Goal: Task Accomplishment & Management: Use online tool/utility

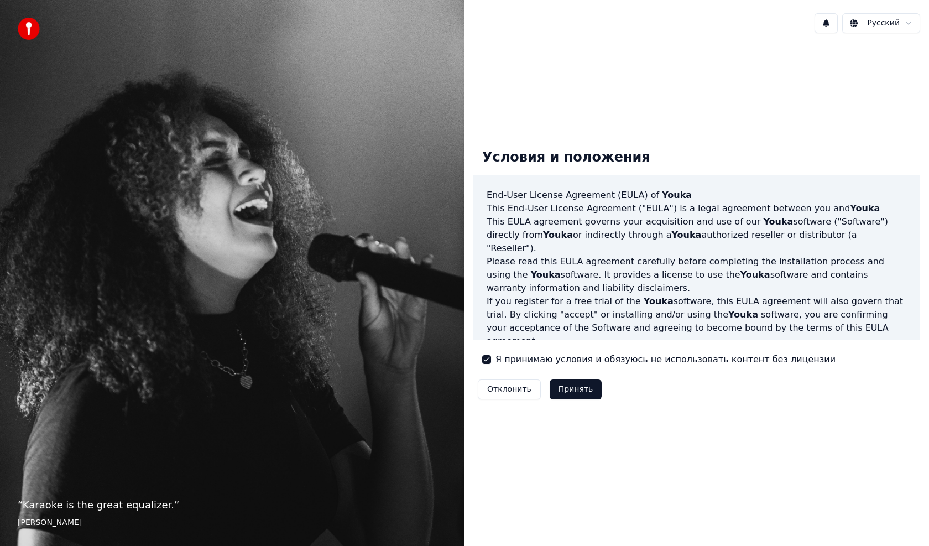
click at [558, 386] on button "Принять" at bounding box center [576, 389] width 53 height 20
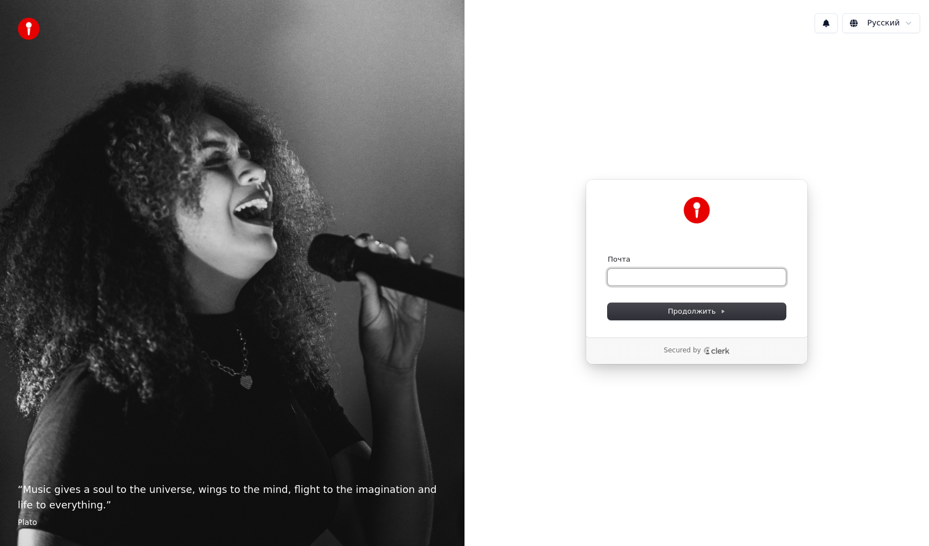
click at [650, 272] on input "Почта" at bounding box center [697, 277] width 178 height 17
click at [712, 306] on span "Продолжить" at bounding box center [697, 311] width 58 height 10
click at [658, 279] on input "Почта" at bounding box center [697, 277] width 178 height 17
click at [712, 350] on icon "Clerk logo" at bounding box center [720, 351] width 18 height 6
click at [623, 269] on input "Почта" at bounding box center [697, 277] width 178 height 17
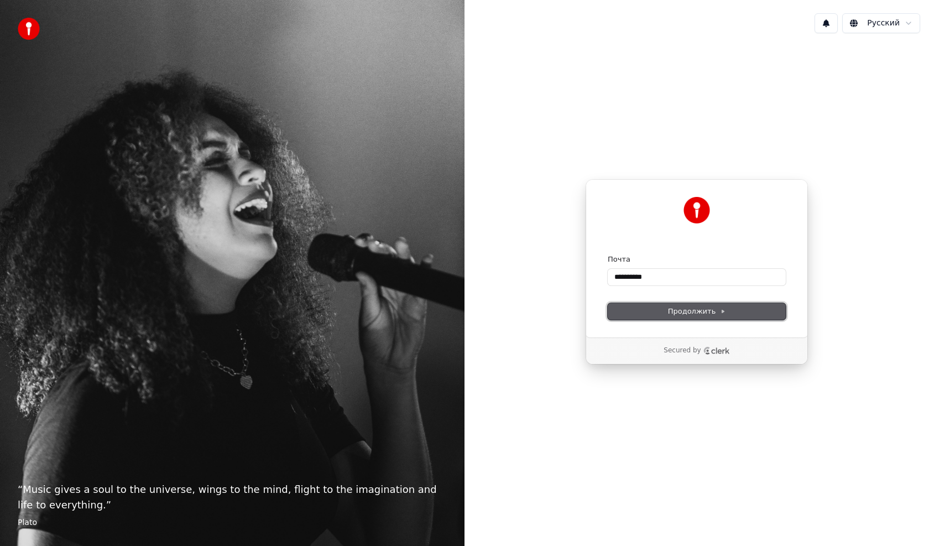
click at [699, 313] on span "Продолжить" at bounding box center [697, 311] width 58 height 10
click at [696, 283] on input "**********" at bounding box center [697, 277] width 178 height 17
type input "**********"
drag, startPoint x: 659, startPoint y: 272, endPoint x: 590, endPoint y: 290, distance: 71.5
click at [590, 290] on div "**********" at bounding box center [697, 258] width 222 height 158
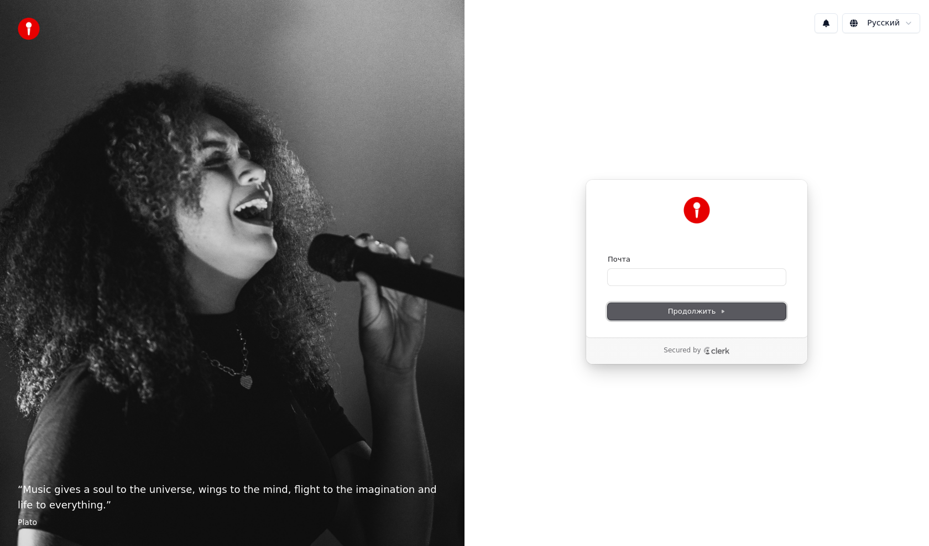
click at [681, 305] on button "Продолжить" at bounding box center [697, 311] width 178 height 17
click at [639, 280] on input "Почта" at bounding box center [697, 277] width 178 height 17
click at [677, 310] on span "Продолжить" at bounding box center [697, 311] width 58 height 10
type input "**********"
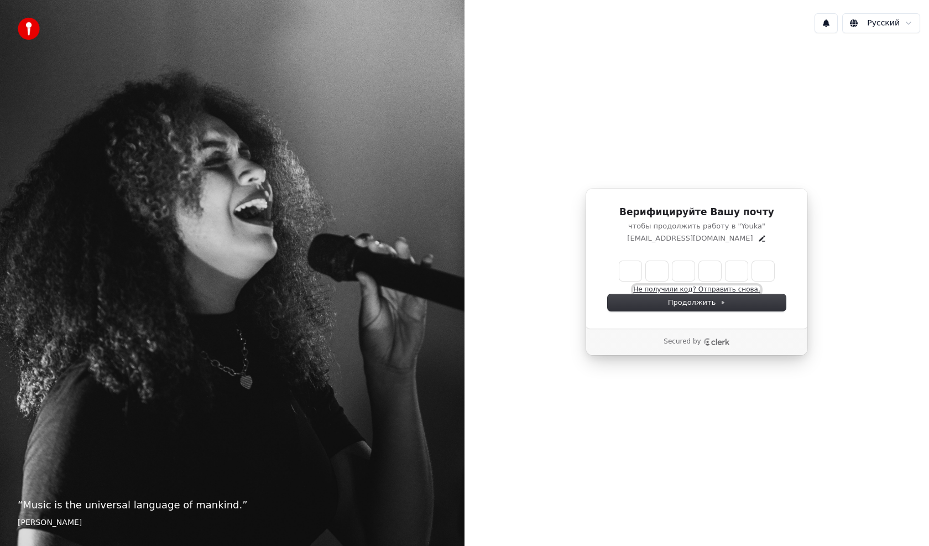
click at [707, 289] on button "Не получили код? Отправить снова." at bounding box center [696, 289] width 127 height 9
click at [625, 276] on input "Enter verification code" at bounding box center [696, 271] width 155 height 20
type input "******"
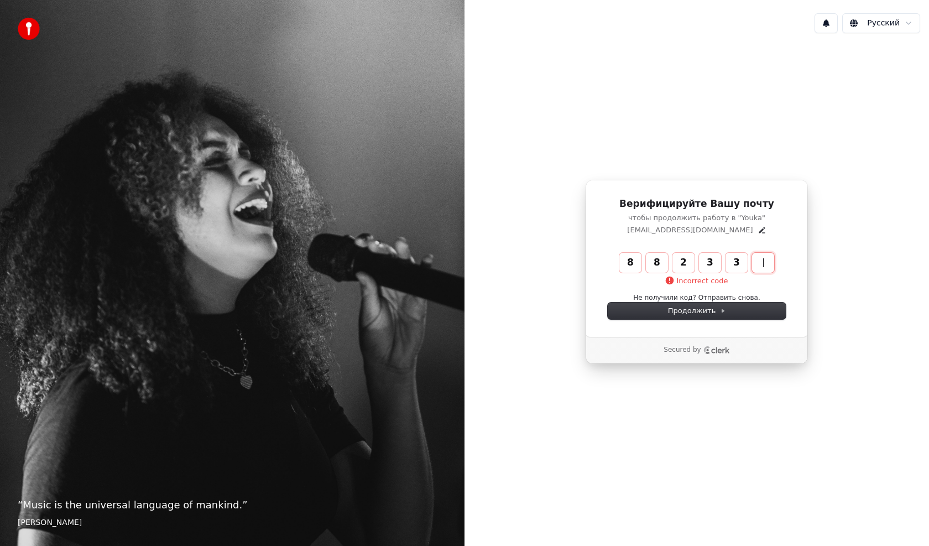
type input "******"
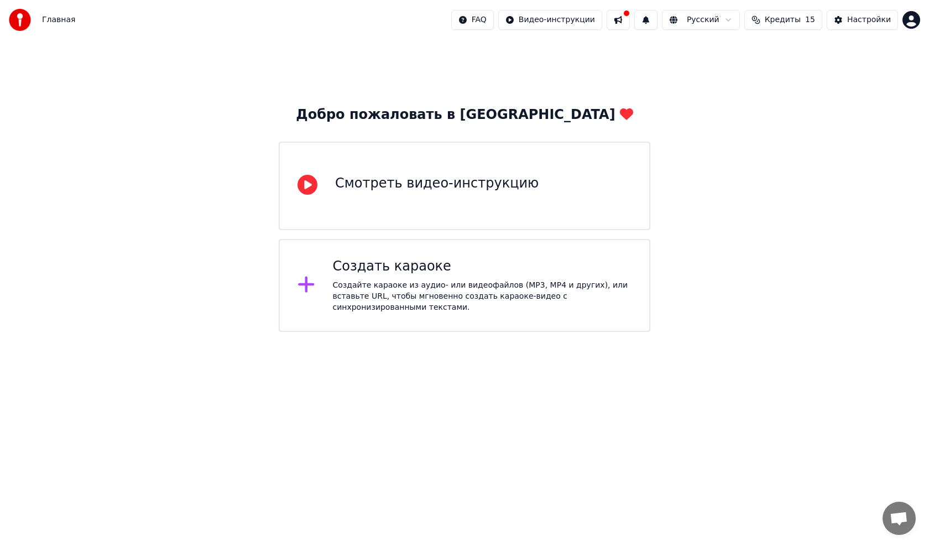
click at [415, 303] on div "Создайте караоке из аудио- или видеофайлов (MP3, MP4 и других), или вставьте UR…" at bounding box center [482, 296] width 299 height 33
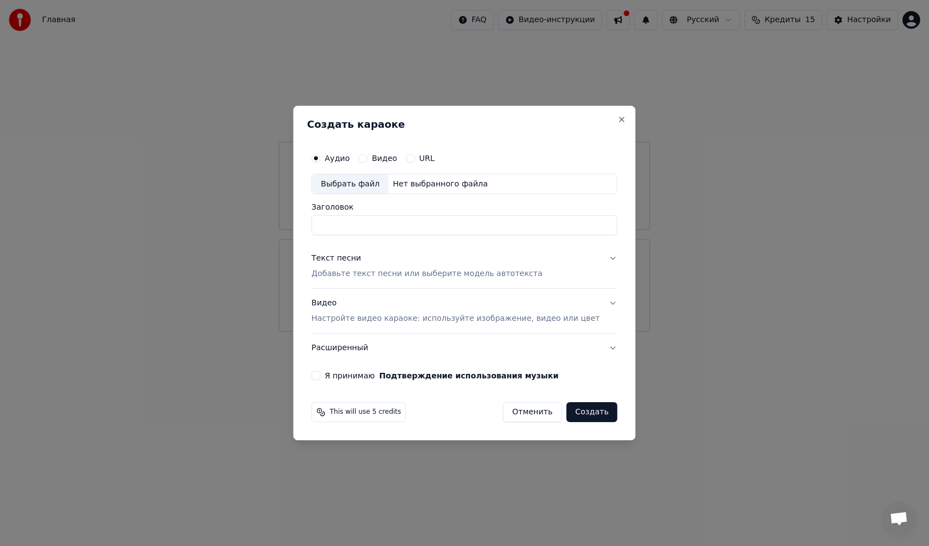
click at [349, 157] on label "Аудио" at bounding box center [337, 158] width 25 height 8
click at [320, 157] on button "Аудио" at bounding box center [315, 158] width 9 height 9
click at [357, 183] on div "Выбрать файл" at bounding box center [350, 184] width 76 height 20
click at [353, 181] on div "Выбрать файл" at bounding box center [350, 184] width 76 height 20
type input "**********"
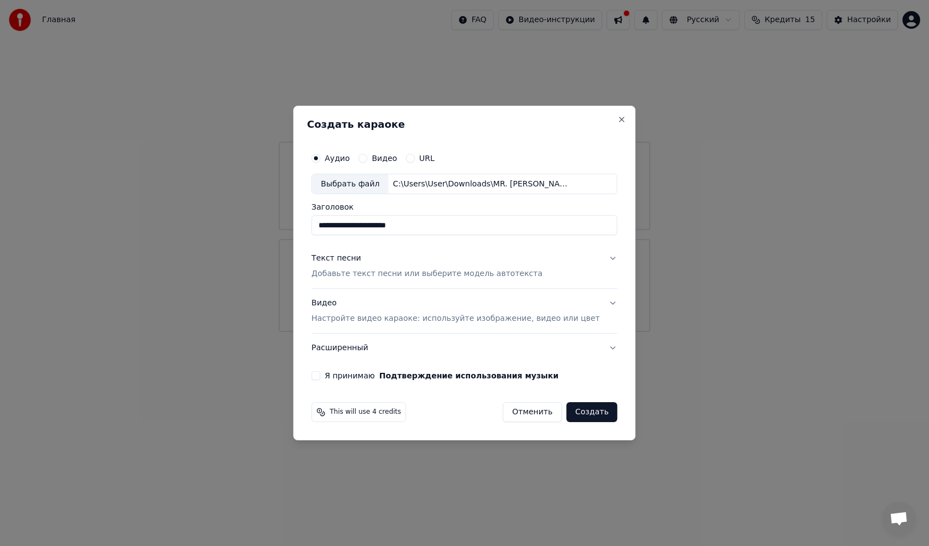
click at [487, 271] on p "Добавьте текст песни или выберите модель автотекста" at bounding box center [426, 274] width 231 height 11
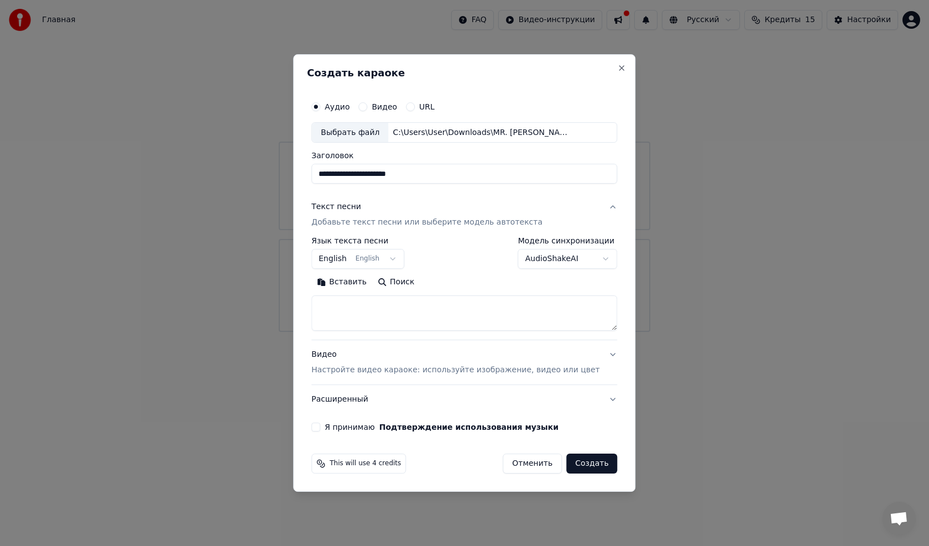
click at [357, 259] on button "English English" at bounding box center [357, 259] width 93 height 20
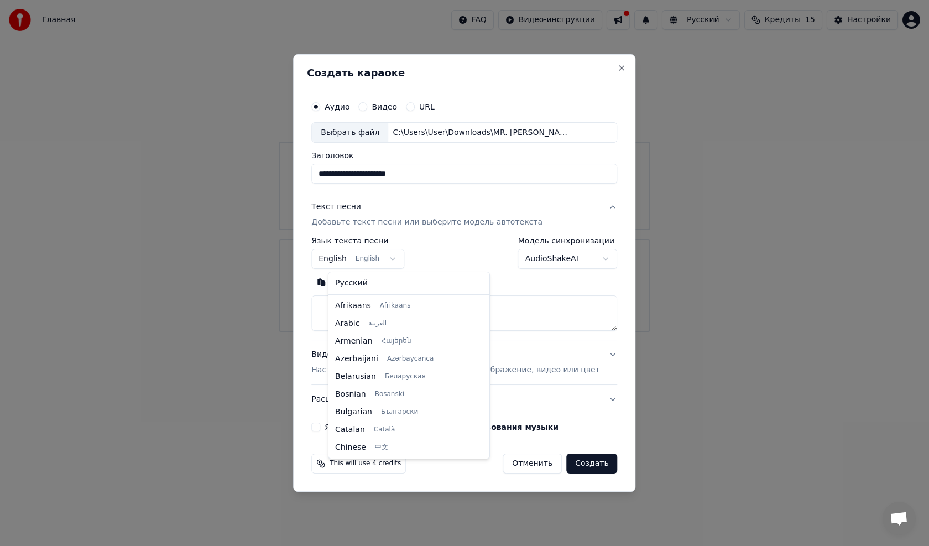
scroll to position [88, 0]
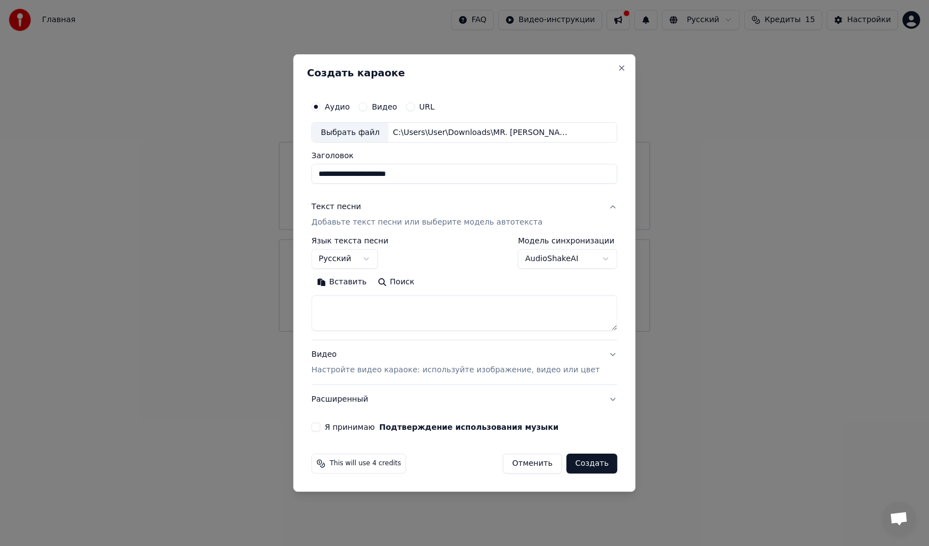
click at [386, 259] on body "**********" at bounding box center [464, 166] width 929 height 332
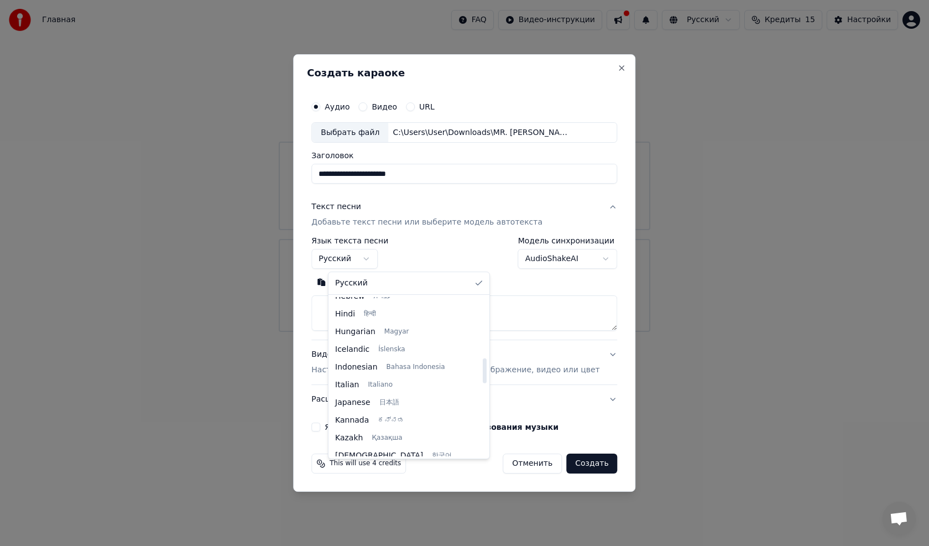
scroll to position [387, 0]
select select "**"
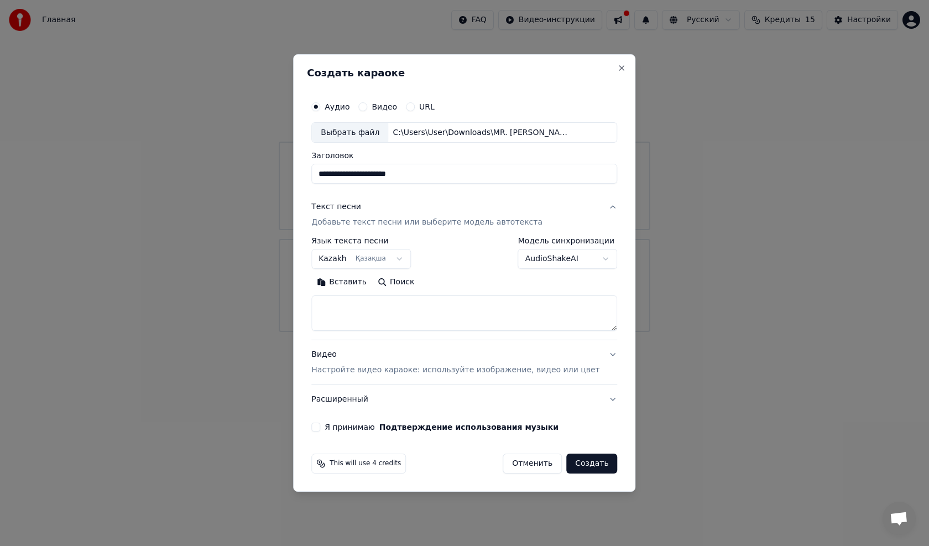
click at [351, 206] on div "Текст песни" at bounding box center [336, 207] width 50 height 11
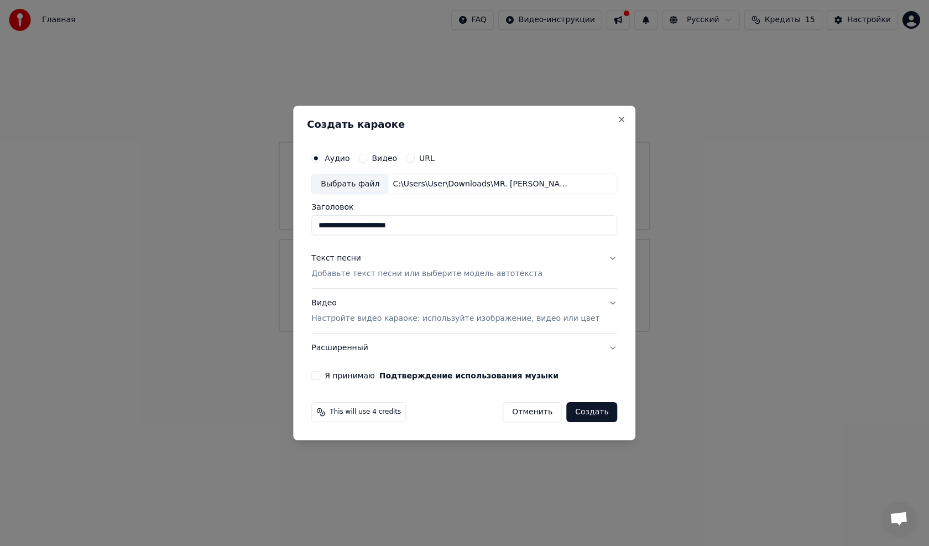
click at [347, 273] on p "Добавьте текст песни или выберите модель автотекста" at bounding box center [426, 274] width 231 height 11
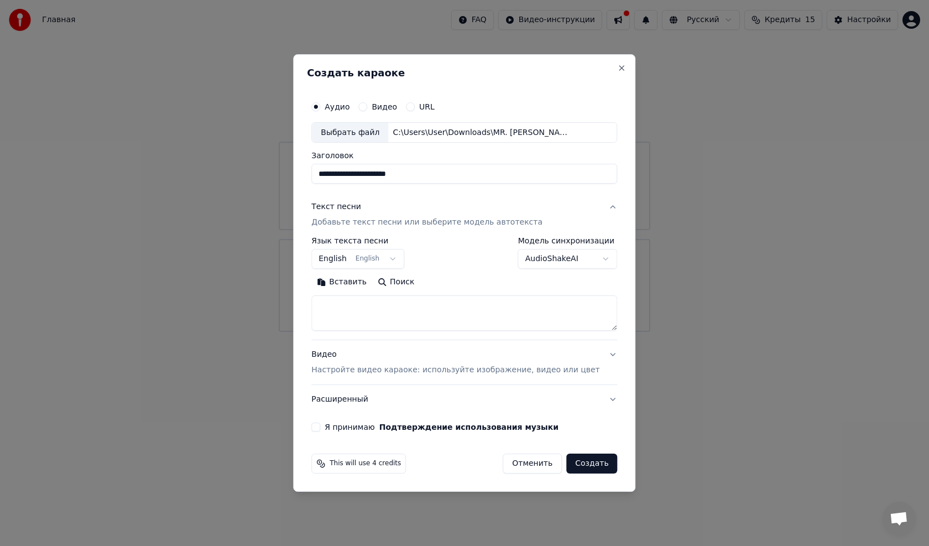
click at [361, 309] on textarea at bounding box center [464, 313] width 306 height 35
click at [359, 283] on button "Вставить" at bounding box center [341, 283] width 61 height 18
click at [481, 320] on textarea "**********" at bounding box center [447, 313] width 273 height 35
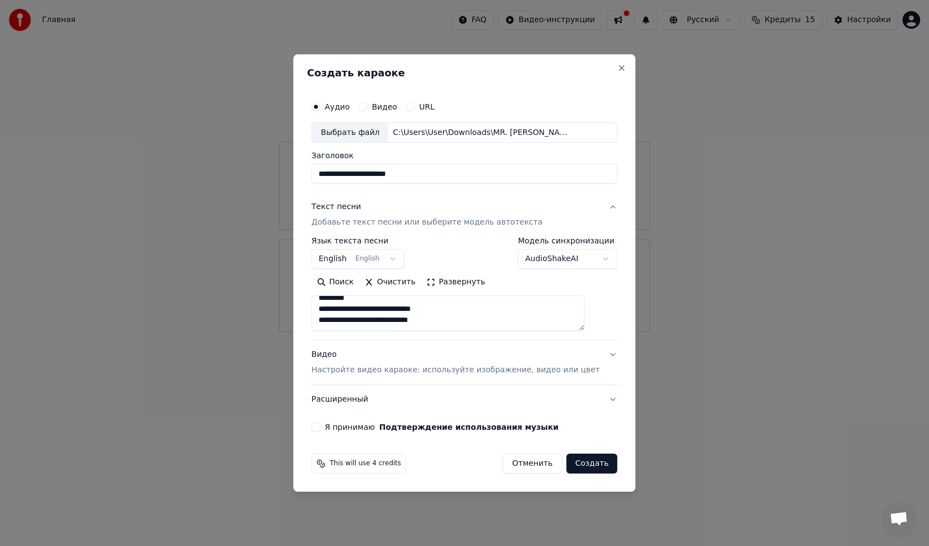
type textarea "**********"
click at [360, 318] on textarea "**********" at bounding box center [447, 313] width 273 height 35
click at [414, 284] on button "Очистить" at bounding box center [390, 283] width 62 height 18
click at [367, 283] on button "Вставить" at bounding box center [341, 283] width 61 height 18
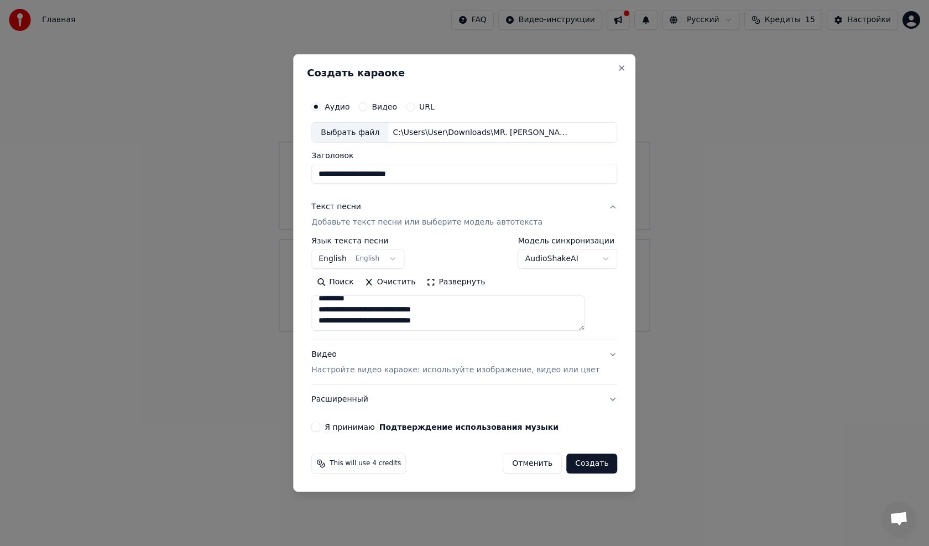
scroll to position [317, 0]
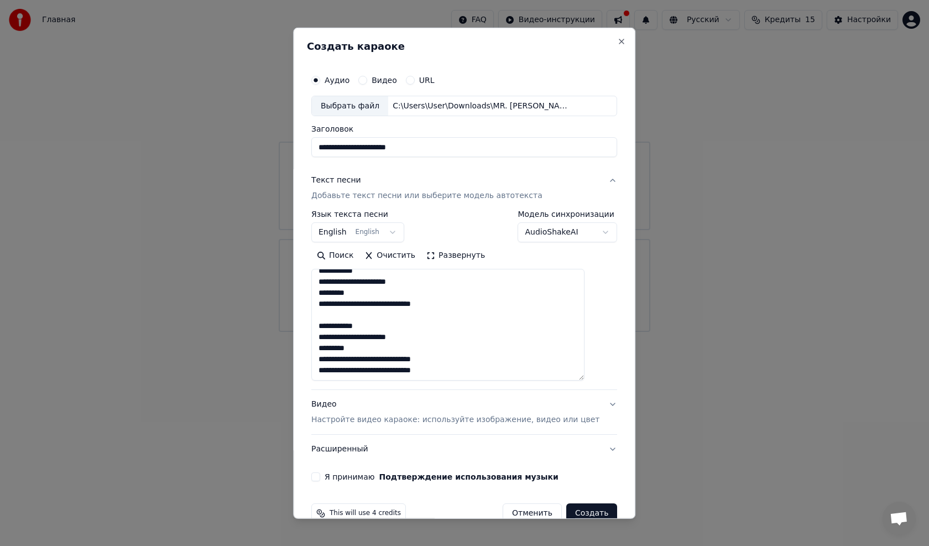
drag, startPoint x: 595, startPoint y: 325, endPoint x: 595, endPoint y: 388, distance: 63.0
click at [584, 380] on textarea "**********" at bounding box center [447, 325] width 273 height 112
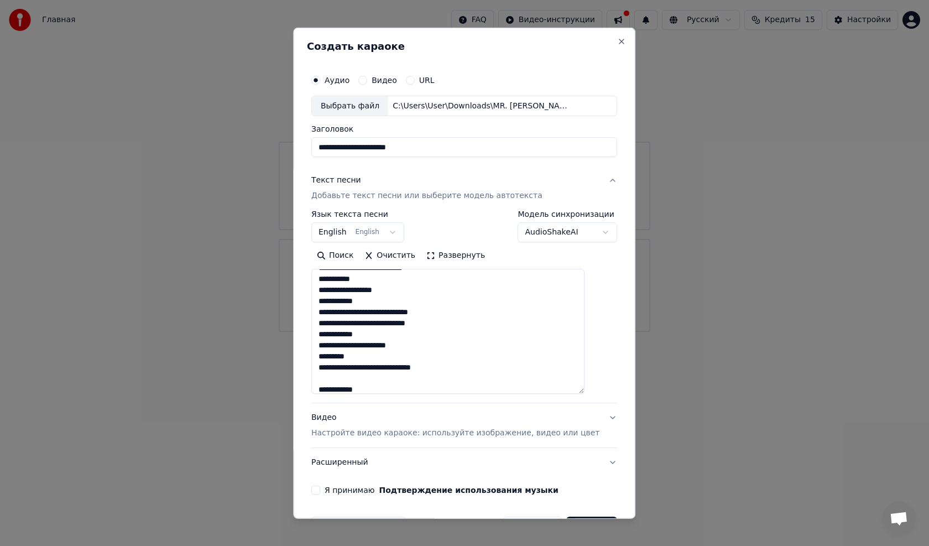
scroll to position [227, 0]
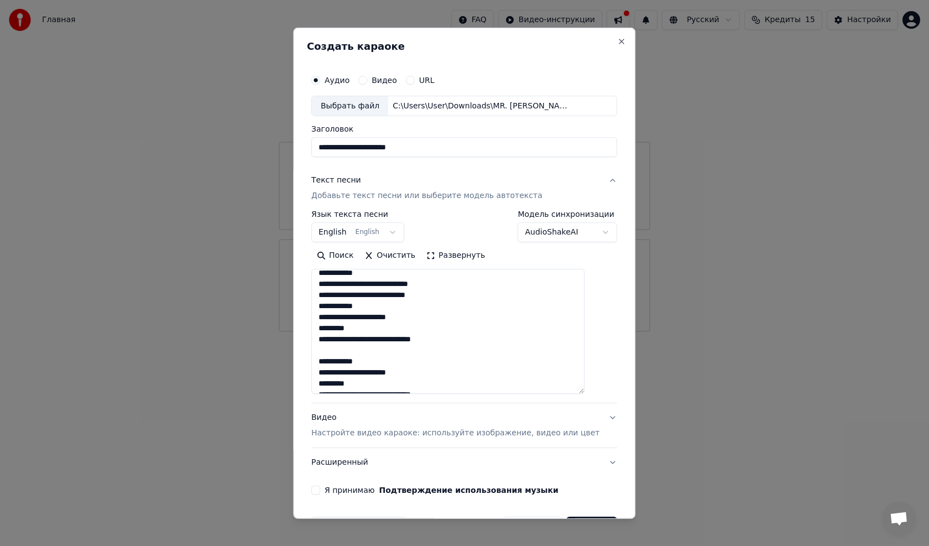
click at [331, 362] on textarea "**********" at bounding box center [447, 331] width 273 height 125
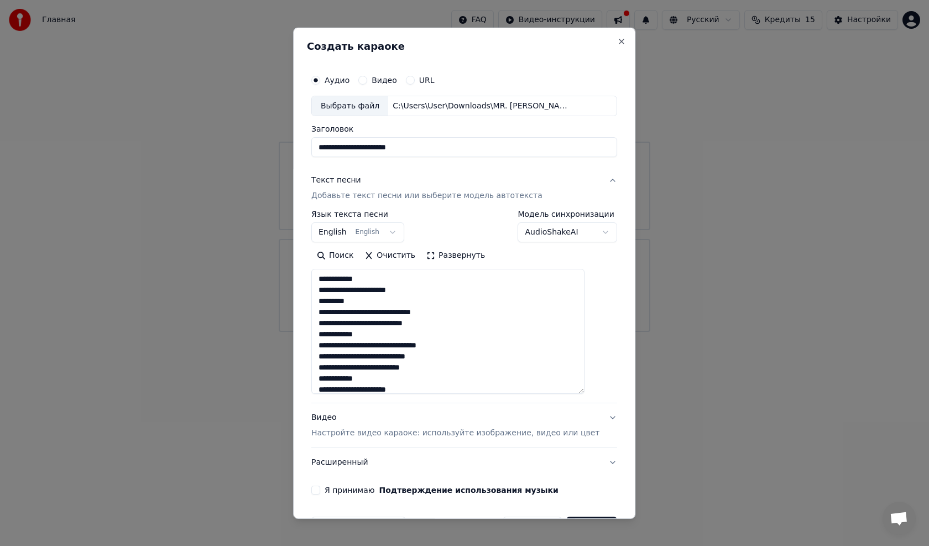
type textarea "**********"
click at [349, 231] on button "English English" at bounding box center [357, 232] width 93 height 20
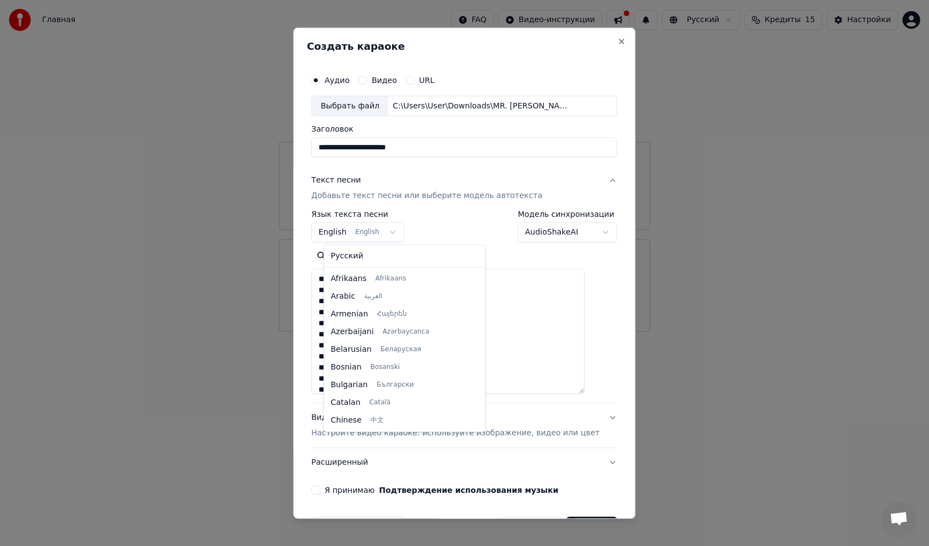
click at [345, 235] on div at bounding box center [464, 273] width 929 height 546
click at [350, 232] on body "**********" at bounding box center [464, 166] width 929 height 332
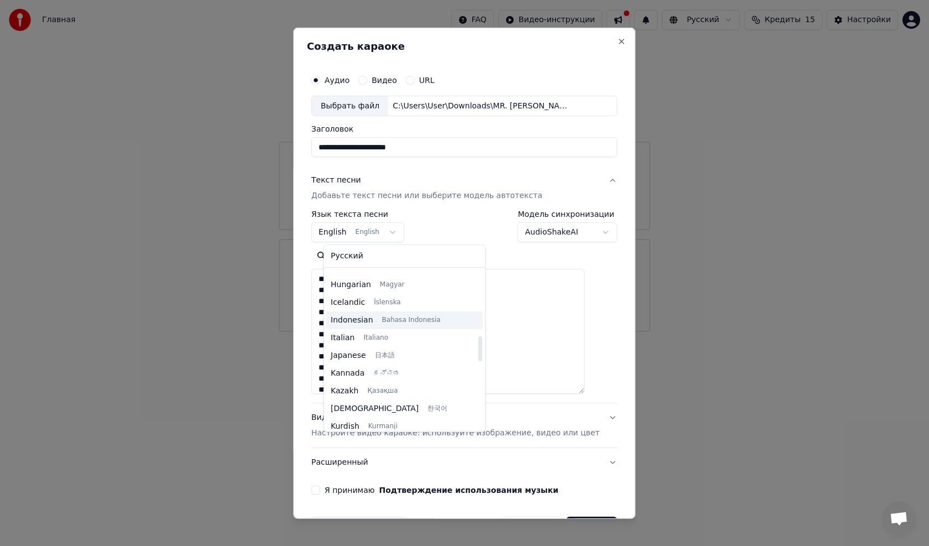
scroll to position [420, 0]
select select "**"
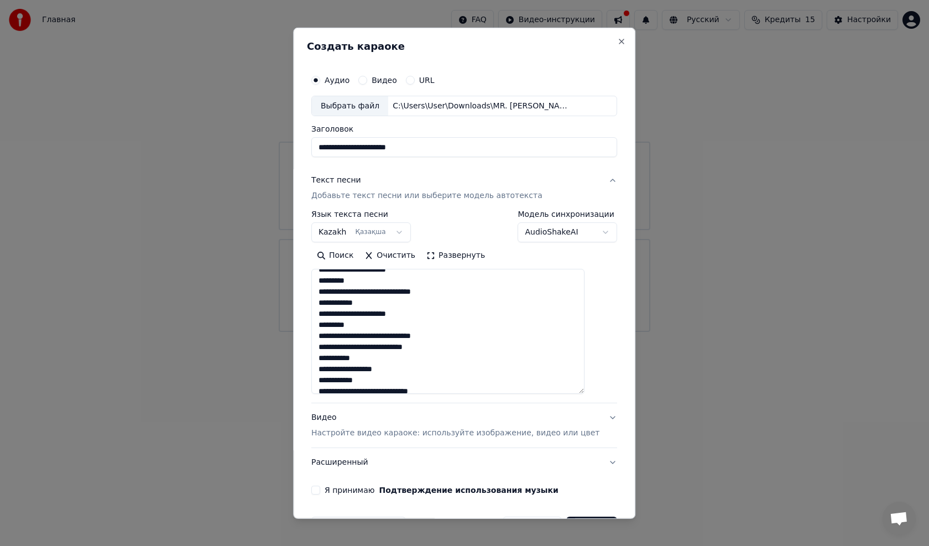
scroll to position [166, 0]
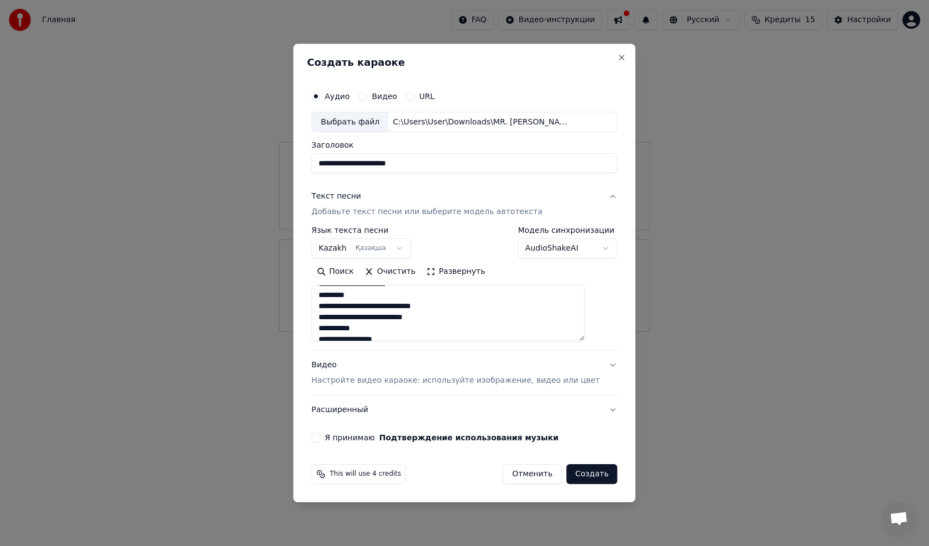
drag, startPoint x: 594, startPoint y: 390, endPoint x: 535, endPoint y: 390, distance: 58.6
click at [584, 337] on textarea "**********" at bounding box center [447, 313] width 273 height 56
click at [396, 378] on p "Настройте видео караоке: используйте изображение, видео или цвет" at bounding box center [455, 379] width 288 height 11
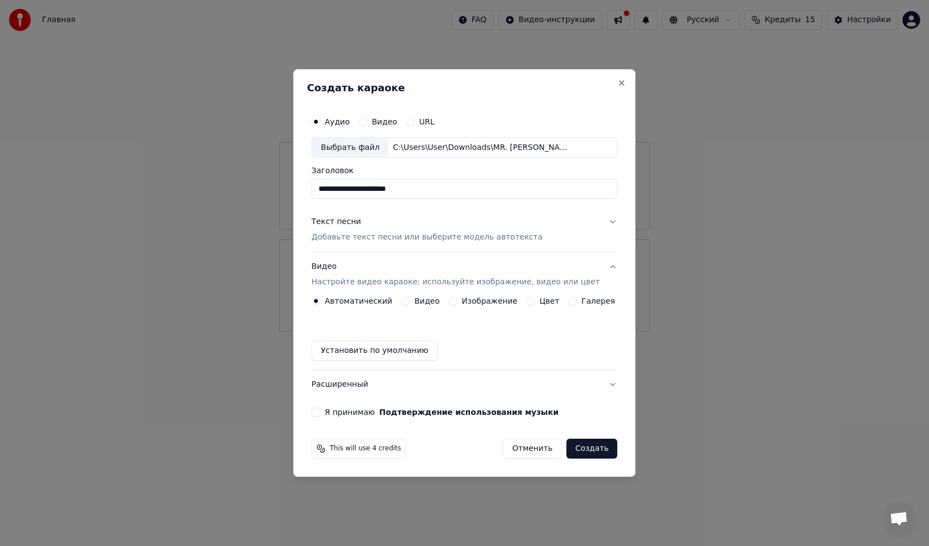
click at [489, 301] on label "Изображение" at bounding box center [490, 301] width 56 height 8
click at [457, 301] on button "Изображение" at bounding box center [452, 300] width 9 height 9
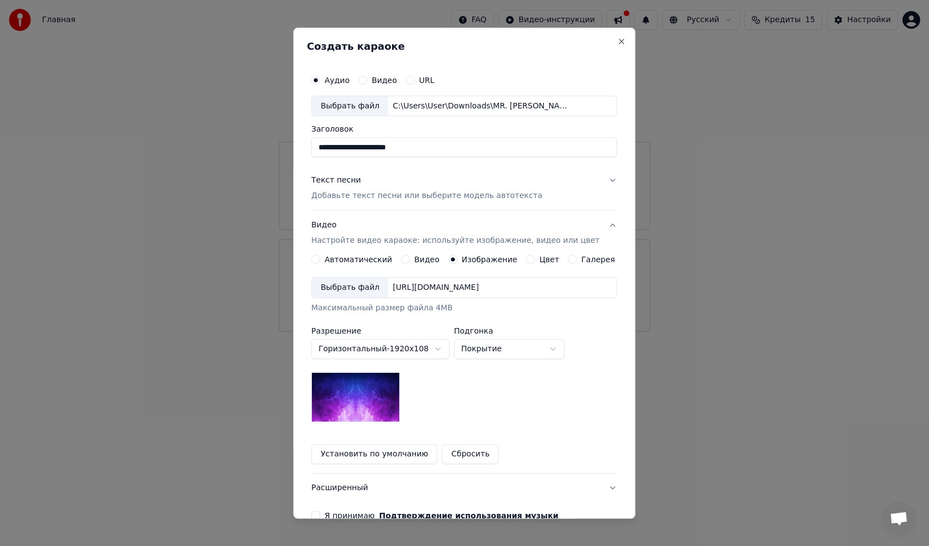
click at [377, 390] on img at bounding box center [355, 397] width 88 height 50
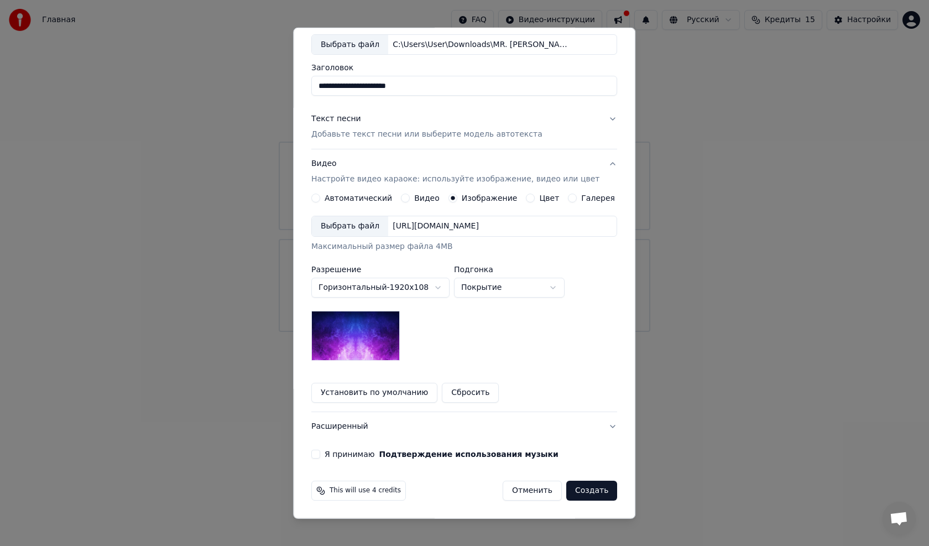
click at [367, 390] on button "Установить по умолчанию" at bounding box center [374, 393] width 126 height 20
click at [369, 340] on img at bounding box center [355, 336] width 88 height 50
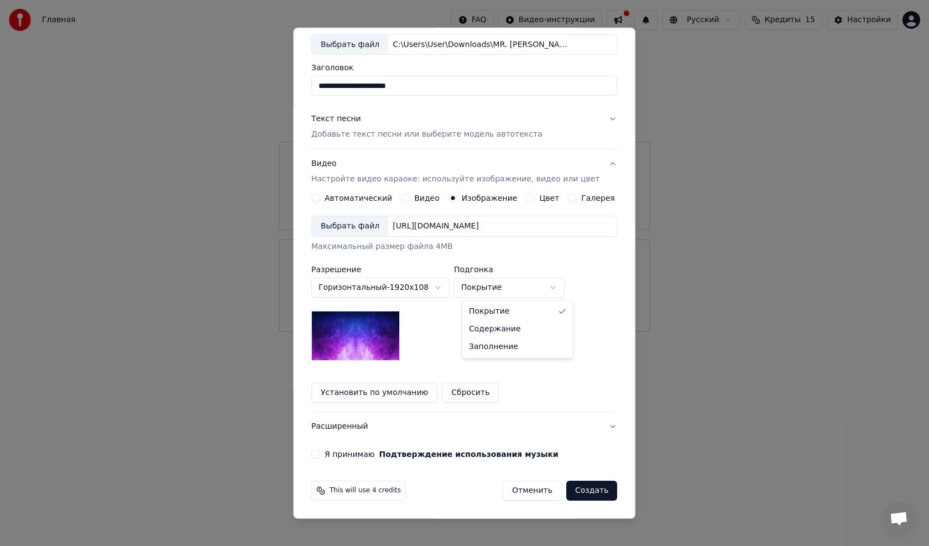
click at [520, 289] on body "**********" at bounding box center [464, 166] width 929 height 332
click at [349, 425] on button "Расширенный" at bounding box center [464, 426] width 306 height 29
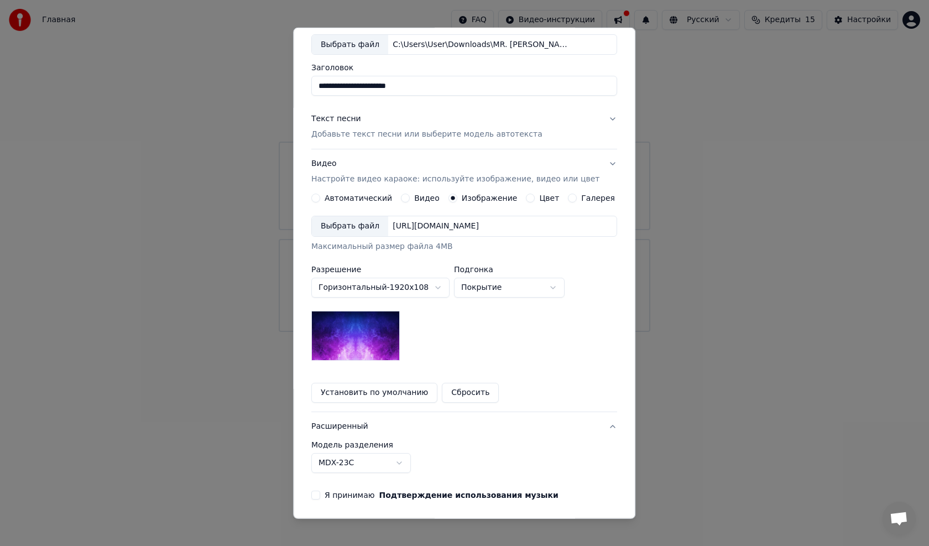
scroll to position [0, 0]
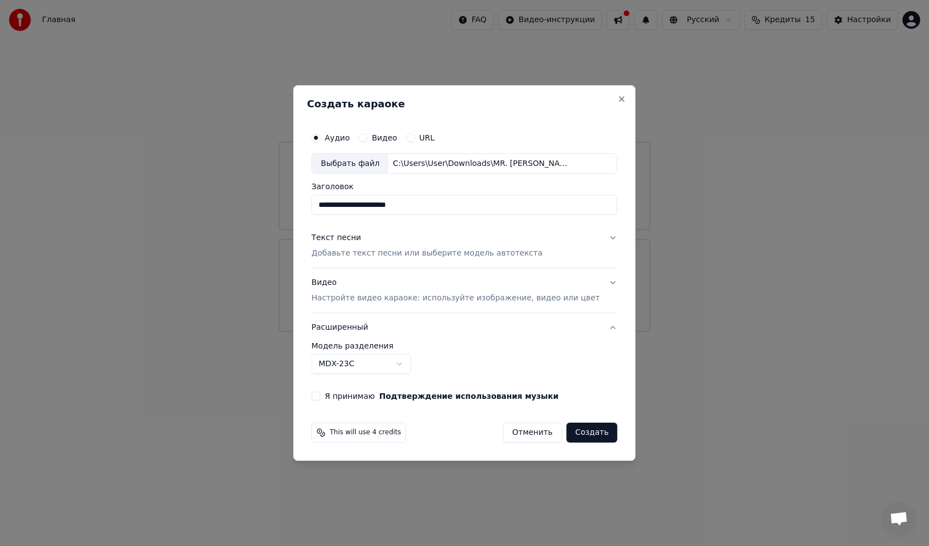
click at [370, 343] on label "Модель разделения" at bounding box center [464, 346] width 306 height 8
click at [370, 326] on button "Расширенный" at bounding box center [464, 327] width 306 height 29
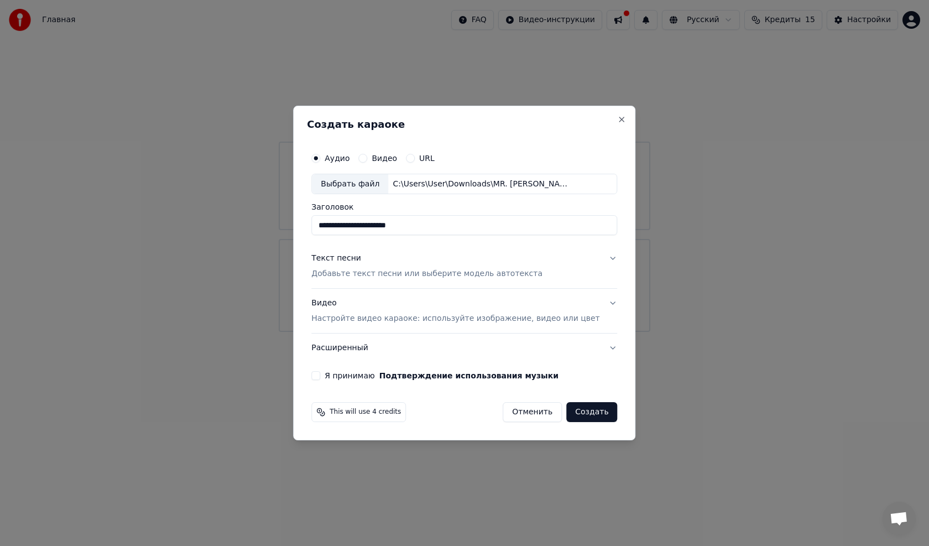
click at [347, 319] on p "Настройте видео караоке: используйте изображение, видео или цвет" at bounding box center [455, 318] width 288 height 11
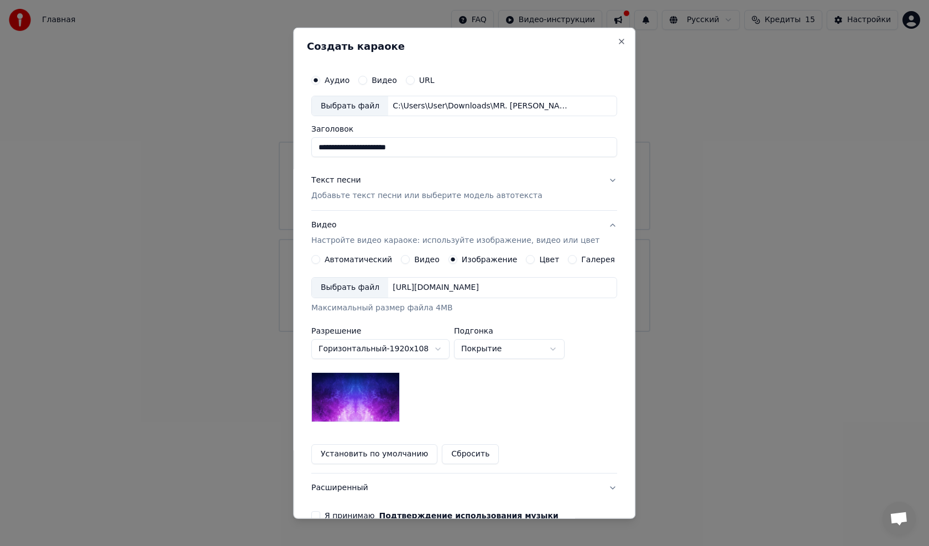
click at [582, 258] on label "Галерея" at bounding box center [599, 259] width 34 height 8
click at [577, 258] on button "Галерея" at bounding box center [572, 259] width 9 height 9
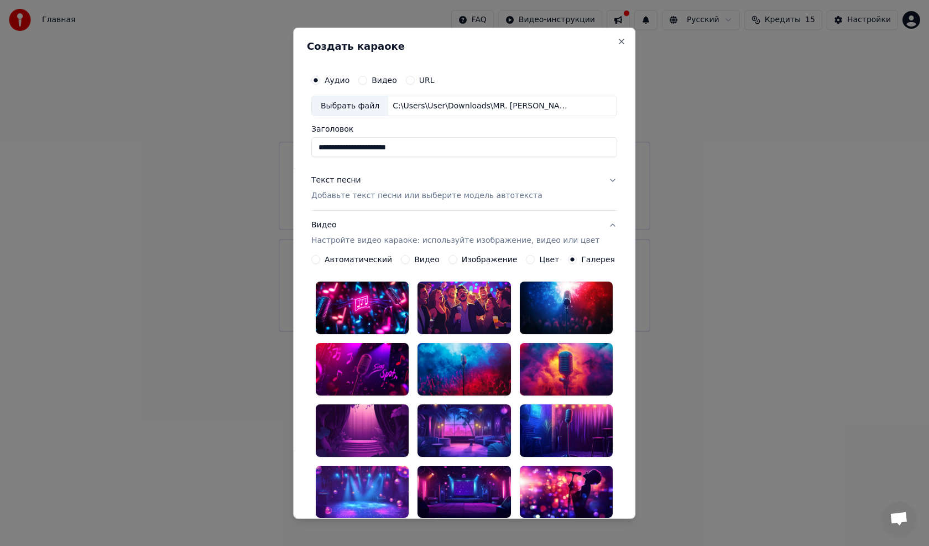
click at [499, 258] on label "Изображение" at bounding box center [490, 259] width 56 height 8
click at [457, 258] on button "Изображение" at bounding box center [452, 259] width 9 height 9
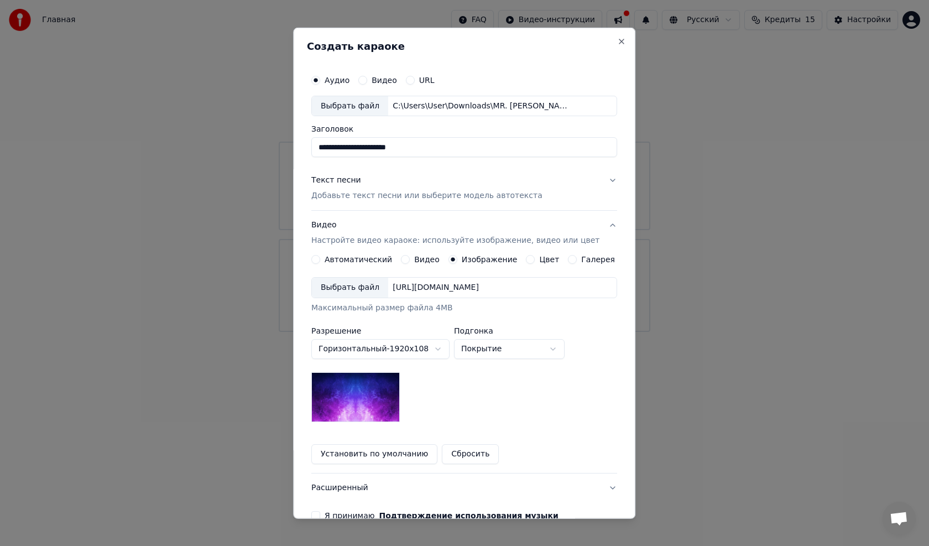
scroll to position [62, 0]
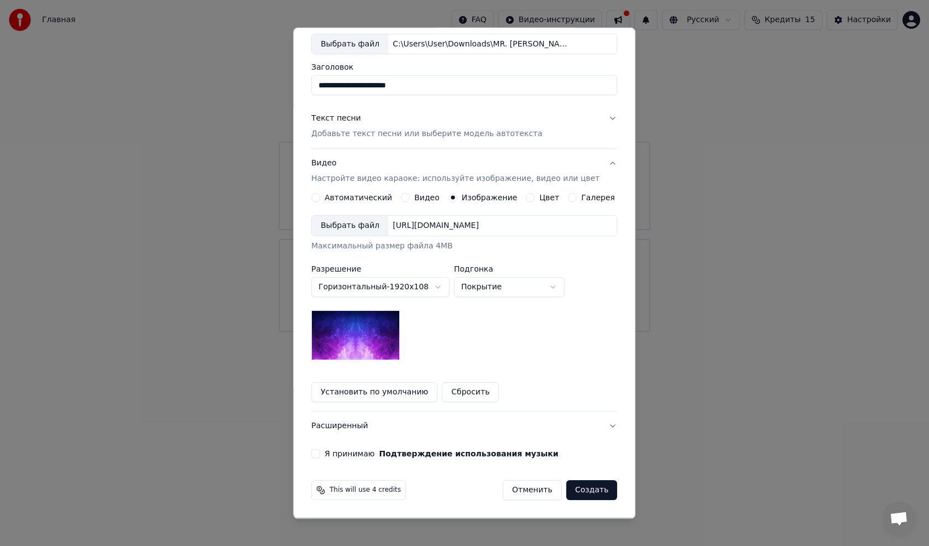
click at [452, 257] on div "**********" at bounding box center [464, 287] width 306 height 145
click at [440, 284] on body "**********" at bounding box center [464, 166] width 929 height 332
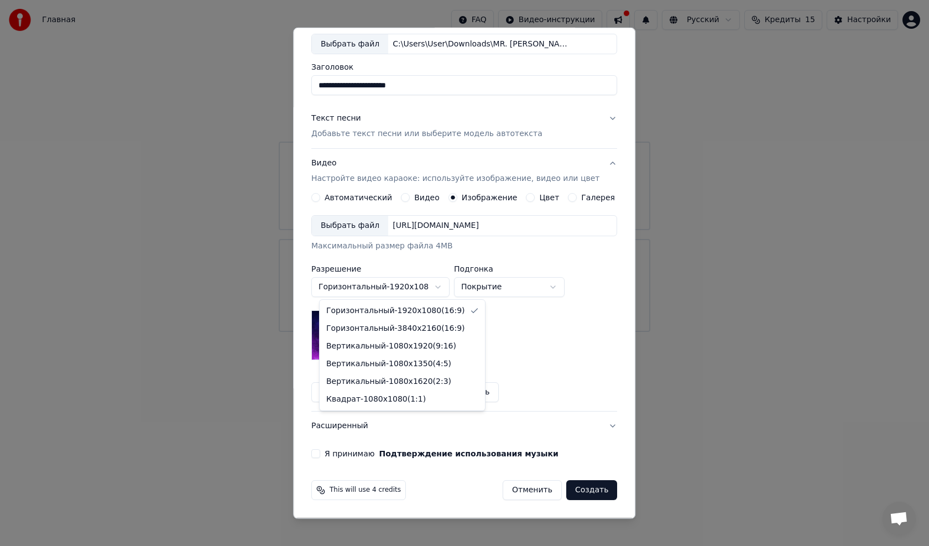
click at [440, 284] on body "**********" at bounding box center [464, 166] width 929 height 332
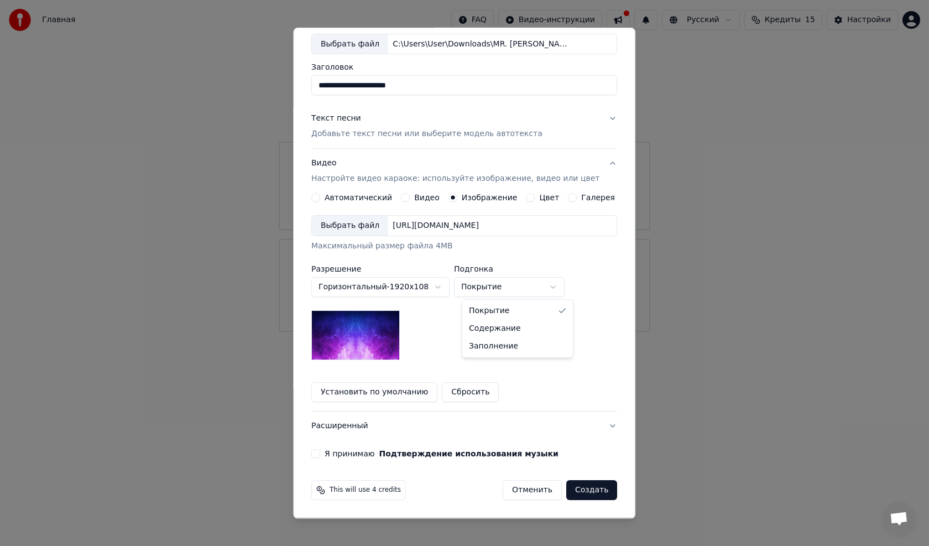
click at [498, 285] on body "**********" at bounding box center [464, 166] width 929 height 332
click at [506, 284] on body "**********" at bounding box center [464, 166] width 929 height 332
click at [501, 290] on body "**********" at bounding box center [464, 166] width 929 height 332
select select "*****"
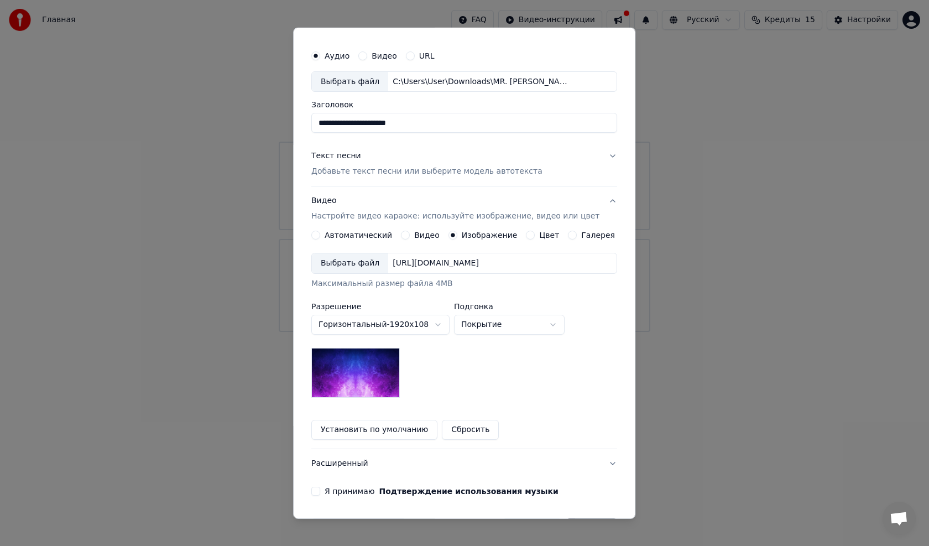
scroll to position [7, 0]
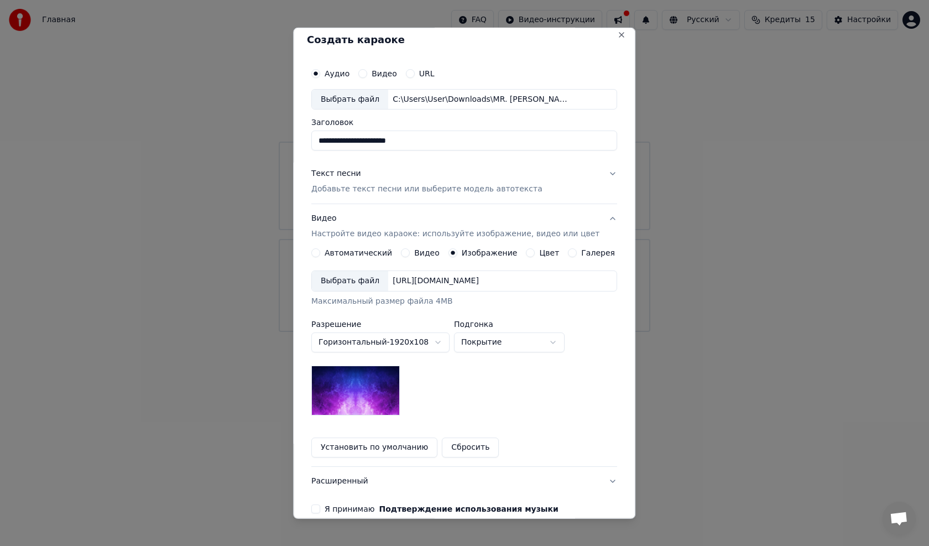
click at [335, 219] on div "Видео Настройте видео караоке: используйте изображение, видео или цвет" at bounding box center [455, 226] width 288 height 27
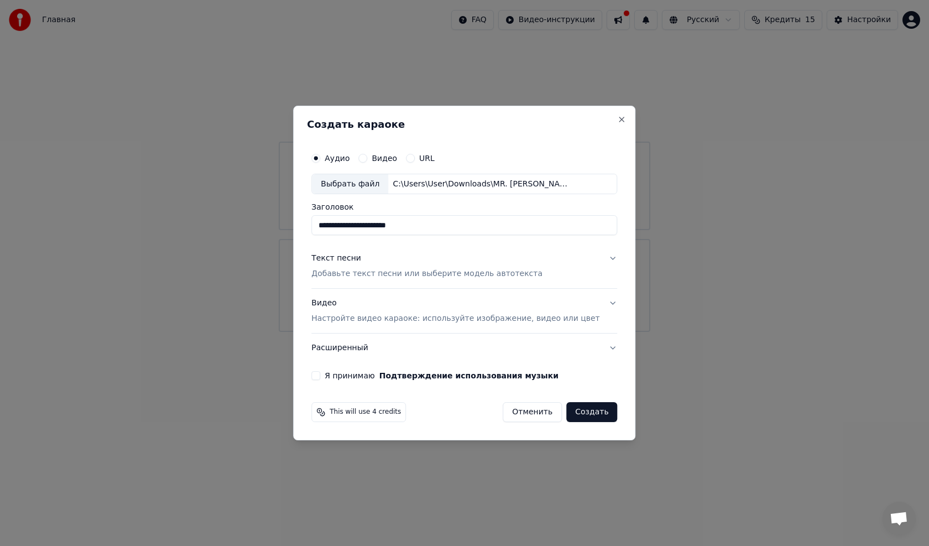
click at [347, 302] on div "Видео Настройте видео караоке: используйте изображение, видео или цвет" at bounding box center [455, 311] width 288 height 27
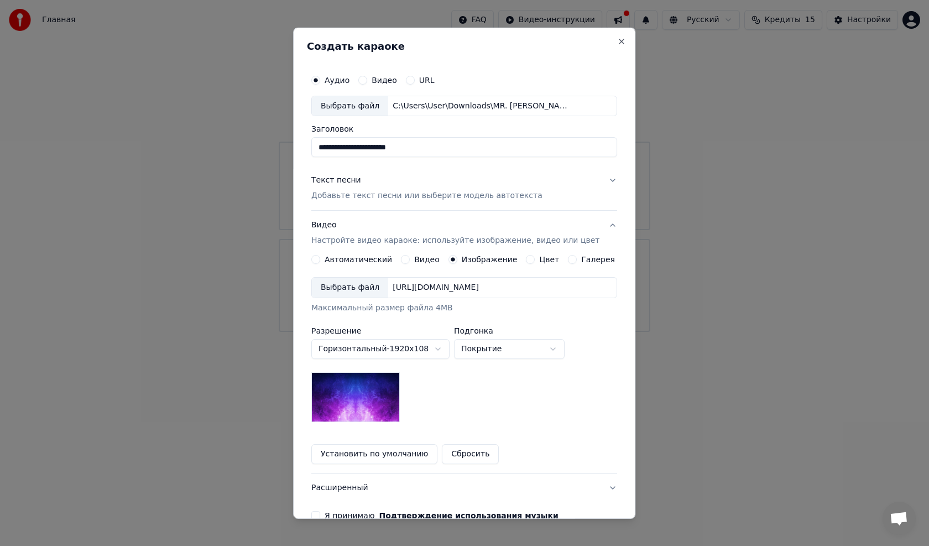
click at [415, 259] on label "Видео" at bounding box center [426, 259] width 25 height 8
click at [410, 259] on button "Видео" at bounding box center [405, 259] width 9 height 9
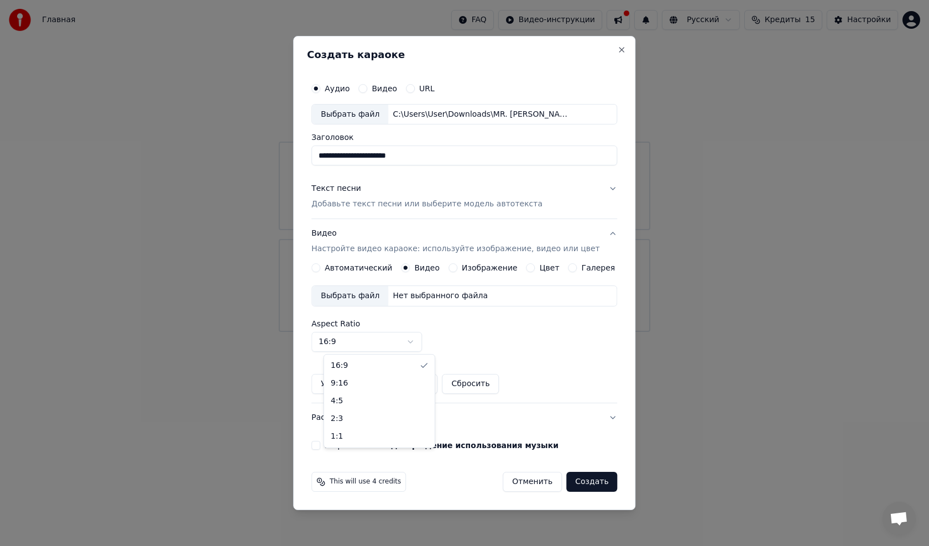
click at [424, 332] on body "**********" at bounding box center [464, 166] width 929 height 332
click at [406, 381] on button "Установить по умолчанию" at bounding box center [374, 384] width 126 height 20
click at [472, 267] on label "Изображение" at bounding box center [490, 268] width 56 height 8
click at [457, 267] on button "Изображение" at bounding box center [452, 267] width 9 height 9
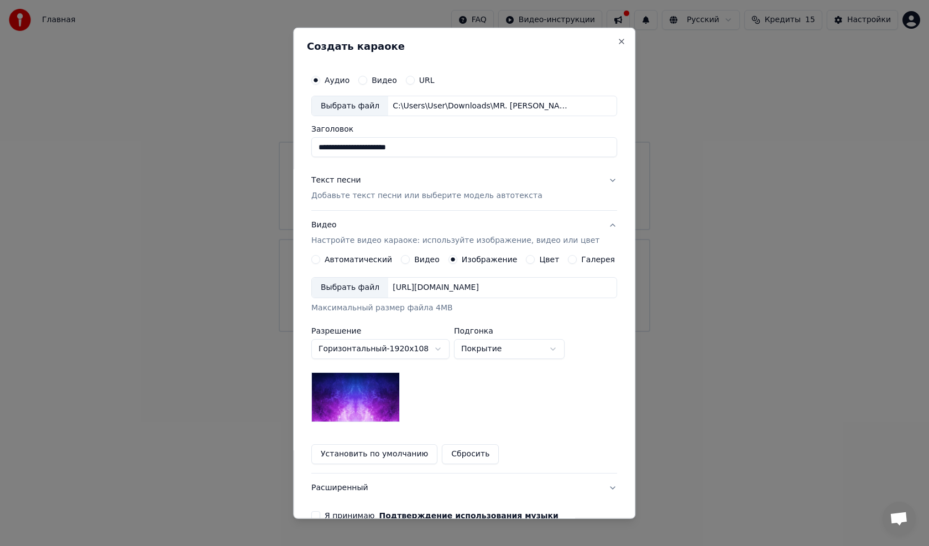
click at [473, 332] on body "**********" at bounding box center [464, 166] width 929 height 332
click at [357, 284] on div "Выбрать файл" at bounding box center [350, 288] width 76 height 20
click at [480, 332] on body "**********" at bounding box center [464, 166] width 929 height 332
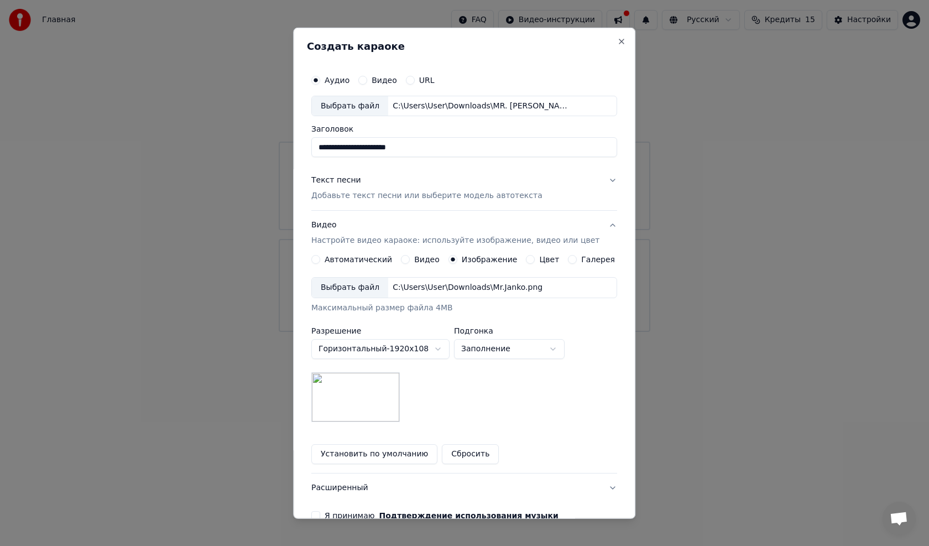
click at [501, 332] on body "**********" at bounding box center [464, 166] width 929 height 332
click at [496, 332] on body "**********" at bounding box center [464, 166] width 929 height 332
select select "*****"
click at [445, 332] on body "**********" at bounding box center [464, 166] width 929 height 332
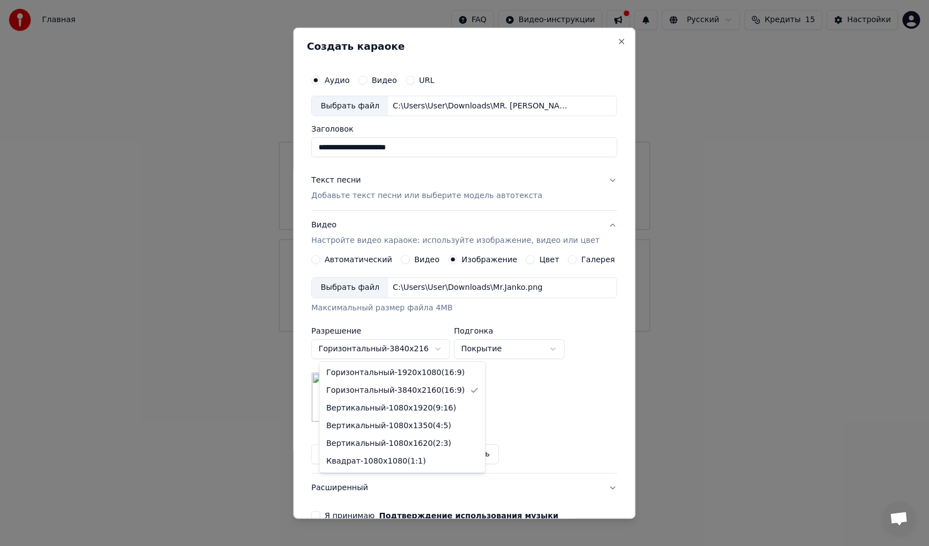
click at [432, 332] on body "**********" at bounding box center [464, 166] width 929 height 332
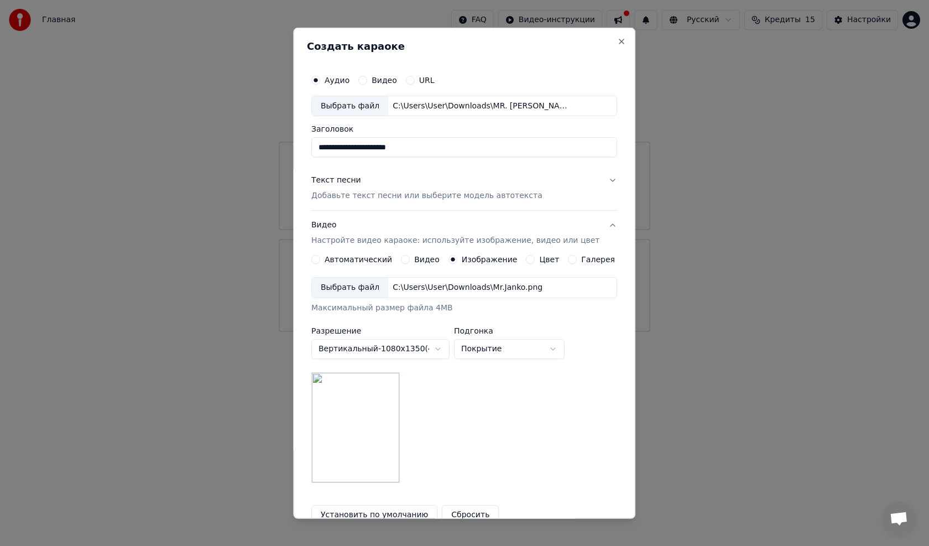
click at [440, 332] on body "**********" at bounding box center [464, 166] width 929 height 332
click at [411, 332] on body "**********" at bounding box center [464, 166] width 929 height 332
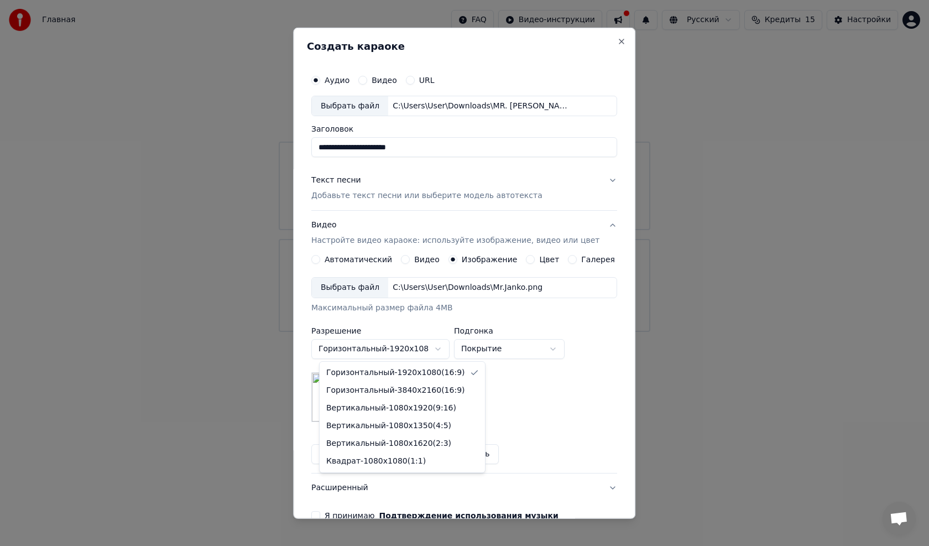
click at [434, 332] on body "**********" at bounding box center [464, 166] width 929 height 332
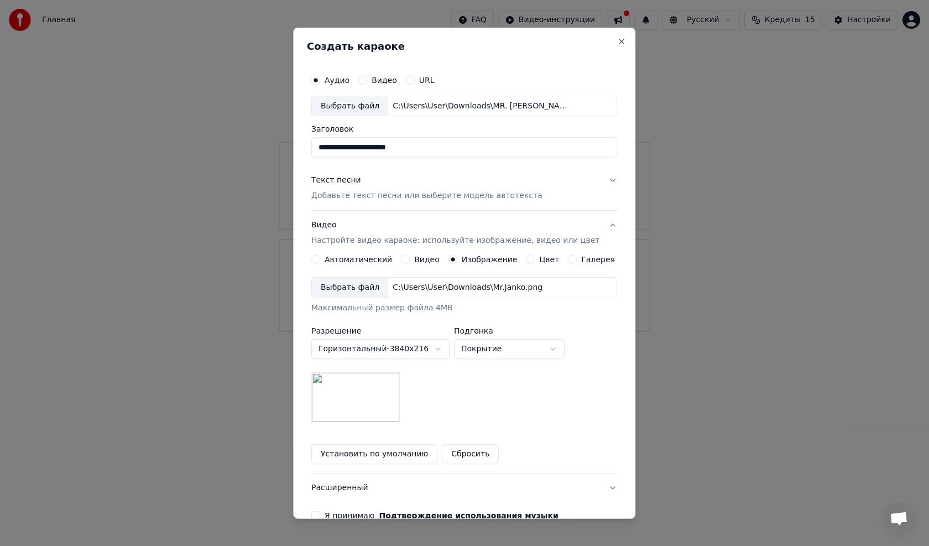
click at [437, 332] on body "**********" at bounding box center [464, 166] width 929 height 332
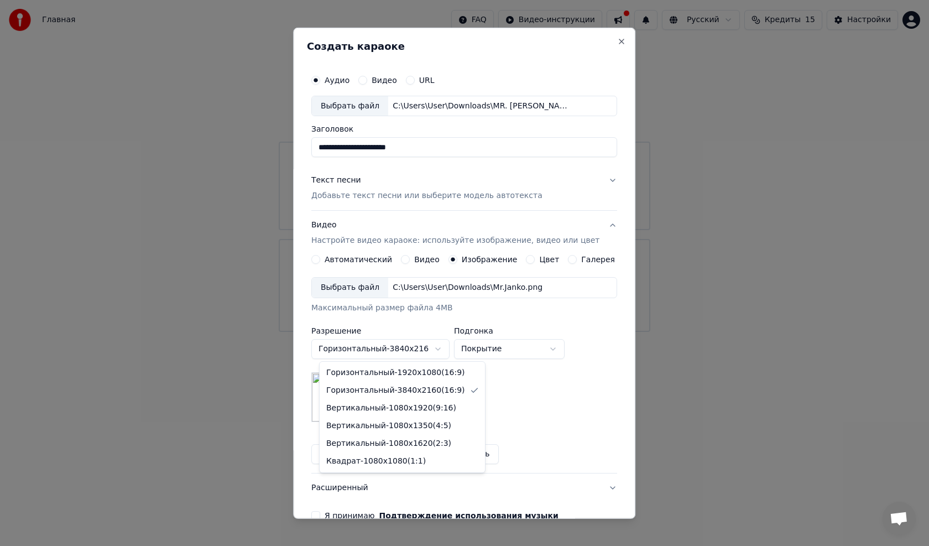
select select "*********"
drag, startPoint x: 429, startPoint y: 370, endPoint x: 492, endPoint y: 365, distance: 62.7
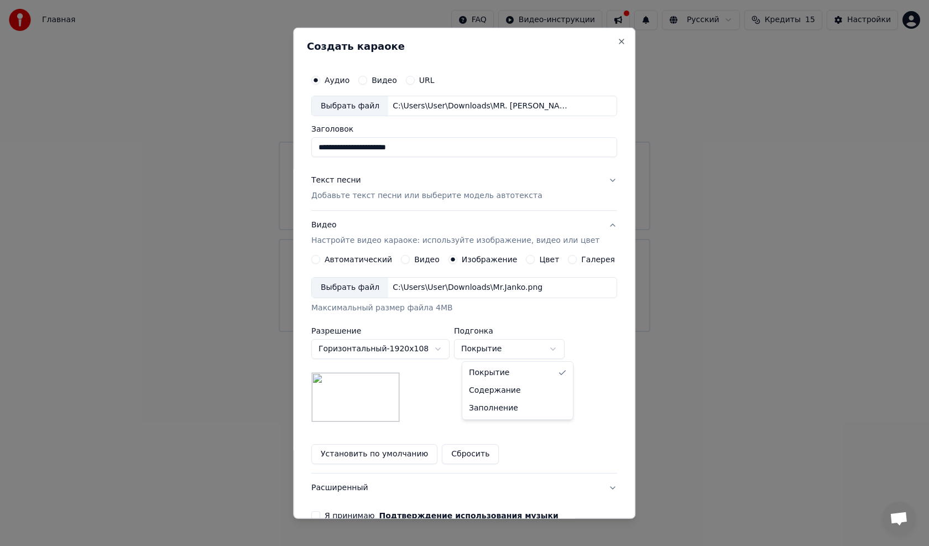
click at [501, 332] on body "**********" at bounding box center [464, 166] width 929 height 332
select select "****"
click at [540, 259] on label "Цвет" at bounding box center [550, 259] width 20 height 8
click at [535, 259] on button "Цвет" at bounding box center [530, 259] width 9 height 9
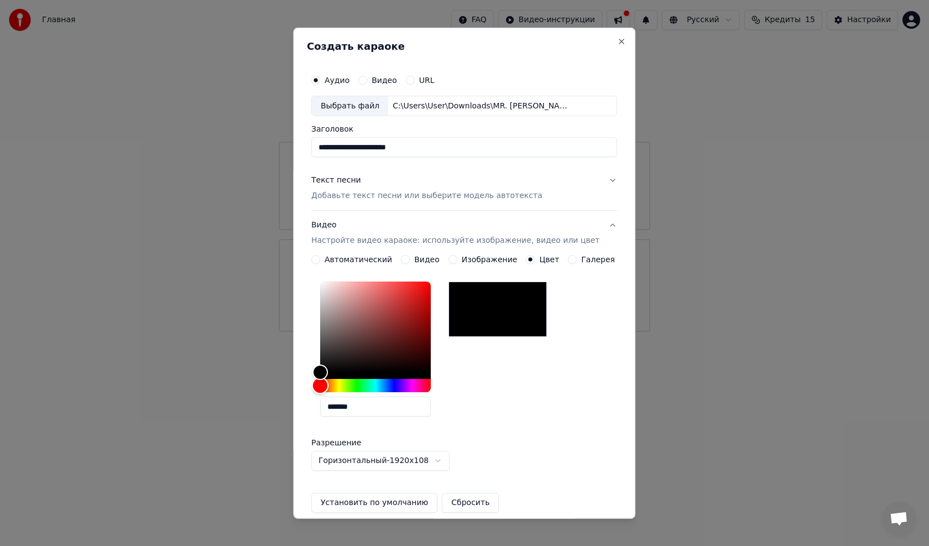
click at [327, 385] on div "Hue" at bounding box center [320, 385] width 17 height 17
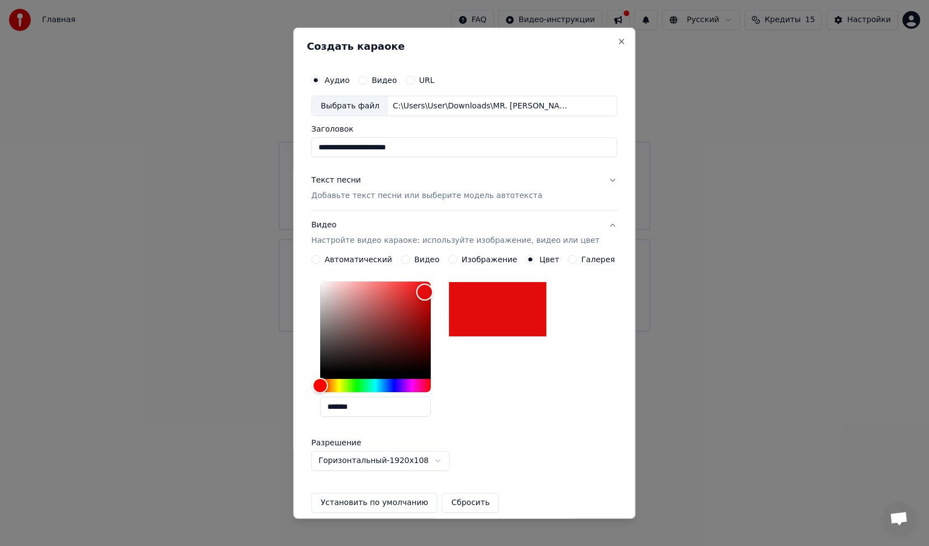
type input "*******"
drag, startPoint x: 327, startPoint y: 370, endPoint x: 474, endPoint y: 289, distance: 168.8
click at [432, 292] on div "Color" at bounding box center [424, 292] width 17 height 17
click at [568, 261] on button "Галерея" at bounding box center [572, 259] width 9 height 9
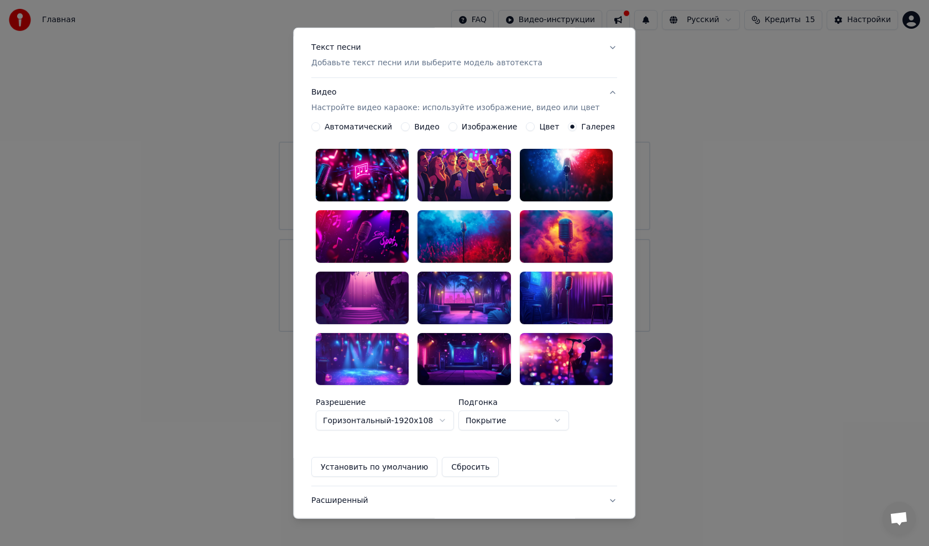
scroll to position [79, 0]
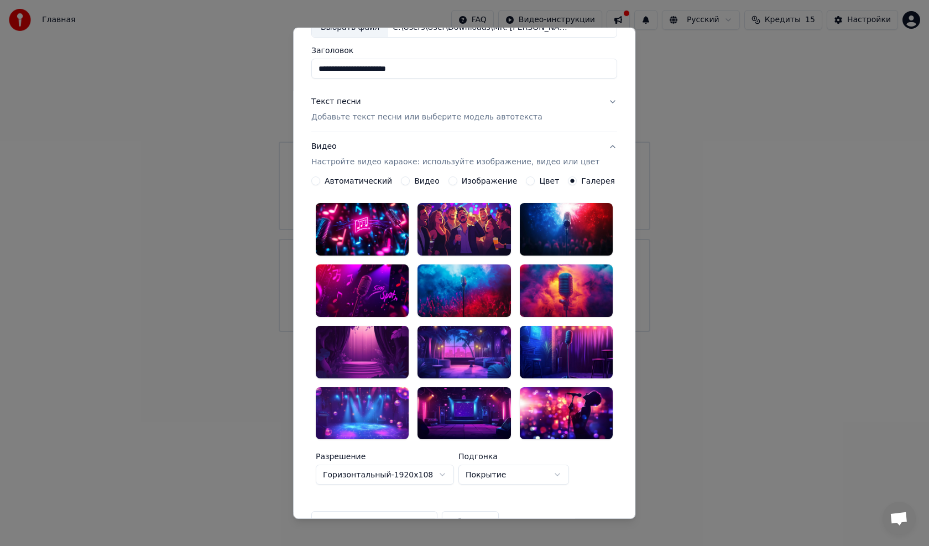
click at [465, 180] on label "Изображение" at bounding box center [490, 181] width 56 height 8
click at [457, 180] on button "Изображение" at bounding box center [452, 180] width 9 height 9
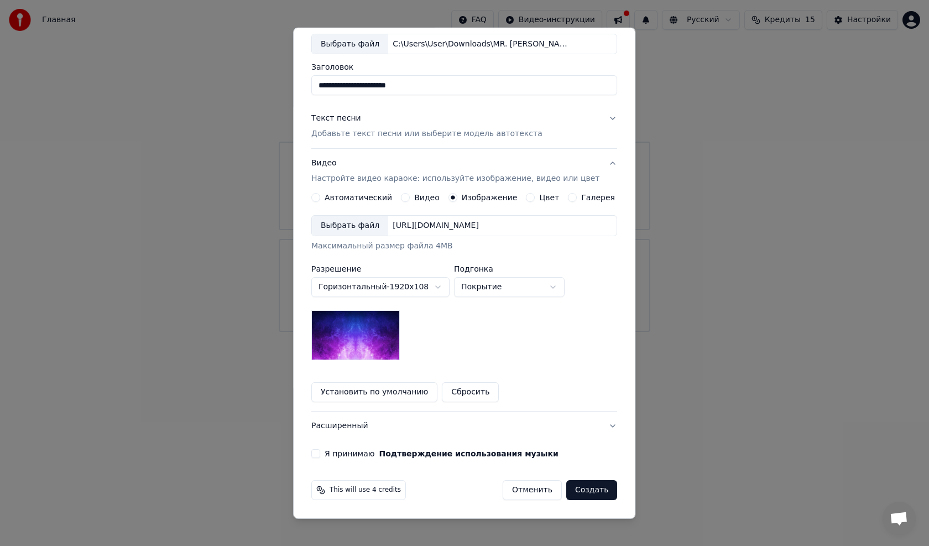
click at [383, 337] on img at bounding box center [355, 335] width 88 height 50
click at [344, 226] on div "Выбрать файл" at bounding box center [350, 226] width 76 height 20
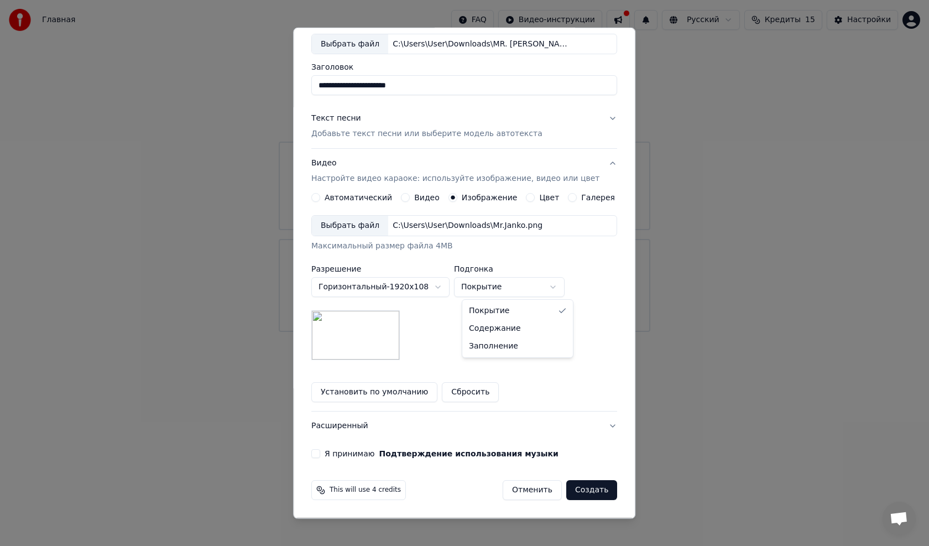
click at [500, 284] on body "**********" at bounding box center [464, 166] width 929 height 332
select select "****"
click at [357, 423] on button "Расширенный" at bounding box center [464, 425] width 306 height 29
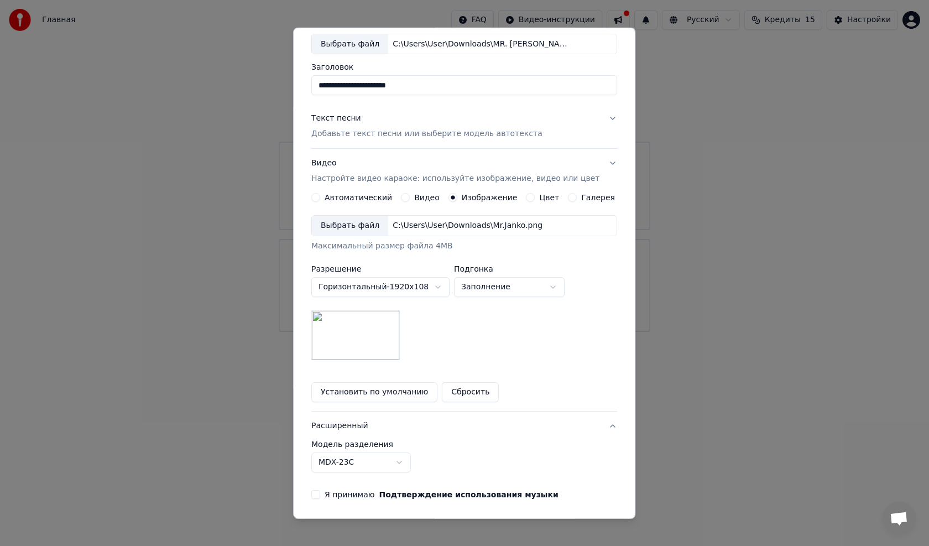
scroll to position [0, 0]
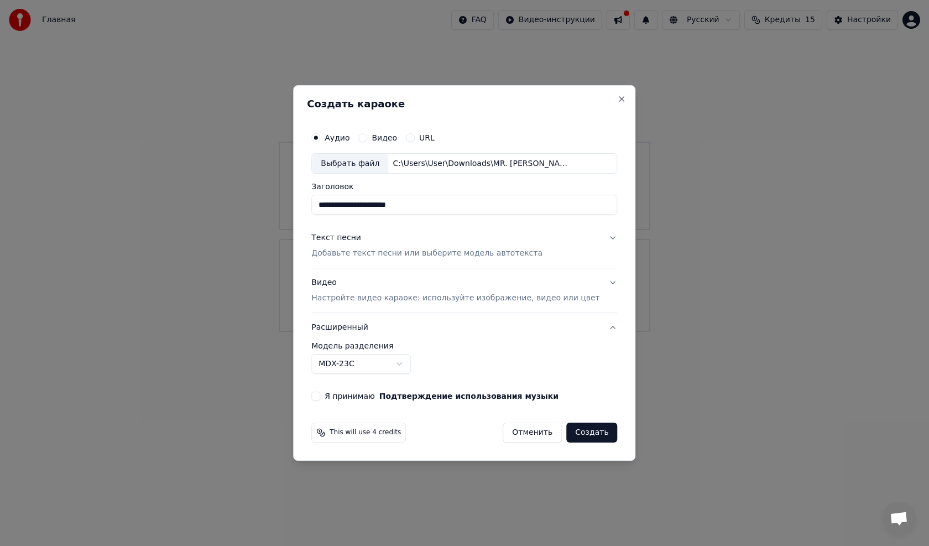
click at [351, 327] on button "Расширенный" at bounding box center [464, 327] width 306 height 29
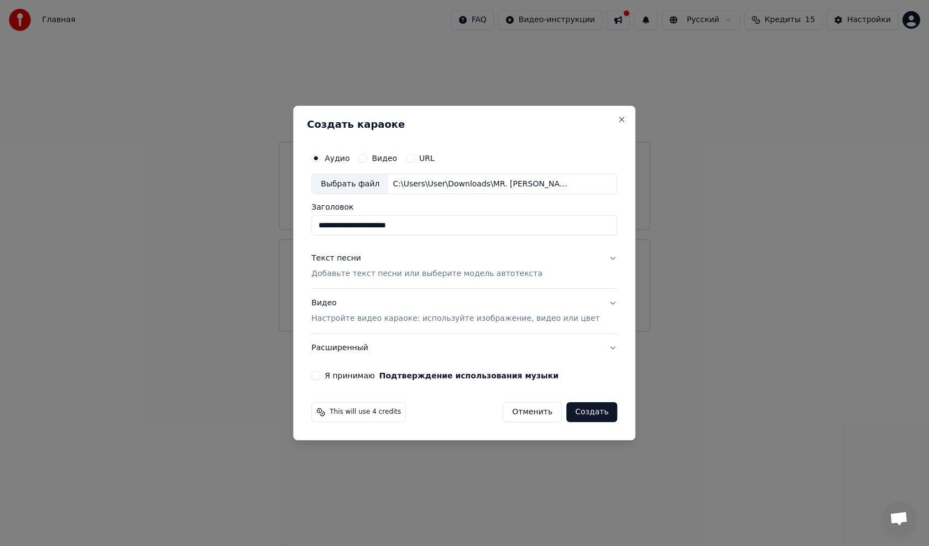
click at [372, 267] on div "Текст песни Добавьте текст песни или выберите модель автотекста" at bounding box center [426, 266] width 231 height 27
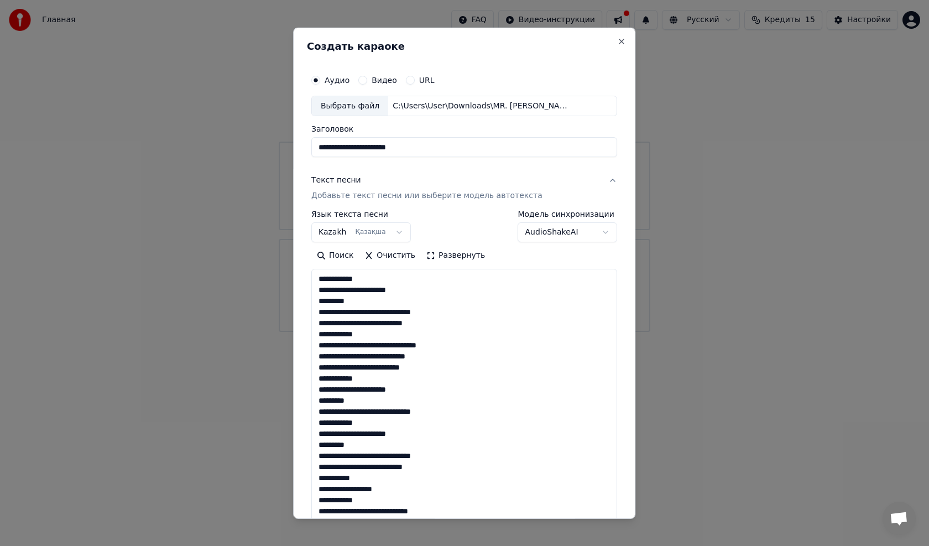
click at [373, 201] on p "Добавьте текст песни или выберите модель автотекста" at bounding box center [426, 195] width 231 height 11
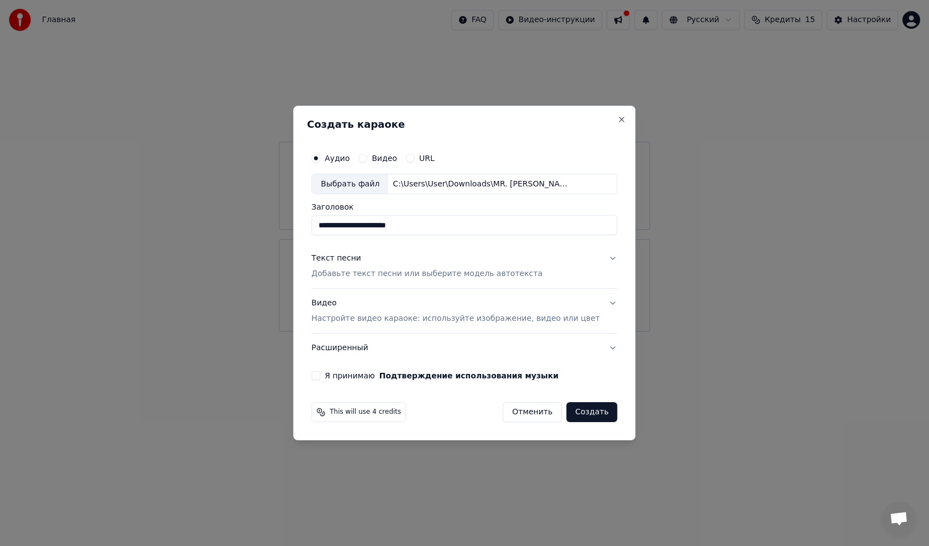
click at [351, 254] on div "Текст песни" at bounding box center [336, 258] width 50 height 11
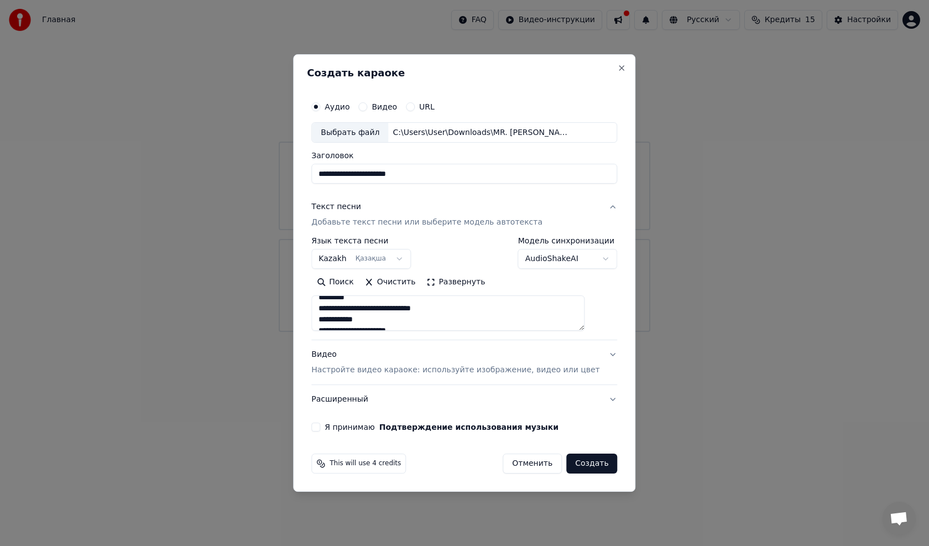
scroll to position [166, 0]
click at [389, 368] on p "Настройте видео караоке: используйте изображение, видео или цвет" at bounding box center [455, 369] width 288 height 11
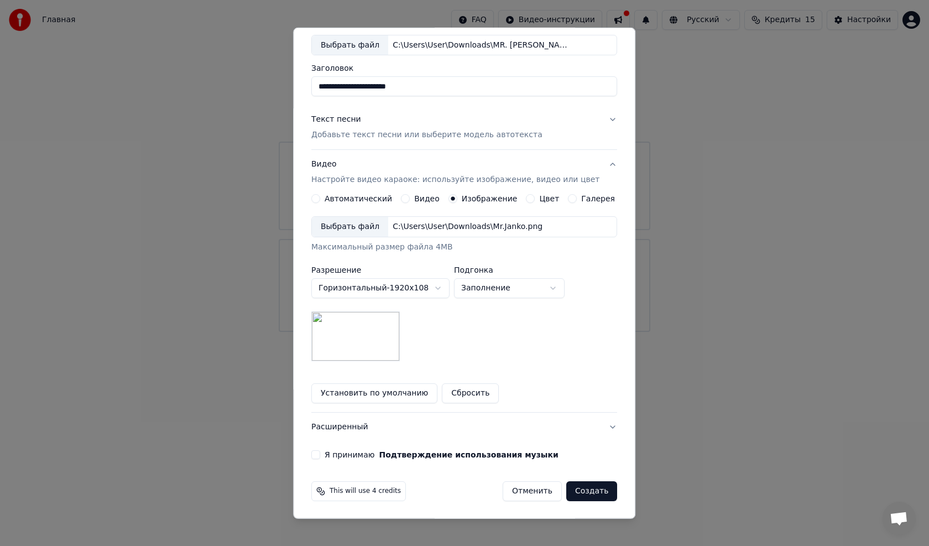
scroll to position [61, 0]
click at [320, 451] on button "Я принимаю Подтверждение использования музыки" at bounding box center [315, 453] width 9 height 9
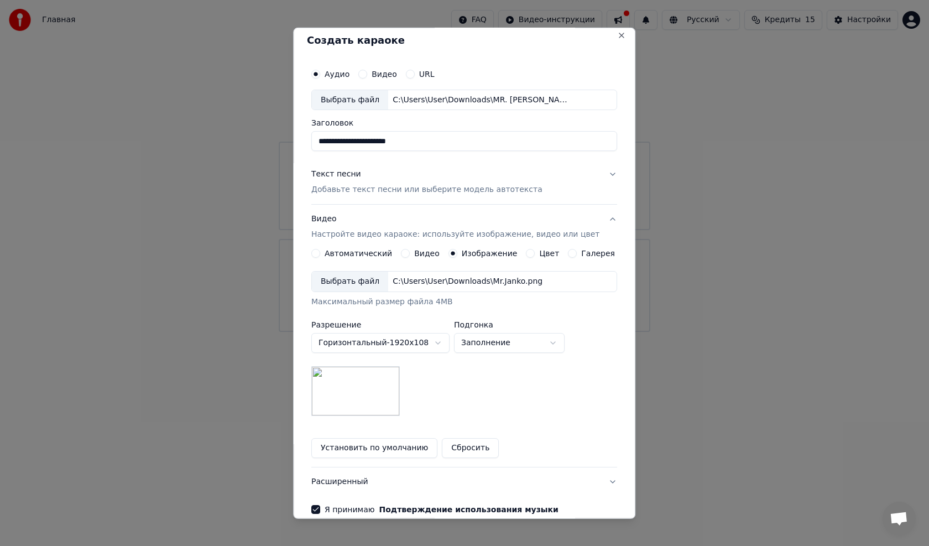
click at [343, 174] on div "Текст песни" at bounding box center [336, 174] width 50 height 11
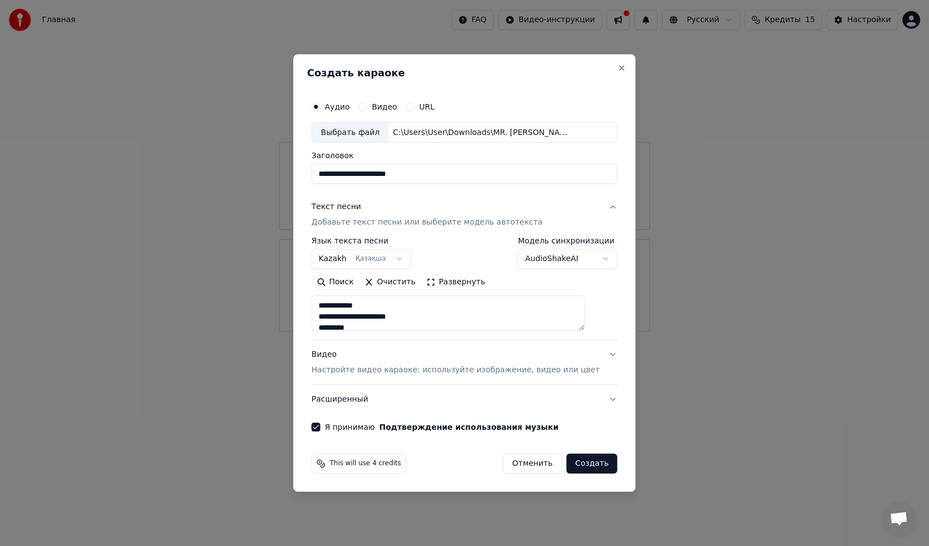
click at [592, 258] on body "**********" at bounding box center [464, 166] width 929 height 332
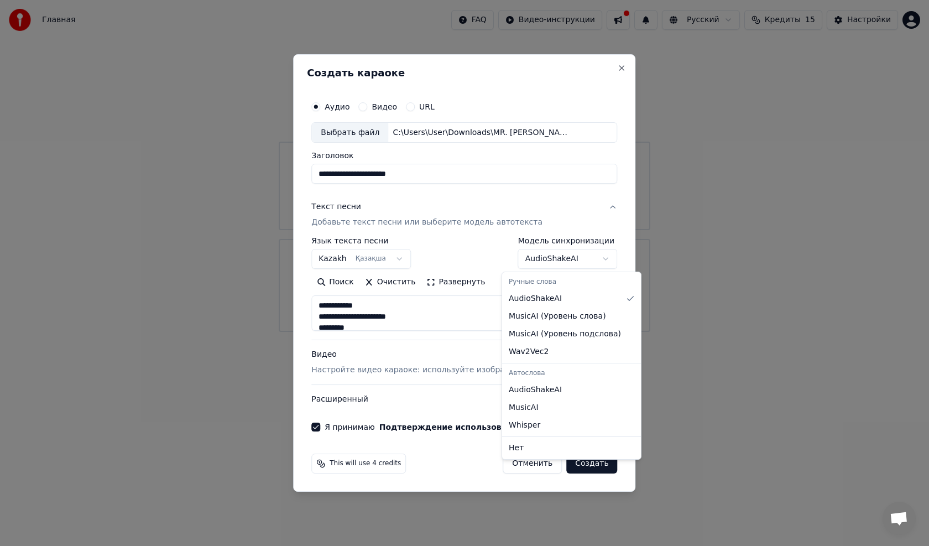
click at [592, 258] on body "**********" at bounding box center [464, 166] width 929 height 332
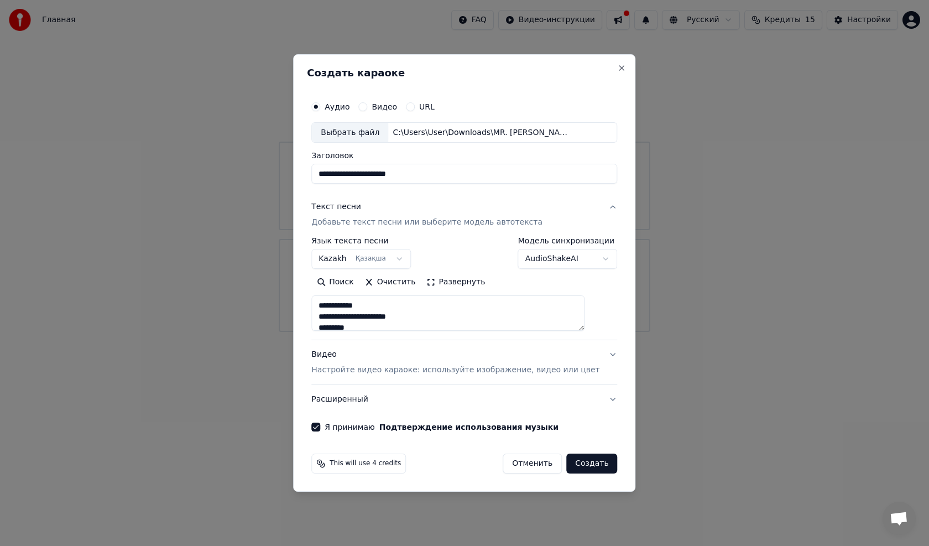
click at [575, 460] on button "Создать" at bounding box center [591, 463] width 51 height 20
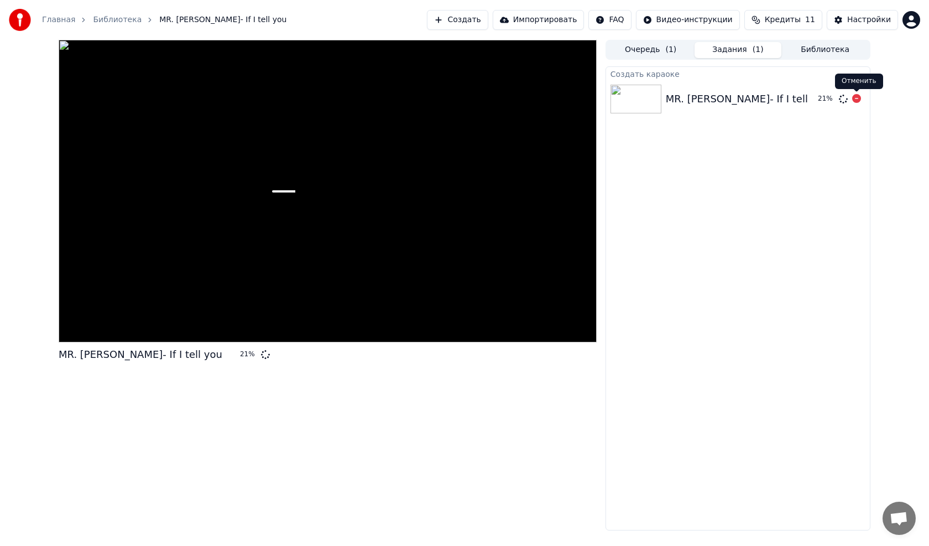
click at [857, 98] on icon at bounding box center [856, 98] width 9 height 9
click at [56, 16] on link "Главная" at bounding box center [58, 19] width 33 height 11
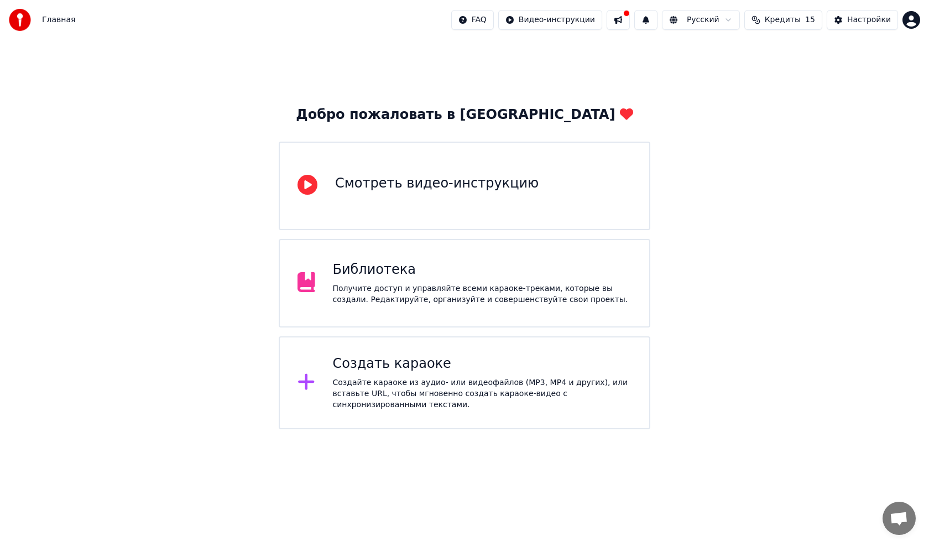
click at [370, 288] on div "Получите доступ и управляйте всеми караоке-треками, которые вы создали. Редакти…" at bounding box center [482, 294] width 299 height 22
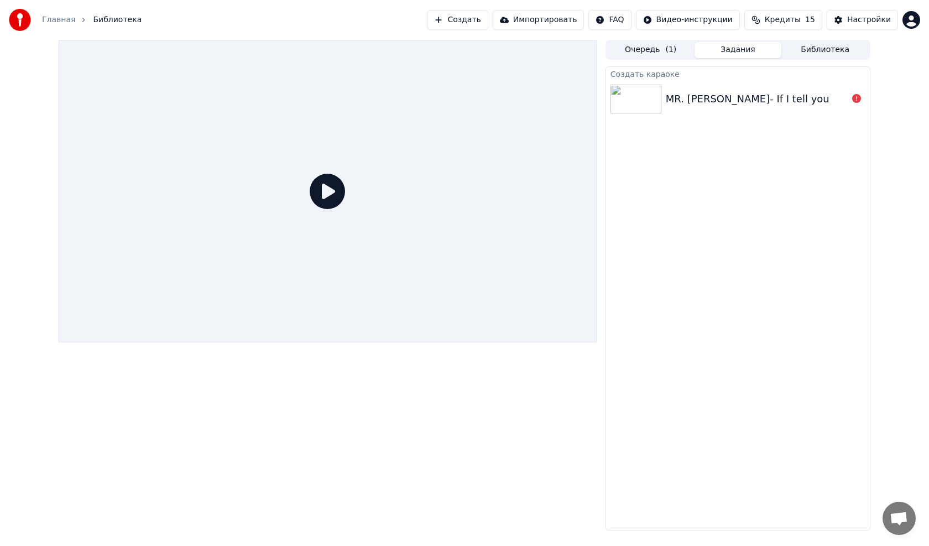
click at [326, 188] on icon at bounding box center [327, 191] width 35 height 35
click at [856, 98] on icon at bounding box center [856, 98] width 9 height 9
click at [649, 45] on button "Очередь ( 1 )" at bounding box center [650, 50] width 87 height 16
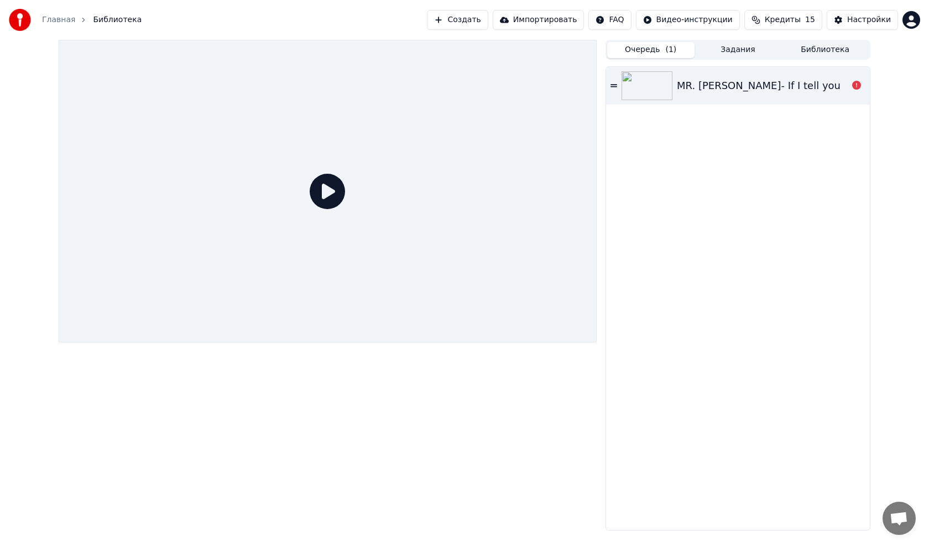
click at [616, 85] on icon at bounding box center [613, 85] width 7 height 3
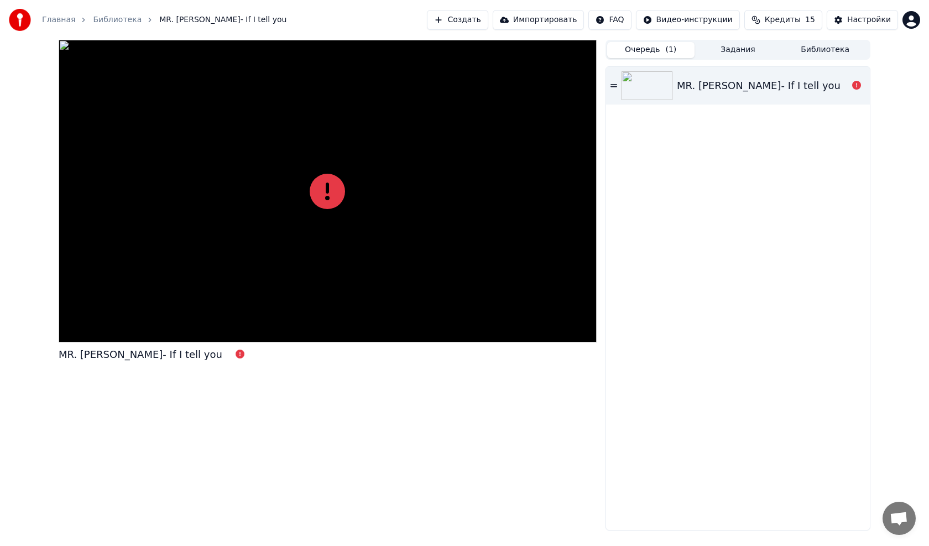
click at [616, 85] on icon at bounding box center [613, 85] width 7 height 3
click at [750, 50] on button "Задания" at bounding box center [737, 50] width 87 height 16
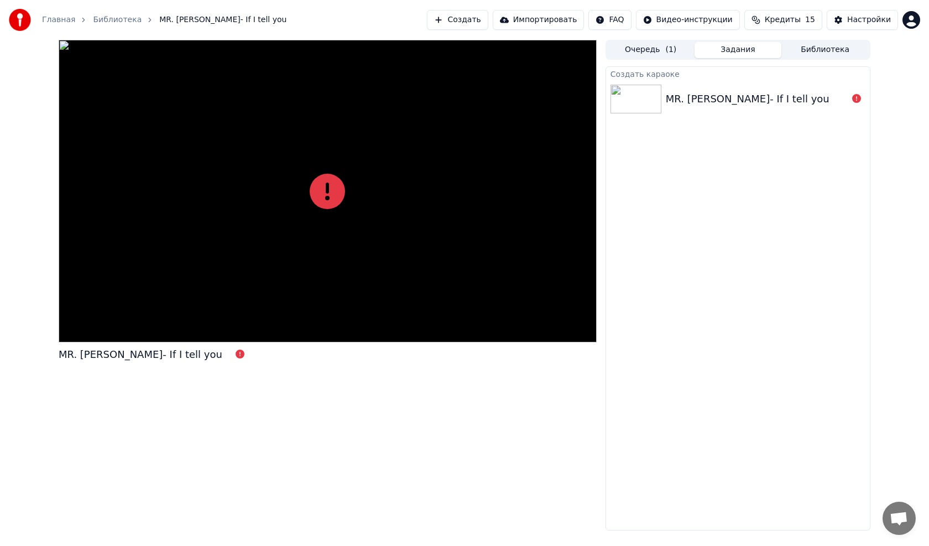
click at [845, 51] on button "Библиотека" at bounding box center [824, 50] width 87 height 16
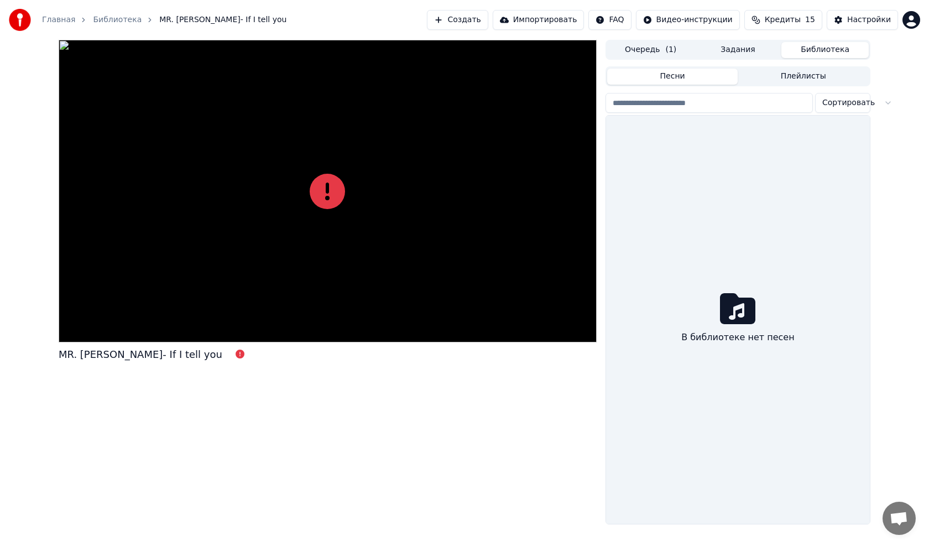
click at [485, 22] on button "Создать" at bounding box center [457, 20] width 61 height 20
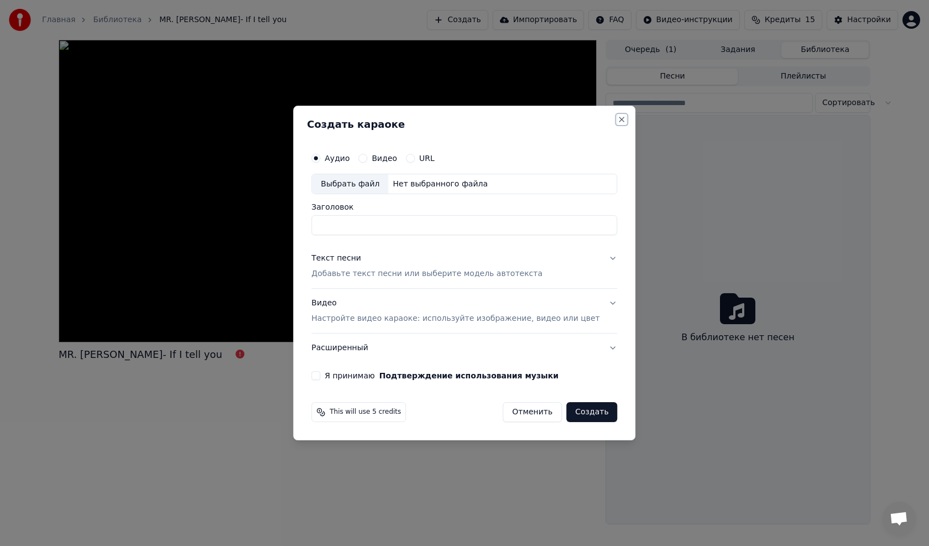
click at [618, 121] on button "Close" at bounding box center [622, 119] width 9 height 9
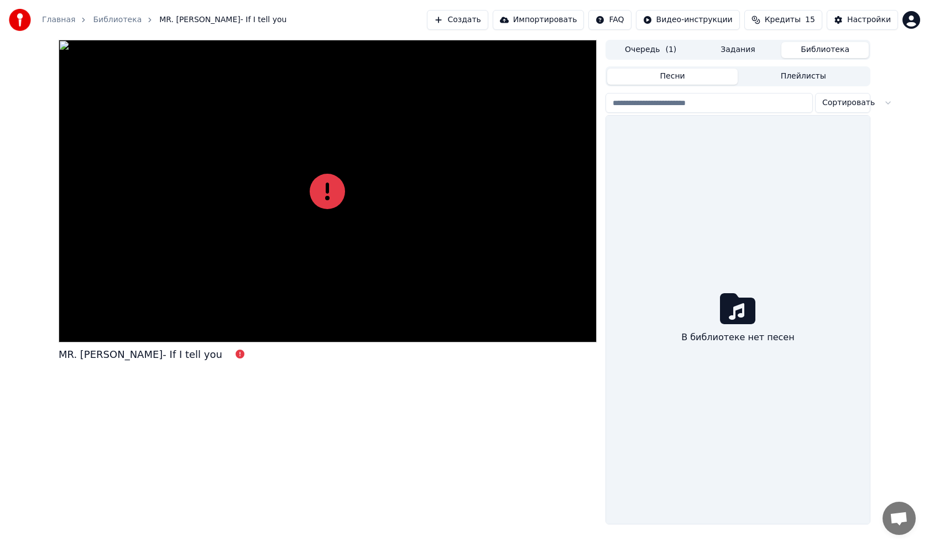
click at [169, 15] on span "MR. Janko- If I tell you" at bounding box center [222, 19] width 127 height 11
click at [118, 13] on div "Главная Библиотека MR. Janko- If I tell you" at bounding box center [148, 20] width 278 height 22
click at [115, 19] on link "Библиотека" at bounding box center [117, 19] width 49 height 11
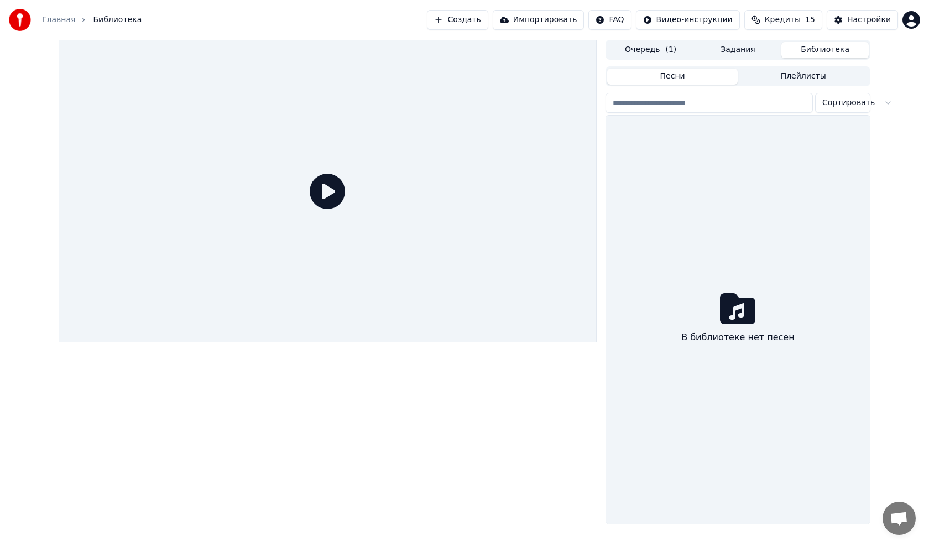
click at [71, 19] on div "Главная" at bounding box center [64, 19] width 45 height 11
click at [100, 22] on span "Библиотека" at bounding box center [117, 19] width 49 height 11
click at [53, 19] on link "Главная" at bounding box center [58, 19] width 33 height 11
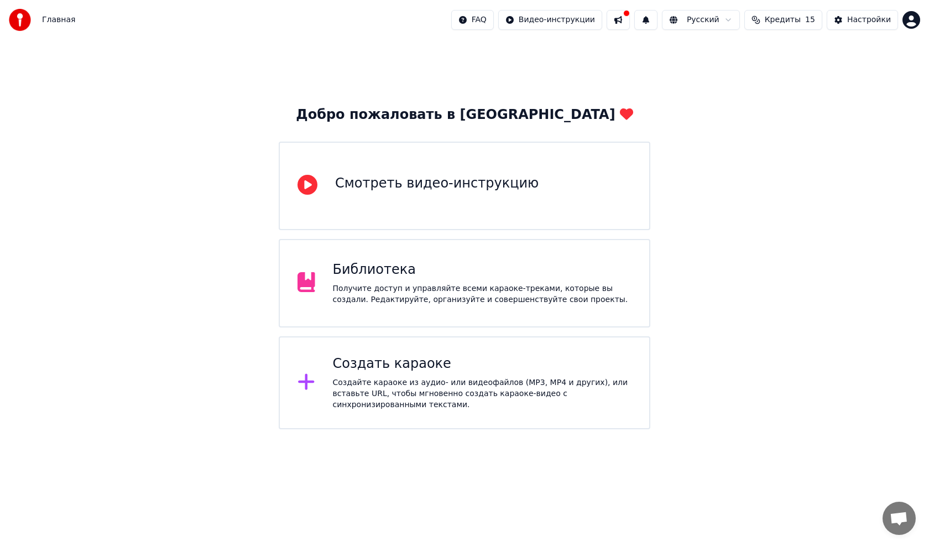
click at [348, 383] on div "Создайте караоке из аудио- или видеофайлов (MP3, MP4 и других), или вставьте UR…" at bounding box center [482, 393] width 299 height 33
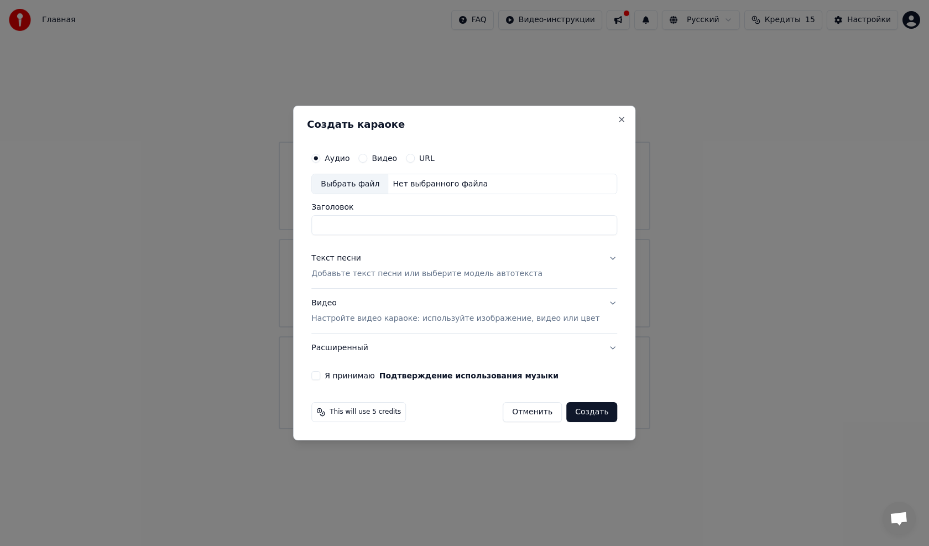
click at [355, 185] on div "Выбрать файл" at bounding box center [350, 184] width 76 height 20
type input "**********"
click at [358, 272] on p "Добавьте текст песни или выберите модель автотекста" at bounding box center [426, 274] width 231 height 11
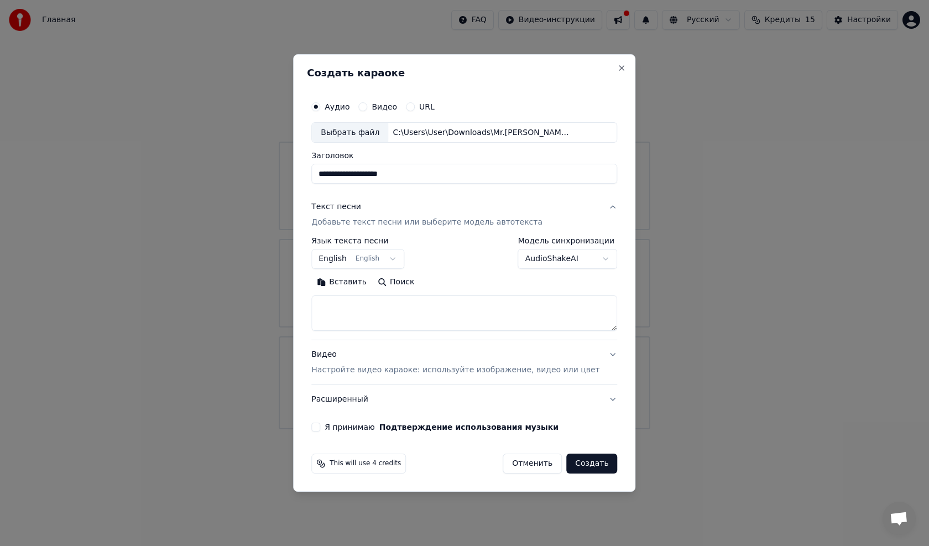
click at [353, 283] on button "Вставить" at bounding box center [341, 283] width 61 height 18
type textarea "**********"
click at [366, 302] on textarea "**********" at bounding box center [447, 313] width 273 height 35
click at [381, 260] on button "English English" at bounding box center [357, 259] width 93 height 20
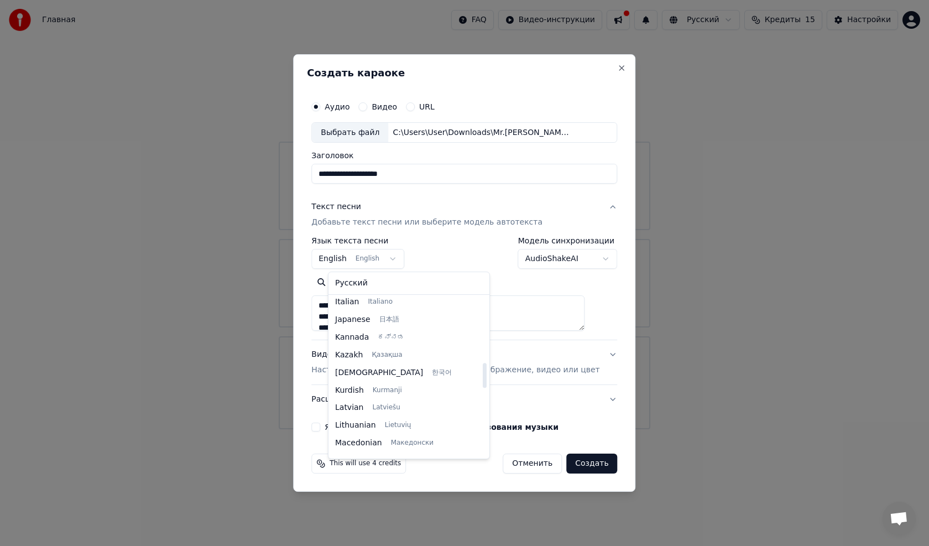
scroll to position [475, 0]
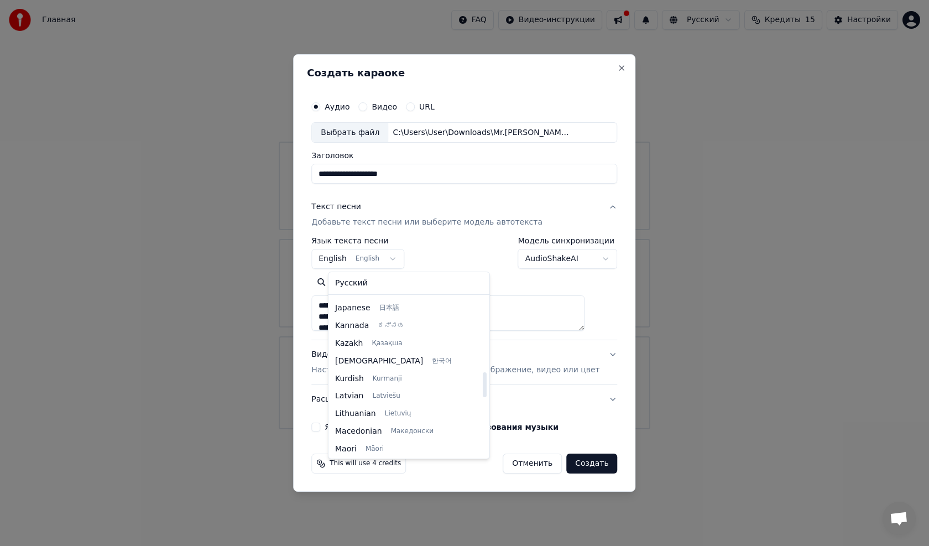
select select "**"
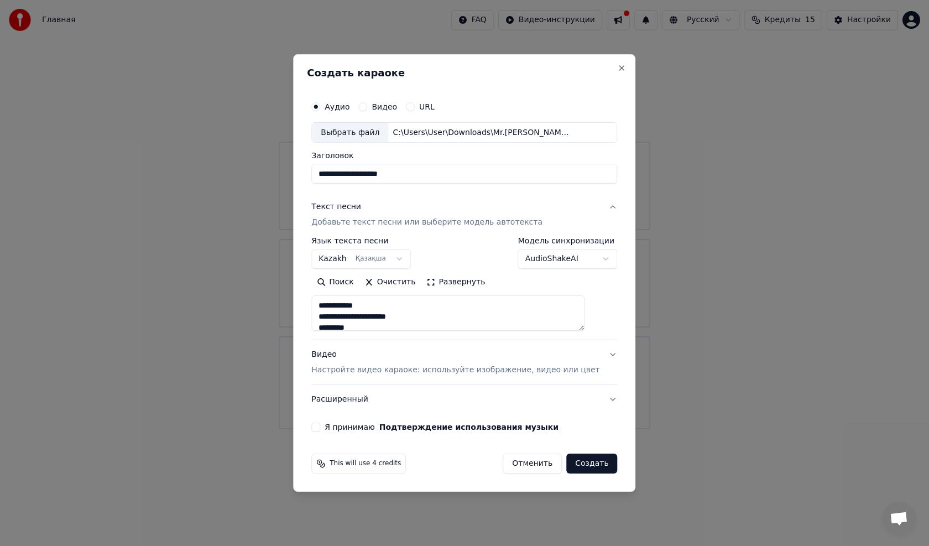
click at [360, 344] on button "Видео Настройте видео караоке: используйте изображение, видео или цвет" at bounding box center [464, 363] width 306 height 44
type textarea "**********"
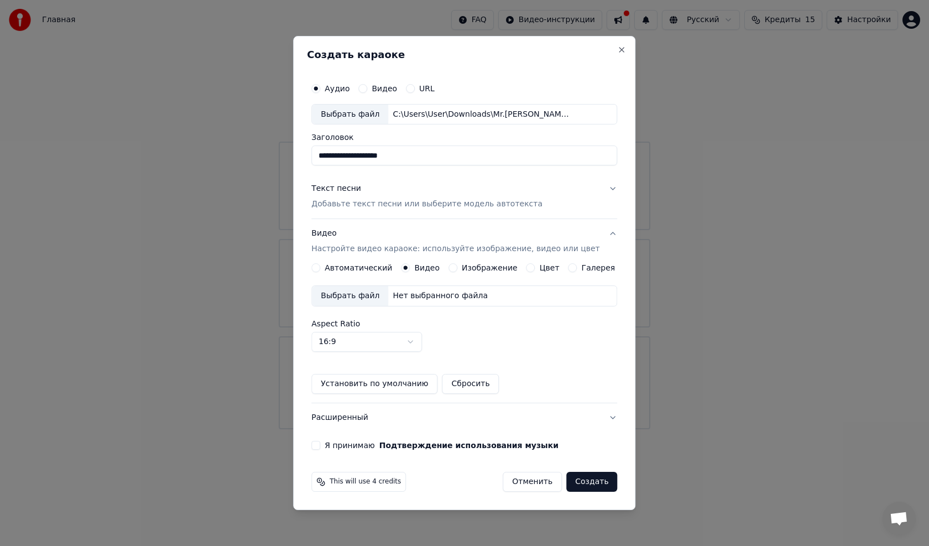
click at [359, 265] on label "Автоматический" at bounding box center [358, 268] width 67 height 8
click at [320, 265] on button "Автоматический" at bounding box center [315, 267] width 9 height 9
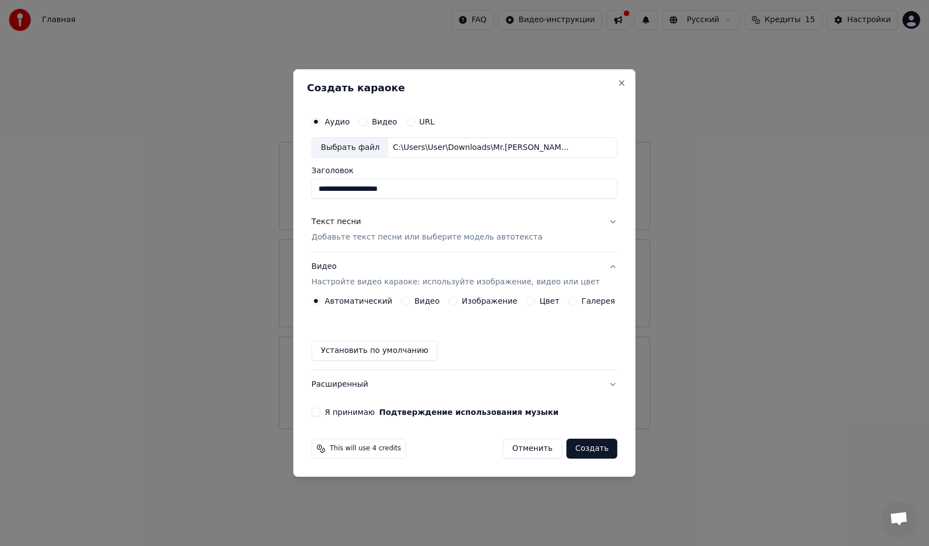
click at [368, 238] on p "Добавьте текст песни или выберите модель автотекста" at bounding box center [426, 237] width 231 height 11
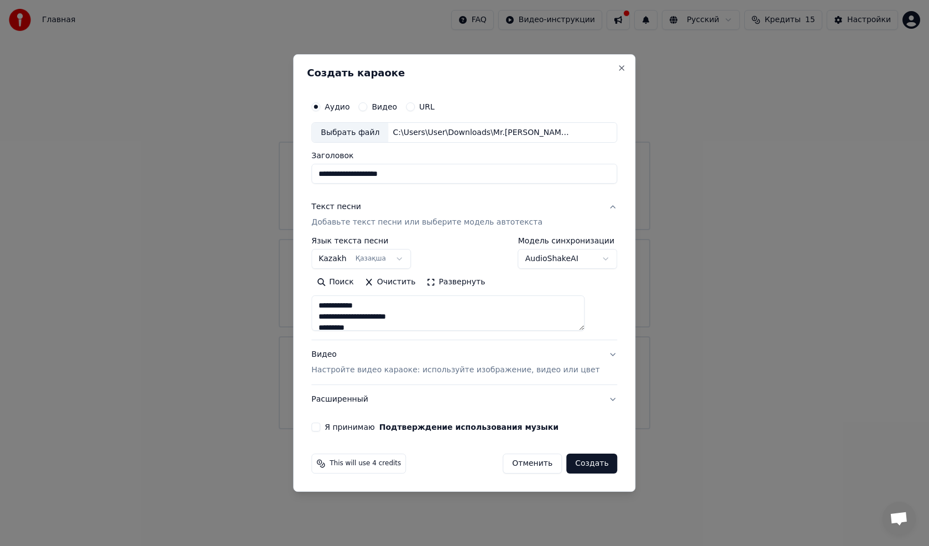
click at [377, 224] on p "Добавьте текст песни или выберите модель автотекста" at bounding box center [426, 222] width 231 height 11
type textarea "**********"
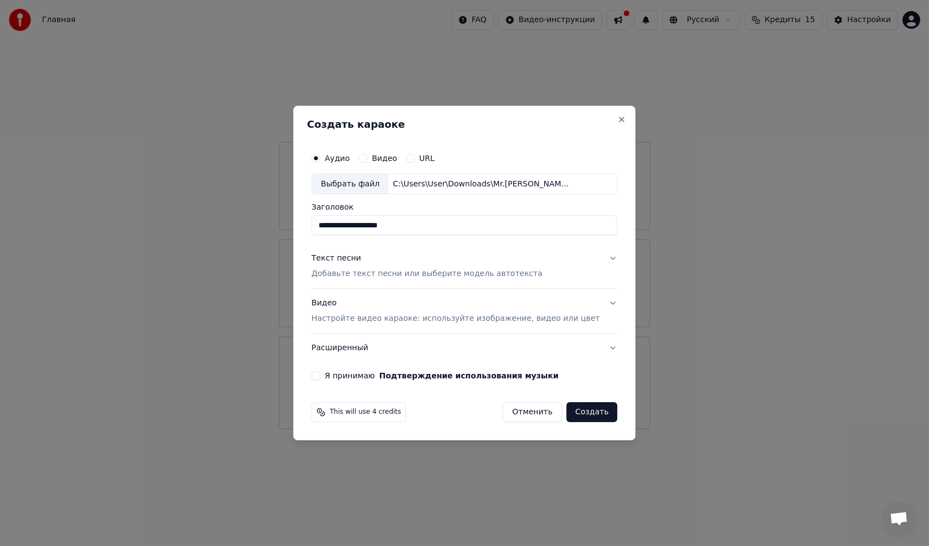
click at [395, 317] on p "Настройте видео караоке: используйте изображение, видео или цвет" at bounding box center [455, 318] width 288 height 11
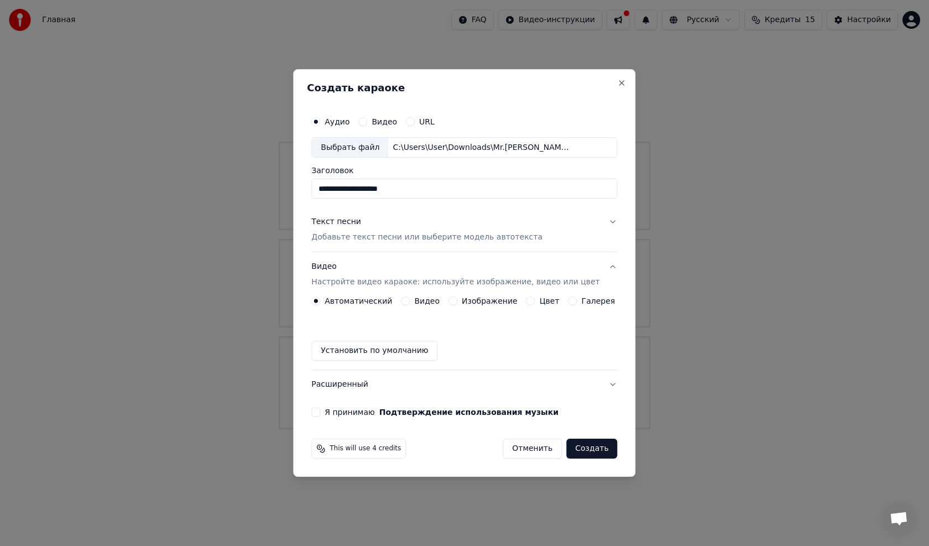
click at [469, 303] on label "Изображение" at bounding box center [490, 301] width 56 height 8
click at [457, 303] on button "Изображение" at bounding box center [452, 300] width 9 height 9
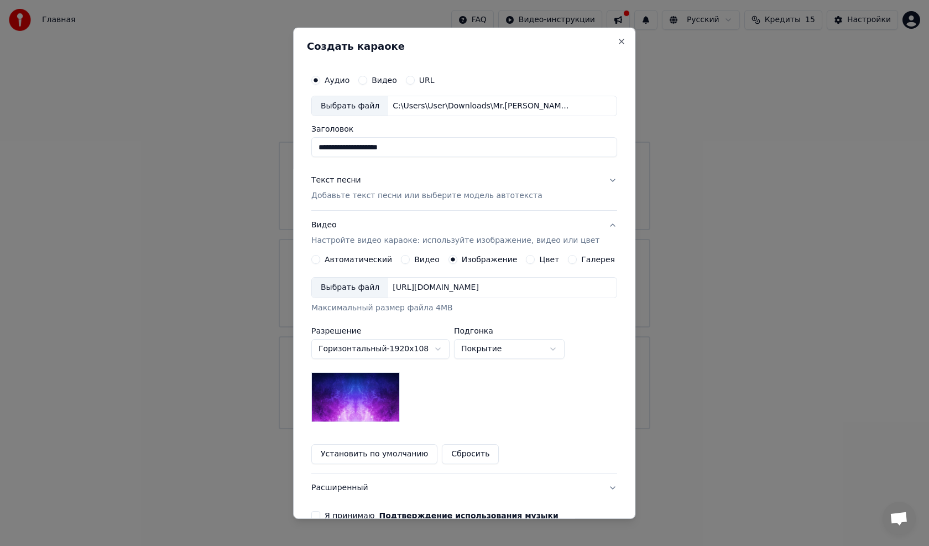
click at [339, 289] on div "Выбрать файл" at bounding box center [350, 288] width 76 height 20
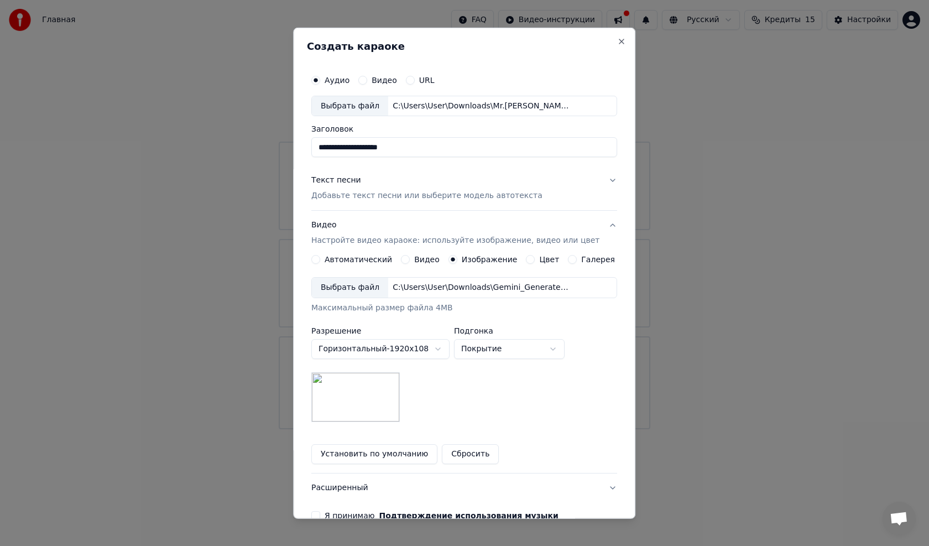
click at [496, 350] on body "**********" at bounding box center [464, 214] width 929 height 429
select select "****"
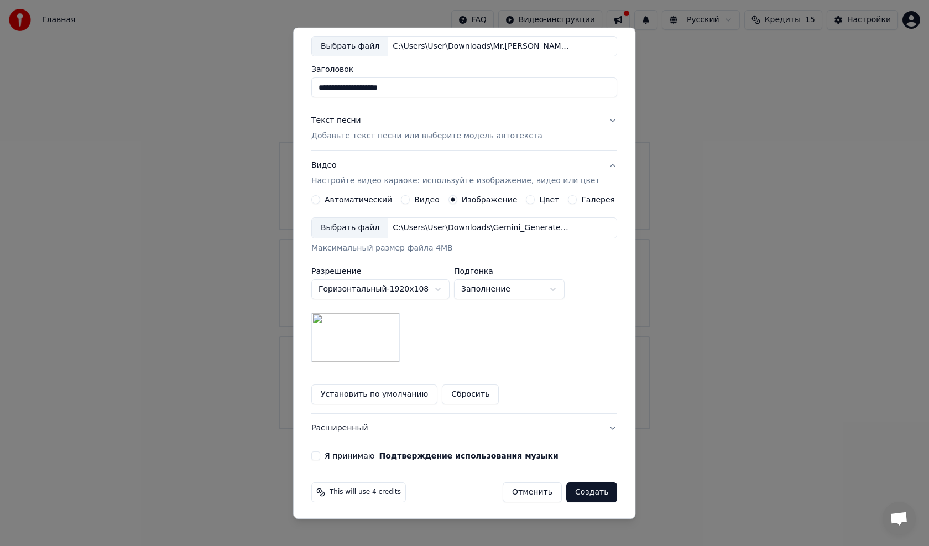
scroll to position [61, 0]
click at [319, 452] on button "Я принимаю Подтверждение использования музыки" at bounding box center [315, 453] width 9 height 9
click at [582, 492] on button "Создать" at bounding box center [591, 490] width 51 height 20
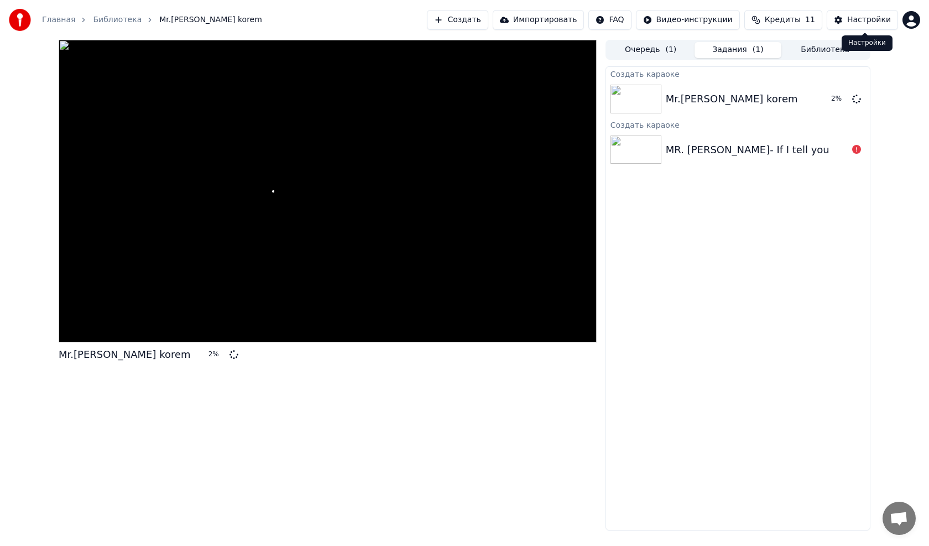
click at [870, 19] on div "Настройки" at bounding box center [869, 19] width 44 height 11
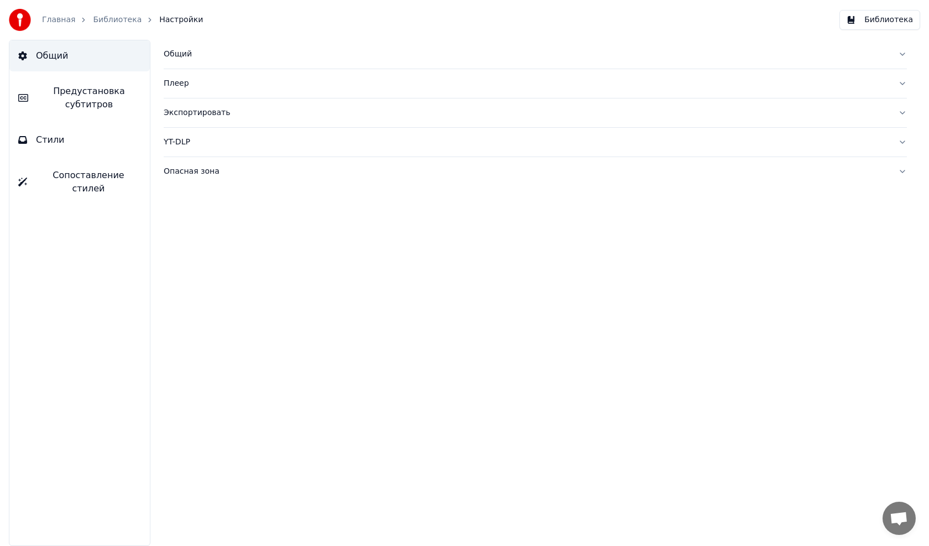
click at [159, 19] on span "Настройки" at bounding box center [181, 19] width 44 height 11
click at [59, 139] on span "Стили" at bounding box center [50, 139] width 29 height 13
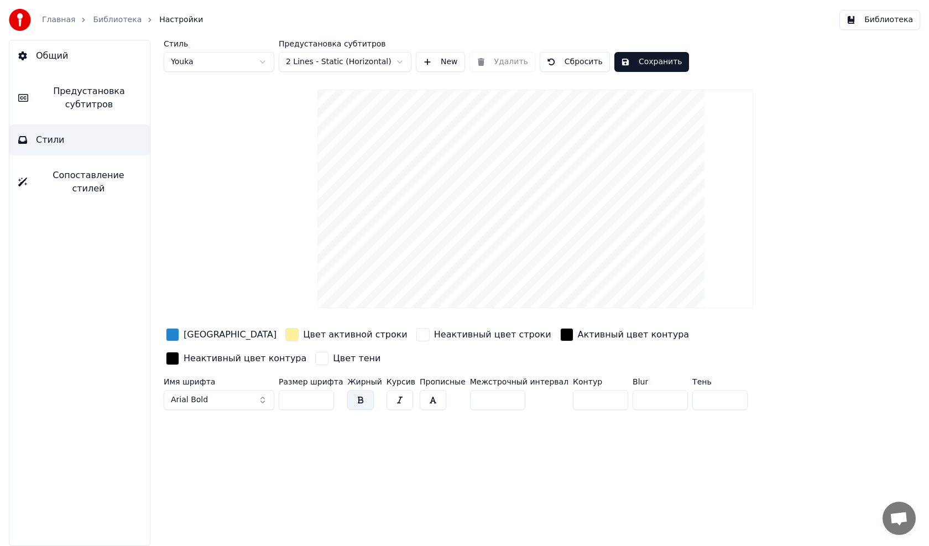
click at [99, 19] on link "Библиотека" at bounding box center [117, 19] width 49 height 11
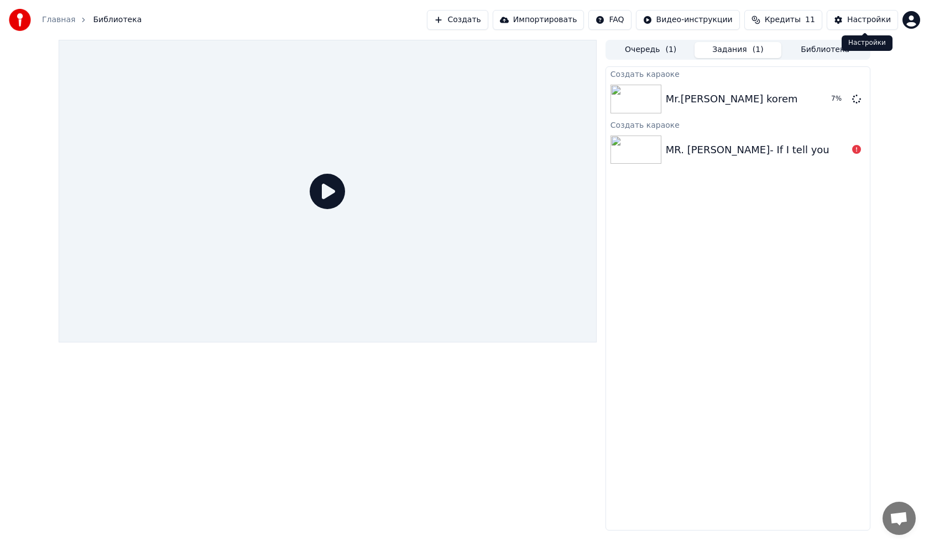
click at [859, 18] on div "Настройки" at bounding box center [869, 19] width 44 height 11
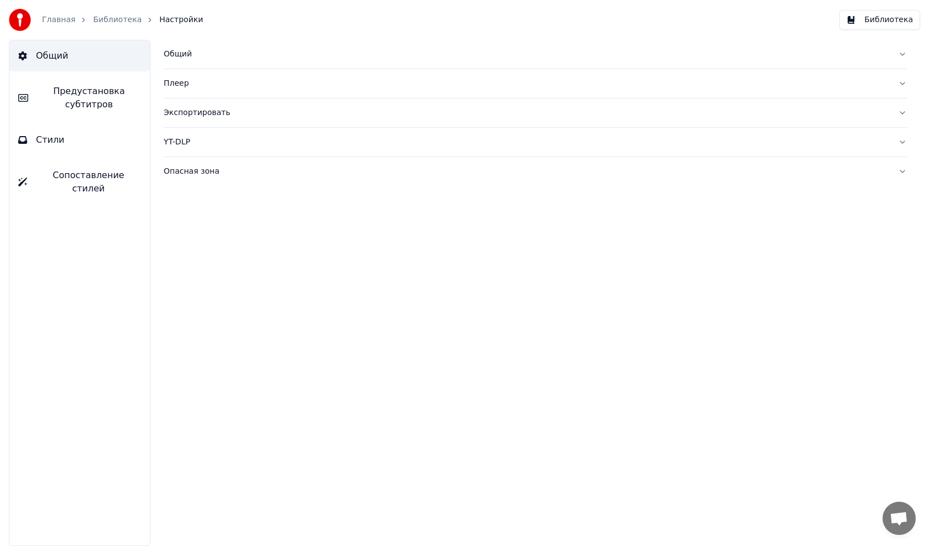
click at [56, 140] on span "Стили" at bounding box center [50, 139] width 29 height 13
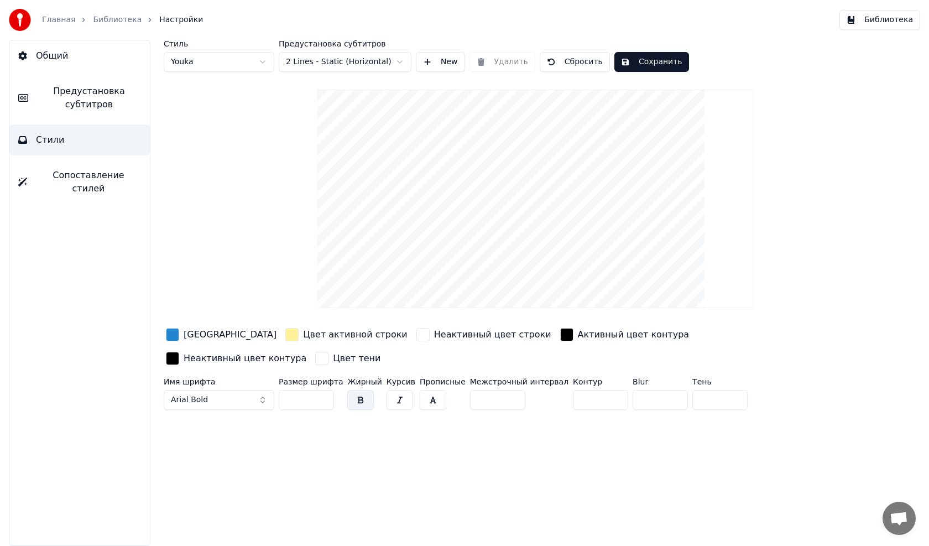
click at [260, 64] on html "Главная Библиотека Настройки Библиотека Общий Предустановка субтитров Стили Соп…" at bounding box center [464, 273] width 929 height 546
click at [221, 65] on html "Главная Библиотека Настройки Библиотека Общий Предустановка субтитров Стили Соп…" at bounding box center [464, 273] width 929 height 546
click at [231, 60] on html "Главная Библиотека Настройки Библиотека Общий Предустановка субтитров Стили Соп…" at bounding box center [464, 273] width 929 height 546
click at [398, 62] on html "Главная Библиотека Настройки Библиотека Общий Предустановка субтитров Стили Соп…" at bounding box center [464, 273] width 929 height 546
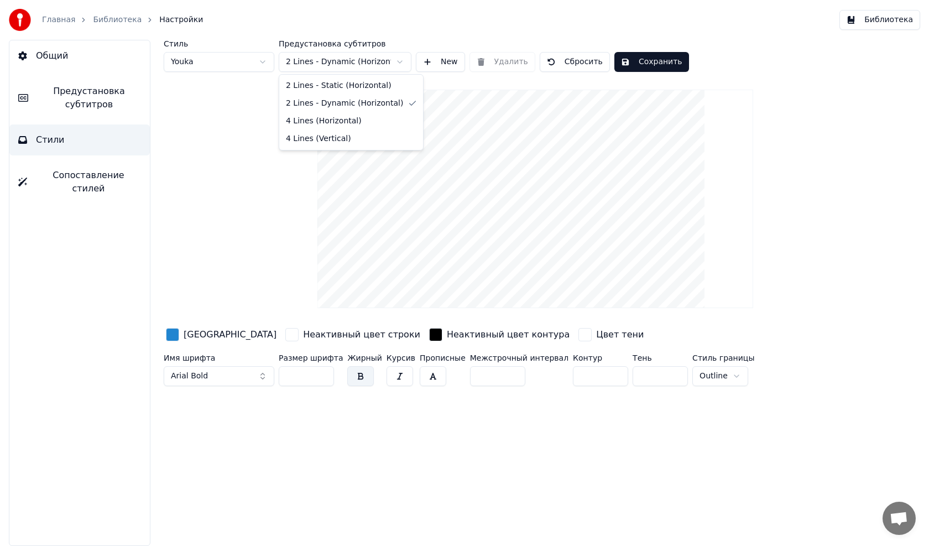
click at [370, 58] on html "Главная Библиотека Настройки Библиотека Общий Предустановка субтитров Стили Соп…" at bounding box center [464, 273] width 929 height 546
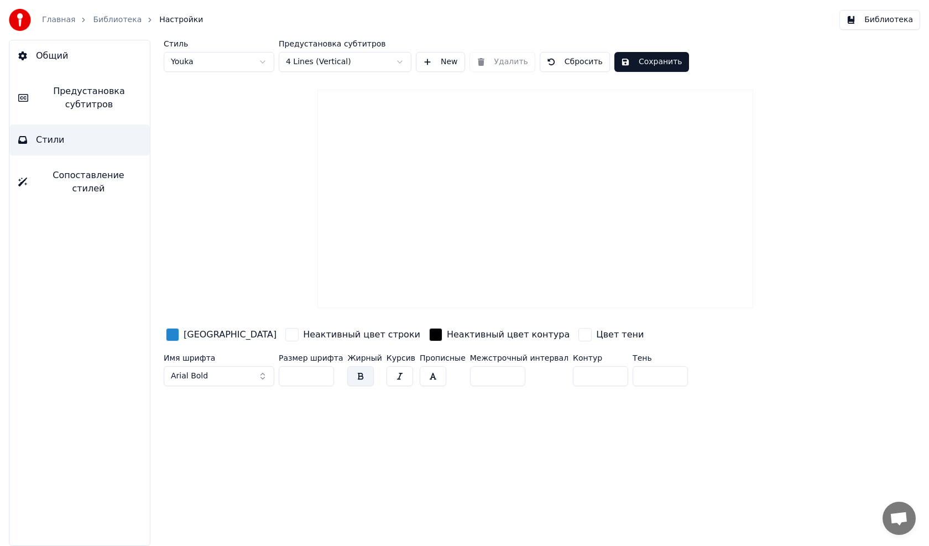
click at [374, 61] on html "Главная Библиотека Настройки Библиотека Общий Предустановка субтитров Стили Соп…" at bounding box center [464, 273] width 929 height 546
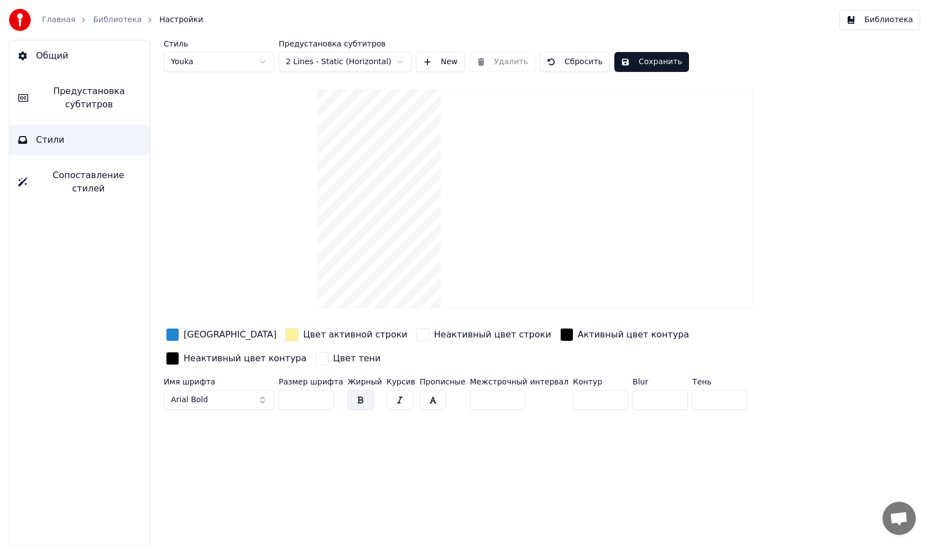
click at [257, 390] on button "Arial Bold" at bounding box center [219, 400] width 111 height 20
click at [254, 390] on button "Arial Bold" at bounding box center [219, 400] width 111 height 20
click at [337, 61] on html "Главная Библиотека Настройки Библиотека Общий Предустановка субтитров Стили Соп…" at bounding box center [464, 273] width 929 height 546
click at [398, 60] on html "Главная Библиотека Настройки Библиотека Общий Предустановка субтитров Стили Соп…" at bounding box center [464, 273] width 929 height 546
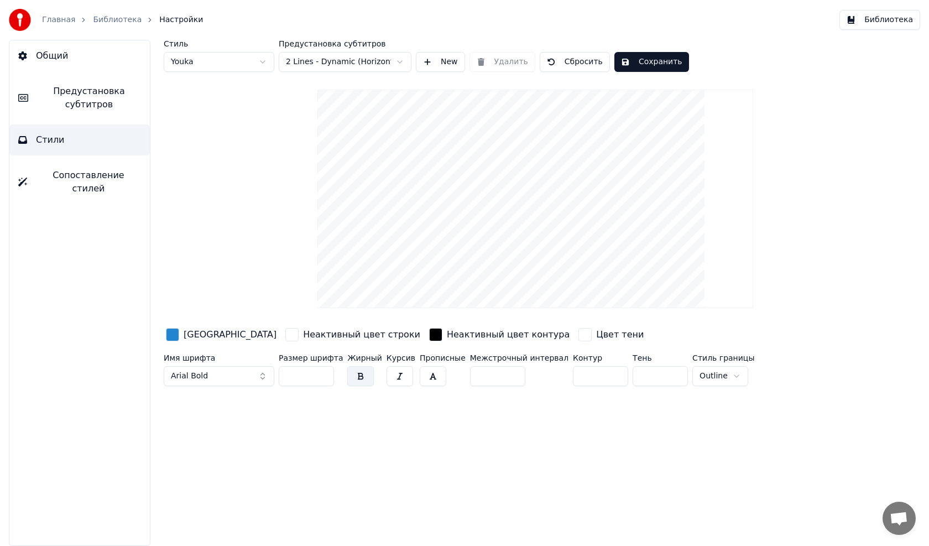
click at [233, 373] on button "Arial Bold" at bounding box center [219, 376] width 111 height 20
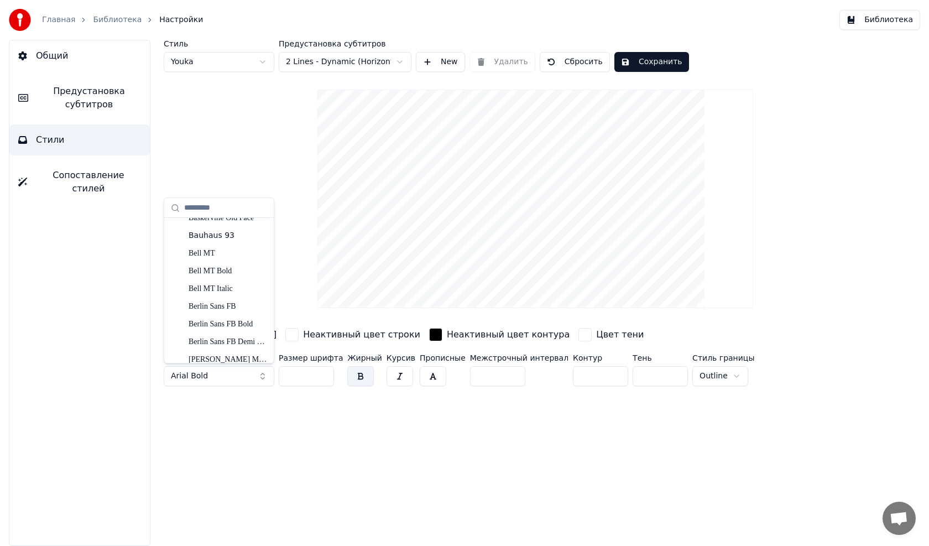
scroll to position [332, 0]
click at [225, 322] on div "Blackadder ITC" at bounding box center [228, 321] width 79 height 11
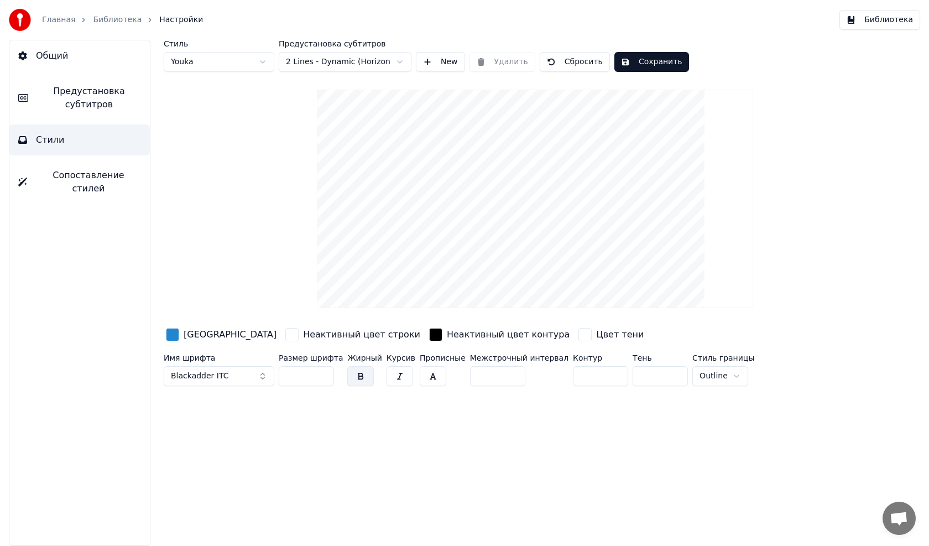
click at [226, 336] on div "Цвет заливки" at bounding box center [230, 334] width 93 height 13
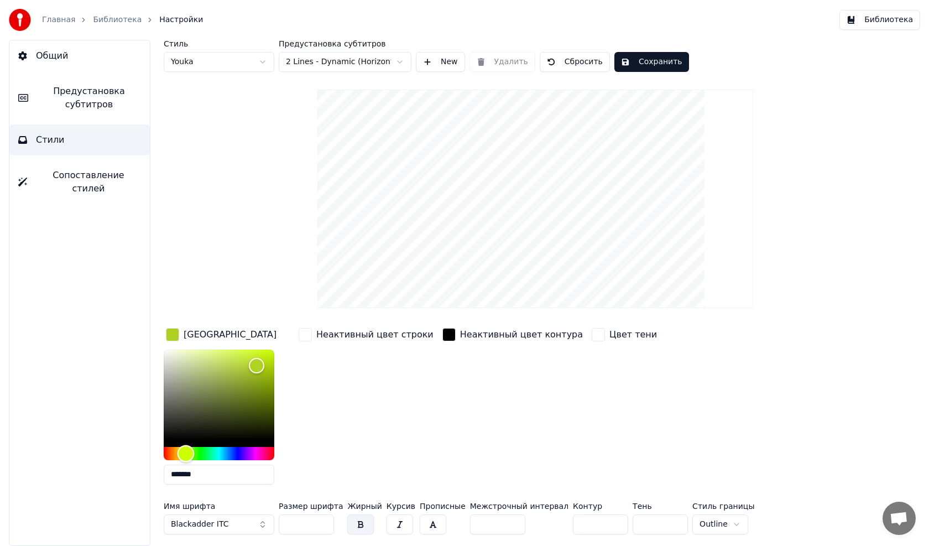
type input "*******"
drag, startPoint x: 215, startPoint y: 449, endPoint x: 185, endPoint y: 453, distance: 30.2
click at [185, 453] on div "Hue" at bounding box center [185, 453] width 17 height 17
click at [306, 242] on div "Стиль Youka Предустановка субтитров 2 Lines - Dynamic (Horizontal) New Удалить …" at bounding box center [535, 289] width 743 height 499
click at [313, 404] on div "Неактивный цвет строки" at bounding box center [365, 410] width 139 height 168
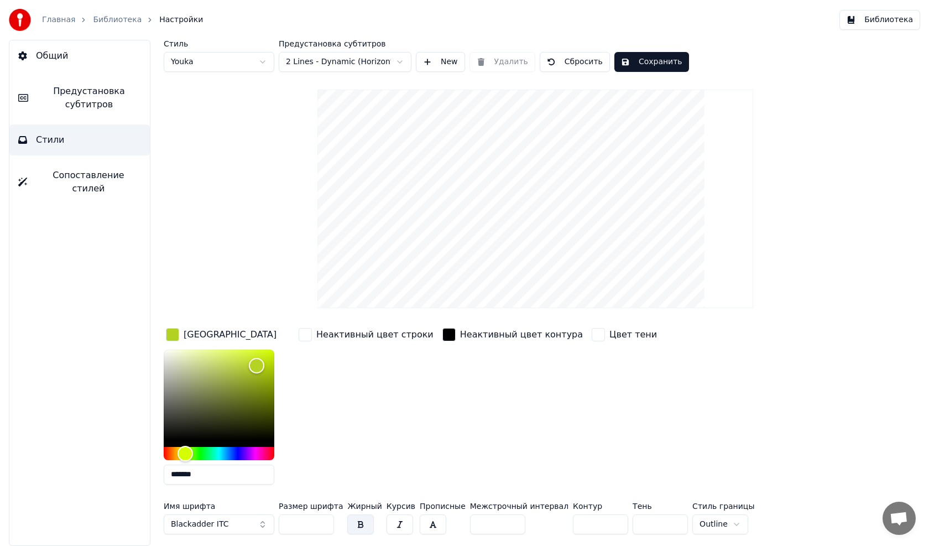
click at [352, 525] on button "button" at bounding box center [360, 524] width 27 height 20
click at [352, 524] on button "button" at bounding box center [360, 524] width 27 height 20
click at [204, 328] on div "Цвет заливки" at bounding box center [230, 334] width 93 height 13
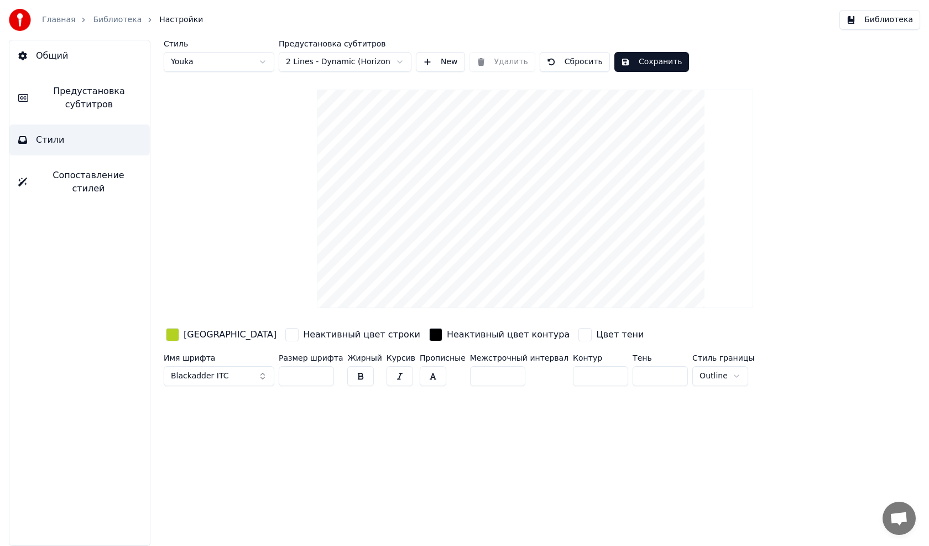
click at [322, 373] on input "**" at bounding box center [306, 376] width 55 height 20
click at [321, 372] on input "**" at bounding box center [306, 376] width 55 height 20
click at [321, 372] on input "***" at bounding box center [306, 376] width 55 height 20
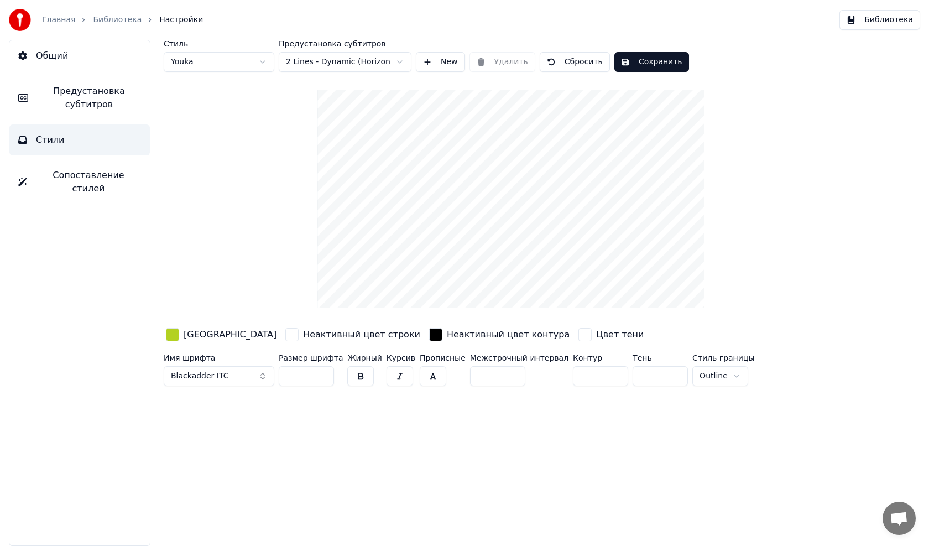
click at [321, 372] on input "***" at bounding box center [306, 376] width 55 height 20
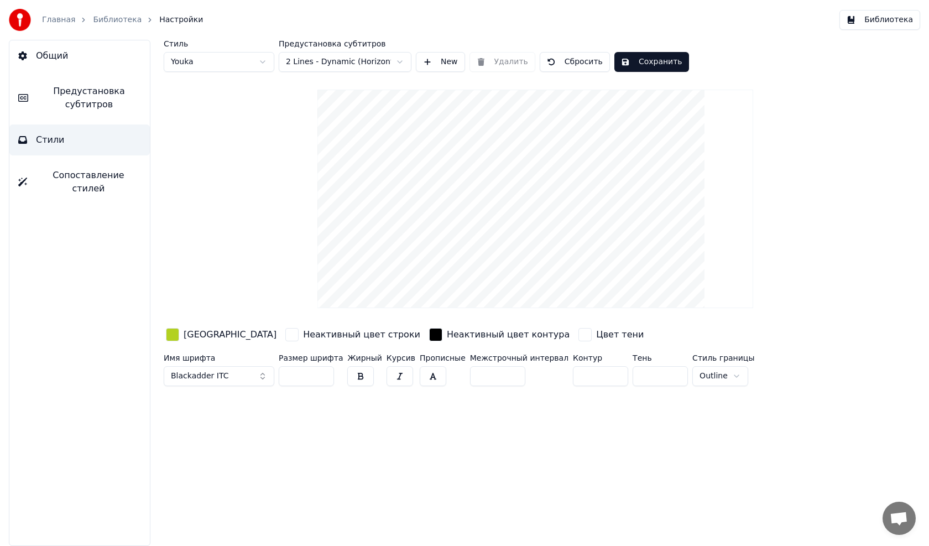
click at [321, 372] on input "***" at bounding box center [306, 376] width 55 height 20
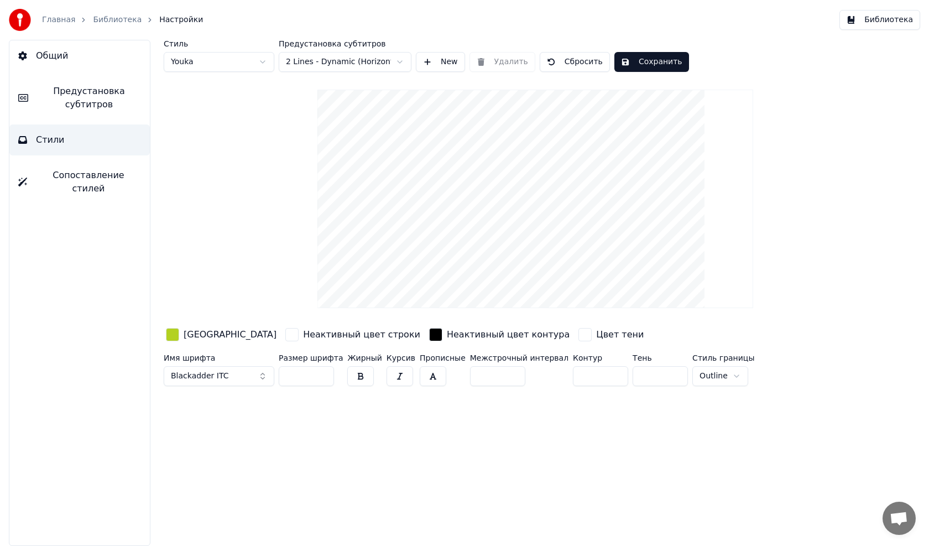
click at [321, 372] on input "***" at bounding box center [306, 376] width 55 height 20
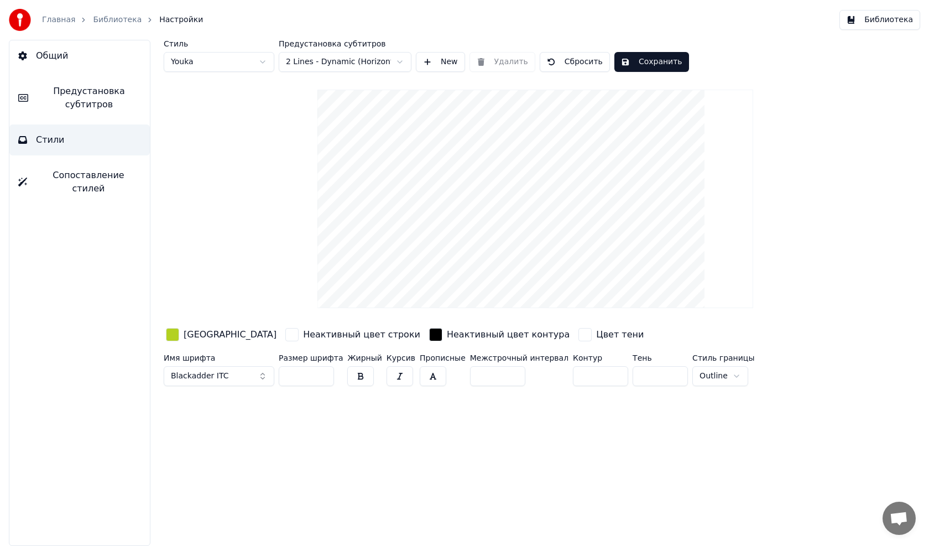
click at [321, 372] on input "***" at bounding box center [306, 376] width 55 height 20
type input "***"
click at [321, 372] on input "***" at bounding box center [306, 376] width 55 height 20
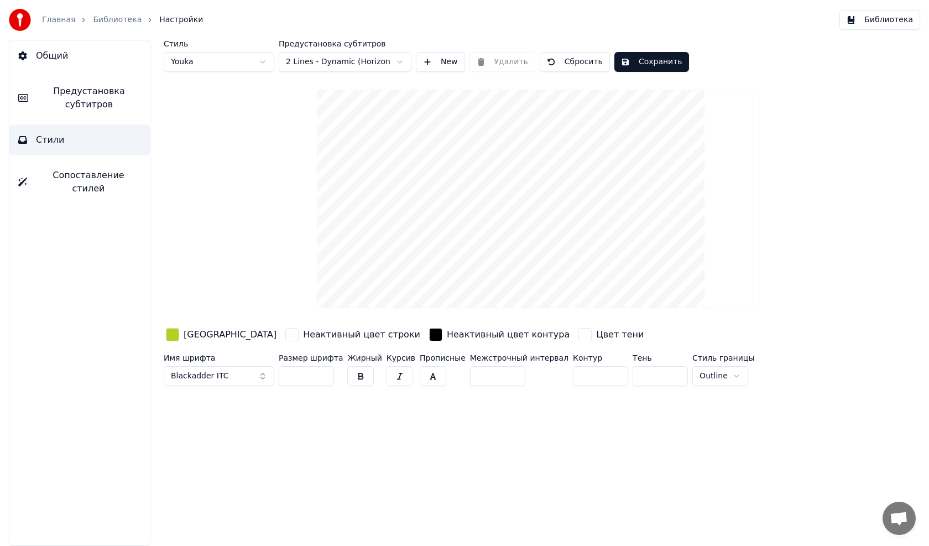
click at [228, 376] on button "Blackadder ITC" at bounding box center [219, 376] width 111 height 20
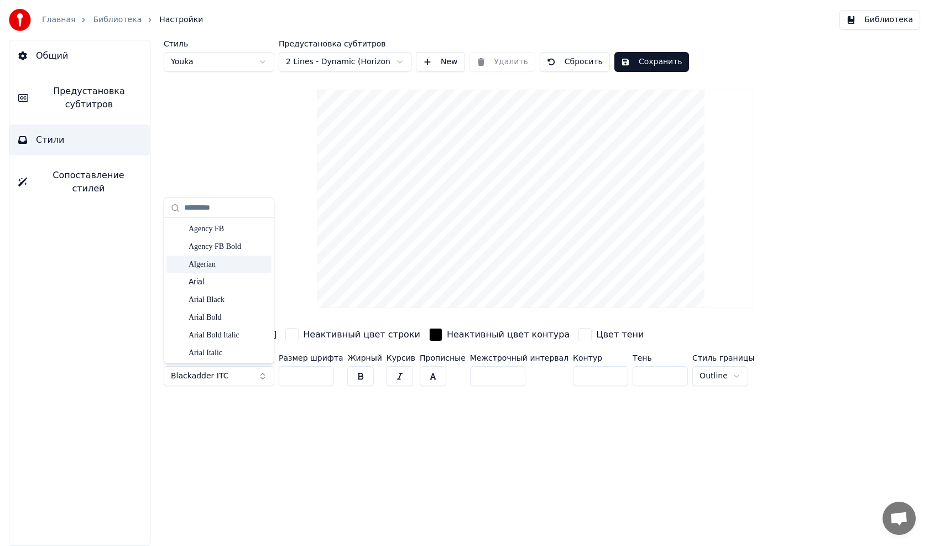
click at [208, 266] on div "Algerian" at bounding box center [228, 264] width 79 height 11
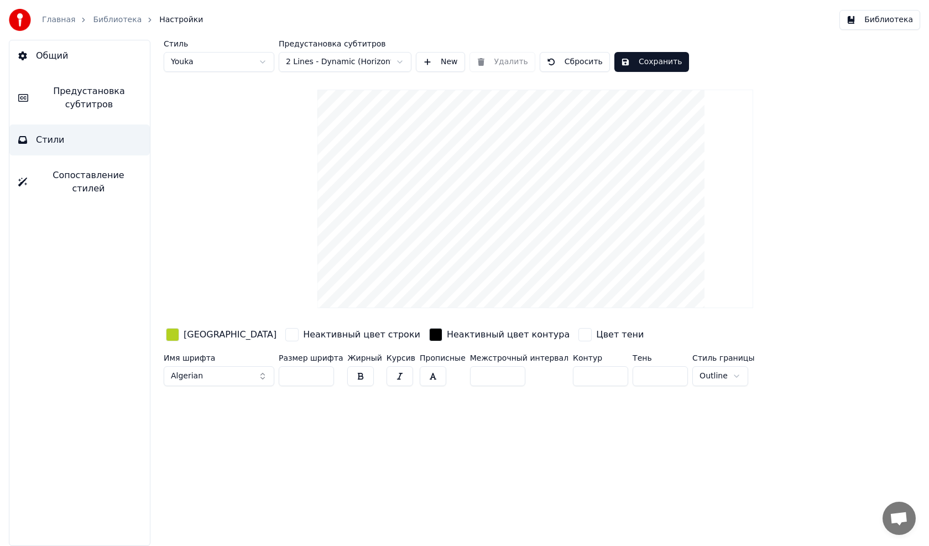
click at [212, 375] on button "Algerian" at bounding box center [219, 376] width 111 height 20
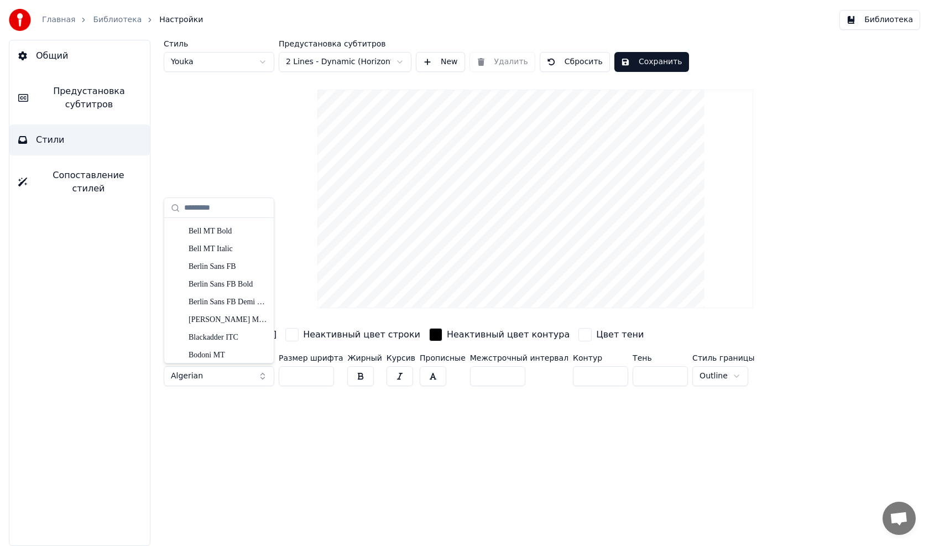
scroll to position [387, 0]
click at [217, 250] on div "Bernard MT Condensed" at bounding box center [228, 248] width 79 height 11
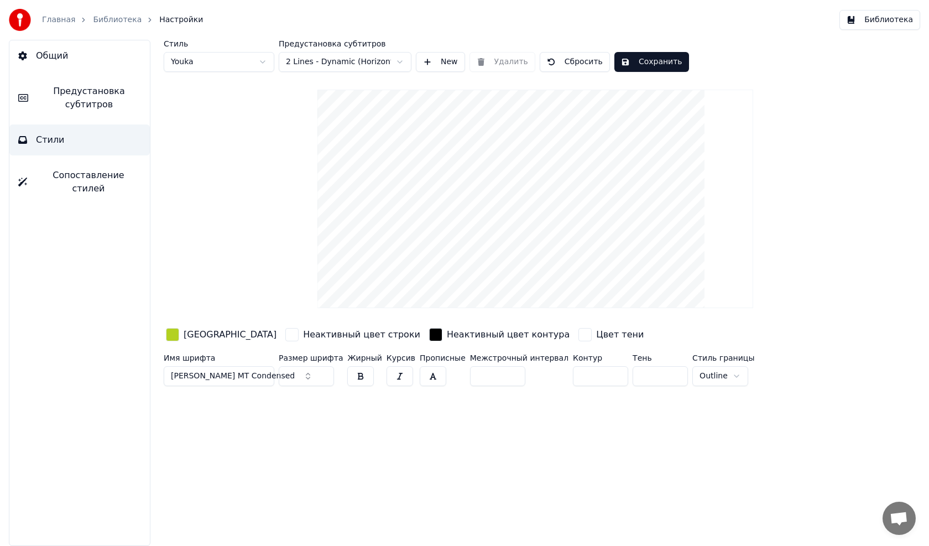
click at [221, 334] on div "Цвет заливки" at bounding box center [230, 334] width 93 height 13
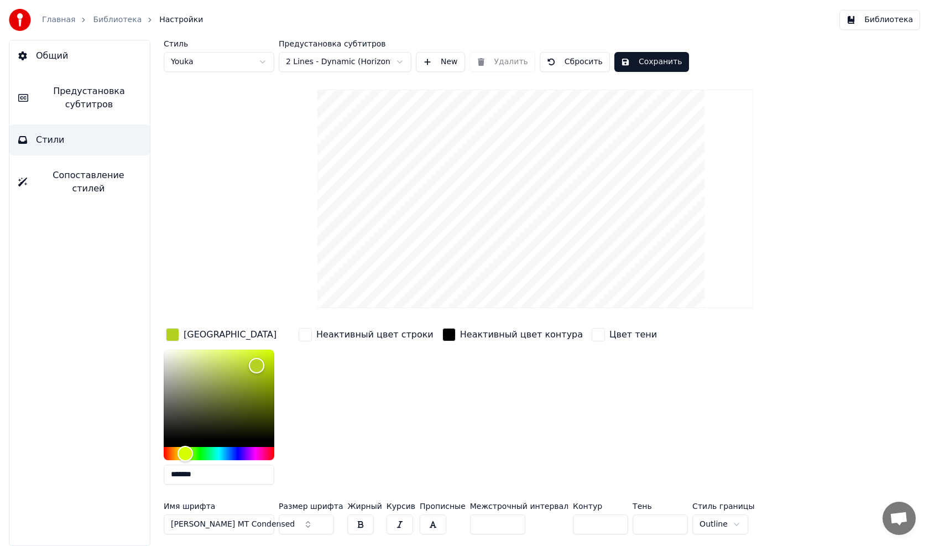
click at [221, 334] on div "Цвет заливки" at bounding box center [230, 334] width 93 height 13
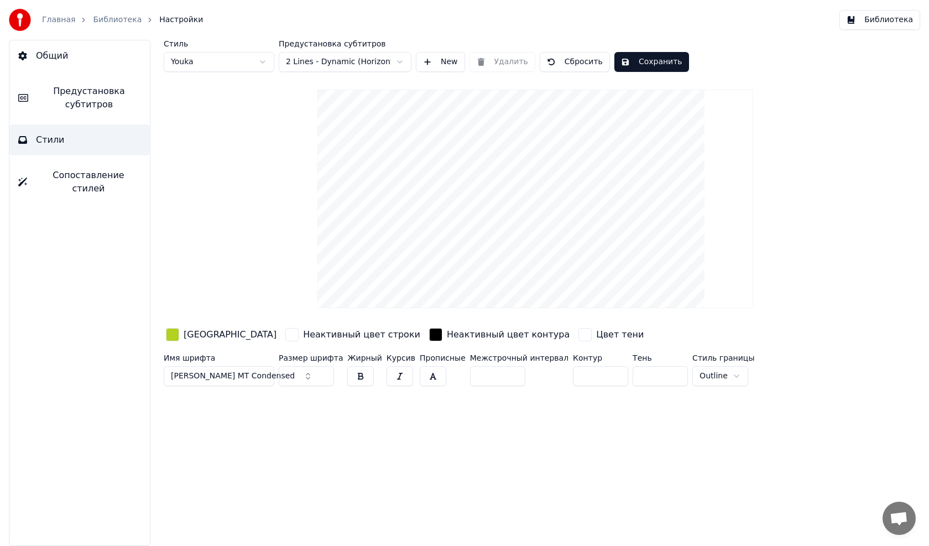
click at [217, 370] on span "Bernard MT Condensed" at bounding box center [233, 375] width 124 height 11
click at [218, 375] on span "Bernard MT Condensed" at bounding box center [233, 375] width 124 height 11
click at [223, 377] on span "Bernard MT Condensed" at bounding box center [233, 375] width 124 height 11
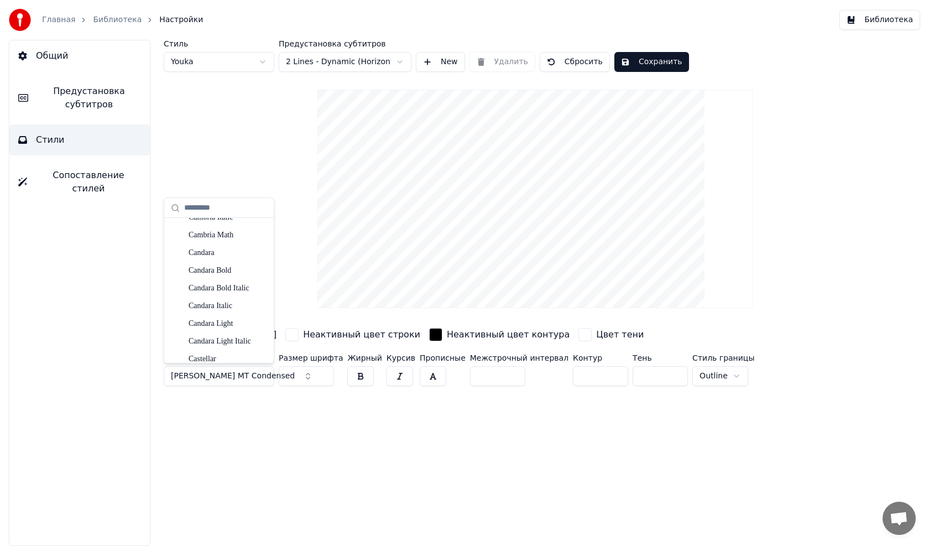
scroll to position [1216, 0]
click at [217, 305] on div "Castellar" at bounding box center [228, 303] width 79 height 11
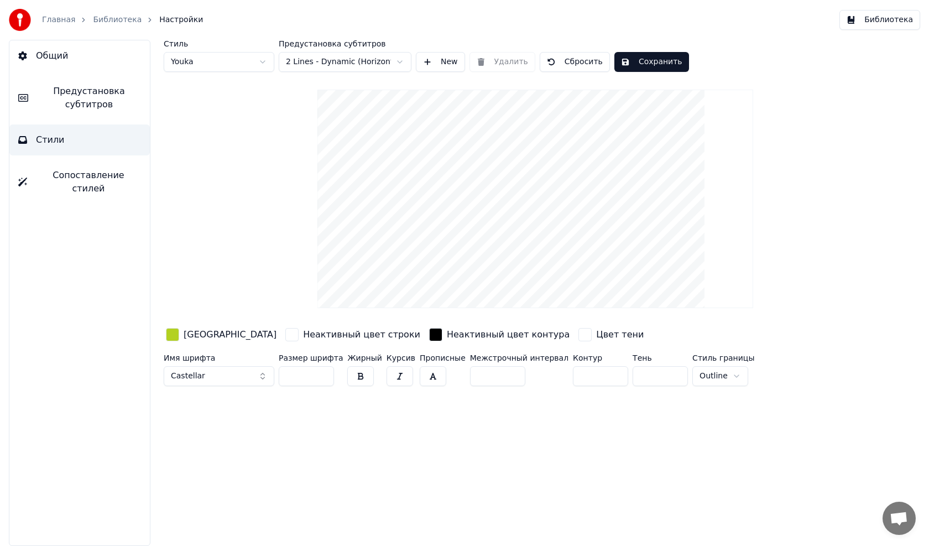
click at [216, 379] on button "Castellar" at bounding box center [219, 376] width 111 height 20
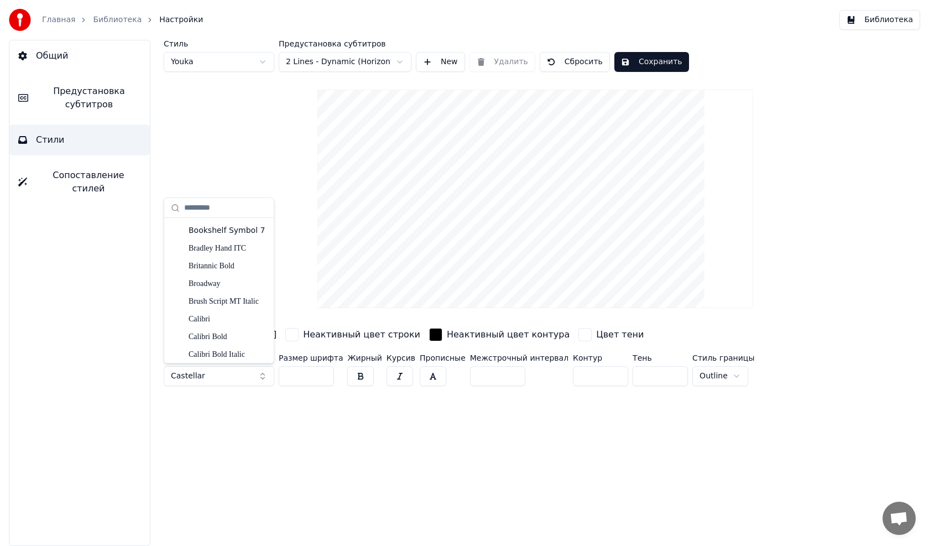
scroll to position [719, 0]
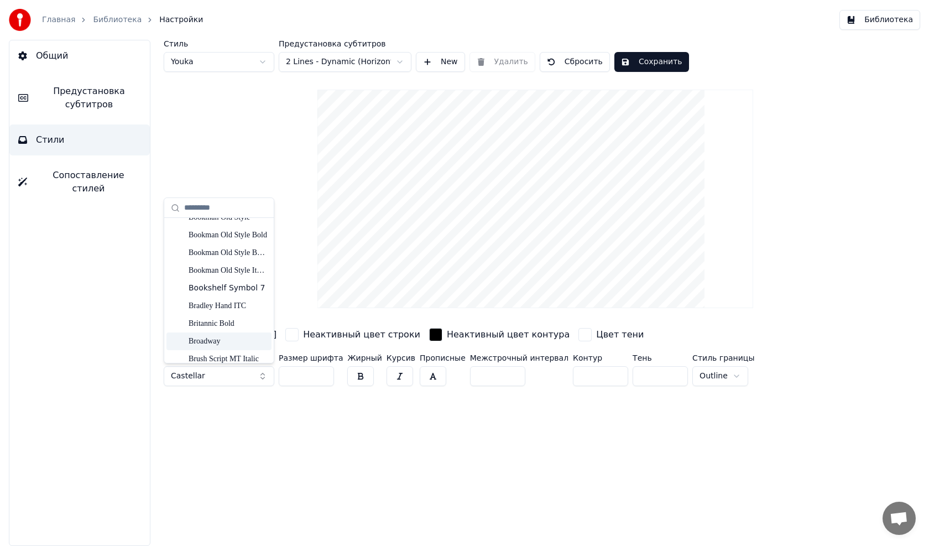
click at [213, 339] on div "Broadway" at bounding box center [228, 341] width 79 height 11
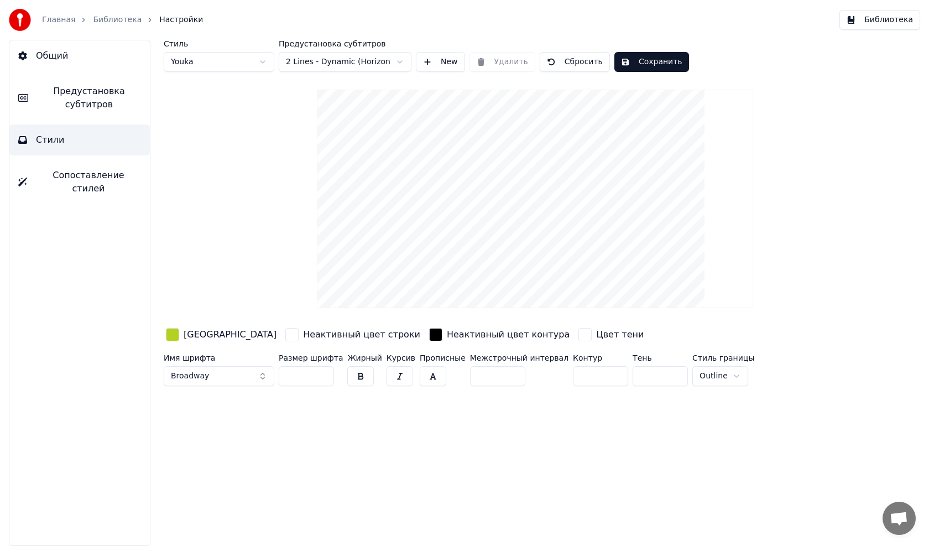
click at [213, 372] on button "Broadway" at bounding box center [219, 376] width 111 height 20
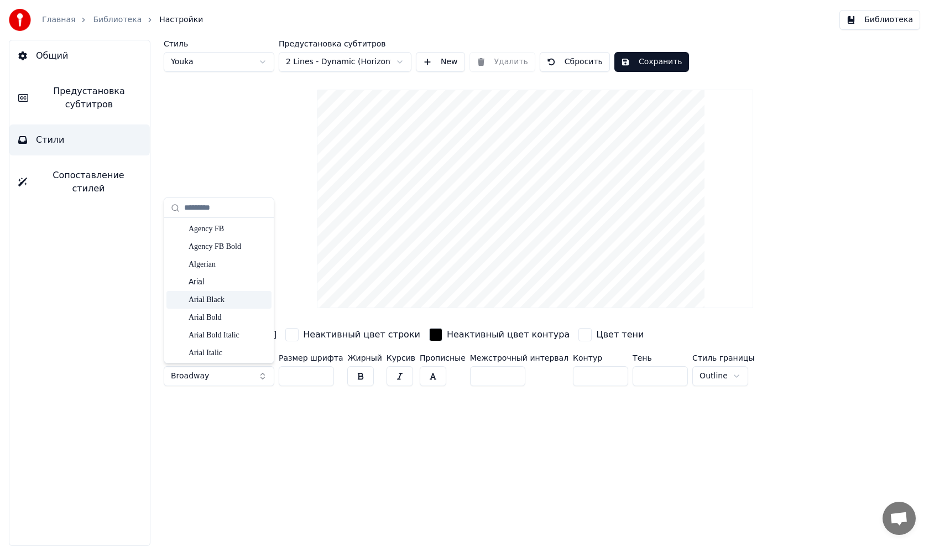
click at [208, 297] on div "Arial Black" at bounding box center [228, 299] width 79 height 11
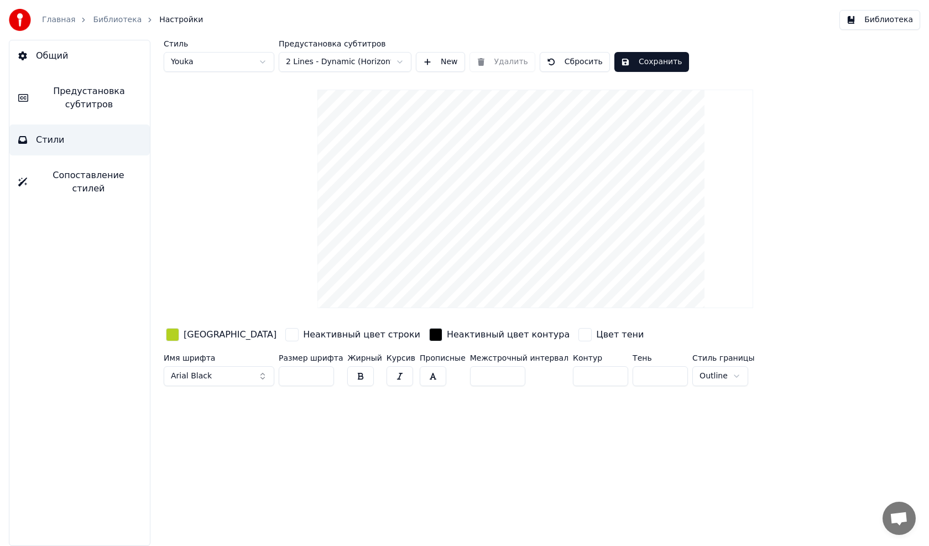
click at [211, 373] on button "Arial Black" at bounding box center [219, 376] width 111 height 20
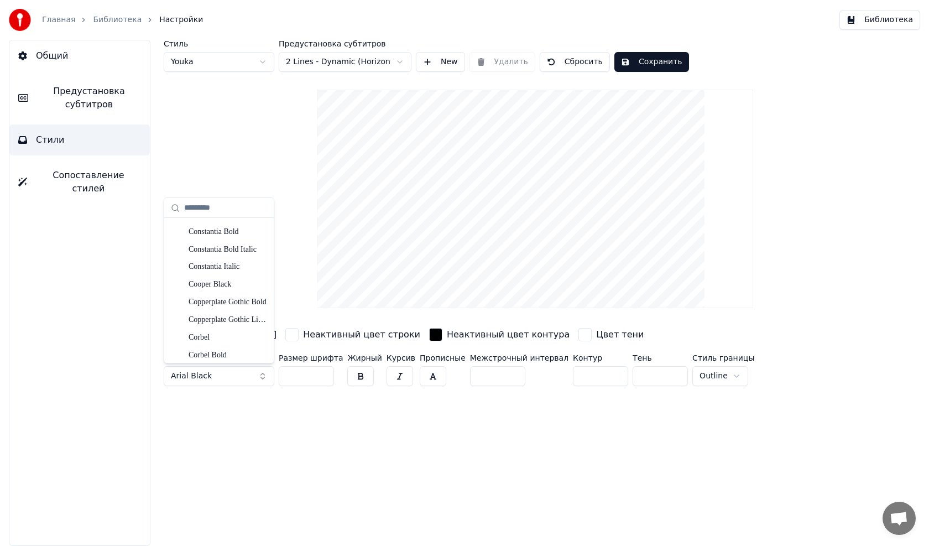
scroll to position [1935, 0]
click at [238, 311] on div "Edwardian Script ITC" at bounding box center [228, 309] width 79 height 11
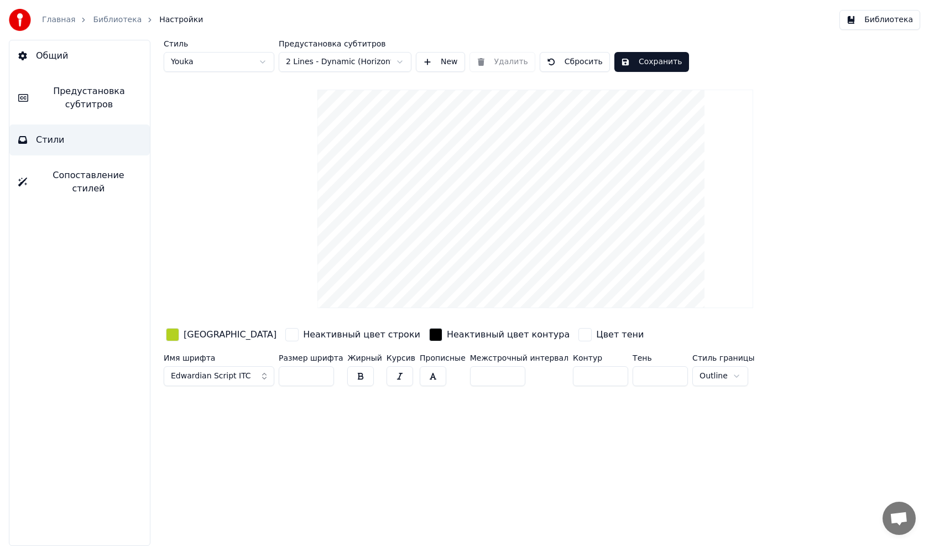
click at [230, 372] on span "Edwardian Script ITC" at bounding box center [211, 375] width 80 height 11
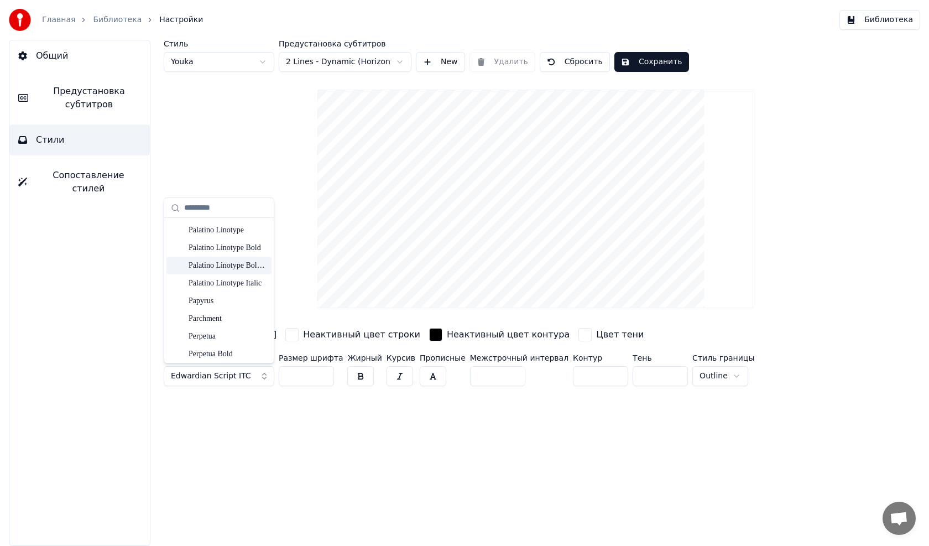
scroll to position [4700, 0]
click at [194, 236] on div "Papyrus" at bounding box center [228, 233] width 79 height 11
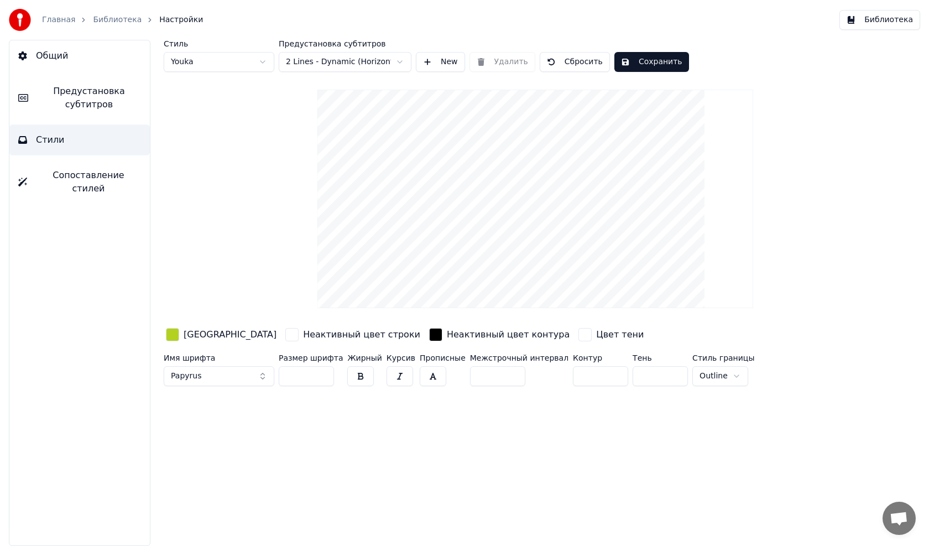
click at [353, 374] on button "button" at bounding box center [360, 376] width 27 height 20
click at [356, 377] on button "button" at bounding box center [360, 376] width 27 height 20
click at [388, 376] on button "button" at bounding box center [399, 376] width 27 height 20
click at [420, 375] on button "button" at bounding box center [433, 376] width 27 height 20
click at [592, 373] on input "**" at bounding box center [600, 376] width 55 height 20
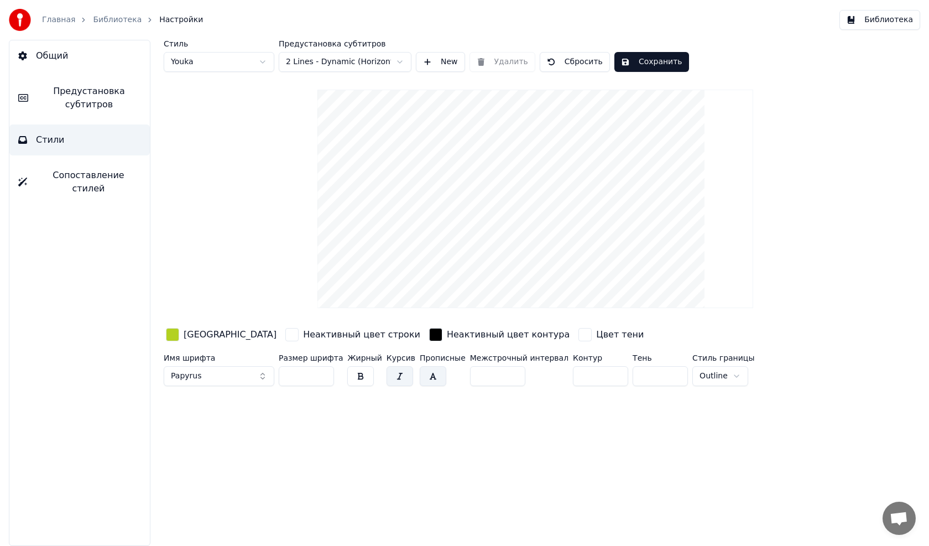
click at [592, 373] on input "**" at bounding box center [600, 376] width 55 height 20
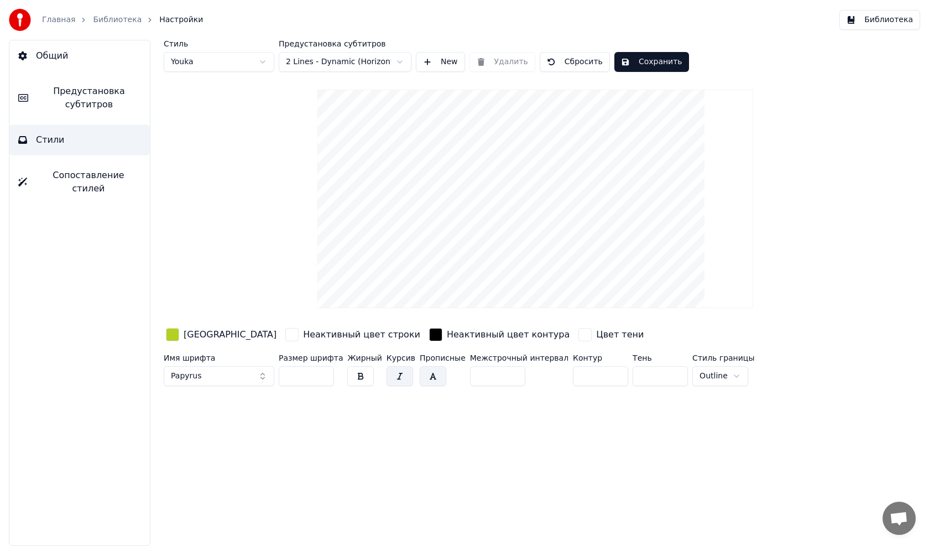
click at [592, 373] on input "**" at bounding box center [600, 376] width 55 height 20
type input "**"
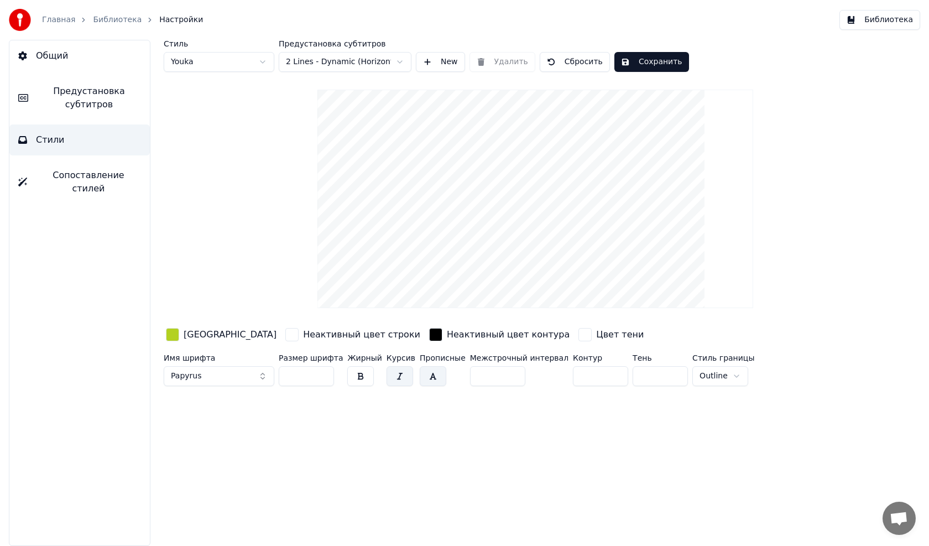
click at [592, 373] on input "**" at bounding box center [600, 376] width 55 height 20
click at [647, 369] on input "*" at bounding box center [660, 376] width 55 height 20
click at [651, 374] on input "**" at bounding box center [660, 376] width 55 height 20
click at [654, 375] on input "*" at bounding box center [660, 376] width 55 height 20
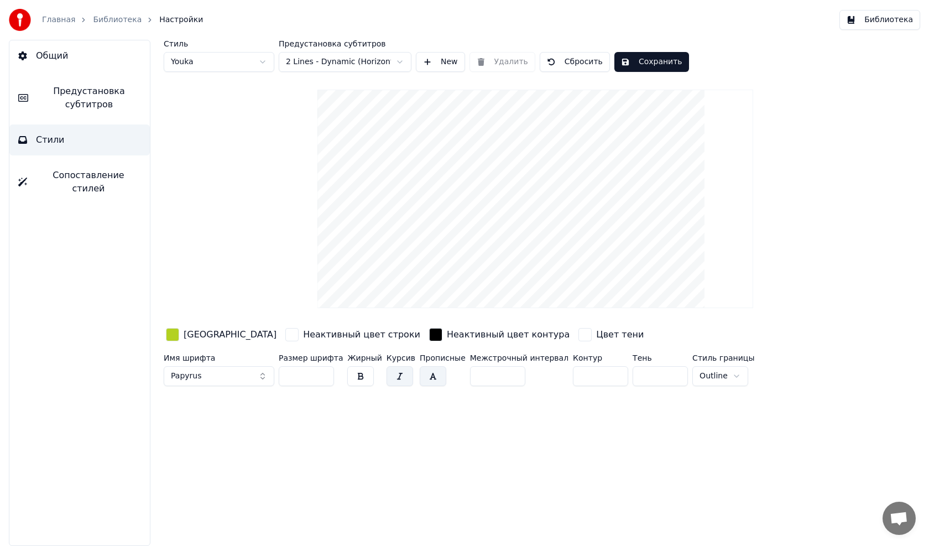
click at [654, 375] on input "*" at bounding box center [660, 376] width 55 height 20
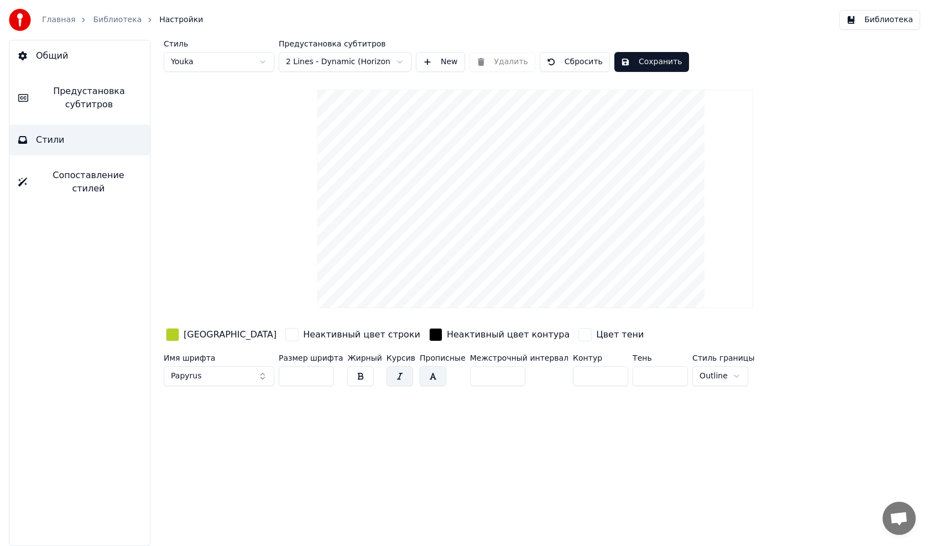
click at [654, 375] on input "*" at bounding box center [660, 376] width 55 height 20
type input "*"
click at [655, 375] on input "*" at bounding box center [660, 376] width 55 height 20
click at [651, 369] on input "*" at bounding box center [660, 376] width 55 height 20
click at [429, 336] on div "button" at bounding box center [435, 334] width 13 height 13
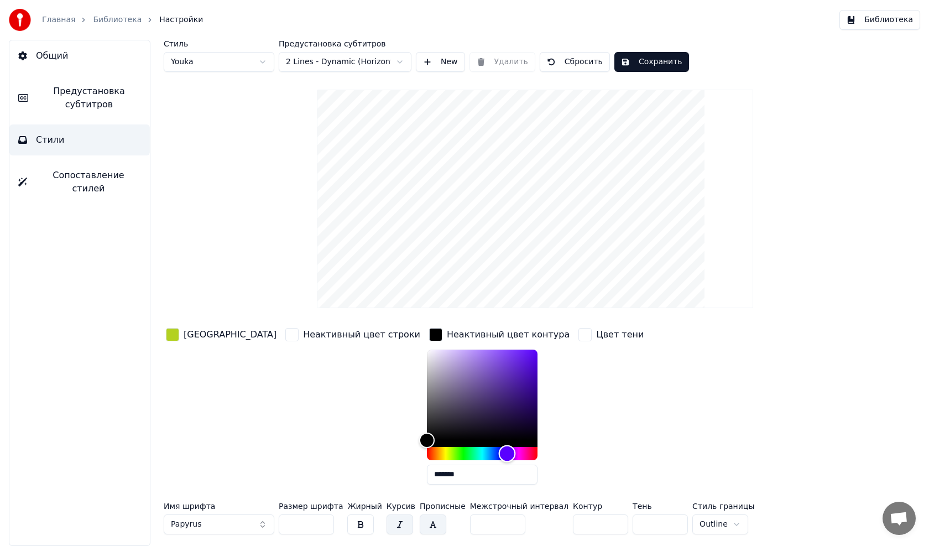
drag, startPoint x: 398, startPoint y: 438, endPoint x: 454, endPoint y: 381, distance: 80.5
click at [454, 381] on div at bounding box center [482, 404] width 111 height 111
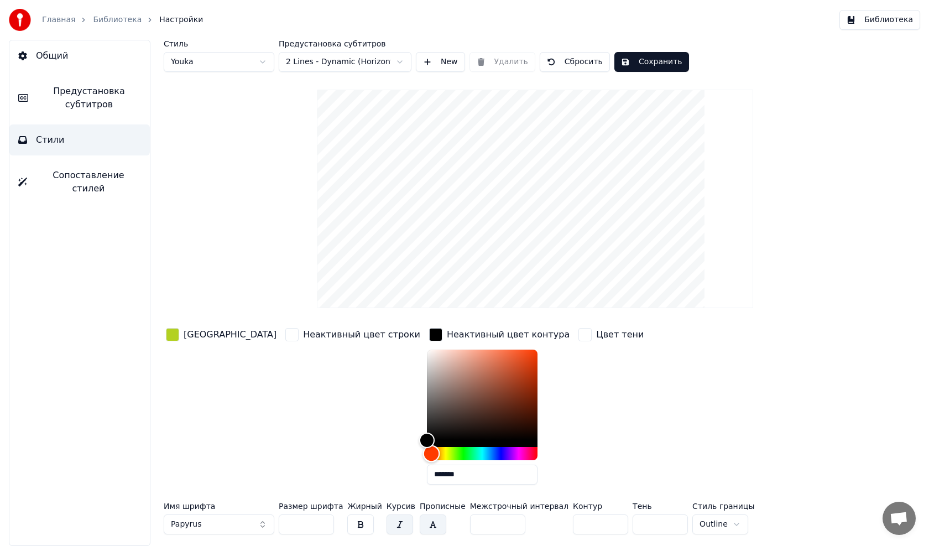
drag, startPoint x: 455, startPoint y: 452, endPoint x: 434, endPoint y: 422, distance: 37.0
click at [422, 456] on div "Hue" at bounding box center [430, 453] width 17 height 17
drag, startPoint x: 440, startPoint y: 400, endPoint x: 473, endPoint y: 358, distance: 53.5
click at [520, 358] on div "Color" at bounding box center [528, 358] width 17 height 17
drag, startPoint x: 474, startPoint y: 359, endPoint x: 435, endPoint y: 385, distance: 47.5
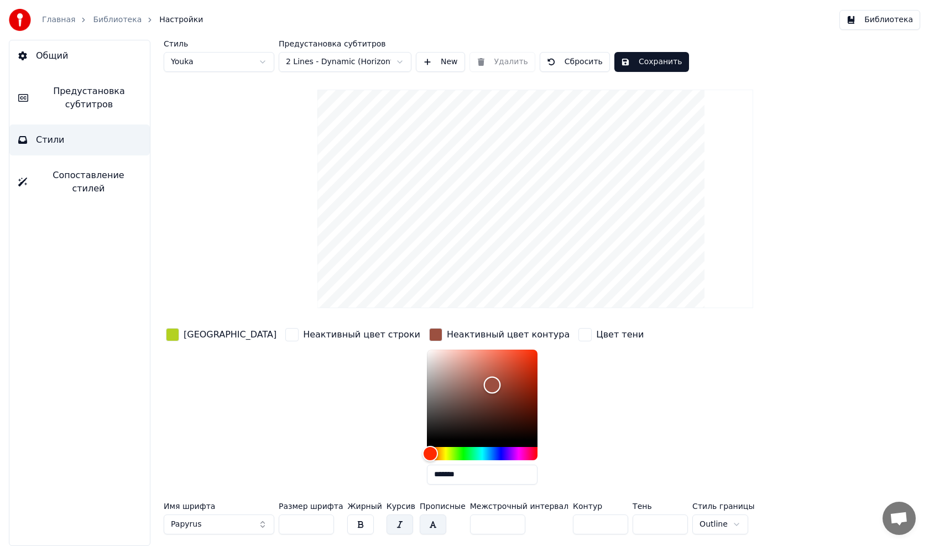
click at [483, 385] on div "Color" at bounding box center [491, 385] width 17 height 17
drag, startPoint x: 438, startPoint y: 386, endPoint x: 467, endPoint y: 431, distance: 53.5
click at [514, 431] on div "Color" at bounding box center [522, 431] width 17 height 17
drag, startPoint x: 467, startPoint y: 431, endPoint x: 463, endPoint y: 417, distance: 14.0
click at [509, 417] on div "Color" at bounding box center [517, 418] width 17 height 17
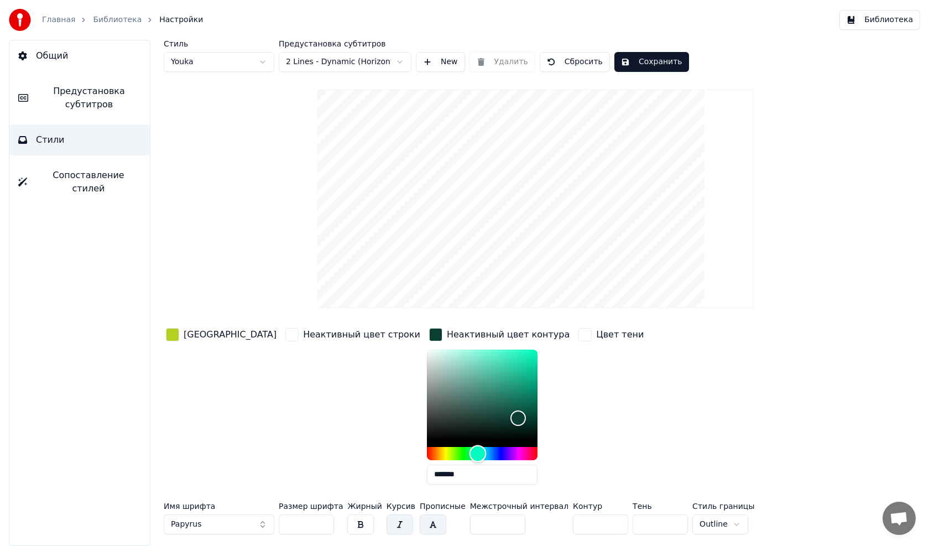
drag, startPoint x: 369, startPoint y: 454, endPoint x: 421, endPoint y: 454, distance: 51.4
click at [469, 454] on div "Hue" at bounding box center [477, 453] width 17 height 17
drag, startPoint x: 471, startPoint y: 415, endPoint x: 378, endPoint y: 436, distance: 95.2
click at [427, 436] on div "Color" at bounding box center [482, 394] width 111 height 91
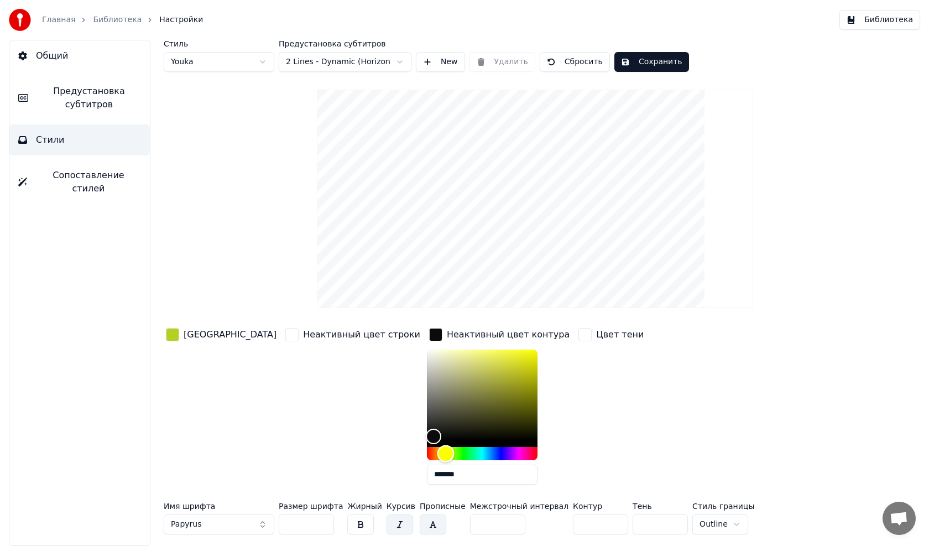
drag, startPoint x: 419, startPoint y: 451, endPoint x: 390, endPoint y: 452, distance: 28.8
click at [437, 452] on div "Hue" at bounding box center [445, 453] width 17 height 17
type input "*******"
click at [421, 440] on div "Color" at bounding box center [429, 439] width 17 height 17
click at [578, 333] on div "button" at bounding box center [584, 334] width 13 height 13
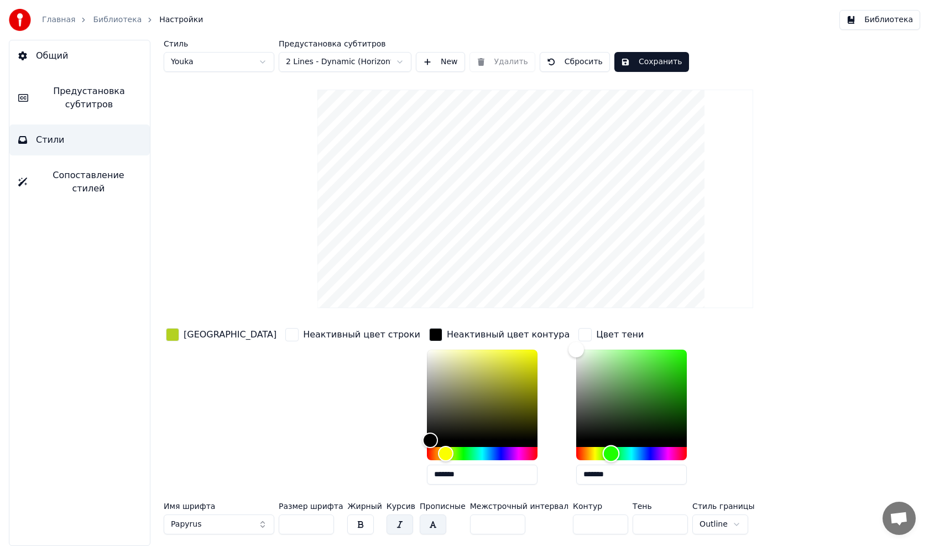
drag, startPoint x: 505, startPoint y: 454, endPoint x: 541, endPoint y: 456, distance: 35.5
click at [603, 456] on div "Hue" at bounding box center [611, 453] width 17 height 17
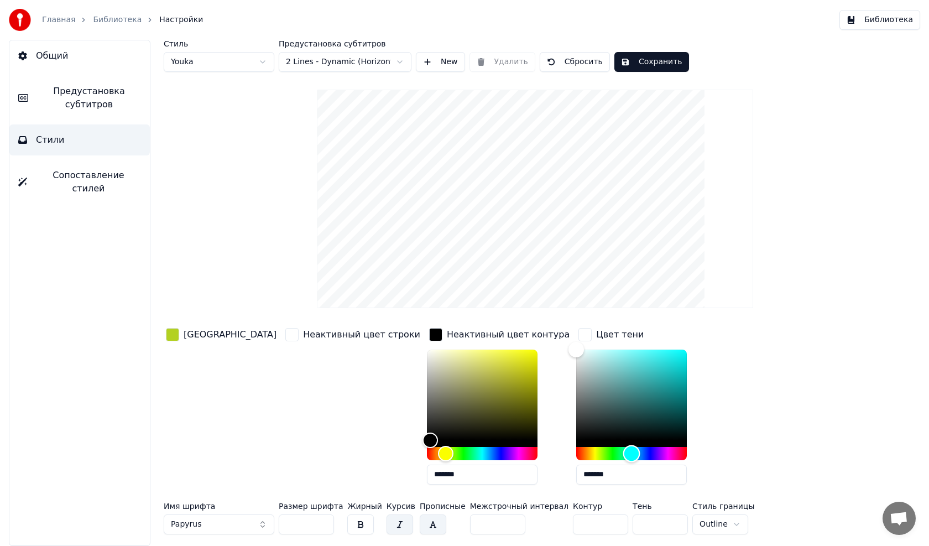
drag, startPoint x: 537, startPoint y: 449, endPoint x: 531, endPoint y: 384, distance: 65.6
click at [576, 401] on div at bounding box center [631, 404] width 111 height 111
type input "*******"
drag, startPoint x: 504, startPoint y: 347, endPoint x: 605, endPoint y: 356, distance: 101.0
click at [662, 356] on div "Color" at bounding box center [670, 356] width 17 height 17
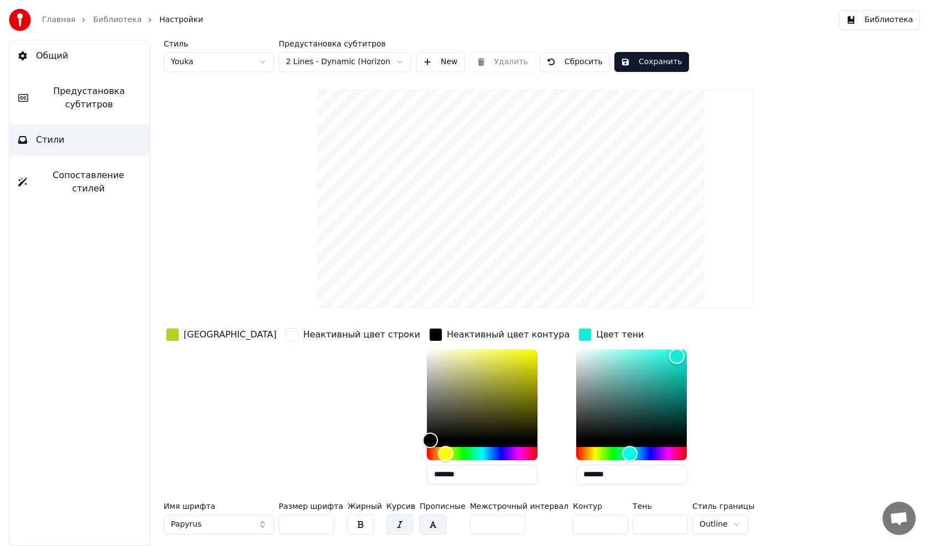
click at [303, 337] on div "Неактивный цвет строки" at bounding box center [361, 334] width 117 height 13
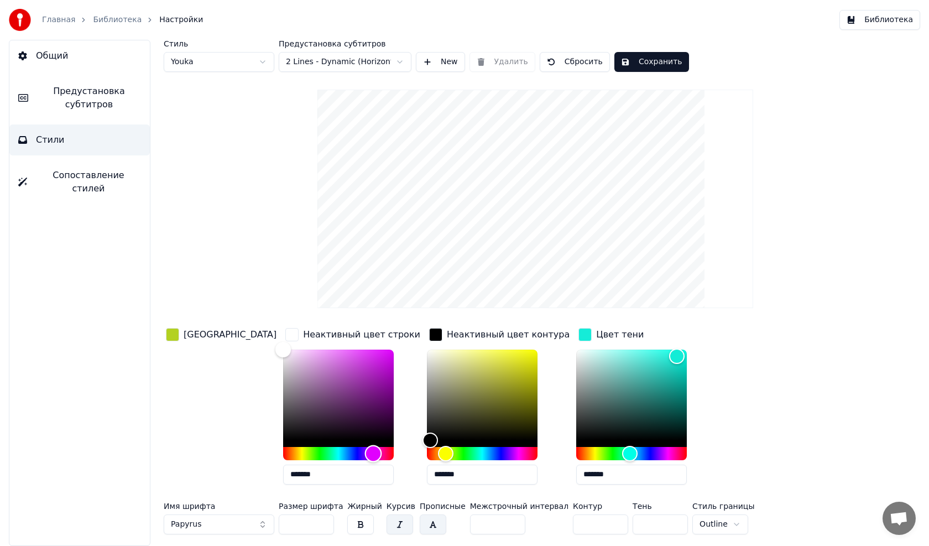
drag, startPoint x: 248, startPoint y: 450, endPoint x: 334, endPoint y: 455, distance: 86.4
click at [364, 455] on div "Hue" at bounding box center [372, 453] width 17 height 17
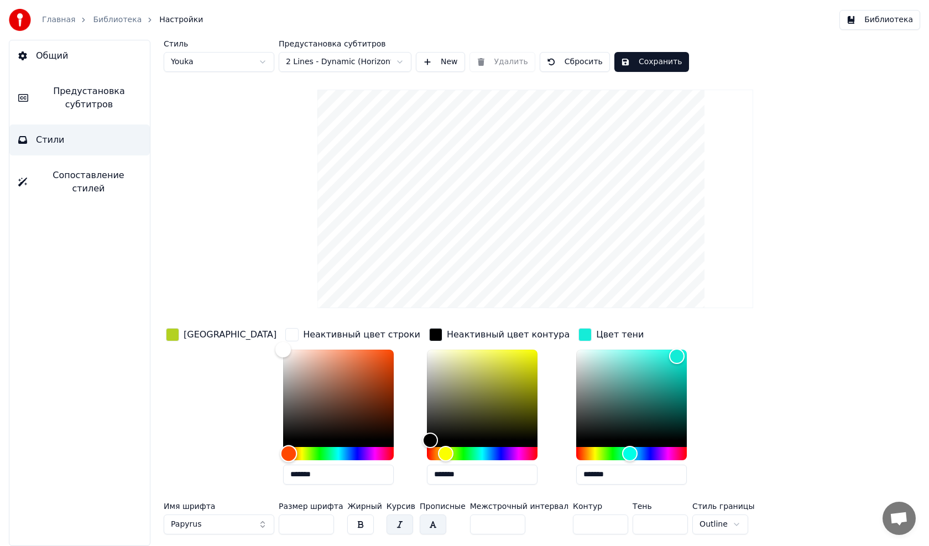
drag, startPoint x: 334, startPoint y: 447, endPoint x: 246, endPoint y: 449, distance: 88.5
click at [280, 449] on div "Hue" at bounding box center [288, 453] width 17 height 17
drag, startPoint x: 246, startPoint y: 351, endPoint x: 246, endPoint y: 445, distance: 94.5
click at [276, 445] on div "Color" at bounding box center [284, 439] width 17 height 17
drag, startPoint x: 248, startPoint y: 441, endPoint x: 357, endPoint y: 352, distance: 140.3
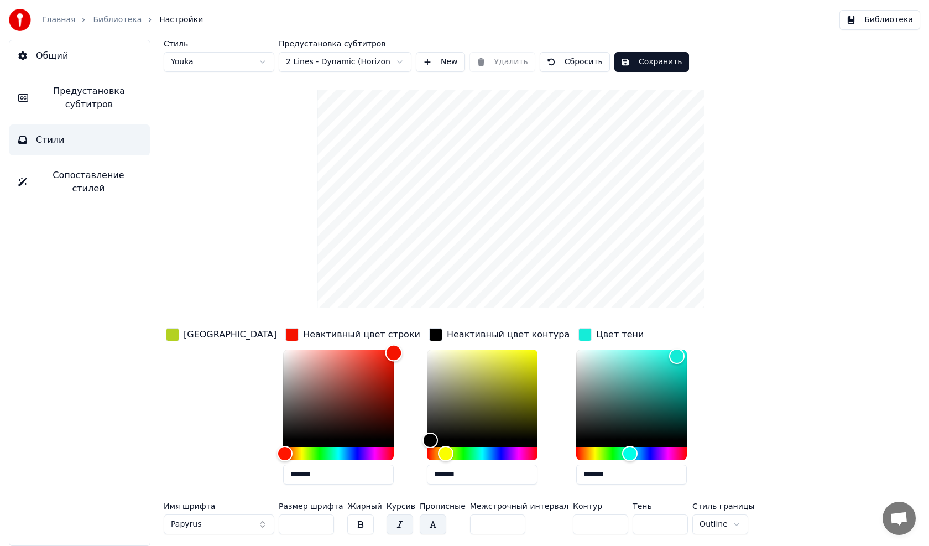
click at [385, 352] on div "Color" at bounding box center [393, 352] width 17 height 17
type input "*******"
drag, startPoint x: 359, startPoint y: 352, endPoint x: 241, endPoint y: 352, distance: 118.9
click at [275, 352] on div "Color" at bounding box center [283, 352] width 17 height 17
click at [429, 334] on div "button" at bounding box center [435, 334] width 13 height 13
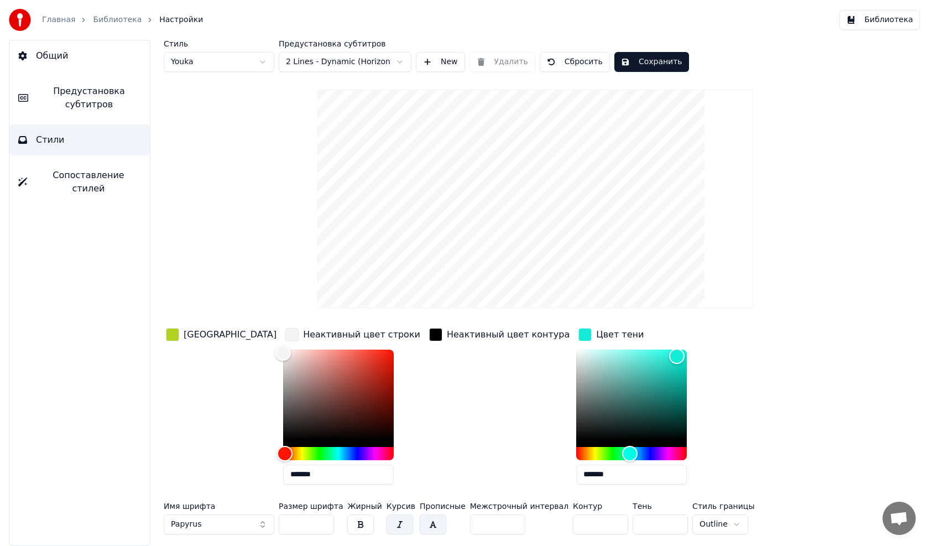
click at [429, 334] on div "button" at bounding box center [435, 334] width 13 height 13
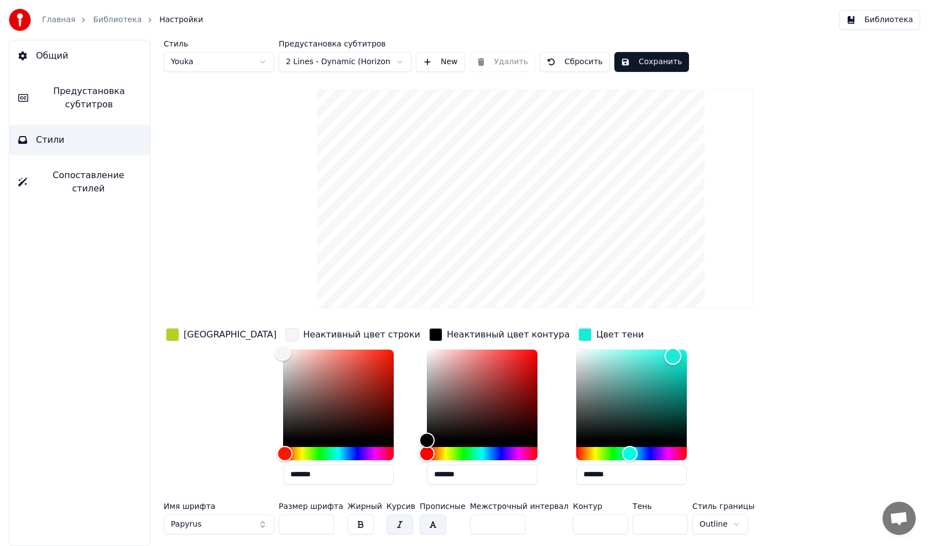
click at [664, 356] on div "Color" at bounding box center [672, 356] width 17 height 17
type input "*******"
drag, startPoint x: 610, startPoint y: 354, endPoint x: 613, endPoint y: 442, distance: 88.5
click at [671, 442] on div "Color" at bounding box center [679, 439] width 17 height 17
click at [682, 371] on div "Цвет заливки Неактивный цвет строки ******* Неактивный цвет контура ******* Цве…" at bounding box center [489, 410] width 650 height 168
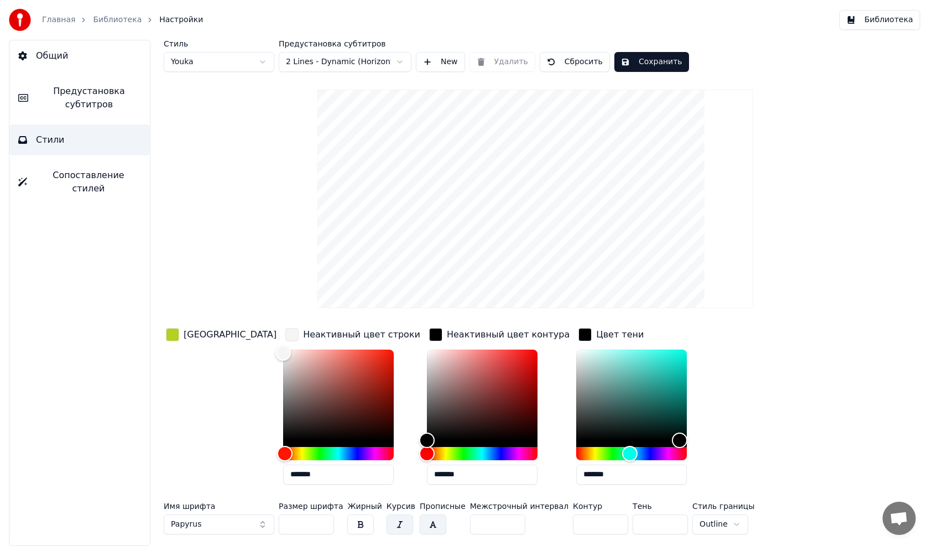
click at [578, 332] on div "button" at bounding box center [584, 334] width 13 height 13
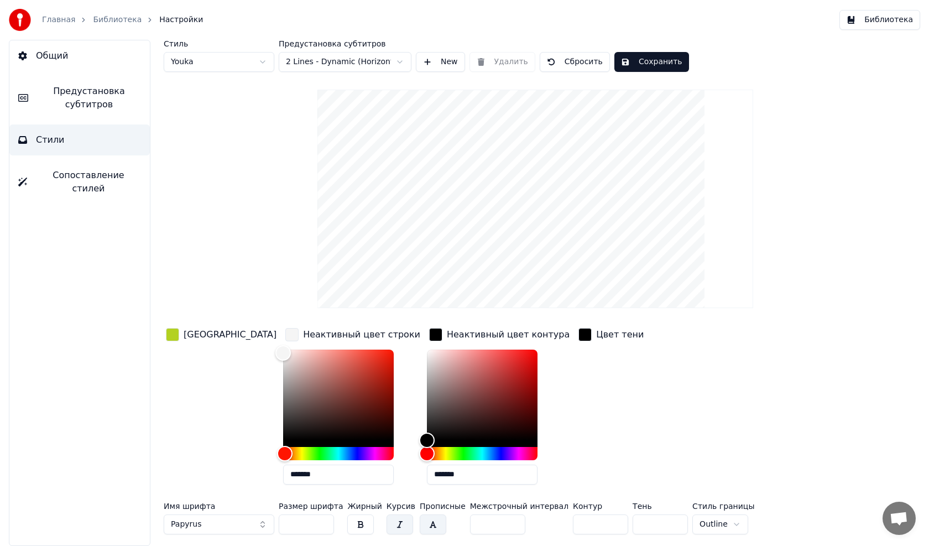
click at [429, 333] on div "button" at bounding box center [435, 334] width 13 height 13
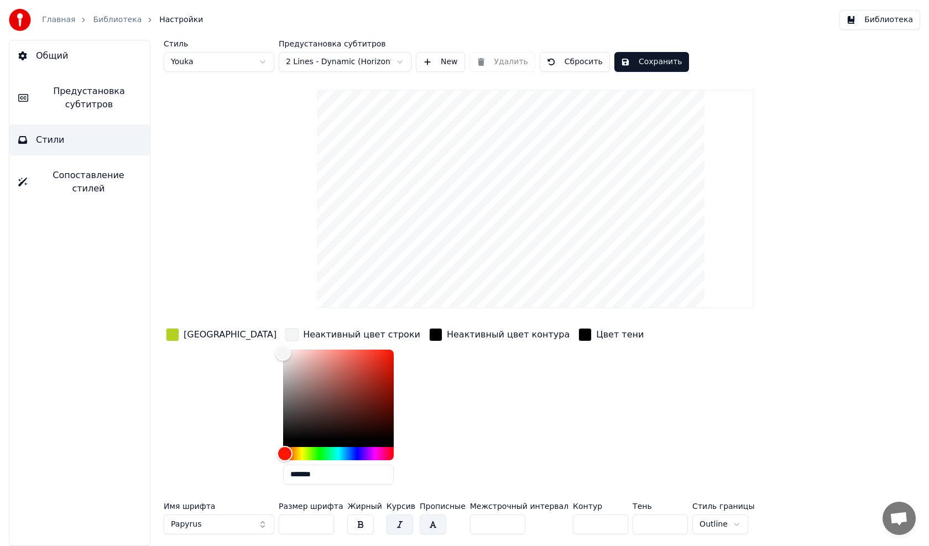
click at [285, 337] on div "button" at bounding box center [291, 334] width 13 height 13
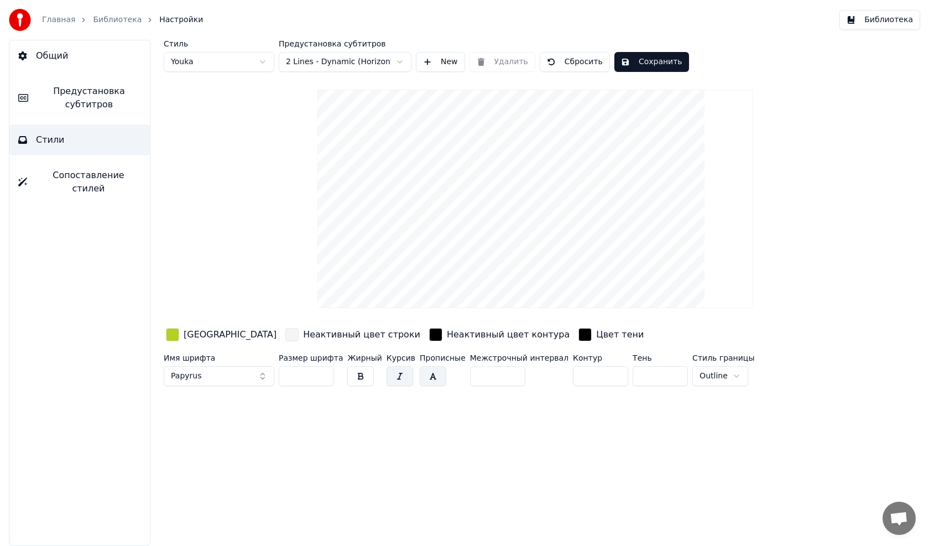
click at [686, 377] on html "Главная Библиотека Настройки Библиотека Общий Предустановка субтитров Стили Соп…" at bounding box center [464, 273] width 929 height 546
click at [693, 375] on html "Главная Библиотека Настройки Библиотека Общий Предустановка субтитров Стили Соп…" at bounding box center [464, 273] width 929 height 546
click at [100, 98] on span "Предустановка субтитров" at bounding box center [89, 98] width 104 height 27
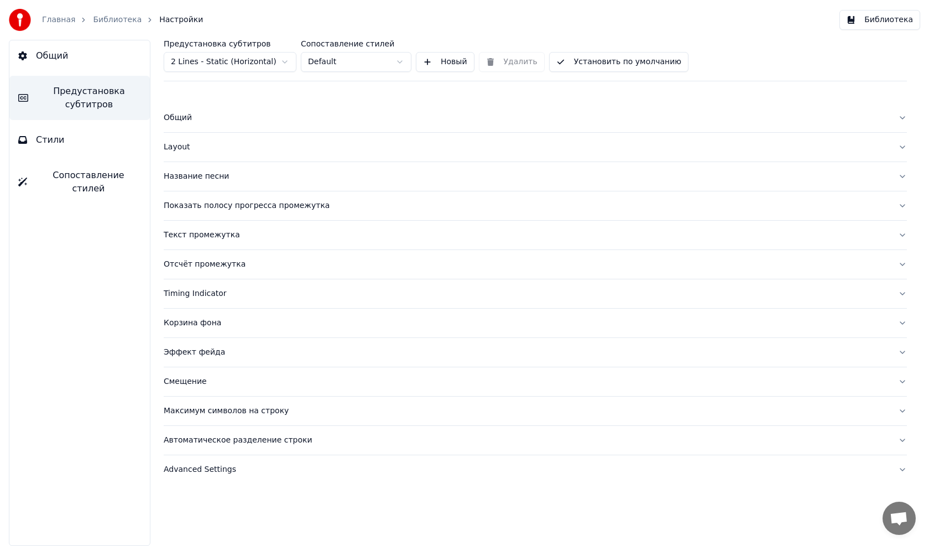
click at [197, 229] on div "Текст промежутка" at bounding box center [526, 234] width 725 height 11
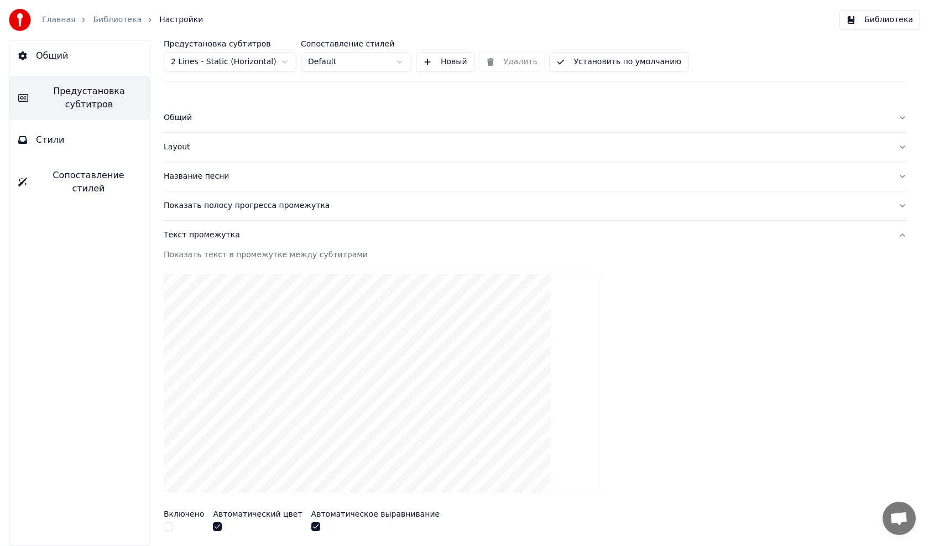
click at [191, 178] on div "Название песни" at bounding box center [526, 176] width 725 height 11
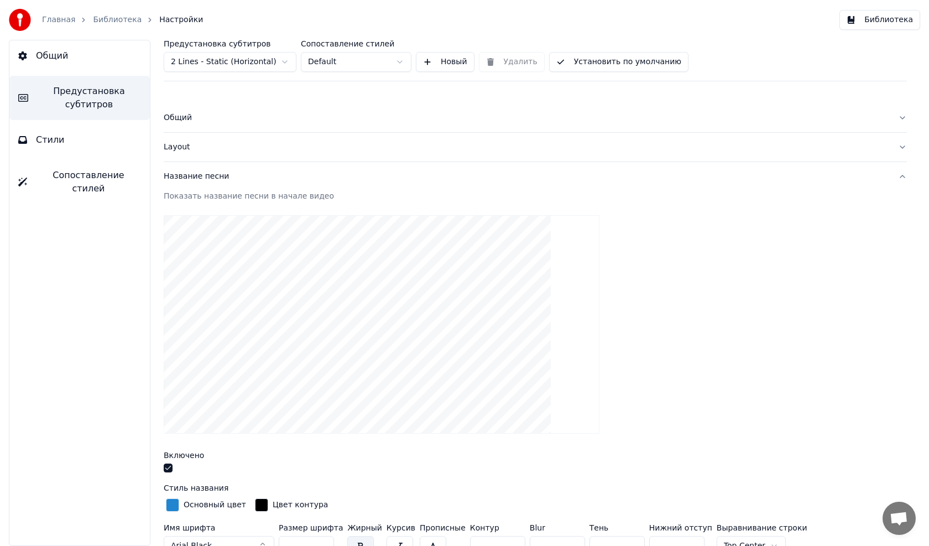
click at [64, 144] on button "Стили" at bounding box center [79, 139] width 140 height 31
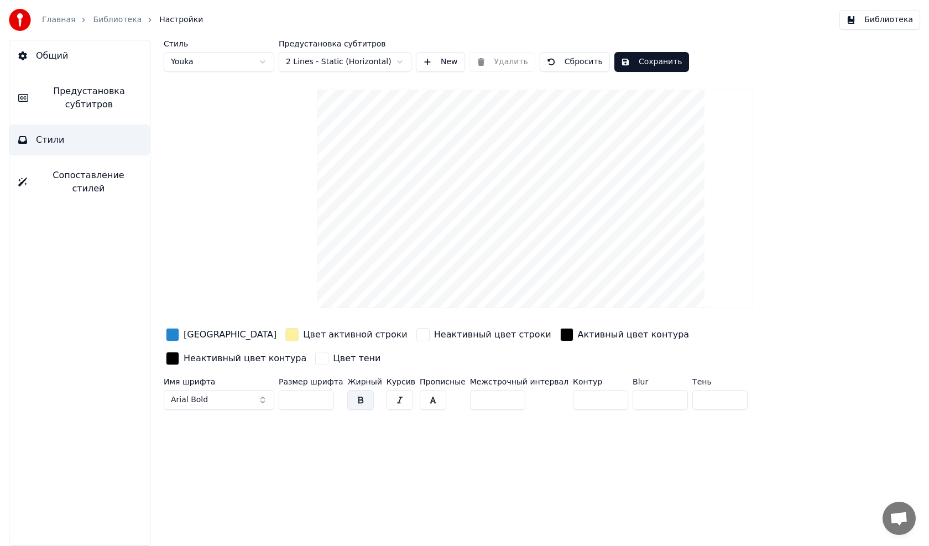
click at [638, 59] on button "Сохранить" at bounding box center [651, 62] width 75 height 20
click at [100, 18] on link "Библиотека" at bounding box center [117, 19] width 49 height 11
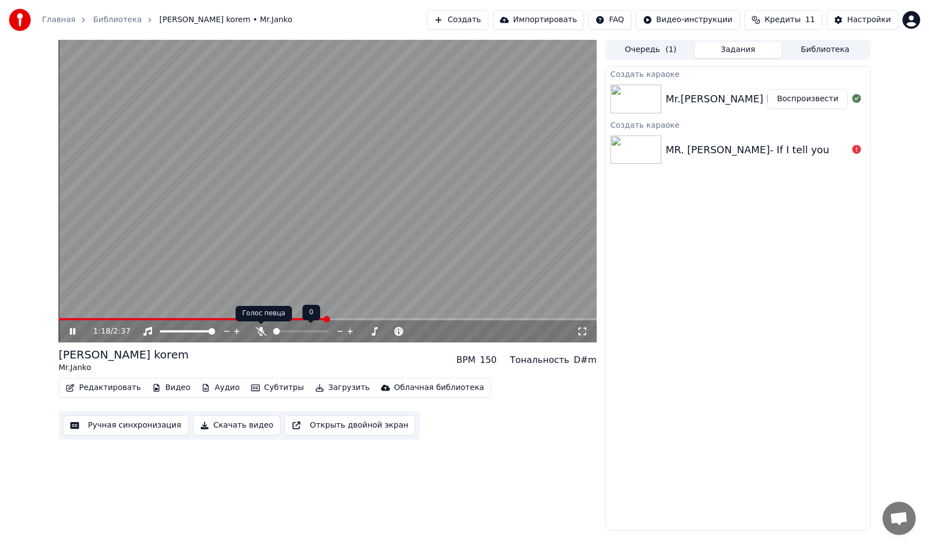
click at [260, 331] on icon at bounding box center [260, 331] width 11 height 9
click at [120, 319] on span at bounding box center [89, 319] width 61 height 2
click at [64, 319] on span at bounding box center [62, 319] width 7 height 2
click at [62, 322] on span at bounding box center [65, 319] width 7 height 7
click at [59, 321] on span at bounding box center [62, 319] width 7 height 7
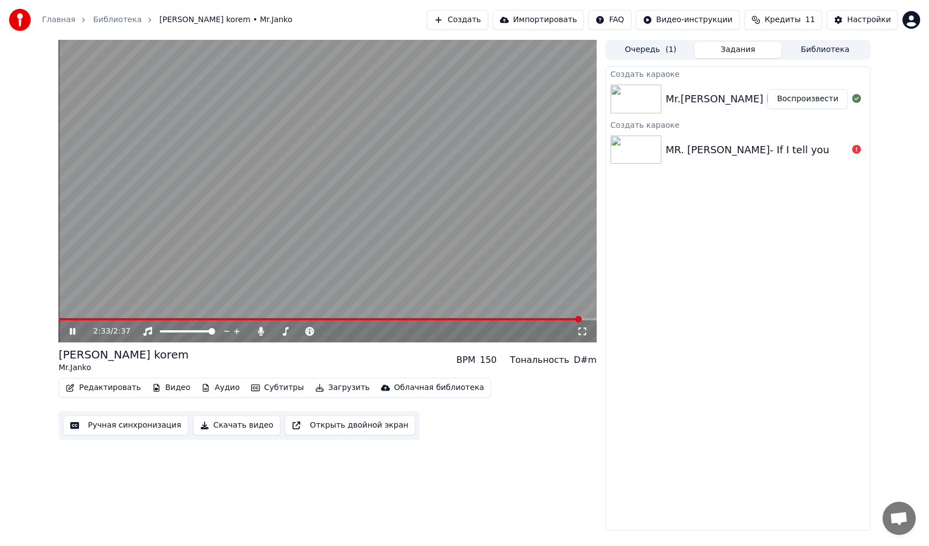
click at [75, 330] on icon at bounding box center [80, 331] width 26 height 9
click at [91, 387] on button "Редактировать" at bounding box center [103, 387] width 84 height 15
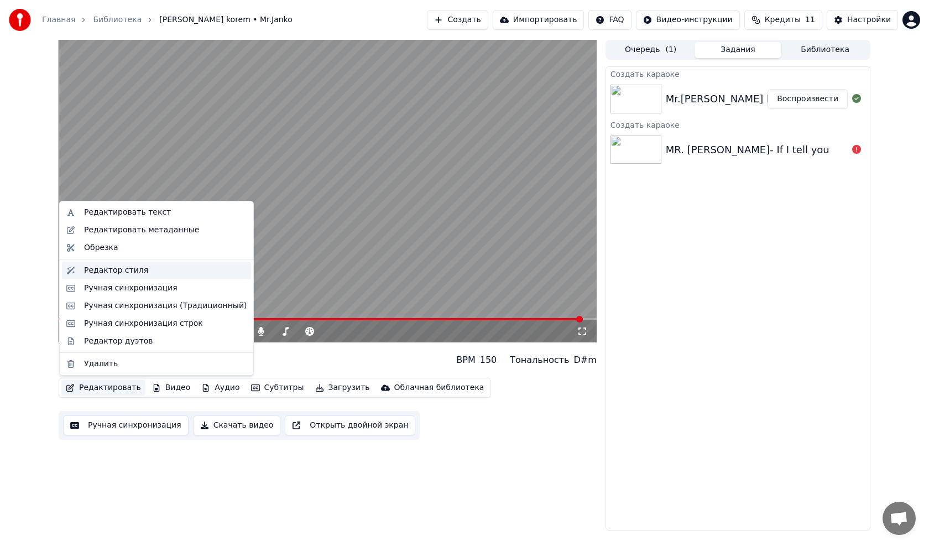
click at [94, 271] on div "Редактор стиля" at bounding box center [116, 270] width 64 height 11
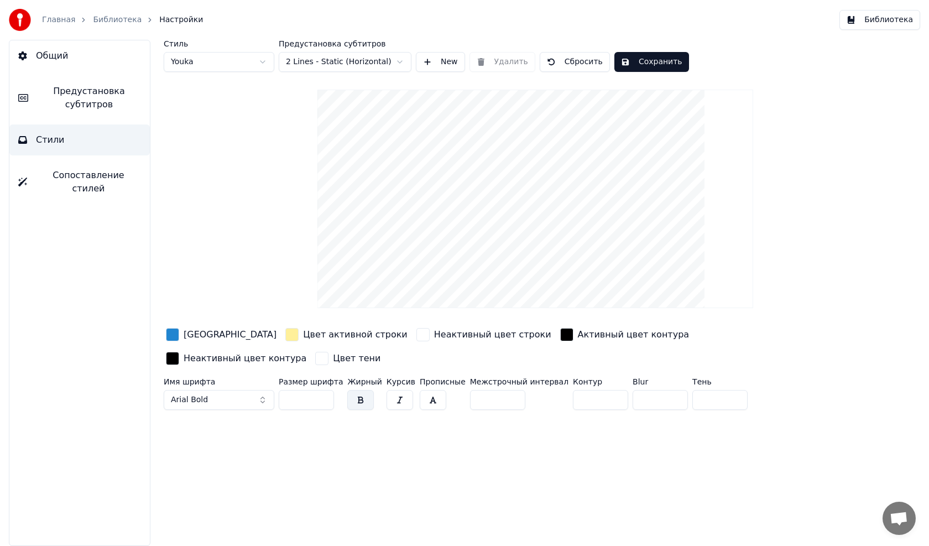
click at [201, 394] on span "Arial Bold" at bounding box center [189, 399] width 37 height 11
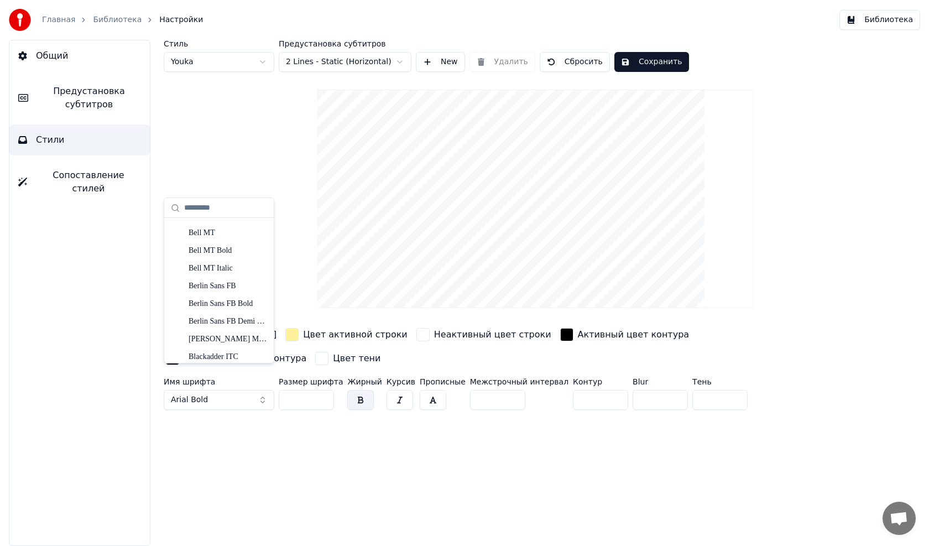
scroll to position [332, 0]
click at [220, 321] on div "Blackadder ITC" at bounding box center [228, 321] width 79 height 11
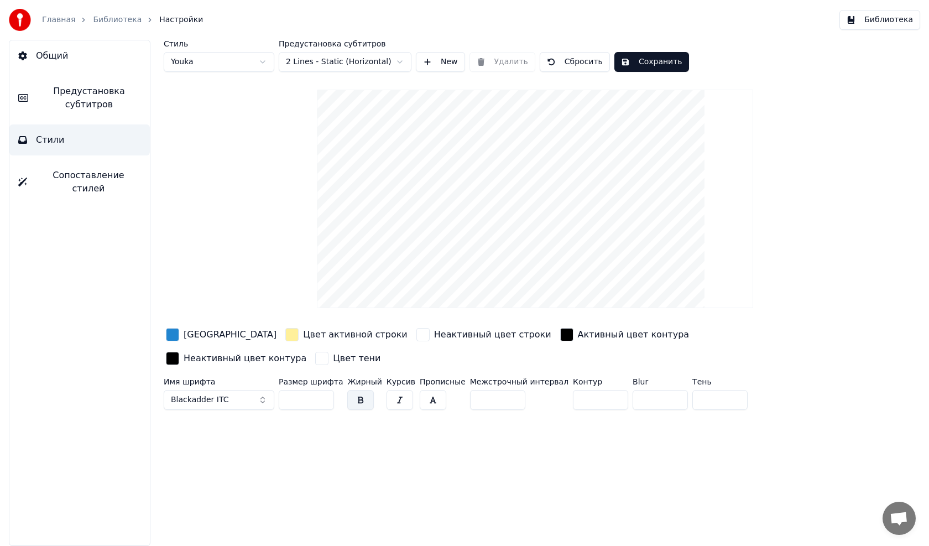
click at [173, 334] on div "button" at bounding box center [172, 334] width 13 height 13
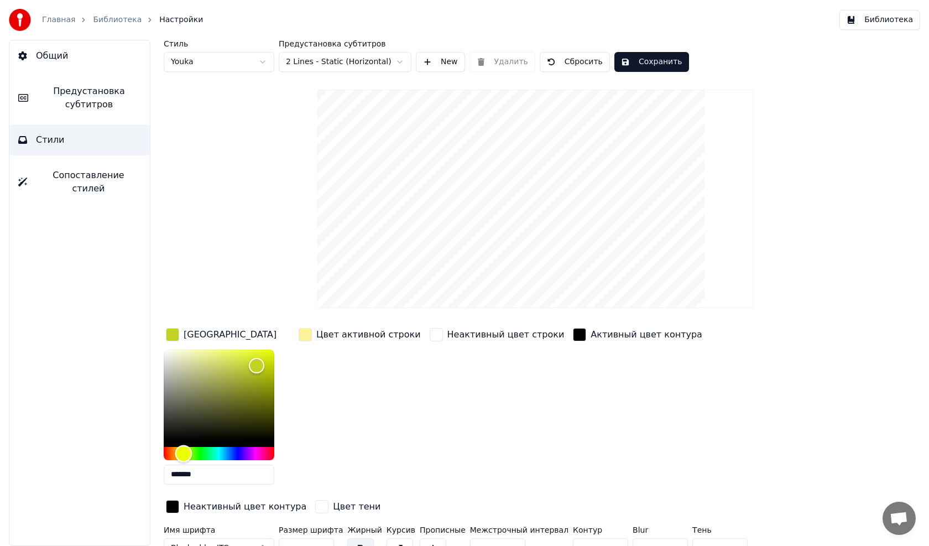
drag, startPoint x: 226, startPoint y: 452, endPoint x: 184, endPoint y: 448, distance: 42.7
click at [184, 448] on div "Hue" at bounding box center [183, 453] width 17 height 17
type input "*******"
drag, startPoint x: 259, startPoint y: 364, endPoint x: 271, endPoint y: 352, distance: 16.8
click at [271, 352] on div "Color" at bounding box center [271, 352] width 17 height 17
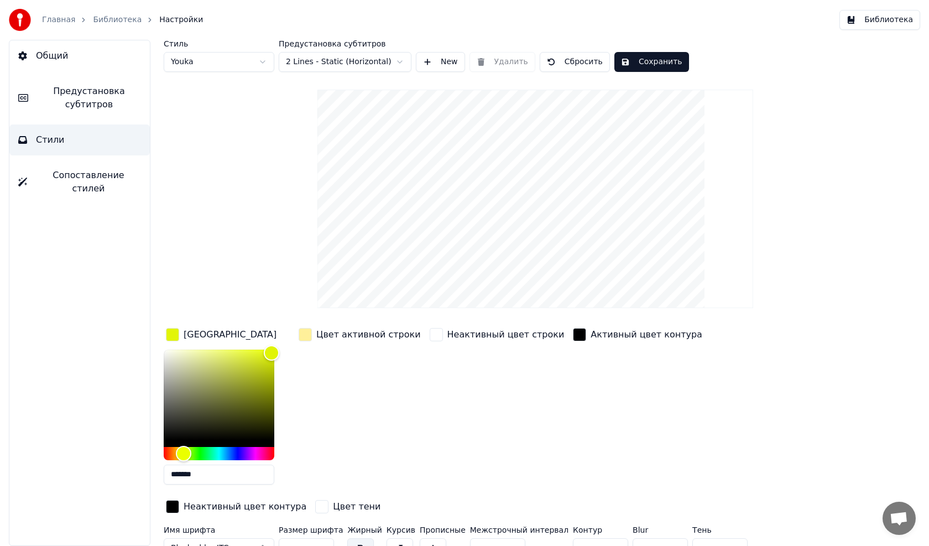
click at [173, 332] on div "button" at bounding box center [172, 334] width 13 height 13
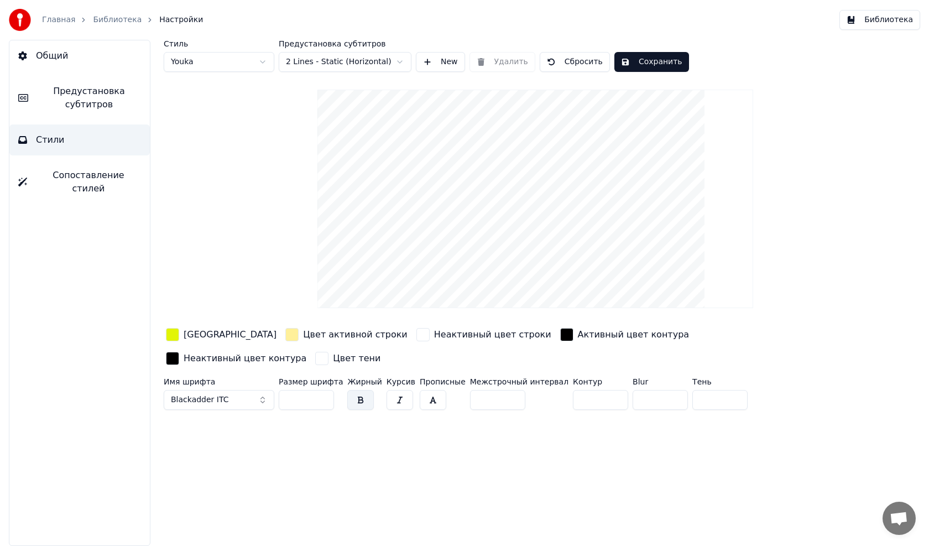
click at [285, 332] on div "button" at bounding box center [291, 334] width 13 height 13
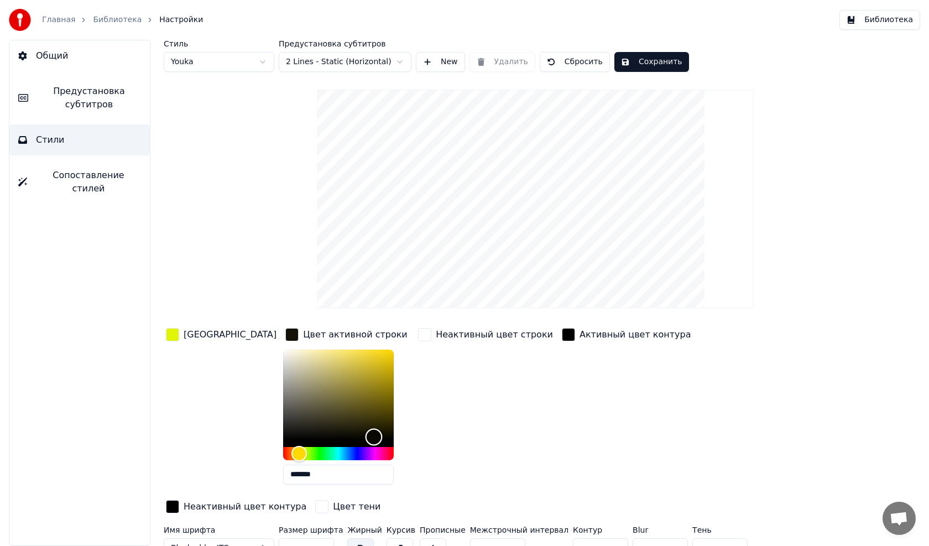
type input "*******"
drag, startPoint x: 285, startPoint y: 351, endPoint x: 351, endPoint y: 436, distance: 107.6
click at [380, 436] on div "Color" at bounding box center [388, 436] width 17 height 17
click at [173, 336] on div "button" at bounding box center [172, 334] width 13 height 13
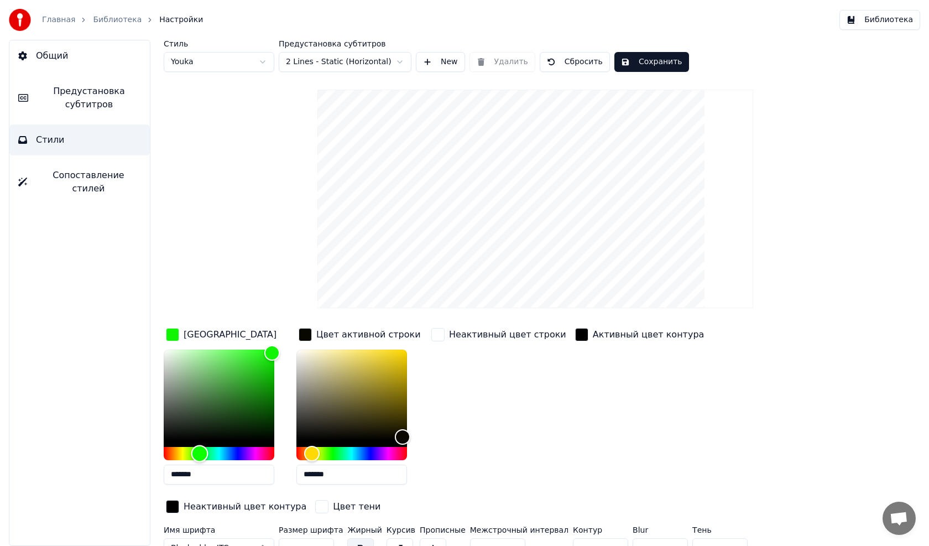
drag, startPoint x: 203, startPoint y: 452, endPoint x: 236, endPoint y: 390, distance: 69.5
click at [199, 458] on div "Hue" at bounding box center [199, 453] width 17 height 17
drag, startPoint x: 272, startPoint y: 349, endPoint x: 258, endPoint y: 425, distance: 76.5
click at [258, 425] on div "Color" at bounding box center [258, 425] width 17 height 17
drag, startPoint x: 258, startPoint y: 425, endPoint x: 259, endPoint y: 419, distance: 5.6
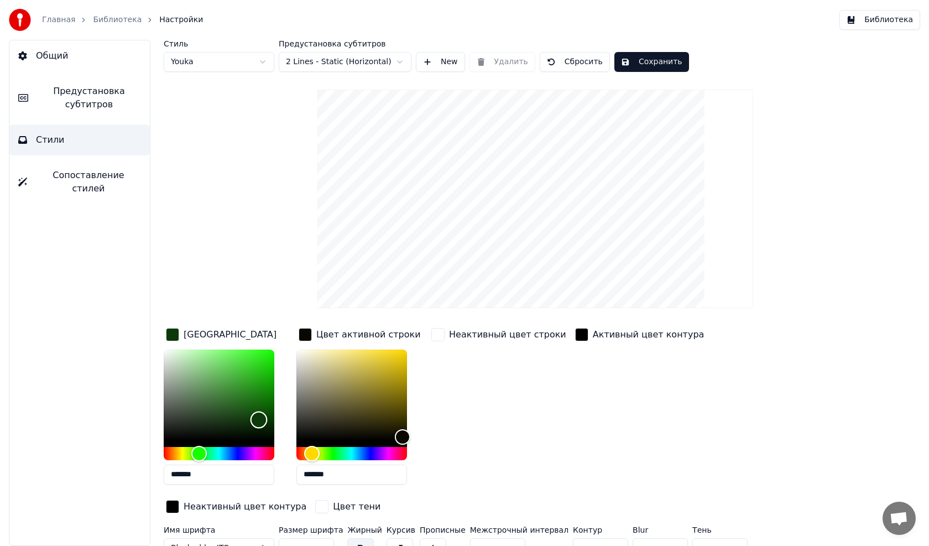
click at [259, 419] on div "Color" at bounding box center [258, 419] width 17 height 17
drag, startPoint x: 278, startPoint y: 368, endPoint x: 277, endPoint y: 347, distance: 21.6
click at [277, 347] on div "Color" at bounding box center [274, 349] width 17 height 17
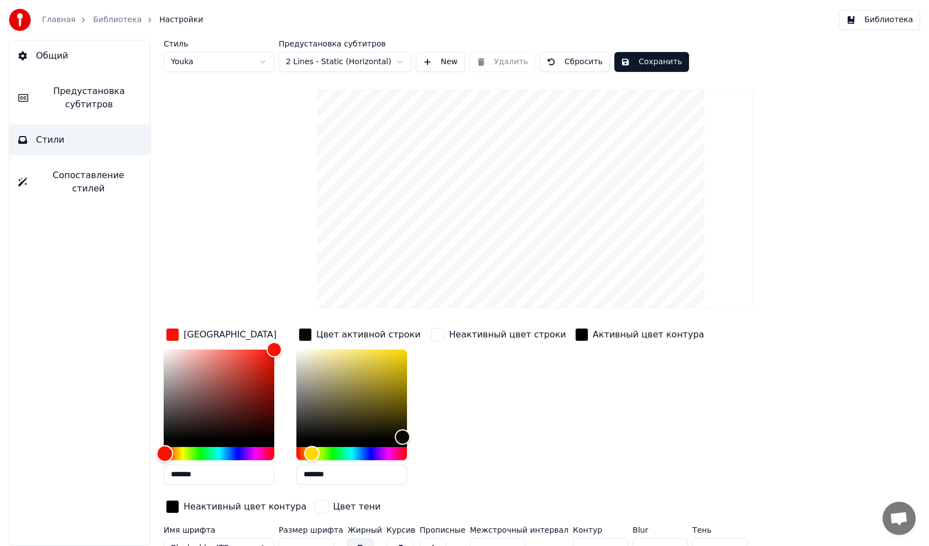
drag, startPoint x: 195, startPoint y: 456, endPoint x: 165, endPoint y: 451, distance: 30.9
click at [165, 451] on div "Hue" at bounding box center [164, 453] width 17 height 17
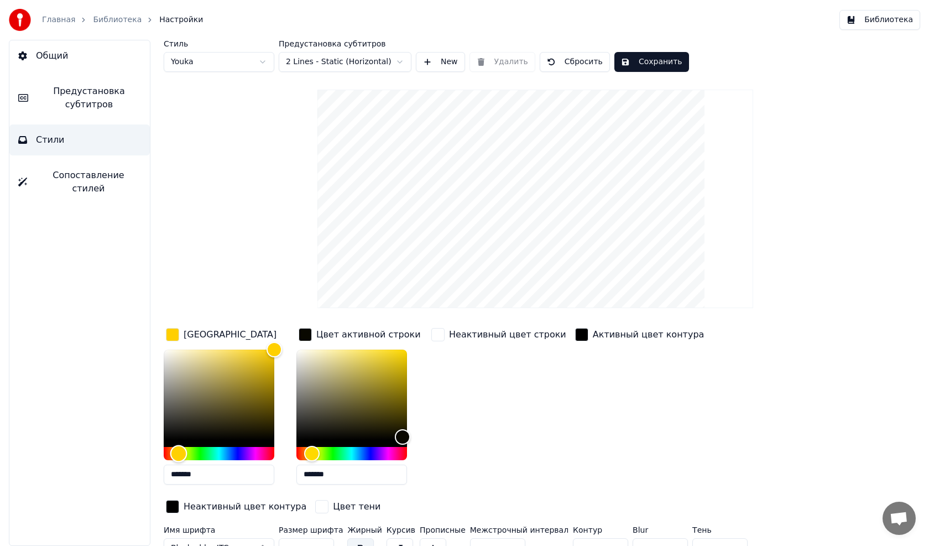
type input "*******"
drag, startPoint x: 165, startPoint y: 451, endPoint x: 175, endPoint y: 452, distance: 10.6
click at [175, 452] on div "Hue" at bounding box center [175, 453] width 17 height 17
click at [440, 335] on div "button" at bounding box center [437, 334] width 13 height 13
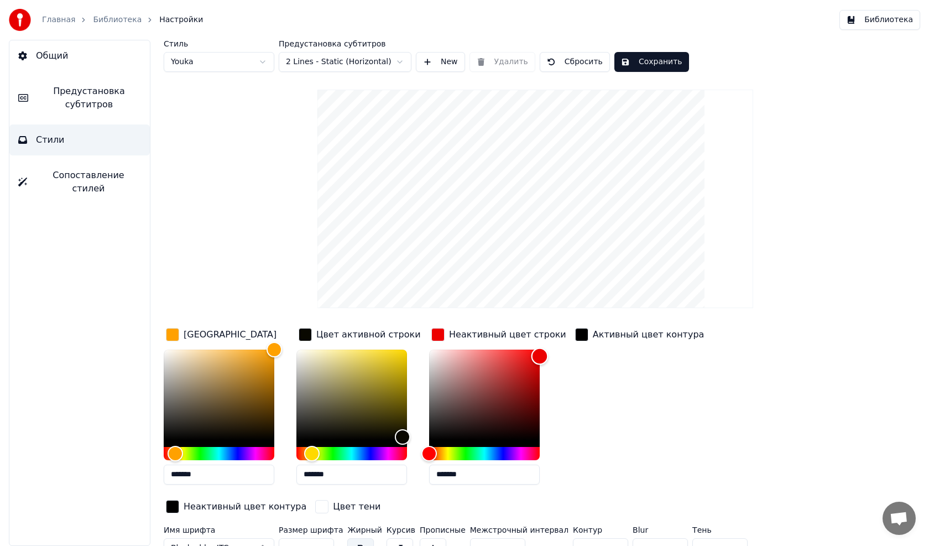
drag, startPoint x: 432, startPoint y: 352, endPoint x: 548, endPoint y: 356, distance: 116.2
click at [548, 356] on div "*******" at bounding box center [498, 418] width 139 height 139
drag, startPoint x: 543, startPoint y: 357, endPoint x: 531, endPoint y: 443, distance: 87.6
click at [531, 443] on div "Color" at bounding box center [531, 439] width 17 height 17
drag, startPoint x: 536, startPoint y: 436, endPoint x: 431, endPoint y: 353, distance: 134.3
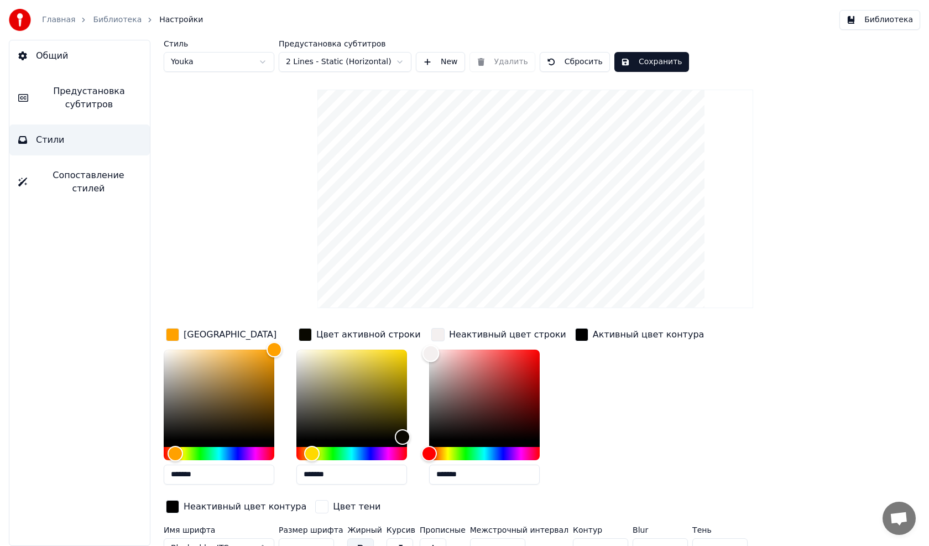
click at [431, 353] on div "Color" at bounding box center [430, 353] width 17 height 17
drag, startPoint x: 461, startPoint y: 351, endPoint x: 534, endPoint y: 353, distance: 72.5
click at [534, 353] on div "Color" at bounding box center [533, 353] width 17 height 17
type input "*******"
drag, startPoint x: 537, startPoint y: 354, endPoint x: 431, endPoint y: 348, distance: 105.7
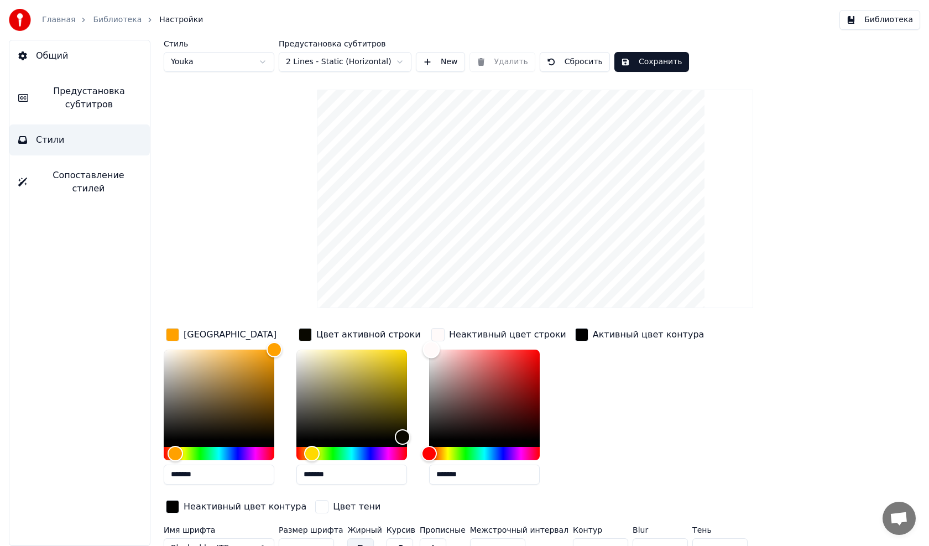
click at [431, 348] on div "Color" at bounding box center [431, 349] width 17 height 17
click at [575, 332] on div "button" at bounding box center [581, 334] width 13 height 13
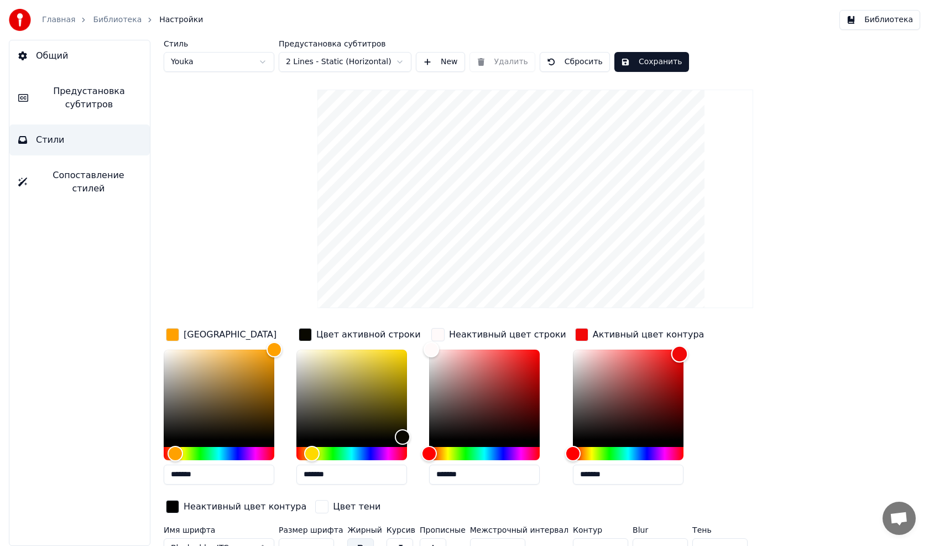
drag, startPoint x: 564, startPoint y: 433, endPoint x: 668, endPoint y: 353, distance: 131.6
click at [671, 353] on div "Color" at bounding box center [679, 354] width 17 height 17
drag, startPoint x: 668, startPoint y: 353, endPoint x: 655, endPoint y: 436, distance: 84.5
click at [657, 436] on div "Color" at bounding box center [665, 436] width 17 height 17
drag, startPoint x: 655, startPoint y: 436, endPoint x: 561, endPoint y: 348, distance: 128.7
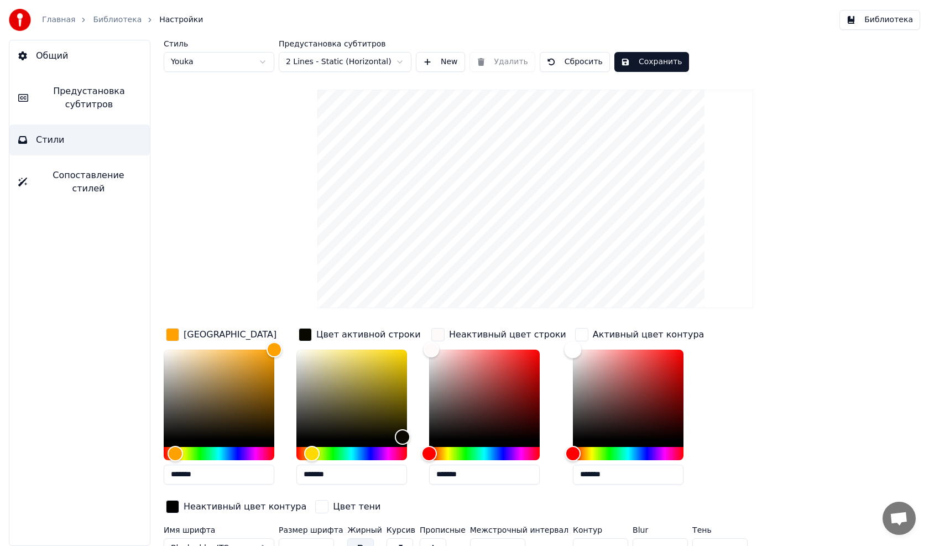
click at [564, 348] on div "Color" at bounding box center [572, 349] width 17 height 17
drag, startPoint x: 567, startPoint y: 353, endPoint x: 588, endPoint y: 367, distance: 25.1
click at [590, 367] on div "Color" at bounding box center [598, 367] width 17 height 17
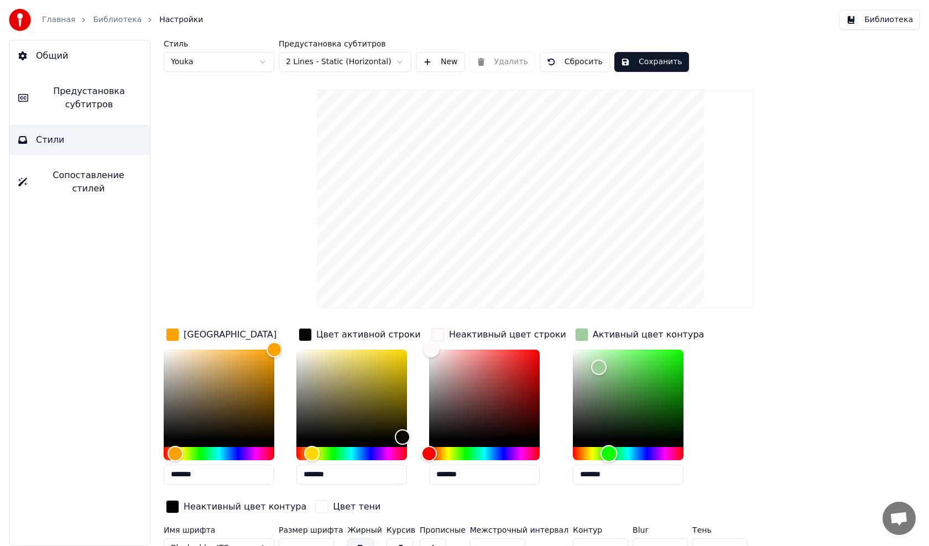
drag, startPoint x: 560, startPoint y: 453, endPoint x: 598, endPoint y: 453, distance: 38.1
click at [600, 453] on div "Hue" at bounding box center [608, 453] width 17 height 17
drag, startPoint x: 619, startPoint y: 362, endPoint x: 667, endPoint y: 360, distance: 48.1
click at [670, 360] on div "Color" at bounding box center [678, 361] width 17 height 17
type input "*******"
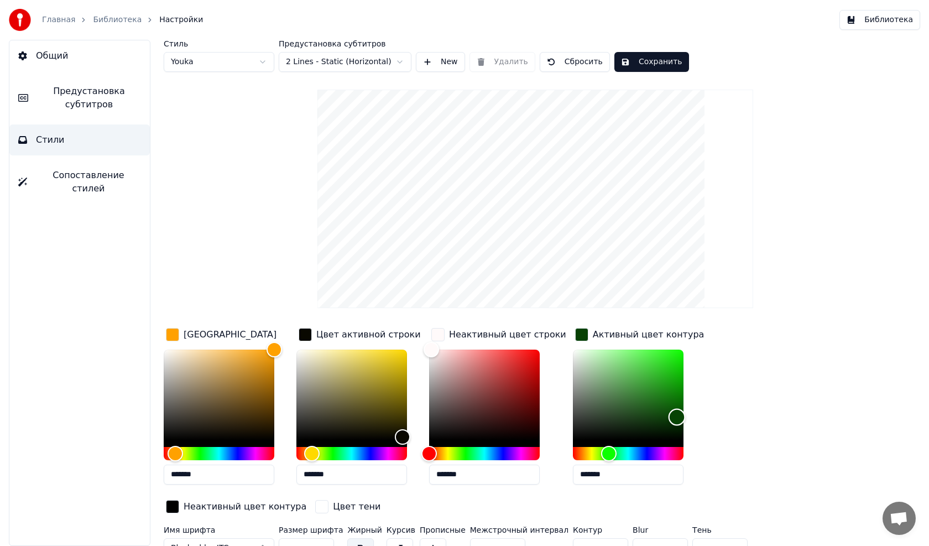
drag, startPoint x: 667, startPoint y: 360, endPoint x: 666, endPoint y: 416, distance: 55.9
click at [668, 416] on div "Color" at bounding box center [676, 417] width 17 height 17
click at [575, 332] on div "button" at bounding box center [581, 334] width 13 height 13
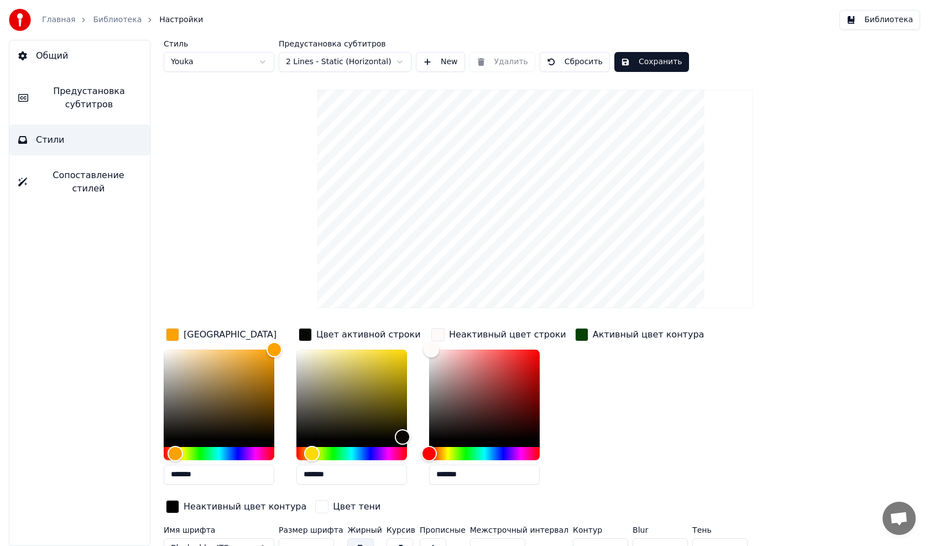
click at [439, 335] on div "button" at bounding box center [437, 334] width 13 height 13
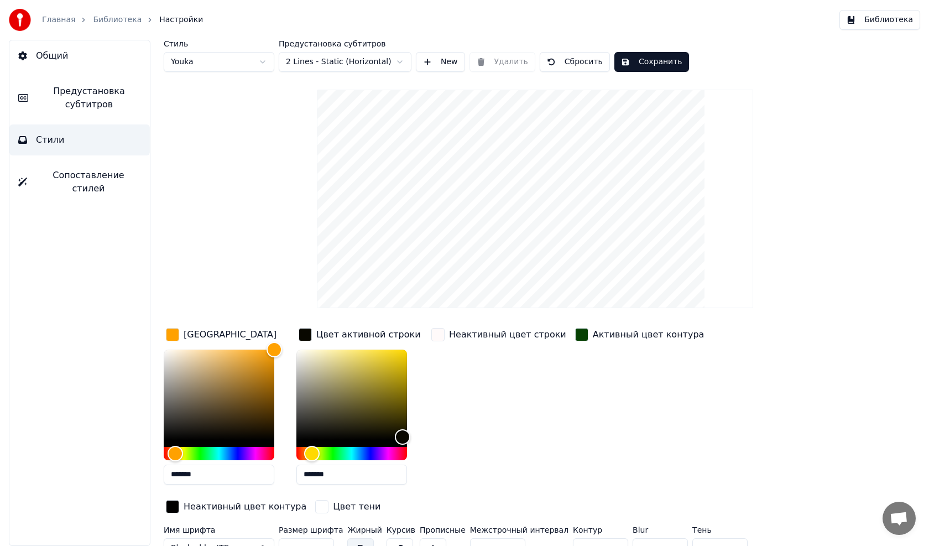
click at [306, 337] on div "button" at bounding box center [305, 334] width 13 height 13
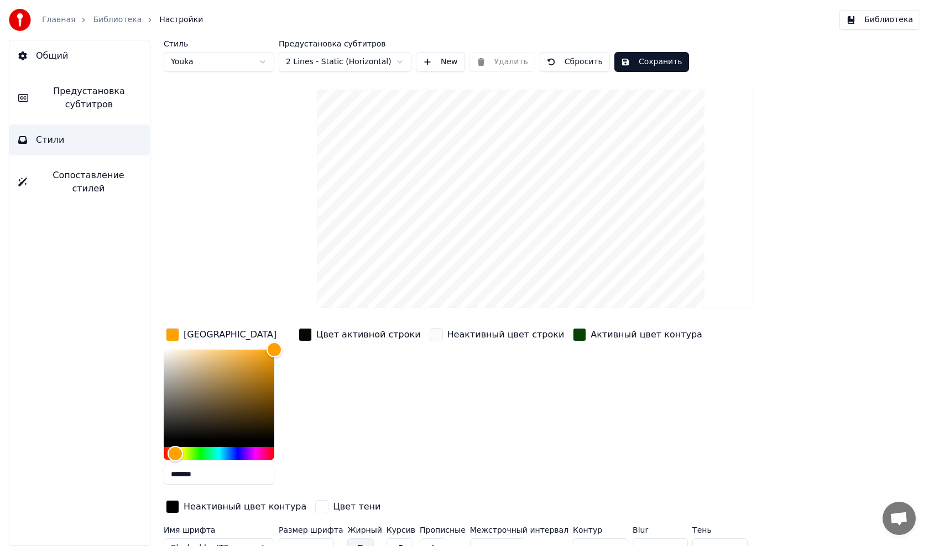
click at [170, 336] on div "button" at bounding box center [172, 334] width 13 height 13
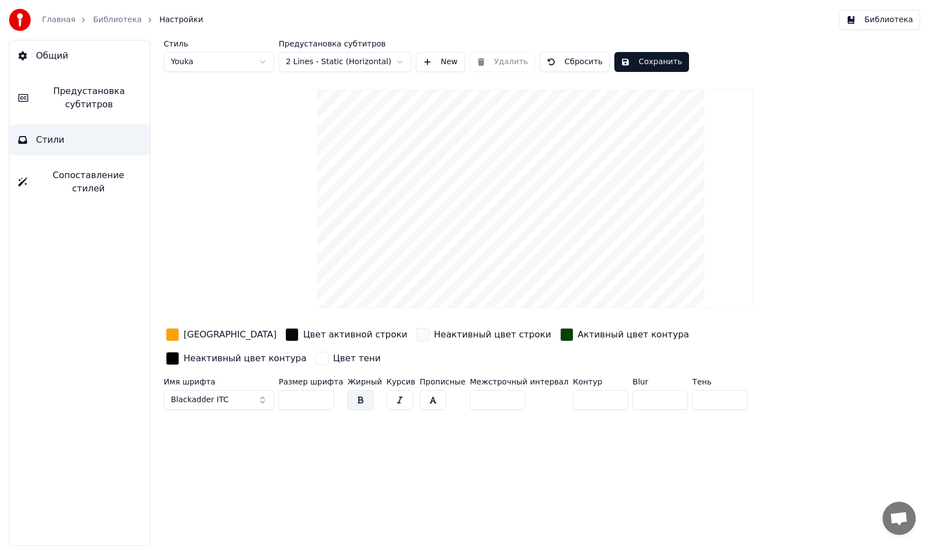
click at [318, 390] on input "**" at bounding box center [306, 400] width 55 height 20
type input "*"
type input "***"
click at [389, 390] on button "button" at bounding box center [399, 400] width 27 height 20
click at [420, 390] on button "button" at bounding box center [433, 400] width 27 height 20
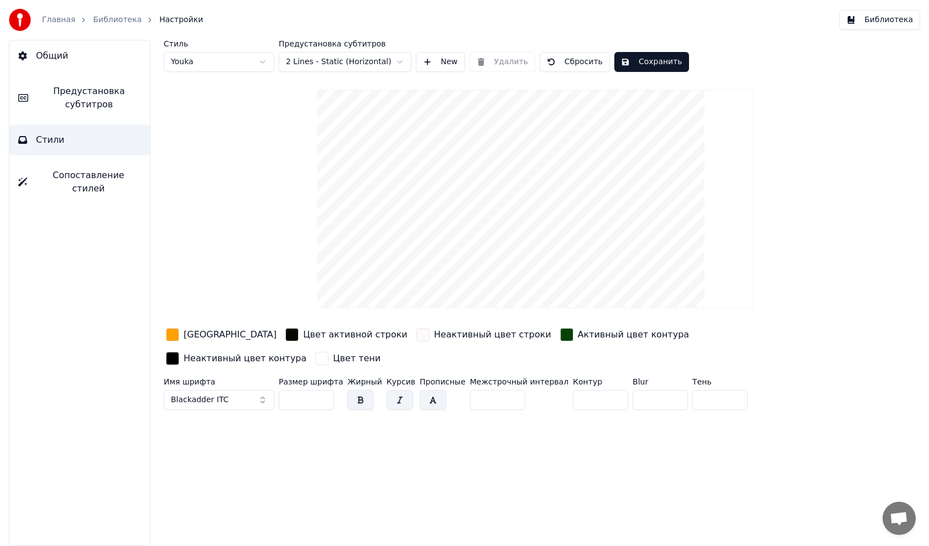
click at [423, 390] on button "button" at bounding box center [433, 400] width 27 height 20
click at [351, 390] on button "button" at bounding box center [360, 400] width 27 height 20
click at [420, 390] on button "button" at bounding box center [433, 400] width 27 height 20
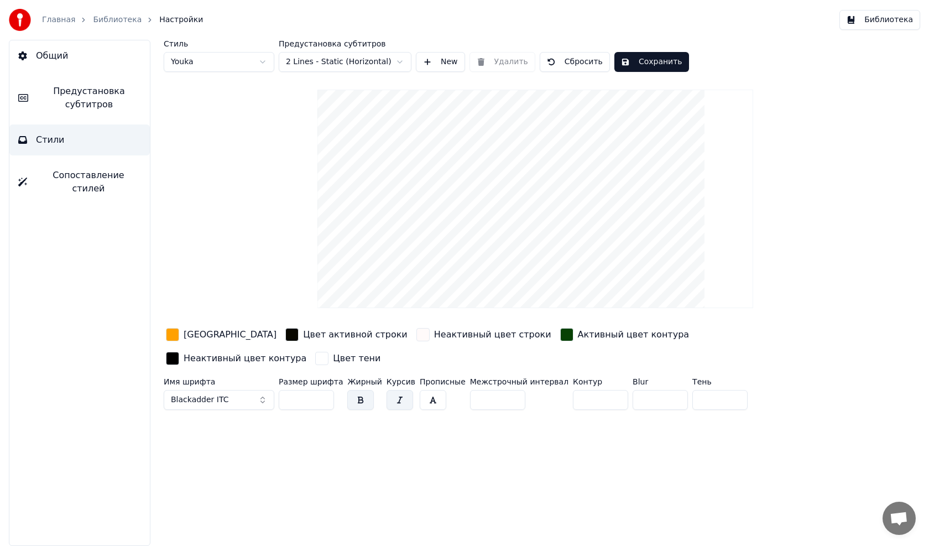
click at [592, 390] on input "**" at bounding box center [600, 400] width 55 height 20
click at [593, 390] on input "**" at bounding box center [600, 400] width 55 height 20
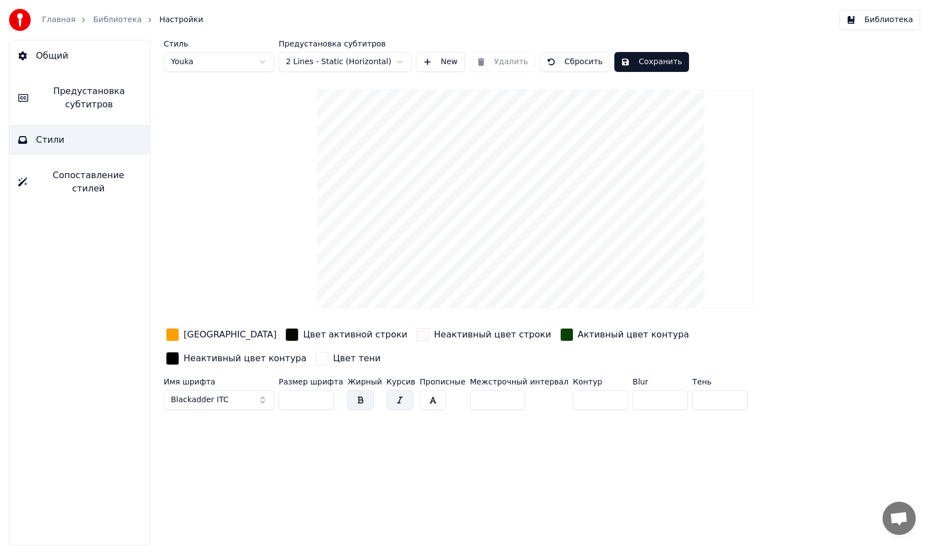
click at [593, 390] on input "**" at bounding box center [600, 400] width 55 height 20
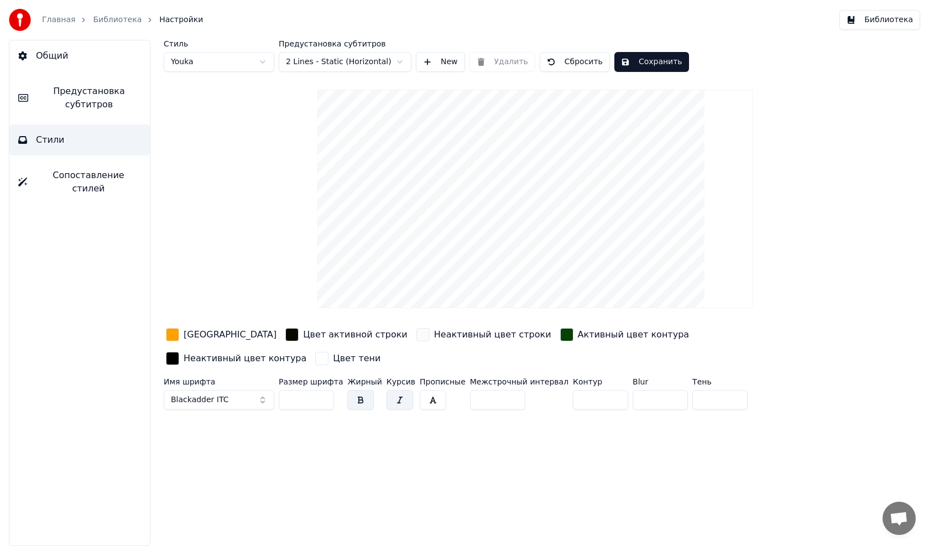
click at [593, 390] on input "**" at bounding box center [600, 400] width 55 height 20
click at [591, 390] on input "**" at bounding box center [600, 400] width 55 height 20
click at [592, 390] on input "**" at bounding box center [600, 400] width 55 height 20
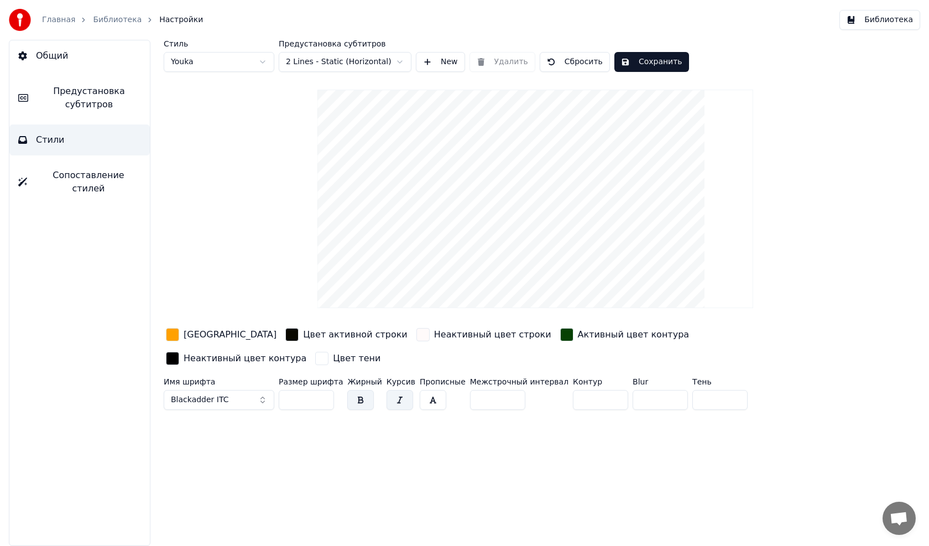
click at [592, 390] on input "**" at bounding box center [600, 400] width 55 height 20
click at [594, 390] on input "**" at bounding box center [600, 400] width 55 height 20
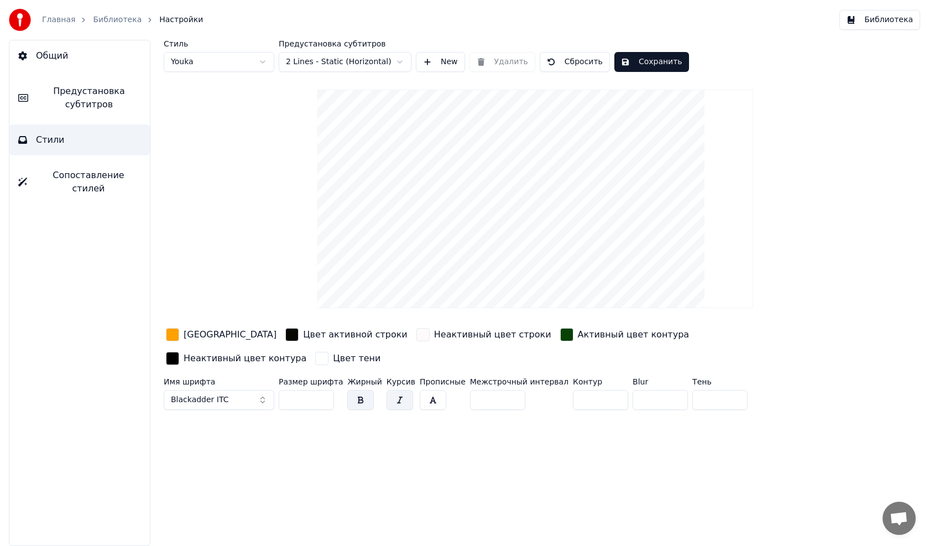
click at [594, 390] on input "**" at bounding box center [600, 400] width 55 height 20
click at [594, 390] on input "*" at bounding box center [600, 400] width 55 height 20
type input "**"
click at [592, 390] on input "**" at bounding box center [600, 400] width 55 height 20
click at [239, 390] on button "Blackadder ITC" at bounding box center [219, 400] width 111 height 20
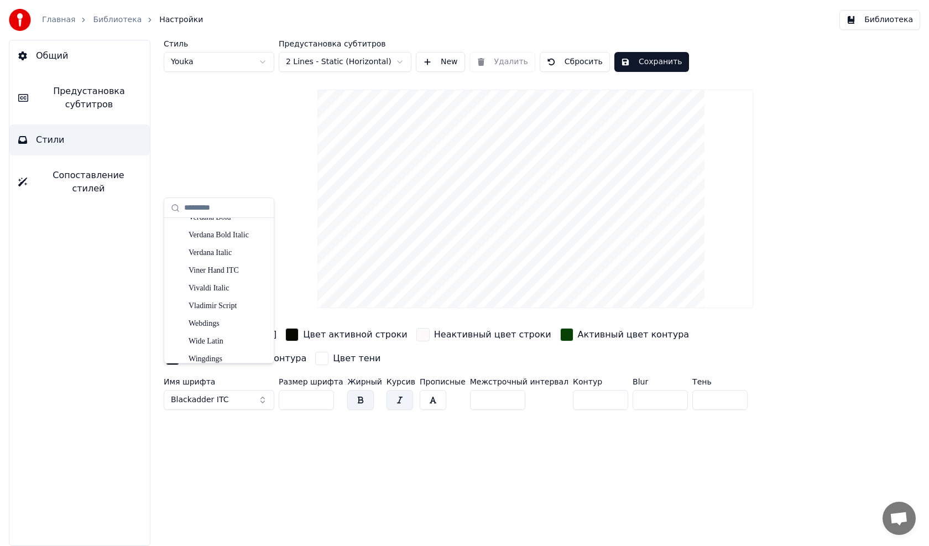
scroll to position [6340, 0]
click at [216, 284] on div "Viner Hand ITC" at bounding box center [218, 290] width 105 height 18
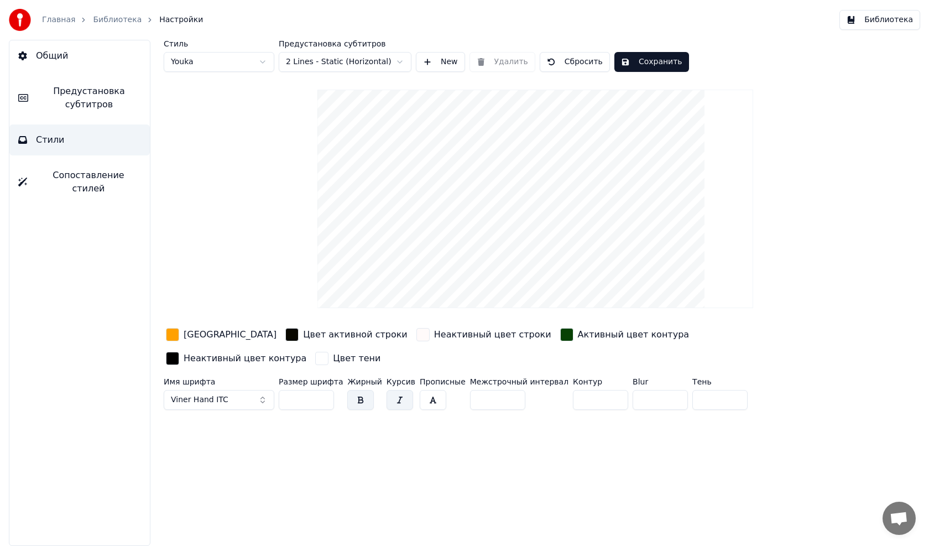
click at [261, 390] on button "Viner Hand ITC" at bounding box center [219, 400] width 111 height 20
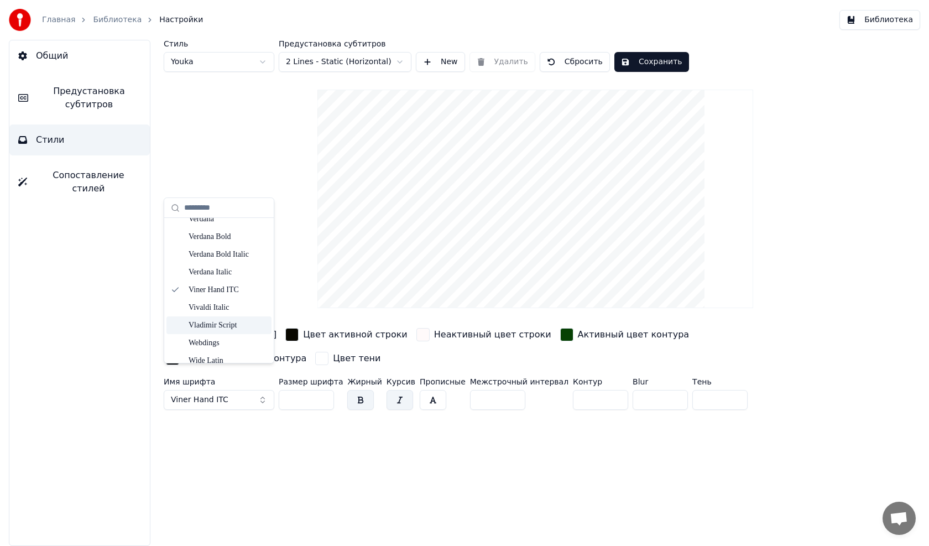
click at [224, 322] on div "Vladimir Script" at bounding box center [228, 325] width 79 height 11
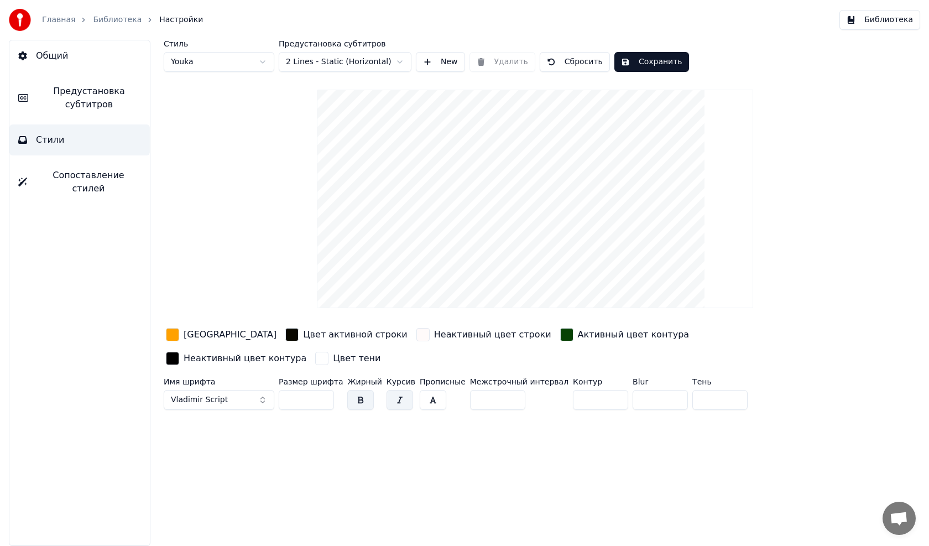
click at [264, 390] on button "Vladimir Script" at bounding box center [219, 400] width 111 height 20
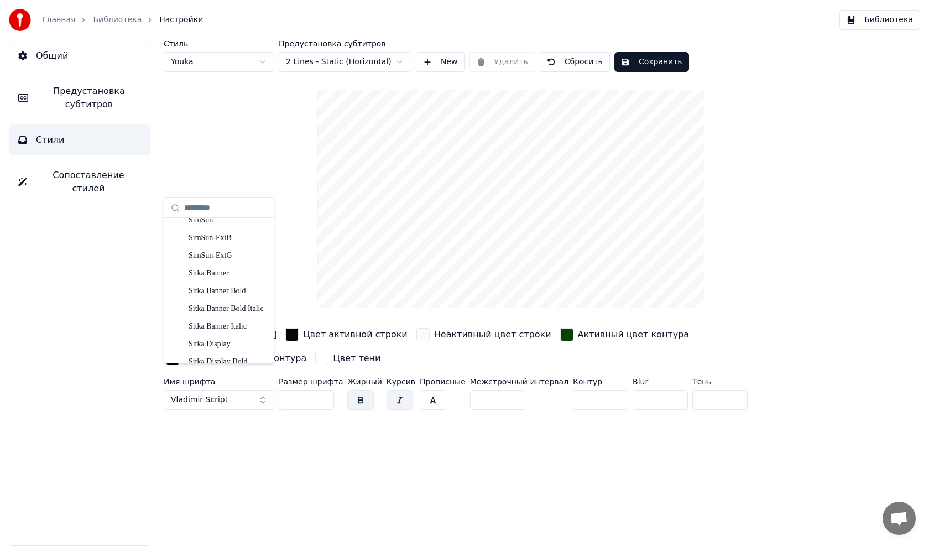
scroll to position [5380, 0]
click at [215, 315] on div "SimSun" at bounding box center [228, 312] width 79 height 11
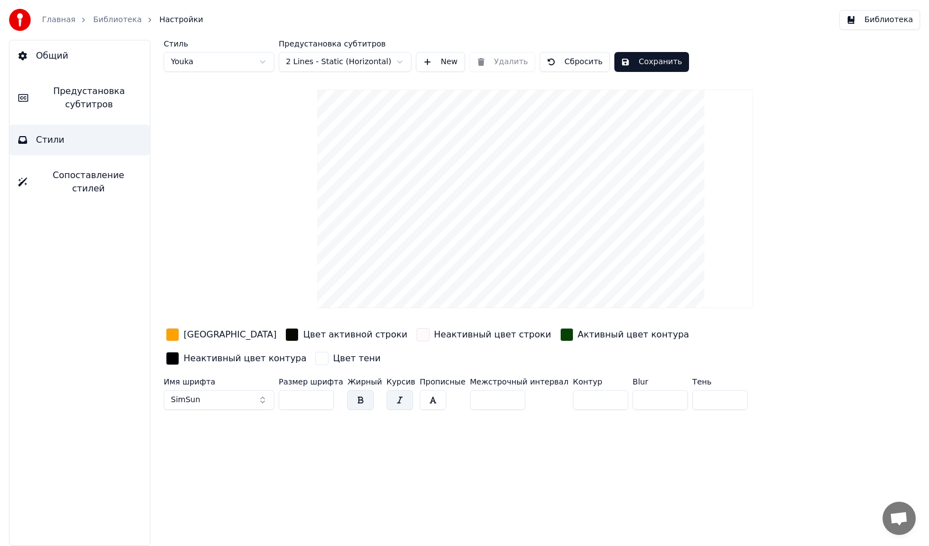
click at [285, 334] on div "button" at bounding box center [291, 334] width 13 height 13
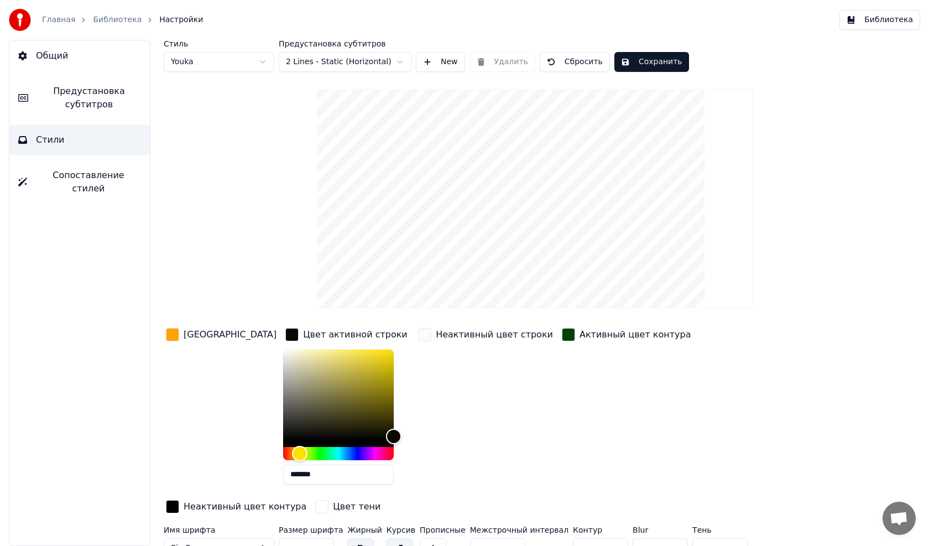
click at [285, 336] on div "button" at bounding box center [291, 334] width 13 height 13
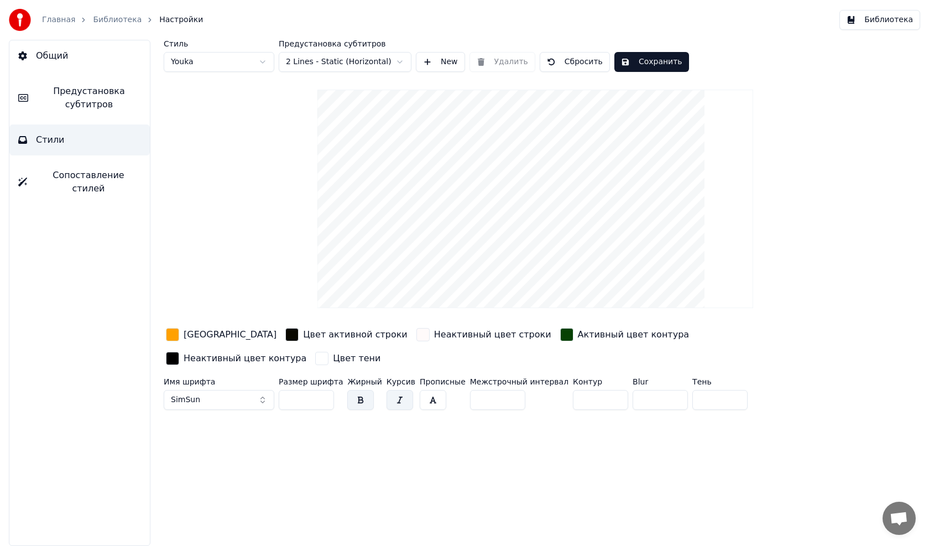
click at [260, 390] on button "SimSun" at bounding box center [219, 400] width 111 height 20
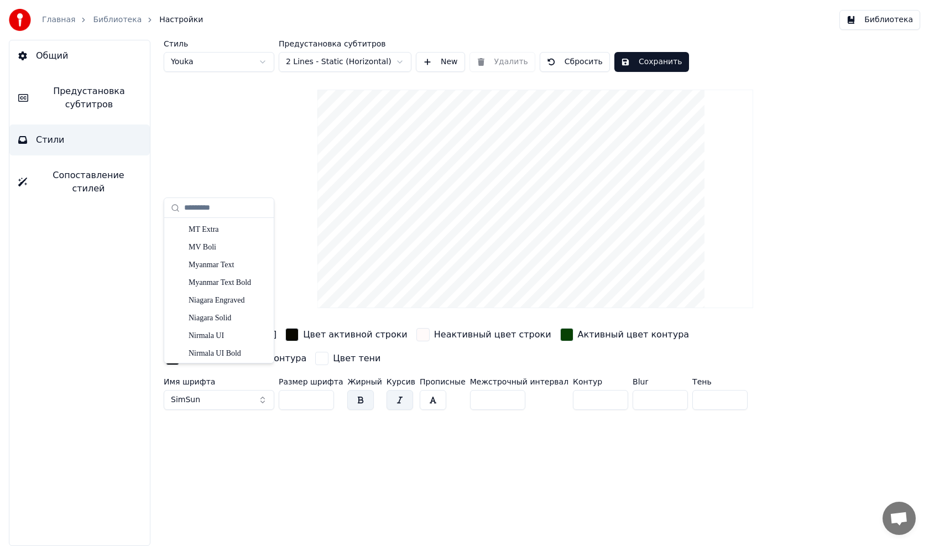
scroll to position [4322, 0]
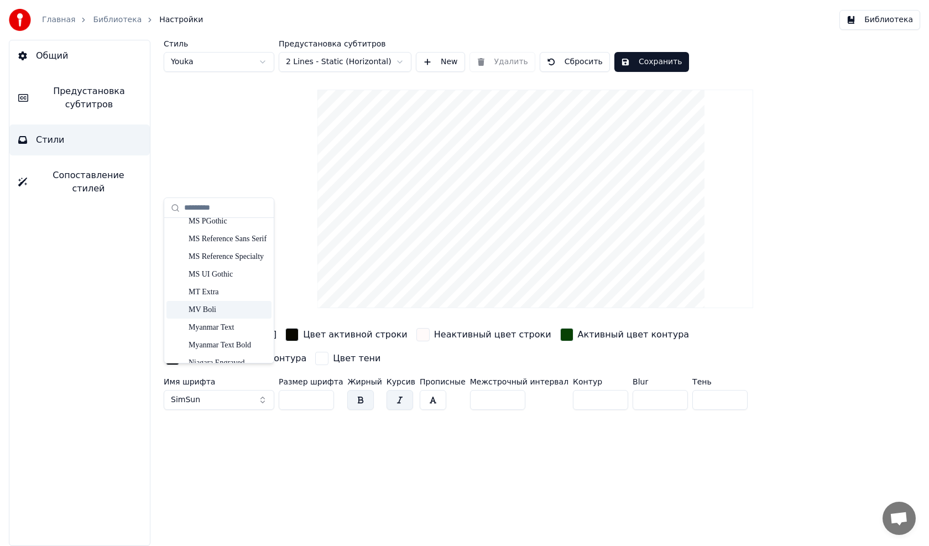
click at [217, 310] on div "MV Boli" at bounding box center [228, 309] width 79 height 11
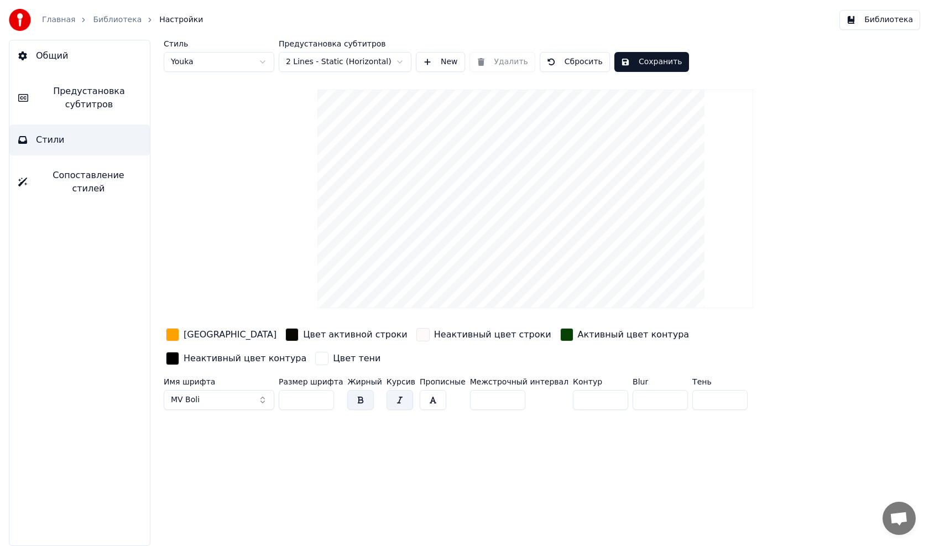
click at [224, 378] on label "Имя шрифта" at bounding box center [219, 382] width 111 height 8
click at [224, 390] on button "MV Boli" at bounding box center [219, 400] width 111 height 20
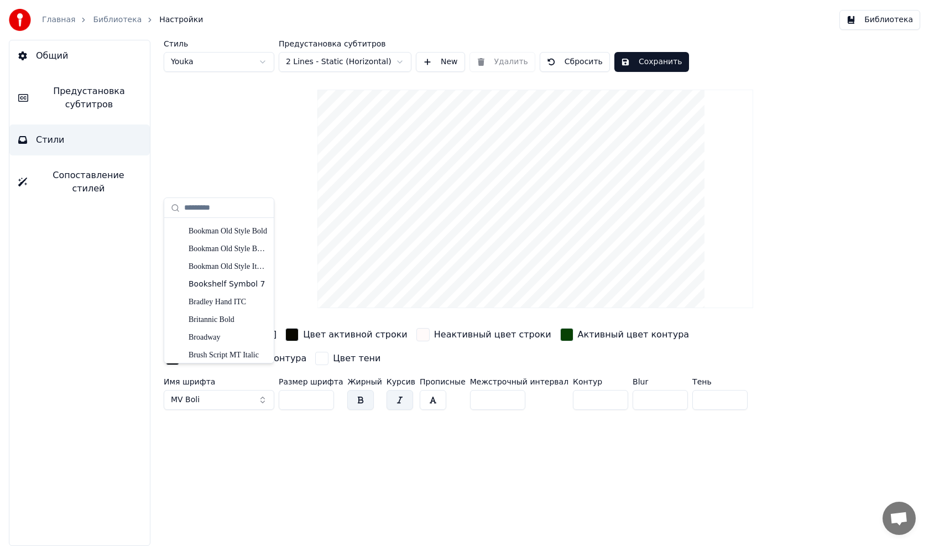
scroll to position [774, 0]
click at [219, 284] on div "Broadway" at bounding box center [228, 285] width 79 height 11
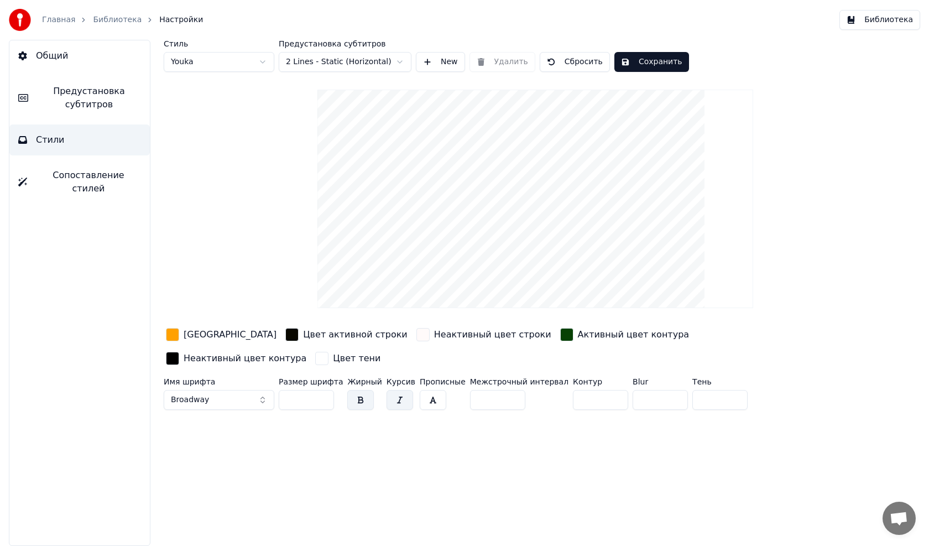
click at [93, 102] on span "Предустановка субтитров" at bounding box center [89, 98] width 104 height 27
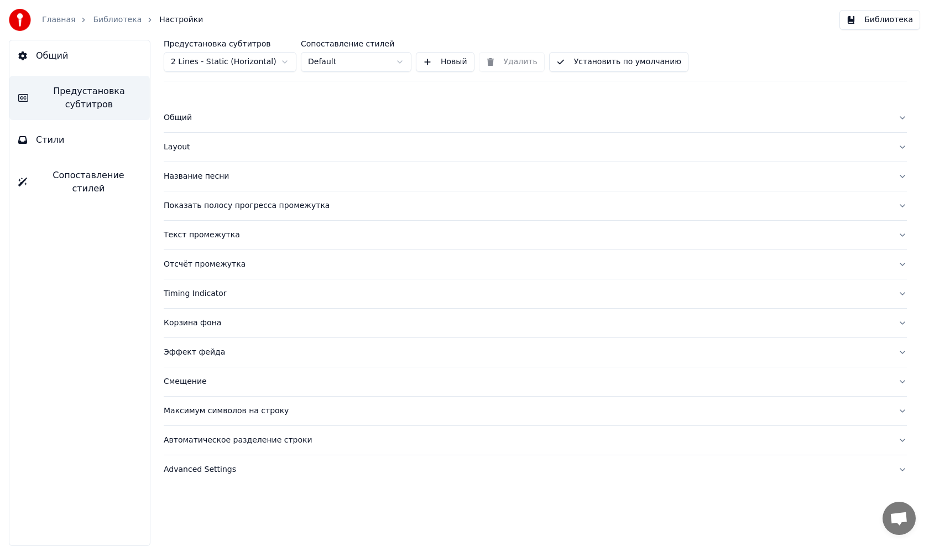
click at [229, 412] on div "Максимум символов на строку" at bounding box center [526, 410] width 725 height 11
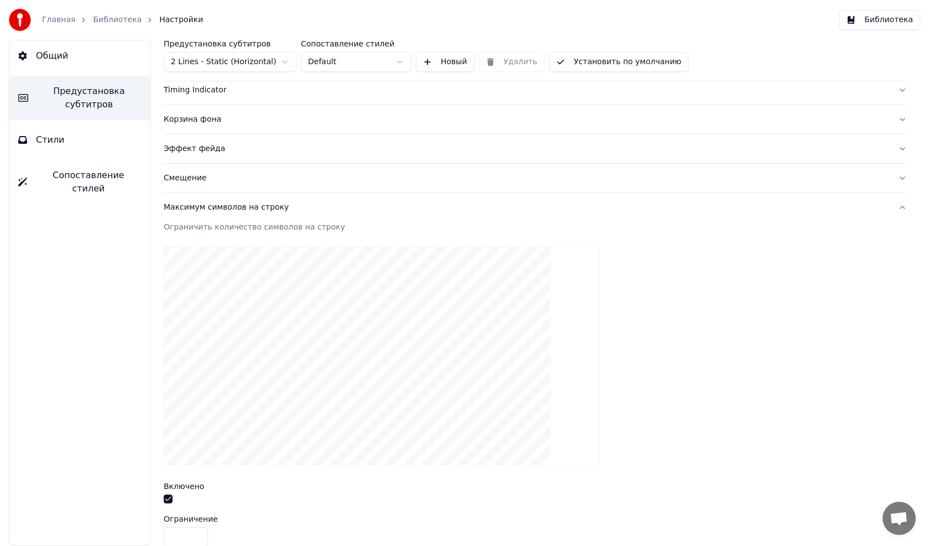
scroll to position [166, 0]
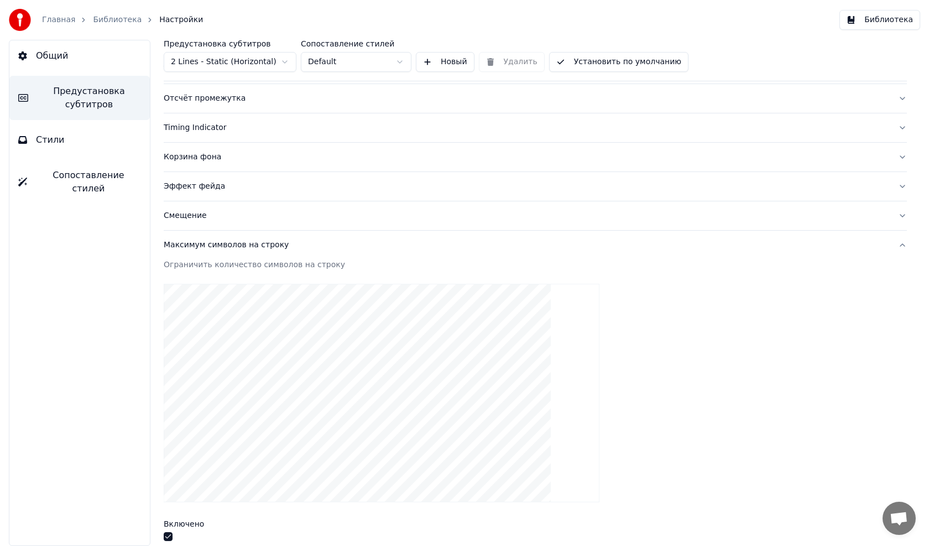
click at [204, 244] on div "Максимум символов на строку" at bounding box center [526, 244] width 725 height 11
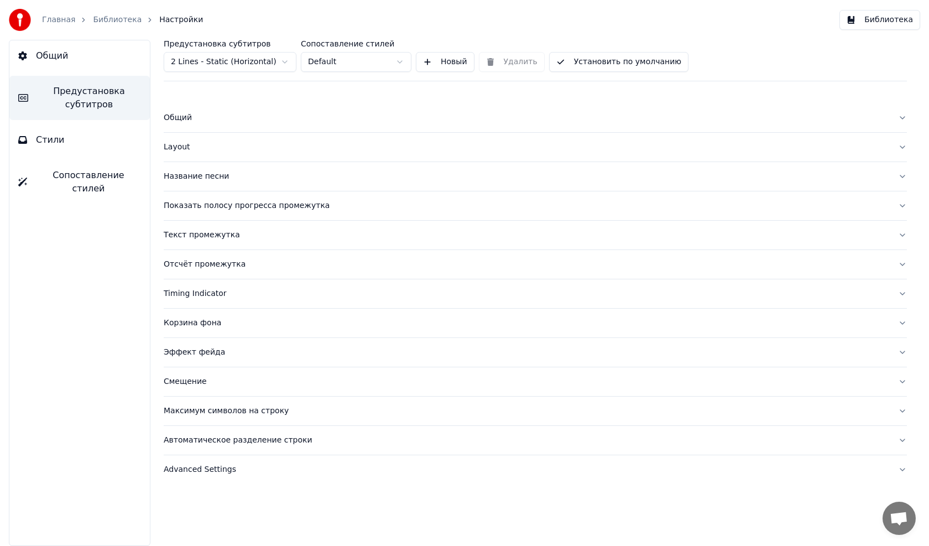
click at [175, 113] on div "Общий" at bounding box center [526, 117] width 725 height 11
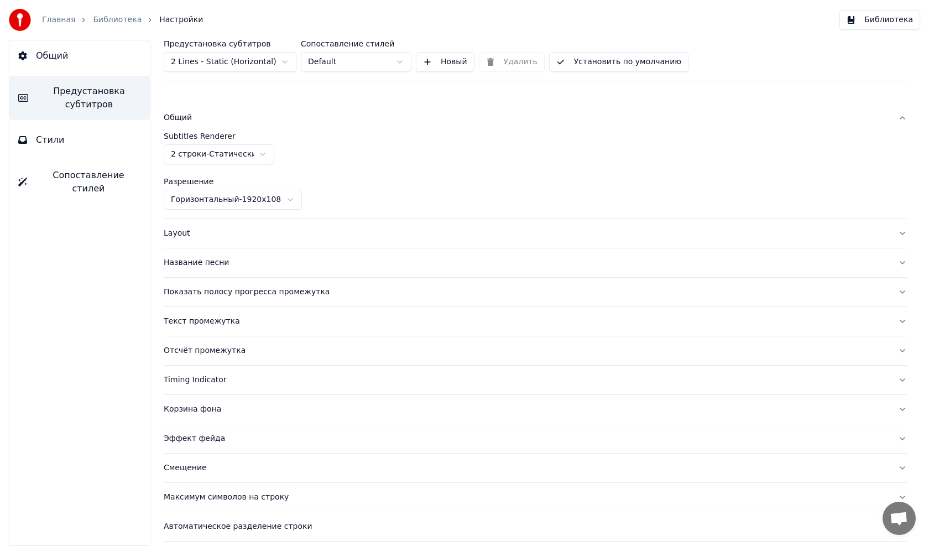
click at [175, 113] on div "Общий" at bounding box center [526, 117] width 725 height 11
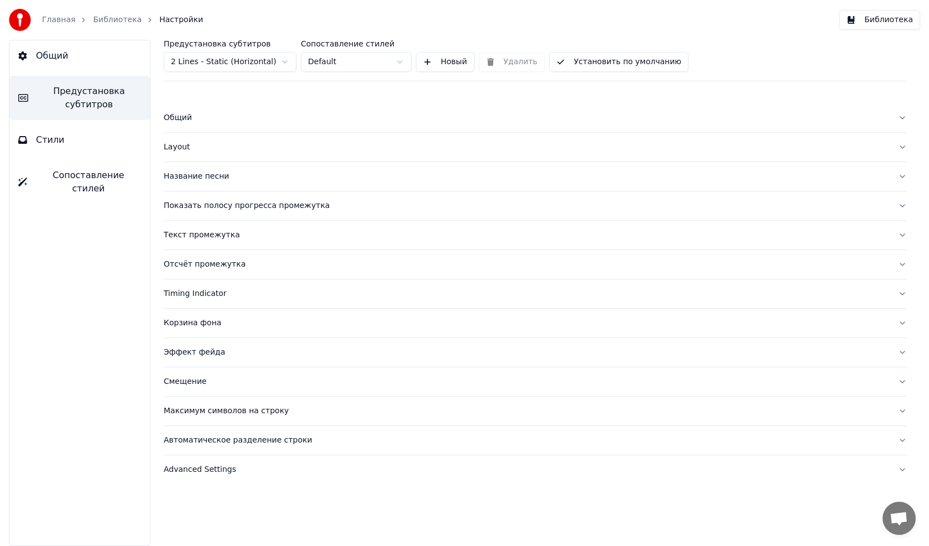
click at [176, 153] on button "Layout" at bounding box center [535, 147] width 743 height 29
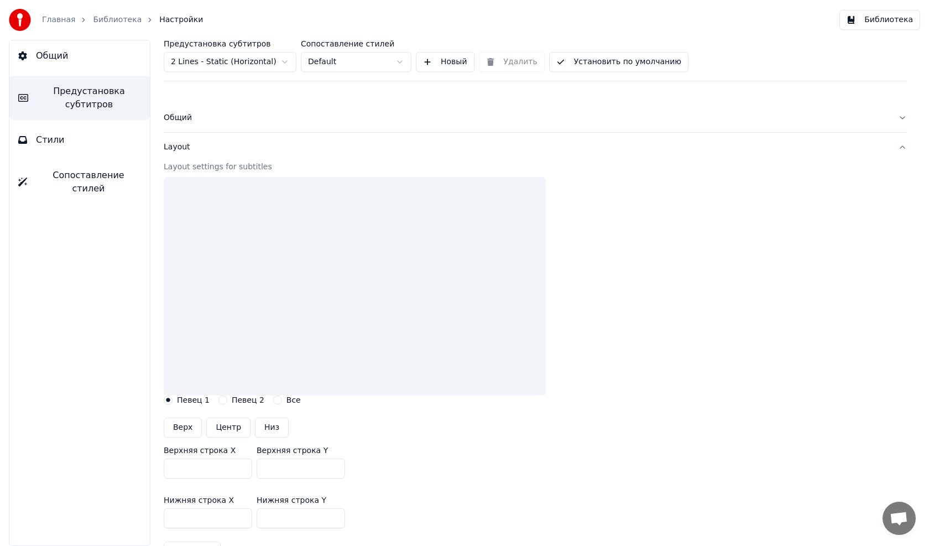
click at [174, 149] on div "Layout" at bounding box center [526, 147] width 725 height 11
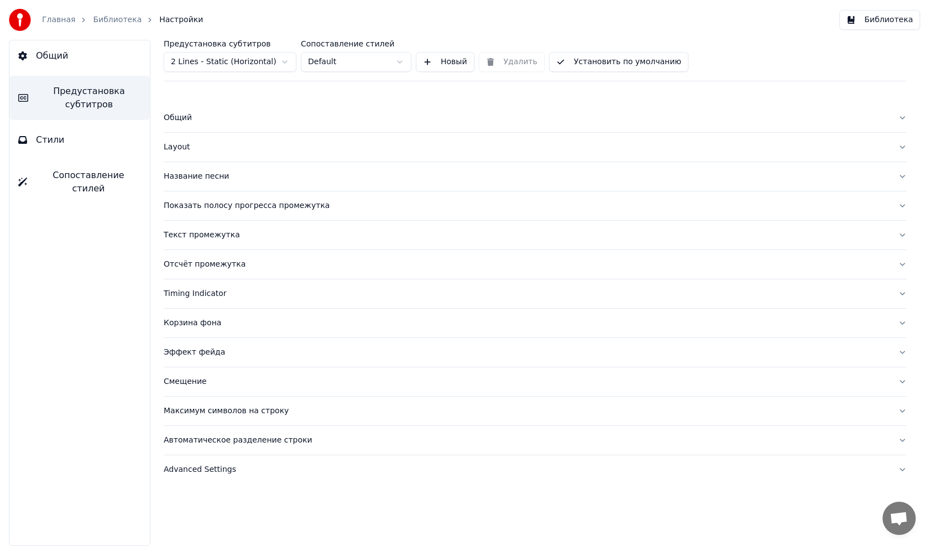
click at [174, 149] on div "Layout" at bounding box center [526, 147] width 725 height 11
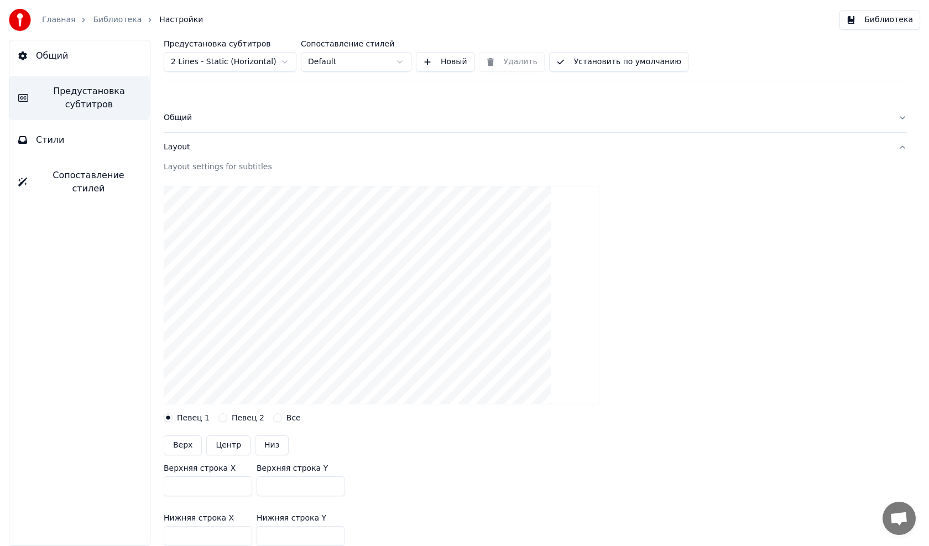
click at [173, 147] on div "Layout" at bounding box center [526, 147] width 725 height 11
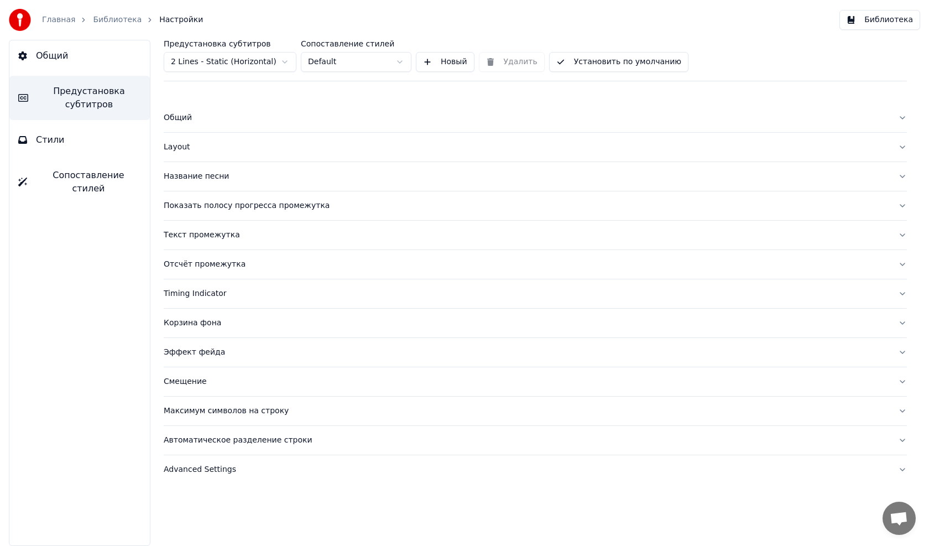
click at [186, 178] on div "Название песни" at bounding box center [526, 176] width 725 height 11
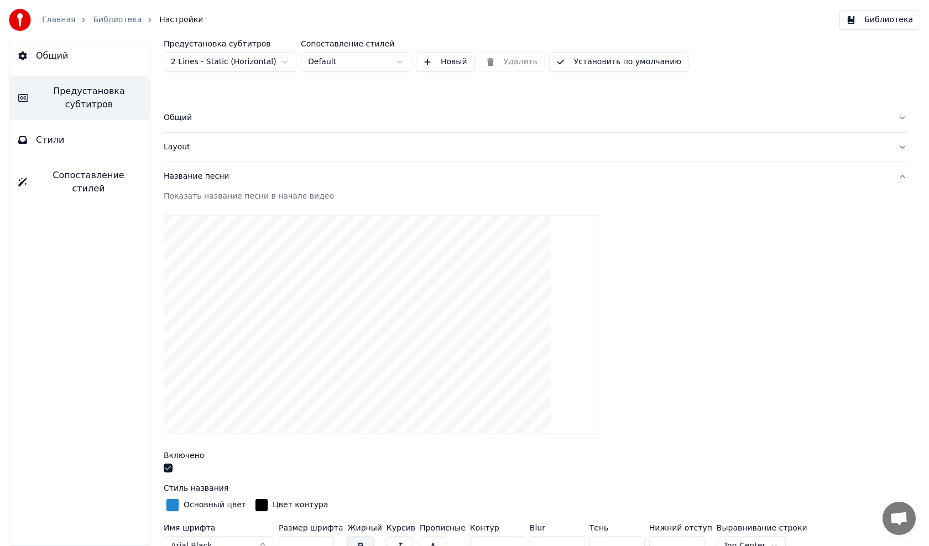
click at [296, 268] on video at bounding box center [382, 324] width 436 height 218
click at [227, 173] on div "Название песни" at bounding box center [526, 176] width 725 height 11
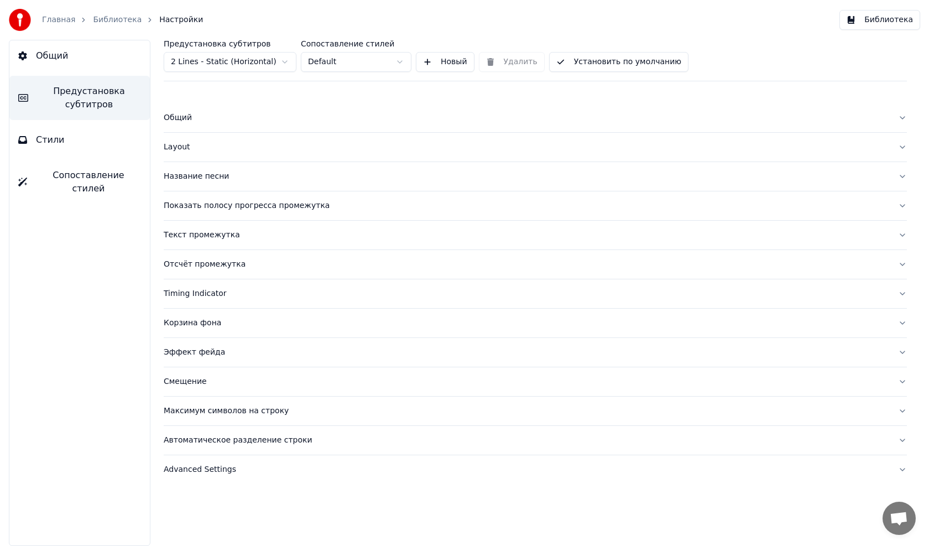
click at [211, 174] on div "Название песни" at bounding box center [526, 176] width 725 height 11
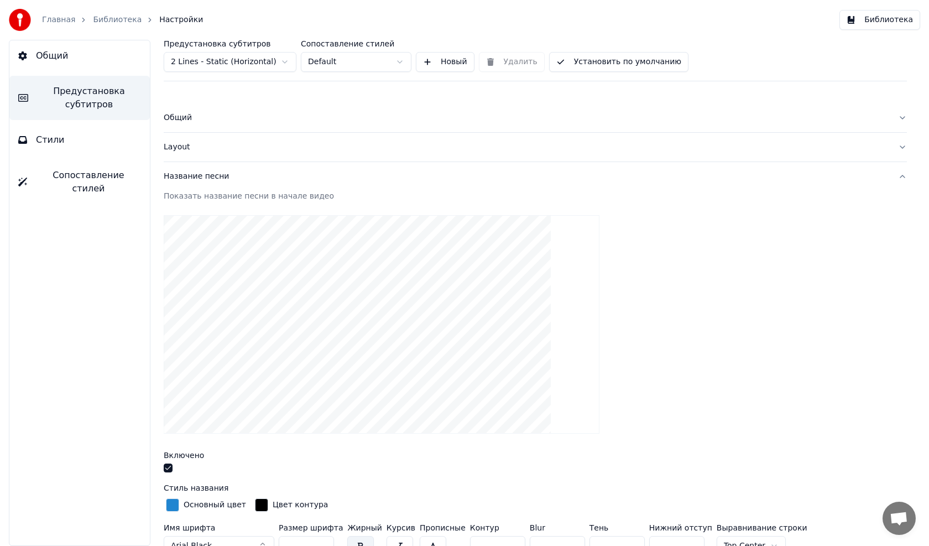
click at [198, 176] on div "Название песни" at bounding box center [526, 176] width 725 height 11
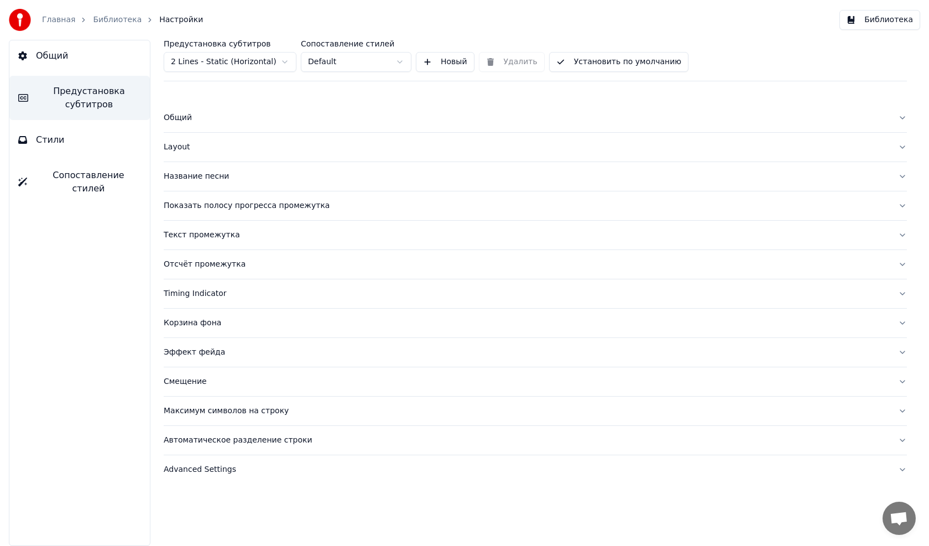
click at [187, 233] on div "Текст промежутка" at bounding box center [526, 234] width 725 height 11
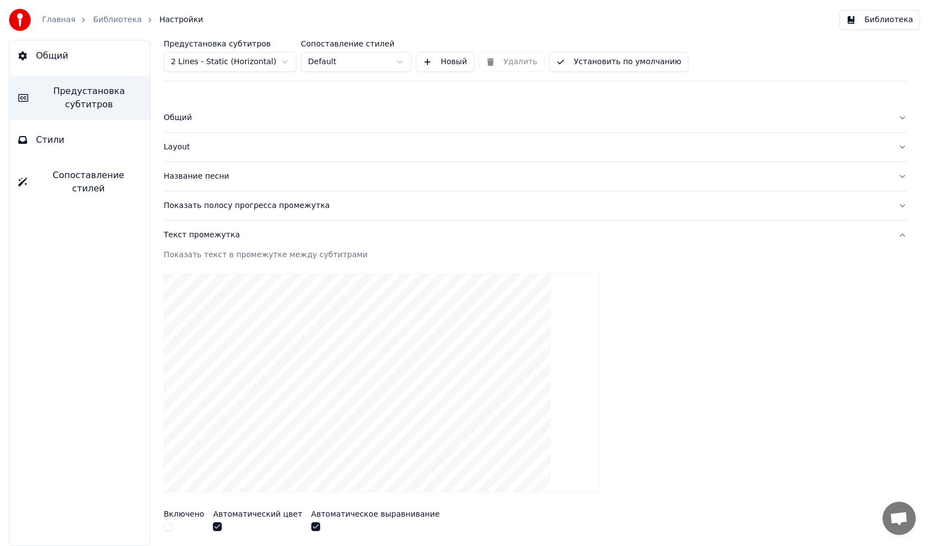
click at [187, 233] on div "Текст промежутка" at bounding box center [526, 234] width 725 height 11
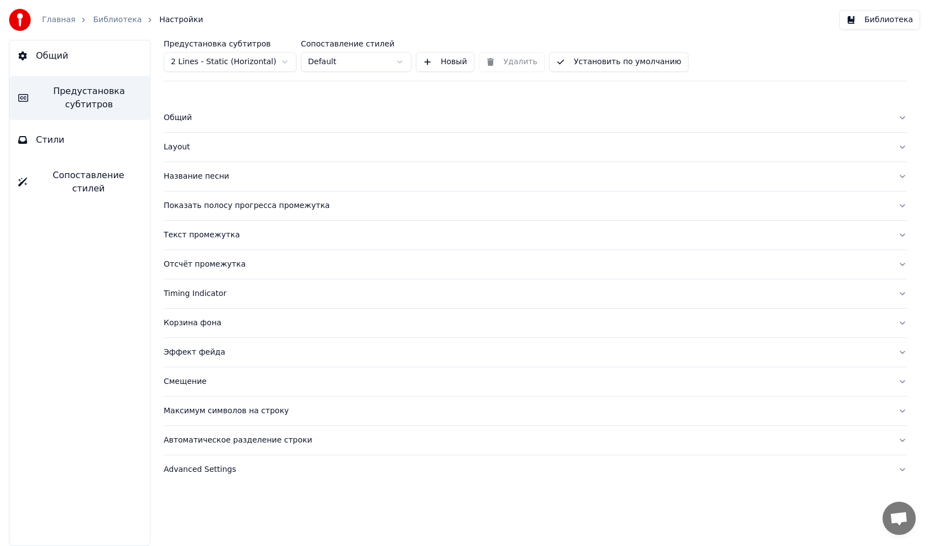
click at [187, 262] on div "Отсчёт промежутка" at bounding box center [526, 264] width 725 height 11
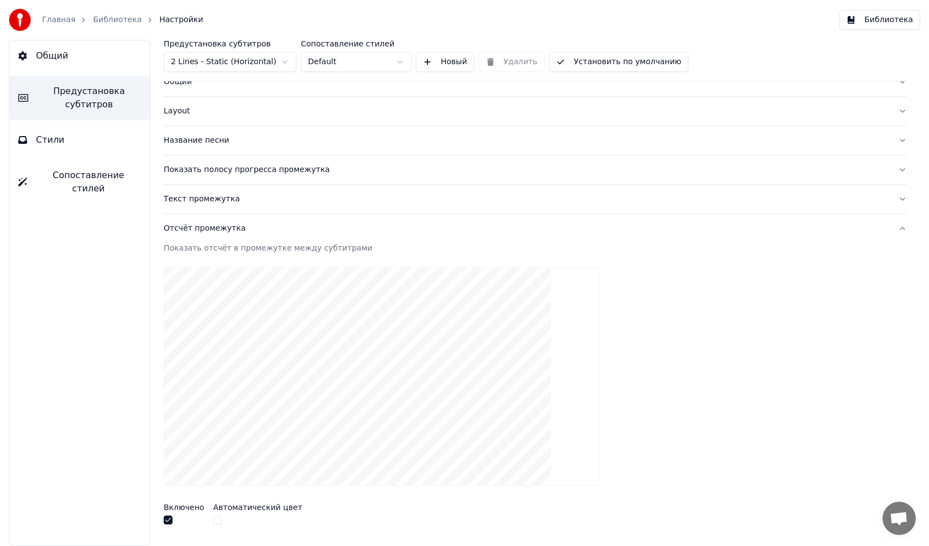
scroll to position [55, 0]
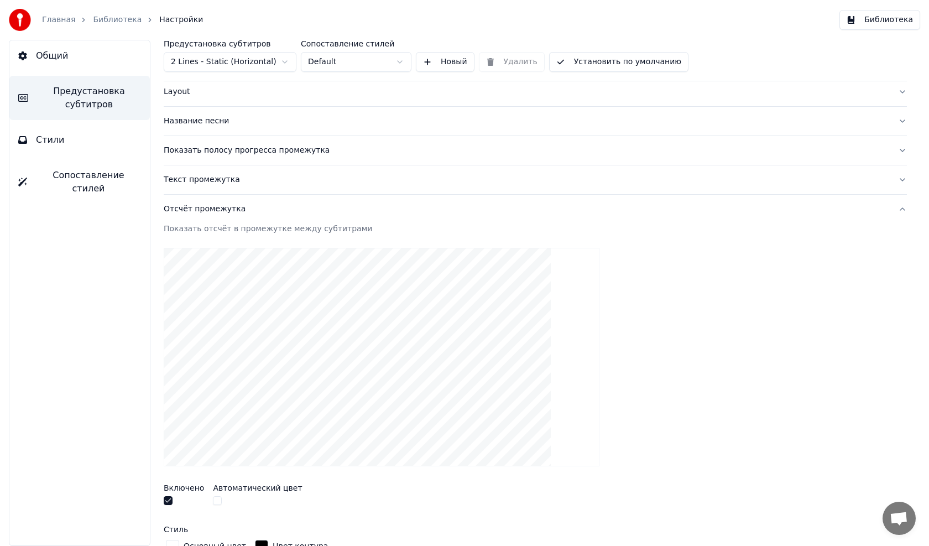
click at [168, 499] on button "button" at bounding box center [168, 500] width 9 height 9
click at [73, 139] on button "Стили" at bounding box center [79, 139] width 140 height 31
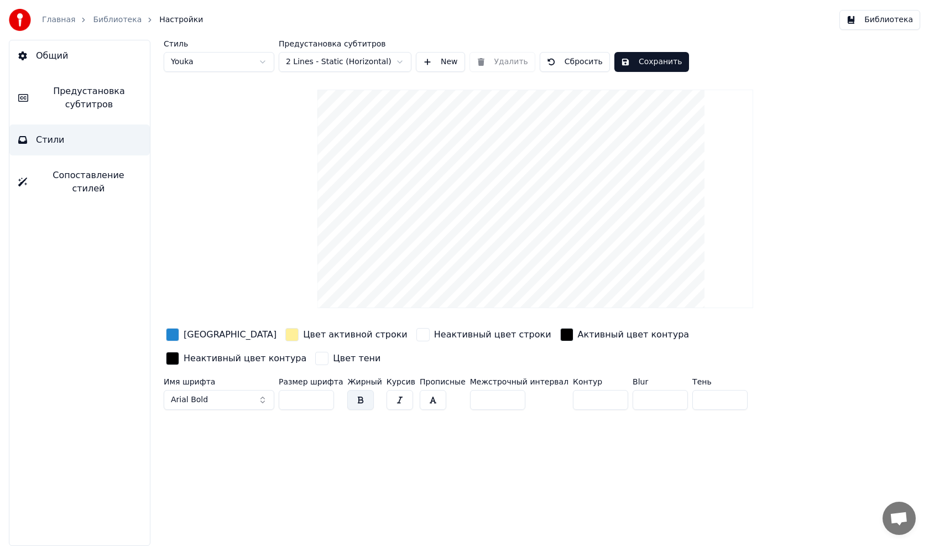
scroll to position [0, 0]
click at [643, 62] on button "Сохранить" at bounding box center [651, 62] width 75 height 20
click at [645, 65] on button "Сохранить" at bounding box center [651, 62] width 75 height 20
click at [645, 64] on button "Готово" at bounding box center [643, 62] width 59 height 20
click at [641, 61] on button "Сохранить" at bounding box center [651, 62] width 75 height 20
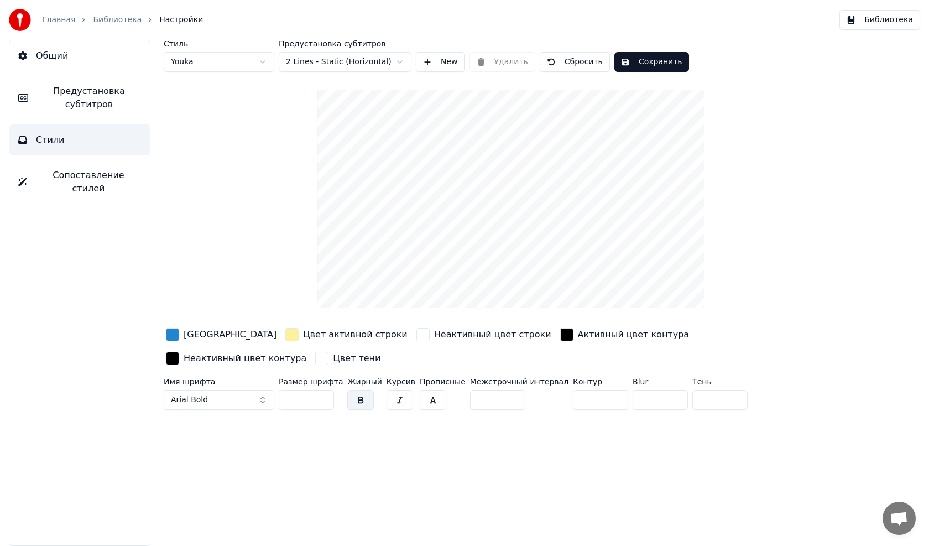
click at [66, 18] on link "Главная" at bounding box center [58, 19] width 33 height 11
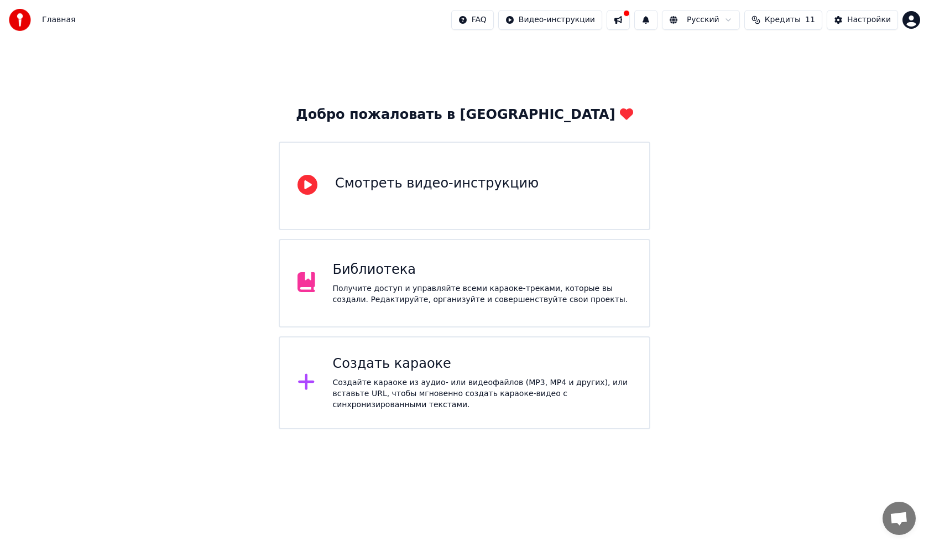
click at [351, 292] on div "Получите доступ и управляйте всеми караоке-треками, которые вы создали. Редакти…" at bounding box center [482, 294] width 299 height 22
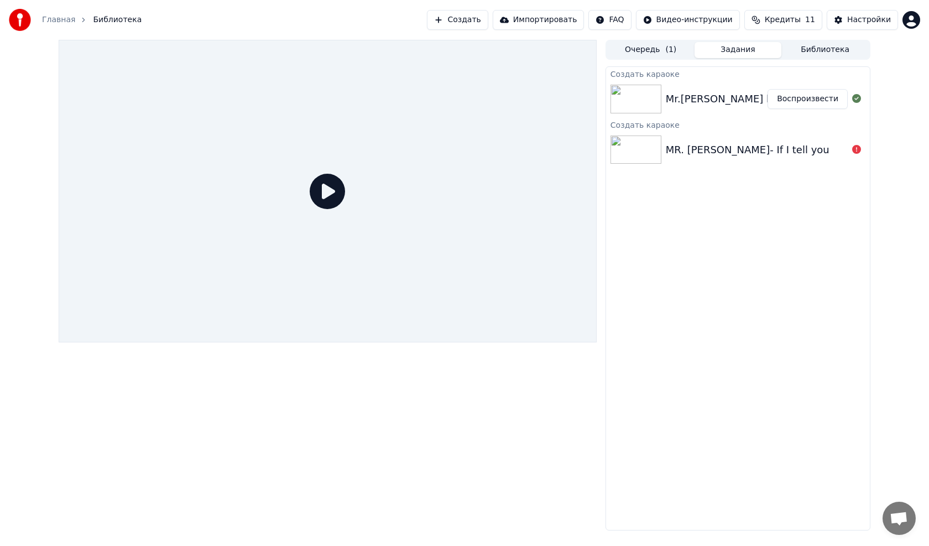
click at [325, 189] on icon at bounding box center [327, 191] width 35 height 35
click at [625, 104] on img at bounding box center [635, 99] width 51 height 29
click at [627, 96] on img at bounding box center [635, 99] width 51 height 29
click at [629, 96] on img at bounding box center [635, 99] width 51 height 29
click at [787, 96] on button "Воспроизвести" at bounding box center [807, 99] width 80 height 20
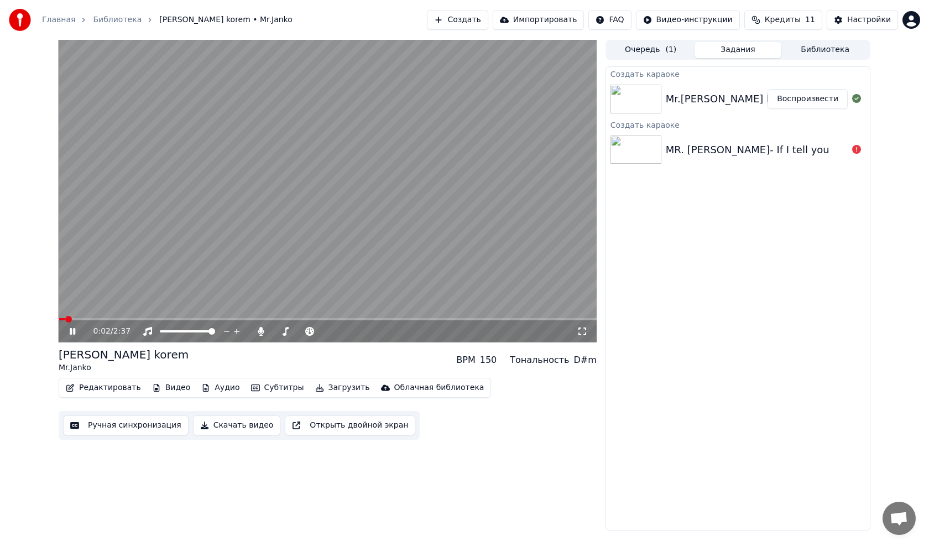
click at [65, 320] on span at bounding box center [62, 319] width 7 height 2
click at [59, 320] on span at bounding box center [59, 319] width 0 height 2
click at [310, 204] on video at bounding box center [328, 191] width 538 height 302
click at [111, 389] on button "Редактировать" at bounding box center [103, 387] width 84 height 15
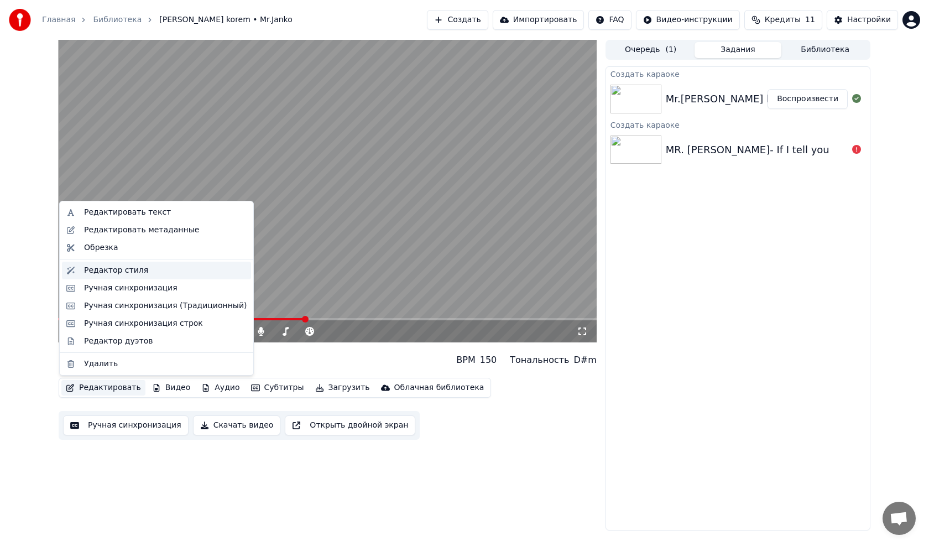
click at [142, 271] on div "Редактор стиля" at bounding box center [165, 270] width 163 height 11
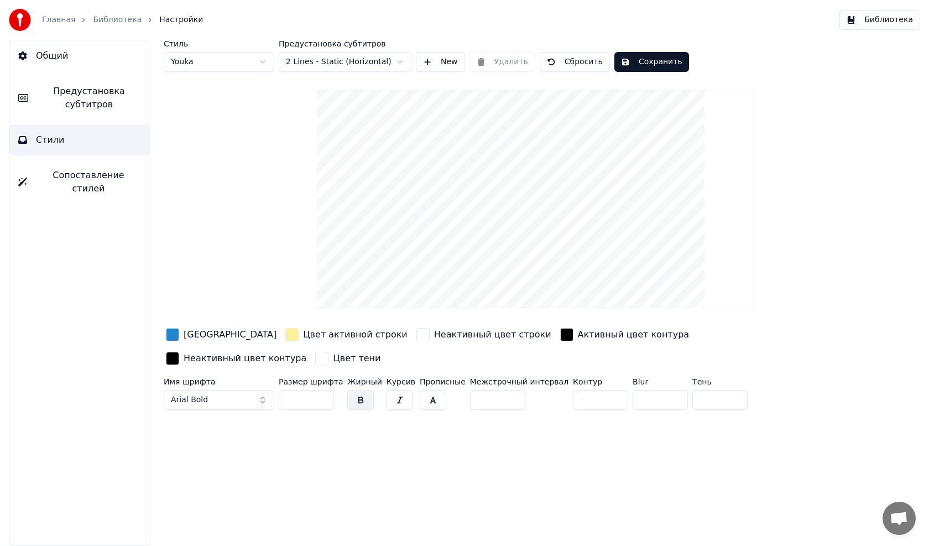
click at [579, 63] on button "Сбросить" at bounding box center [575, 62] width 70 height 20
click at [262, 59] on html "Главная Библиотека Настройки Библиотека Общий Предустановка субтитров Стили Соп…" at bounding box center [464, 273] width 929 height 546
click at [264, 60] on html "Главная Библиотека Настройки Библиотека Общий Предустановка субтитров Стили Соп…" at bounding box center [464, 273] width 929 height 546
click at [405, 60] on html "Главная Библиотека Настройки Библиотека Общий Предустановка субтитров Стили Соп…" at bounding box center [464, 273] width 929 height 546
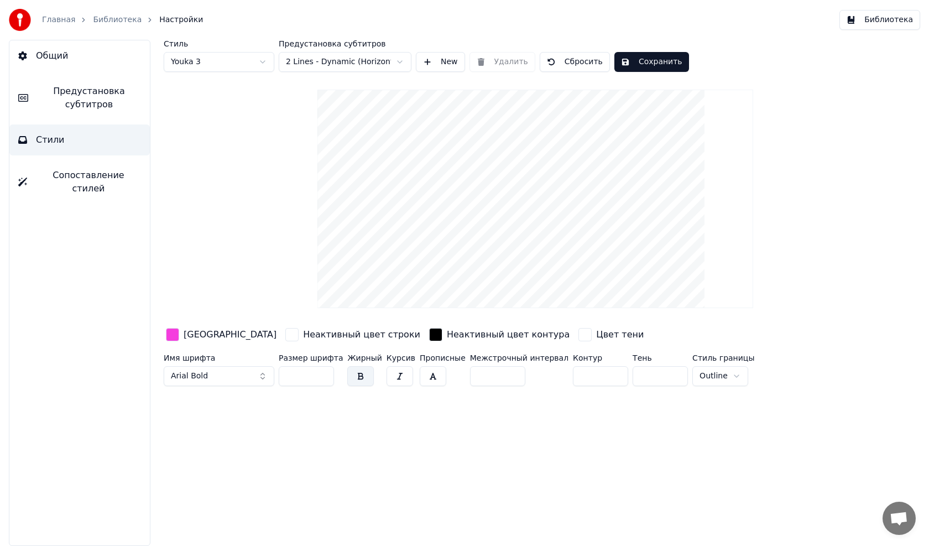
click at [448, 62] on button "New" at bounding box center [440, 62] width 49 height 20
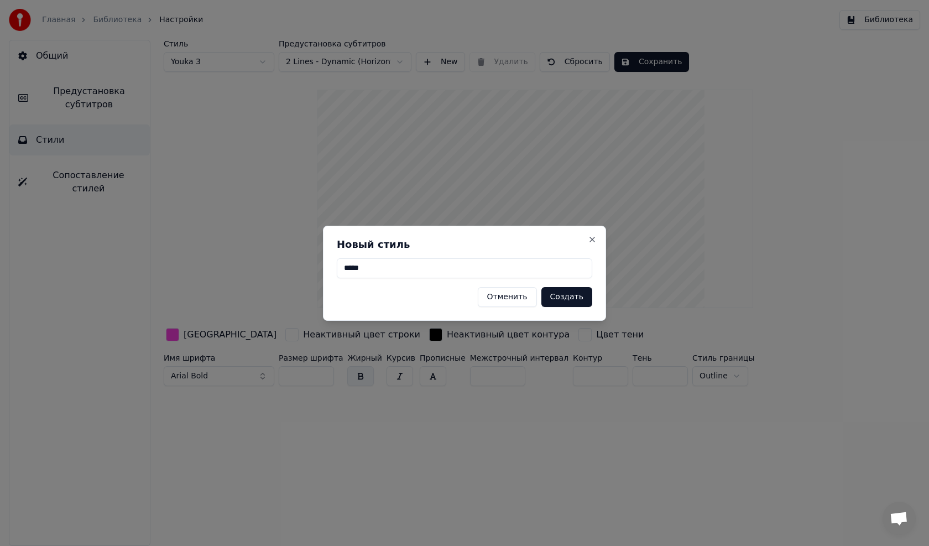
type input "*****"
click at [573, 295] on button "Создать" at bounding box center [566, 297] width 51 height 20
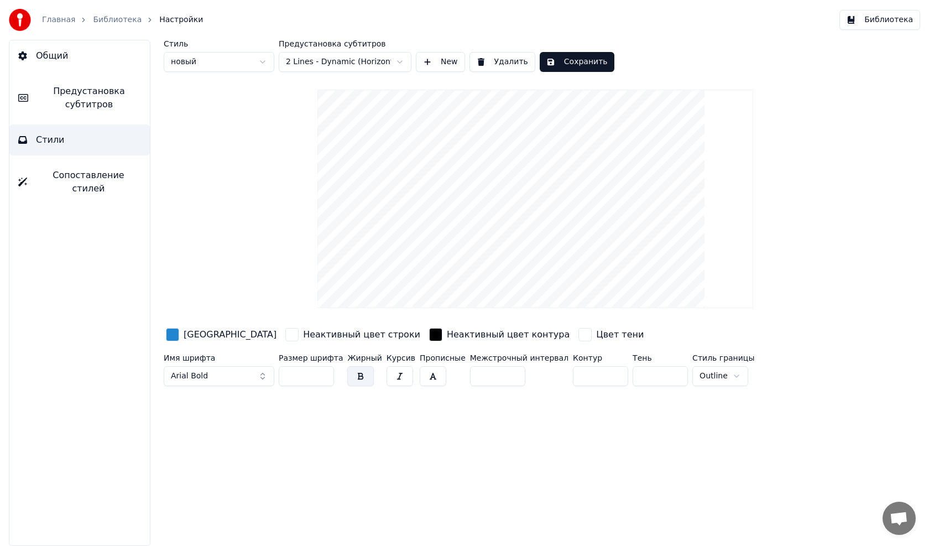
click at [397, 61] on html "Главная Библиотека Настройки Библиотека Общий Предустановка субтитров Стили Соп…" at bounding box center [464, 273] width 929 height 546
click at [108, 95] on span "Предустановка субтитров" at bounding box center [89, 98] width 104 height 27
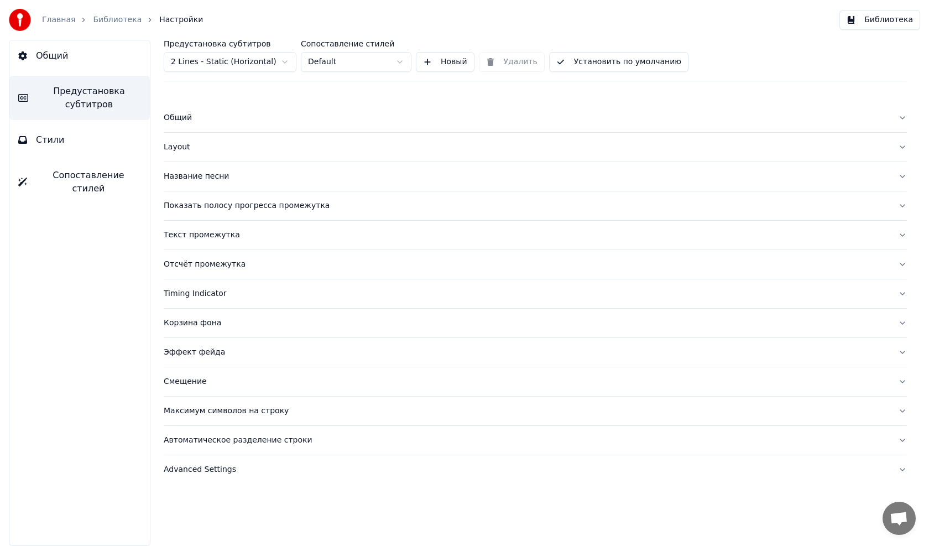
click at [185, 176] on div "Название песни" at bounding box center [526, 176] width 725 height 11
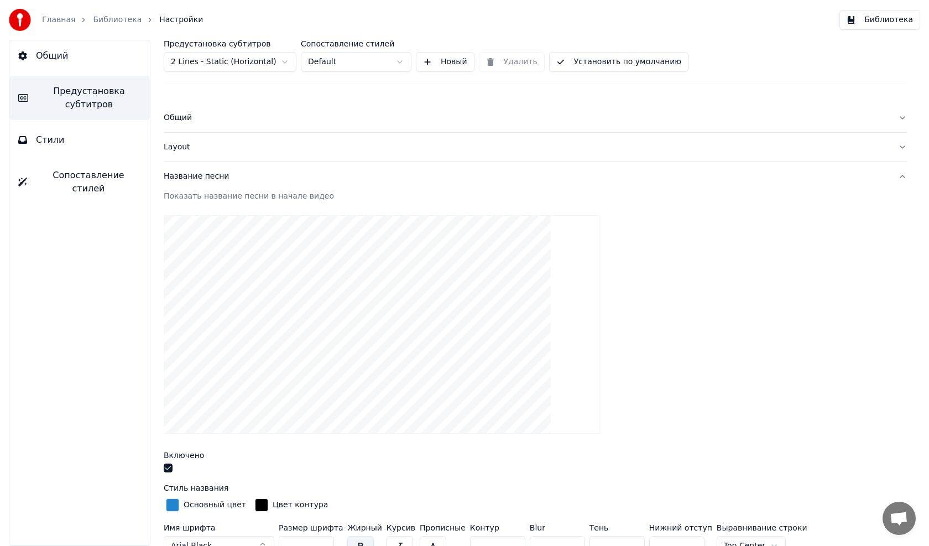
click at [226, 197] on div "Показать название песни в начале видео" at bounding box center [535, 196] width 743 height 11
click at [313, 244] on video at bounding box center [382, 324] width 436 height 218
click at [202, 177] on div "Название песни" at bounding box center [526, 176] width 725 height 11
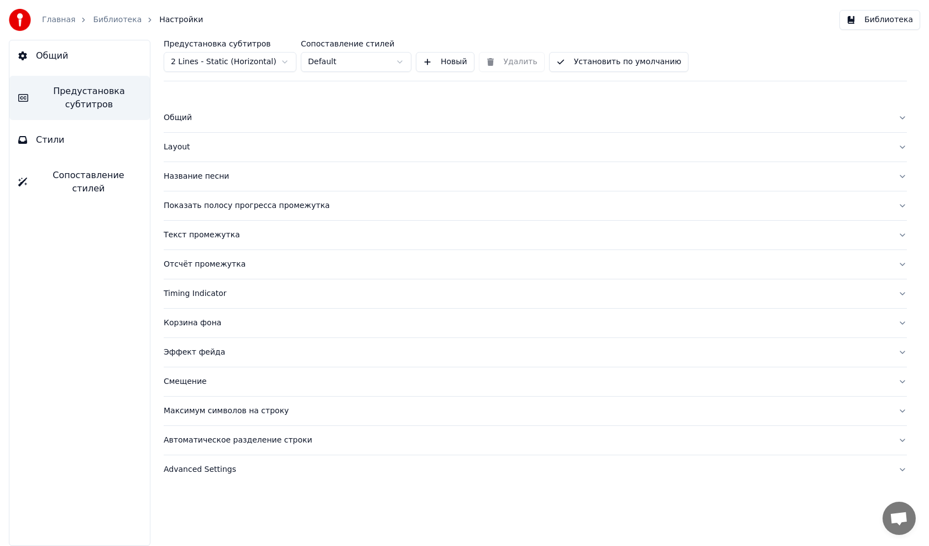
click at [200, 237] on div "Текст промежутка" at bounding box center [526, 234] width 725 height 11
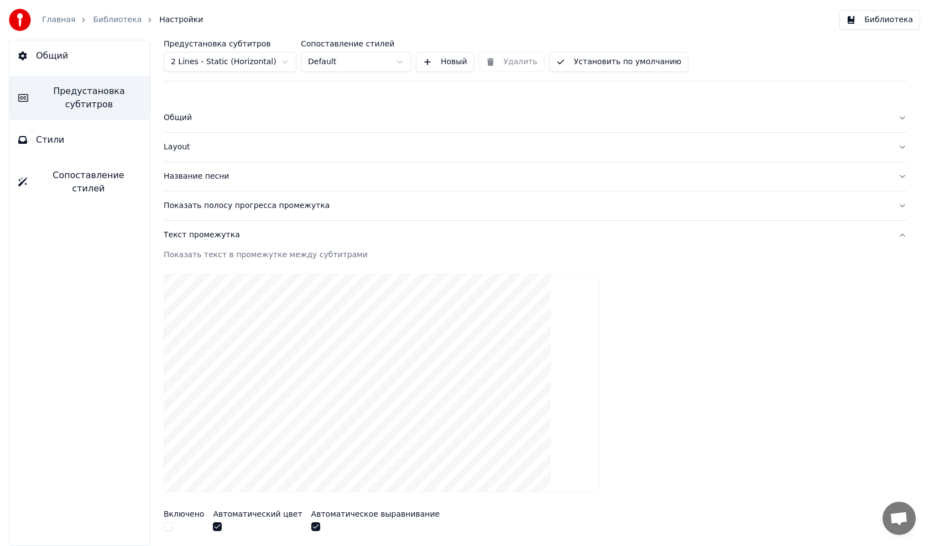
scroll to position [55, 0]
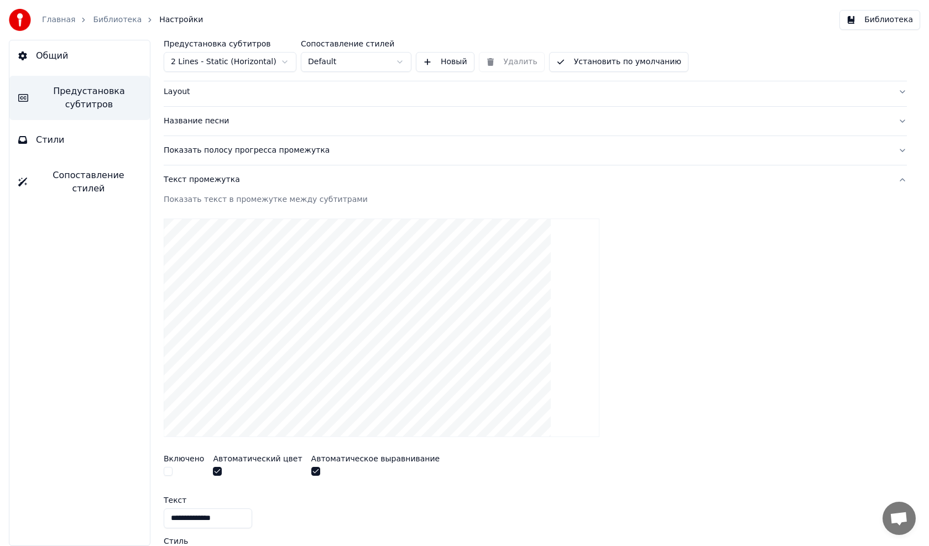
click at [214, 177] on div "Текст промежутка" at bounding box center [526, 179] width 725 height 11
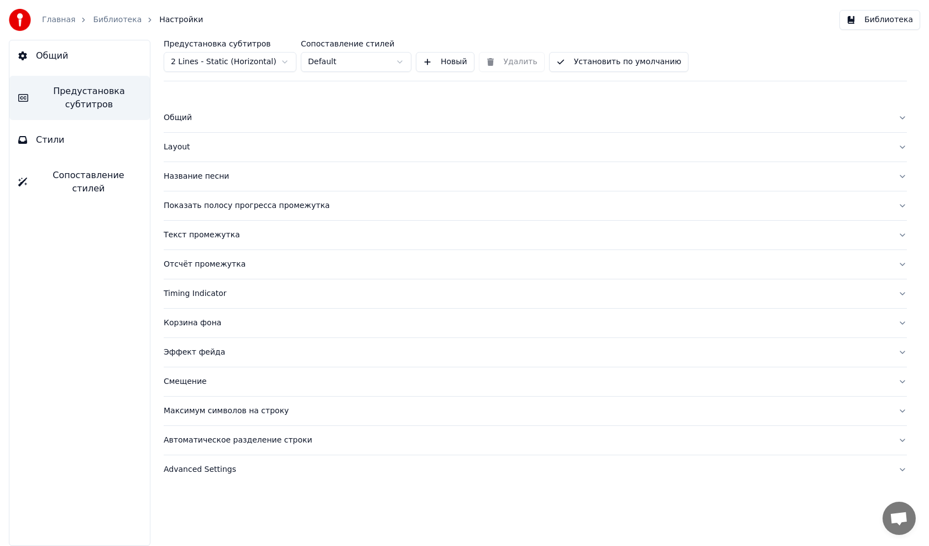
click at [195, 263] on div "Отсчёт промежутка" at bounding box center [526, 264] width 725 height 11
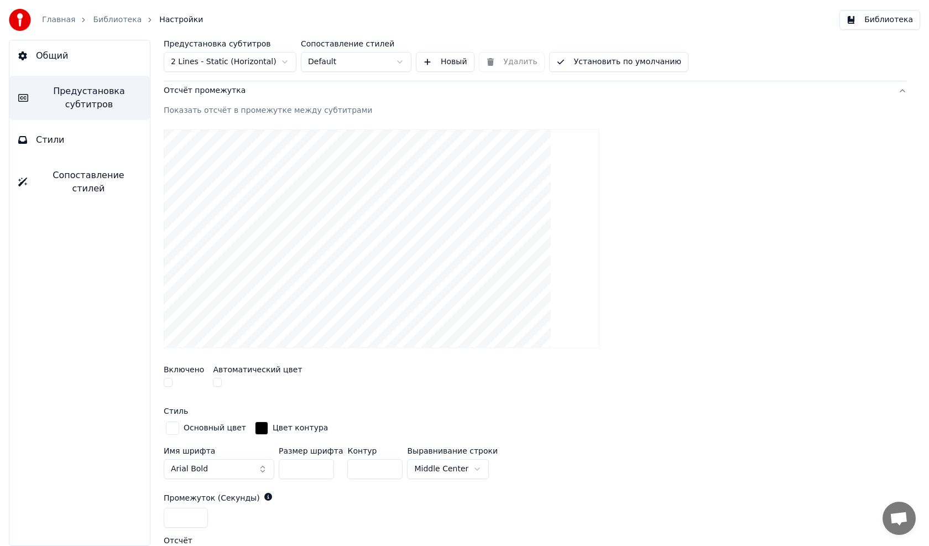
scroll to position [166, 0]
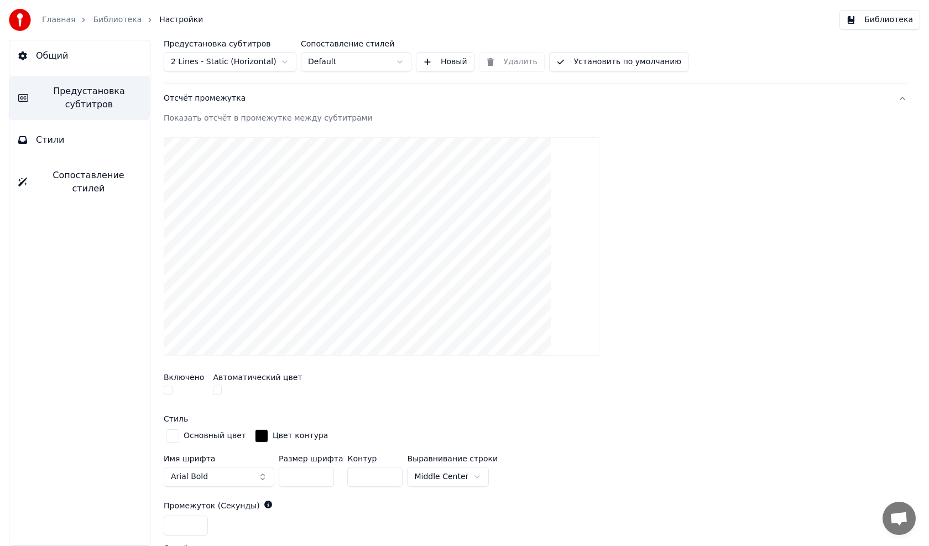
click at [202, 97] on div "Отсчёт промежутка" at bounding box center [526, 98] width 725 height 11
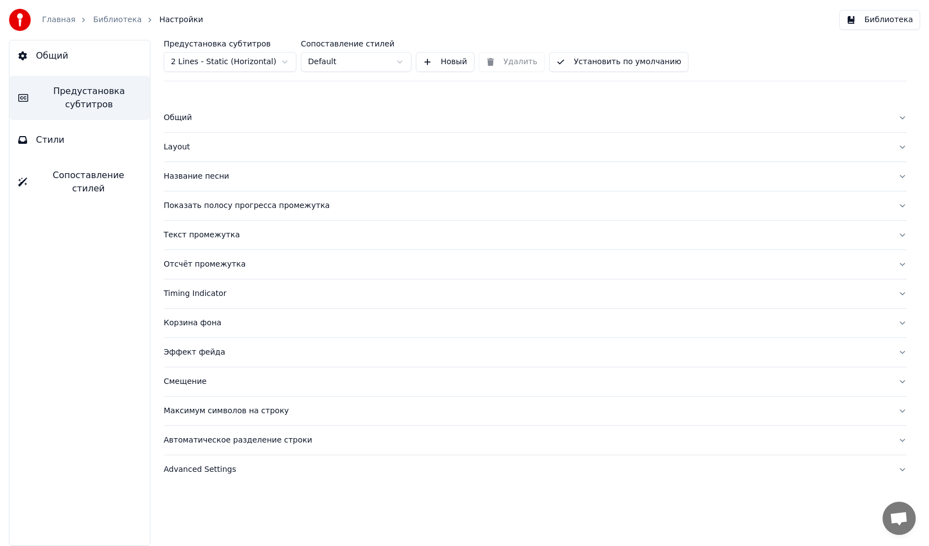
click at [189, 381] on div "Смещение" at bounding box center [526, 381] width 725 height 11
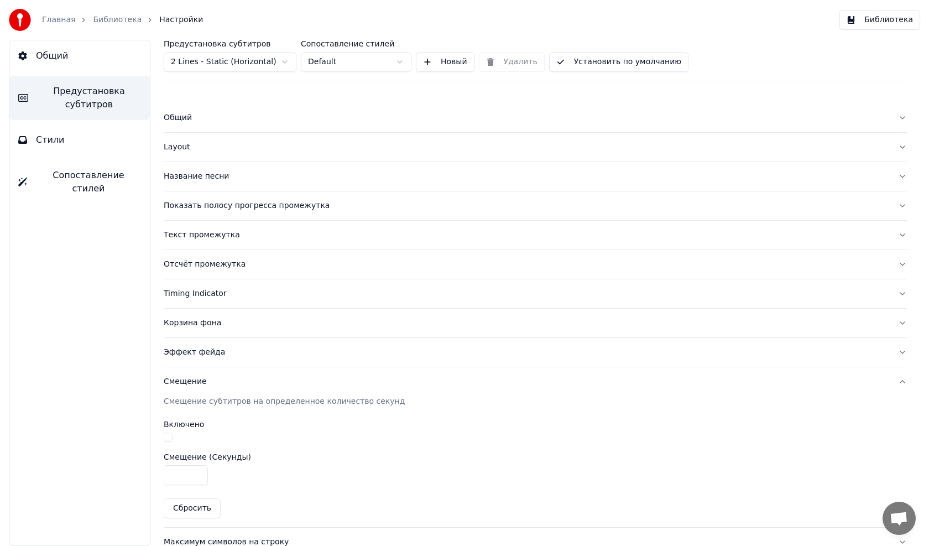
click at [189, 382] on div "Смещение" at bounding box center [526, 381] width 725 height 11
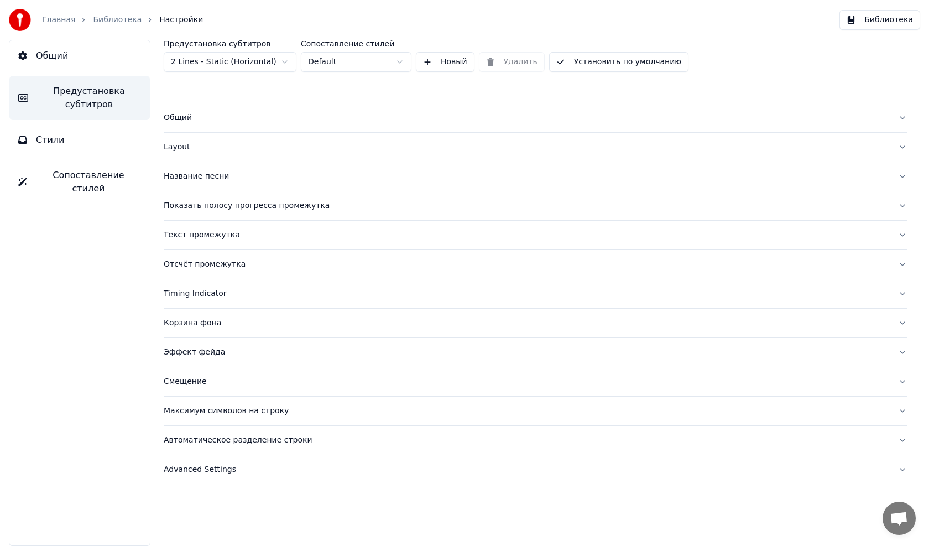
click at [195, 347] on div "Эффект фейда" at bounding box center [526, 352] width 725 height 11
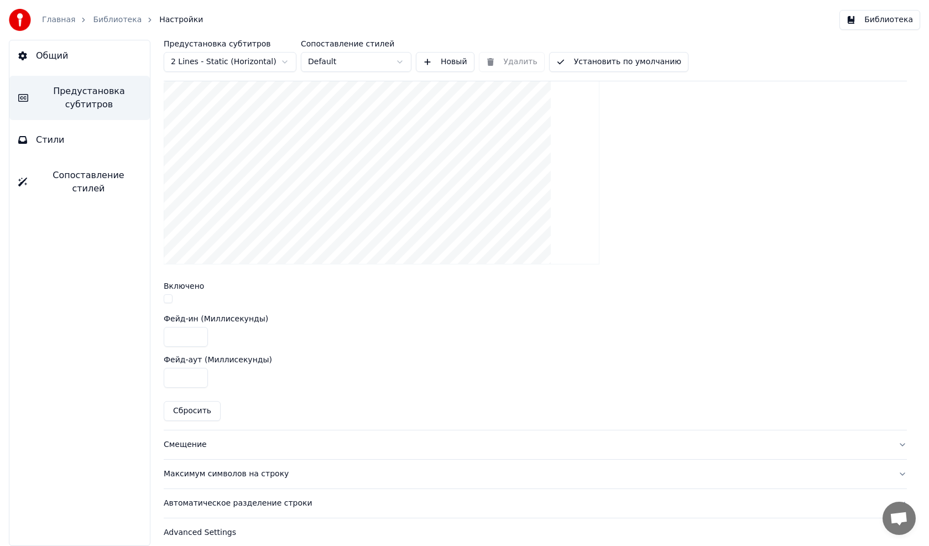
scroll to position [354, 0]
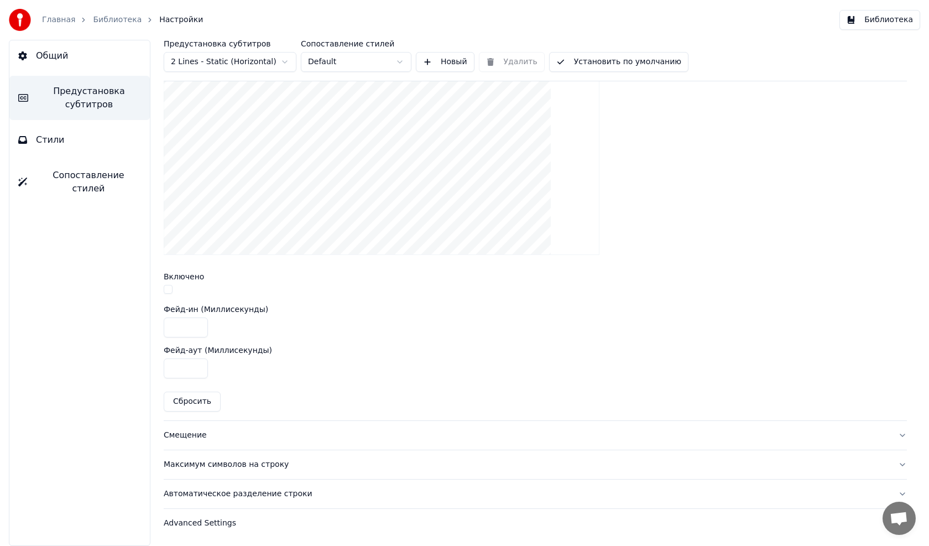
click at [194, 435] on div "Смещение" at bounding box center [526, 435] width 725 height 11
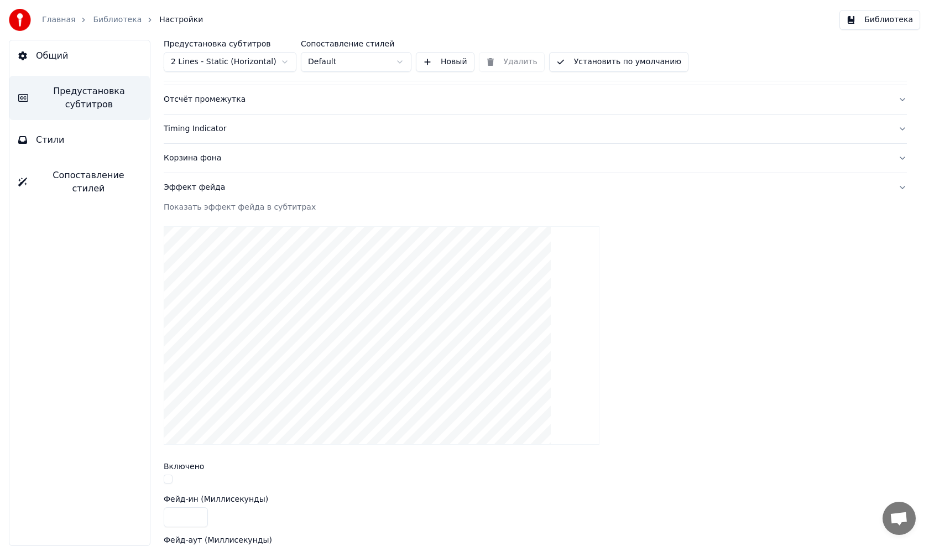
scroll to position [77, 0]
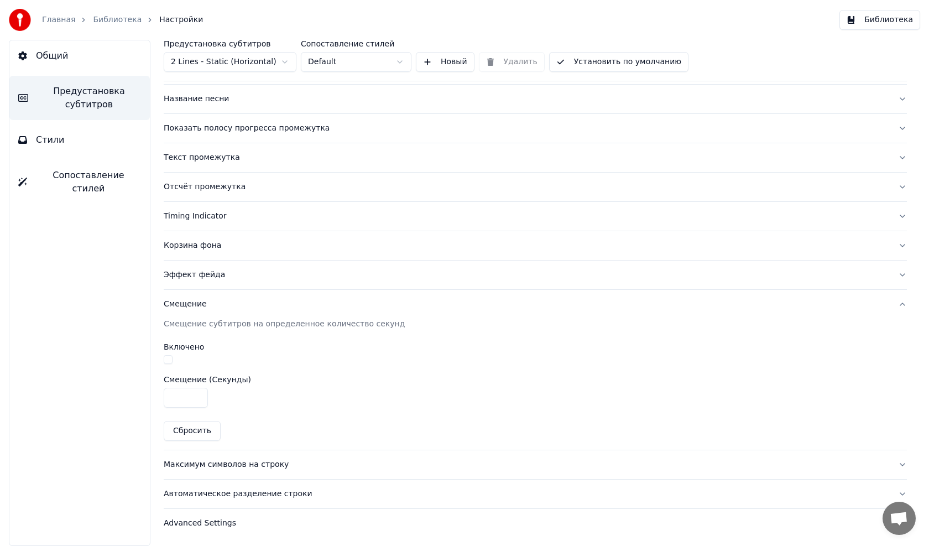
click at [190, 306] on div "Смещение" at bounding box center [526, 304] width 725 height 11
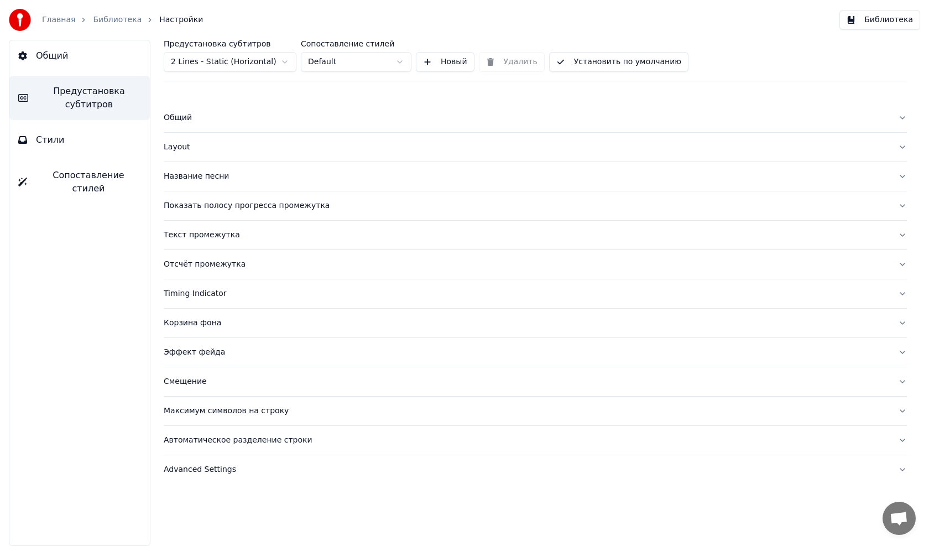
click at [195, 354] on div "Эффект фейда" at bounding box center [526, 352] width 725 height 11
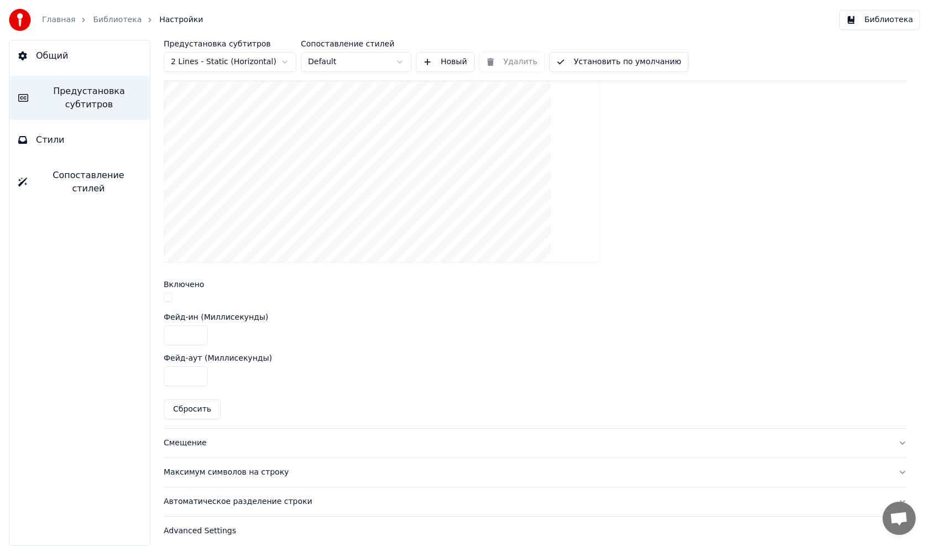
scroll to position [354, 0]
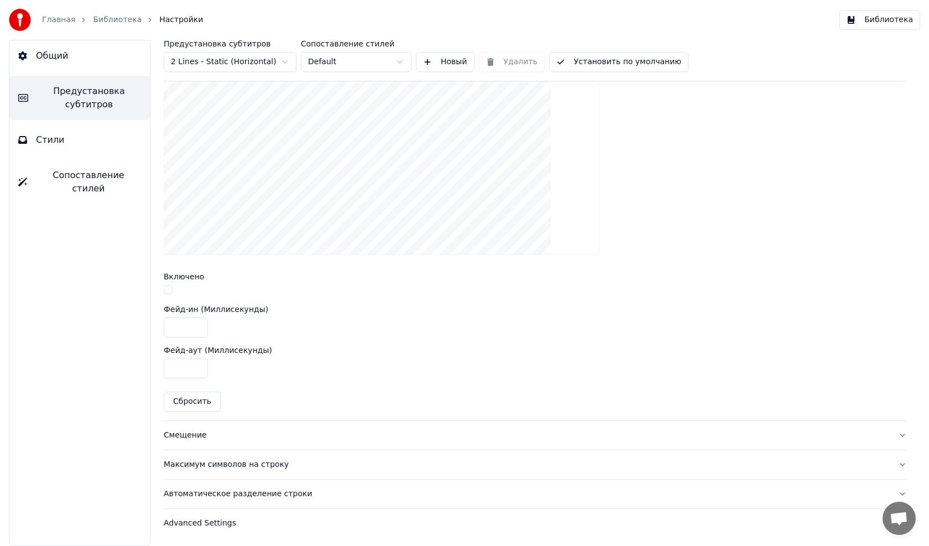
click at [158, 491] on div "Предустановка субтитров 2 Lines - Static (Horizontal) Сопоставление стилей Defa…" at bounding box center [535, 293] width 787 height 506
click at [165, 493] on div "Автоматическое разделение строки" at bounding box center [526, 493] width 725 height 11
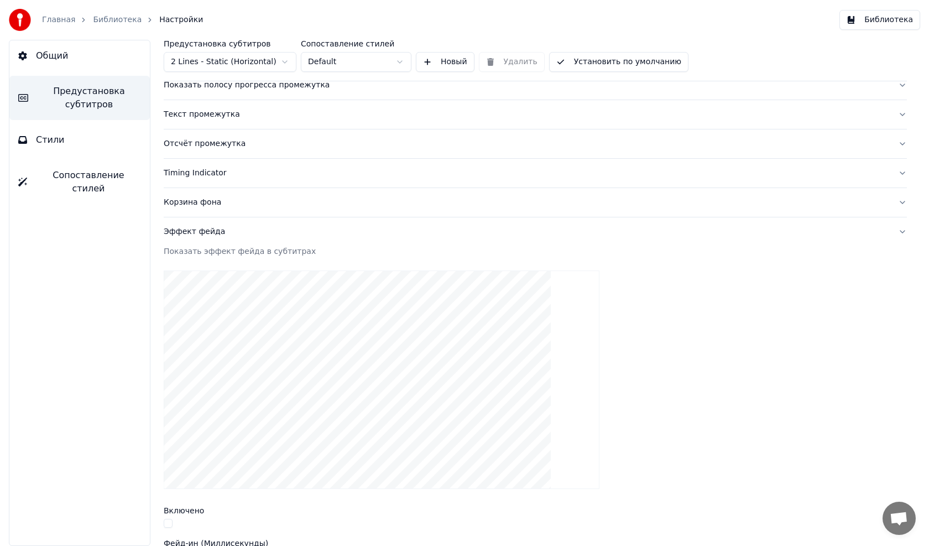
scroll to position [77, 0]
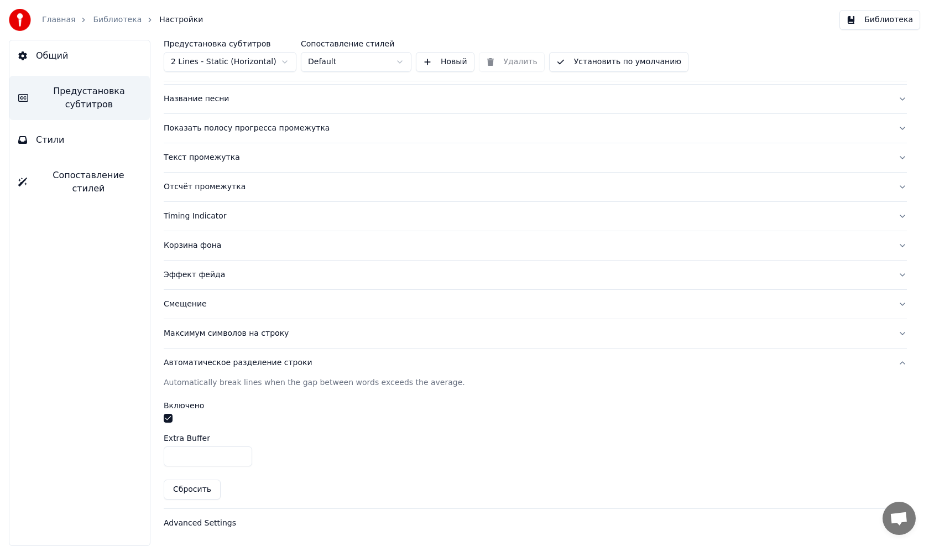
click at [197, 364] on div "Автоматическое разделение строки" at bounding box center [526, 362] width 725 height 11
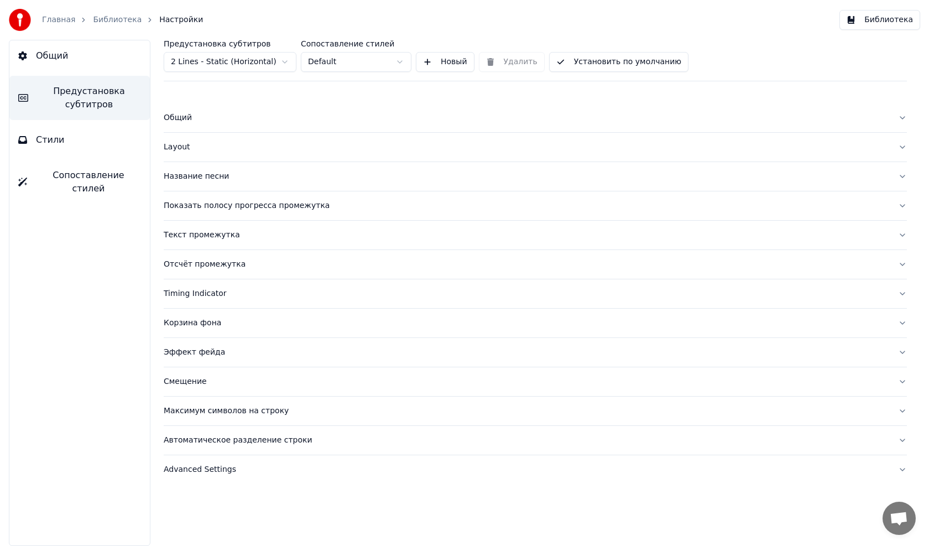
click at [191, 234] on div "Текст промежутка" at bounding box center [526, 234] width 725 height 11
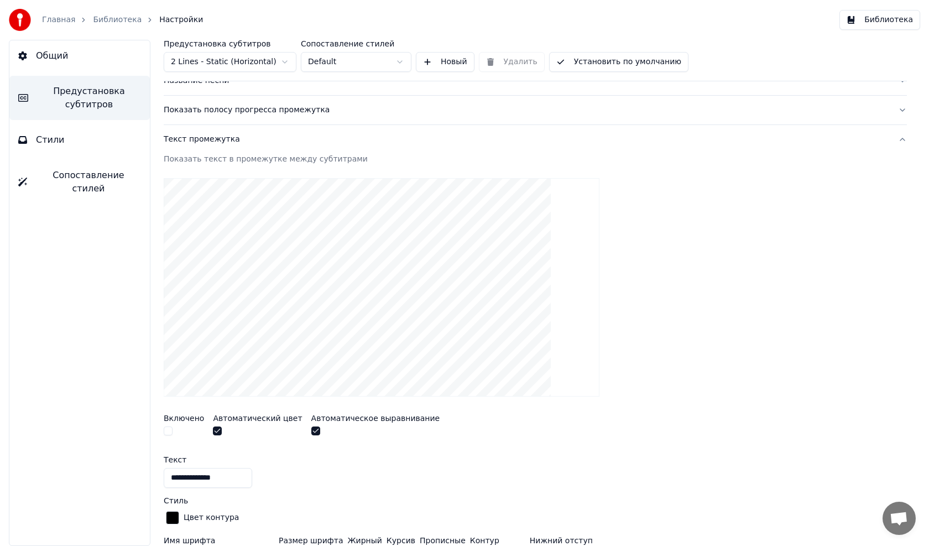
scroll to position [111, 0]
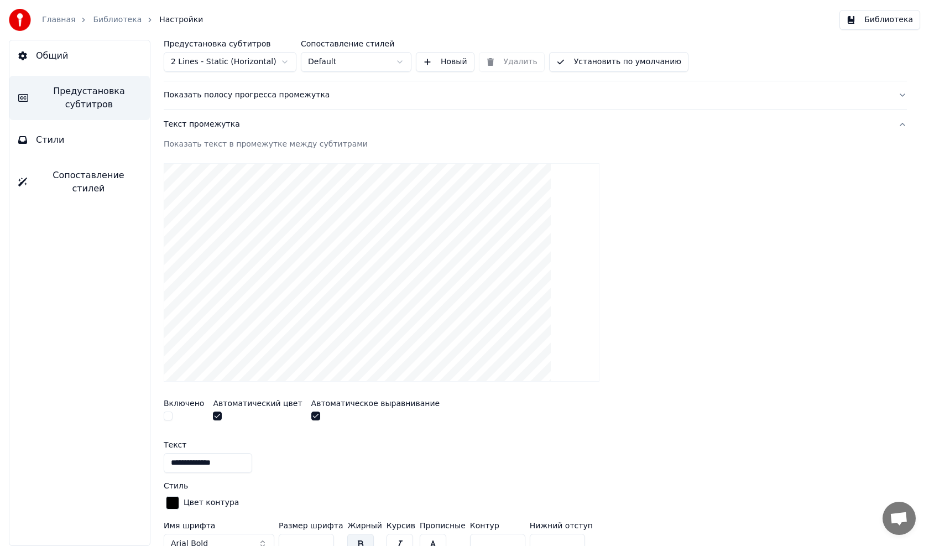
click at [215, 415] on button "button" at bounding box center [217, 415] width 9 height 9
click at [311, 416] on button "button" at bounding box center [315, 415] width 9 height 9
click at [198, 463] on input "**********" at bounding box center [208, 463] width 88 height 20
click at [211, 463] on input "**********" at bounding box center [208, 463] width 88 height 20
drag, startPoint x: 211, startPoint y: 463, endPoint x: 144, endPoint y: 463, distance: 66.9
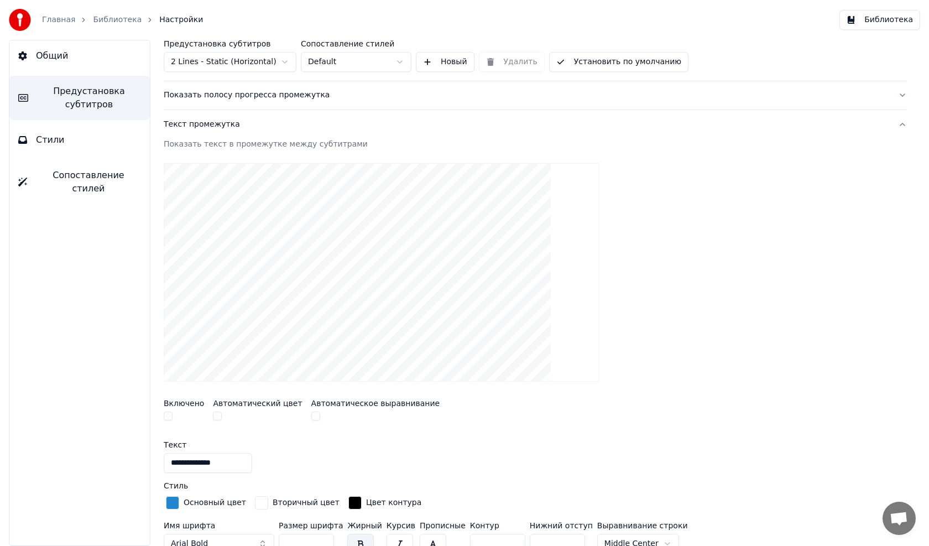
click at [144, 463] on div "**********" at bounding box center [535, 293] width 787 height 506
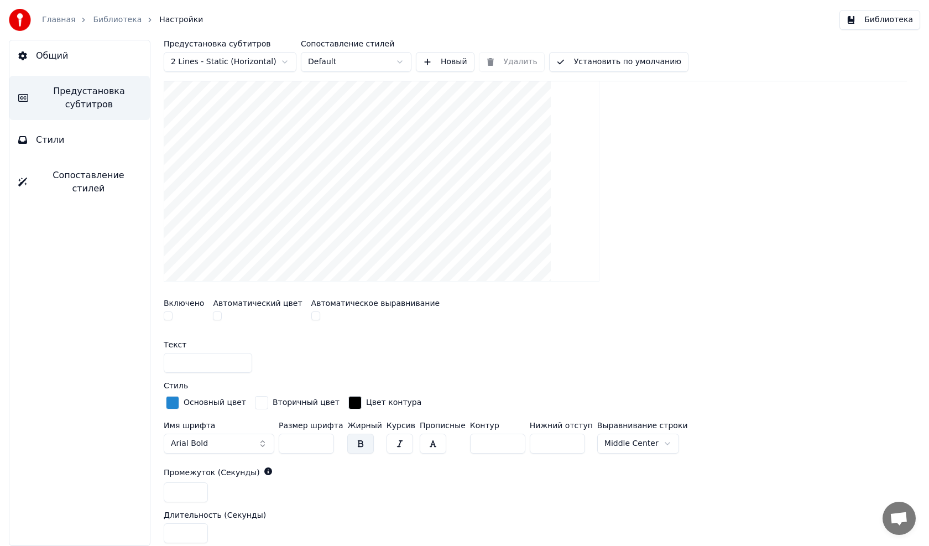
scroll to position [221, 0]
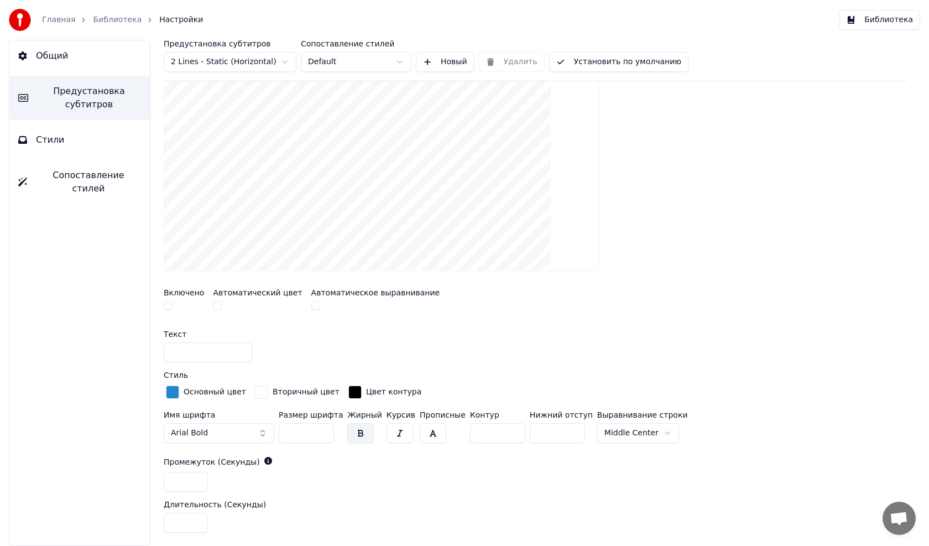
click at [213, 394] on div "Основный цвет" at bounding box center [215, 391] width 62 height 11
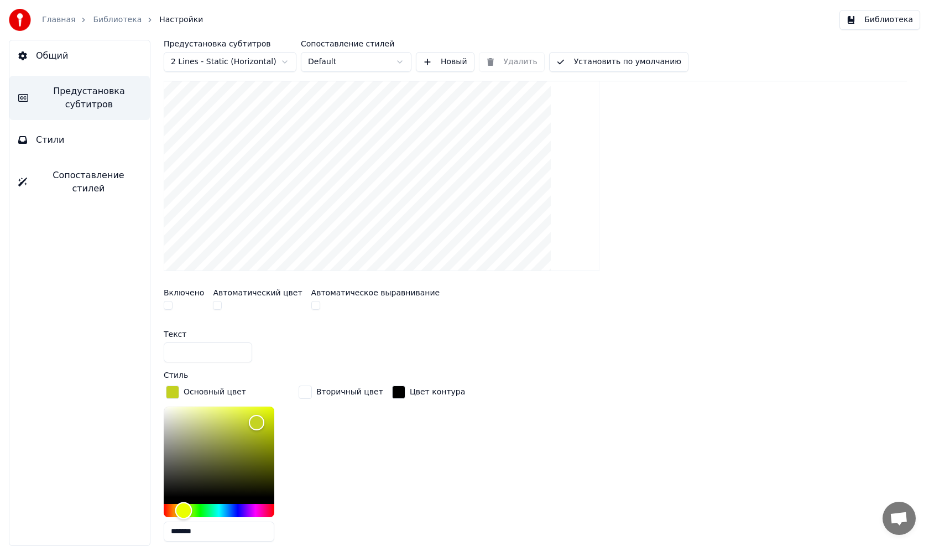
drag, startPoint x: 224, startPoint y: 511, endPoint x: 184, endPoint y: 515, distance: 40.5
click at [184, 515] on div "Hue" at bounding box center [183, 509] width 17 height 17
click at [343, 391] on div "Вторичный цвет" at bounding box center [349, 391] width 67 height 11
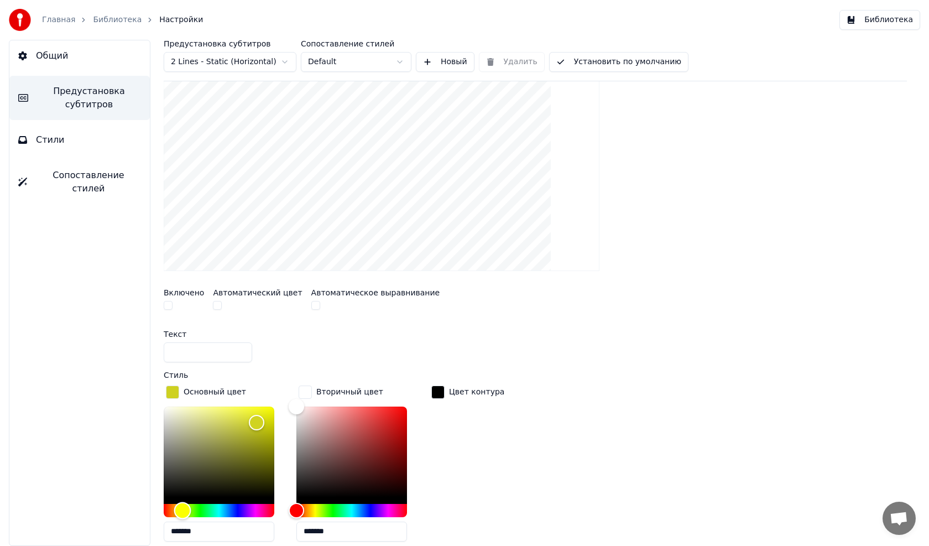
drag, startPoint x: 184, startPoint y: 510, endPoint x: 195, endPoint y: 501, distance: 14.5
click at [182, 509] on div "Hue" at bounding box center [182, 509] width 17 height 17
type input "*******"
drag, startPoint x: 300, startPoint y: 409, endPoint x: 401, endPoint y: 412, distance: 101.3
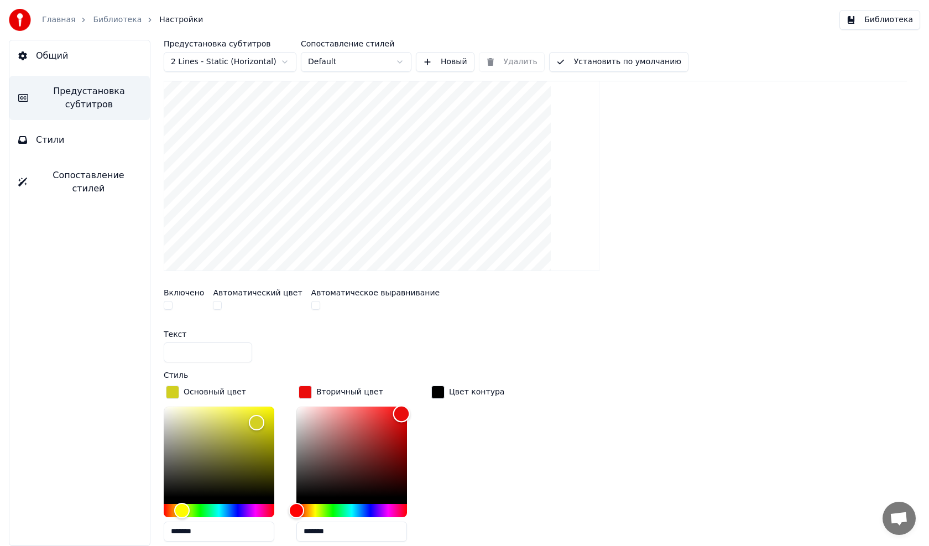
click at [401, 412] on div "Color" at bounding box center [401, 413] width 17 height 17
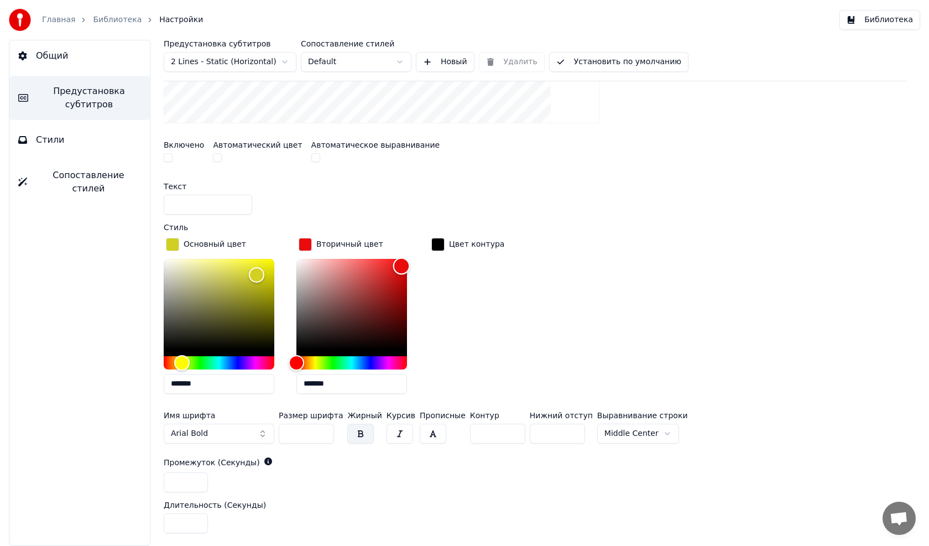
scroll to position [387, 0]
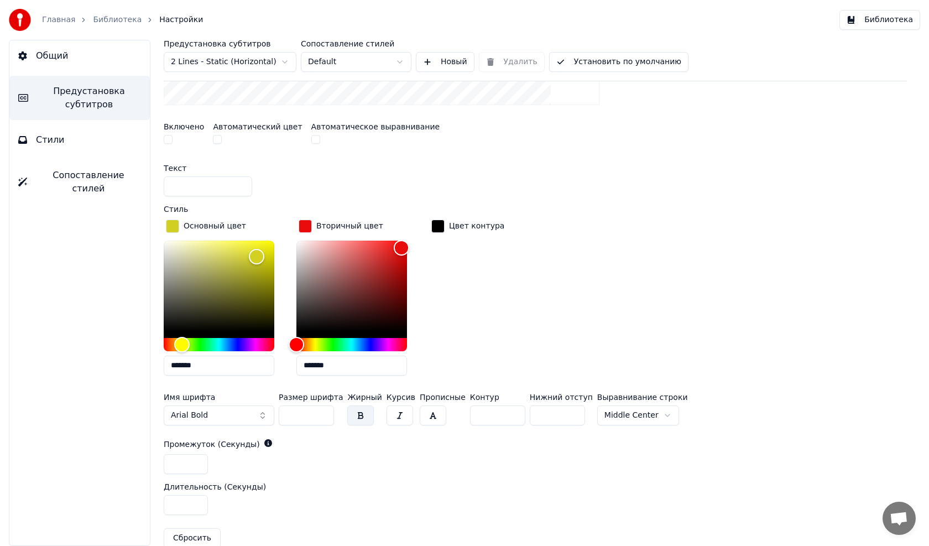
click at [255, 413] on button "Arial Bold" at bounding box center [219, 415] width 111 height 20
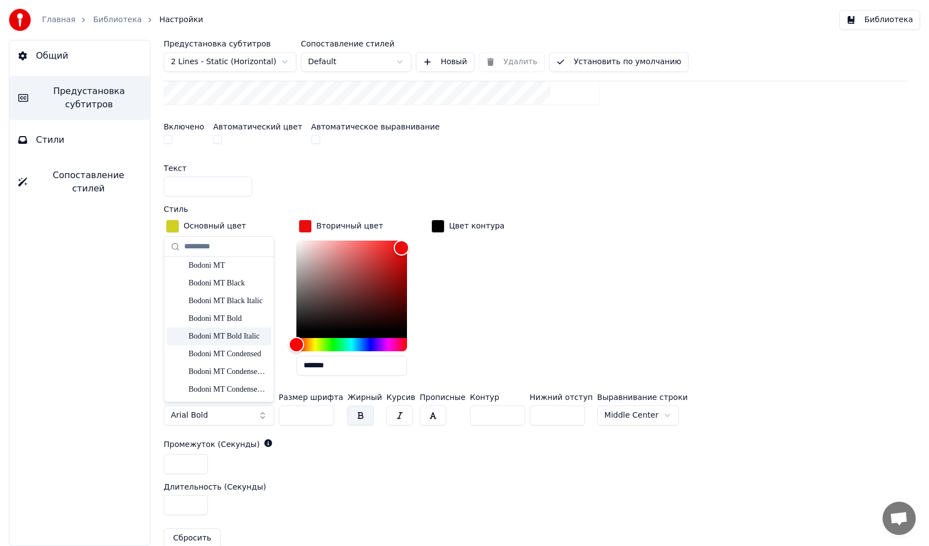
scroll to position [442, 0]
click at [213, 353] on div "Bodoni MT Condensed" at bounding box center [228, 356] width 79 height 11
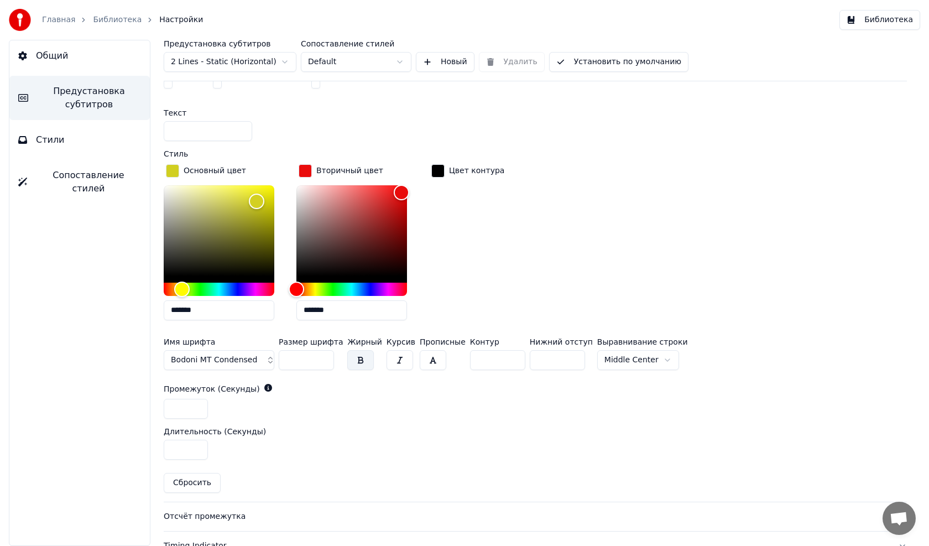
click at [310, 357] on input "**" at bounding box center [306, 360] width 55 height 20
type input "*"
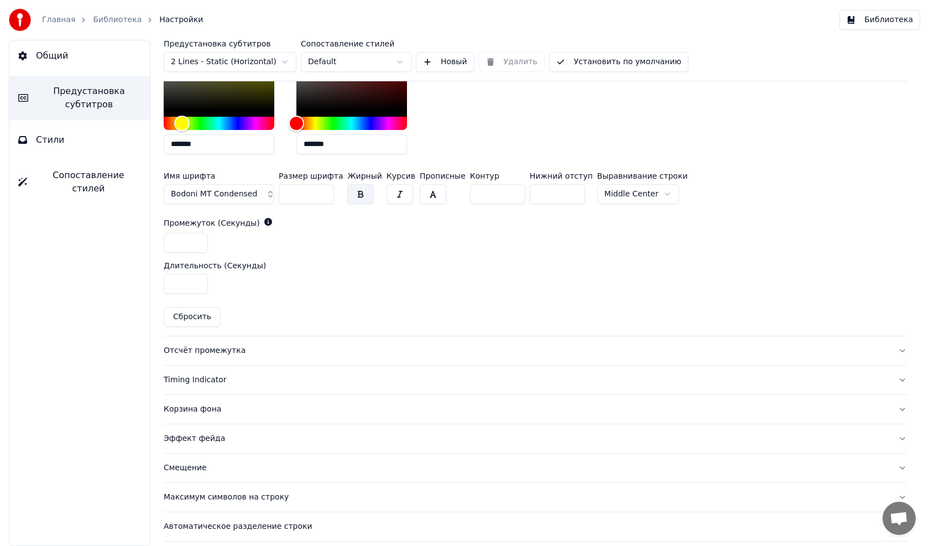
scroll to position [640, 0]
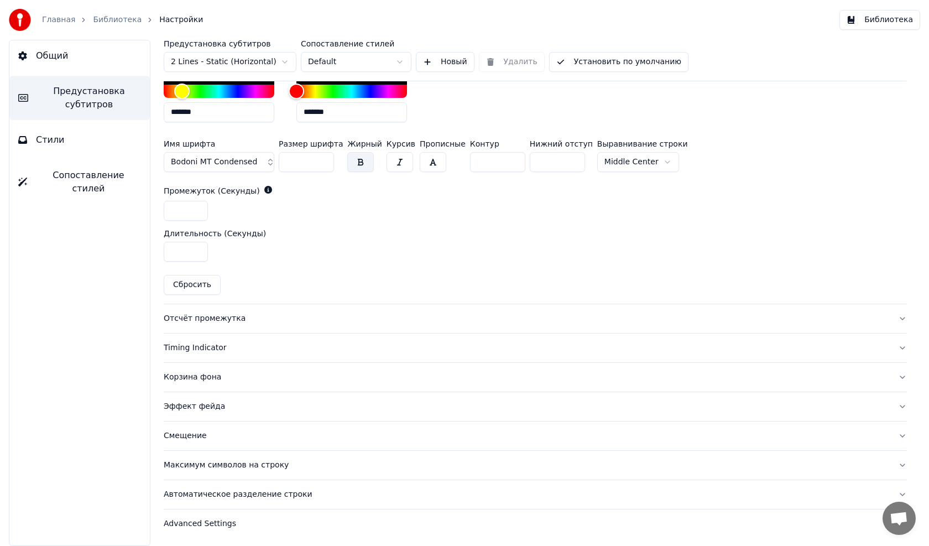
type input "***"
click at [191, 348] on div "Timing Indicator" at bounding box center [526, 347] width 725 height 11
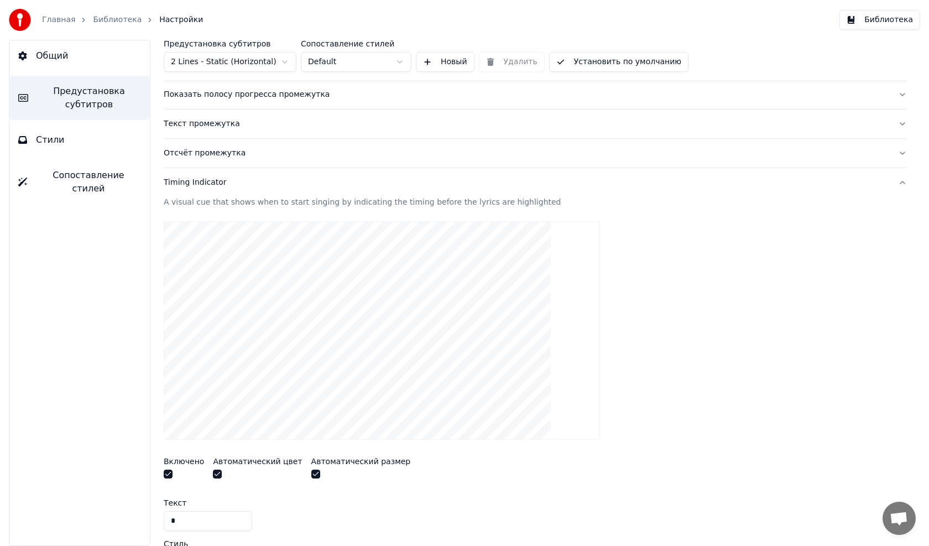
scroll to position [0, 0]
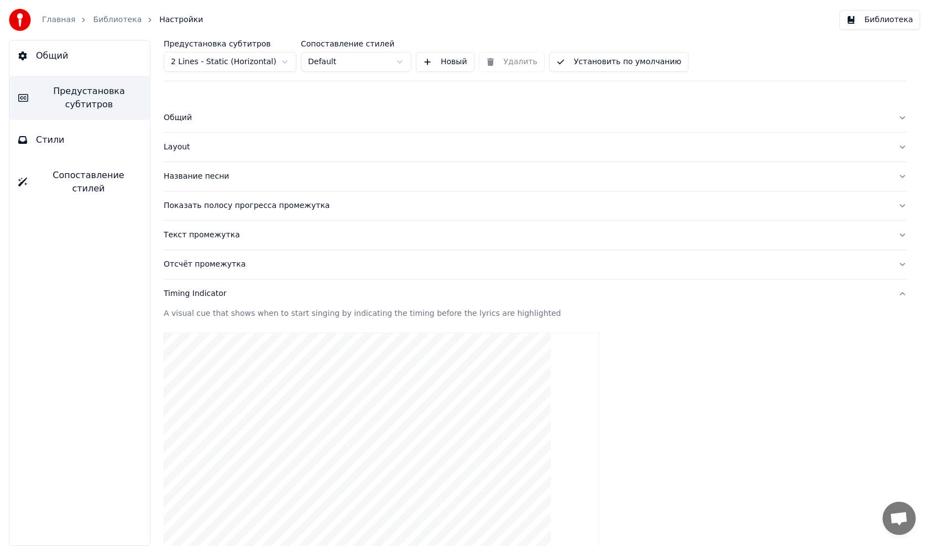
click at [865, 17] on button "Библиотека" at bounding box center [879, 20] width 81 height 20
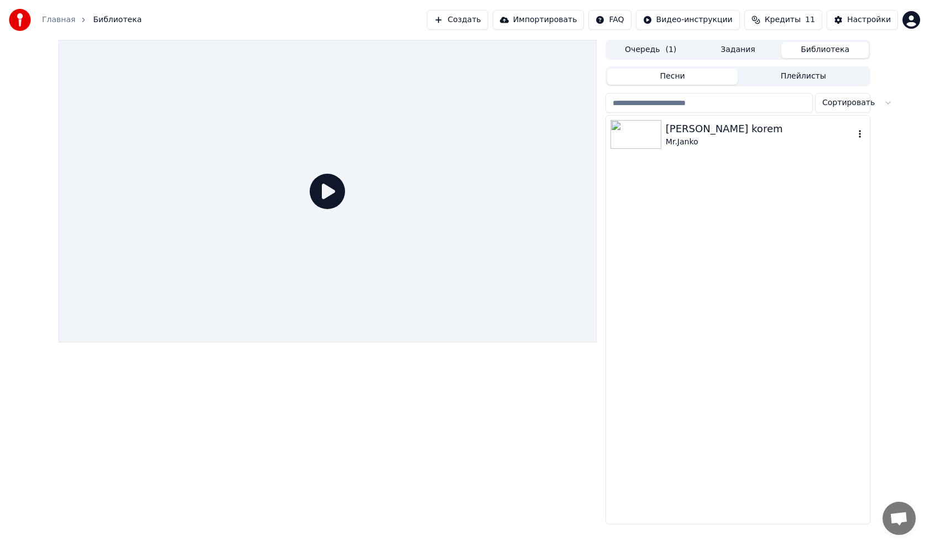
click at [623, 142] on img at bounding box center [635, 134] width 51 height 29
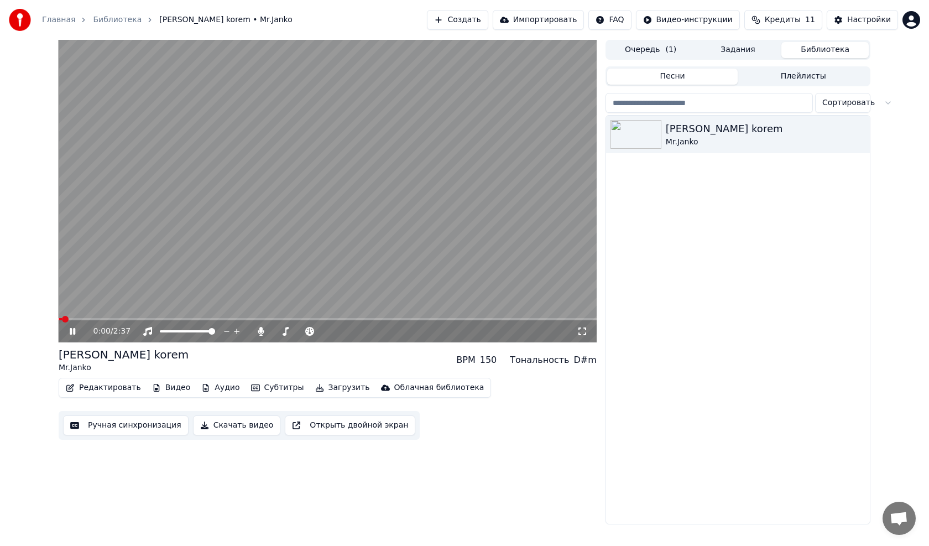
click at [111, 316] on video at bounding box center [328, 191] width 538 height 302
click at [113, 319] on span at bounding box center [328, 319] width 538 height 2
click at [71, 335] on icon at bounding box center [80, 331] width 26 height 9
click at [192, 317] on video at bounding box center [328, 191] width 538 height 302
click at [204, 317] on video at bounding box center [328, 191] width 538 height 302
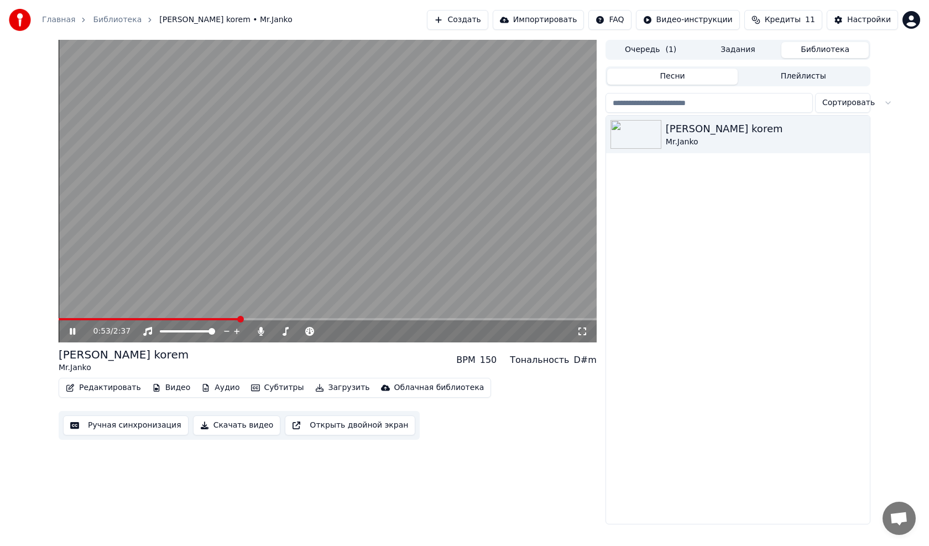
click at [240, 318] on span at bounding box center [328, 319] width 538 height 2
click at [295, 320] on span at bounding box center [328, 319] width 538 height 2
click at [348, 426] on button "Открыть двойной экран" at bounding box center [350, 425] width 130 height 20
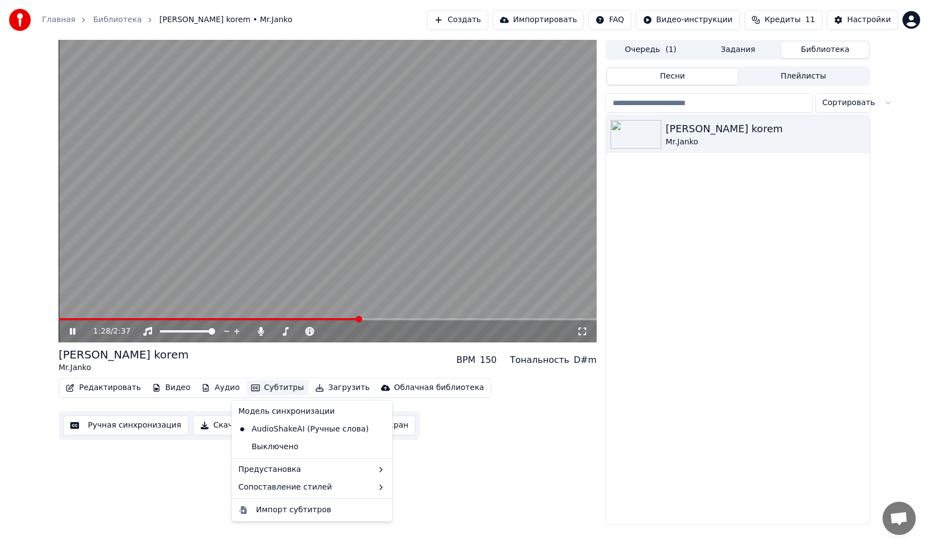
click at [254, 388] on button "Субтитры" at bounding box center [278, 387] width 62 height 15
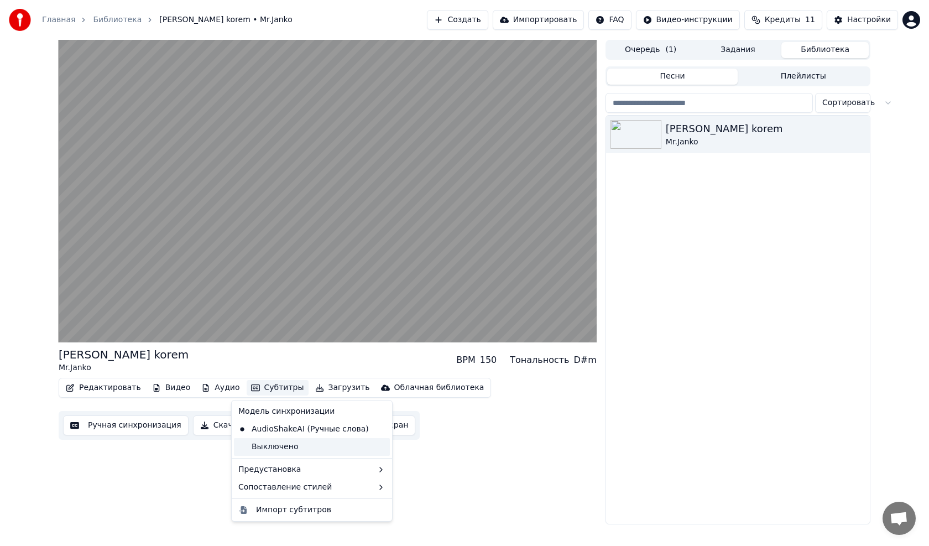
click at [283, 444] on div "Выключено" at bounding box center [312, 447] width 156 height 18
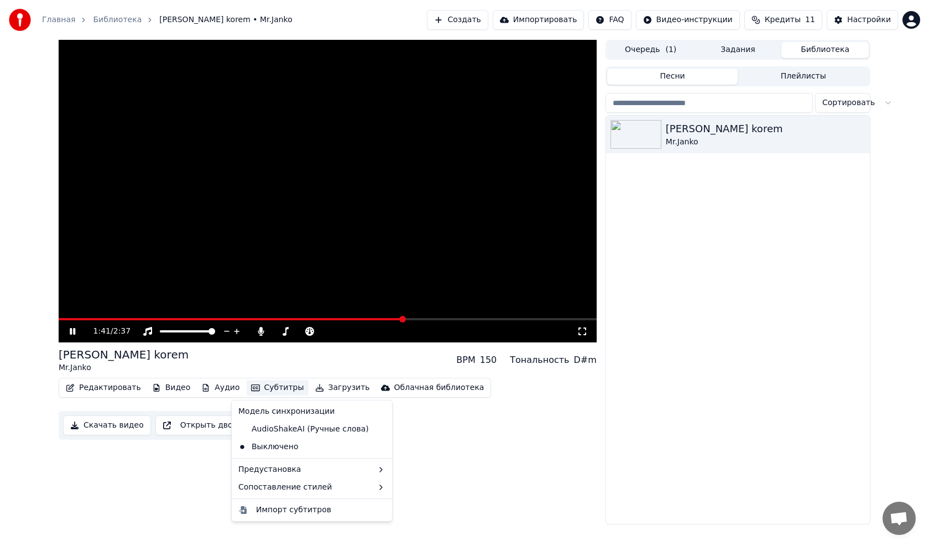
click at [258, 386] on button "Субтитры" at bounding box center [278, 387] width 62 height 15
click at [265, 425] on div "AudioShakeAI (Ручные слова)" at bounding box center [303, 429] width 139 height 18
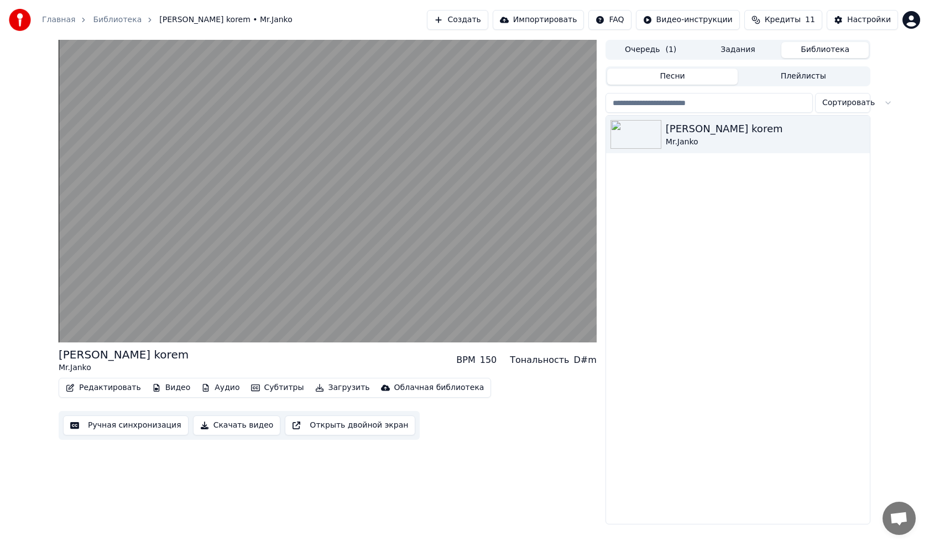
click at [205, 385] on button "Аудио" at bounding box center [220, 387] width 47 height 15
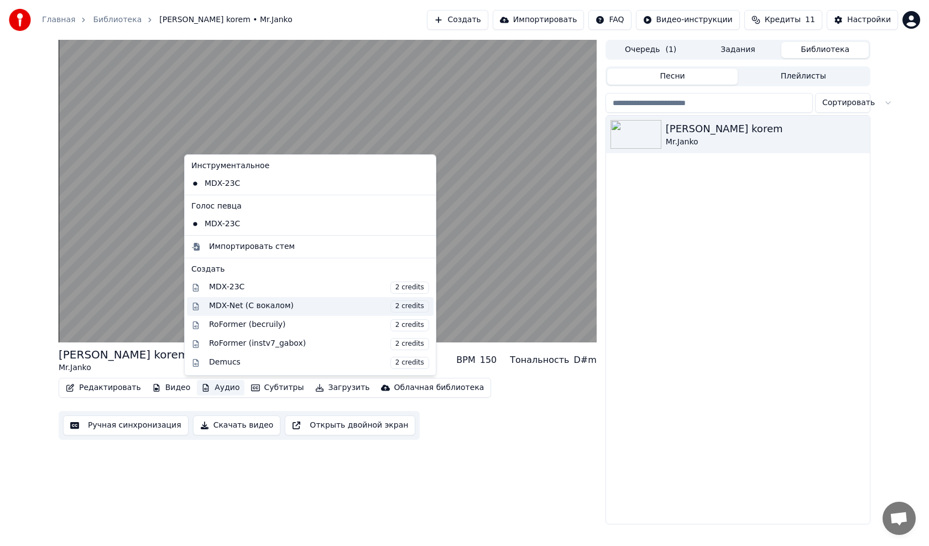
click at [229, 305] on div "MDX-Net (С вокалом) 2 credits" at bounding box center [319, 306] width 220 height 12
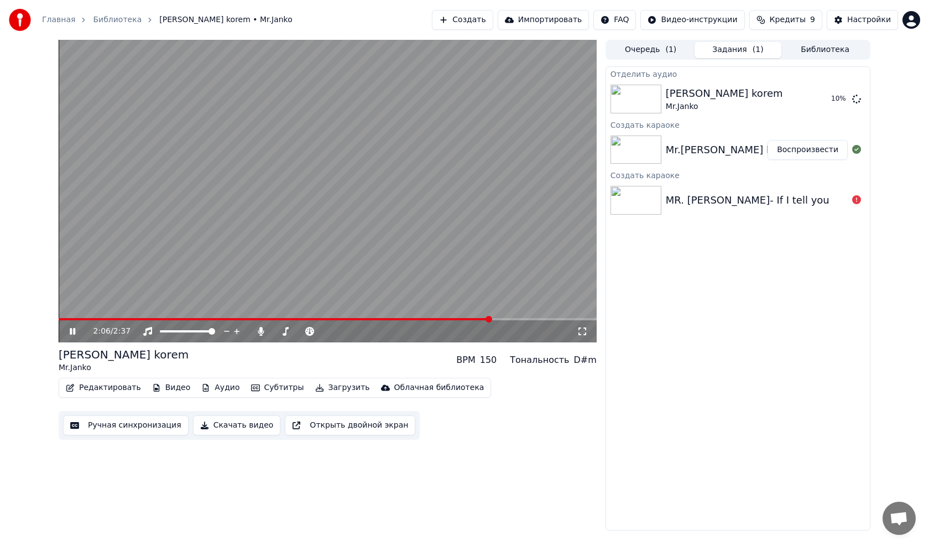
click at [216, 388] on button "Аудио" at bounding box center [220, 387] width 47 height 15
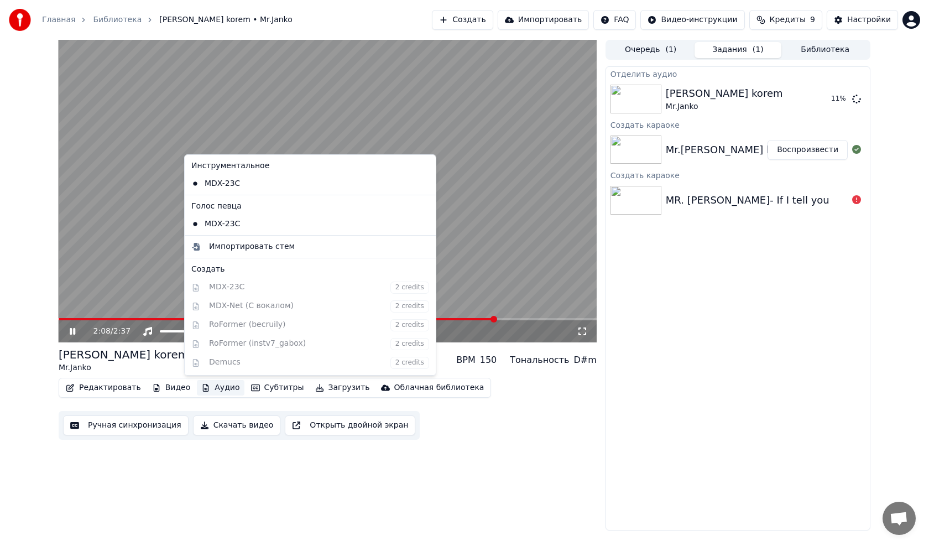
click at [216, 388] on button "Аудио" at bounding box center [220, 387] width 47 height 15
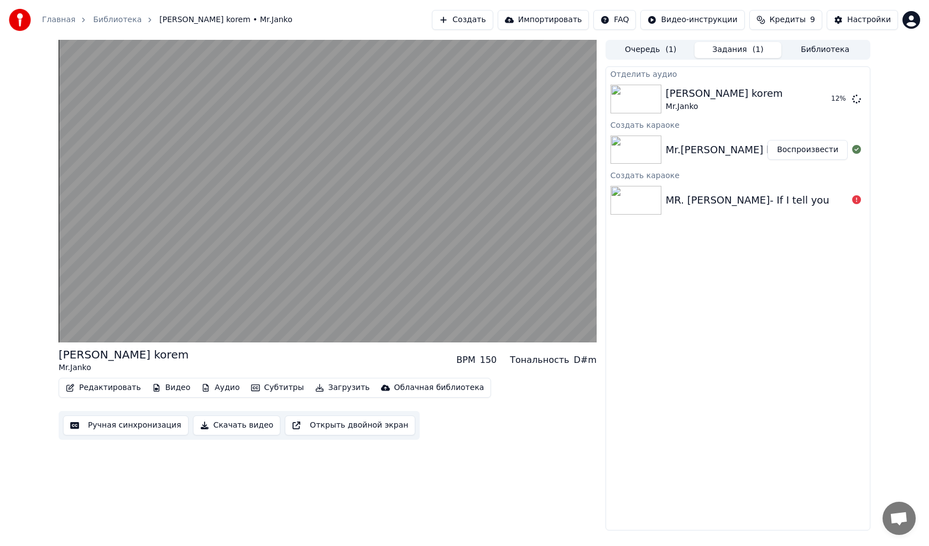
click at [174, 390] on button "Видео" at bounding box center [172, 387] width 48 height 15
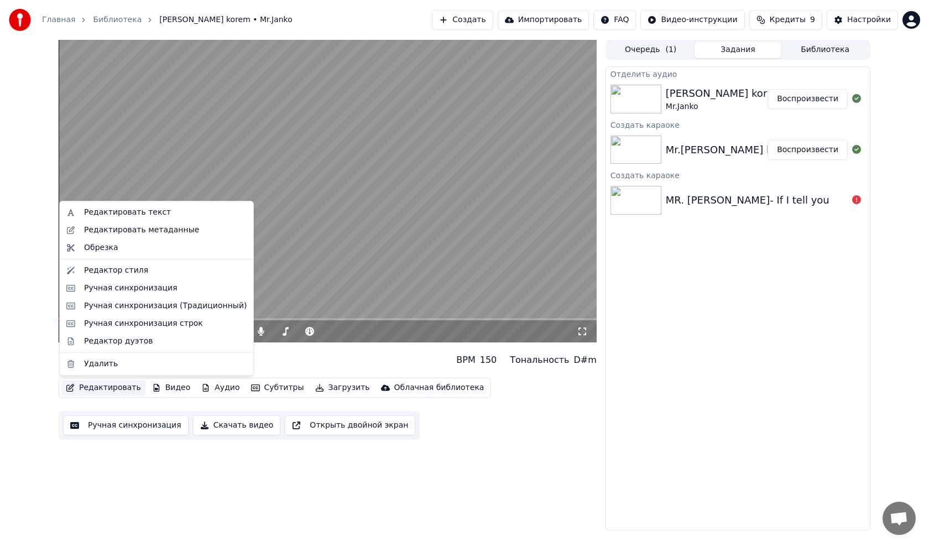
click at [303, 174] on video at bounding box center [328, 191] width 538 height 302
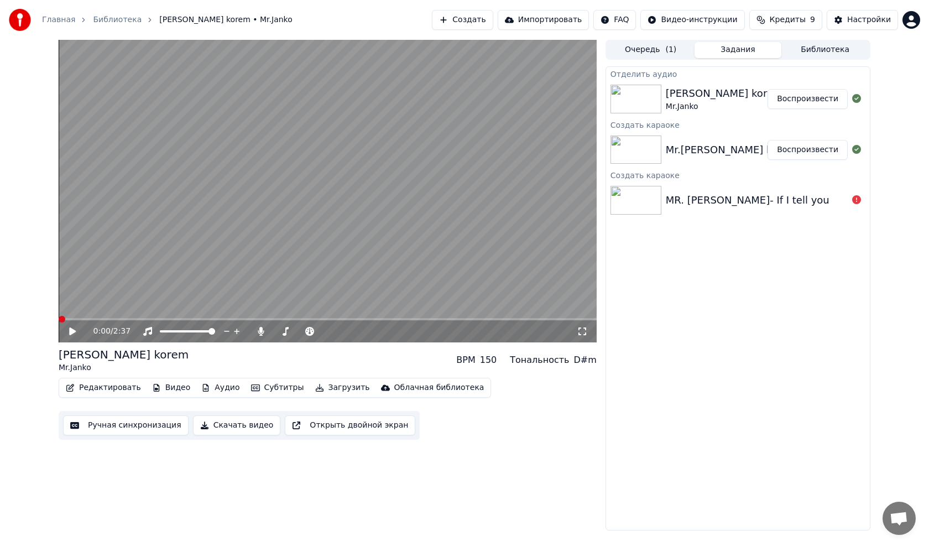
click at [626, 96] on img at bounding box center [635, 99] width 51 height 29
click at [670, 97] on div "Kunde korem" at bounding box center [724, 93] width 117 height 15
click at [72, 324] on div "0:00 / 2:37" at bounding box center [328, 331] width 538 height 22
click at [72, 332] on icon at bounding box center [72, 331] width 7 height 8
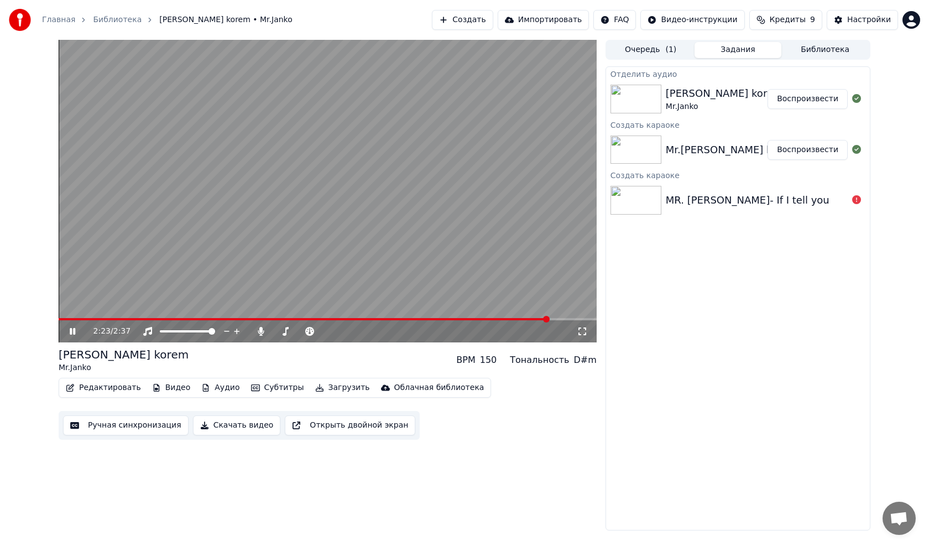
click at [60, 319] on span at bounding box center [304, 319] width 490 height 2
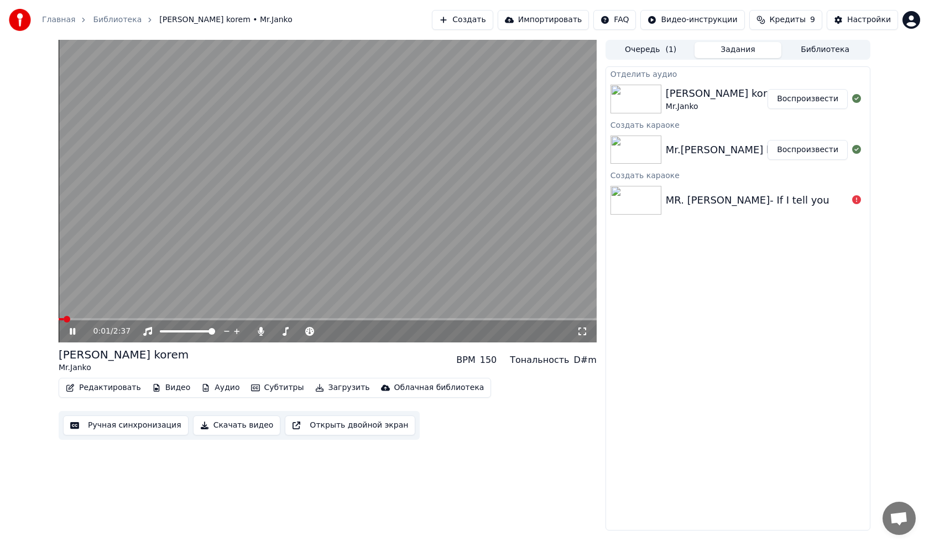
click at [95, 320] on span at bounding box center [328, 319] width 538 height 2
click at [128, 426] on button "Ручная синхронизация" at bounding box center [126, 425] width 126 height 20
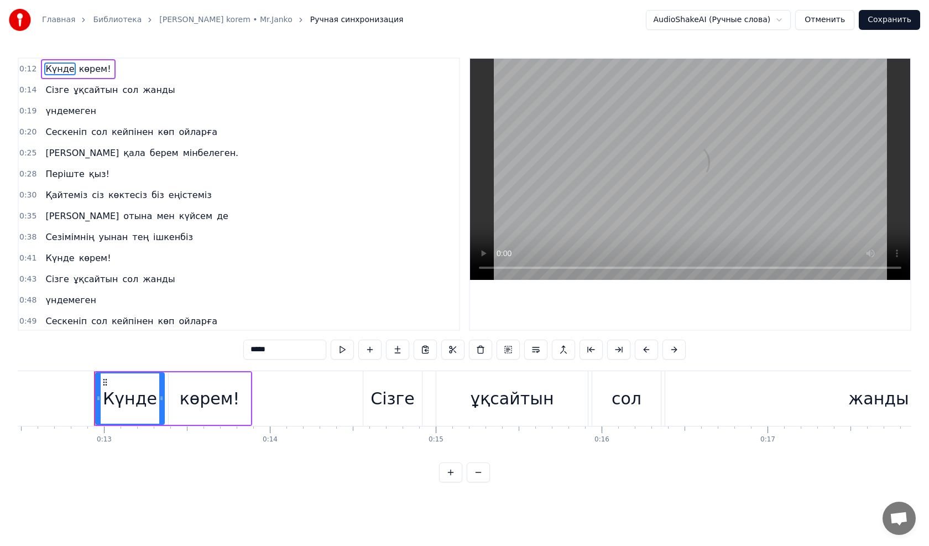
scroll to position [0, 2091]
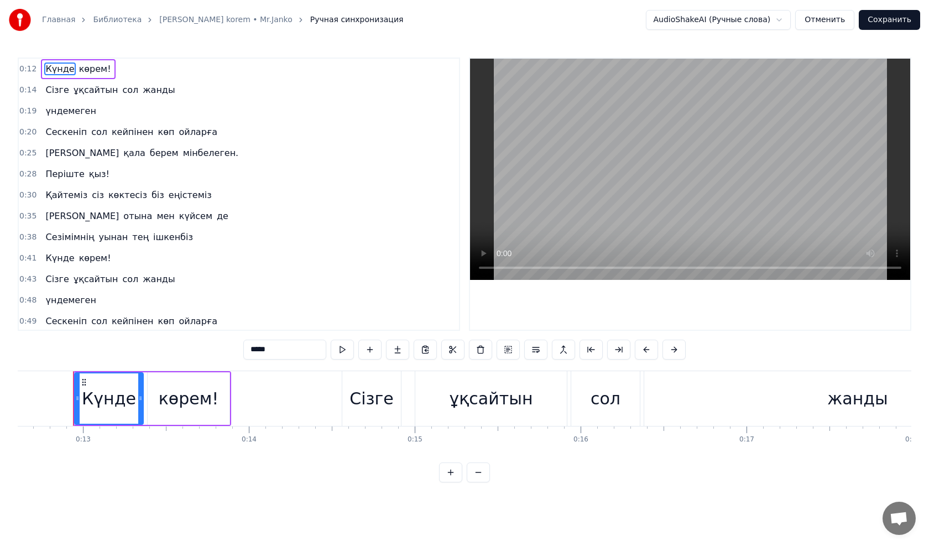
click at [78, 93] on span "ұқсайтын" at bounding box center [95, 89] width 47 height 13
click at [81, 91] on span "ұқсайтын" at bounding box center [95, 89] width 47 height 13
click at [82, 91] on span "ұқсайтын" at bounding box center [95, 89] width 47 height 13
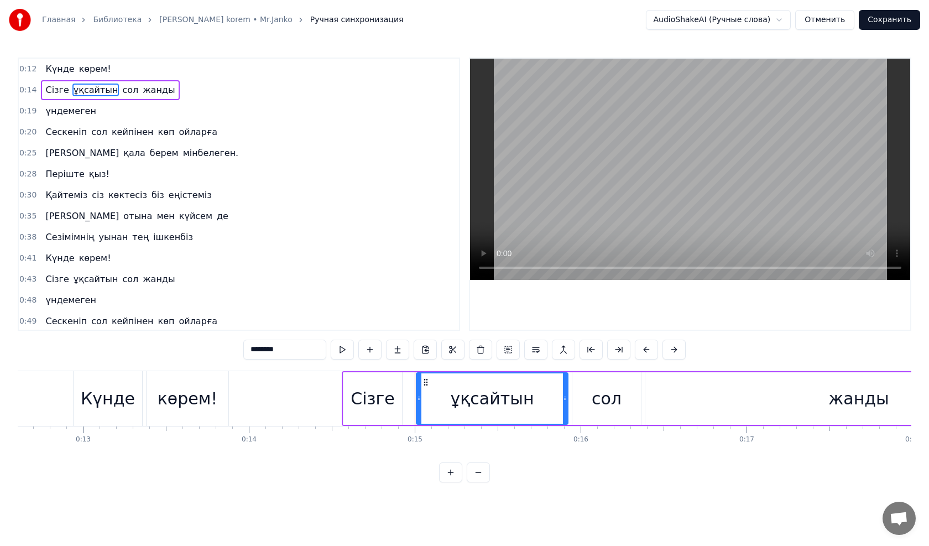
click at [821, 17] on button "Отменить" at bounding box center [824, 20] width 59 height 20
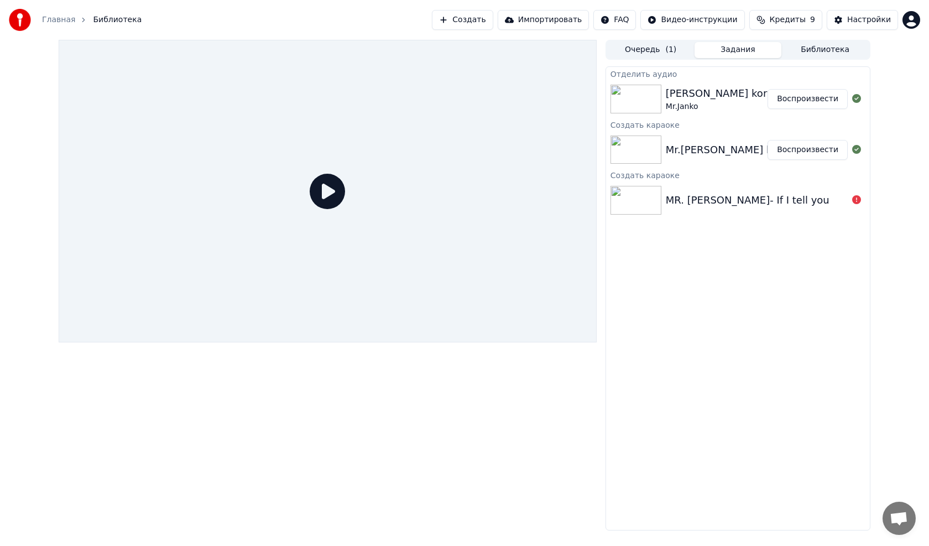
click at [327, 189] on icon at bounding box center [327, 191] width 35 height 35
click at [633, 102] on img at bounding box center [635, 99] width 51 height 29
click at [330, 198] on icon at bounding box center [327, 191] width 35 height 35
click at [654, 101] on img at bounding box center [635, 99] width 51 height 29
click at [656, 138] on img at bounding box center [635, 149] width 51 height 29
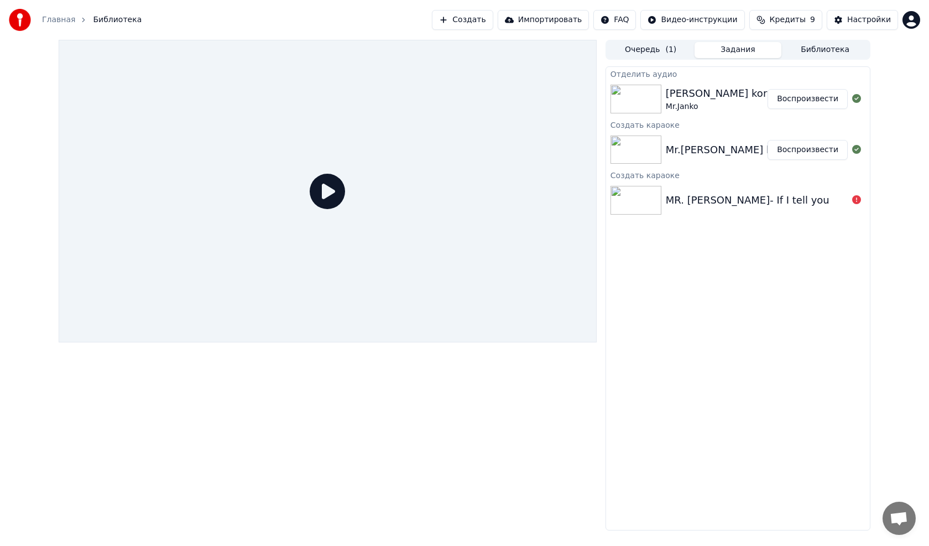
click at [59, 20] on link "Главная" at bounding box center [58, 19] width 33 height 11
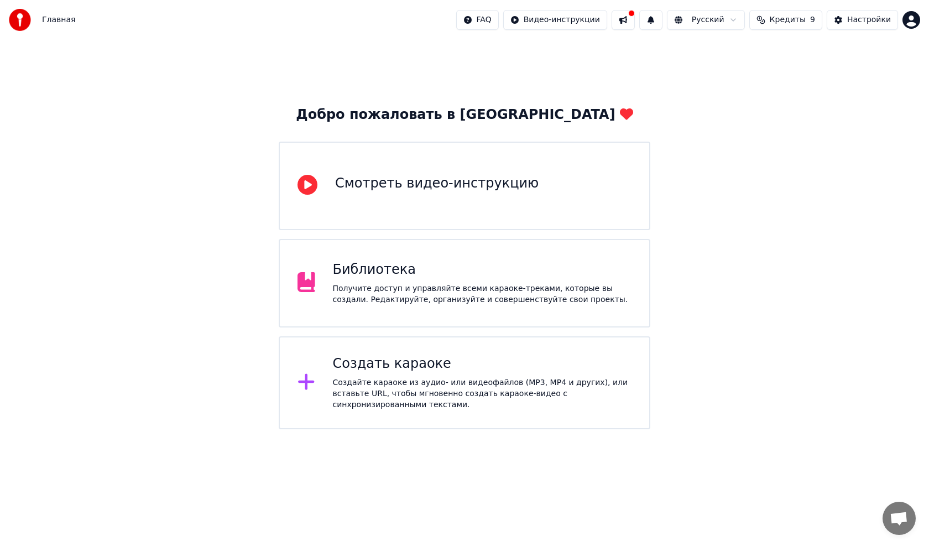
click at [364, 279] on div "Библиотека Получите доступ и управляйте всеми караоке-треками, которые вы созда…" at bounding box center [482, 283] width 299 height 44
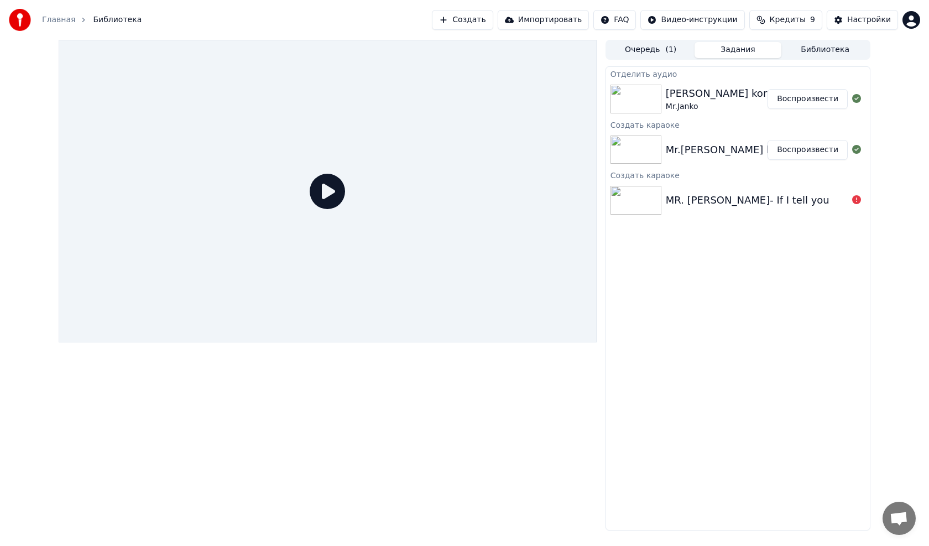
click at [101, 20] on span "Библиотека" at bounding box center [117, 19] width 49 height 11
click at [57, 24] on link "Главная" at bounding box center [58, 19] width 33 height 11
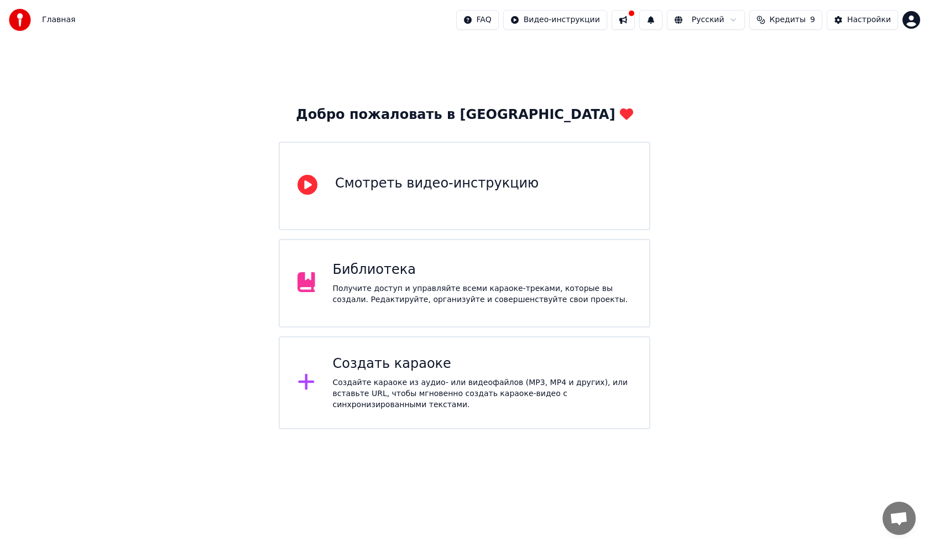
click at [331, 183] on div "Смотреть видео-инструкцию" at bounding box center [465, 186] width 372 height 88
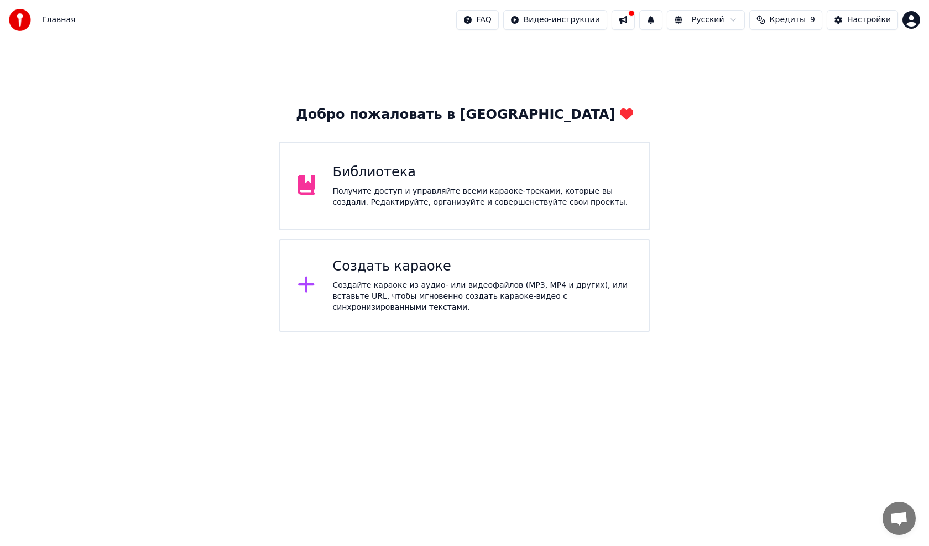
click at [360, 186] on div "Получите доступ и управляйте всеми караоке-треками, которые вы создали. Редакти…" at bounding box center [482, 197] width 299 height 22
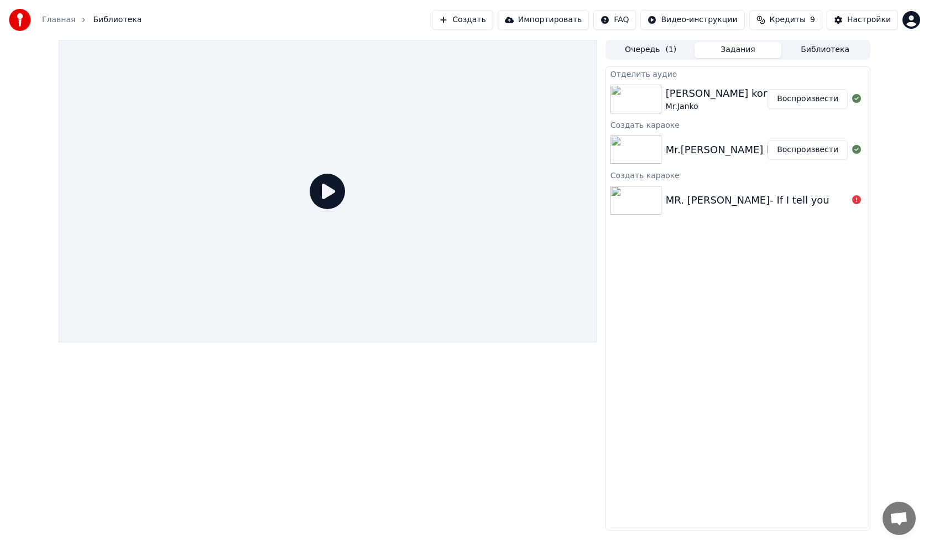
click at [623, 155] on img at bounding box center [635, 149] width 51 height 29
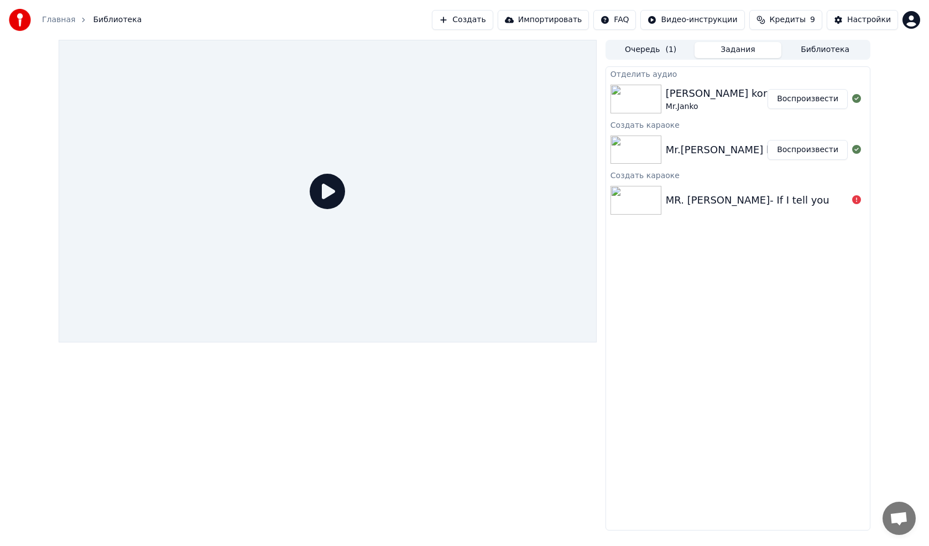
click at [480, 20] on button "Создать" at bounding box center [462, 20] width 61 height 20
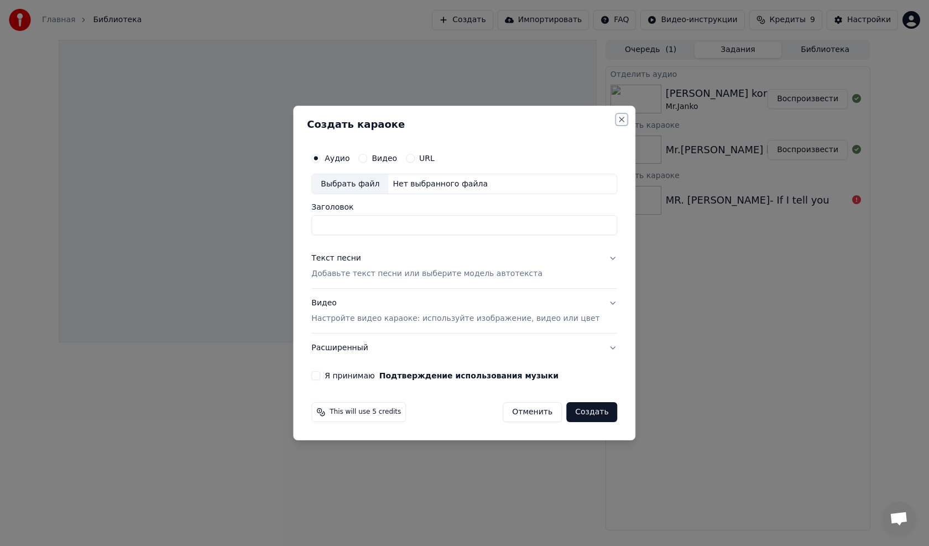
click at [618, 119] on button "Close" at bounding box center [622, 119] width 9 height 9
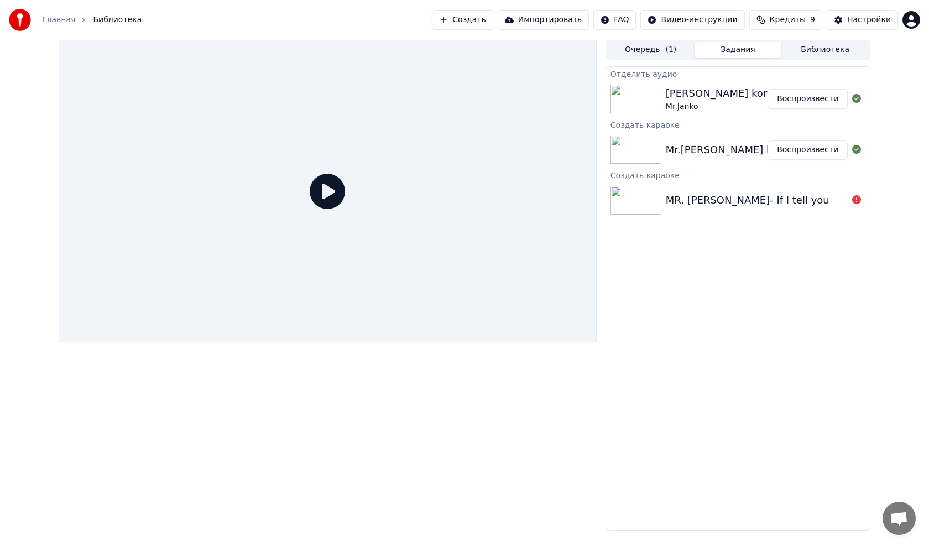
click at [787, 20] on span "Кредиты" at bounding box center [788, 19] width 36 height 11
click at [773, 51] on th "Остаток" at bounding box center [770, 52] width 43 height 22
click at [793, 100] on button "Обновить" at bounding box center [792, 102] width 67 height 20
click at [852, 17] on div "Настройки" at bounding box center [869, 19] width 44 height 11
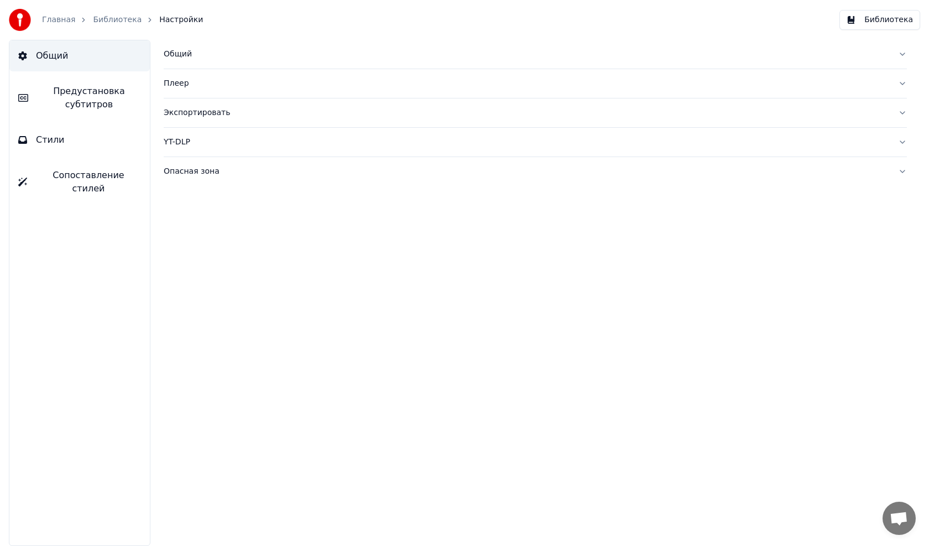
click at [60, 140] on span "Стили" at bounding box center [50, 139] width 29 height 13
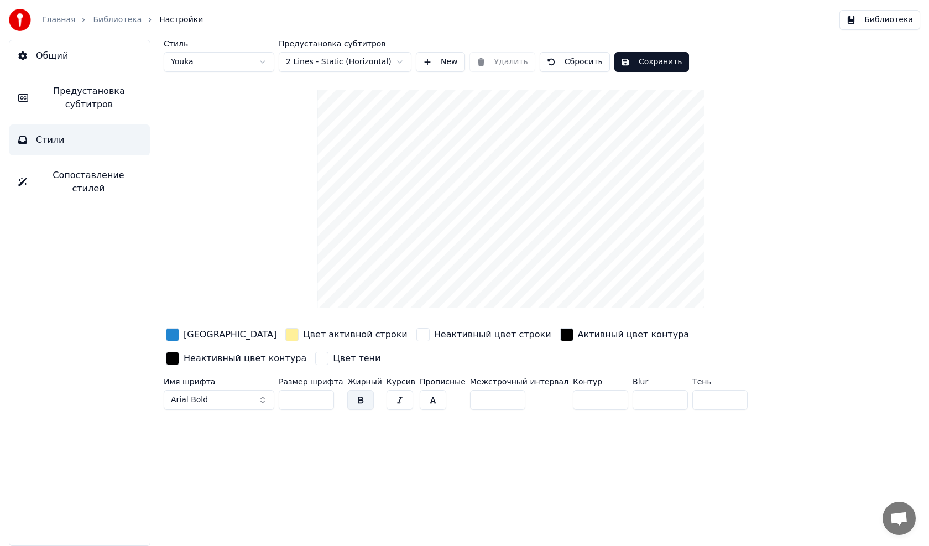
drag, startPoint x: 202, startPoint y: 376, endPoint x: 263, endPoint y: 376, distance: 61.4
click at [202, 394] on span "Arial Bold" at bounding box center [189, 399] width 37 height 11
click at [254, 390] on button "Arial Bold" at bounding box center [219, 400] width 111 height 20
click at [263, 390] on button "Arial Bold" at bounding box center [219, 400] width 111 height 20
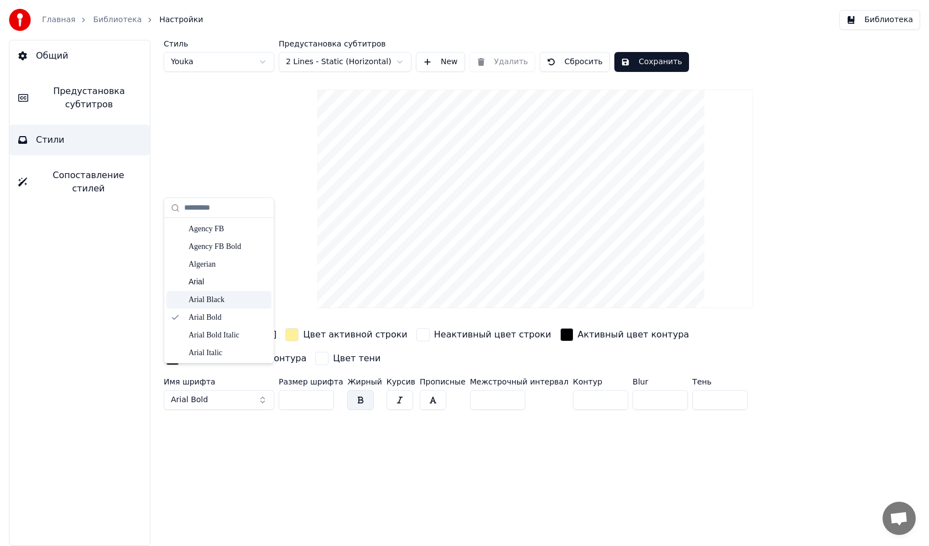
click at [221, 297] on div "Arial Black" at bounding box center [228, 299] width 79 height 11
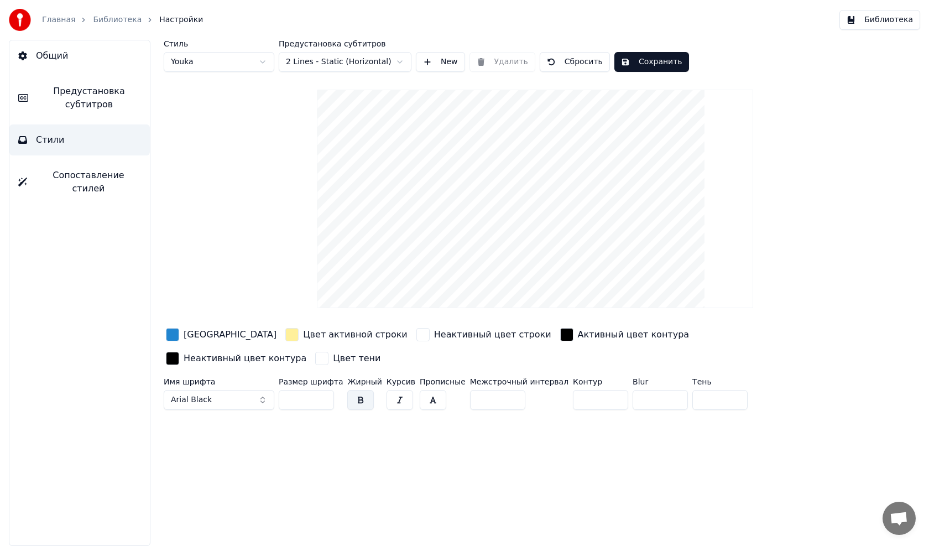
click at [180, 331] on div "Цвет заливки" at bounding box center [221, 335] width 115 height 18
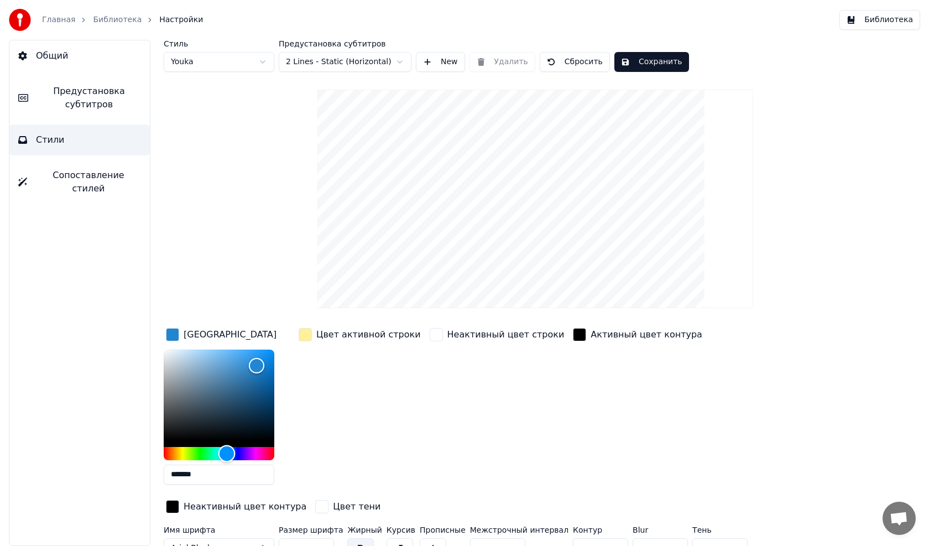
type input "*******"
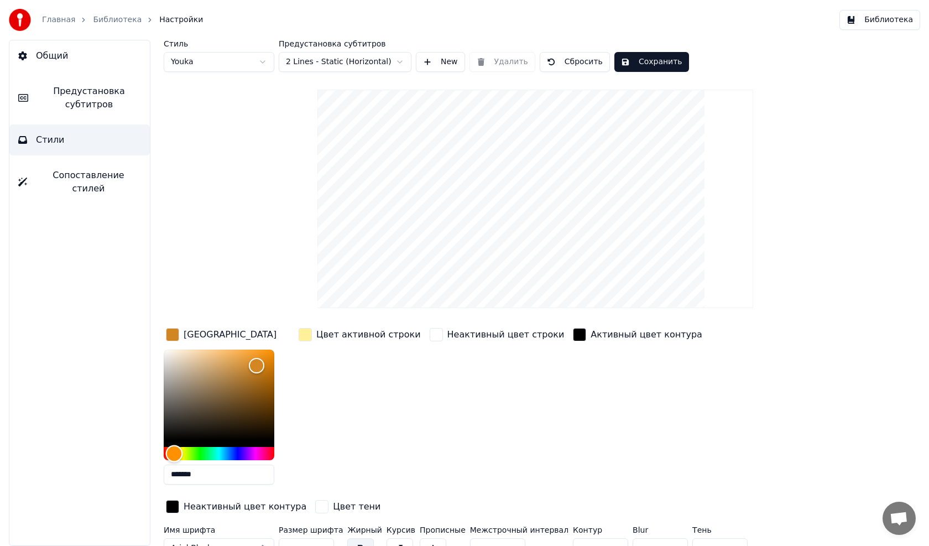
click at [174, 451] on div "Hue" at bounding box center [219, 453] width 111 height 13
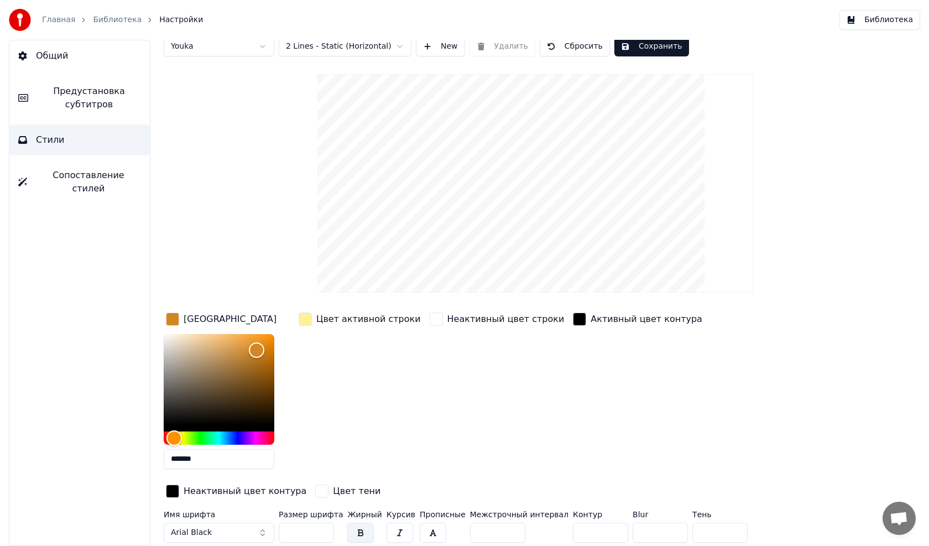
click at [333, 493] on div "Цвет тени" at bounding box center [357, 490] width 48 height 13
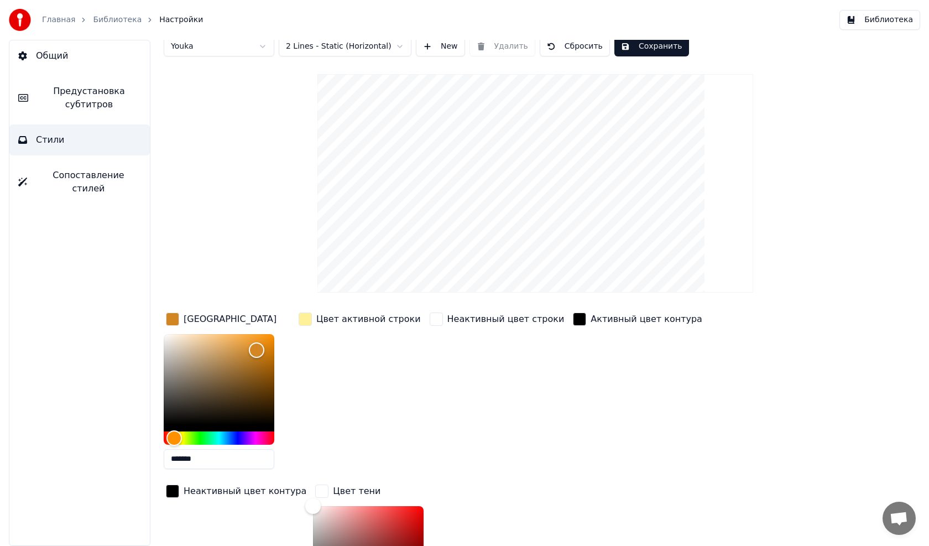
scroll to position [164, 0]
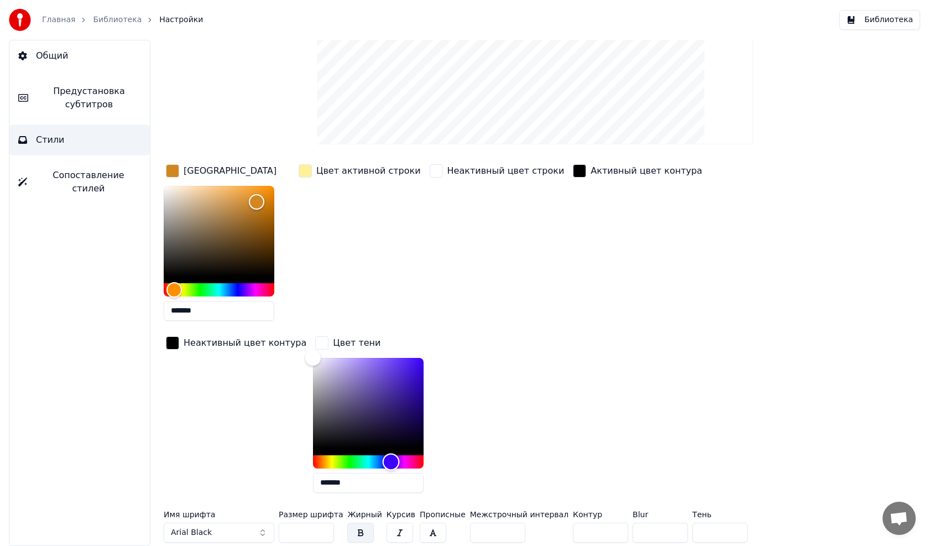
drag, startPoint x: 165, startPoint y: 457, endPoint x: 262, endPoint y: 420, distance: 103.8
click at [313, 469] on div "*******" at bounding box center [368, 427] width 111 height 139
type input "*******"
drag, startPoint x: 168, startPoint y: 360, endPoint x: 263, endPoint y: 357, distance: 95.1
click at [404, 357] on div "Color" at bounding box center [412, 358] width 17 height 17
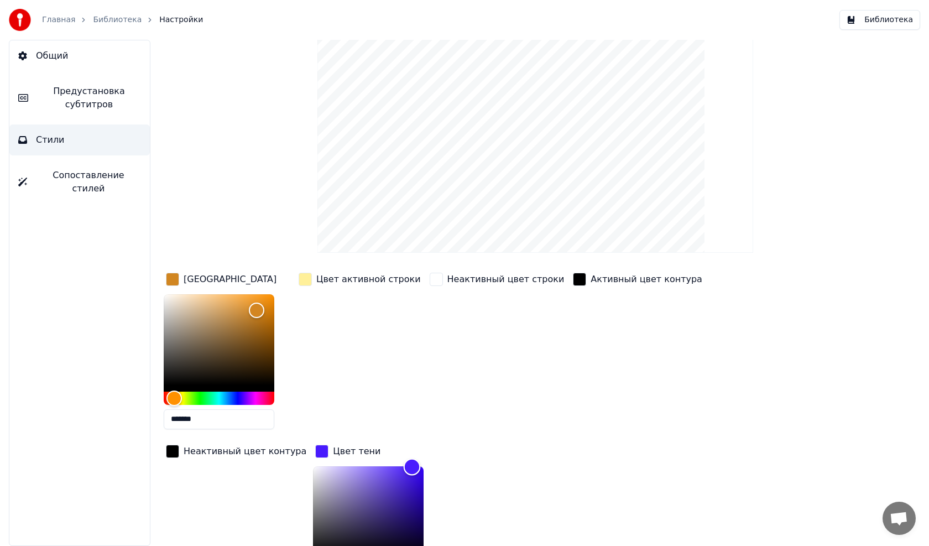
scroll to position [0, 0]
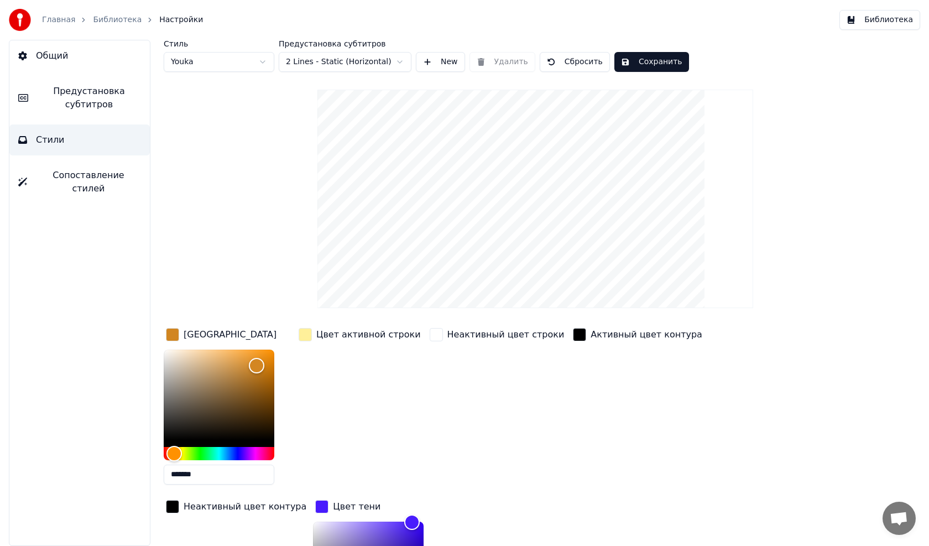
click at [72, 178] on span "Сопоставление стилей" at bounding box center [88, 182] width 105 height 27
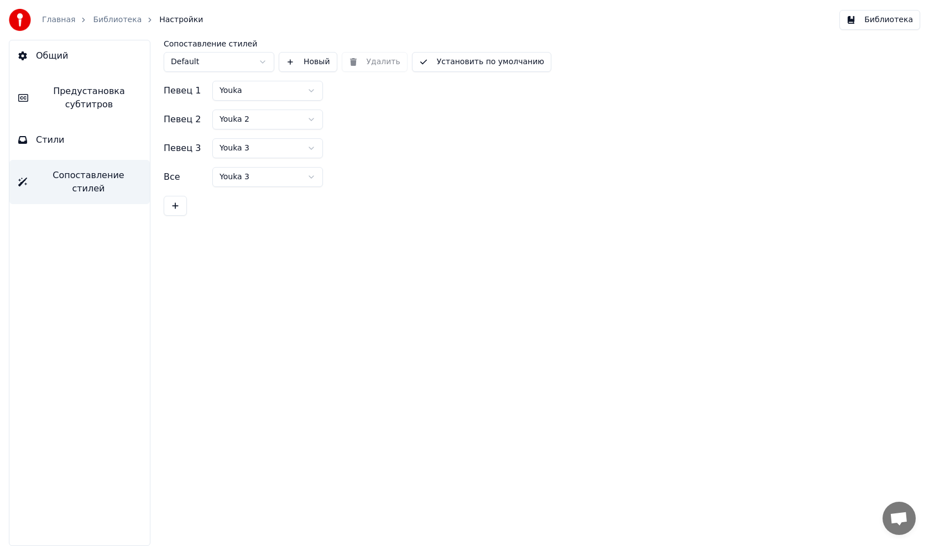
click at [365, 63] on div "Сопоставление стилей Default Новый Удалить Установить по умолчанию" at bounding box center [535, 56] width 743 height 32
click at [64, 138] on button "Стили" at bounding box center [79, 139] width 140 height 31
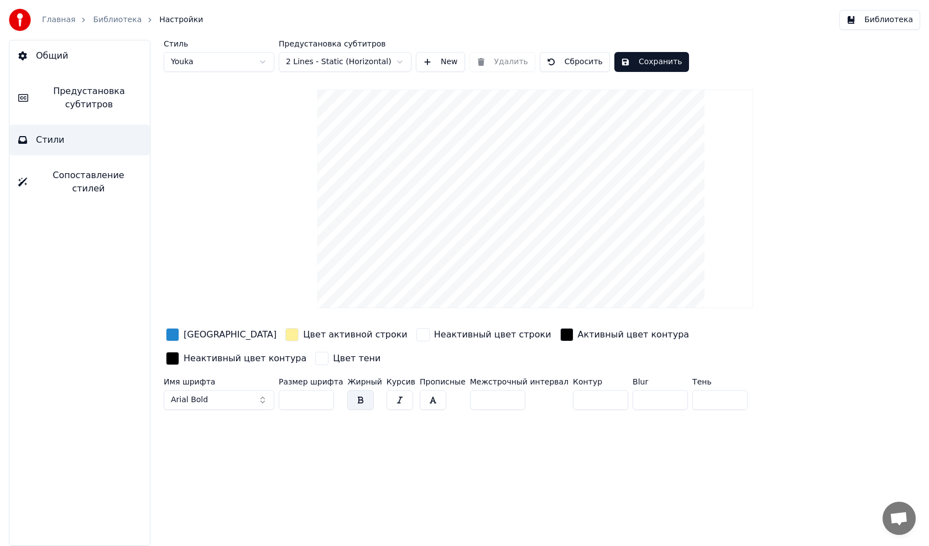
click at [90, 99] on span "Предустановка субтитров" at bounding box center [89, 98] width 104 height 27
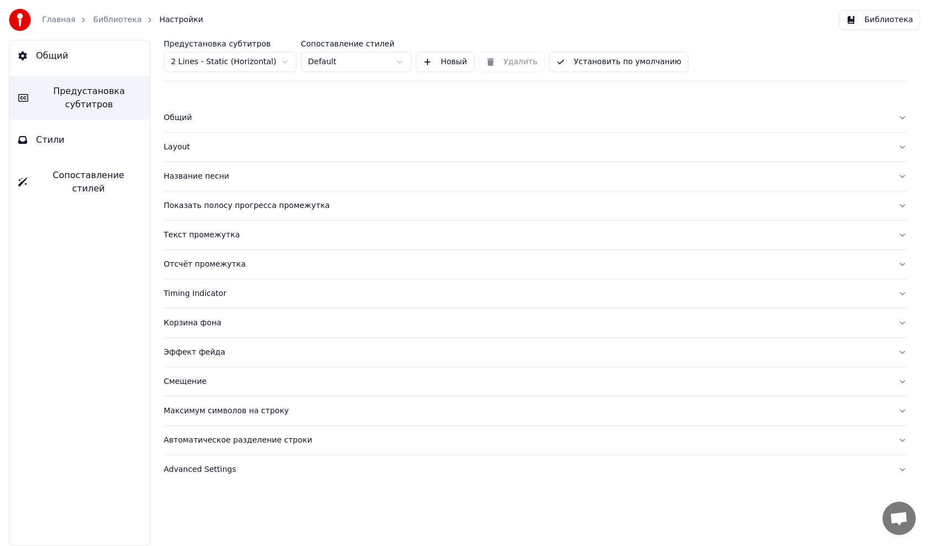
click at [66, 141] on button "Стили" at bounding box center [79, 139] width 140 height 31
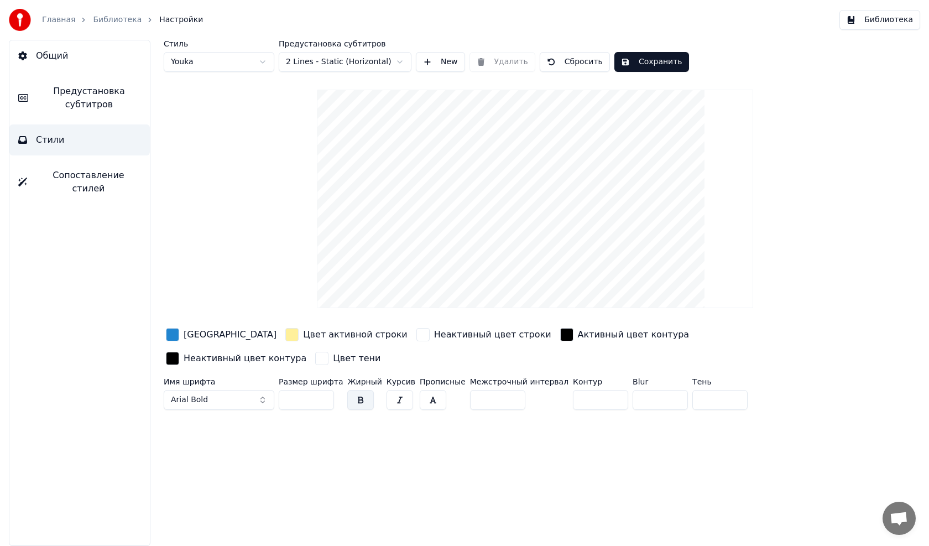
click at [60, 55] on span "Общий" at bounding box center [52, 55] width 32 height 13
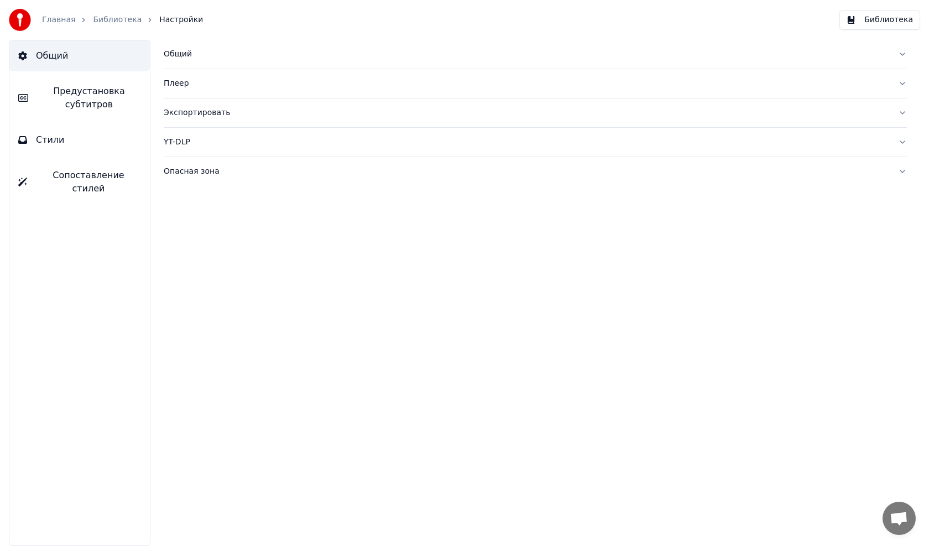
click at [79, 102] on span "Предустановка субтитров" at bounding box center [89, 98] width 104 height 27
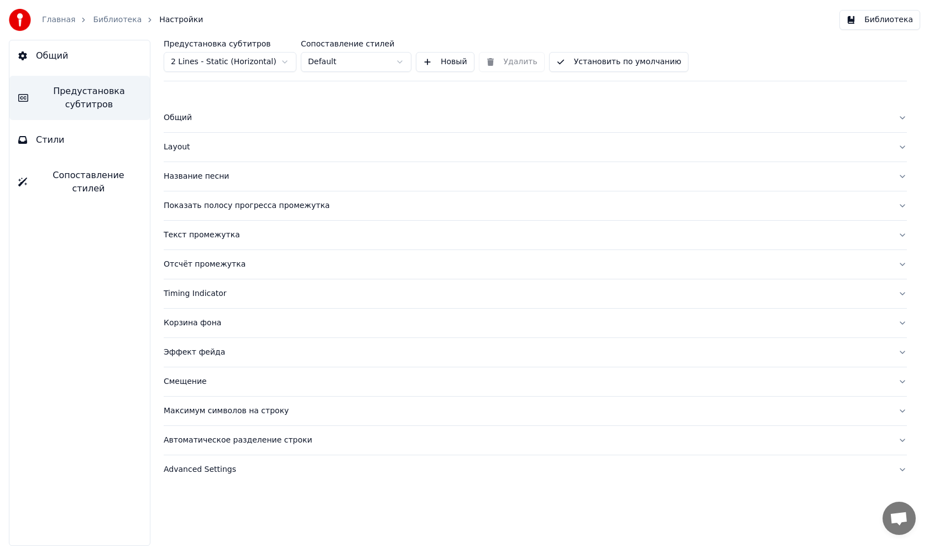
click at [55, 142] on span "Стили" at bounding box center [50, 139] width 29 height 13
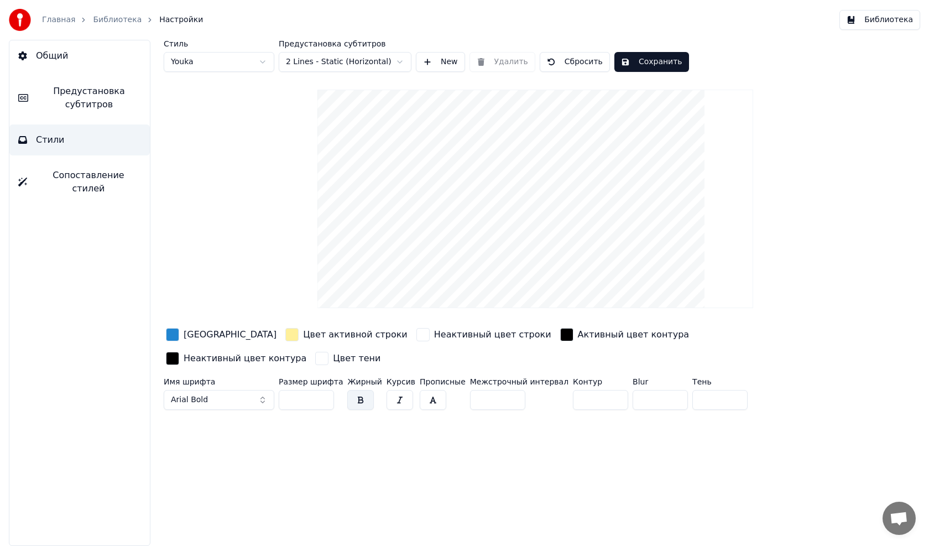
click at [196, 394] on span "Arial Bold" at bounding box center [189, 399] width 37 height 11
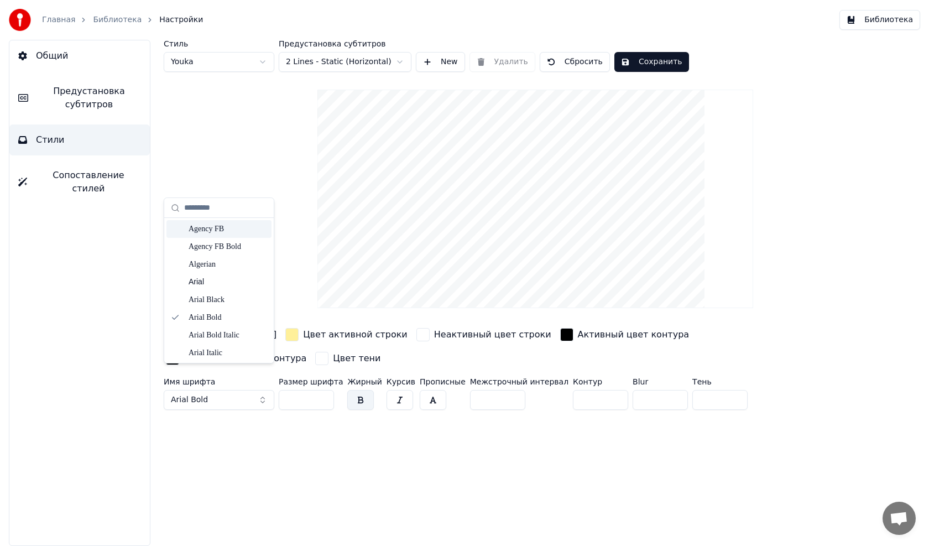
click at [202, 228] on div "Agency FB" at bounding box center [228, 228] width 79 height 11
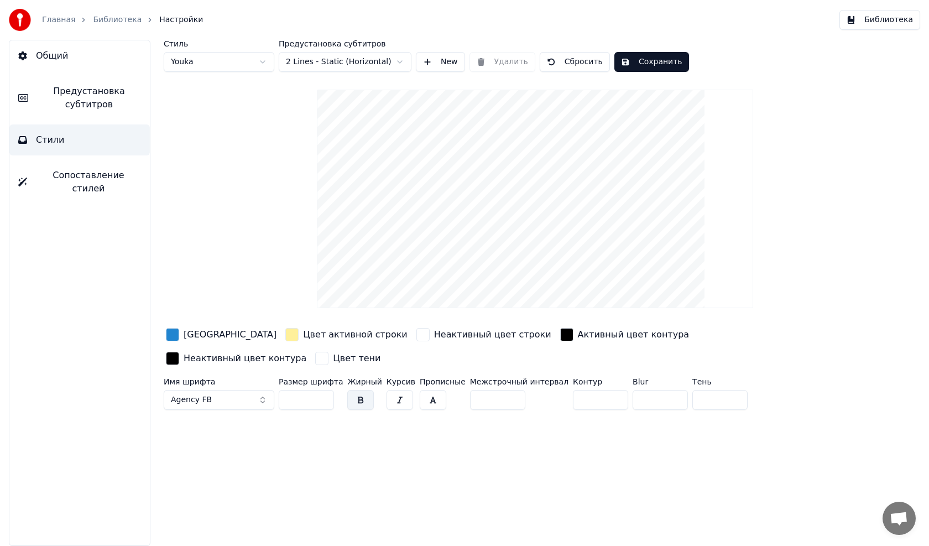
click at [178, 332] on div "button" at bounding box center [172, 334] width 13 height 13
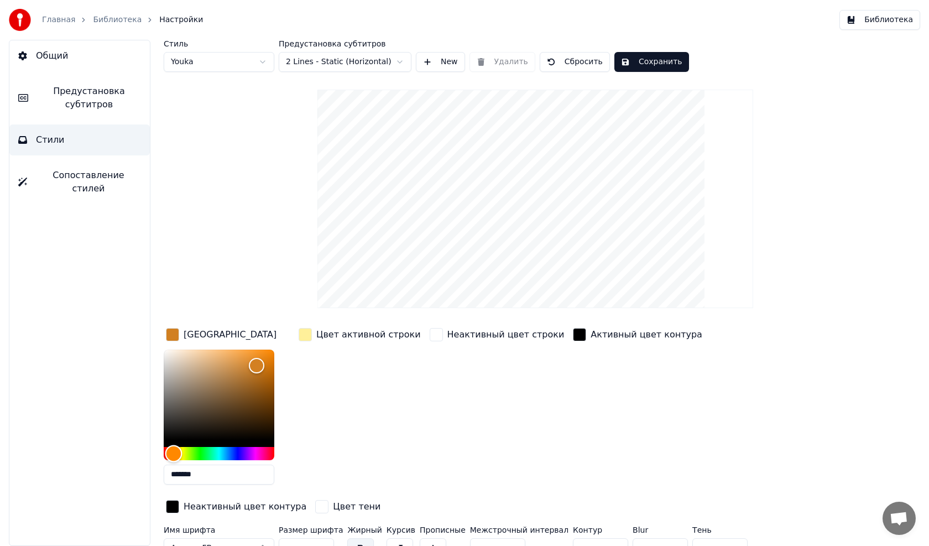
click at [174, 453] on div "Hue" at bounding box center [219, 453] width 111 height 13
type input "*******"
drag, startPoint x: 254, startPoint y: 363, endPoint x: 266, endPoint y: 358, distance: 12.6
click at [266, 358] on div "Color" at bounding box center [266, 358] width 17 height 17
click at [304, 337] on div "button" at bounding box center [305, 334] width 13 height 13
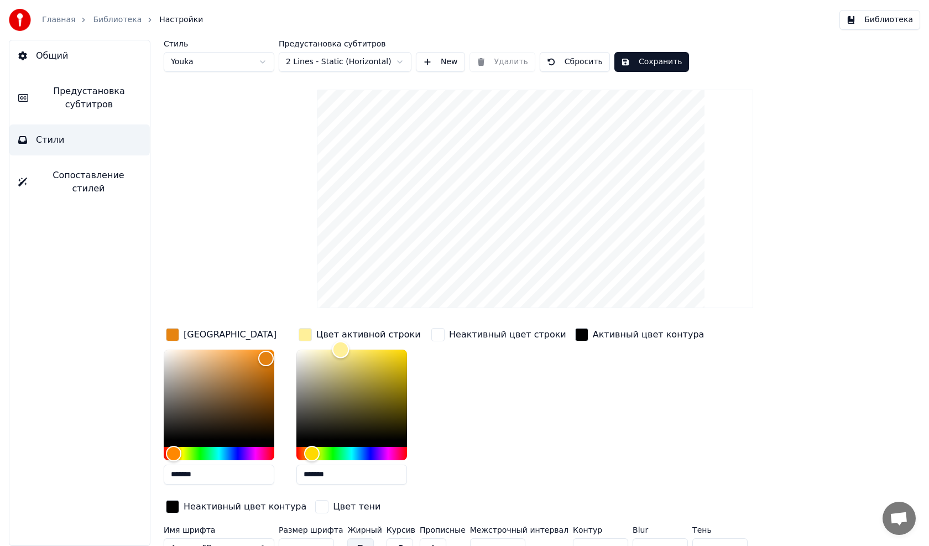
type input "*******"
click at [301, 437] on div "Color" at bounding box center [351, 394] width 111 height 91
click at [575, 334] on div "button" at bounding box center [581, 334] width 13 height 13
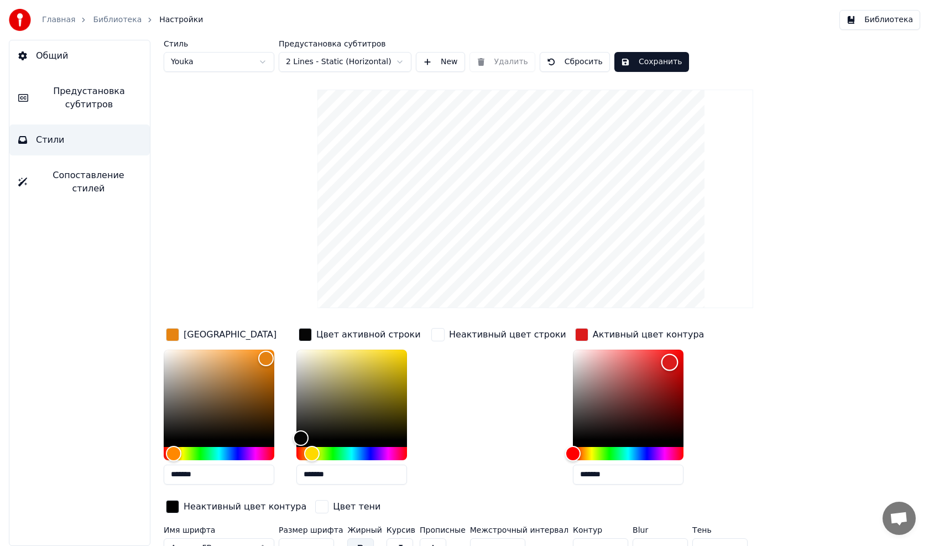
drag, startPoint x: 556, startPoint y: 441, endPoint x: 653, endPoint y: 362, distance: 125.3
click at [661, 362] on div "Color" at bounding box center [669, 362] width 17 height 17
drag, startPoint x: 653, startPoint y: 362, endPoint x: 600, endPoint y: 425, distance: 82.5
click at [609, 425] on div "Color" at bounding box center [617, 425] width 17 height 17
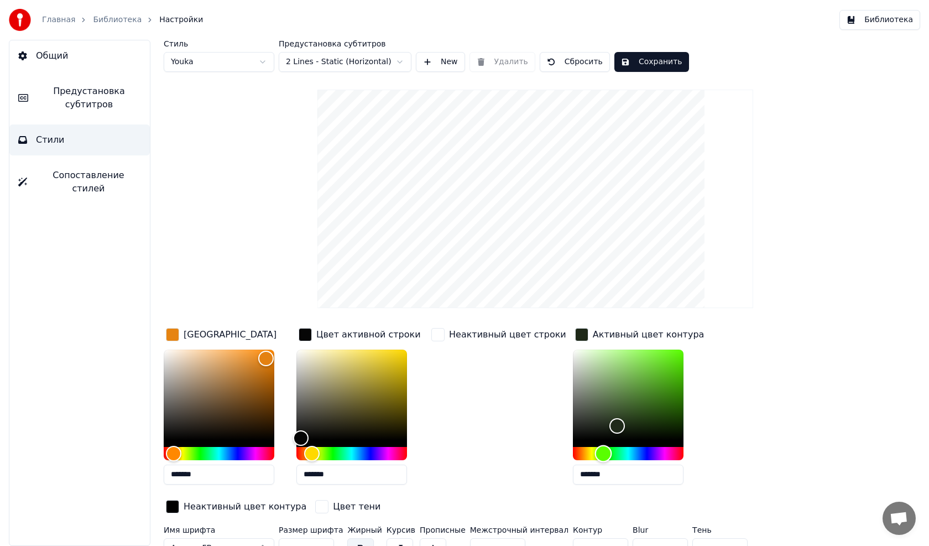
drag, startPoint x: 552, startPoint y: 453, endPoint x: 583, endPoint y: 453, distance: 31.0
click at [595, 453] on div "Hue" at bounding box center [603, 453] width 17 height 17
type input "*******"
drag, startPoint x: 605, startPoint y: 422, endPoint x: 610, endPoint y: 414, distance: 9.7
click at [619, 414] on div "Color" at bounding box center [627, 414] width 17 height 17
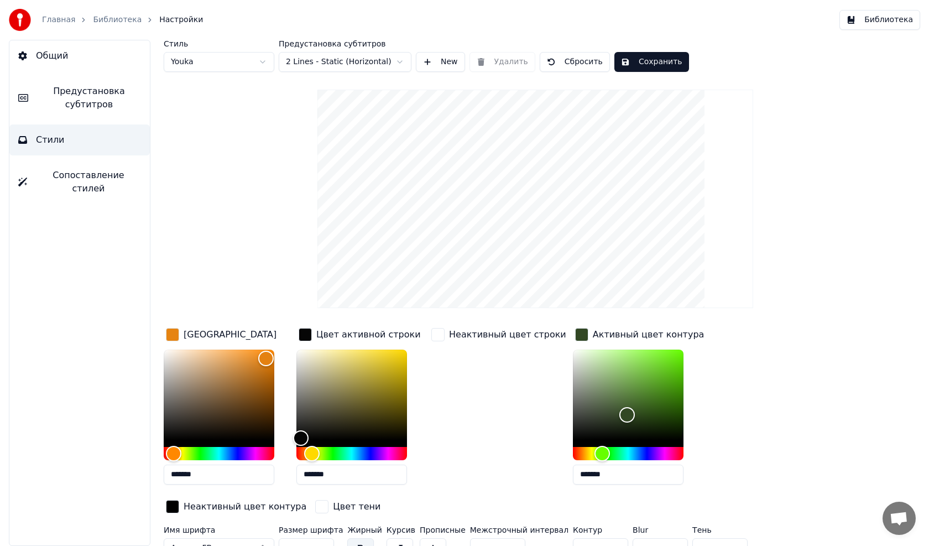
click at [731, 364] on div "Цвет заливки ******* Цвет активной строки ******* Неактивный цвет строки Активн…" at bounding box center [489, 421] width 650 height 191
click at [628, 56] on button "Сохранить" at bounding box center [651, 62] width 75 height 20
click at [640, 62] on button "Сохранить" at bounding box center [651, 62] width 75 height 20
click at [640, 62] on button "Готово" at bounding box center [643, 62] width 59 height 20
click at [69, 142] on button "Стили" at bounding box center [79, 139] width 140 height 31
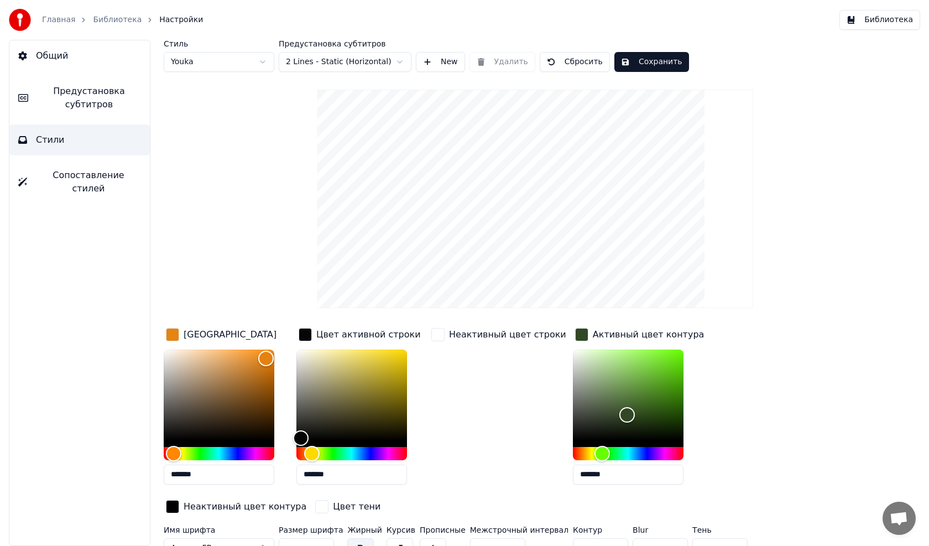
click at [49, 142] on span "Стили" at bounding box center [50, 139] width 29 height 13
click at [92, 95] on span "Предустановка субтитров" at bounding box center [89, 98] width 104 height 27
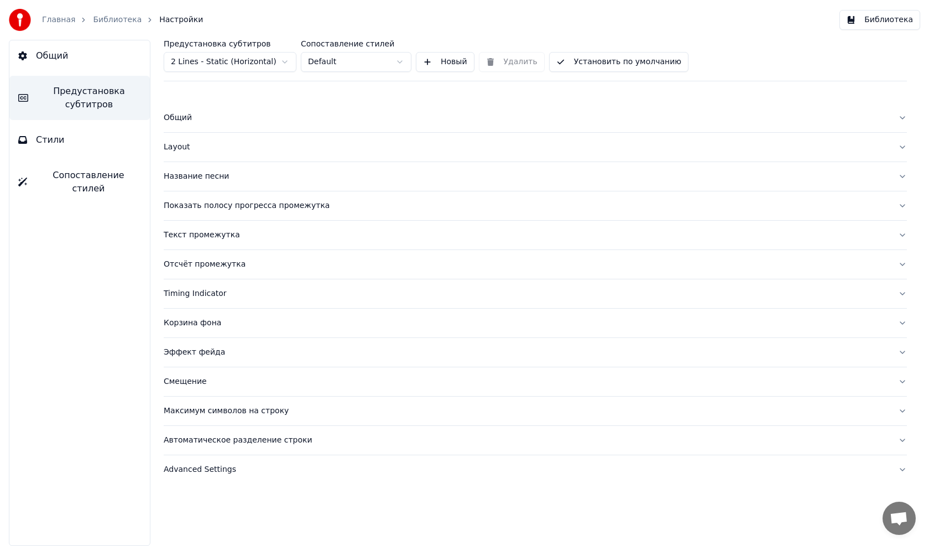
click at [49, 144] on span "Стили" at bounding box center [50, 139] width 29 height 13
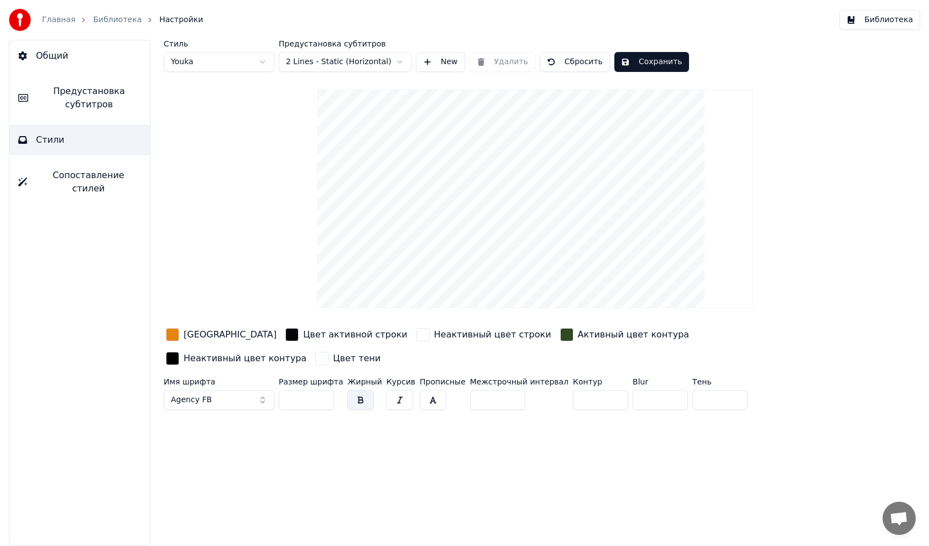
click at [111, 18] on link "Библиотека" at bounding box center [117, 19] width 49 height 11
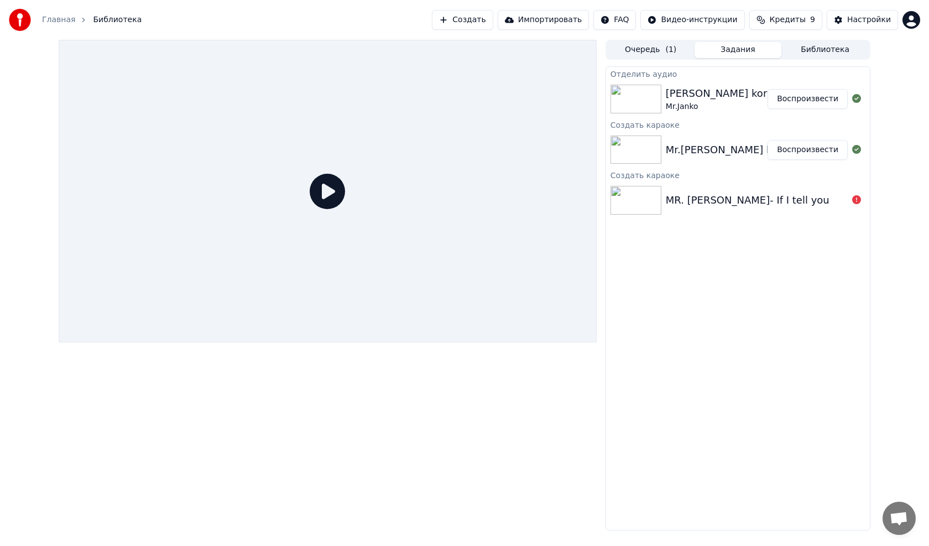
click at [335, 191] on icon at bounding box center [327, 191] width 35 height 35
click at [633, 96] on img at bounding box center [635, 99] width 51 height 29
click at [632, 97] on img at bounding box center [635, 99] width 51 height 29
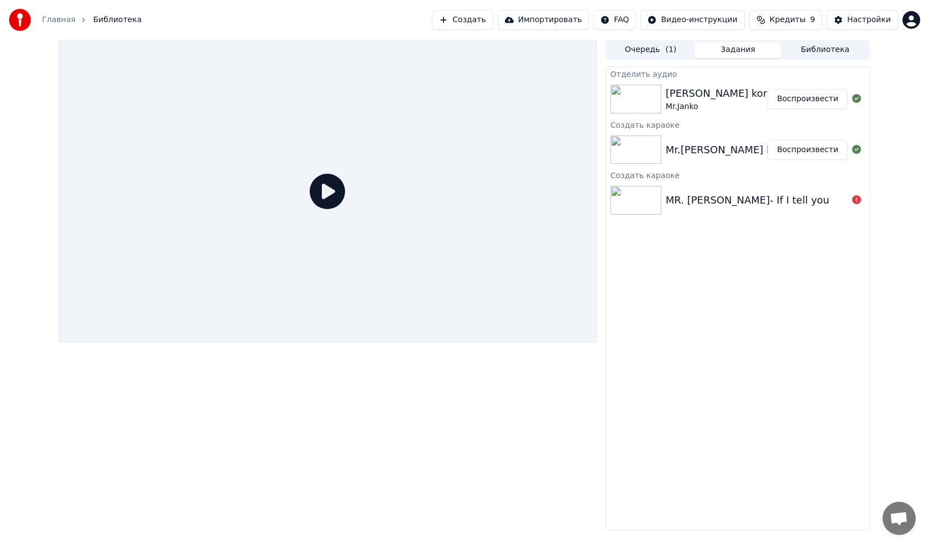
click at [632, 97] on img at bounding box center [635, 99] width 51 height 29
click at [633, 97] on img at bounding box center [635, 99] width 51 height 29
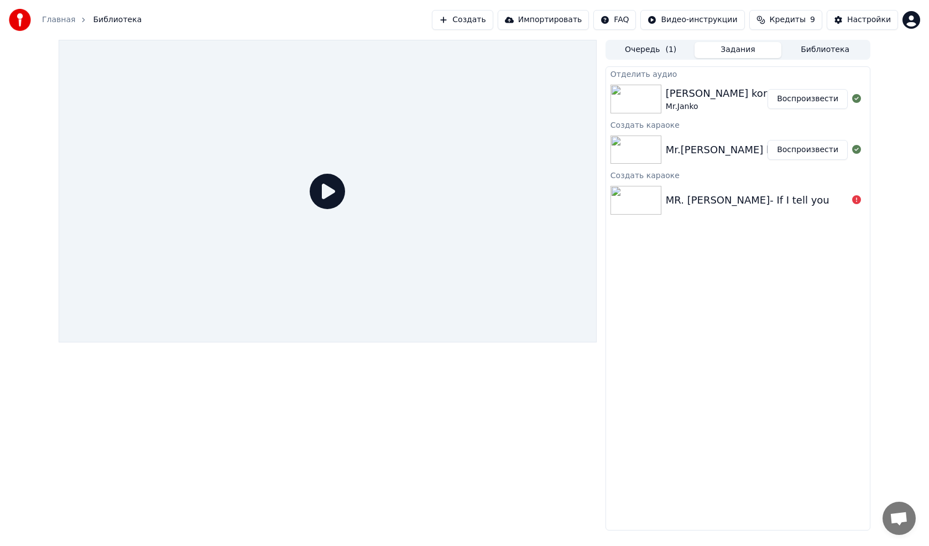
click at [633, 97] on img at bounding box center [635, 99] width 51 height 29
click at [797, 96] on button "Воспроизвести" at bounding box center [807, 99] width 80 height 20
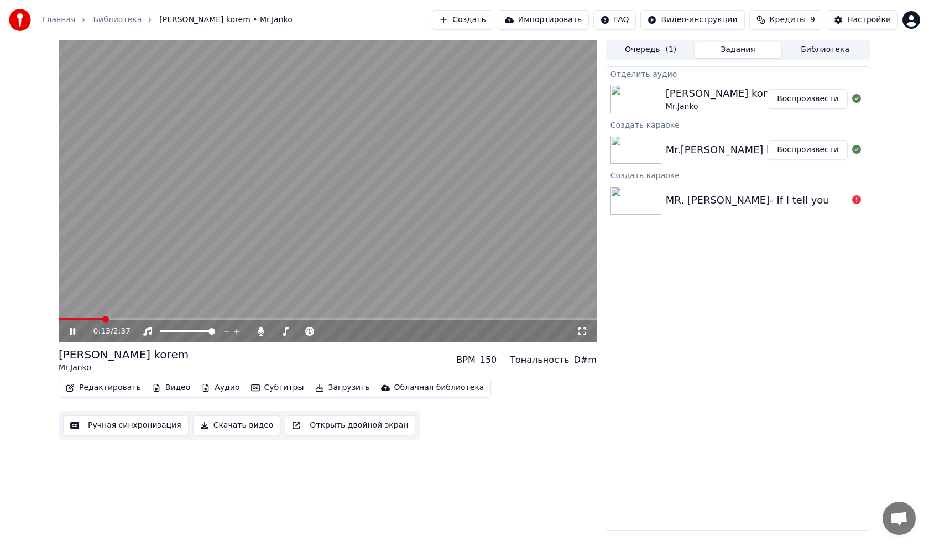
click at [102, 318] on span at bounding box center [328, 319] width 538 height 2
click at [69, 318] on span at bounding box center [64, 319] width 11 height 2
click at [74, 329] on icon at bounding box center [73, 331] width 6 height 7
click at [711, 151] on div "Mr.Janko- Kunde korem" at bounding box center [732, 149] width 132 height 15
click at [786, 149] on button "Воспроизвести" at bounding box center [807, 150] width 80 height 20
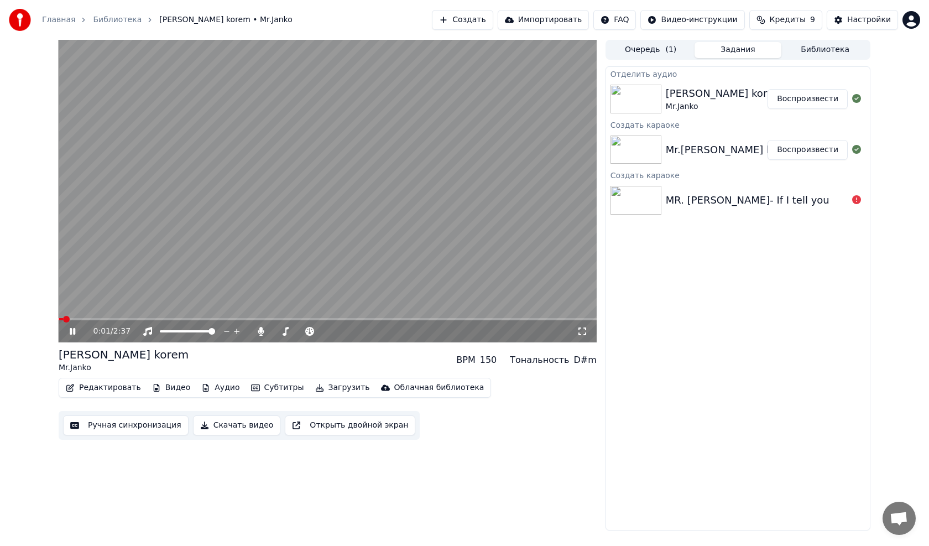
click at [109, 320] on span at bounding box center [328, 319] width 538 height 2
click at [74, 332] on icon at bounding box center [73, 331] width 6 height 7
click at [864, 17] on div "Настройки" at bounding box center [869, 19] width 44 height 11
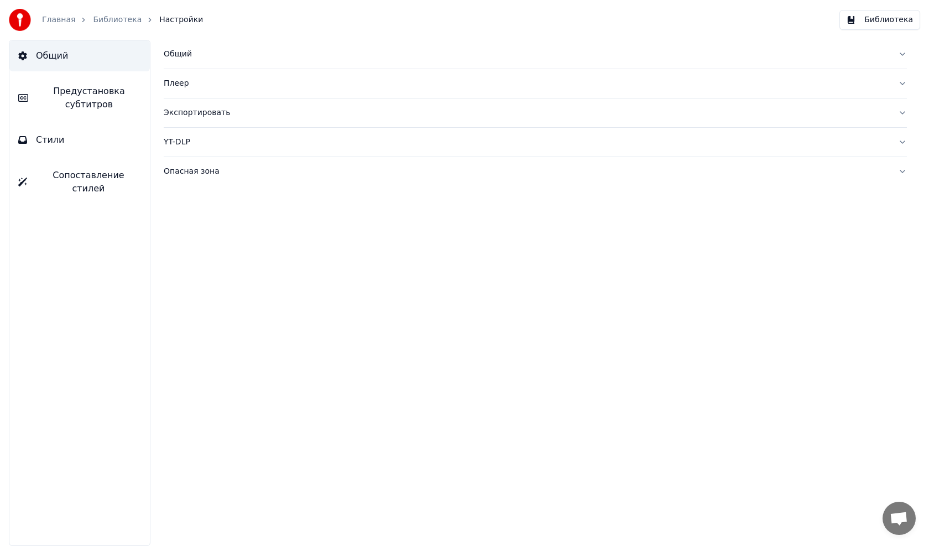
click at [48, 140] on span "Стили" at bounding box center [50, 139] width 29 height 13
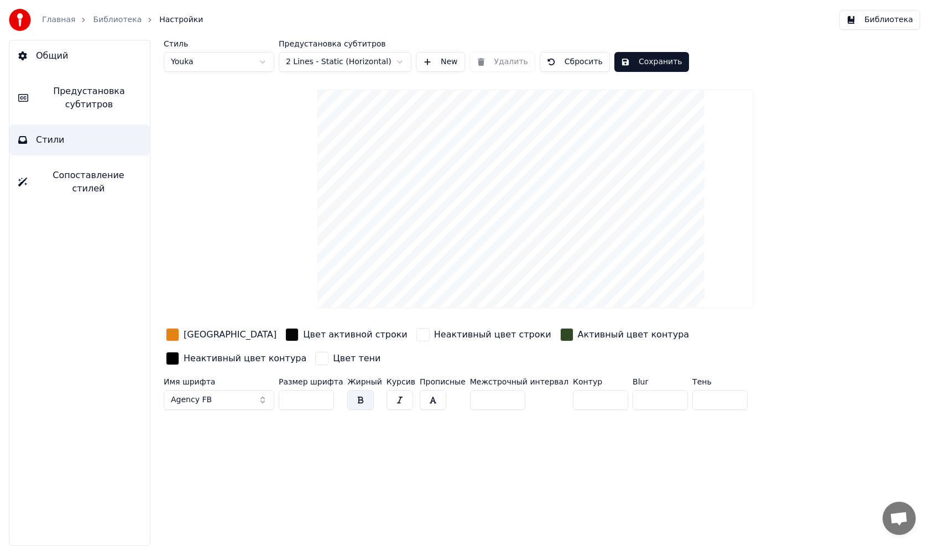
click at [229, 390] on button "Agency FB" at bounding box center [219, 400] width 111 height 20
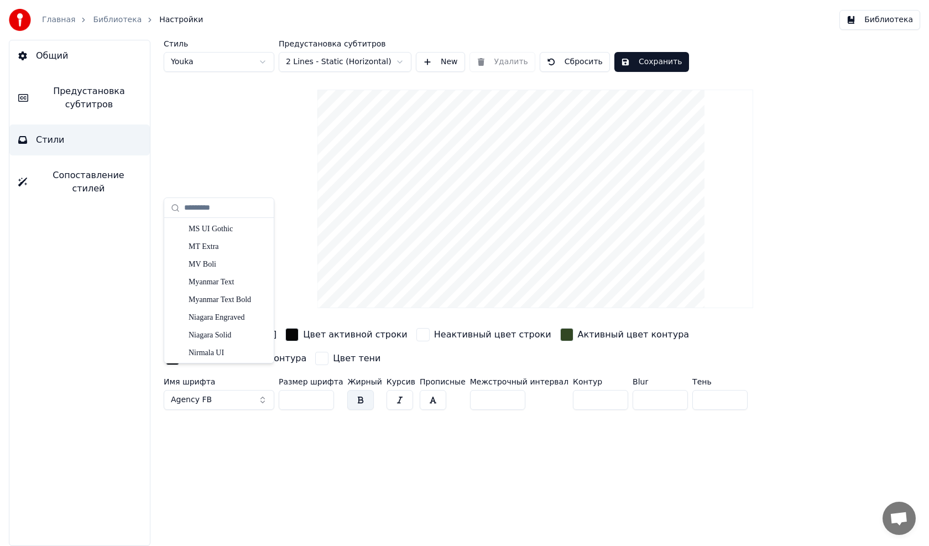
scroll to position [4423, 0]
click at [214, 348] on div "NSimSun" at bounding box center [228, 350] width 79 height 11
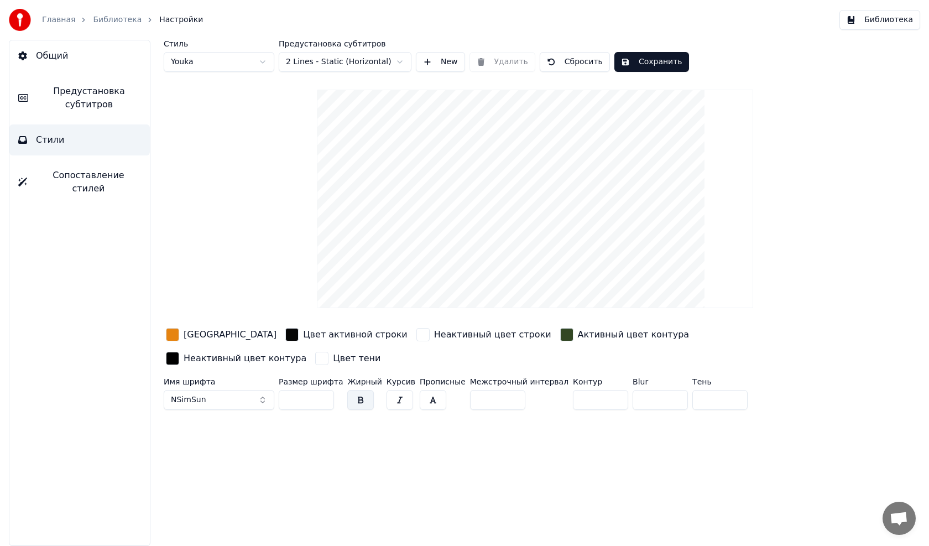
click at [388, 390] on button "button" at bounding box center [399, 400] width 27 height 20
click at [353, 390] on button "button" at bounding box center [360, 400] width 27 height 20
click at [355, 390] on button "button" at bounding box center [360, 400] width 27 height 20
click at [392, 390] on button "button" at bounding box center [399, 400] width 27 height 20
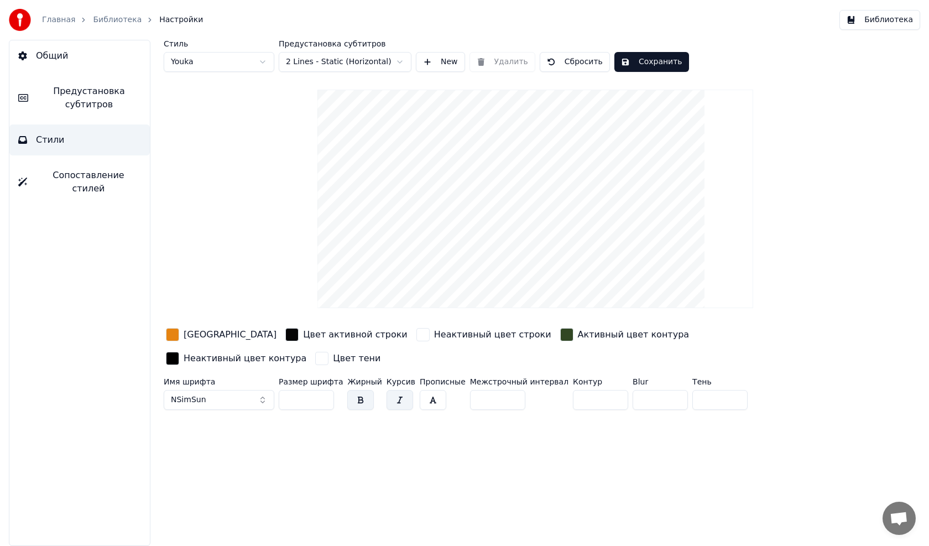
click at [309, 390] on input "**" at bounding box center [306, 400] width 55 height 20
type input "*"
type input "***"
click at [631, 63] on button "Сохранить" at bounding box center [651, 62] width 75 height 20
drag, startPoint x: 53, startPoint y: 139, endPoint x: 69, endPoint y: 83, distance: 57.6
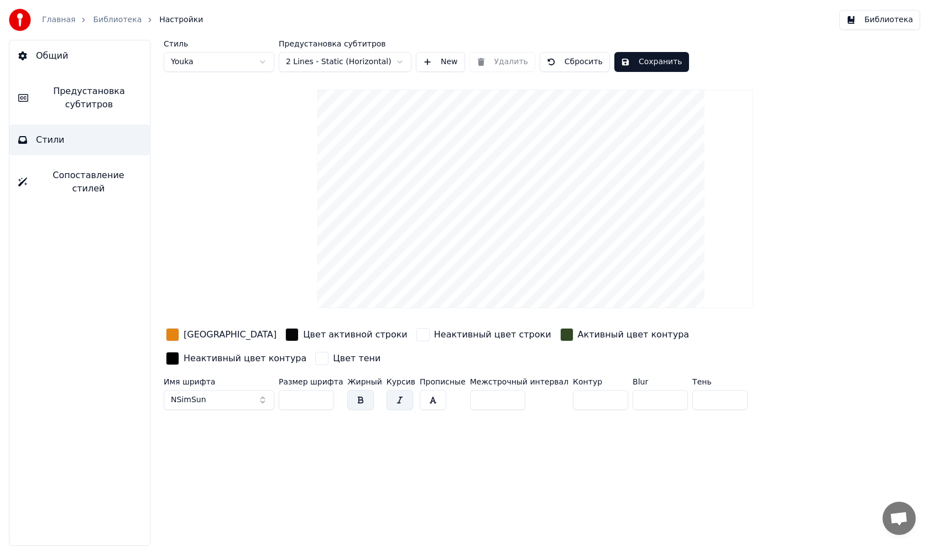
click at [54, 138] on span "Стили" at bounding box center [50, 139] width 29 height 13
click at [93, 20] on link "Библиотека" at bounding box center [117, 19] width 49 height 11
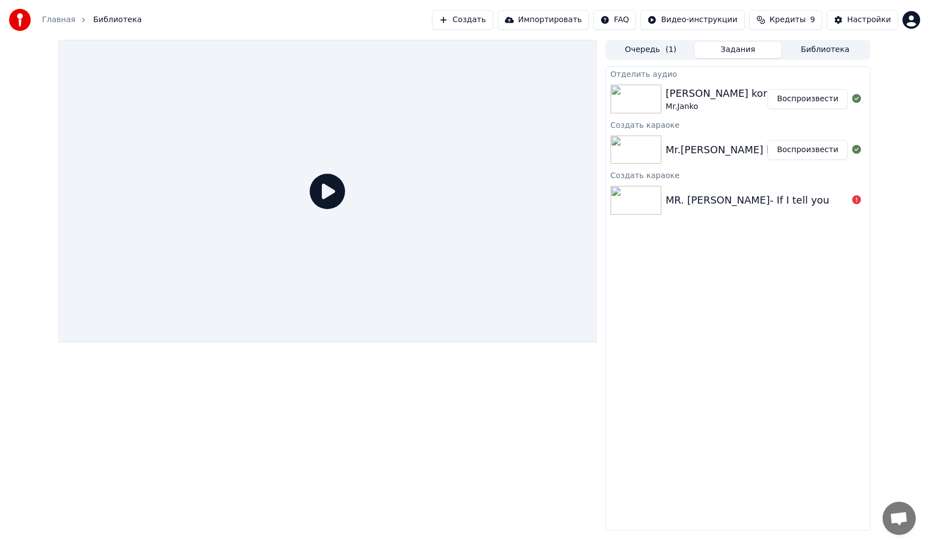
click at [817, 98] on button "Воспроизвести" at bounding box center [807, 99] width 80 height 20
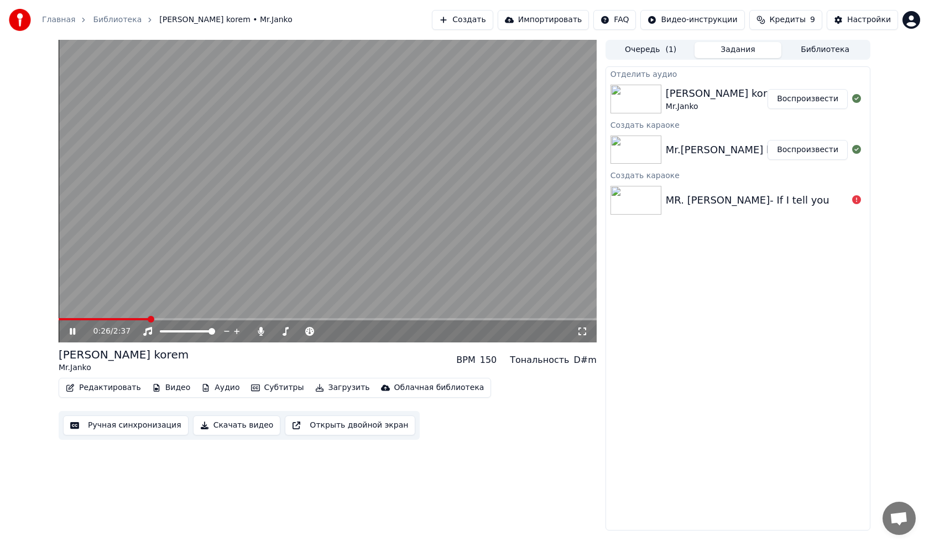
click at [227, 201] on video at bounding box center [328, 191] width 538 height 302
click at [849, 12] on button "Настройки" at bounding box center [862, 20] width 71 height 20
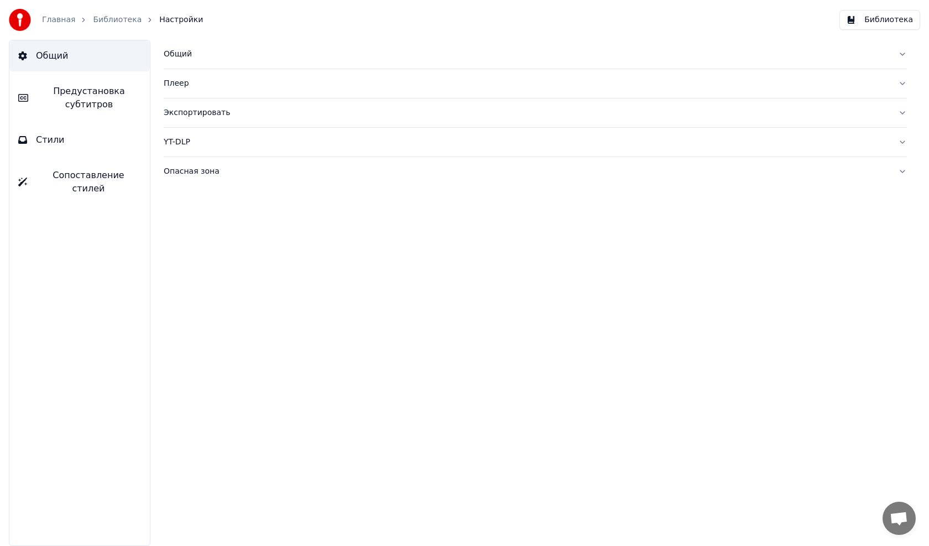
click at [49, 144] on span "Стили" at bounding box center [50, 139] width 29 height 13
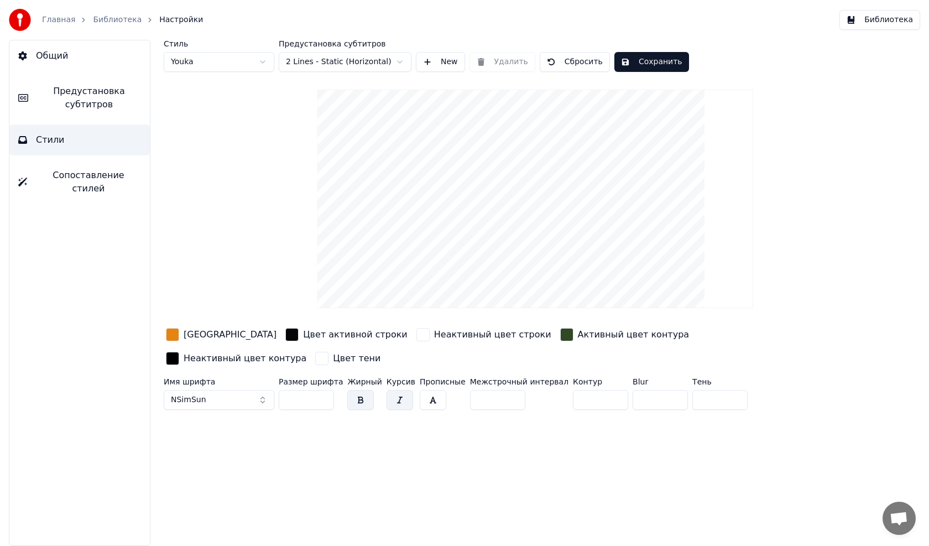
click at [299, 390] on input "***" at bounding box center [306, 400] width 55 height 20
type input "***"
click at [175, 334] on div "button" at bounding box center [172, 334] width 13 height 13
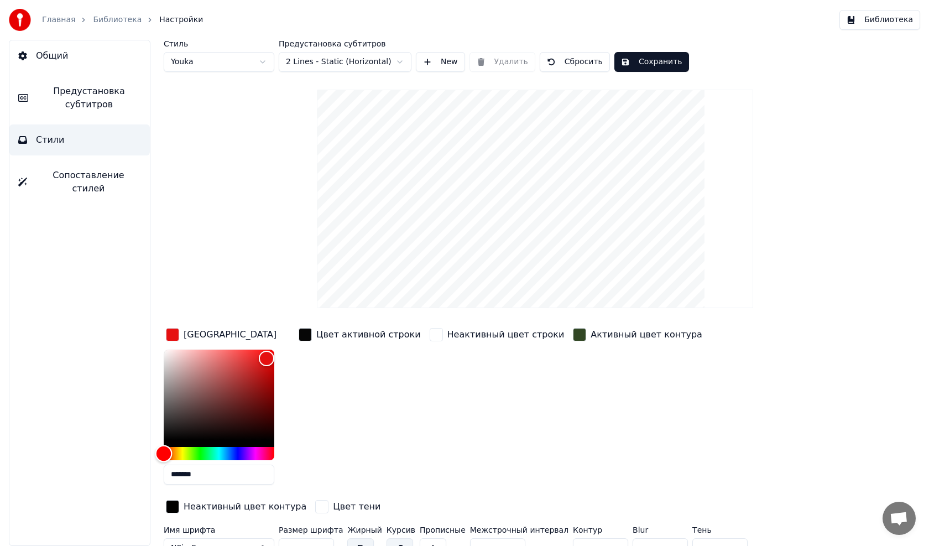
drag, startPoint x: 168, startPoint y: 453, endPoint x: 160, endPoint y: 453, distance: 7.2
click at [160, 453] on div "Hue" at bounding box center [163, 453] width 17 height 17
drag, startPoint x: 267, startPoint y: 357, endPoint x: 245, endPoint y: 376, distance: 29.4
click at [245, 376] on div "Color" at bounding box center [245, 376] width 17 height 17
type input "*******"
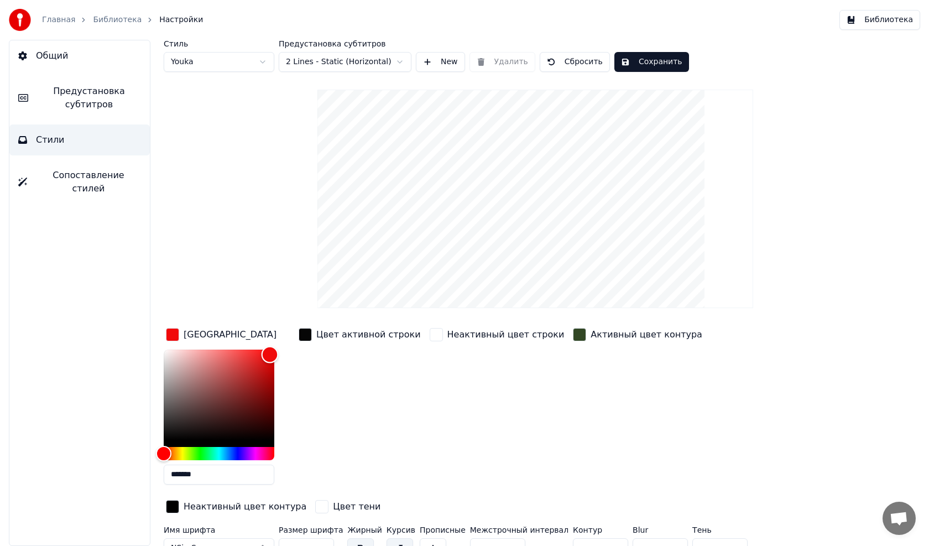
drag, startPoint x: 248, startPoint y: 379, endPoint x: 270, endPoint y: 354, distance: 33.3
click at [270, 354] on div "Color" at bounding box center [270, 354] width 17 height 17
click at [621, 60] on button "Сохранить" at bounding box center [651, 62] width 75 height 20
click at [177, 333] on div "button" at bounding box center [172, 334] width 13 height 13
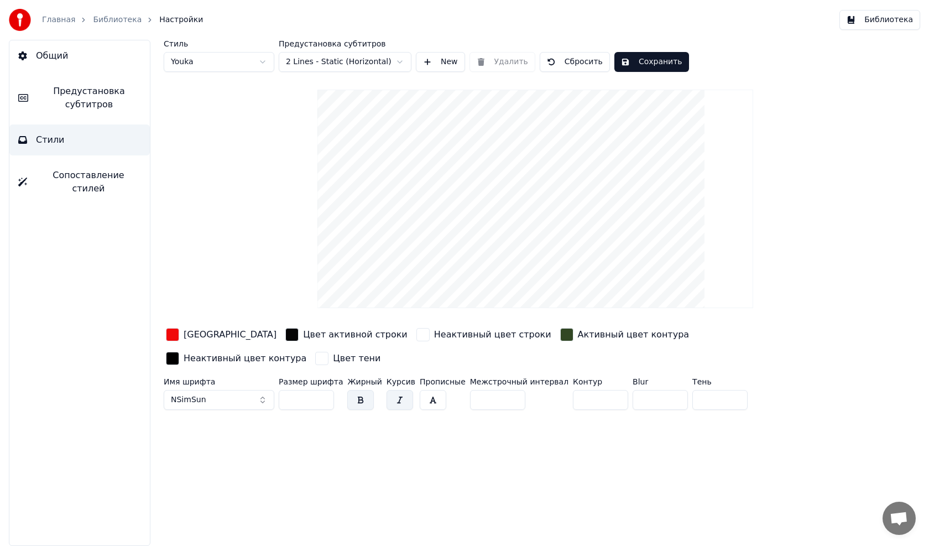
click at [203, 390] on button "NSimSun" at bounding box center [219, 400] width 111 height 20
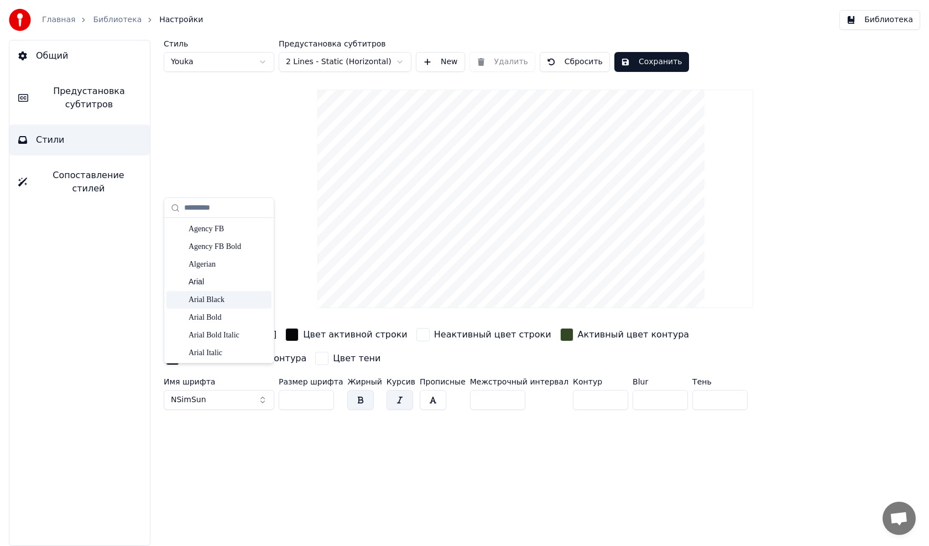
click at [226, 298] on div "Arial Black" at bounding box center [228, 299] width 79 height 11
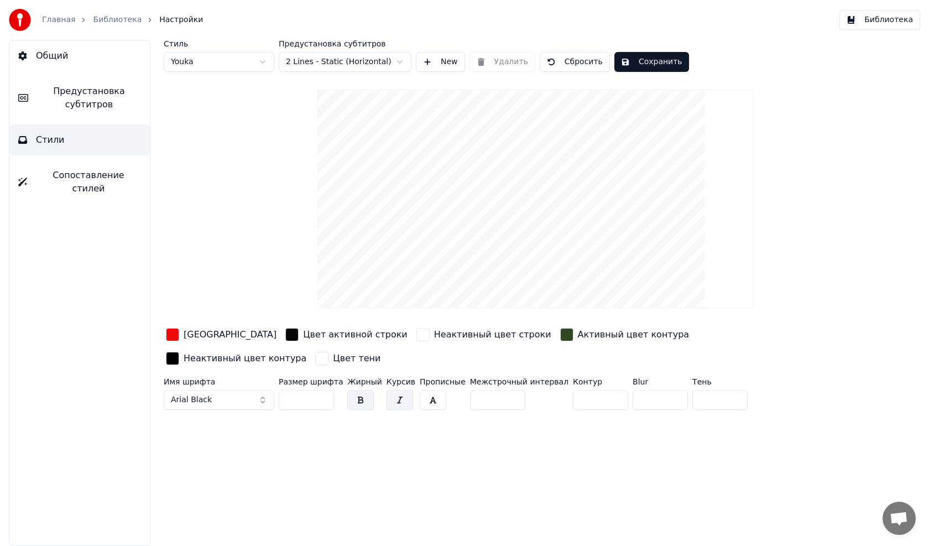
click at [222, 390] on button "Arial Black" at bounding box center [219, 400] width 111 height 20
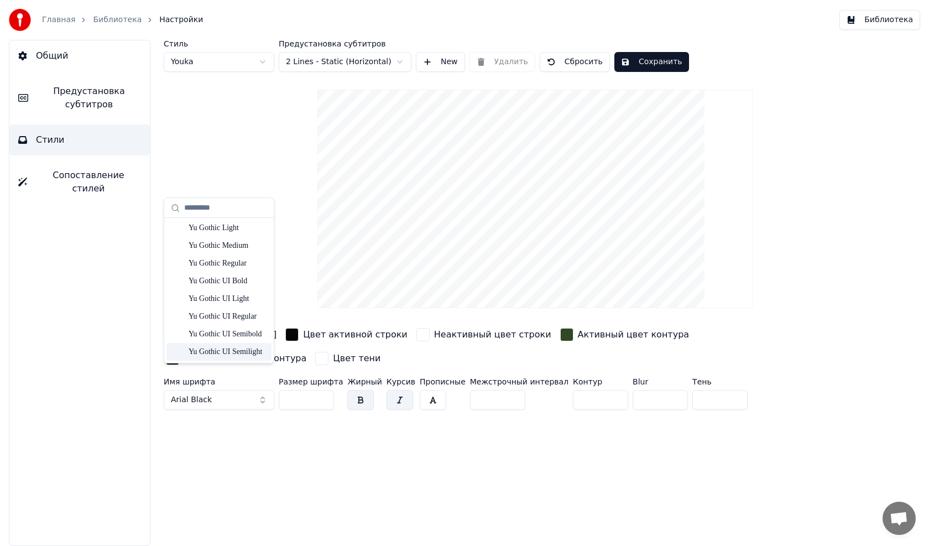
click at [223, 349] on div "Yu Gothic UI Semilight" at bounding box center [228, 351] width 79 height 11
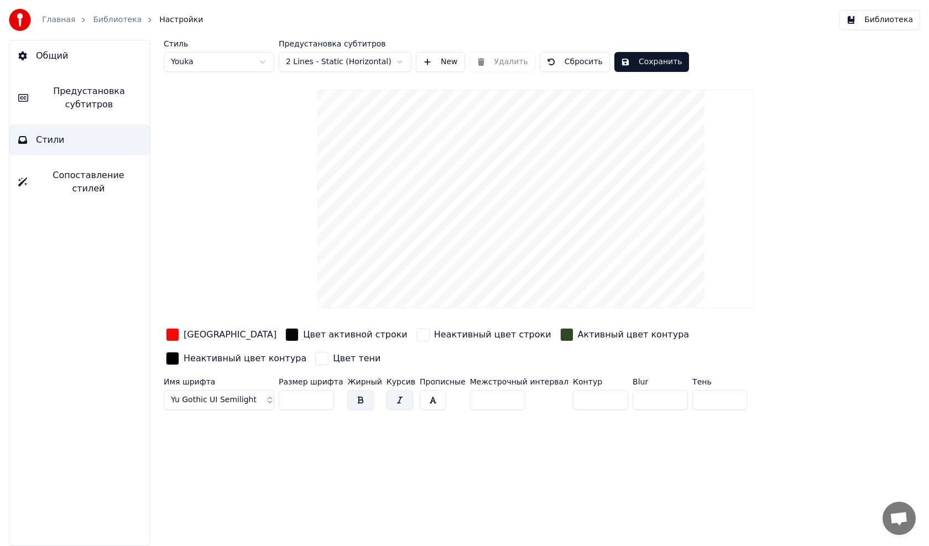
click at [196, 334] on div "Цвет заливки" at bounding box center [230, 334] width 93 height 13
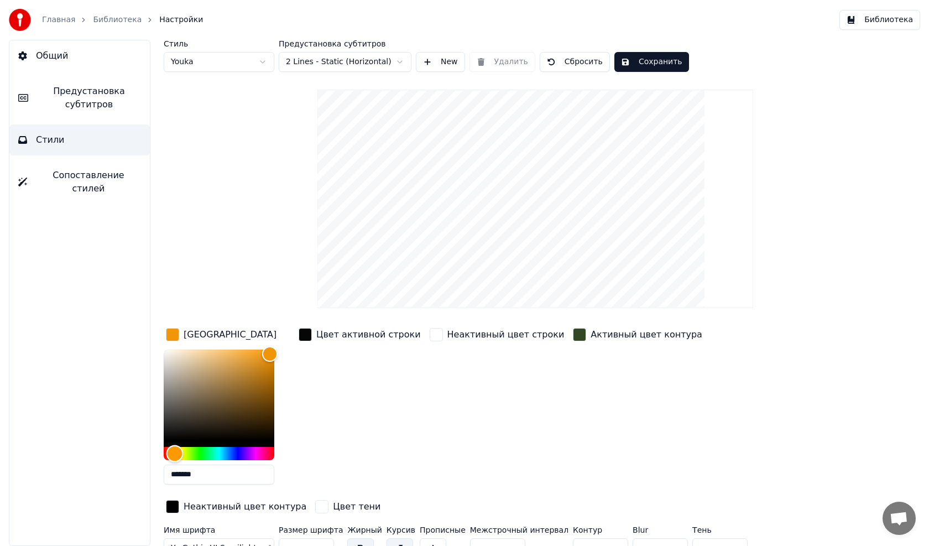
type input "*******"
drag, startPoint x: 169, startPoint y: 457, endPoint x: 174, endPoint y: 455, distance: 6.0
click at [174, 455] on div "Hue" at bounding box center [174, 453] width 17 height 17
click at [573, 333] on div "button" at bounding box center [579, 334] width 13 height 13
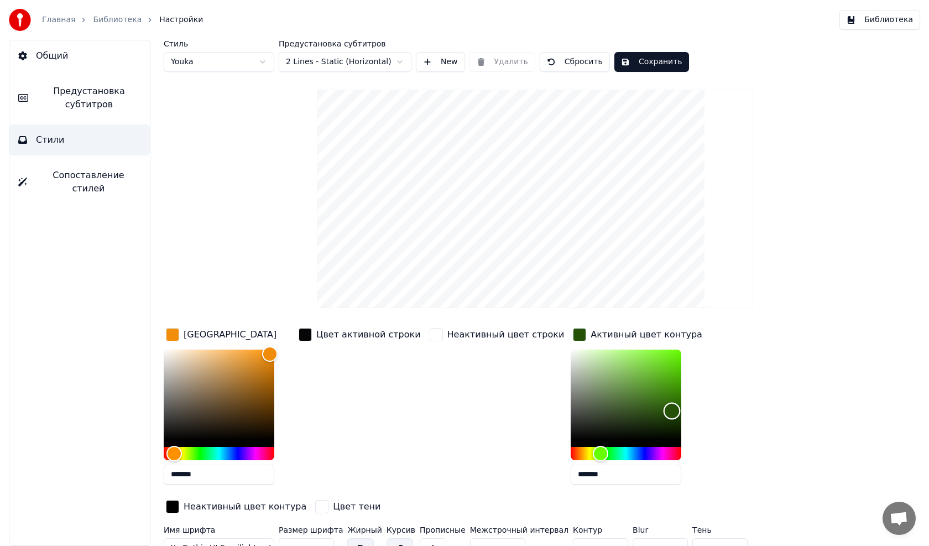
drag, startPoint x: 594, startPoint y: 410, endPoint x: 641, endPoint y: 410, distance: 46.4
click at [663, 410] on div "Color" at bounding box center [671, 411] width 17 height 17
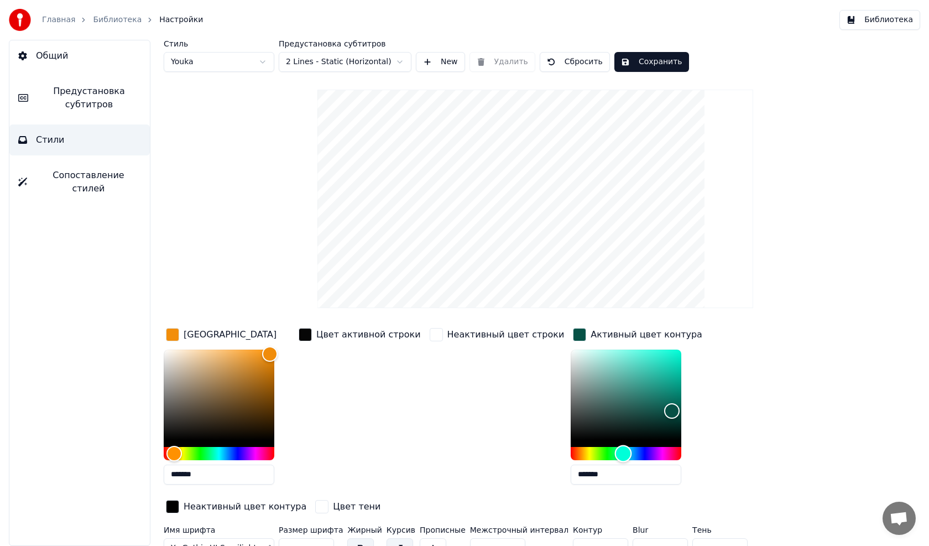
drag, startPoint x: 573, startPoint y: 452, endPoint x: 592, endPoint y: 454, distance: 19.4
click at [615, 454] on div "Hue" at bounding box center [623, 453] width 17 height 17
click at [620, 455] on div "Hue" at bounding box center [628, 453] width 17 height 17
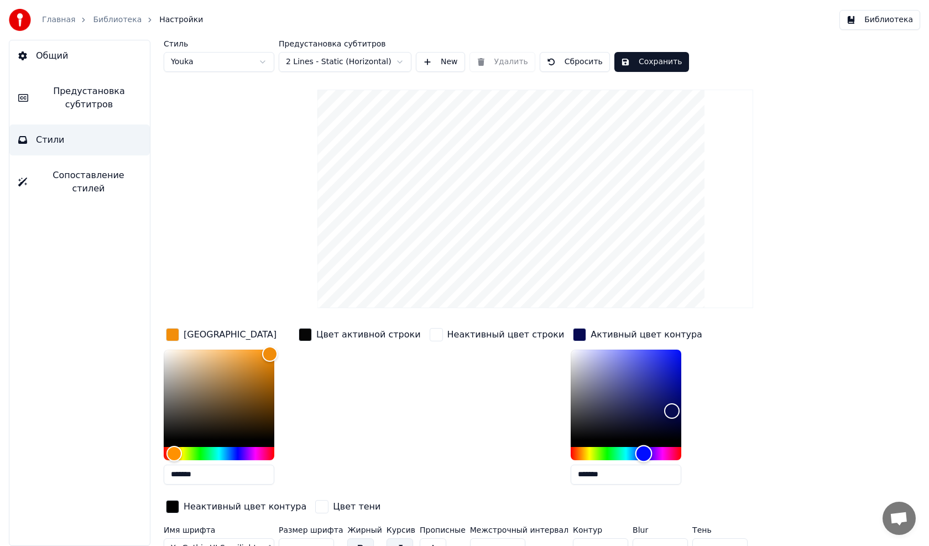
drag, startPoint x: 597, startPoint y: 455, endPoint x: 613, endPoint y: 455, distance: 15.5
click at [635, 455] on div "Hue" at bounding box center [643, 453] width 17 height 17
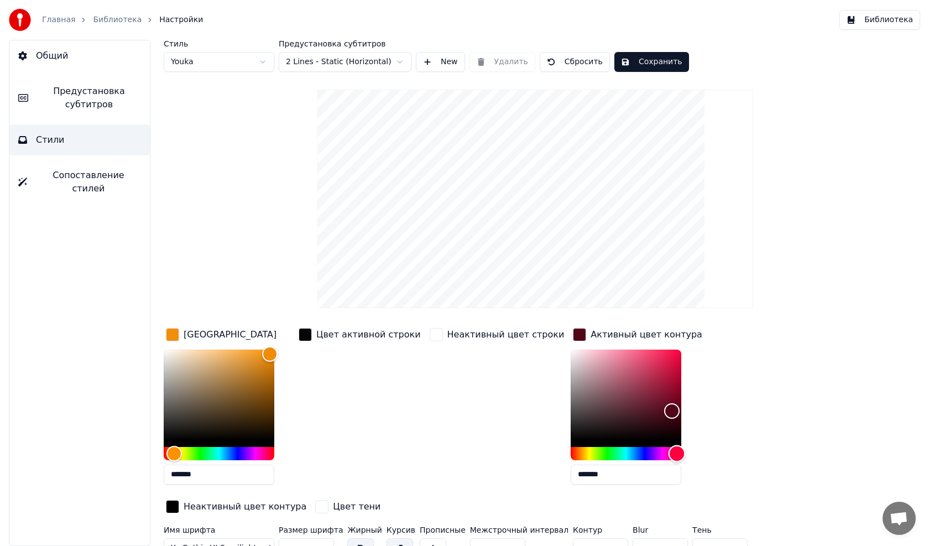
drag, startPoint x: 613, startPoint y: 455, endPoint x: 646, endPoint y: 454, distance: 32.6
click at [668, 454] on div "Hue" at bounding box center [676, 453] width 17 height 17
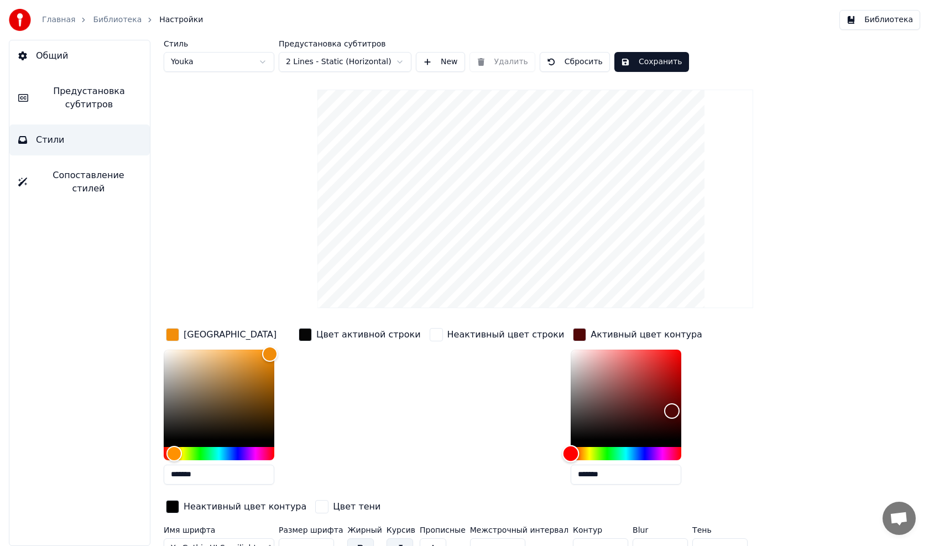
type input "*******"
drag, startPoint x: 646, startPoint y: 454, endPoint x: 536, endPoint y: 450, distance: 110.1
click at [562, 449] on div "Hue" at bounding box center [570, 453] width 17 height 17
click at [430, 335] on div "button" at bounding box center [436, 334] width 13 height 13
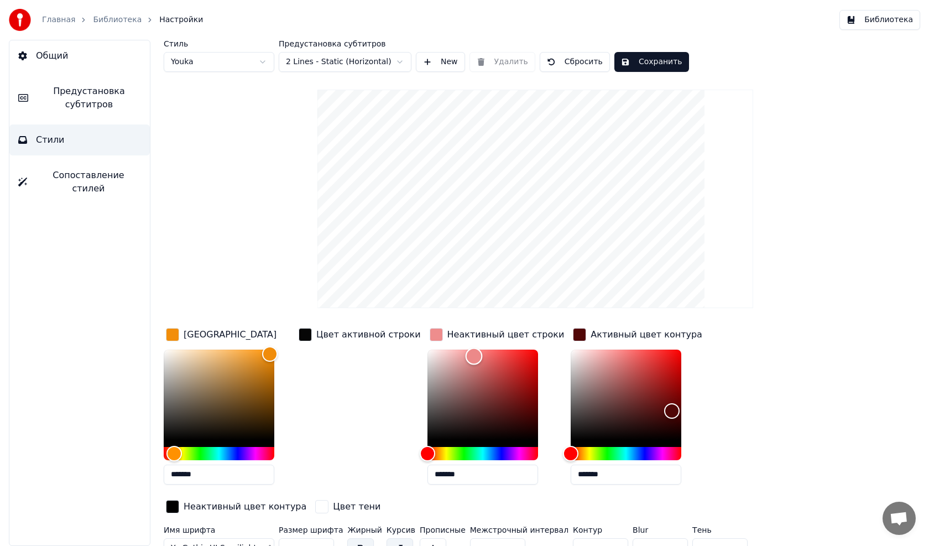
drag, startPoint x: 424, startPoint y: 347, endPoint x: 459, endPoint y: 356, distance: 37.0
click at [466, 356] on div "Color" at bounding box center [474, 356] width 17 height 17
click at [449, 453] on div "Hue" at bounding box center [482, 453] width 111 height 13
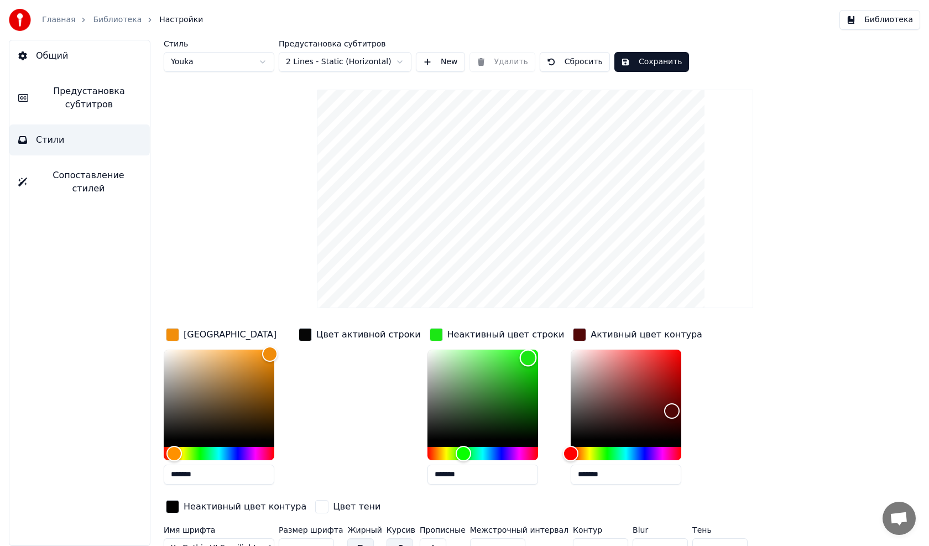
drag, startPoint x: 457, startPoint y: 356, endPoint x: 516, endPoint y: 356, distance: 58.6
click at [520, 356] on div "Color" at bounding box center [528, 357] width 17 height 17
type input "*******"
drag, startPoint x: 516, startPoint y: 355, endPoint x: 451, endPoint y: 356, distance: 65.8
click at [457, 356] on div "Color" at bounding box center [465, 356] width 17 height 17
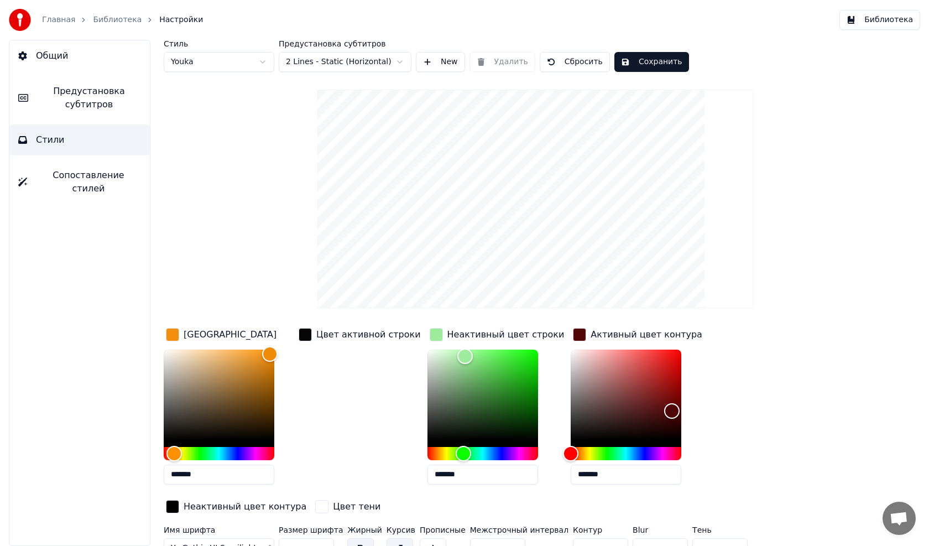
click at [639, 61] on button "Сохранить" at bounding box center [651, 62] width 75 height 20
click at [636, 65] on button "Готово" at bounding box center [643, 62] width 59 height 20
click at [114, 20] on link "Библиотека" at bounding box center [117, 19] width 49 height 11
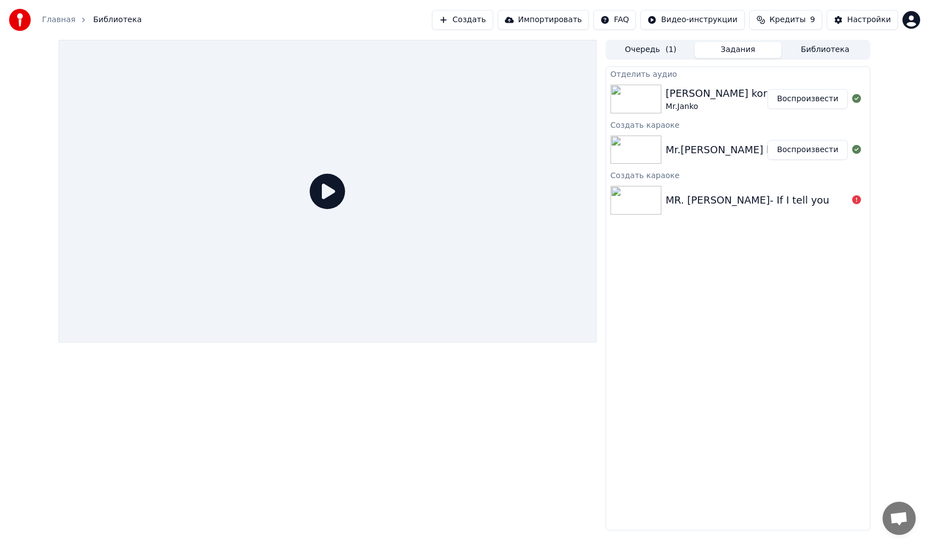
click at [779, 150] on button "Воспроизвести" at bounding box center [807, 150] width 80 height 20
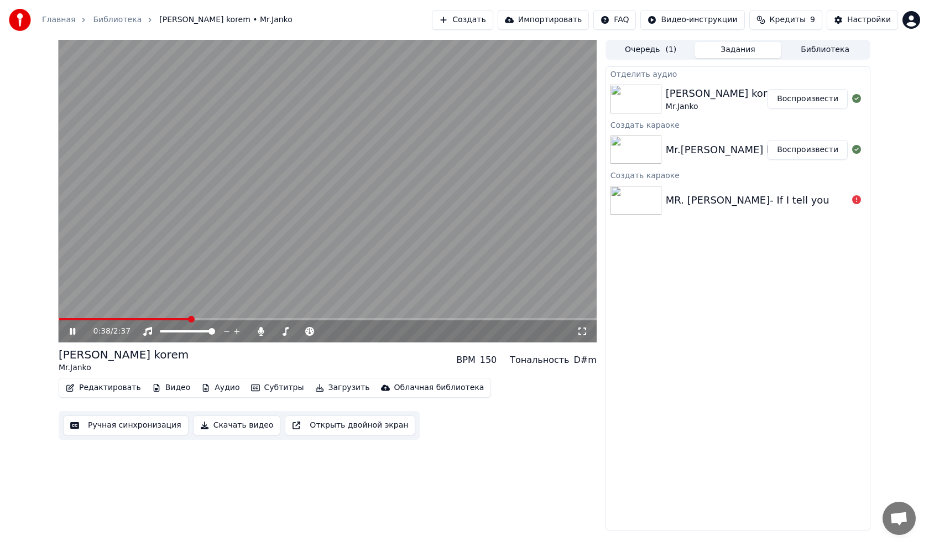
click at [348, 167] on video at bounding box center [328, 191] width 538 height 302
click at [863, 16] on div "Настройки" at bounding box center [869, 19] width 44 height 11
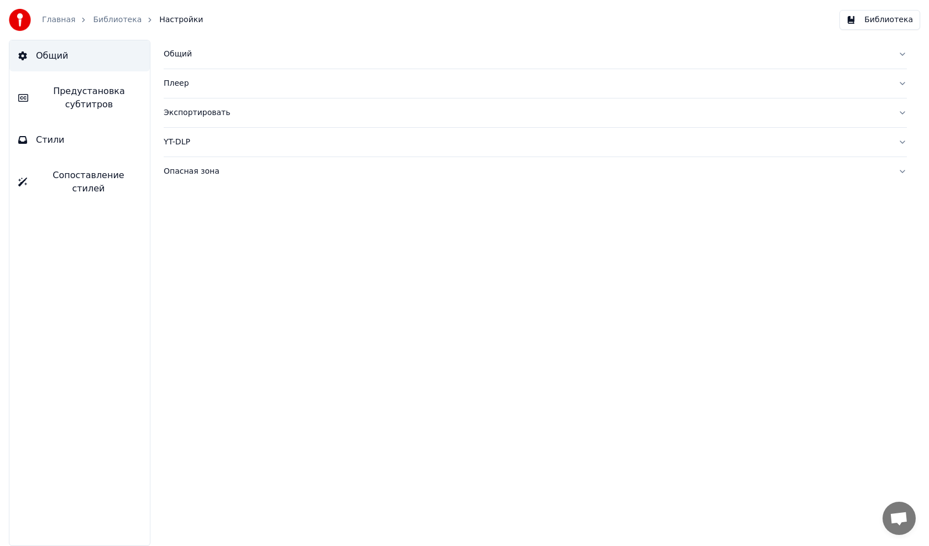
click at [37, 140] on span "Стили" at bounding box center [50, 139] width 29 height 13
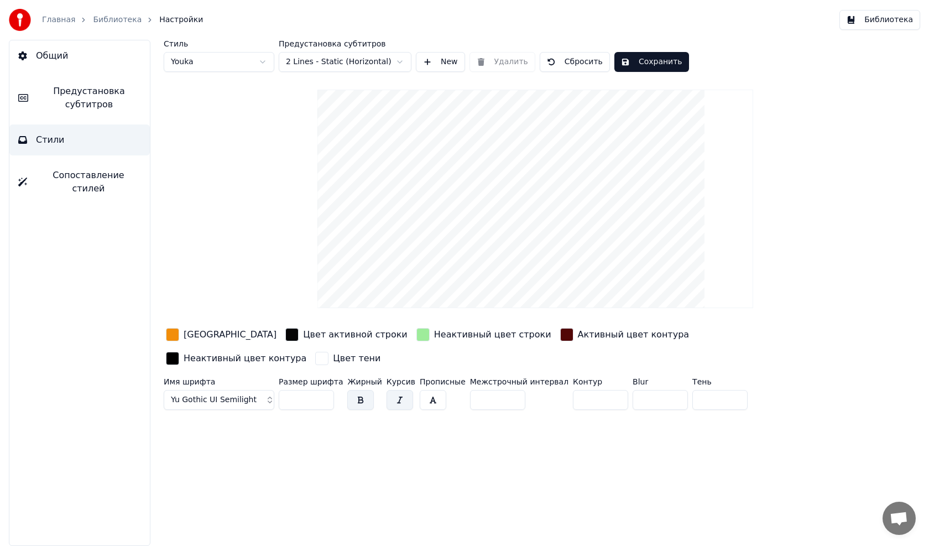
click at [179, 352] on div "button" at bounding box center [172, 358] width 13 height 13
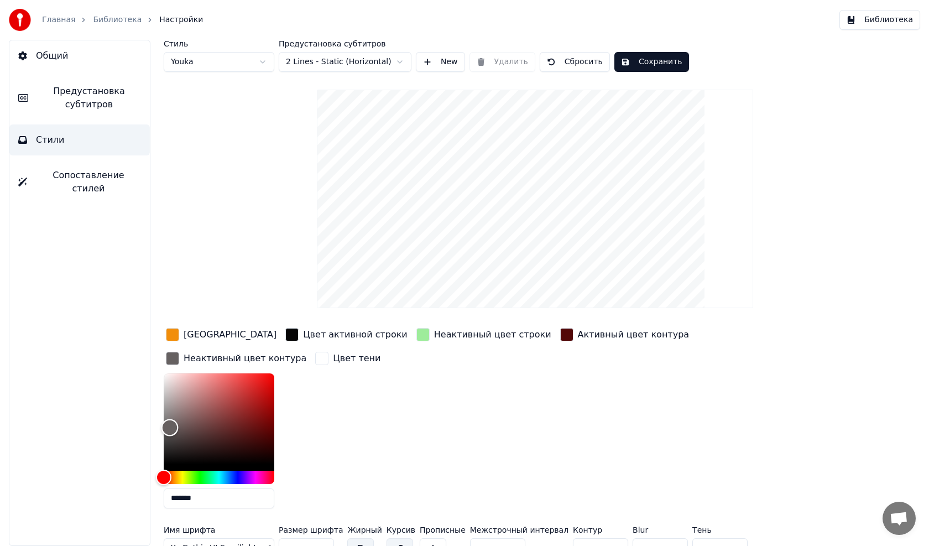
drag, startPoint x: 610, startPoint y: 437, endPoint x: 615, endPoint y: 403, distance: 35.2
click at [178, 419] on div "Color" at bounding box center [169, 427] width 17 height 17
drag, startPoint x: 621, startPoint y: 403, endPoint x: 633, endPoint y: 396, distance: 14.1
click at [194, 413] on div "Color" at bounding box center [185, 421] width 17 height 17
type input "*******"
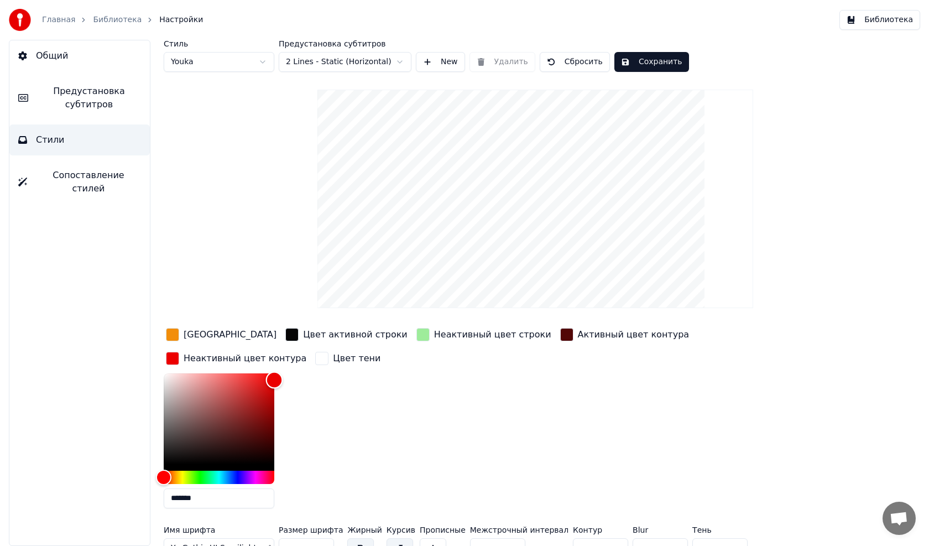
drag, startPoint x: 633, startPoint y: 396, endPoint x: 721, endPoint y: 356, distance: 96.7
click at [283, 372] on div "Color" at bounding box center [274, 380] width 17 height 17
click at [567, 62] on button "Сбросить" at bounding box center [575, 62] width 70 height 20
type input "**"
type input "*******"
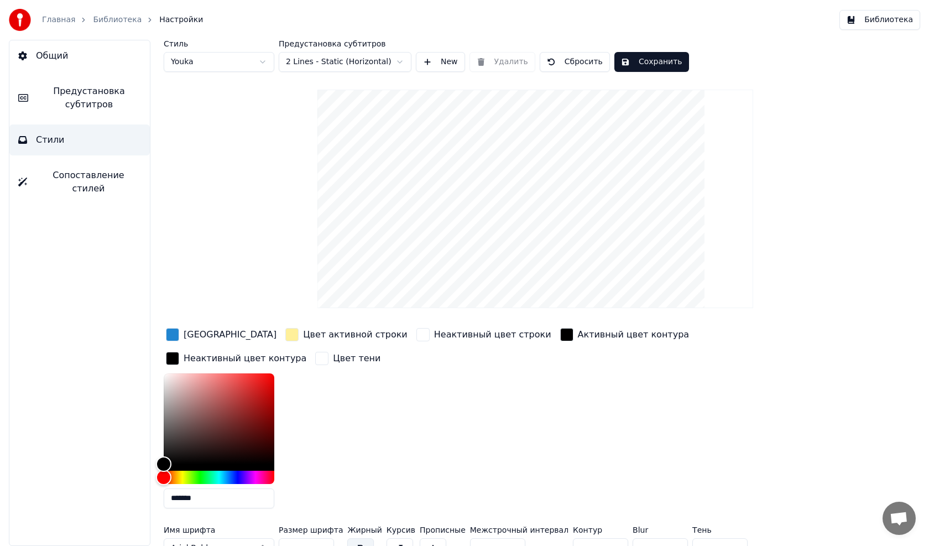
click at [196, 336] on div "Цвет заливки" at bounding box center [230, 334] width 93 height 13
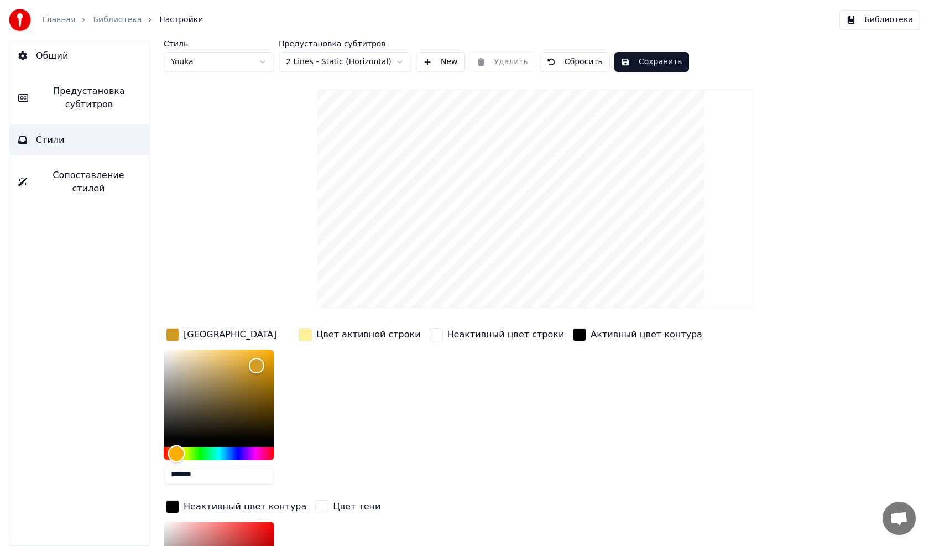
type input "*******"
drag, startPoint x: 227, startPoint y: 455, endPoint x: 175, endPoint y: 456, distance: 52.0
click at [175, 456] on div "Hue" at bounding box center [175, 453] width 17 height 17
click at [308, 336] on div "button" at bounding box center [305, 334] width 13 height 13
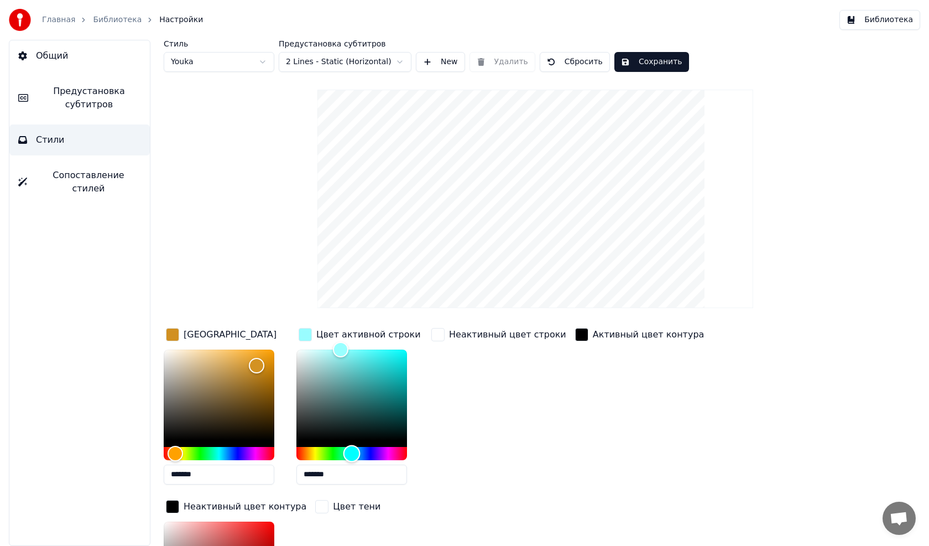
type input "*******"
drag, startPoint x: 310, startPoint y: 454, endPoint x: 351, endPoint y: 457, distance: 41.5
click at [351, 457] on div "Hue" at bounding box center [351, 453] width 17 height 17
click at [438, 334] on div "button" at bounding box center [437, 334] width 13 height 13
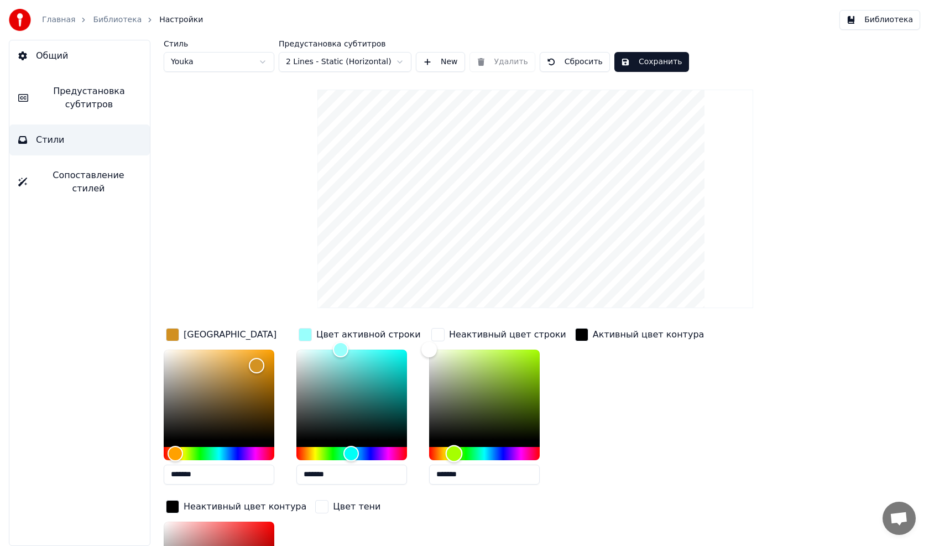
drag, startPoint x: 433, startPoint y: 452, endPoint x: 454, endPoint y: 453, distance: 21.1
click at [454, 453] on div "Hue" at bounding box center [454, 453] width 17 height 17
click at [453, 450] on div "Hue" at bounding box center [453, 453] width 17 height 17
drag, startPoint x: 428, startPoint y: 348, endPoint x: 451, endPoint y: 353, distance: 23.3
click at [451, 353] on div "Color" at bounding box center [451, 354] width 17 height 17
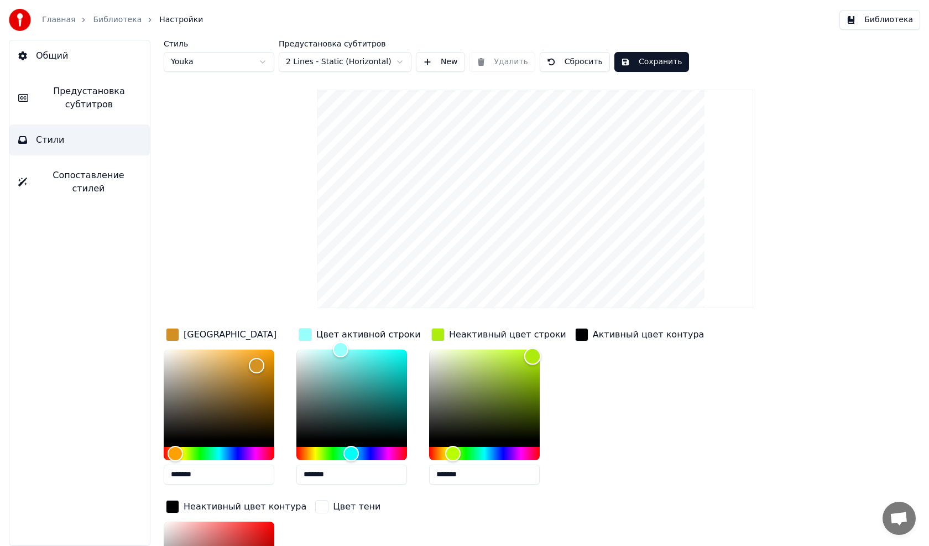
drag, startPoint x: 488, startPoint y: 358, endPoint x: 532, endPoint y: 356, distance: 44.8
click at [532, 356] on div "Color" at bounding box center [484, 394] width 111 height 91
type input "*******"
click at [530, 356] on div "Color" at bounding box center [529, 356] width 17 height 17
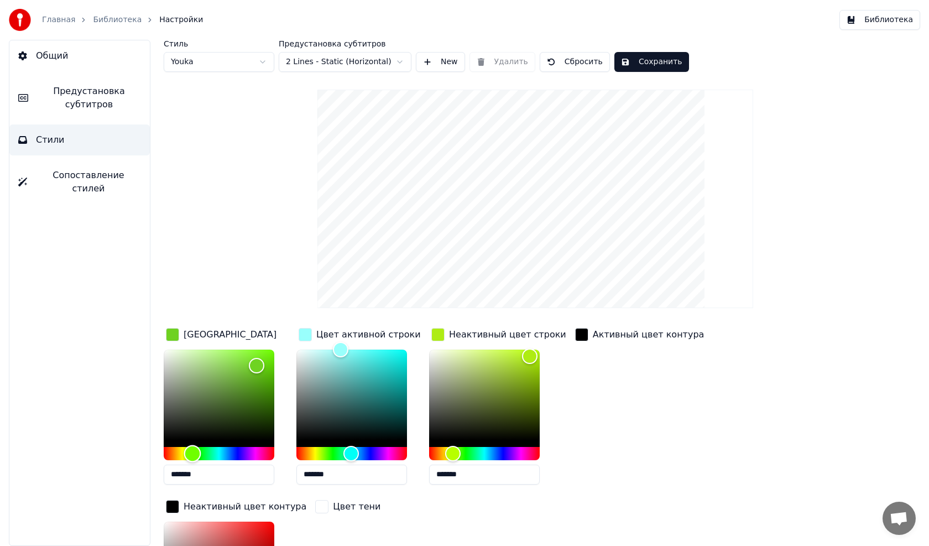
drag, startPoint x: 177, startPoint y: 452, endPoint x: 242, endPoint y: 395, distance: 85.8
click at [192, 452] on div "Hue" at bounding box center [192, 453] width 17 height 17
drag, startPoint x: 275, startPoint y: 357, endPoint x: 283, endPoint y: 351, distance: 9.4
click at [283, 351] on div "*******" at bounding box center [228, 418] width 128 height 139
drag, startPoint x: 273, startPoint y: 352, endPoint x: 241, endPoint y: 403, distance: 59.8
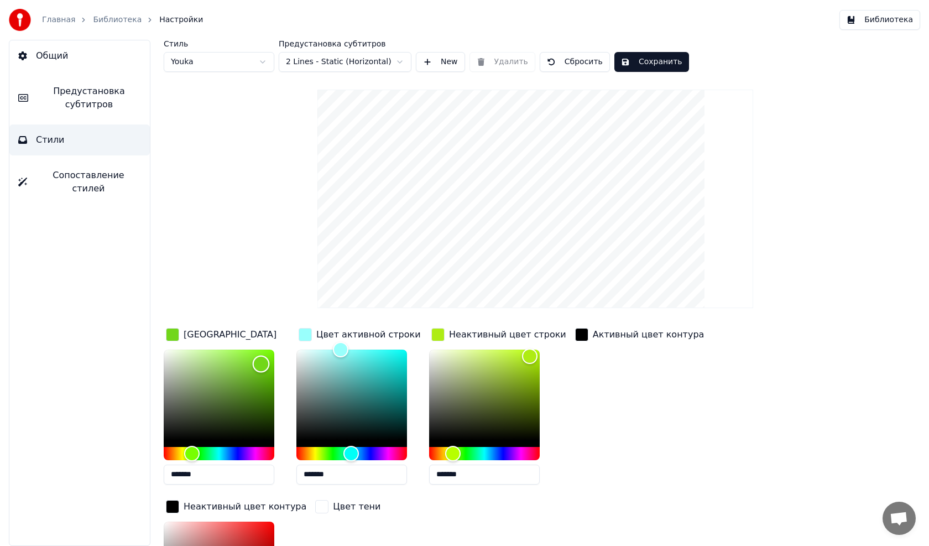
click at [260, 364] on div "Color" at bounding box center [261, 364] width 17 height 17
drag, startPoint x: 194, startPoint y: 451, endPoint x: 187, endPoint y: 451, distance: 7.2
click at [189, 451] on div "Hue" at bounding box center [189, 453] width 17 height 17
type input "*******"
click at [304, 335] on div "button" at bounding box center [305, 334] width 13 height 13
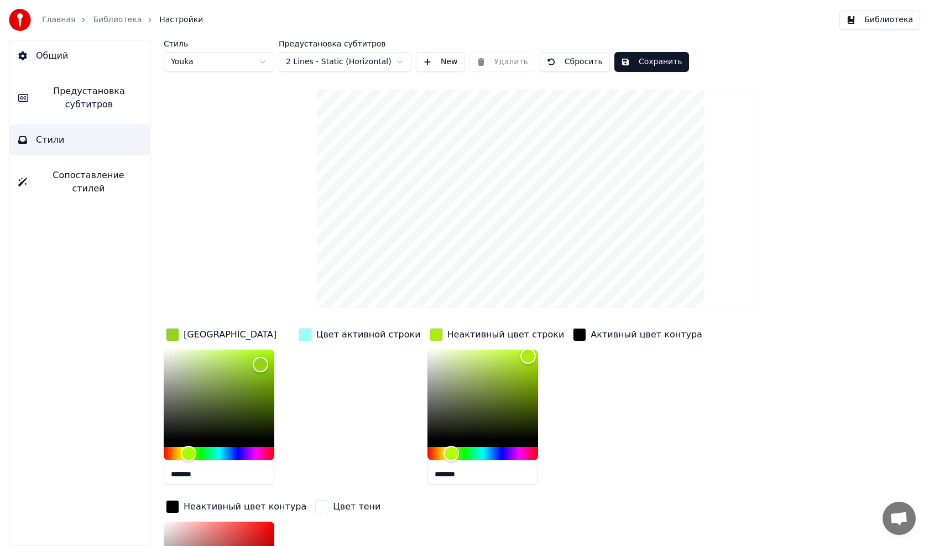
click at [304, 334] on div "button" at bounding box center [305, 334] width 13 height 13
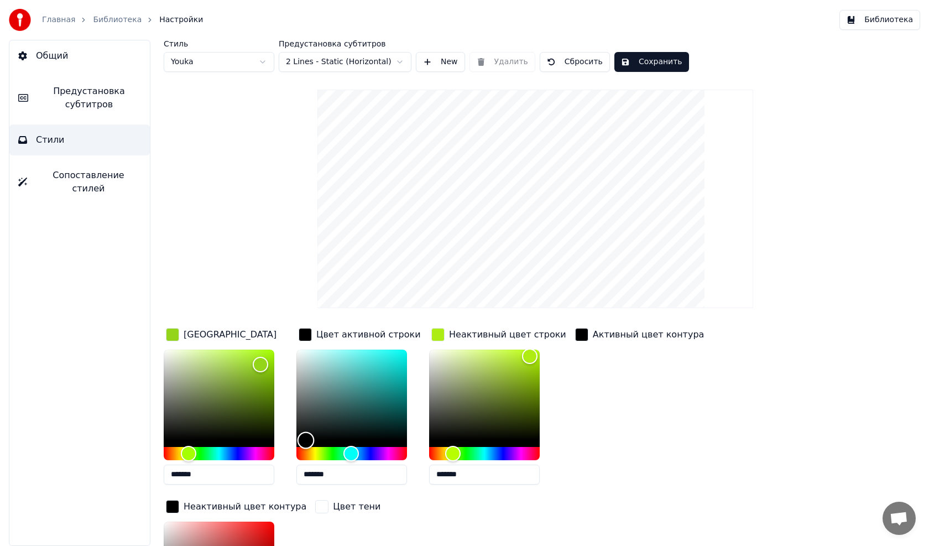
drag, startPoint x: 336, startPoint y: 349, endPoint x: 306, endPoint y: 440, distance: 95.1
click at [306, 440] on div "Color" at bounding box center [305, 439] width 17 height 17
drag, startPoint x: 304, startPoint y: 438, endPoint x: 329, endPoint y: 451, distance: 27.9
click at [288, 443] on div "Цвет заливки ******* Цвет активной строки ******* Неактивный цвет строки ******…" at bounding box center [489, 495] width 650 height 339
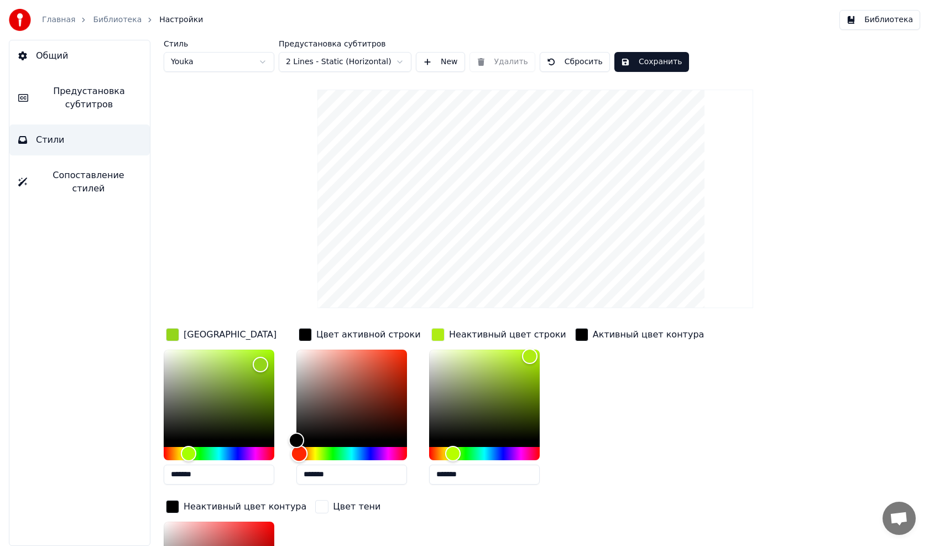
drag, startPoint x: 353, startPoint y: 452, endPoint x: 299, endPoint y: 453, distance: 54.2
click at [299, 453] on div "Hue" at bounding box center [299, 453] width 17 height 17
drag, startPoint x: 303, startPoint y: 433, endPoint x: 372, endPoint y: 358, distance: 101.8
click at [372, 358] on div "Color" at bounding box center [371, 359] width 17 height 17
drag, startPoint x: 372, startPoint y: 358, endPoint x: 343, endPoint y: 355, distance: 28.4
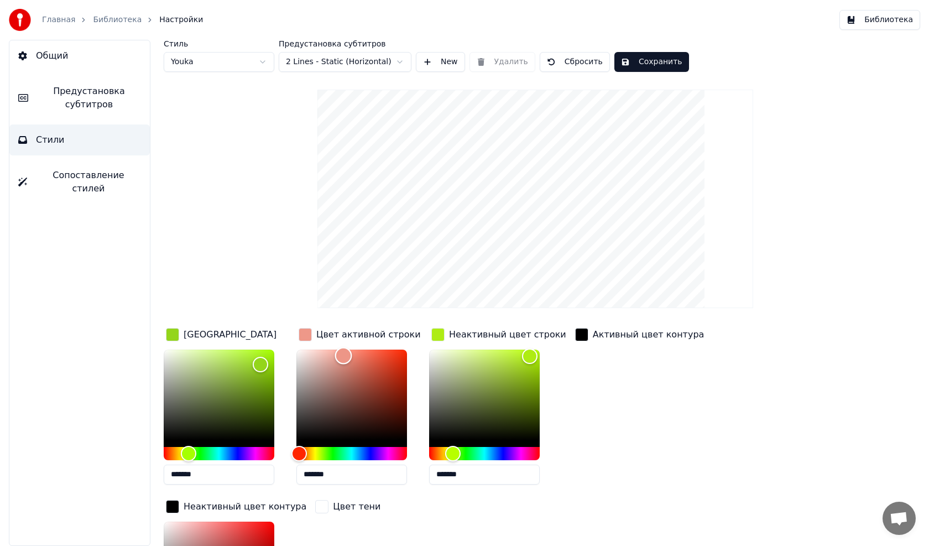
click at [343, 355] on div "Color" at bounding box center [343, 355] width 17 height 17
type input "*******"
drag, startPoint x: 343, startPoint y: 355, endPoint x: 353, endPoint y: 354, distance: 10.0
click at [353, 354] on div "Color" at bounding box center [353, 355] width 17 height 17
click at [439, 333] on div "button" at bounding box center [437, 334] width 13 height 13
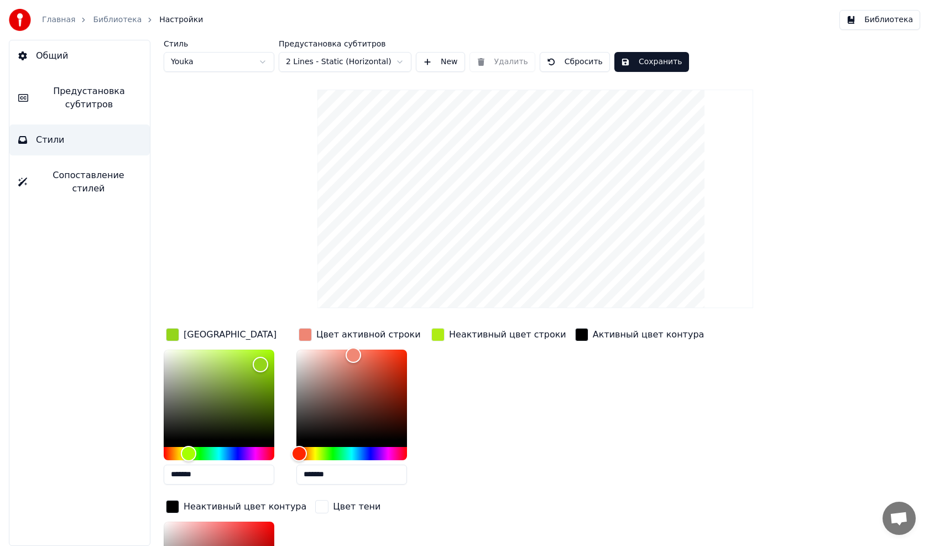
click at [439, 333] on div "button" at bounding box center [437, 334] width 13 height 13
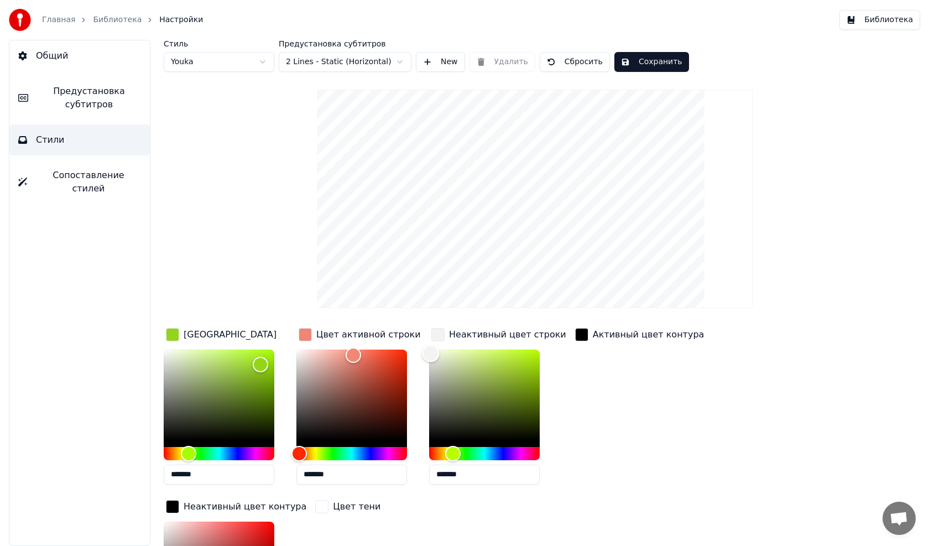
drag, startPoint x: 529, startPoint y: 356, endPoint x: 431, endPoint y: 353, distance: 97.9
click at [431, 353] on div "Color" at bounding box center [430, 353] width 17 height 17
type input "*******"
drag, startPoint x: 435, startPoint y: 354, endPoint x: 422, endPoint y: 354, distance: 12.7
click at [422, 354] on div "Color" at bounding box center [429, 355] width 17 height 17
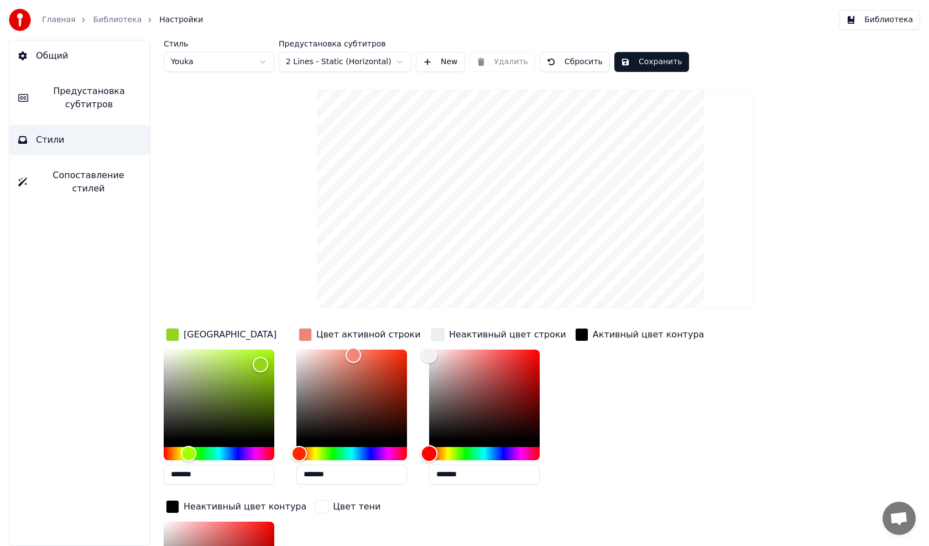
drag, startPoint x: 451, startPoint y: 456, endPoint x: 421, endPoint y: 455, distance: 30.4
click at [421, 455] on div "Hue" at bounding box center [429, 453] width 17 height 17
type input "*******"
drag, startPoint x: 354, startPoint y: 351, endPoint x: 302, endPoint y: 353, distance: 52.6
click at [302, 353] on div "Color" at bounding box center [302, 354] width 17 height 17
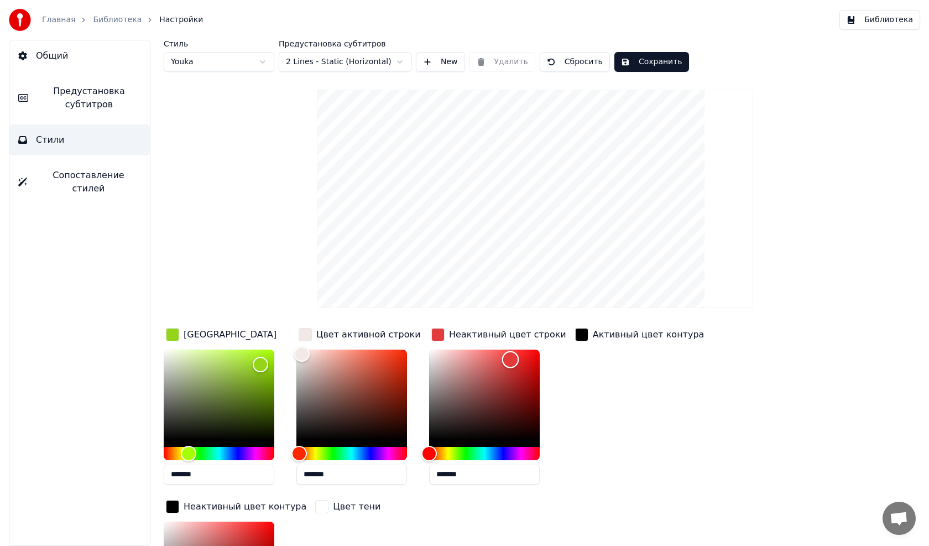
type input "*******"
drag, startPoint x: 433, startPoint y: 357, endPoint x: 510, endPoint y: 358, distance: 77.4
click at [510, 358] on div "Color" at bounding box center [510, 359] width 17 height 17
type input "*******"
click at [304, 354] on div "Color" at bounding box center [302, 354] width 17 height 17
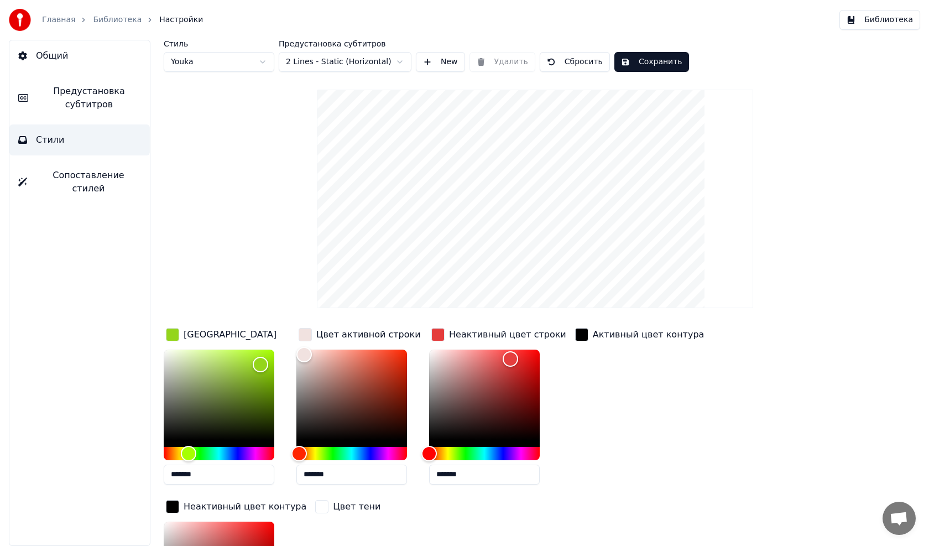
click at [555, 59] on button "Сбросить" at bounding box center [575, 62] width 70 height 20
type input "*******"
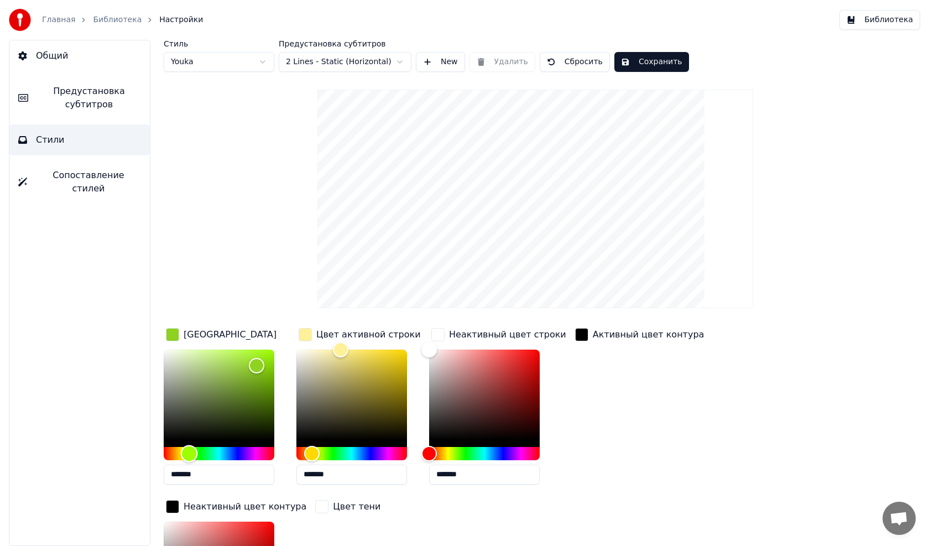
drag, startPoint x: 225, startPoint y: 456, endPoint x: 185, endPoint y: 456, distance: 40.4
click at [188, 457] on div "Hue" at bounding box center [189, 453] width 17 height 17
type input "*******"
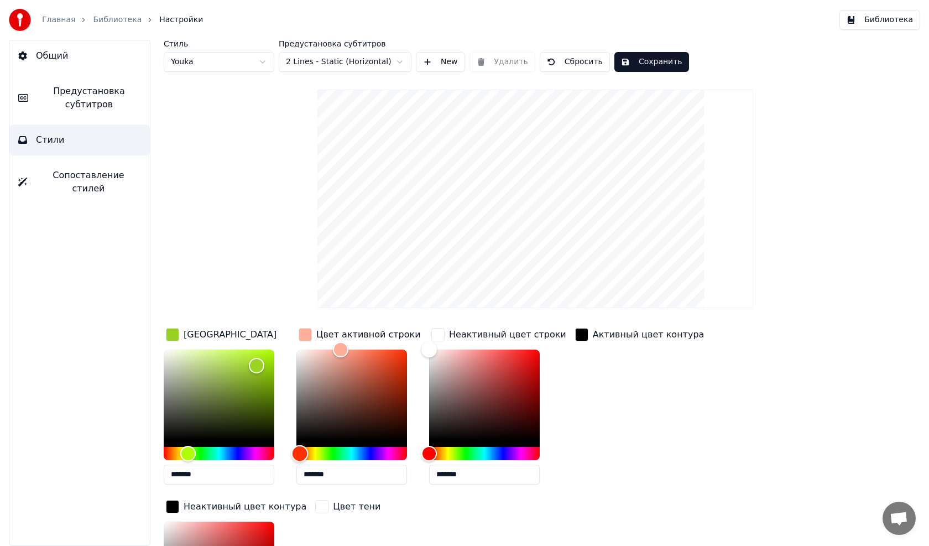
type input "*******"
drag, startPoint x: 309, startPoint y: 457, endPoint x: 294, endPoint y: 457, distance: 14.9
click at [294, 457] on div "Hue" at bounding box center [296, 453] width 17 height 17
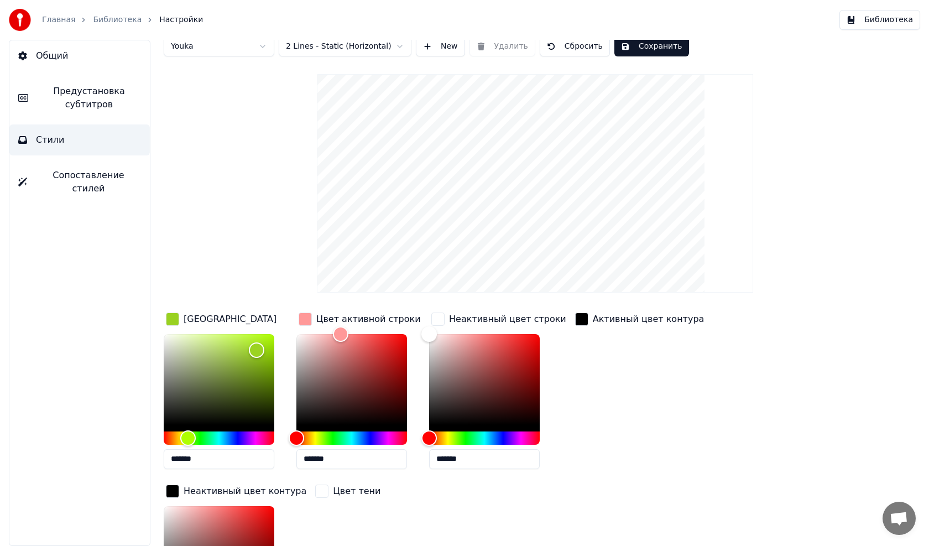
type input "*"
type input "***"
click at [175, 320] on div "button" at bounding box center [172, 318] width 13 height 13
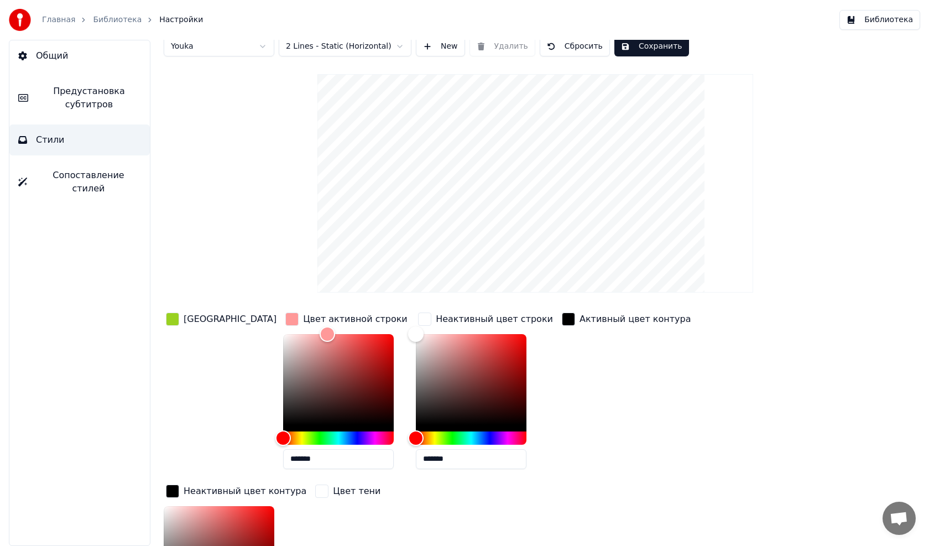
click at [285, 322] on div "button" at bounding box center [291, 318] width 13 height 13
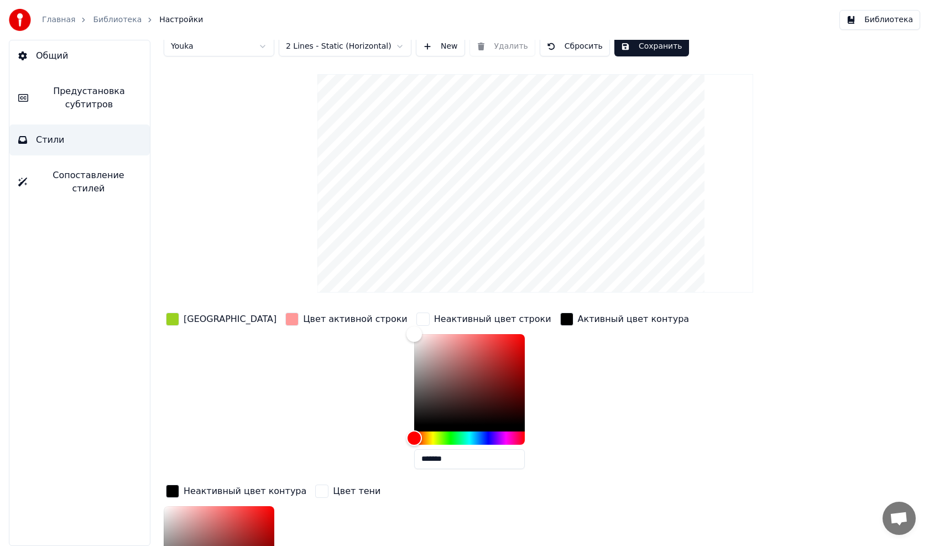
scroll to position [0, 0]
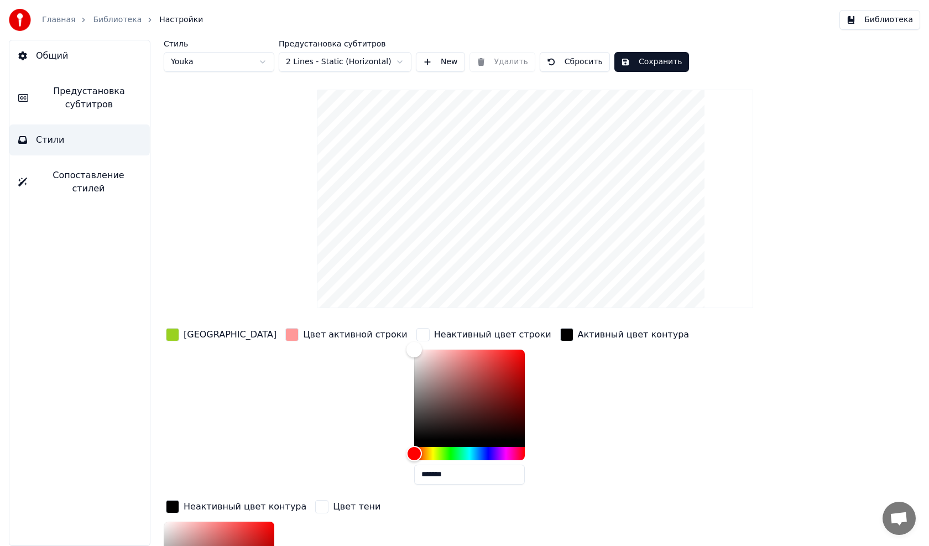
click at [416, 334] on div "button" at bounding box center [422, 334] width 13 height 13
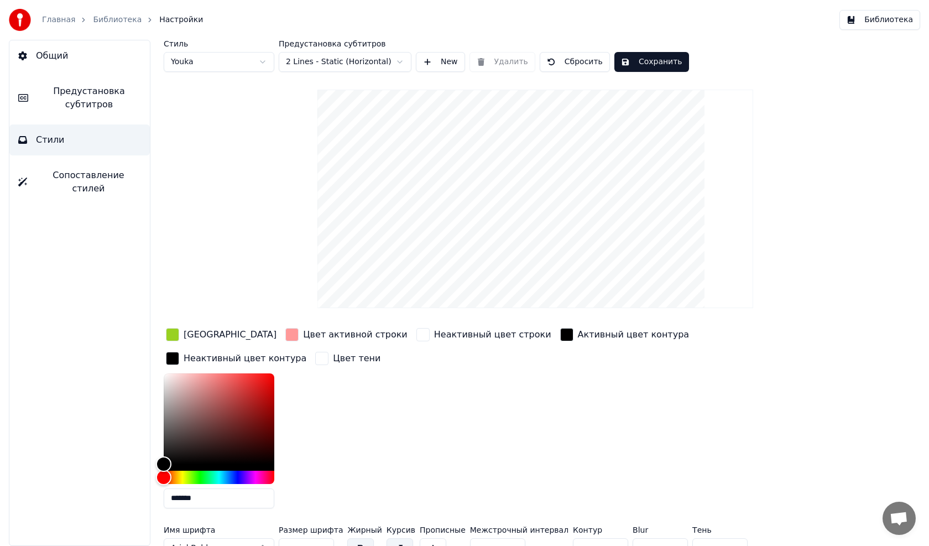
click at [179, 352] on div "button" at bounding box center [172, 358] width 13 height 13
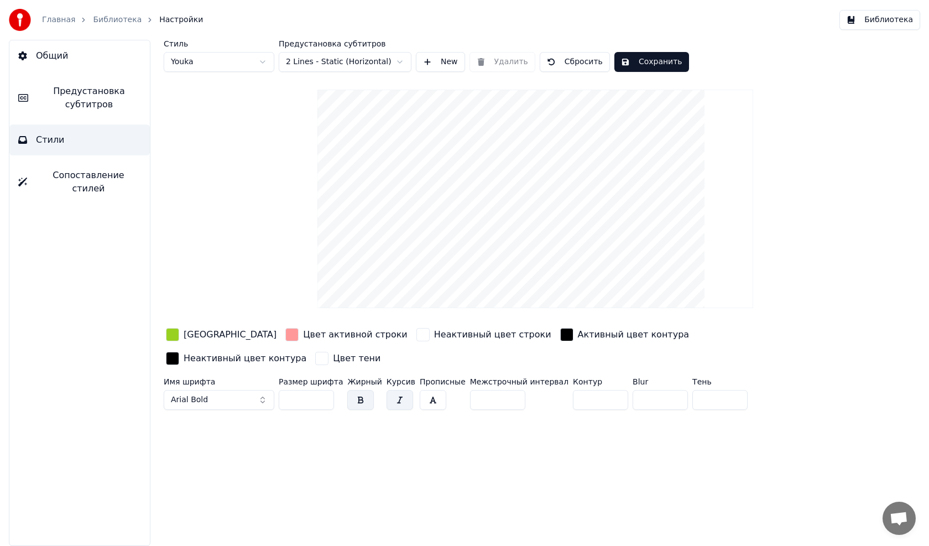
click at [248, 390] on button "Arial Bold" at bounding box center [219, 400] width 111 height 20
click at [526, 151] on video at bounding box center [535, 199] width 436 height 218
click at [191, 394] on span "Arial Bold" at bounding box center [189, 399] width 37 height 11
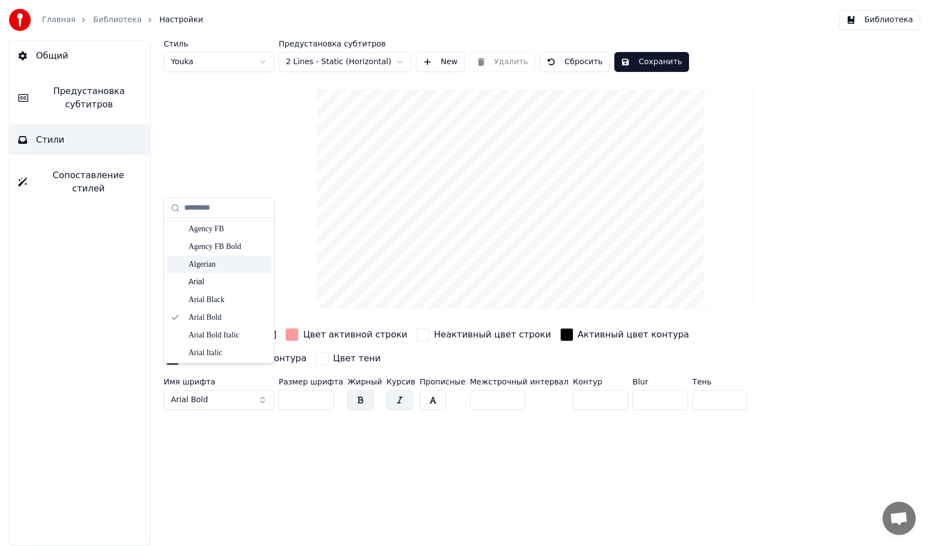
click at [208, 266] on div "Algerian" at bounding box center [228, 264] width 79 height 11
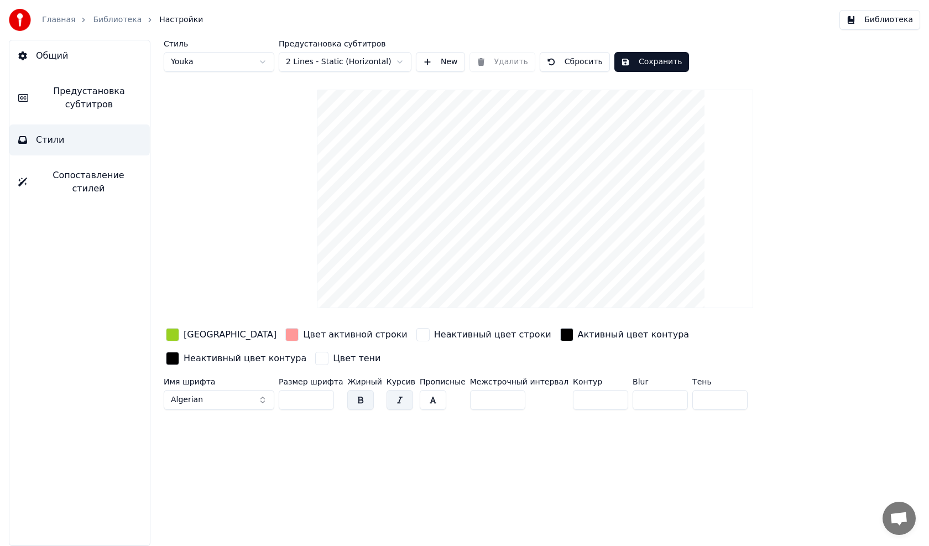
click at [198, 394] on span "Algerian" at bounding box center [187, 399] width 32 height 11
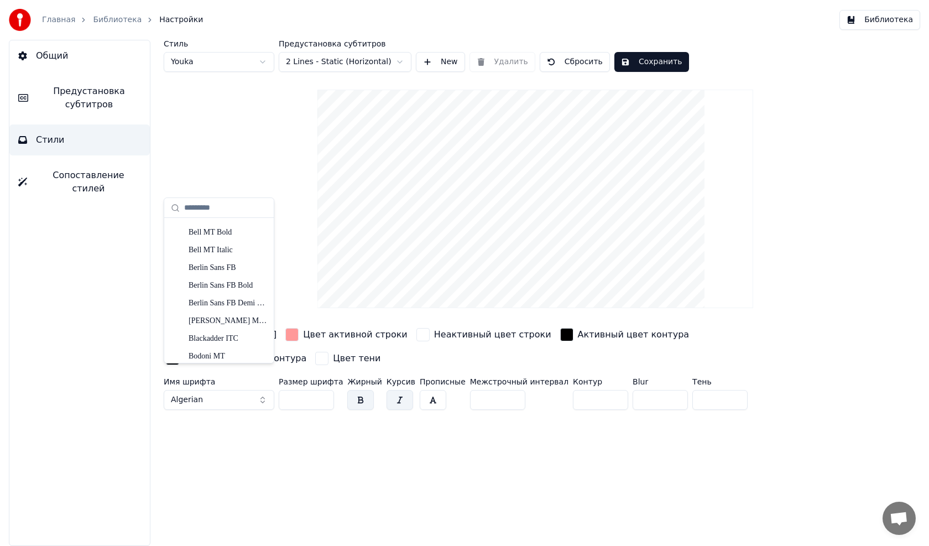
scroll to position [332, 0]
click at [215, 309] on div "Bernard MT Condensed" at bounding box center [228, 304] width 79 height 11
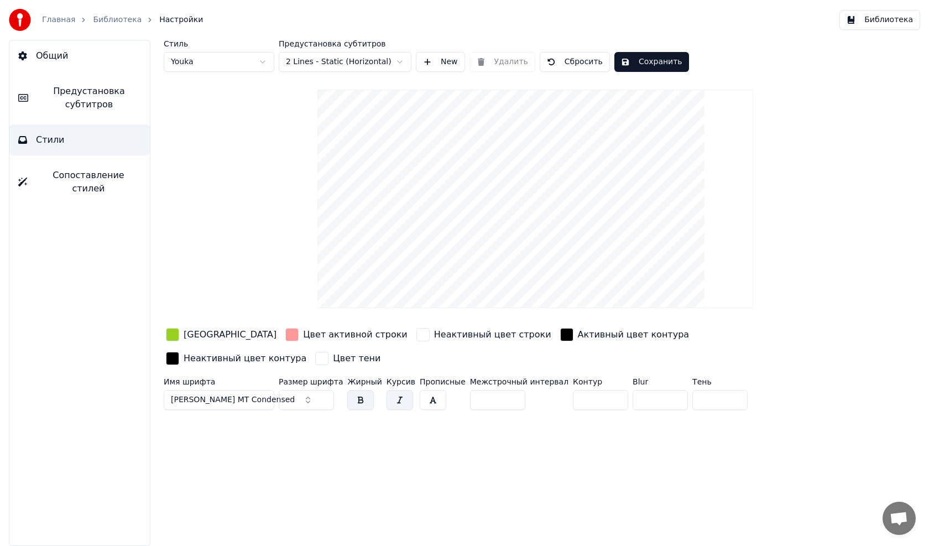
click at [506, 142] on video at bounding box center [535, 199] width 436 height 218
click at [507, 142] on video at bounding box center [535, 199] width 436 height 218
click at [509, 142] on video at bounding box center [535, 199] width 436 height 218
click at [636, 62] on button "Сохранить" at bounding box center [651, 62] width 75 height 20
click at [636, 62] on button "Готово" at bounding box center [643, 62] width 59 height 20
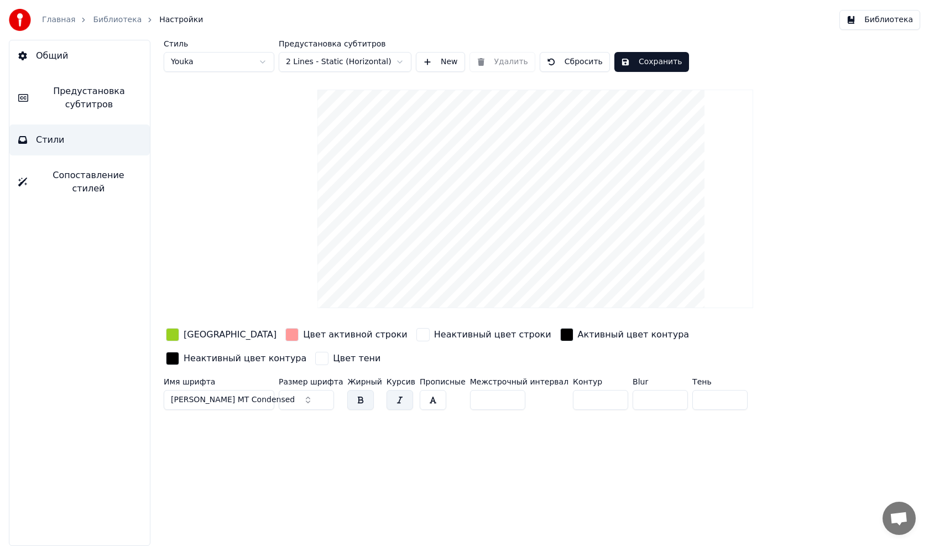
click at [104, 18] on link "Библиотека" at bounding box center [117, 19] width 49 height 11
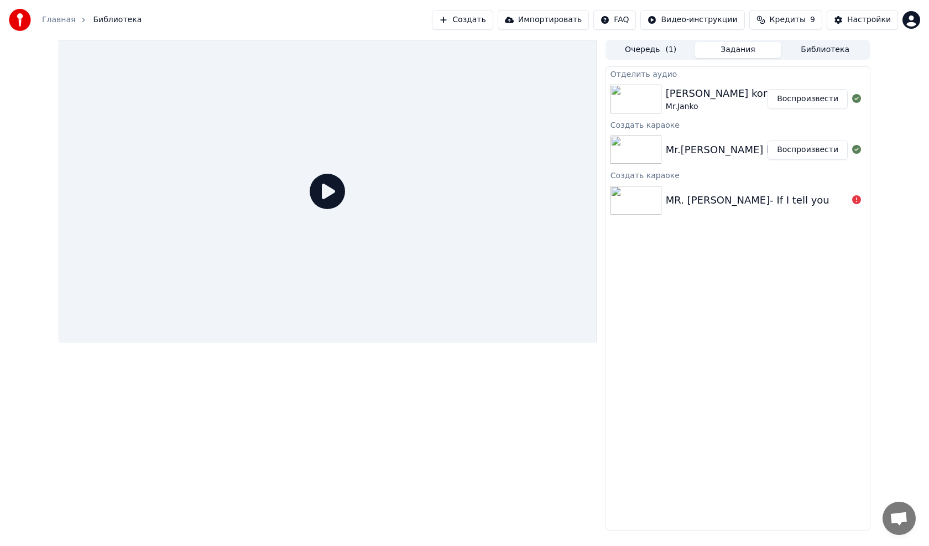
click at [809, 148] on button "Воспроизвести" at bounding box center [807, 150] width 80 height 20
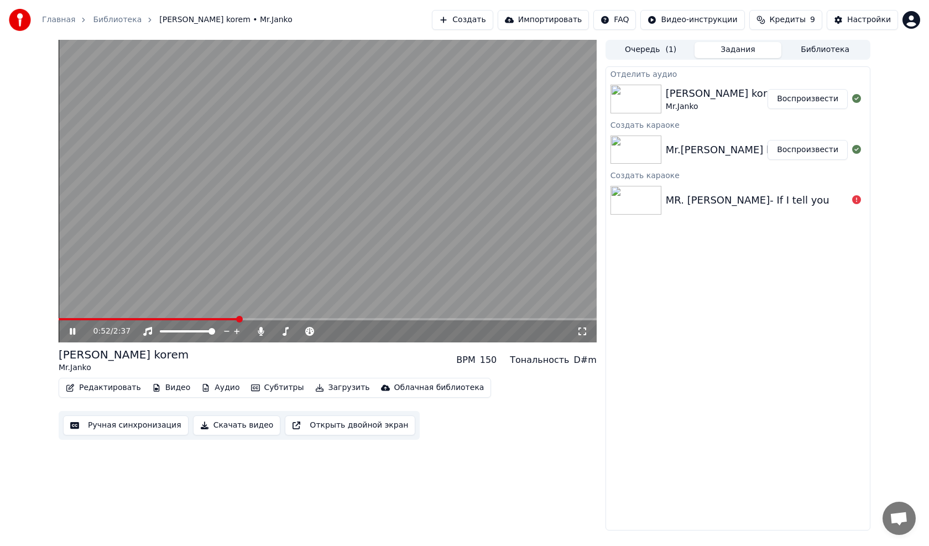
click at [121, 428] on button "Ручная синхронизация" at bounding box center [126, 425] width 126 height 20
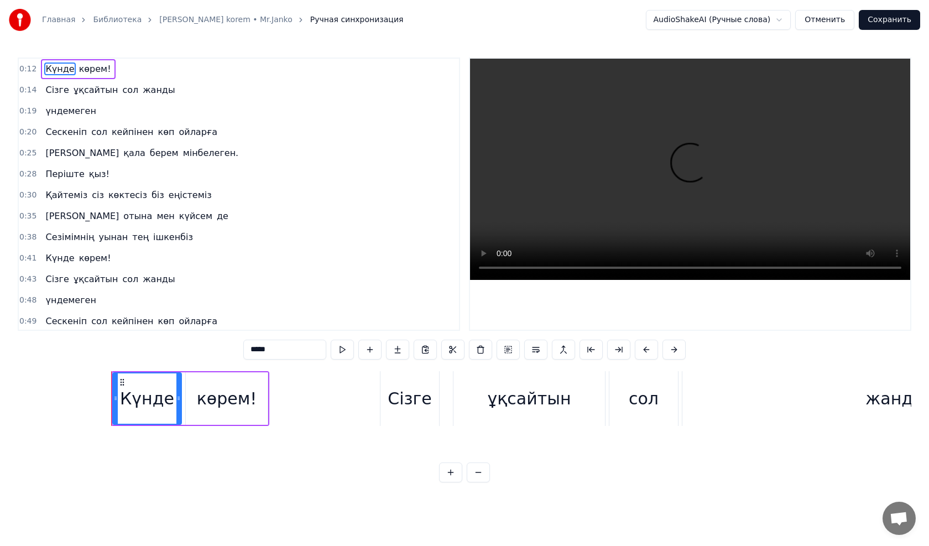
scroll to position [0, 2091]
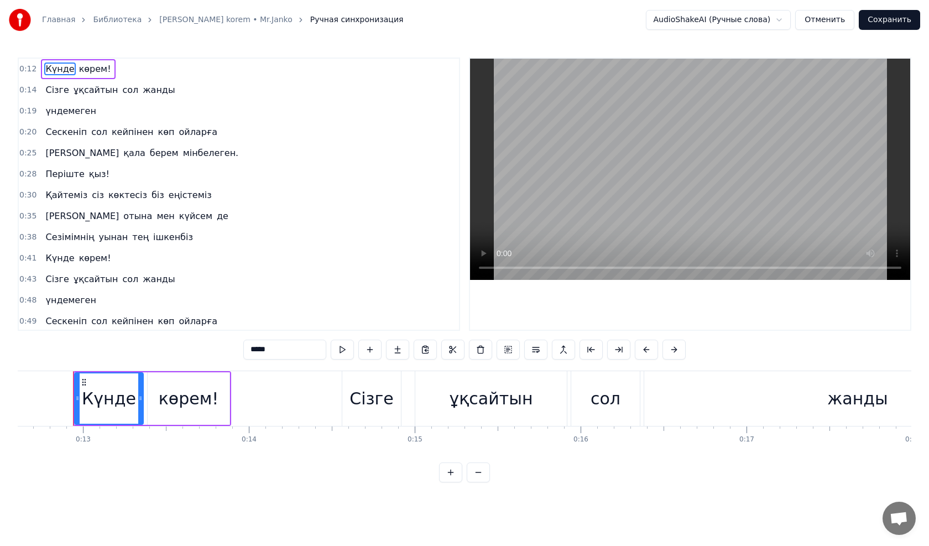
click at [830, 17] on button "Отменить" at bounding box center [824, 20] width 59 height 20
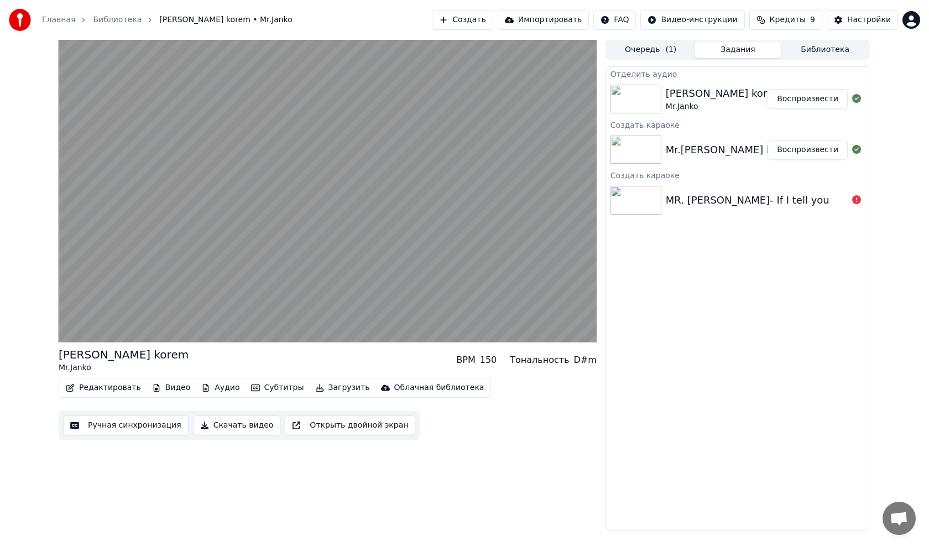
click at [88, 367] on div "Mr.Janko" at bounding box center [124, 367] width 130 height 11
click at [194, 360] on div "Kunde korem Mr.Janko BPM 150 Тональность D#m" at bounding box center [328, 360] width 538 height 27
drag, startPoint x: 114, startPoint y: 358, endPoint x: 108, endPoint y: 354, distance: 7.4
click at [114, 358] on div "Kunde korem" at bounding box center [124, 354] width 130 height 15
click at [108, 354] on div "Kunde korem" at bounding box center [124, 354] width 130 height 15
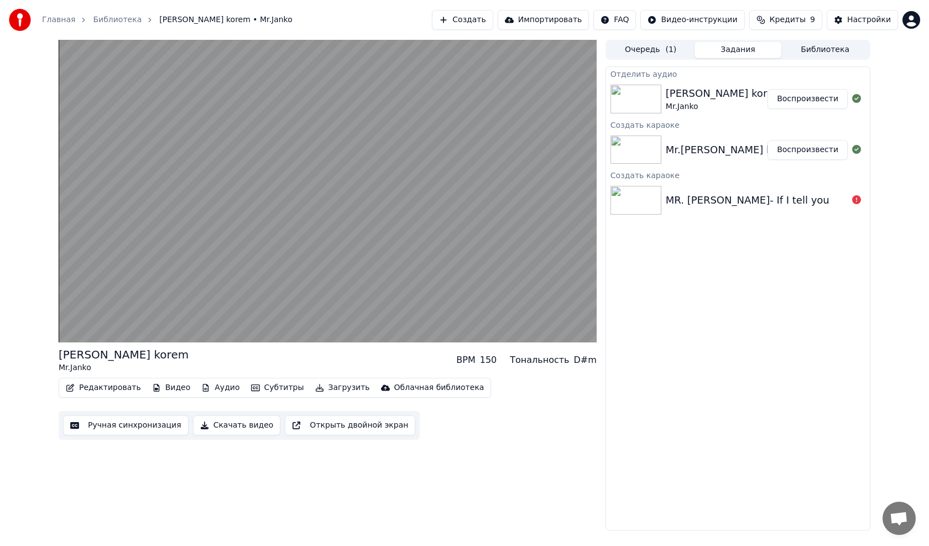
click at [108, 354] on div "Kunde korem" at bounding box center [124, 354] width 130 height 15
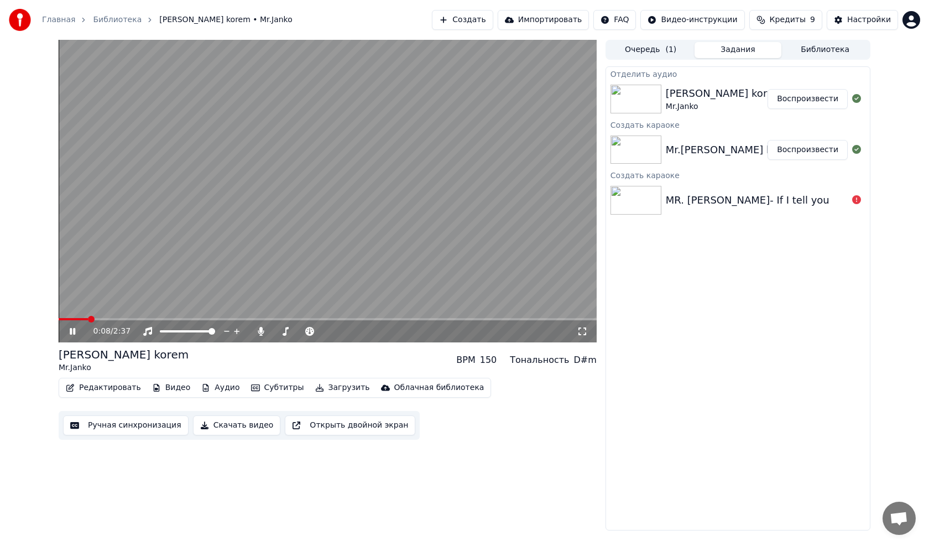
click at [112, 19] on link "Библиотека" at bounding box center [117, 19] width 49 height 11
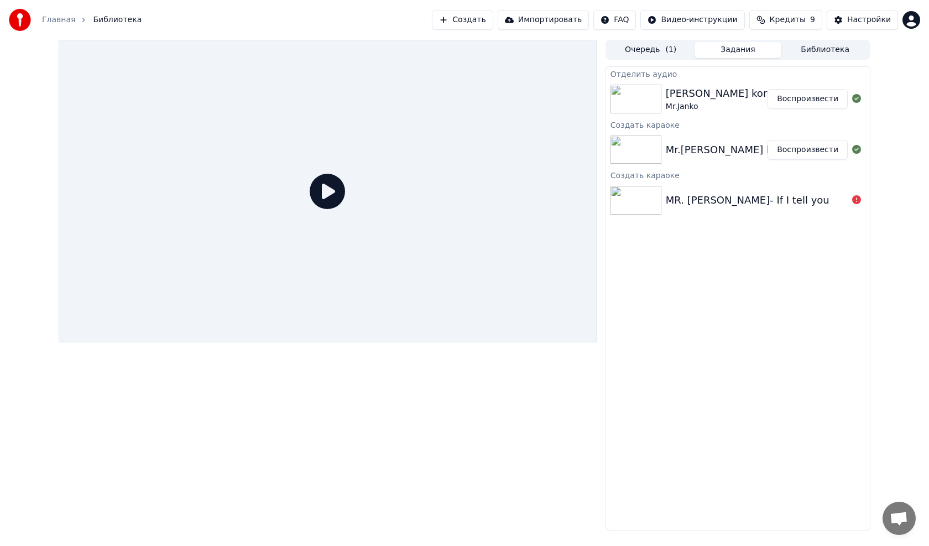
click at [61, 18] on link "Главная" at bounding box center [58, 19] width 33 height 11
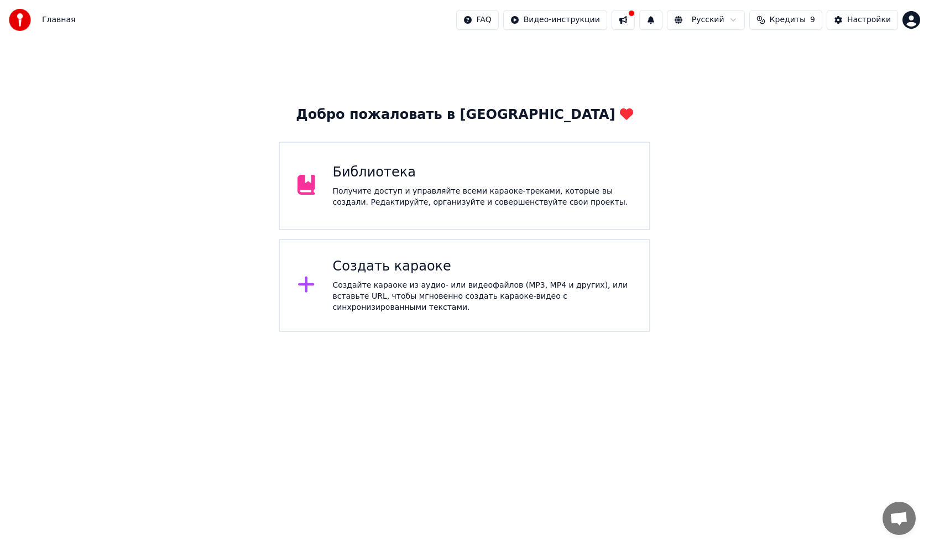
click at [363, 180] on div "Библиотека" at bounding box center [482, 173] width 299 height 18
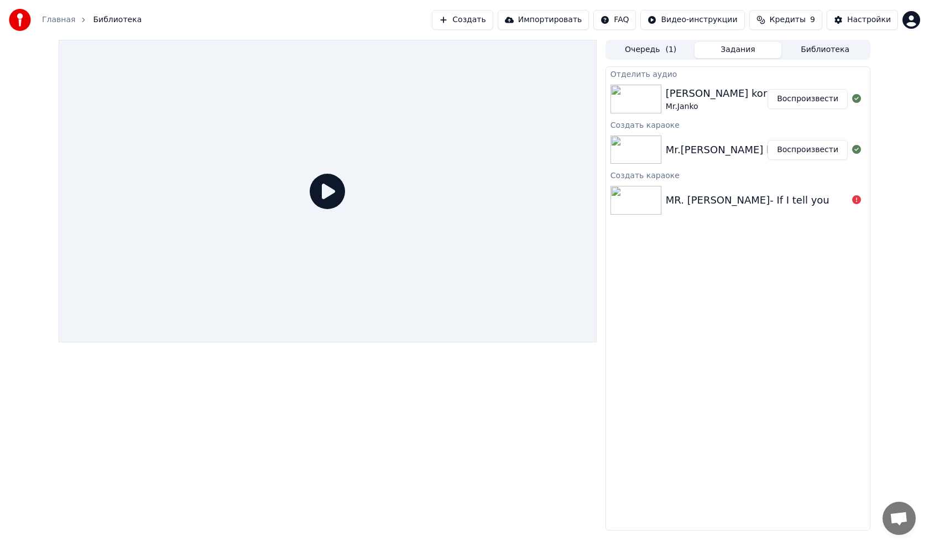
click at [739, 152] on div "Mr.Janko- Kunde korem" at bounding box center [732, 149] width 132 height 15
click at [816, 98] on button "Воспроизвести" at bounding box center [807, 99] width 80 height 20
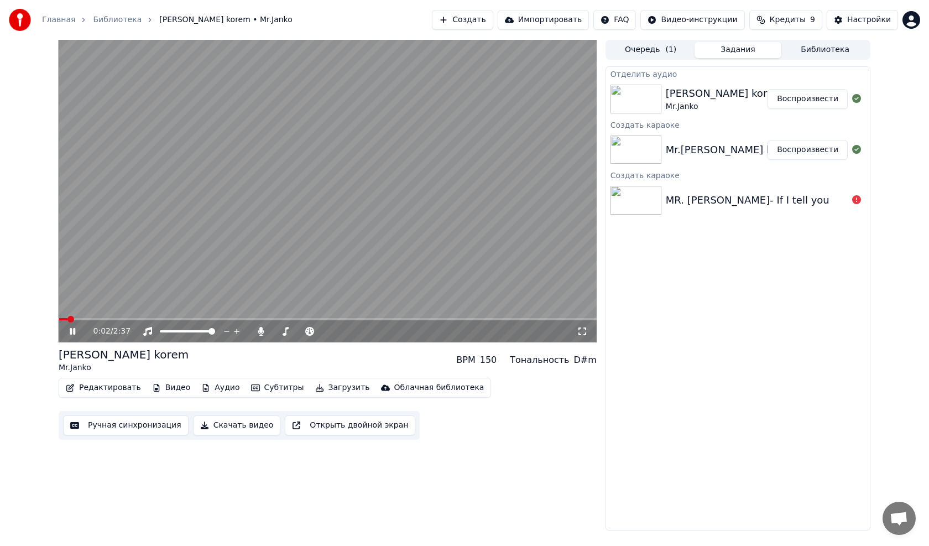
click at [285, 147] on video at bounding box center [328, 191] width 538 height 302
click at [684, 23] on html "Главная Библиотека Kunde korem • Mr.Janko Создать Импортировать FAQ Видео-инстр…" at bounding box center [464, 273] width 929 height 546
click at [709, 399] on html "Главная Библиотека Kunde korem • Mr.Janko Создать Импортировать FAQ Видео-инстр…" at bounding box center [464, 273] width 929 height 546
click at [866, 15] on div "Настройки" at bounding box center [869, 19] width 44 height 11
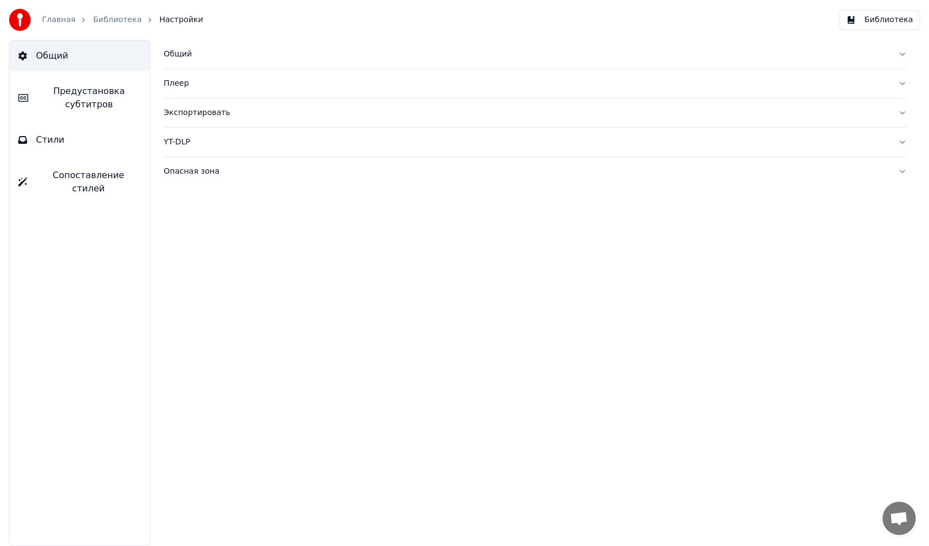
click at [187, 57] on div "Общий" at bounding box center [526, 54] width 725 height 11
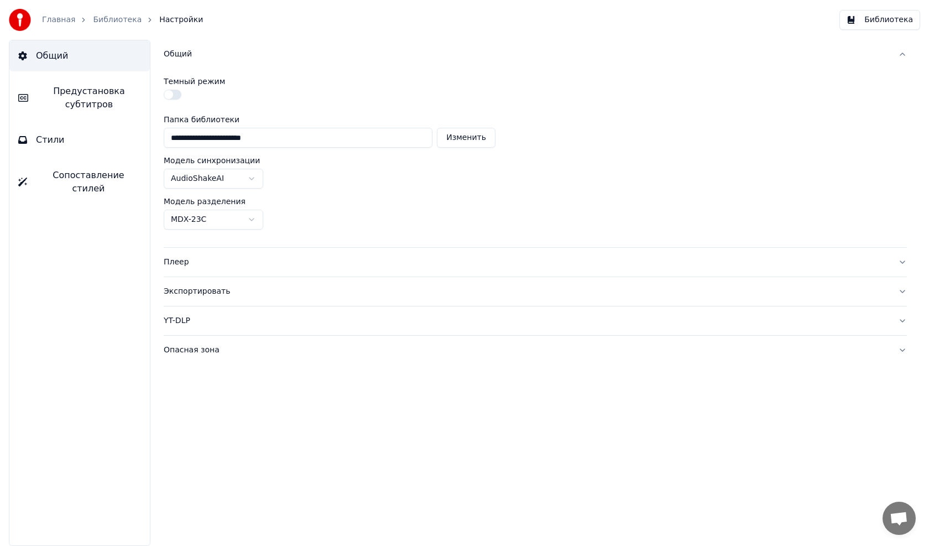
click at [187, 57] on div "Общий" at bounding box center [526, 54] width 725 height 11
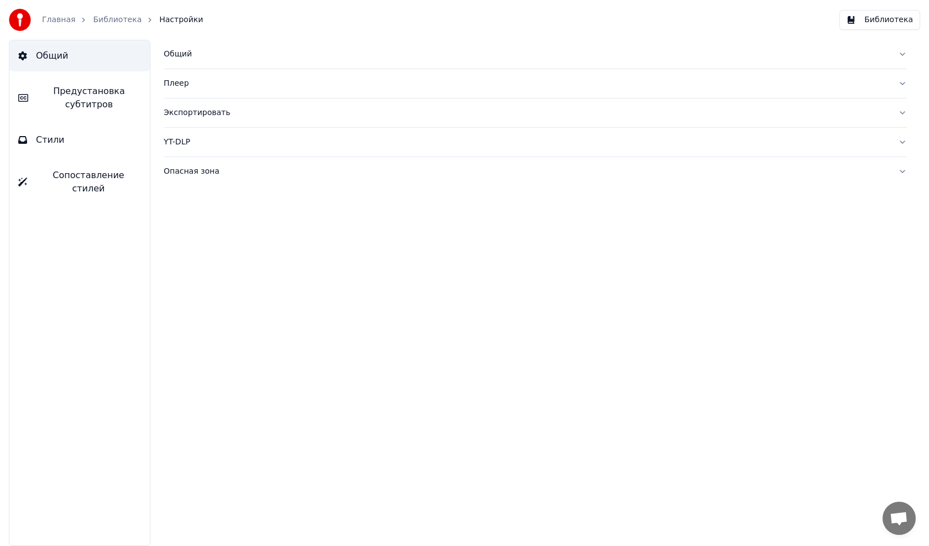
click at [180, 86] on div "Плеер" at bounding box center [526, 83] width 725 height 11
click at [181, 146] on div "YT-DLP" at bounding box center [526, 142] width 725 height 11
click at [181, 145] on div "YT-DLP" at bounding box center [526, 142] width 725 height 11
click at [81, 98] on span "Предустановка субтитров" at bounding box center [89, 98] width 104 height 27
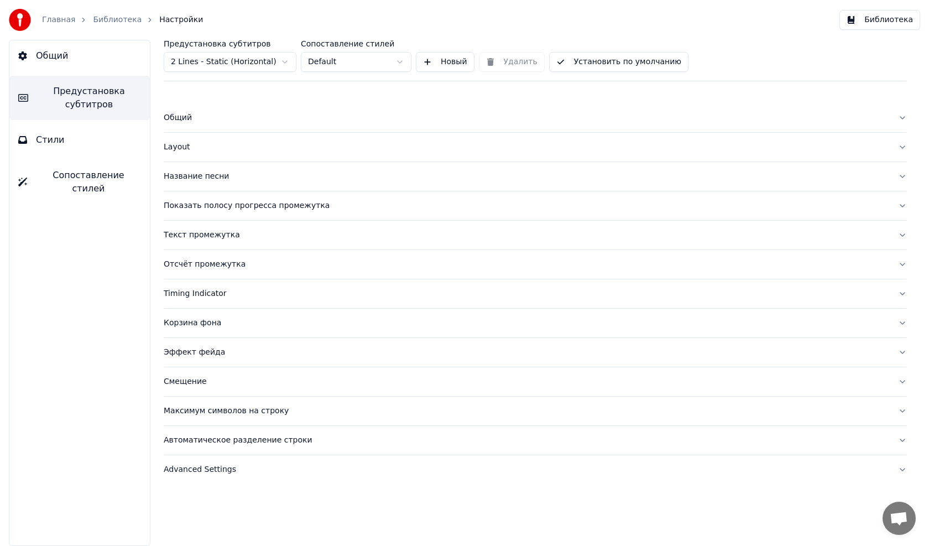
click at [182, 117] on div "Общий" at bounding box center [526, 117] width 725 height 11
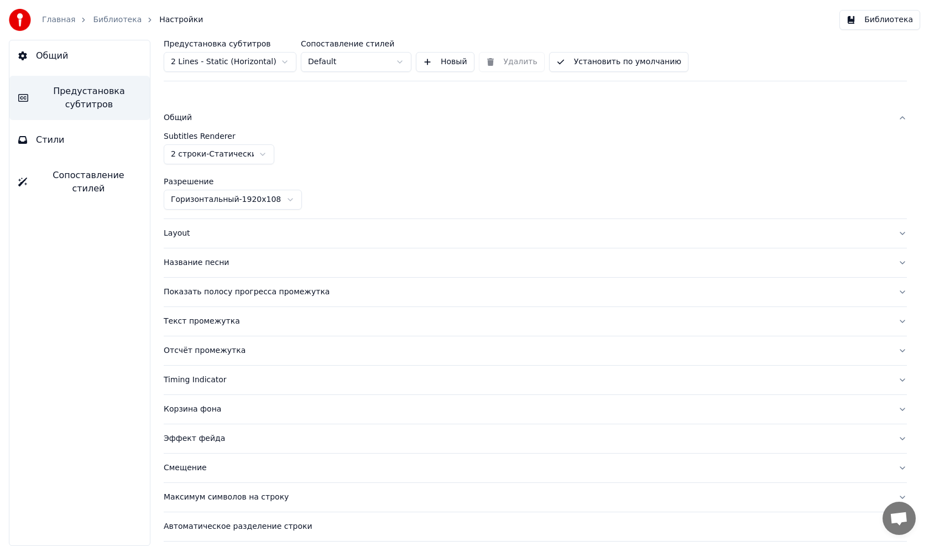
click at [262, 155] on html "Главная Библиотека Настройки Библиотека Общий Предустановка субтитров Стили Соп…" at bounding box center [464, 273] width 929 height 546
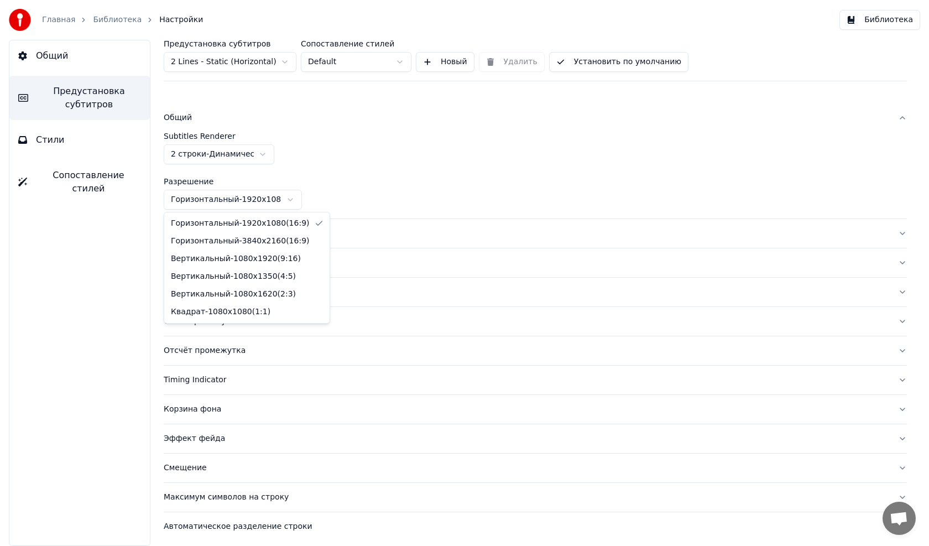
click at [290, 201] on html "Главная Библиотека Настройки Библиотека Общий Предустановка субтитров Стили Соп…" at bounding box center [464, 273] width 929 height 546
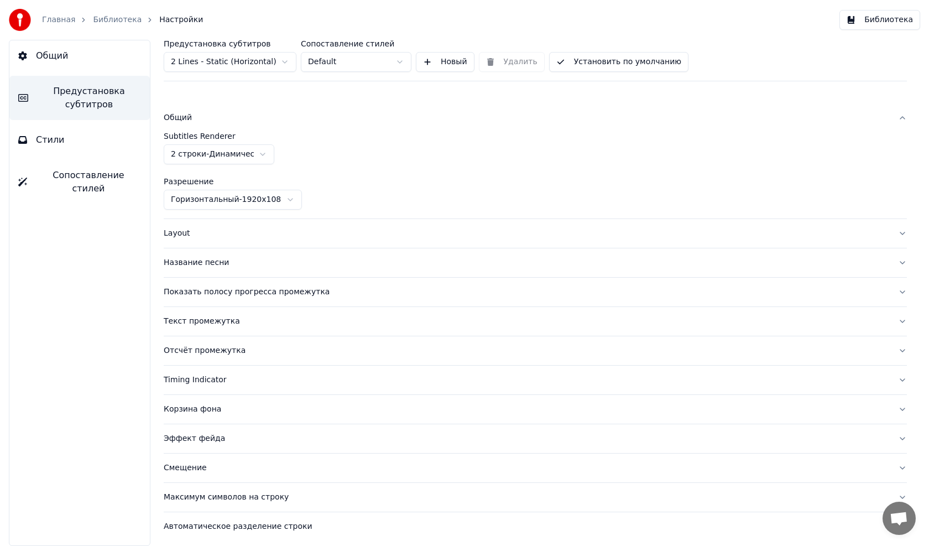
click at [295, 196] on html "Главная Библиотека Настройки Библиотека Общий Предустановка субтитров Стили Соп…" at bounding box center [464, 273] width 929 height 546
click at [223, 234] on div "Layout" at bounding box center [526, 233] width 725 height 11
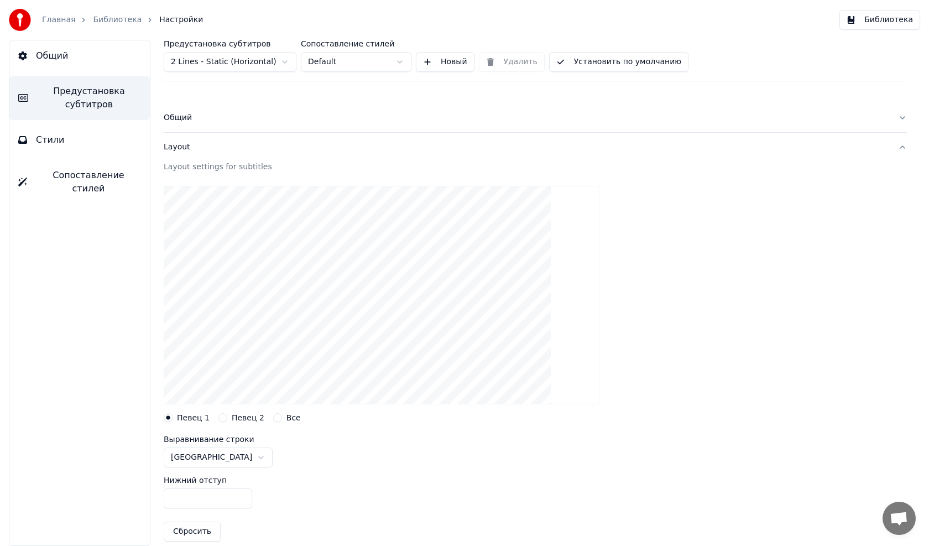
click at [221, 416] on button "Певец 2" at bounding box center [222, 417] width 9 height 9
click at [286, 415] on label "Все" at bounding box center [293, 418] width 14 height 8
click at [282, 415] on button "Все" at bounding box center [277, 417] width 9 height 9
click at [224, 416] on div "Певец 2" at bounding box center [241, 417] width 46 height 9
click at [225, 419] on div "Певец 2" at bounding box center [241, 417] width 46 height 9
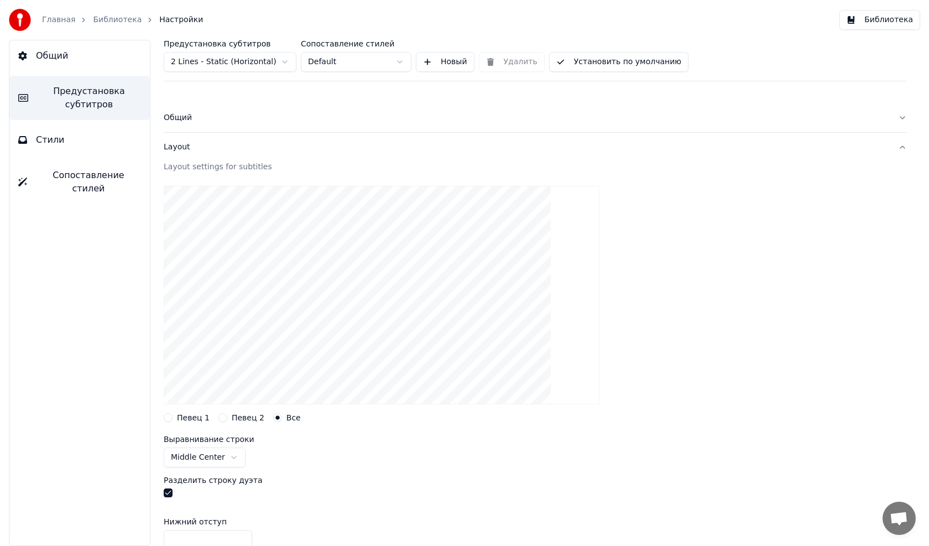
click at [172, 421] on div "Певец 1" at bounding box center [187, 417] width 46 height 9
click at [169, 419] on button "Певец 1" at bounding box center [168, 417] width 9 height 9
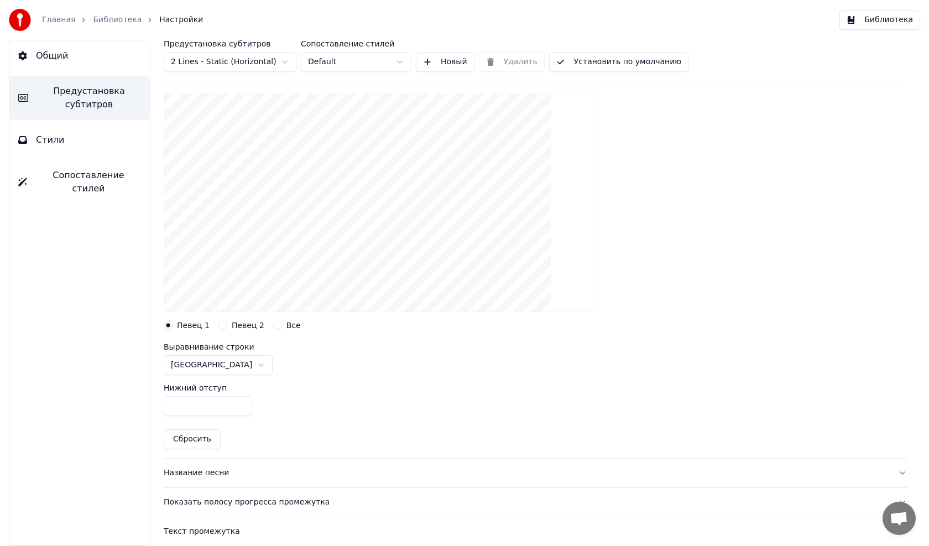
scroll to position [111, 0]
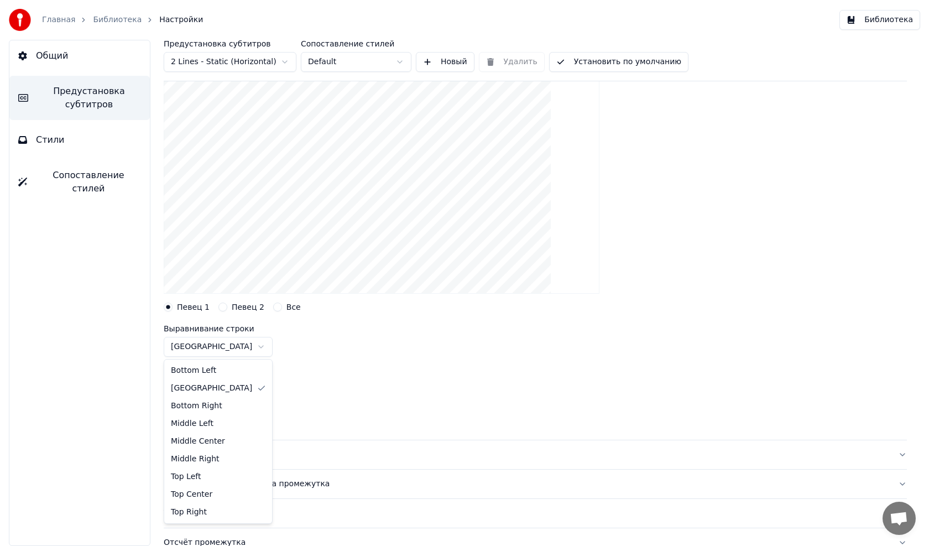
click at [229, 344] on html "Главная Библиотека Настройки Библиотека Общий Предустановка субтитров Стили Соп…" at bounding box center [464, 273] width 929 height 546
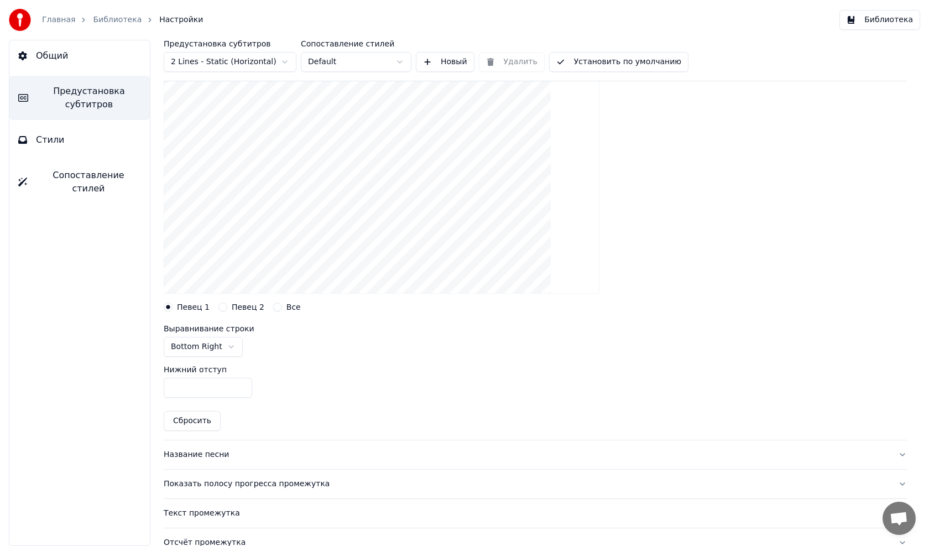
click at [233, 349] on html "Главная Библиотека Настройки Библиотека Общий Предустановка субтитров Стили Соп…" at bounding box center [464, 273] width 929 height 546
click at [170, 452] on div "Название песни" at bounding box center [526, 454] width 725 height 11
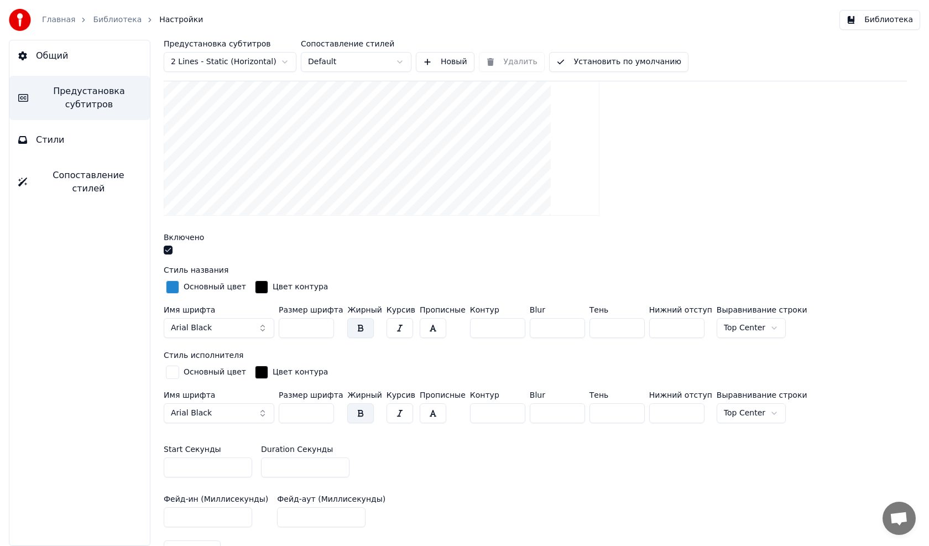
scroll to position [276, 0]
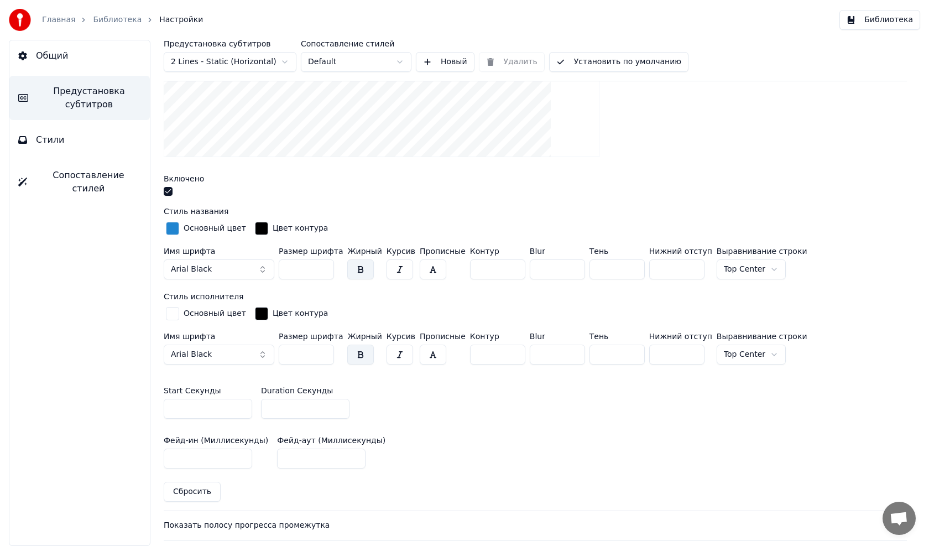
click at [227, 267] on button "Arial Black" at bounding box center [219, 269] width 111 height 20
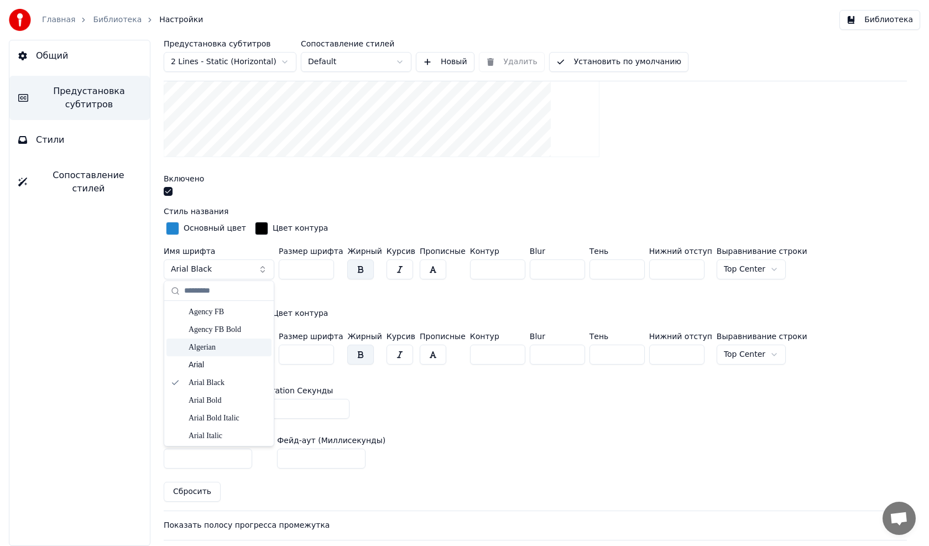
click at [212, 348] on div "Algerian" at bounding box center [228, 347] width 79 height 11
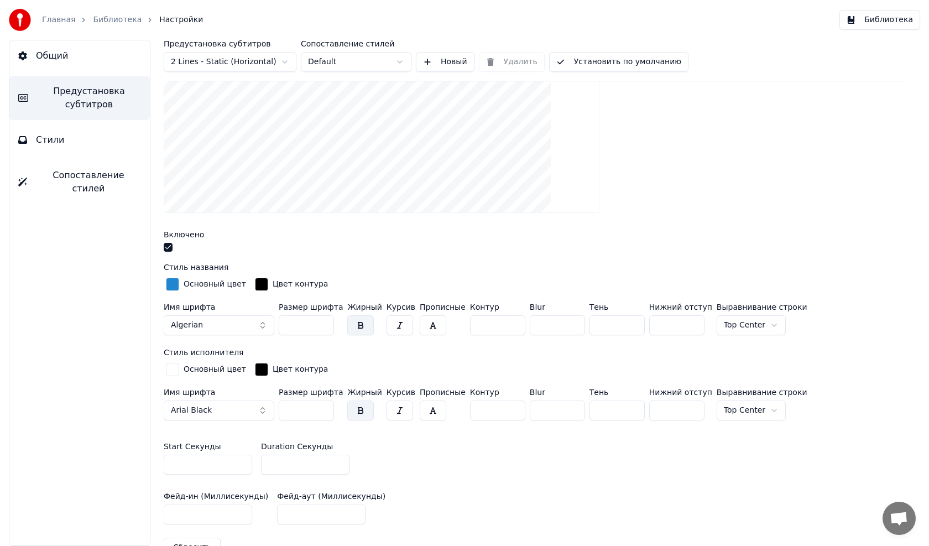
scroll to position [221, 0]
click at [258, 406] on button "Arial Black" at bounding box center [219, 410] width 111 height 20
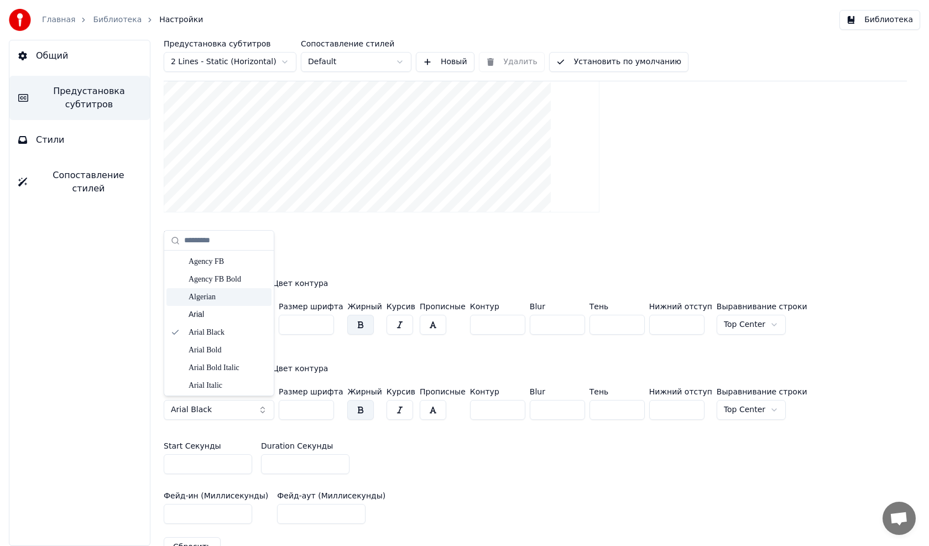
click at [216, 297] on div "Algerian" at bounding box center [228, 296] width 79 height 11
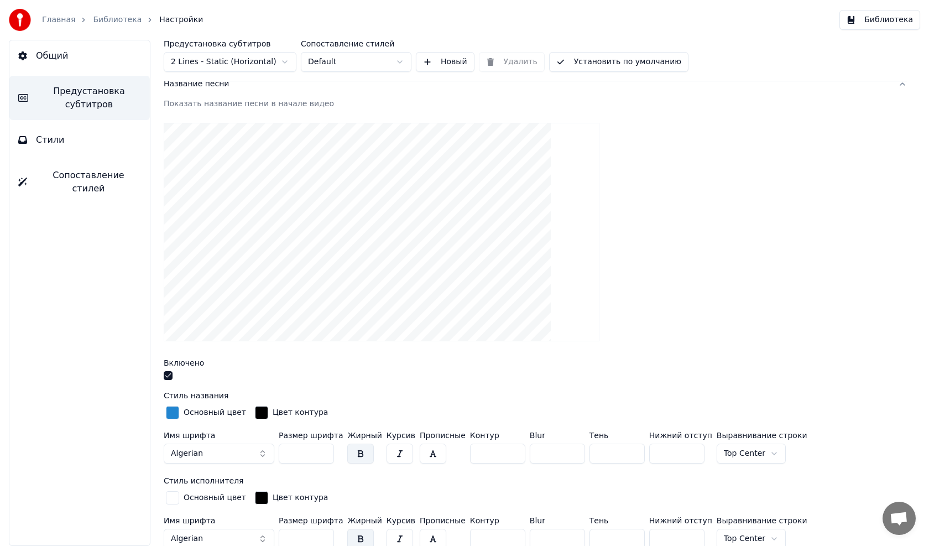
scroll to position [166, 0]
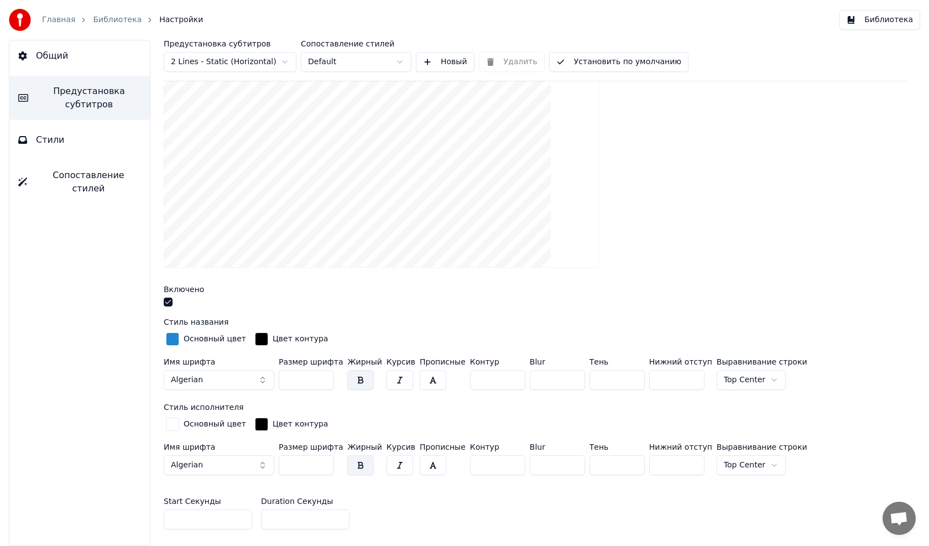
click at [171, 340] on div "button" at bounding box center [172, 338] width 13 height 13
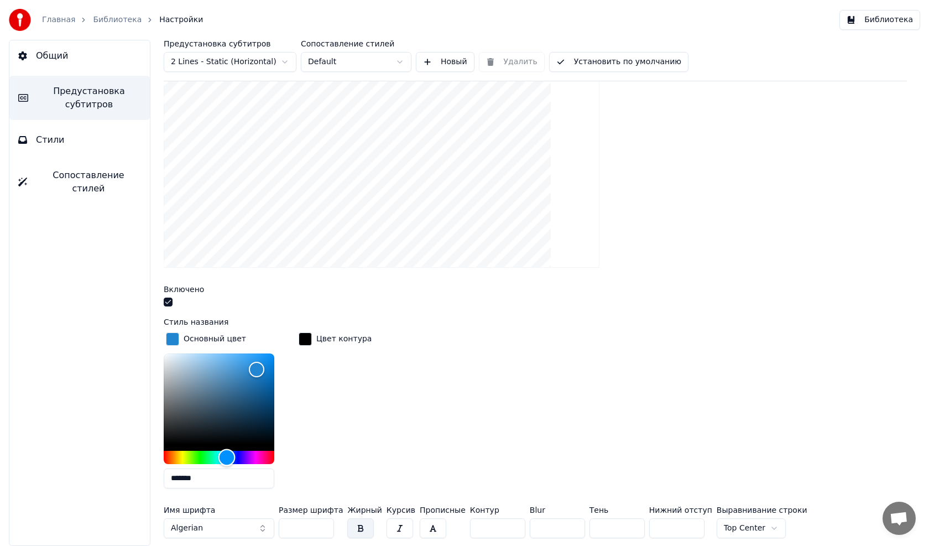
type input "*******"
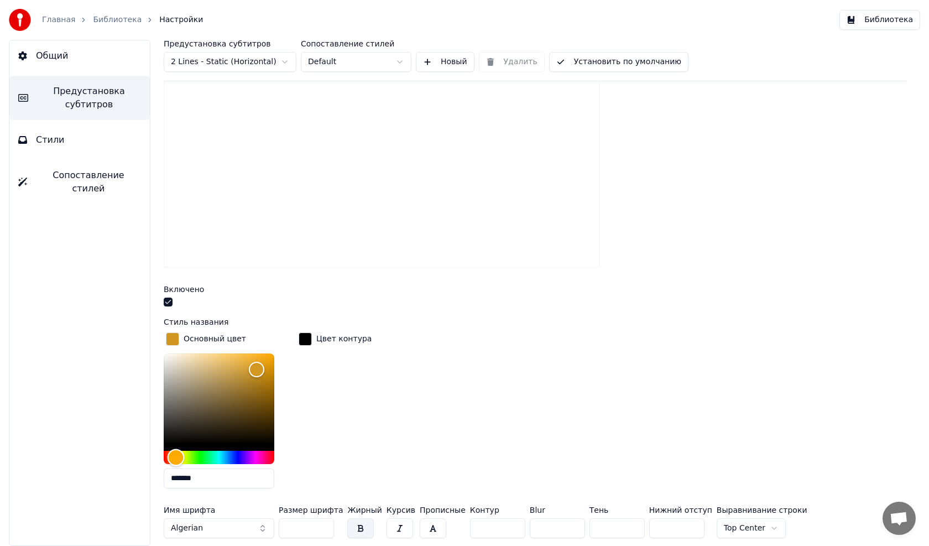
click at [176, 458] on div "Hue" at bounding box center [219, 457] width 111 height 13
click at [307, 339] on div "button" at bounding box center [305, 338] width 13 height 13
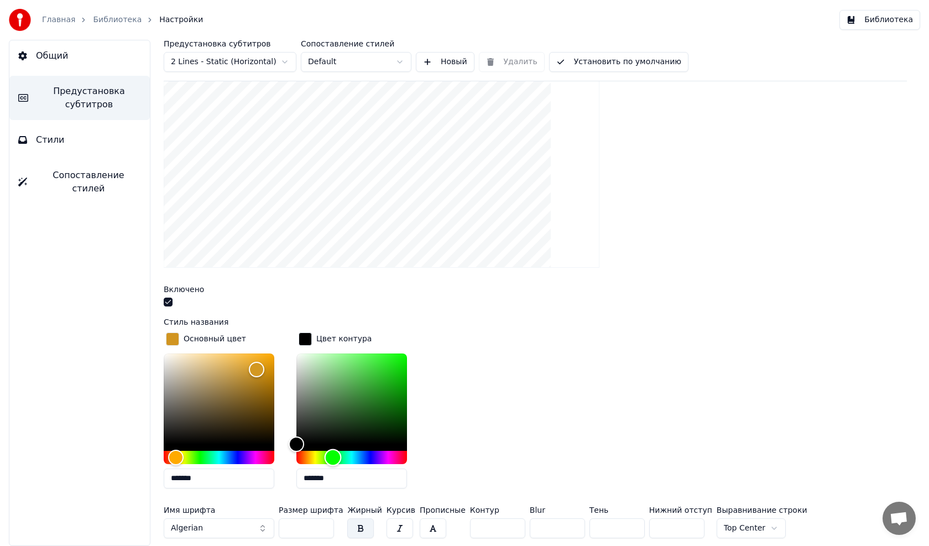
drag, startPoint x: 299, startPoint y: 454, endPoint x: 333, endPoint y: 455, distance: 34.3
click at [333, 455] on div "Hue" at bounding box center [333, 456] width 17 height 17
drag, startPoint x: 351, startPoint y: 401, endPoint x: 401, endPoint y: 360, distance: 64.9
click at [401, 360] on div "Color" at bounding box center [401, 361] width 17 height 17
drag, startPoint x: 399, startPoint y: 359, endPoint x: 369, endPoint y: 390, distance: 43.4
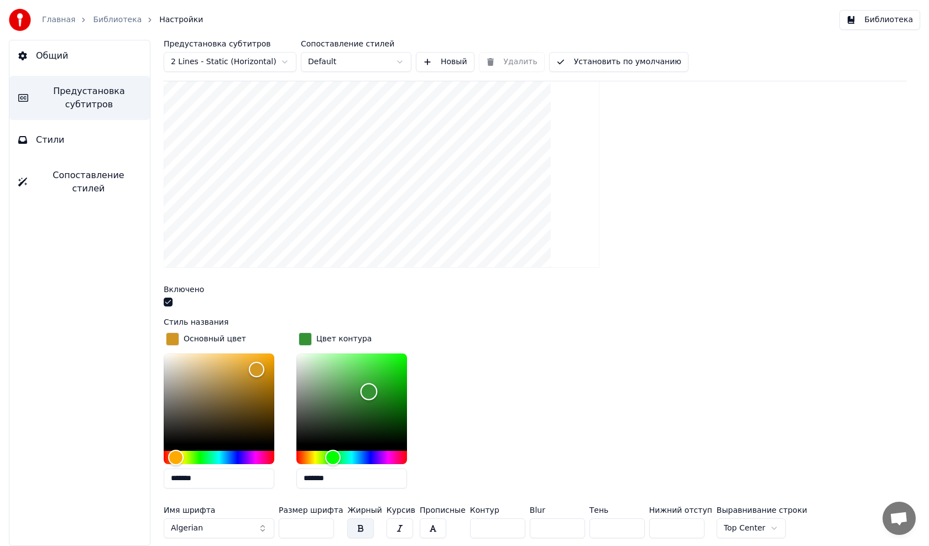
click at [369, 390] on div "Color" at bounding box center [368, 391] width 17 height 17
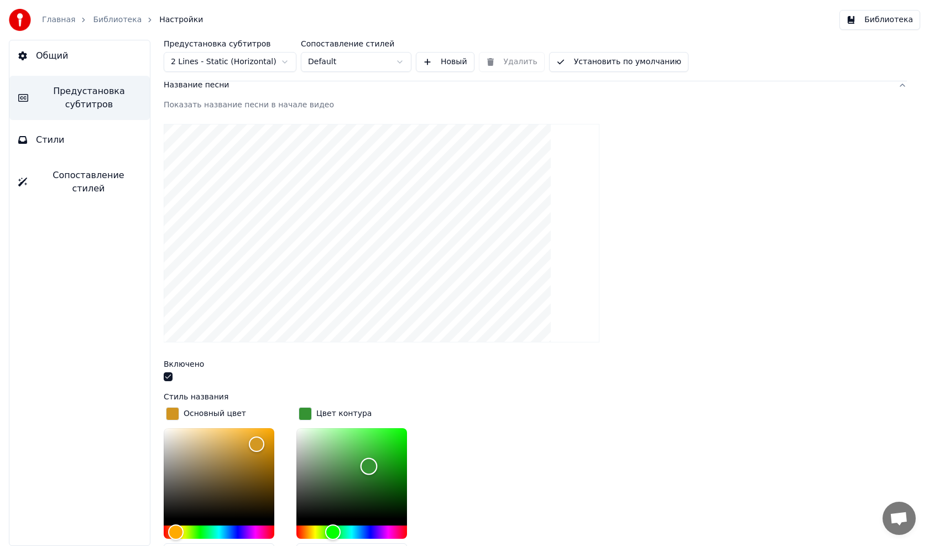
scroll to position [111, 0]
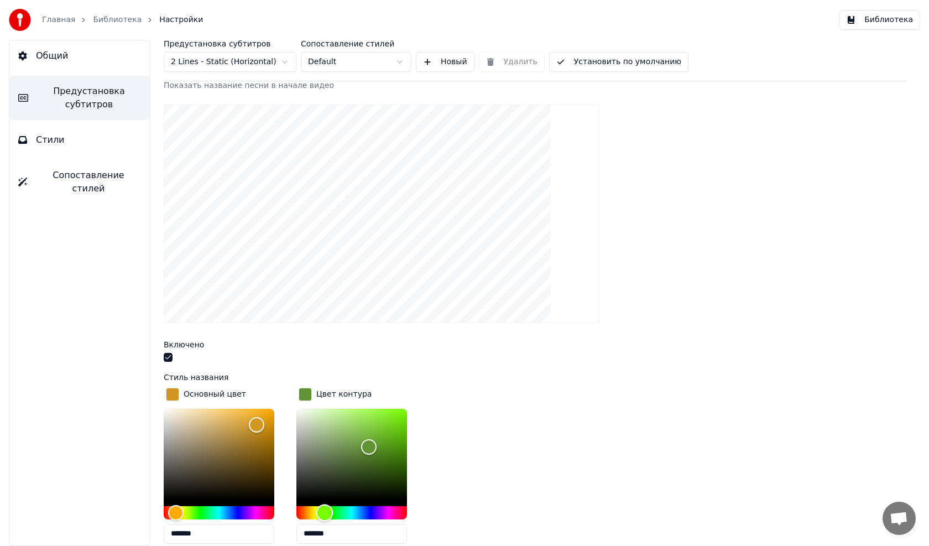
drag, startPoint x: 330, startPoint y: 511, endPoint x: 325, endPoint y: 512, distance: 5.6
click at [325, 512] on div "Hue" at bounding box center [324, 512] width 17 height 17
drag, startPoint x: 369, startPoint y: 442, endPoint x: 384, endPoint y: 435, distance: 16.6
click at [384, 435] on div "Color" at bounding box center [384, 436] width 17 height 17
type input "*******"
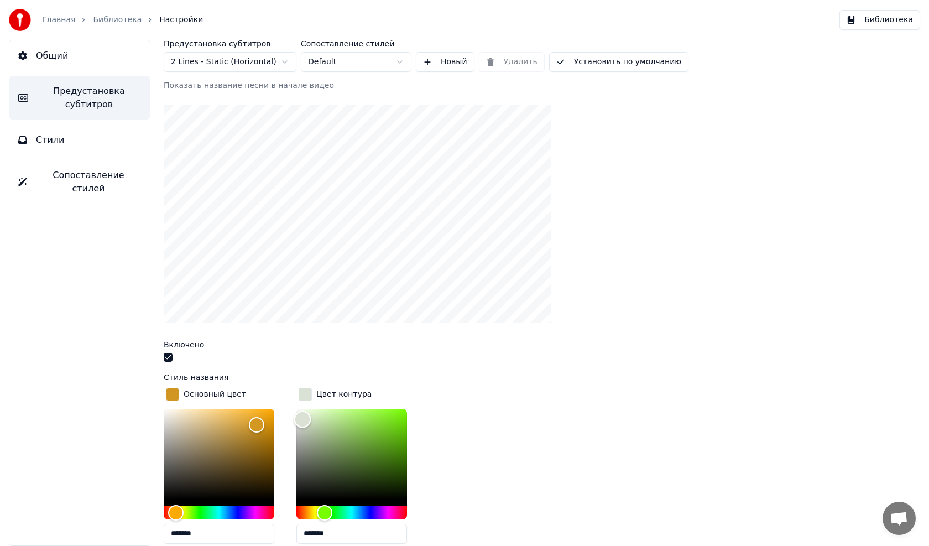
drag, startPoint x: 383, startPoint y: 432, endPoint x: 302, endPoint y: 418, distance: 81.4
click at [302, 418] on div "Color" at bounding box center [302, 419] width 17 height 17
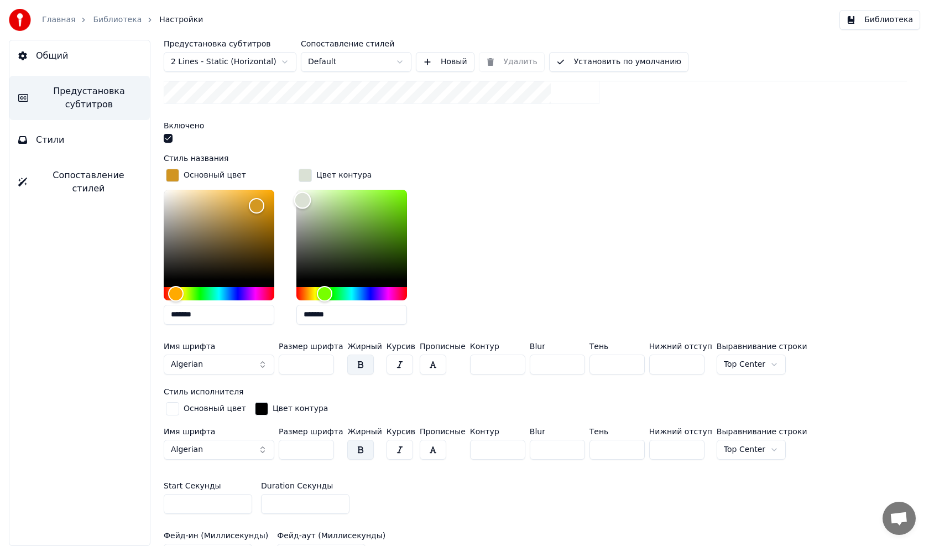
scroll to position [332, 0]
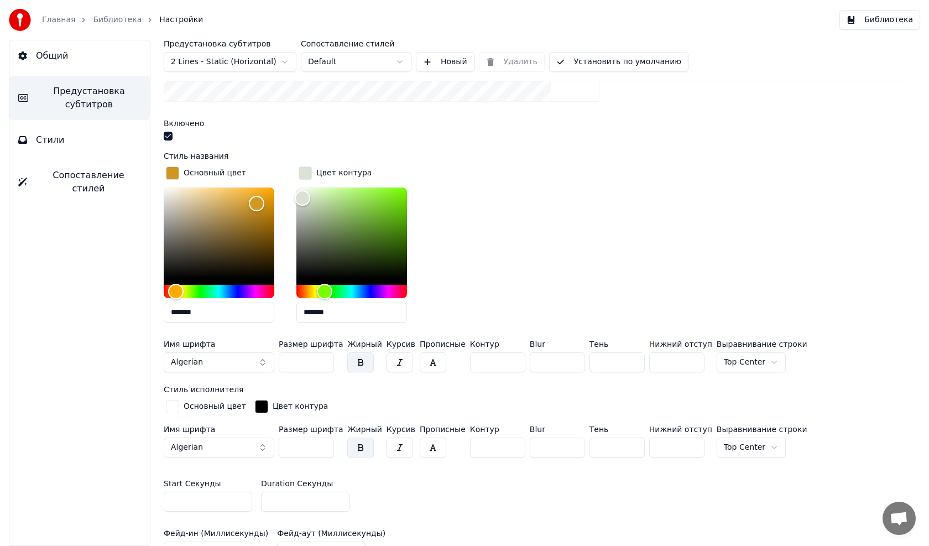
click at [257, 407] on div "button" at bounding box center [261, 406] width 13 height 13
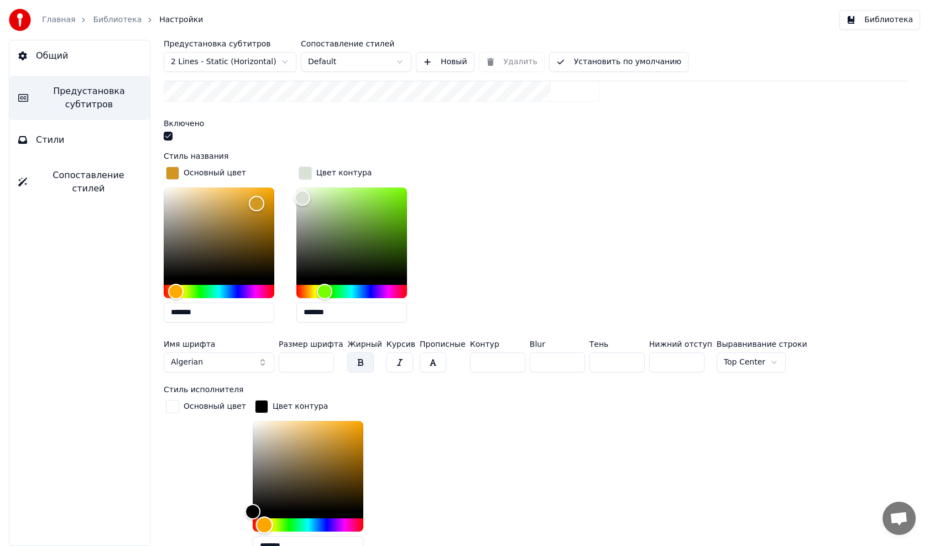
click at [256, 523] on div "Hue" at bounding box center [264, 524] width 17 height 17
type input "*******"
drag, startPoint x: 300, startPoint y: 471, endPoint x: 333, endPoint y: 444, distance: 42.8
click at [333, 444] on div "Color" at bounding box center [308, 466] width 111 height 91
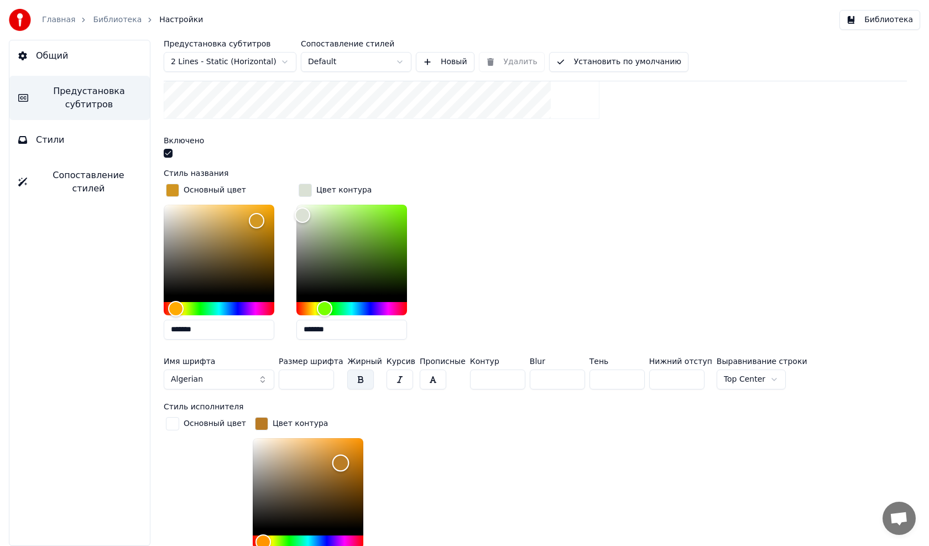
scroll to position [387, 0]
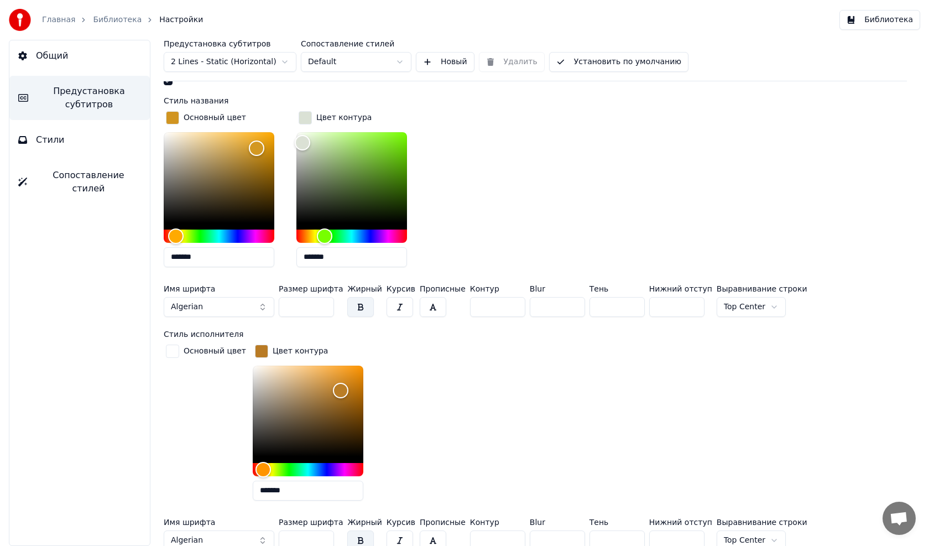
click at [174, 352] on div "button" at bounding box center [172, 350] width 13 height 13
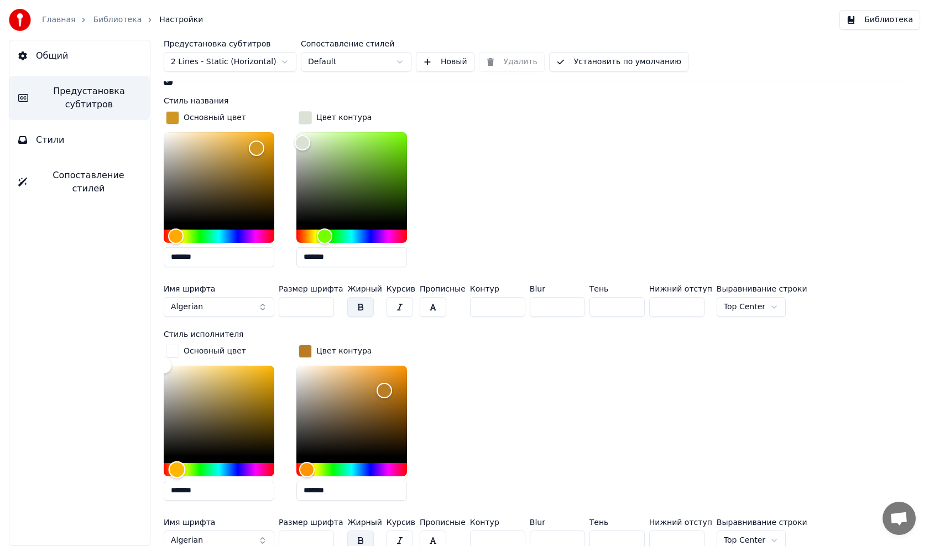
drag, startPoint x: 171, startPoint y: 463, endPoint x: 177, endPoint y: 464, distance: 6.3
click at [177, 464] on div "Hue" at bounding box center [219, 469] width 111 height 13
type input "*******"
drag, startPoint x: 173, startPoint y: 368, endPoint x: 258, endPoint y: 385, distance: 87.3
click at [258, 385] on div "Color" at bounding box center [219, 410] width 111 height 91
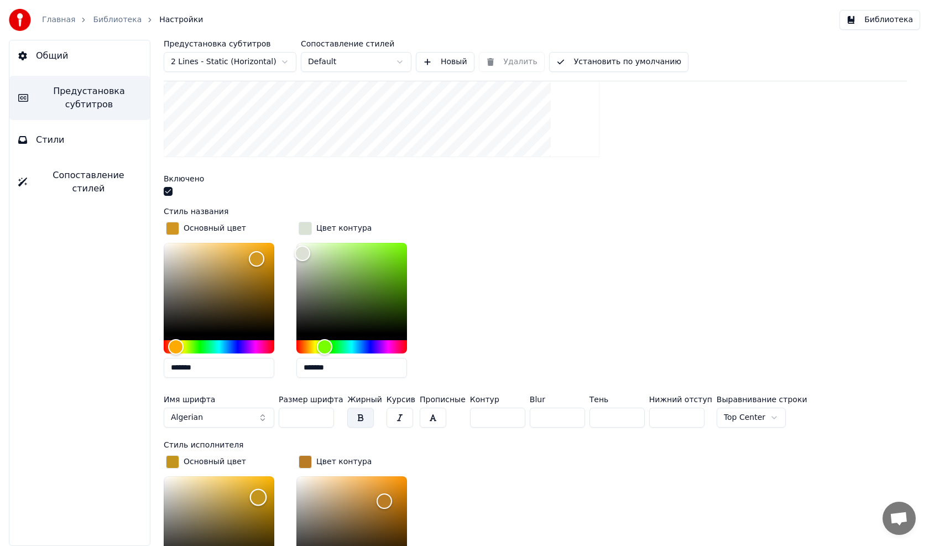
scroll to position [332, 0]
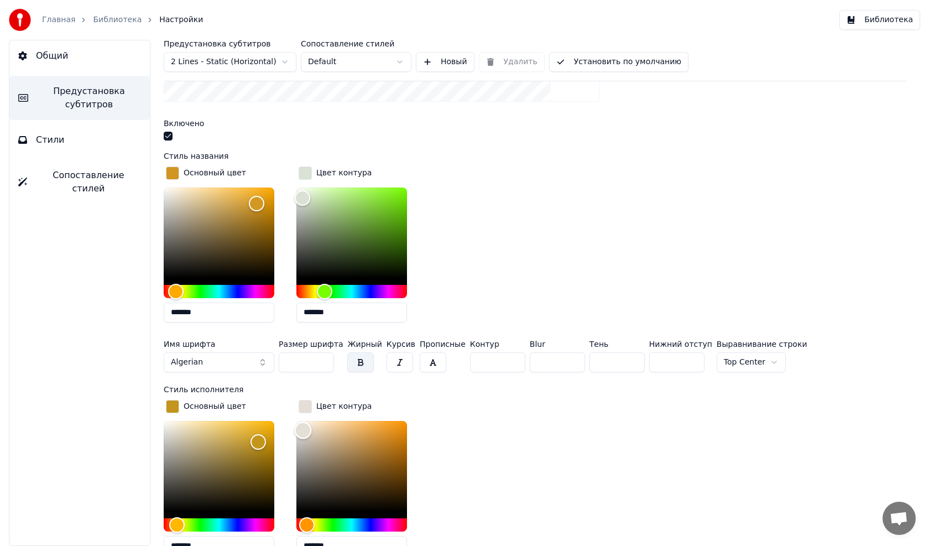
type input "*******"
drag, startPoint x: 380, startPoint y: 440, endPoint x: 301, endPoint y: 428, distance: 80.5
click at [301, 428] on div "Color" at bounding box center [300, 429] width 17 height 17
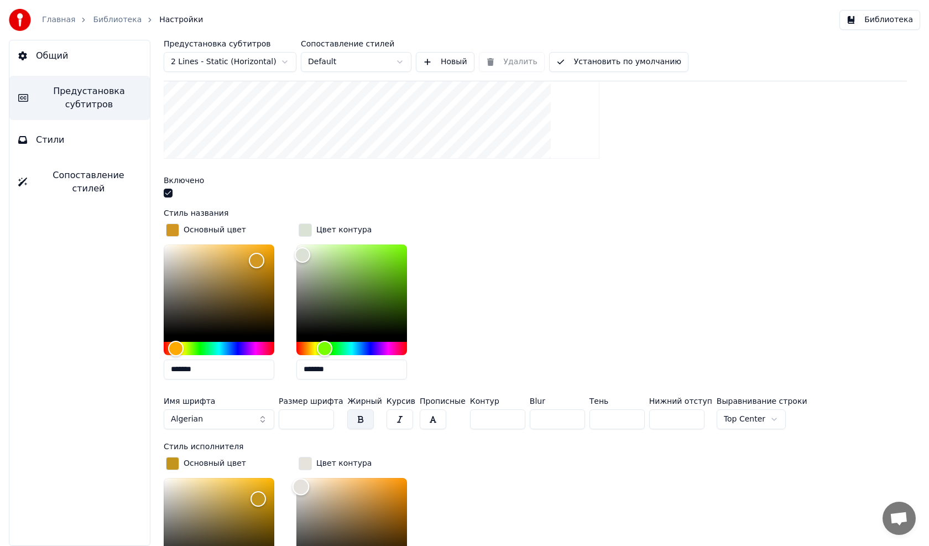
scroll to position [276, 0]
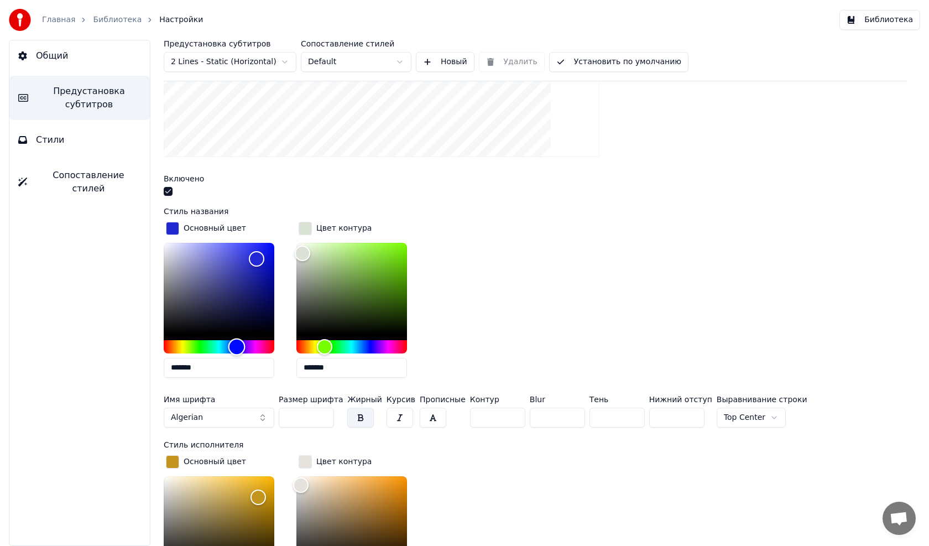
type input "*******"
drag, startPoint x: 175, startPoint y: 346, endPoint x: 237, endPoint y: 352, distance: 62.2
click at [237, 352] on div "Hue" at bounding box center [237, 346] width 17 height 17
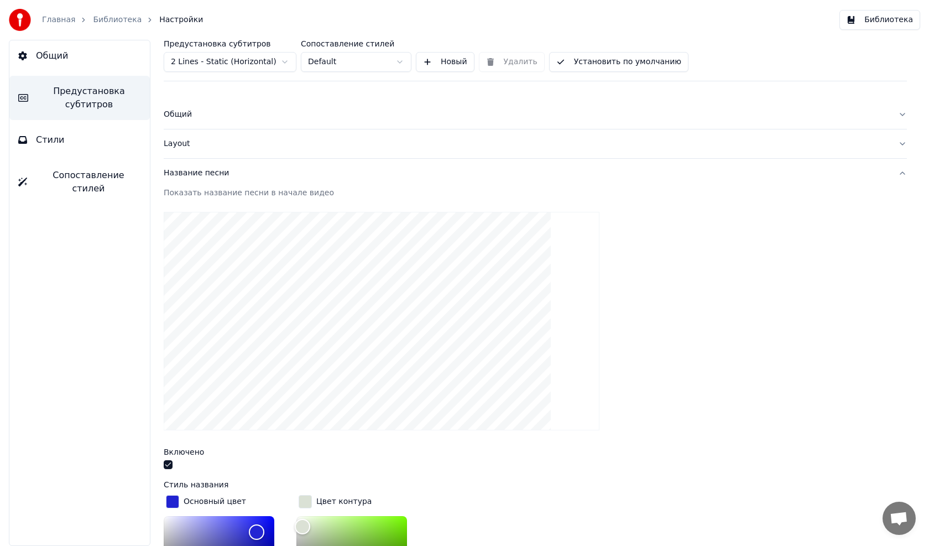
scroll to position [0, 0]
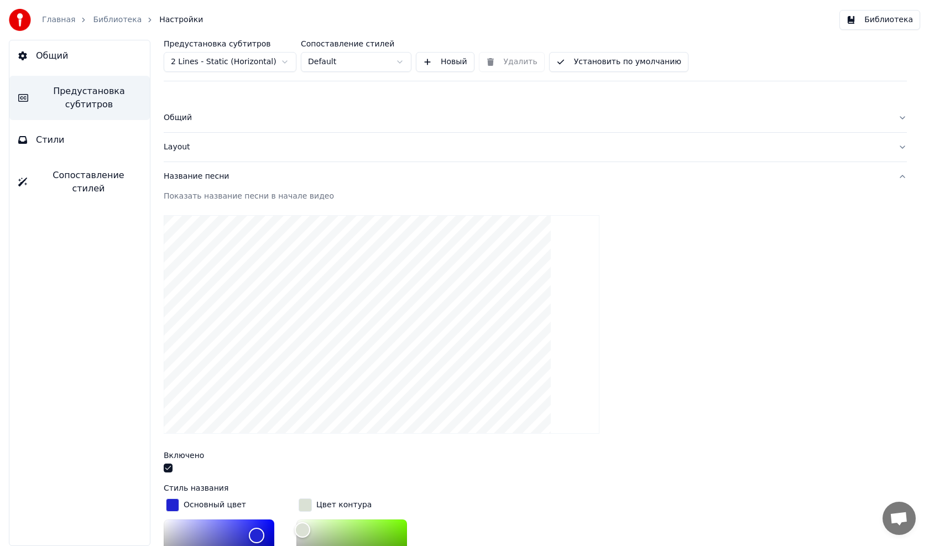
click at [399, 61] on html "Главная Библиотека Настройки Библиотека Общий Предустановка субтитров Стили Соп…" at bounding box center [464, 273] width 929 height 546
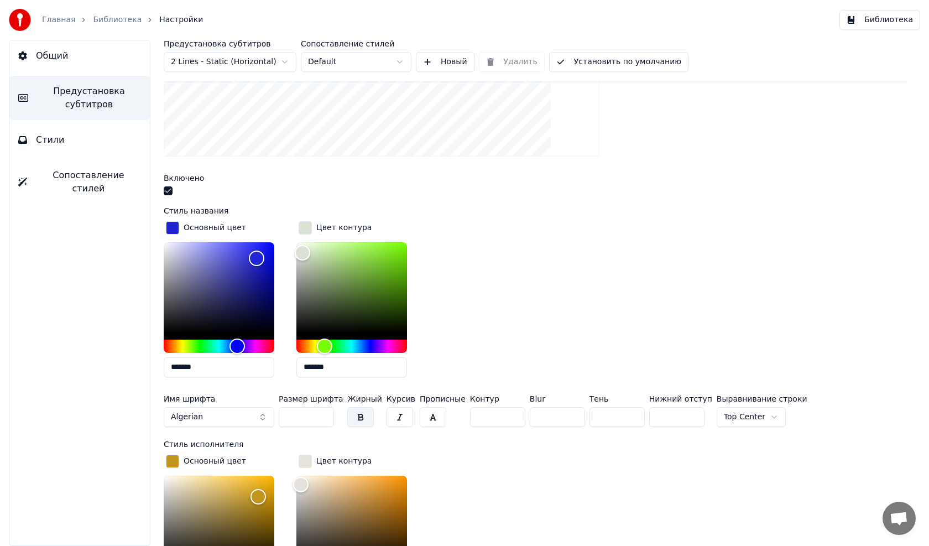
scroll to position [255, 0]
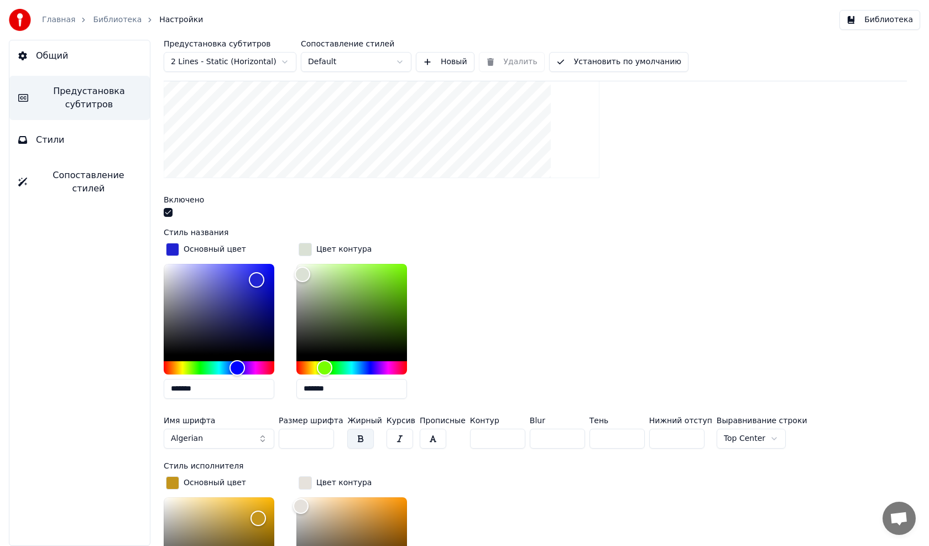
click at [879, 19] on button "Библиотека" at bounding box center [879, 20] width 81 height 20
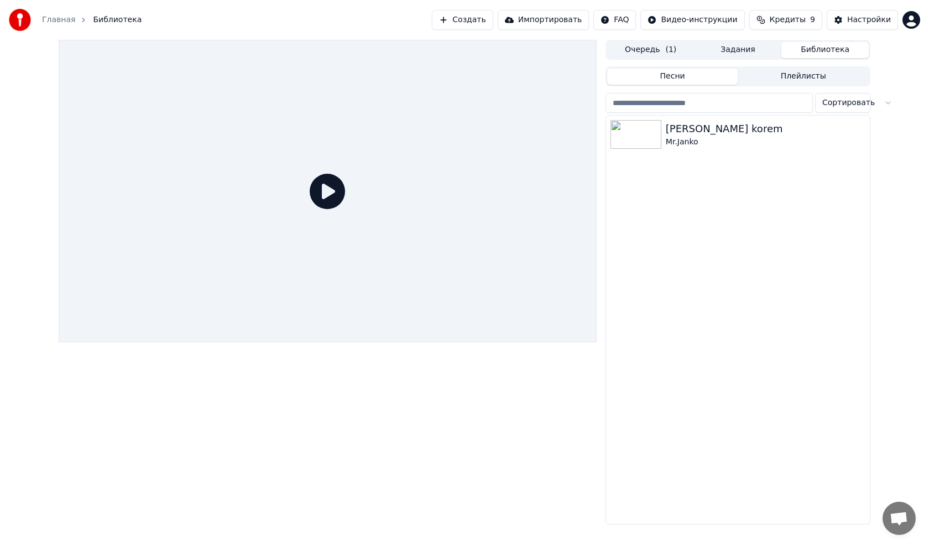
click at [327, 192] on icon at bounding box center [327, 191] width 35 height 35
click at [329, 194] on icon at bounding box center [327, 191] width 35 height 35
click at [738, 137] on div "Mr.Janko" at bounding box center [760, 142] width 189 height 11
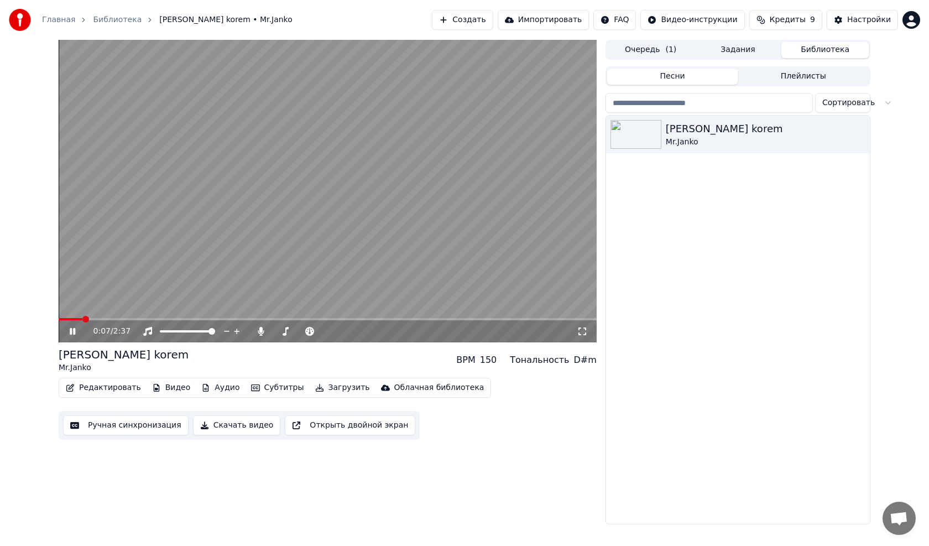
click at [65, 317] on video at bounding box center [328, 191] width 538 height 302
click at [59, 318] on span at bounding box center [59, 319] width 0 height 2
click at [70, 329] on icon at bounding box center [72, 331] width 7 height 8
click at [317, 165] on video at bounding box center [328, 191] width 538 height 302
click at [125, 18] on link "Библиотека" at bounding box center [117, 19] width 49 height 11
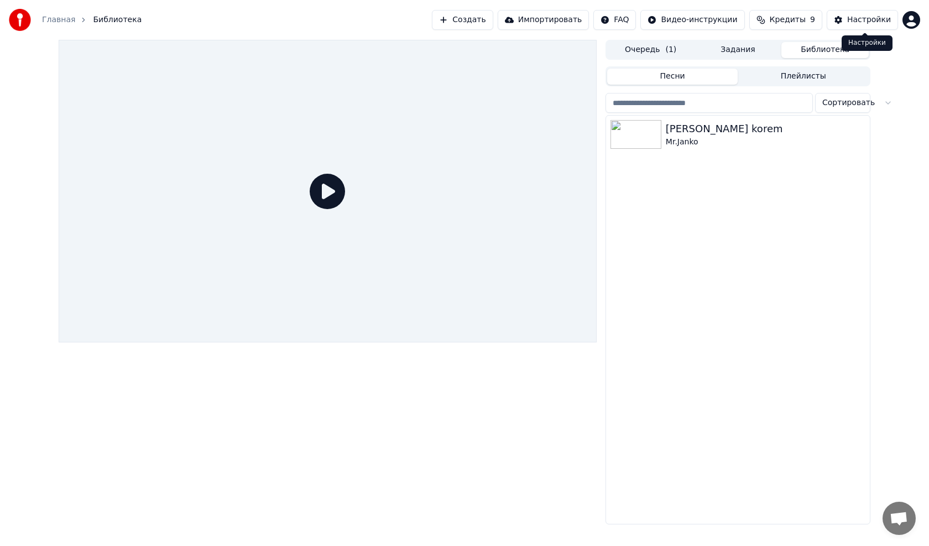
click at [873, 24] on div "Настройки" at bounding box center [869, 19] width 44 height 11
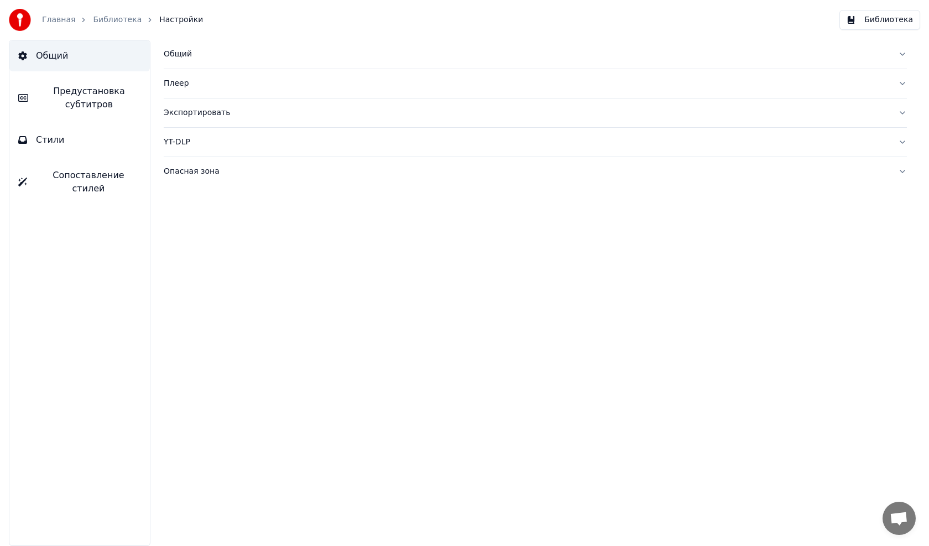
click at [50, 142] on span "Стили" at bounding box center [50, 139] width 29 height 13
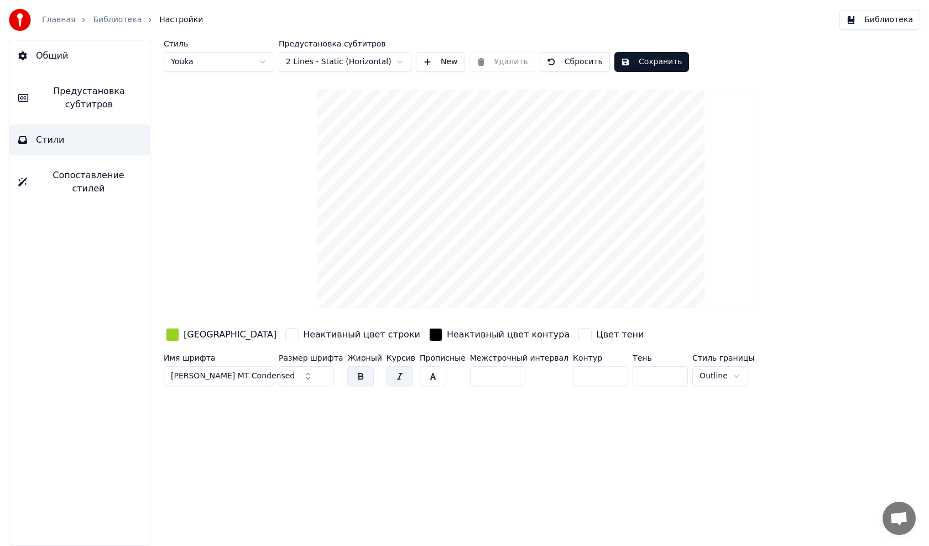
click at [79, 171] on span "Сопоставление стилей" at bounding box center [88, 182] width 105 height 27
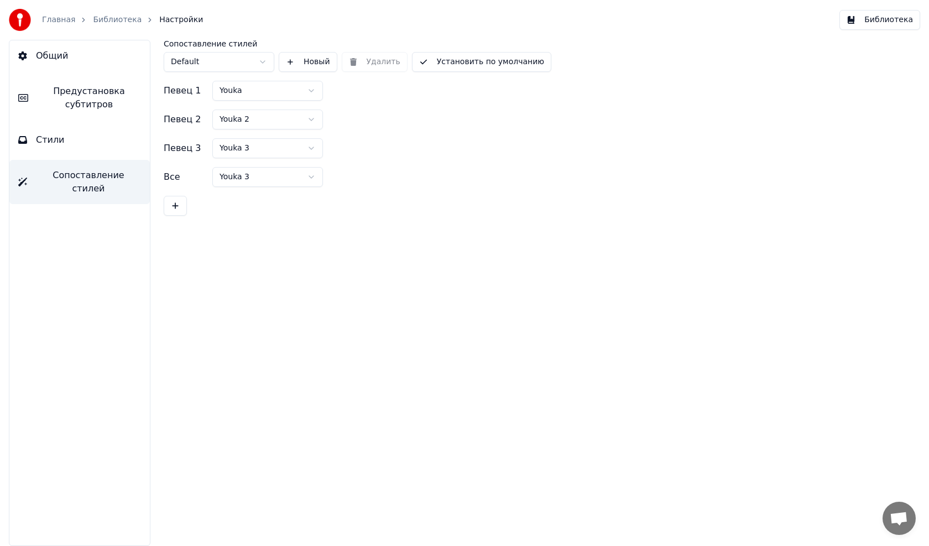
click at [69, 140] on button "Стили" at bounding box center [79, 139] width 140 height 31
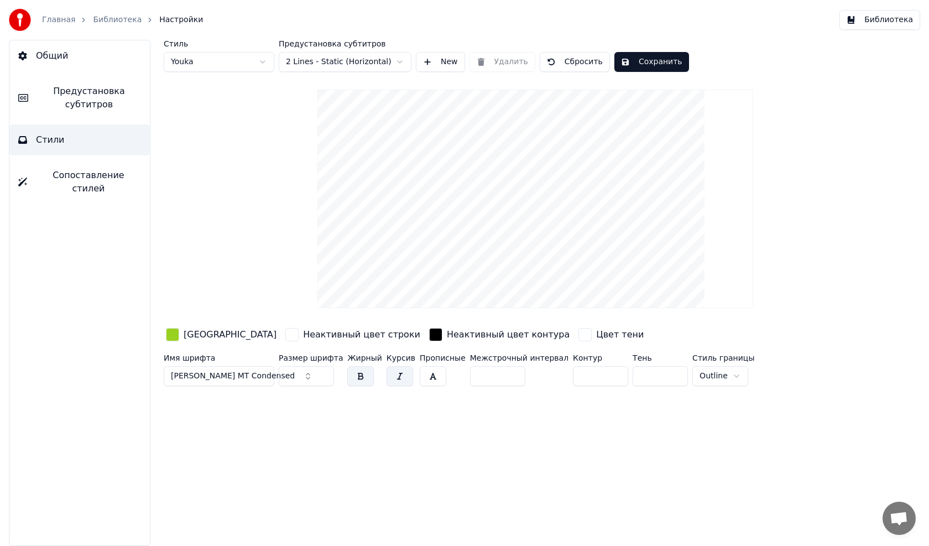
click at [58, 57] on span "Общий" at bounding box center [52, 55] width 32 height 13
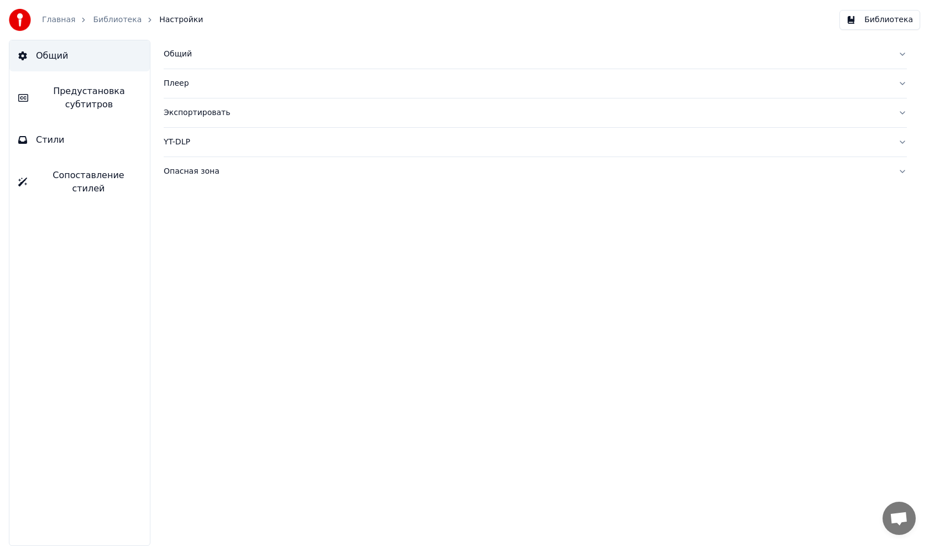
click at [105, 20] on link "Библиотека" at bounding box center [117, 19] width 49 height 11
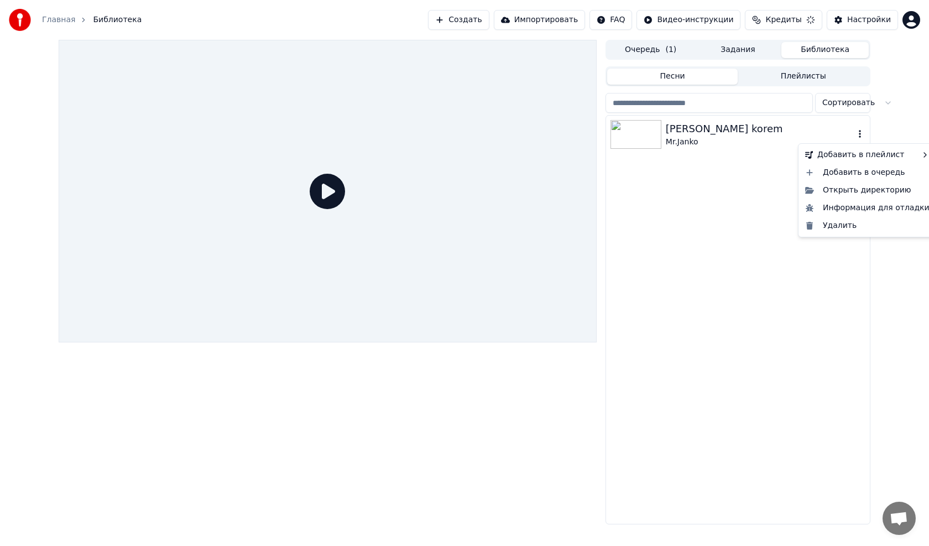
click at [859, 134] on icon "button" at bounding box center [859, 133] width 11 height 9
click at [859, 134] on icon "button" at bounding box center [860, 134] width 2 height 8
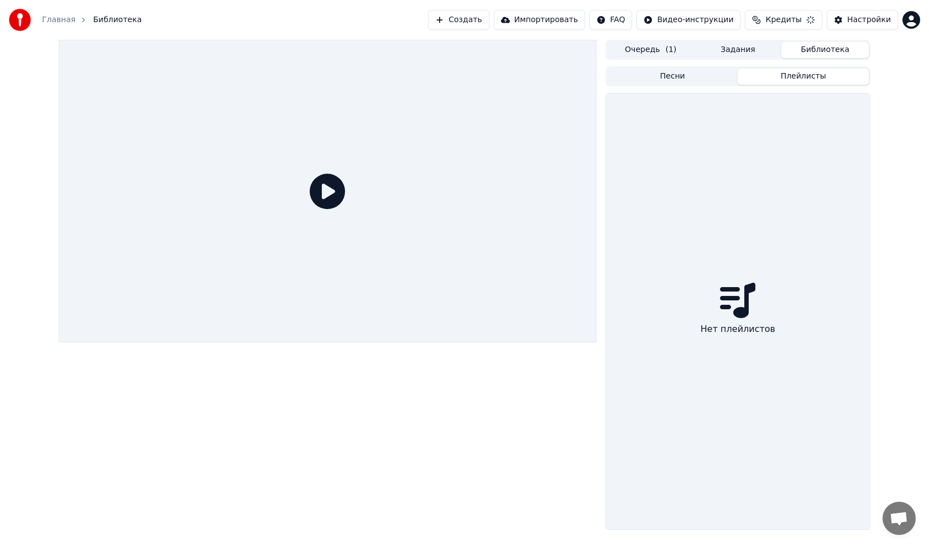
click at [795, 74] on button "Плейлисты" at bounding box center [803, 77] width 131 height 16
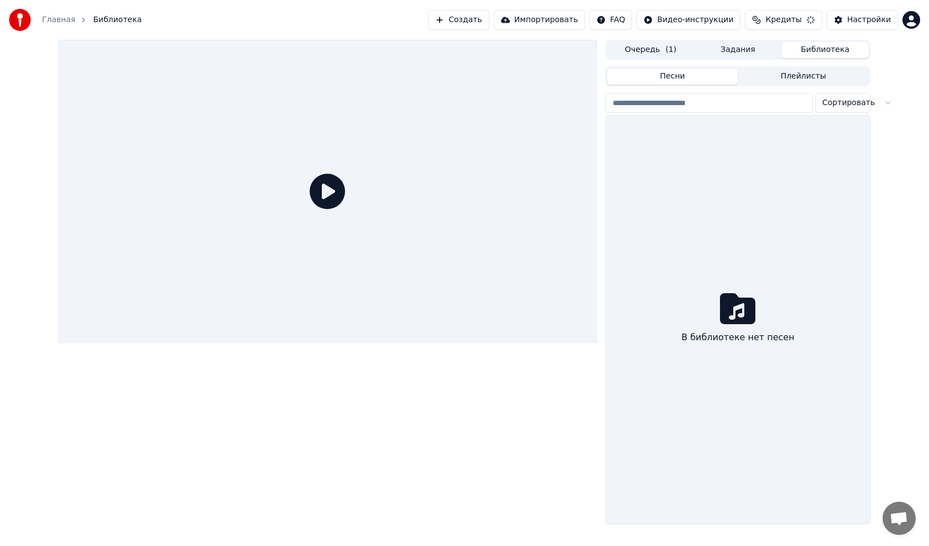
click at [682, 73] on button "Песни" at bounding box center [672, 77] width 131 height 16
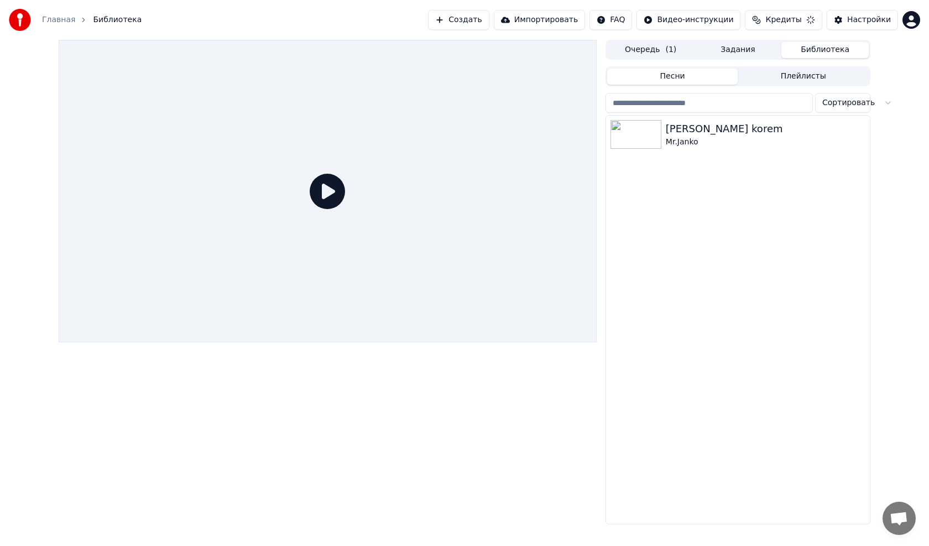
click at [721, 46] on button "Задания" at bounding box center [737, 50] width 87 height 16
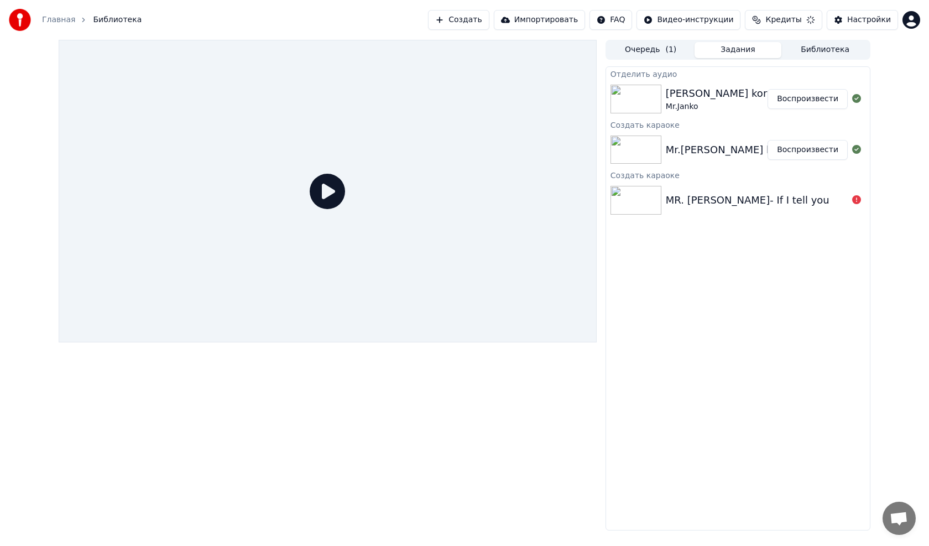
click at [821, 50] on button "Библиотека" at bounding box center [824, 50] width 87 height 16
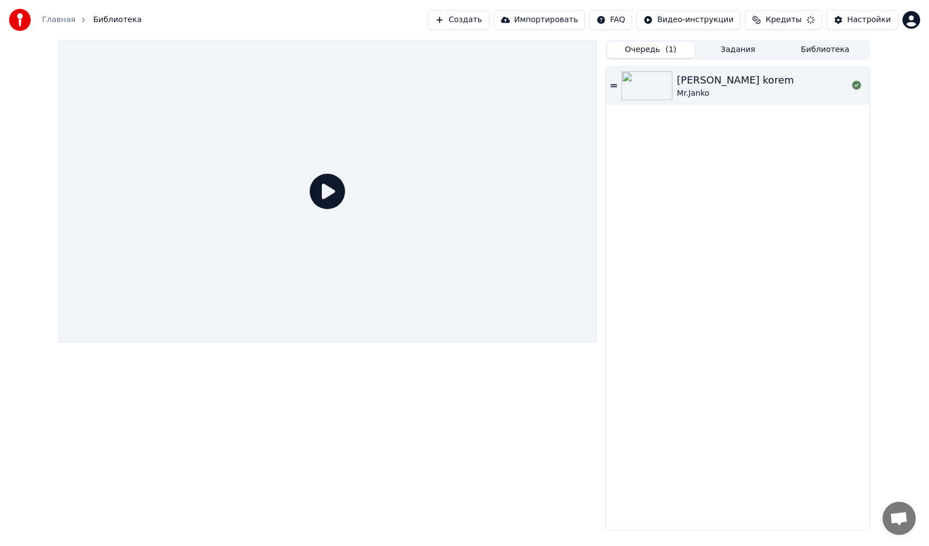
click at [634, 46] on button "Очередь ( 1 )" at bounding box center [650, 50] width 87 height 16
click at [614, 85] on icon at bounding box center [613, 85] width 7 height 3
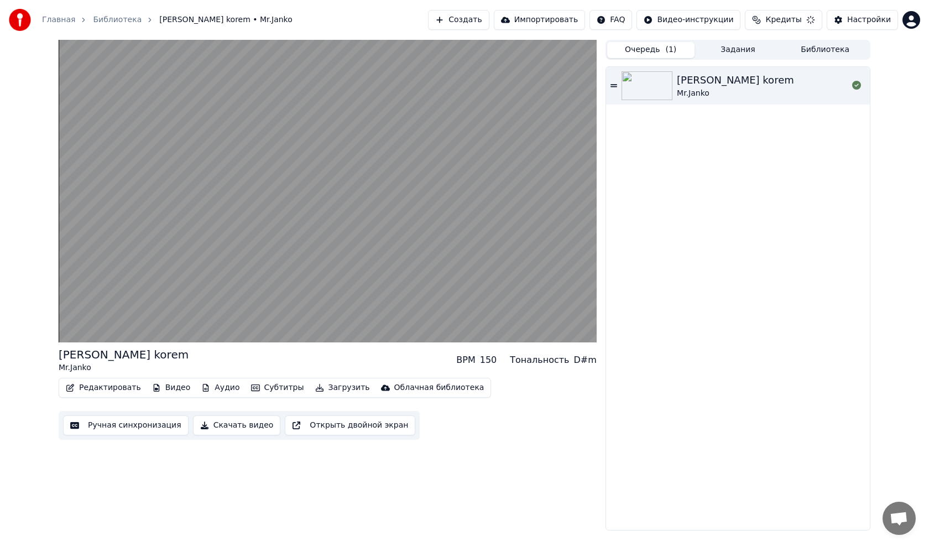
click at [119, 424] on button "Ручная синхронизация" at bounding box center [126, 425] width 126 height 20
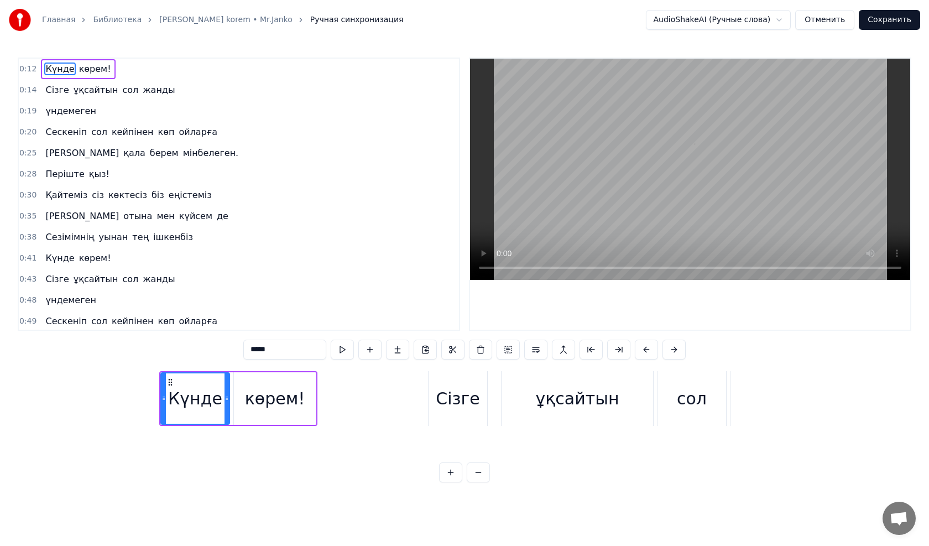
scroll to position [0, 2091]
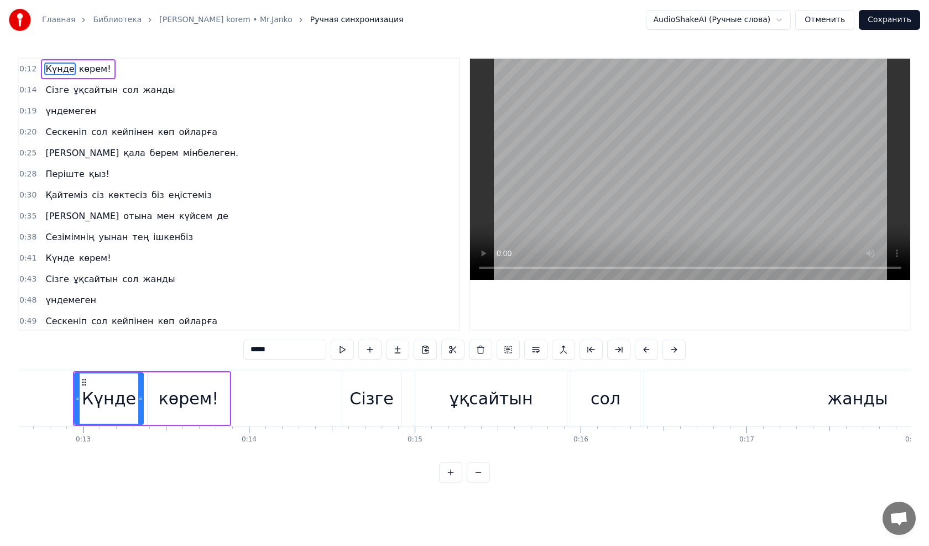
click at [818, 24] on button "Отменить" at bounding box center [824, 20] width 59 height 20
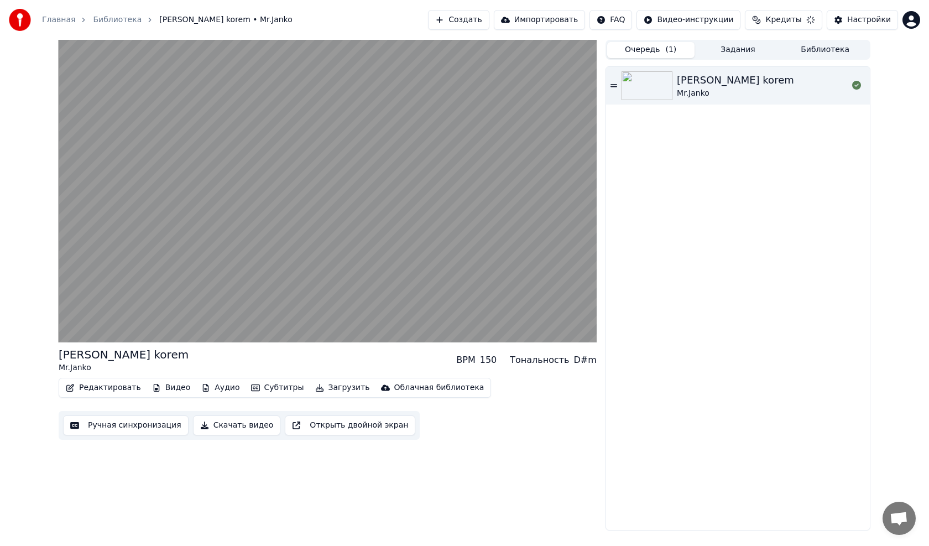
click at [119, 387] on button "Редактировать" at bounding box center [103, 387] width 84 height 15
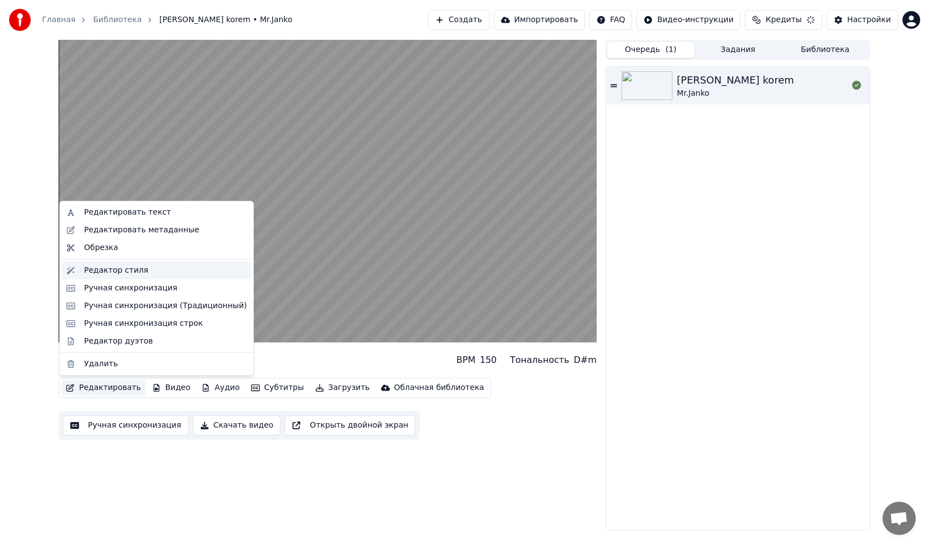
click at [98, 270] on div "Редактор стиля" at bounding box center [116, 270] width 64 height 11
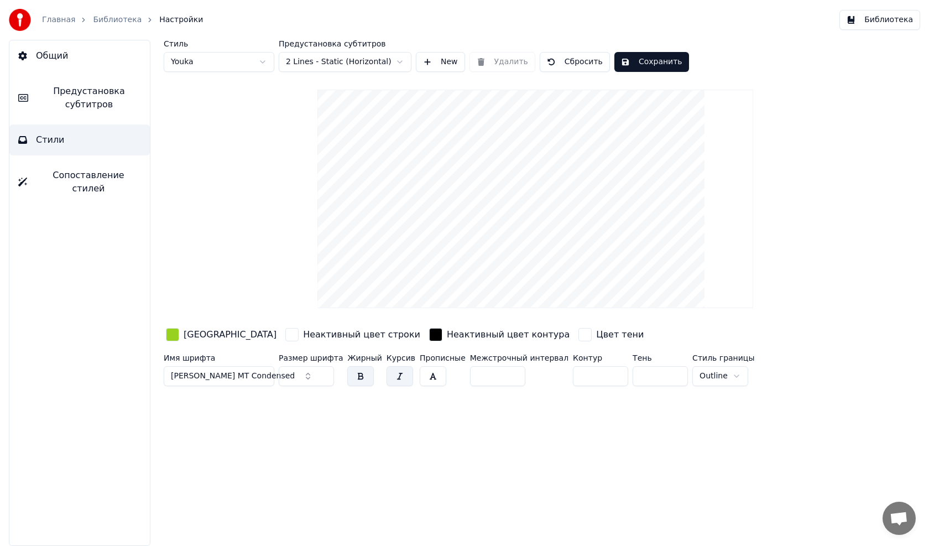
click at [866, 18] on button "Библиотека" at bounding box center [879, 20] width 81 height 20
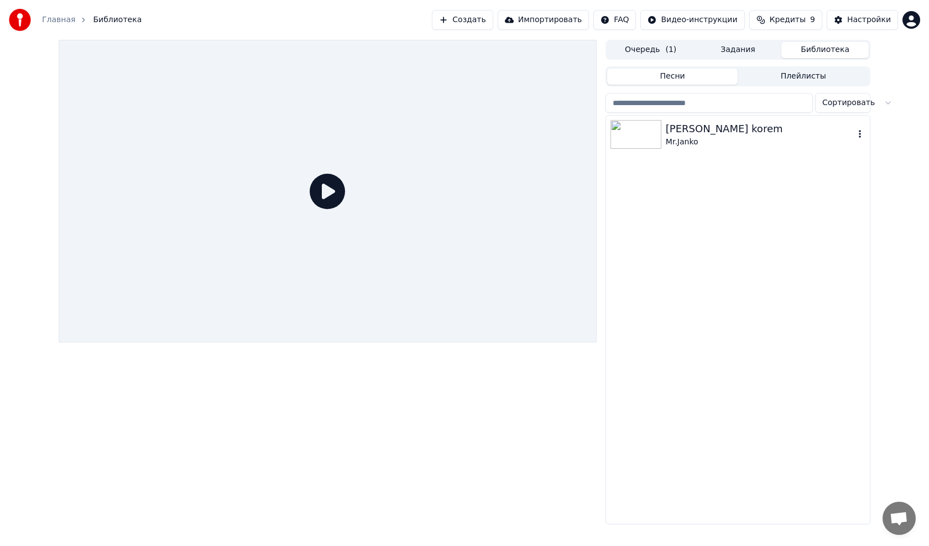
click at [638, 138] on img at bounding box center [635, 134] width 51 height 29
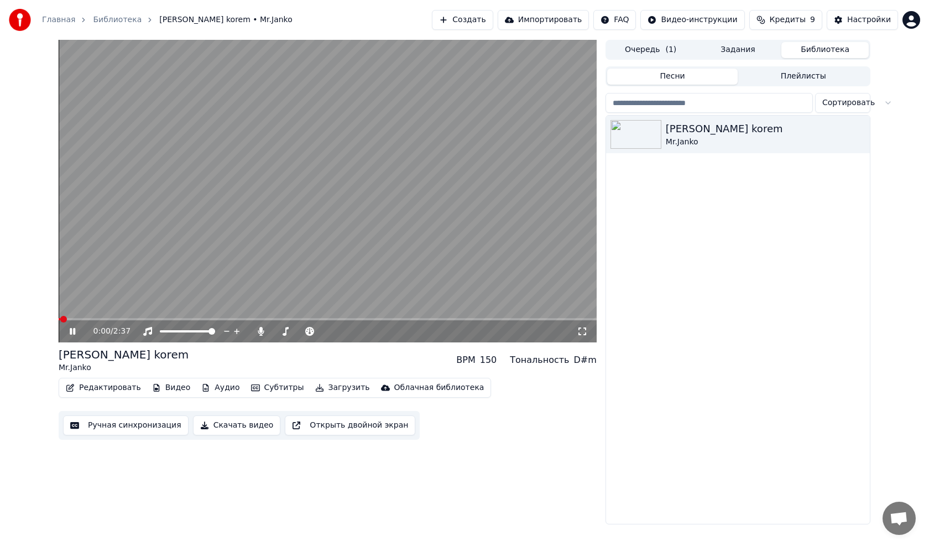
click at [108, 388] on button "Редактировать" at bounding box center [103, 387] width 84 height 15
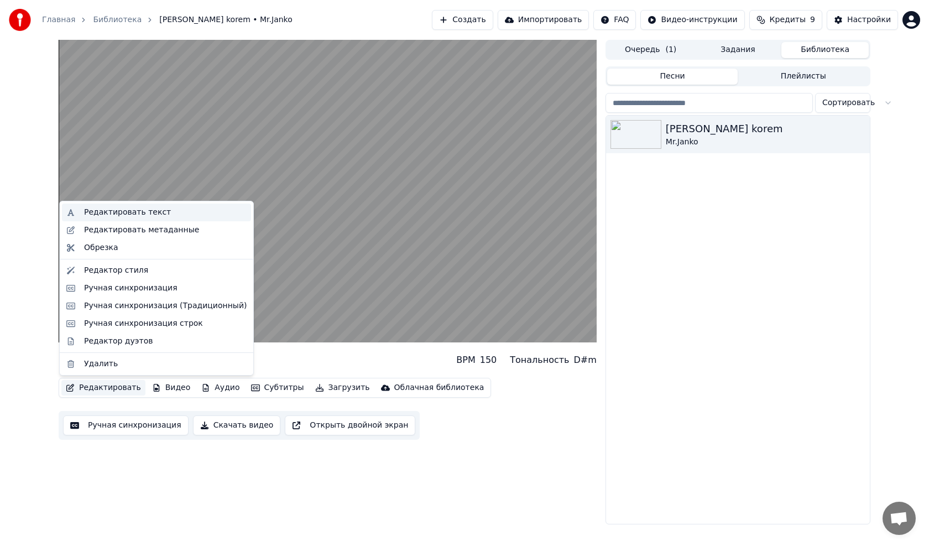
click at [117, 210] on div "Редактировать текст" at bounding box center [127, 212] width 87 height 11
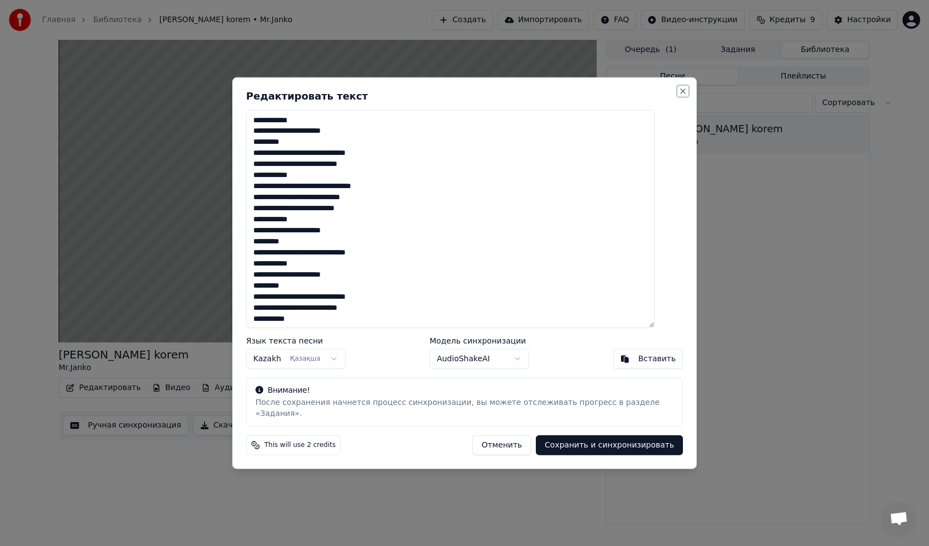
click at [678, 95] on button "Close" at bounding box center [682, 90] width 9 height 9
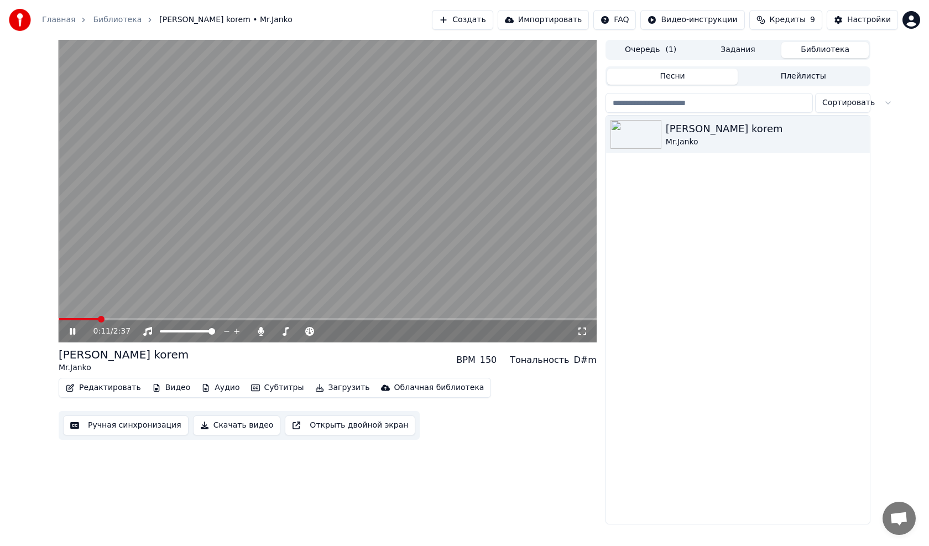
click at [112, 389] on button "Редактировать" at bounding box center [103, 387] width 84 height 15
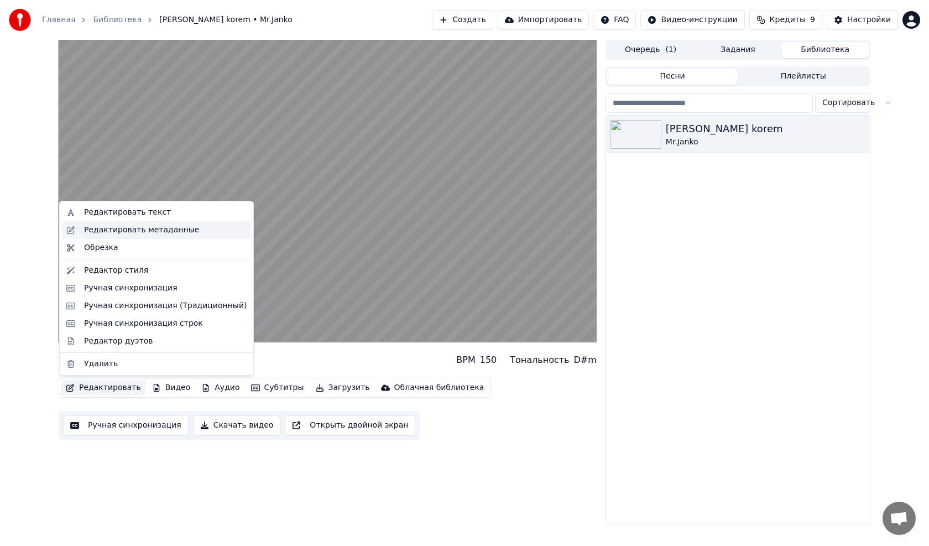
click at [121, 235] on div "Редактировать метаданные" at bounding box center [141, 229] width 115 height 11
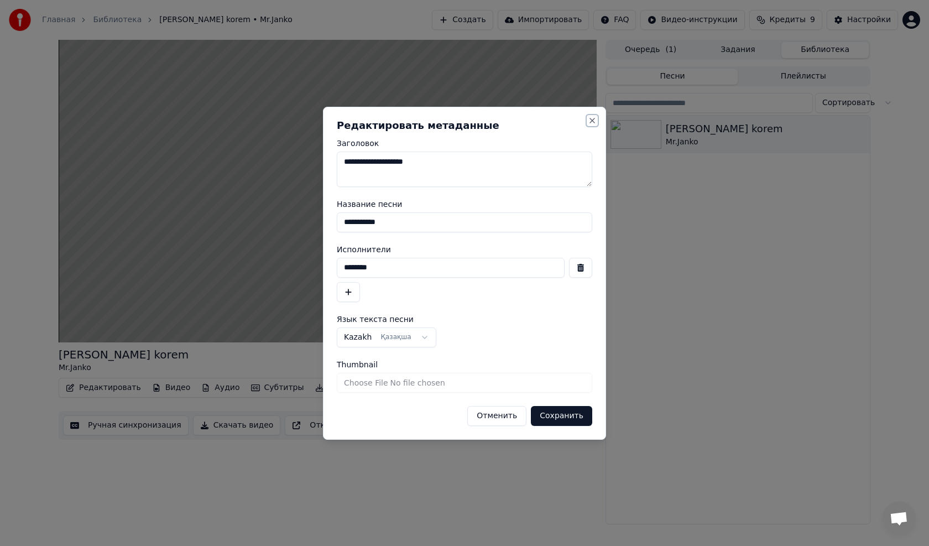
click at [594, 121] on button "Close" at bounding box center [592, 120] width 9 height 9
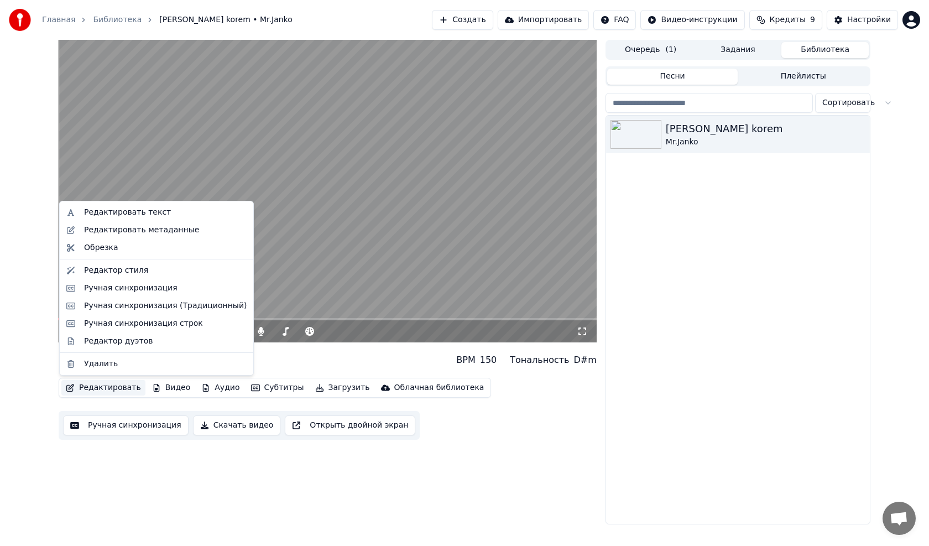
click at [95, 385] on button "Редактировать" at bounding box center [103, 387] width 84 height 15
click at [398, 225] on video at bounding box center [328, 191] width 538 height 302
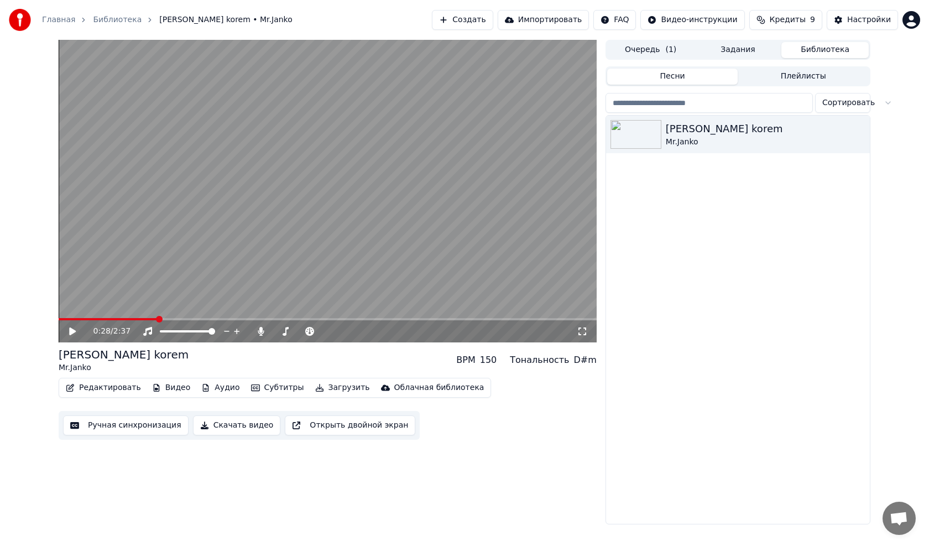
click at [375, 221] on video at bounding box center [328, 191] width 538 height 302
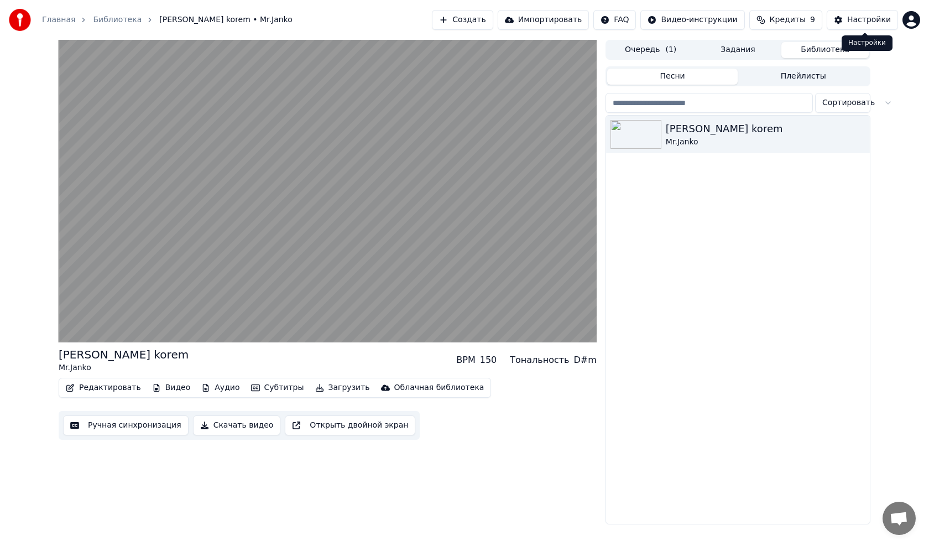
click at [851, 19] on div "Настройки" at bounding box center [869, 19] width 44 height 11
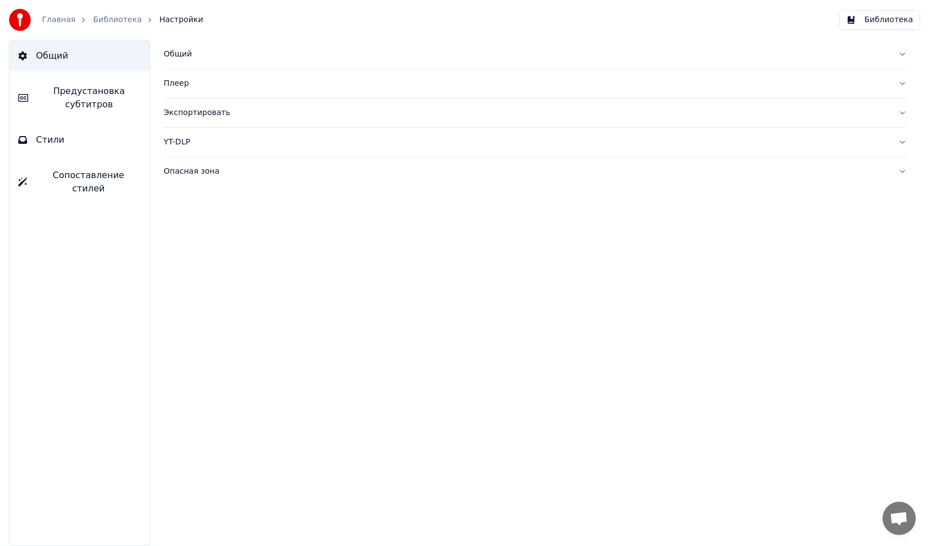
click at [180, 57] on div "Общий" at bounding box center [526, 54] width 725 height 11
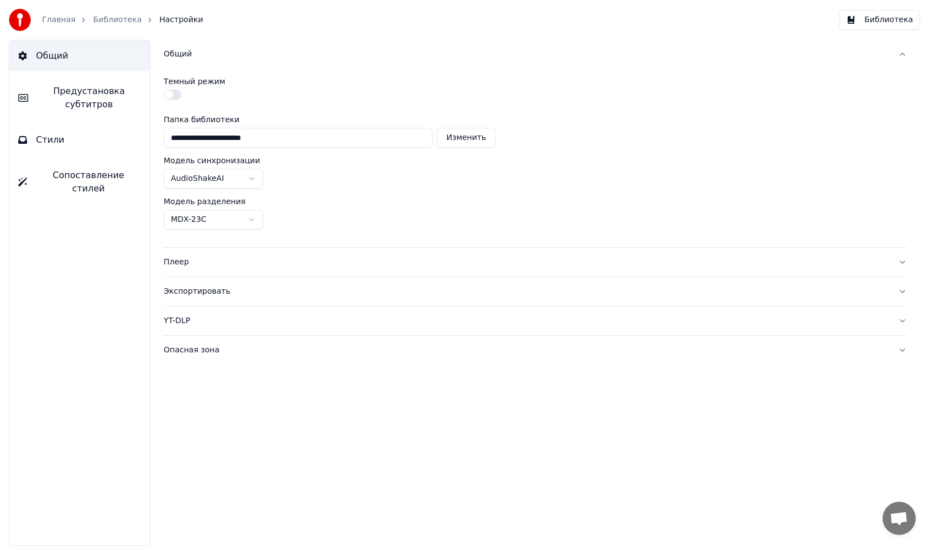
click at [180, 56] on div "Общий" at bounding box center [526, 54] width 725 height 11
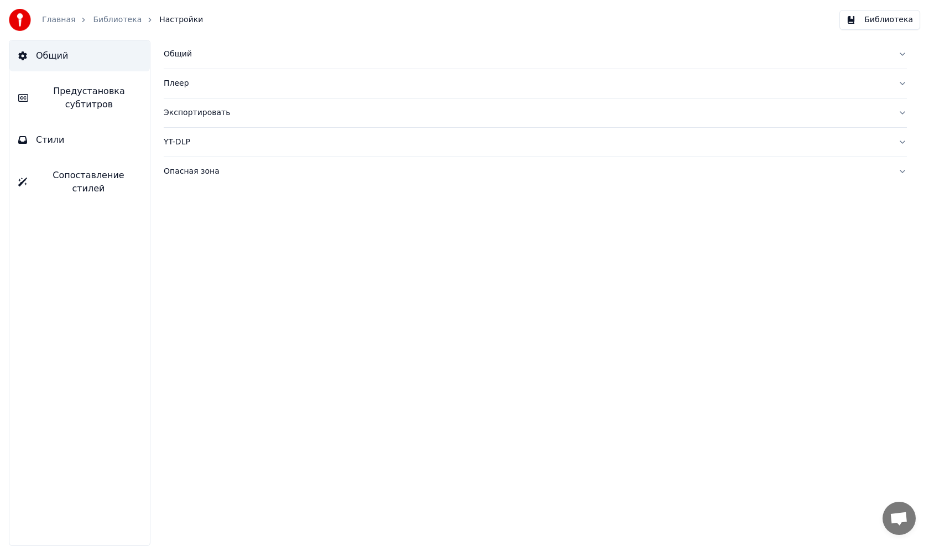
click at [178, 82] on div "Плеер" at bounding box center [526, 83] width 725 height 11
click at [181, 109] on div "Экспортировать" at bounding box center [526, 112] width 725 height 11
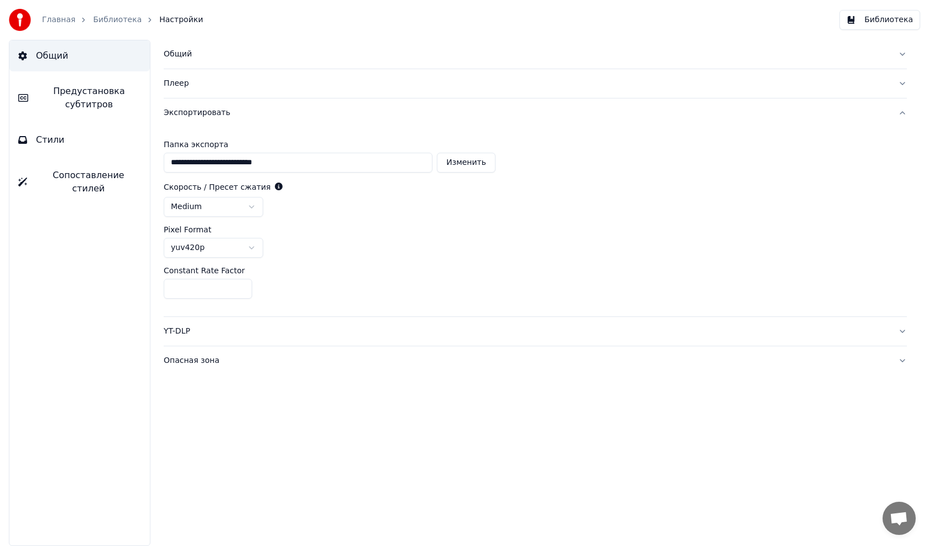
click at [181, 108] on div "Экспортировать" at bounding box center [526, 112] width 725 height 11
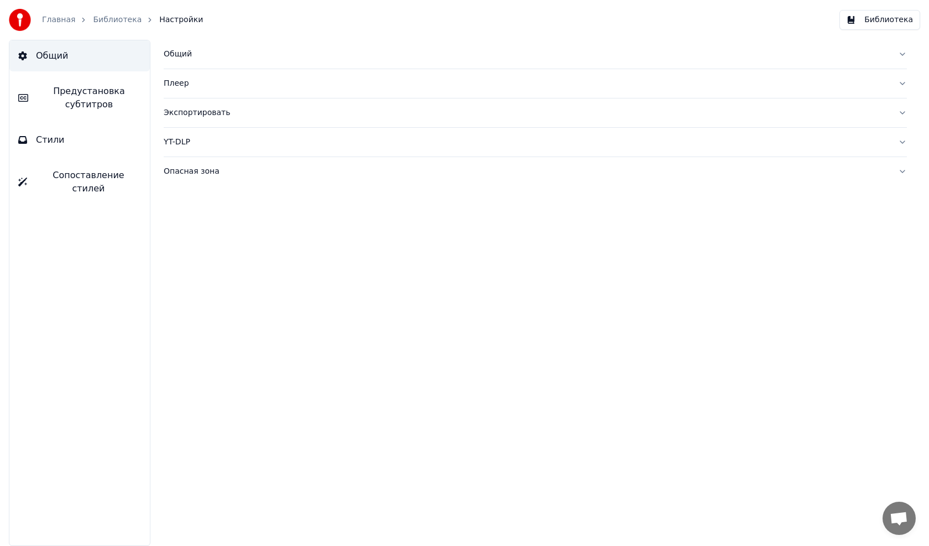
click at [61, 137] on button "Стили" at bounding box center [79, 139] width 140 height 31
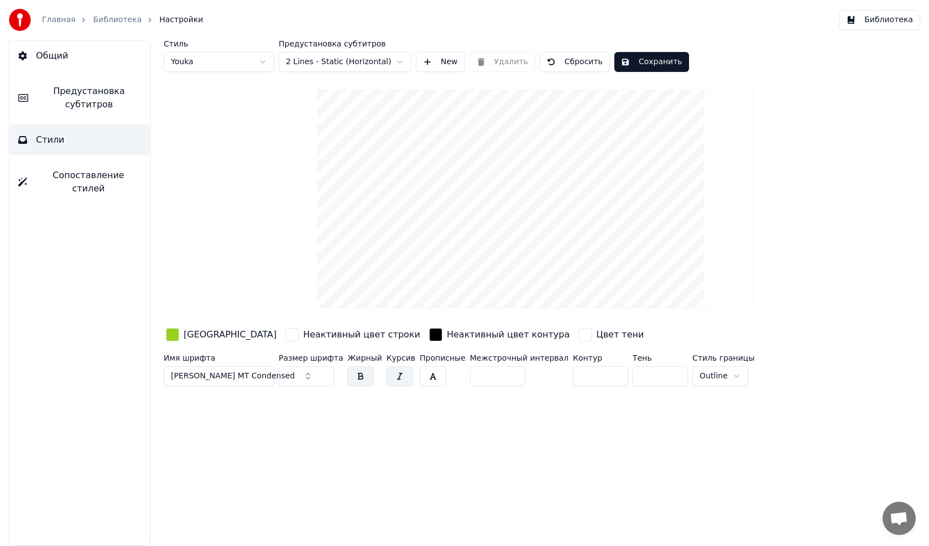
click at [62, 177] on span "Сопоставление стилей" at bounding box center [88, 182] width 105 height 27
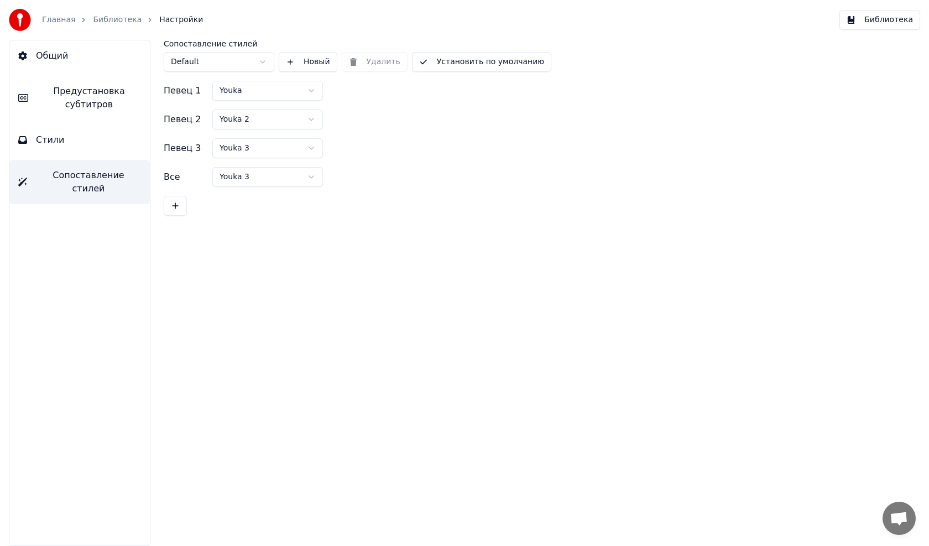
drag, startPoint x: 64, startPoint y: 139, endPoint x: 65, endPoint y: 134, distance: 5.6
click at [64, 139] on button "Стили" at bounding box center [79, 139] width 140 height 31
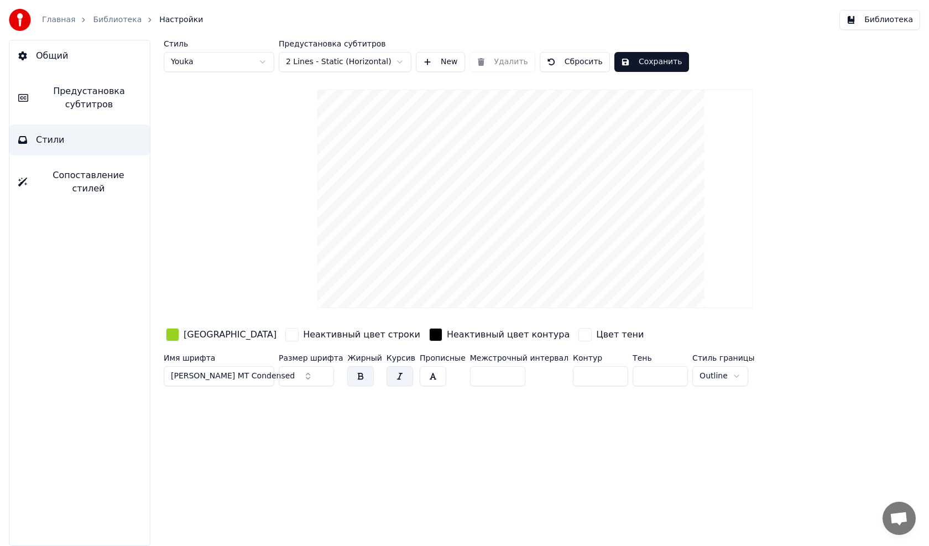
click at [66, 46] on button "Общий" at bounding box center [79, 55] width 140 height 31
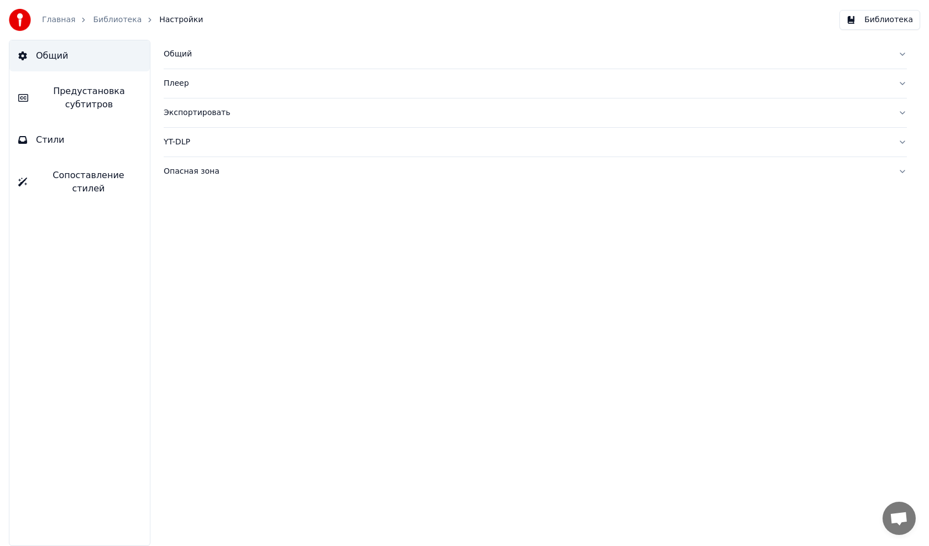
click at [74, 58] on button "Общий" at bounding box center [79, 55] width 140 height 31
click at [93, 25] on link "Библиотека" at bounding box center [117, 19] width 49 height 11
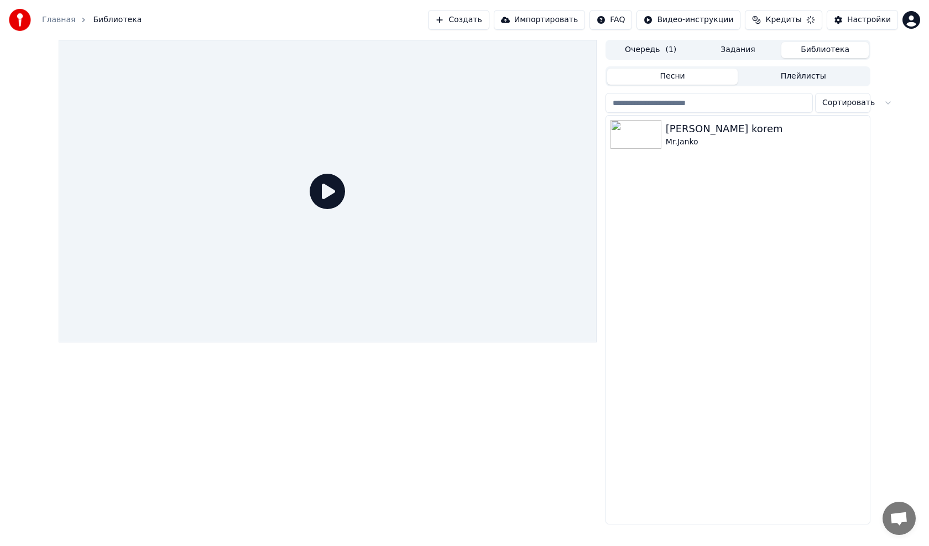
click at [63, 23] on link "Главная" at bounding box center [58, 19] width 33 height 11
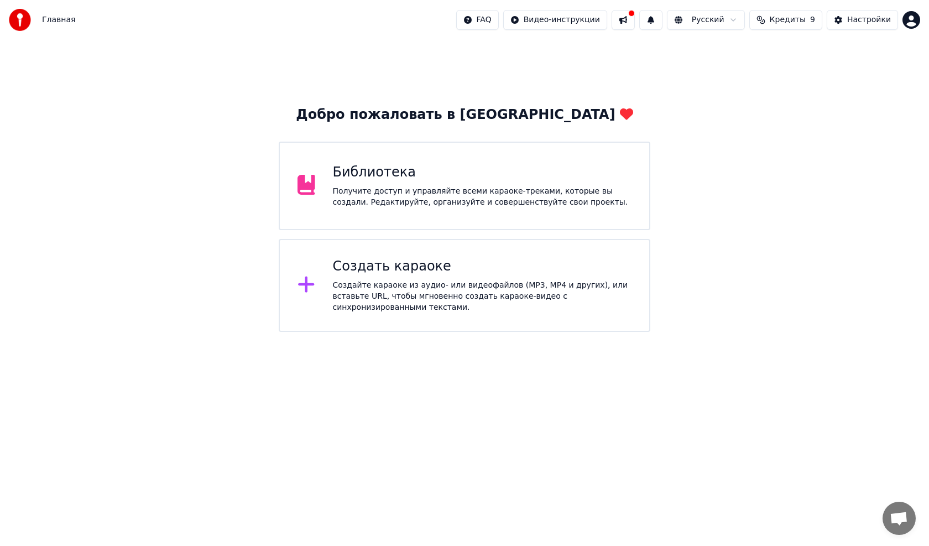
click at [355, 178] on div "Библиотека" at bounding box center [482, 173] width 299 height 18
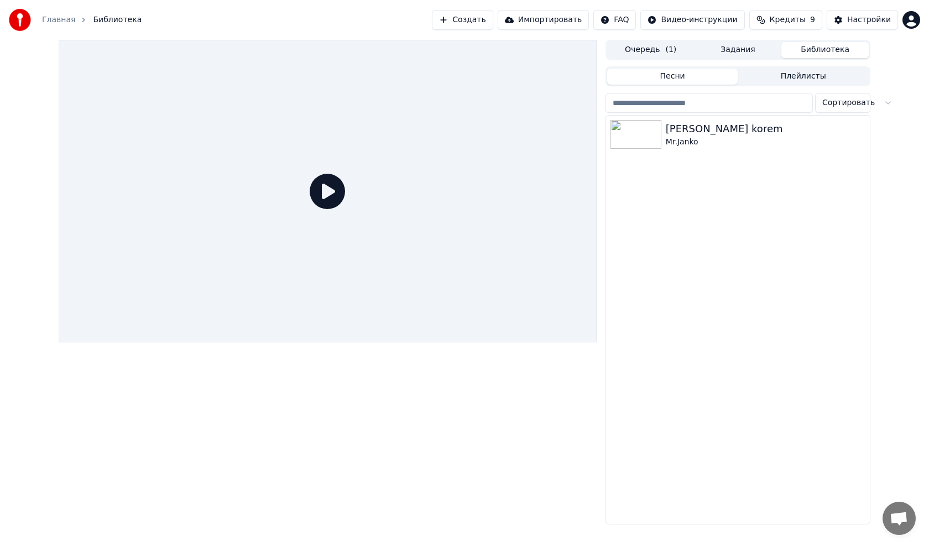
click at [738, 48] on button "Задания" at bounding box center [737, 50] width 87 height 16
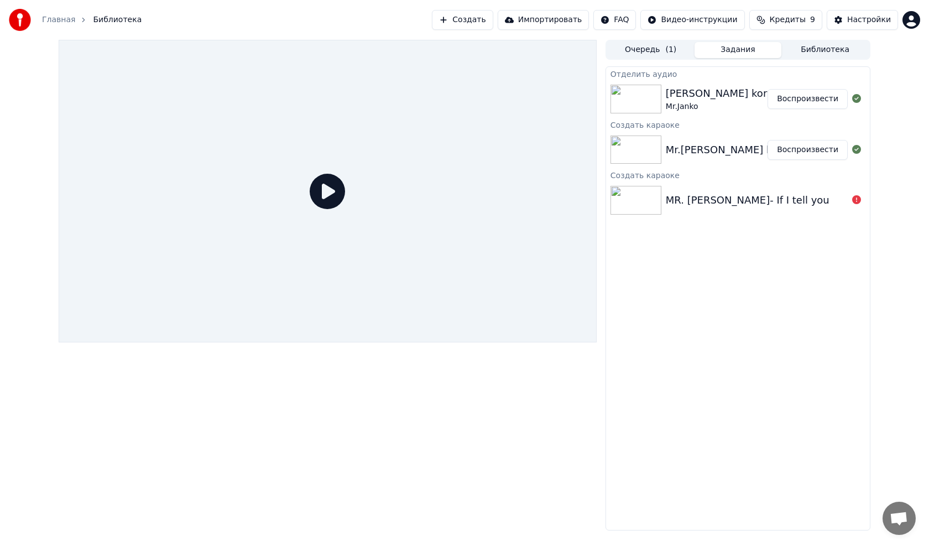
click at [727, 154] on div "Mr.Janko- Kunde korem" at bounding box center [732, 149] width 132 height 15
click at [791, 150] on button "Воспроизвести" at bounding box center [807, 150] width 80 height 20
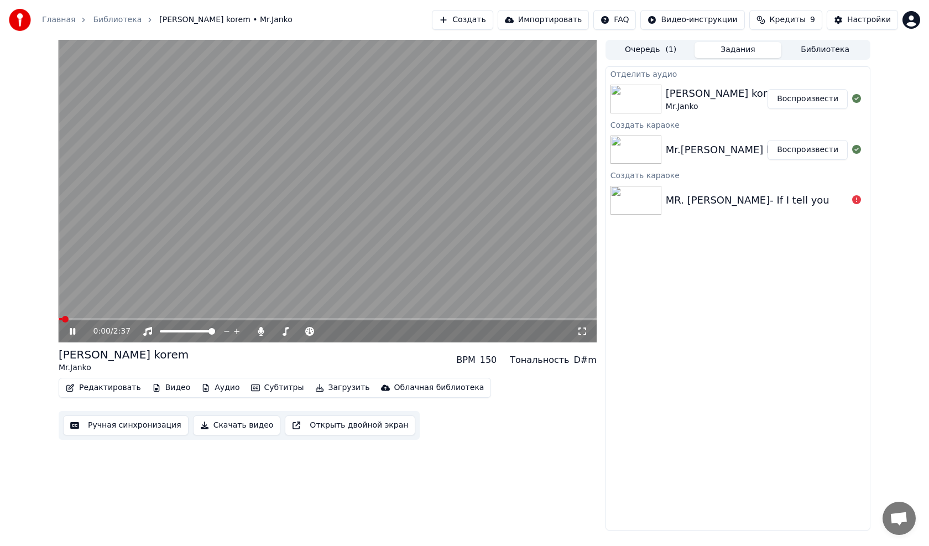
click at [96, 385] on button "Редактировать" at bounding box center [103, 387] width 84 height 15
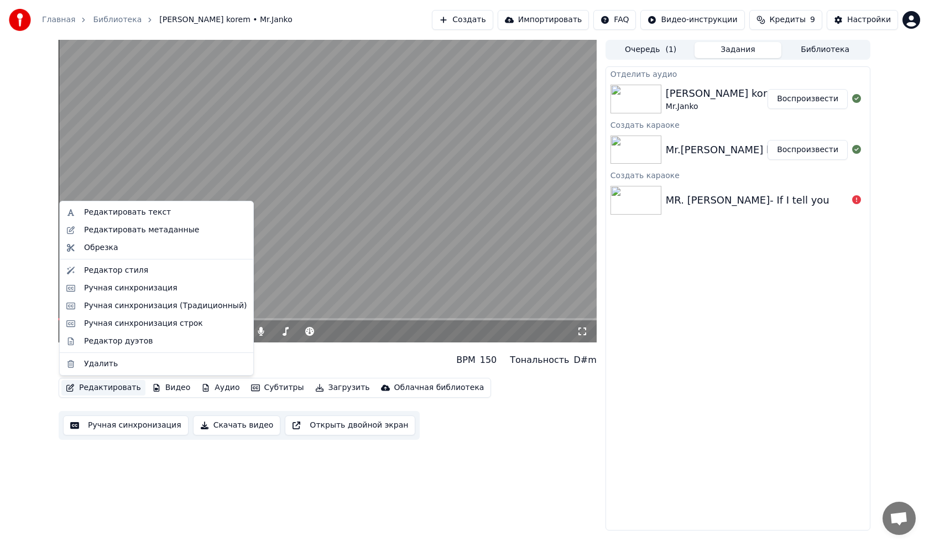
click at [96, 385] on button "Редактировать" at bounding box center [103, 387] width 84 height 15
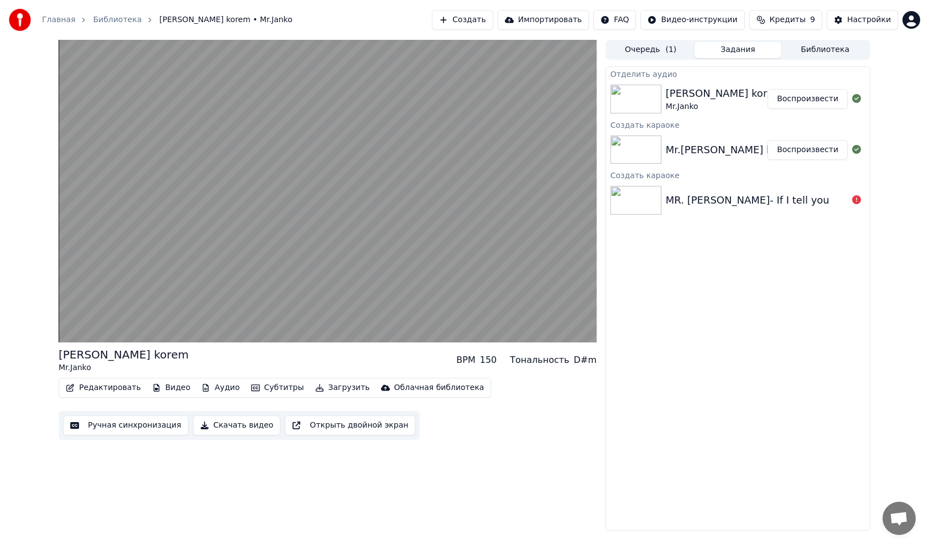
click at [210, 385] on button "Аудио" at bounding box center [220, 387] width 47 height 15
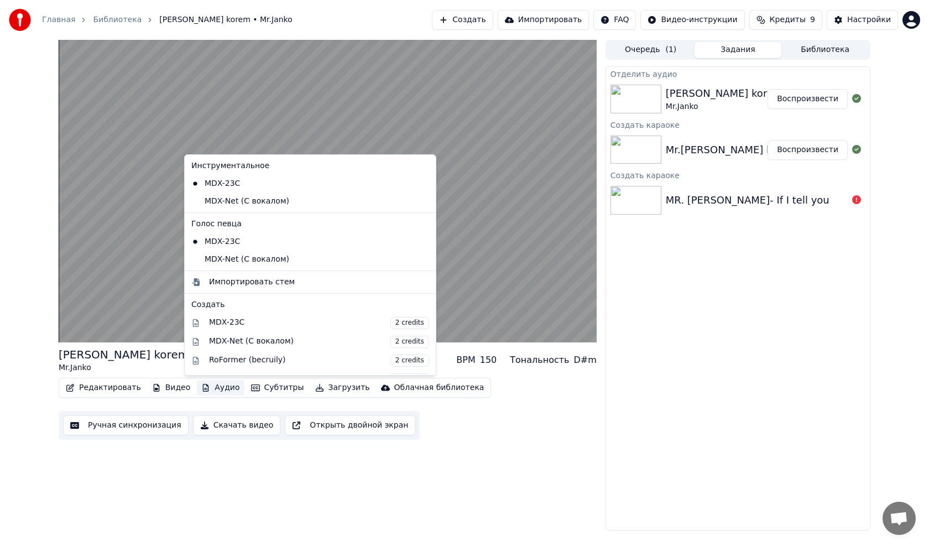
click at [210, 385] on button "Аудио" at bounding box center [220, 387] width 47 height 15
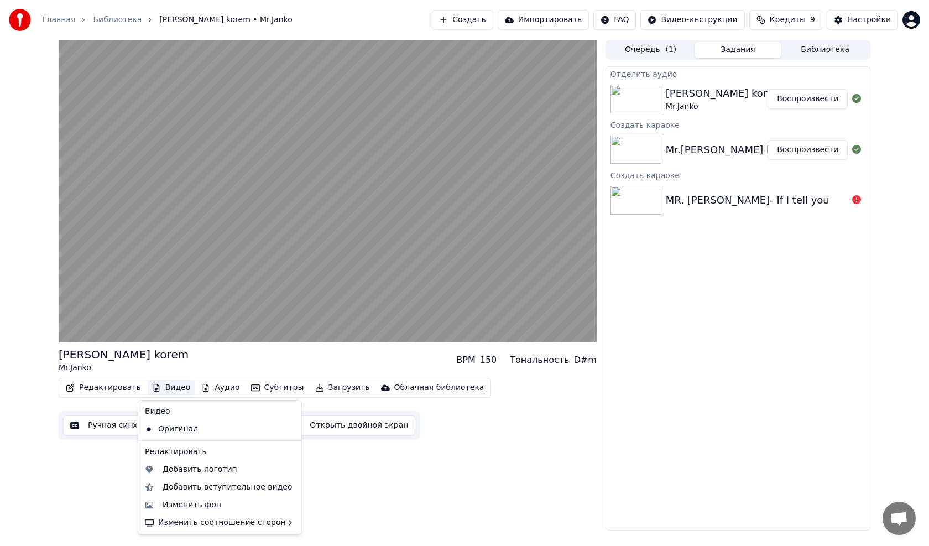
click at [175, 386] on button "Видео" at bounding box center [172, 387] width 48 height 15
click at [176, 386] on button "Видео" at bounding box center [172, 387] width 48 height 15
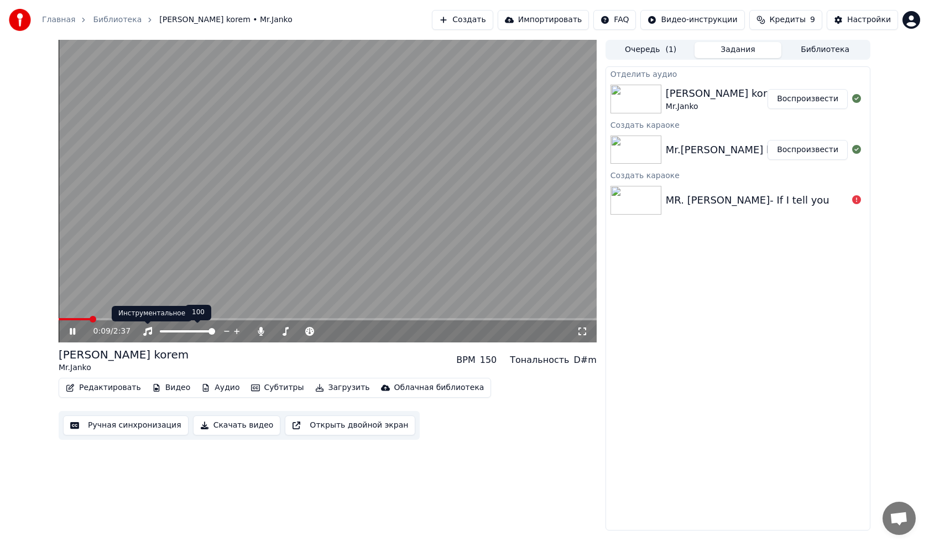
click at [137, 318] on div "Инструментальное Инструментальное" at bounding box center [152, 313] width 80 height 15
click at [546, 15] on button "Импортировать" at bounding box center [544, 20] width 92 height 20
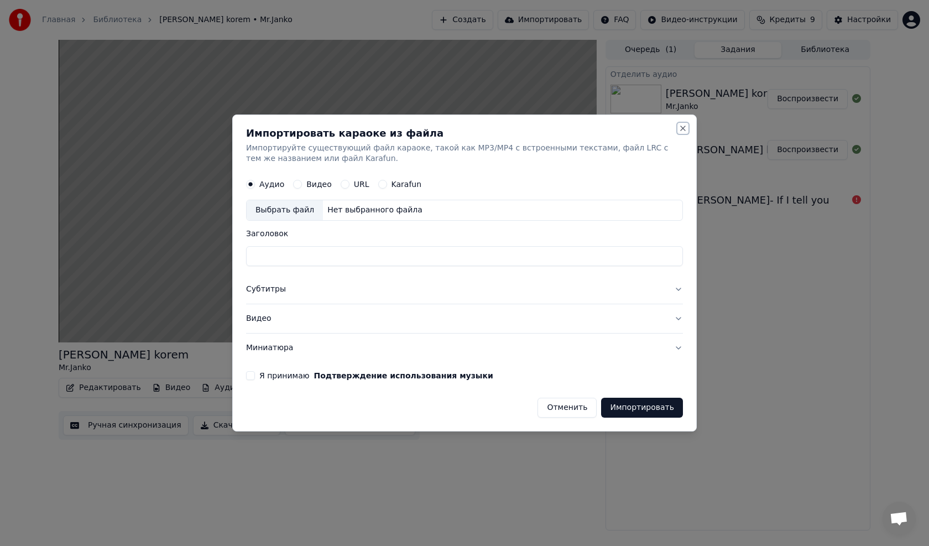
click at [682, 129] on button "Close" at bounding box center [682, 128] width 9 height 9
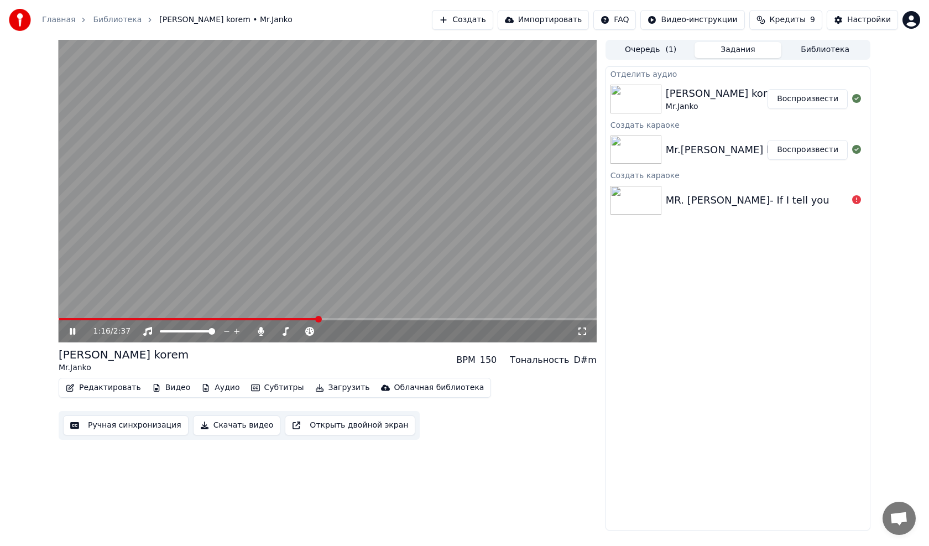
click at [296, 161] on video at bounding box center [328, 191] width 538 height 302
click at [830, 48] on button "Библиотека" at bounding box center [824, 50] width 87 height 16
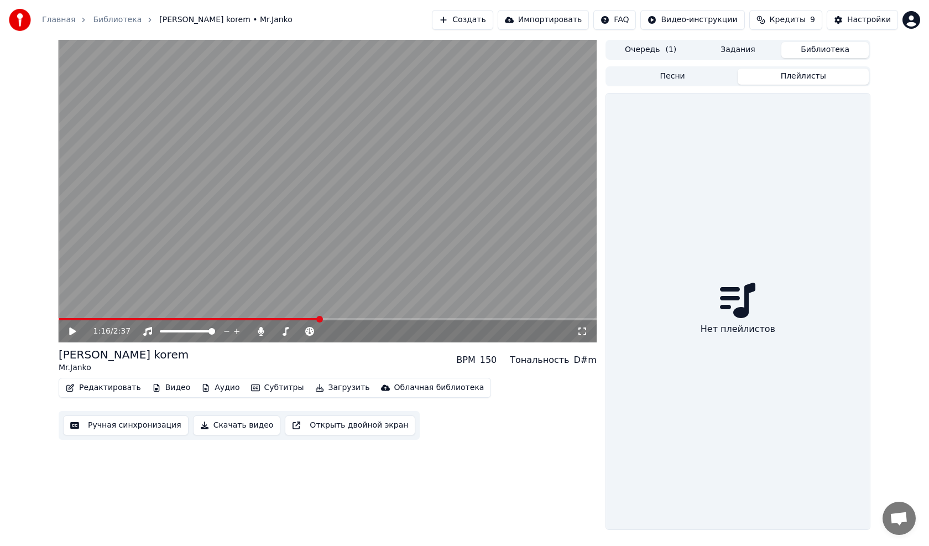
click at [808, 77] on button "Плейлисты" at bounding box center [803, 77] width 131 height 16
drag, startPoint x: 681, startPoint y: 79, endPoint x: 701, endPoint y: 75, distance: 20.9
click at [682, 79] on button "Песни" at bounding box center [672, 77] width 131 height 16
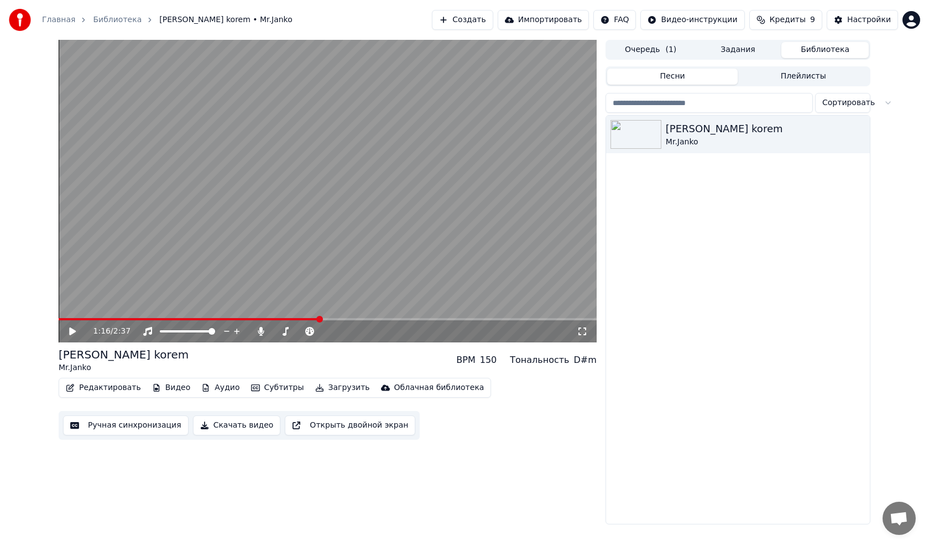
click at [113, 426] on button "Ручная синхронизация" at bounding box center [126, 425] width 126 height 20
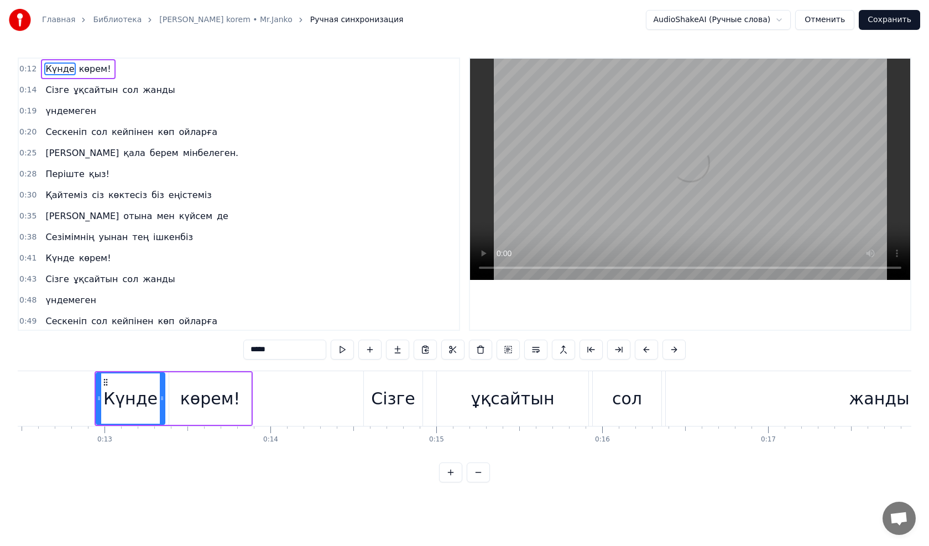
scroll to position [0, 2091]
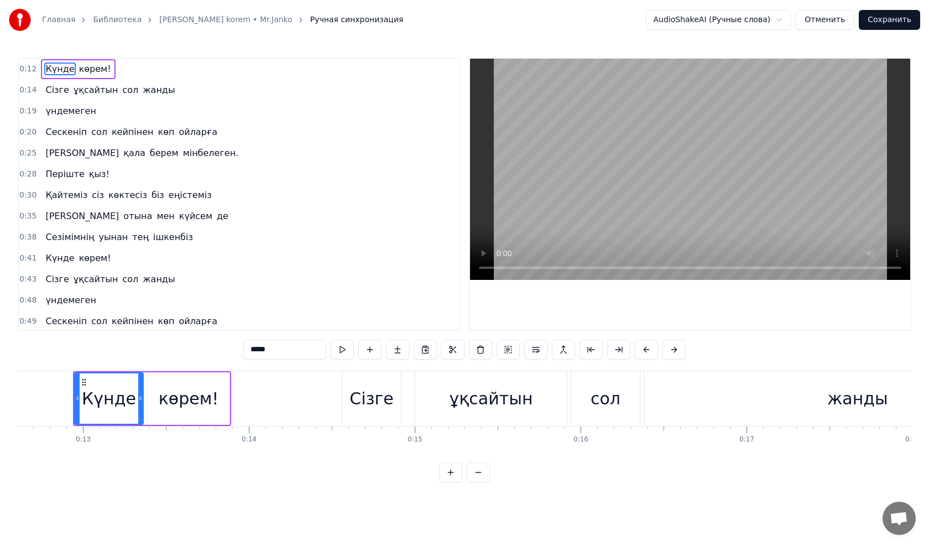
click at [122, 19] on link "Библиотека" at bounding box center [117, 19] width 49 height 11
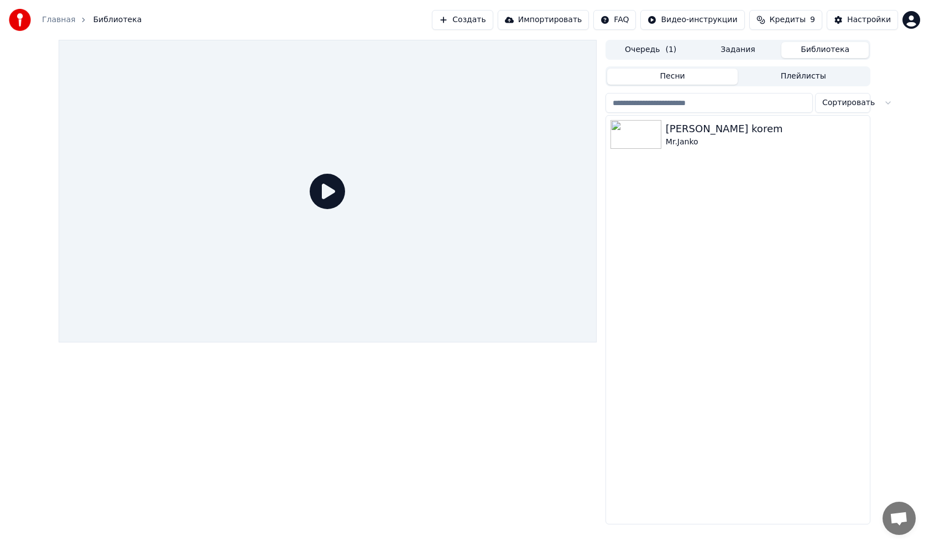
click at [61, 19] on link "Главная" at bounding box center [58, 19] width 33 height 11
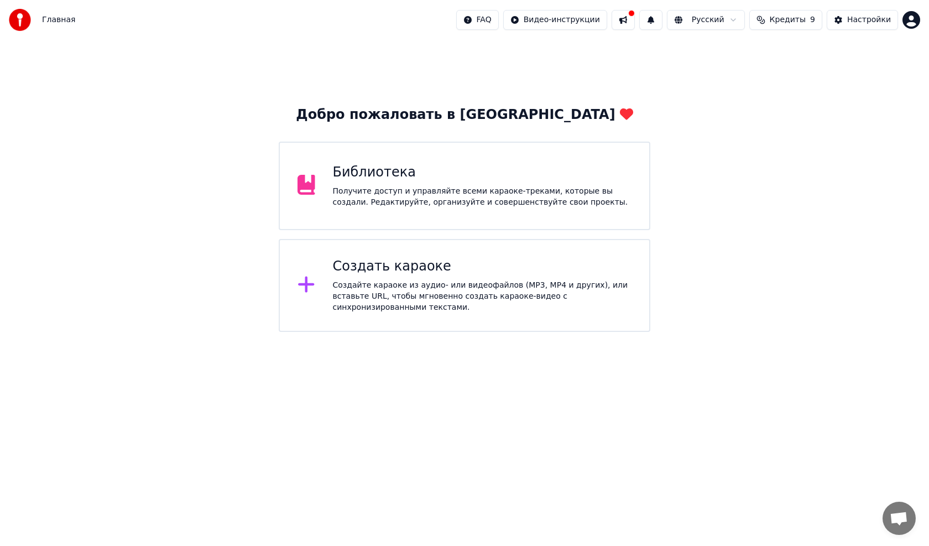
click at [364, 168] on div "Библиотека" at bounding box center [482, 173] width 299 height 18
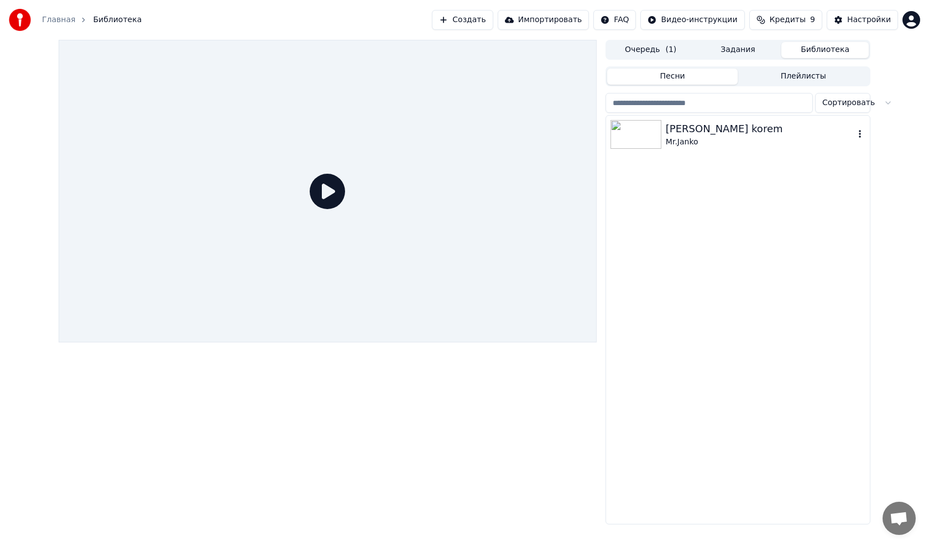
click at [703, 119] on div "Kunde korem Mr.Janko" at bounding box center [738, 135] width 264 height 38
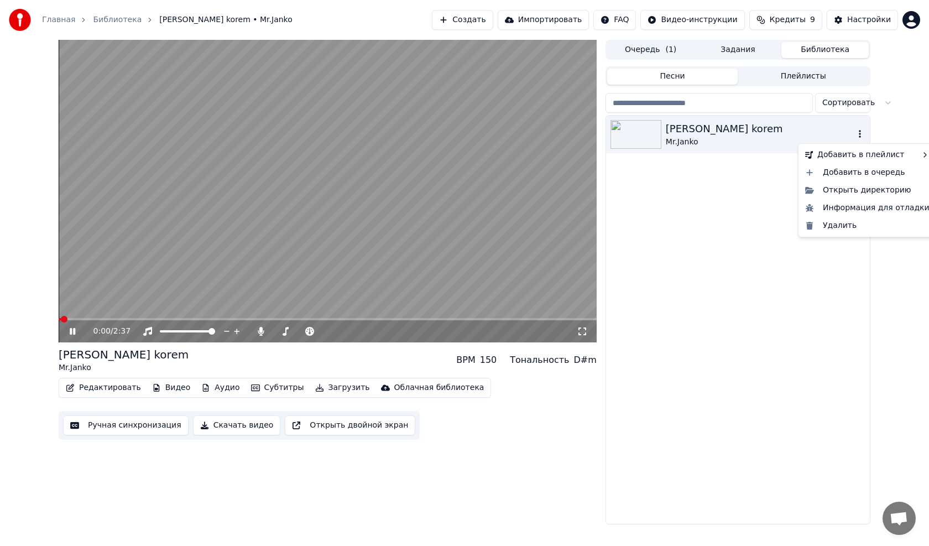
click at [860, 132] on icon "button" at bounding box center [859, 133] width 11 height 9
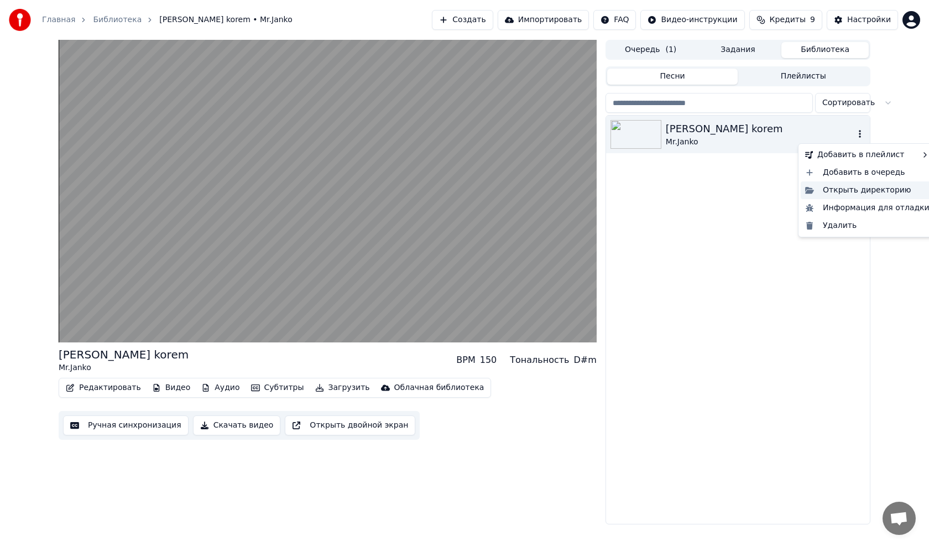
click at [853, 192] on div "Открыть директорию" at bounding box center [867, 190] width 133 height 18
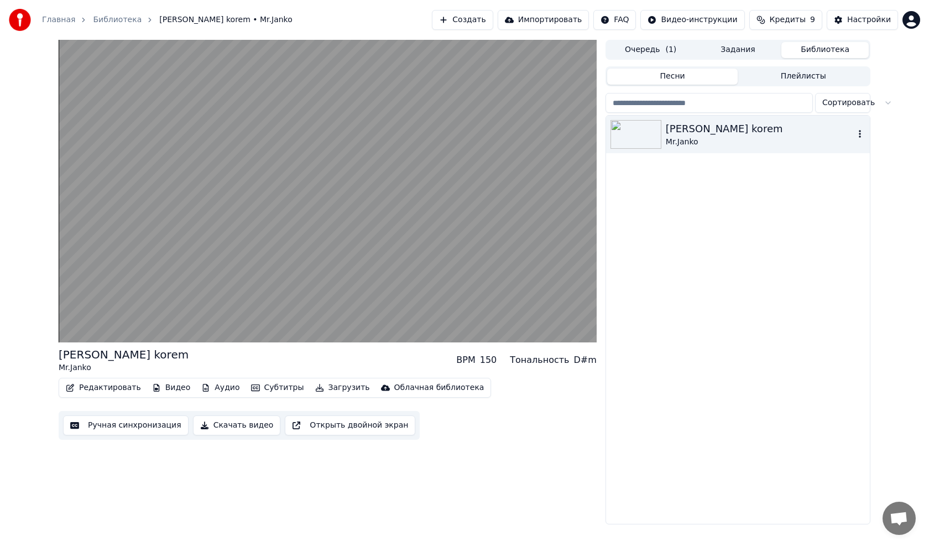
click at [860, 135] on icon "button" at bounding box center [859, 133] width 11 height 9
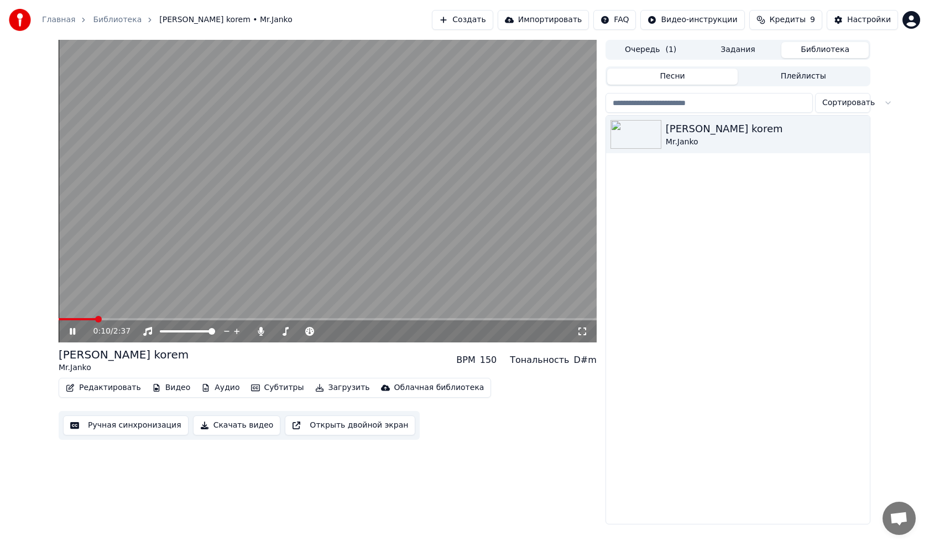
click at [486, 13] on button "Создать" at bounding box center [462, 20] width 61 height 20
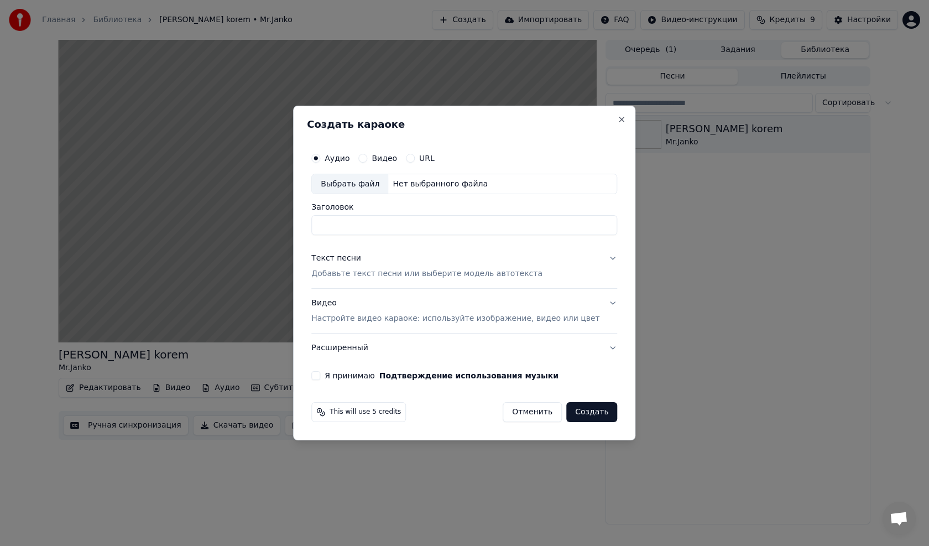
click at [600, 119] on h2 "Создать караоке" at bounding box center [464, 124] width 315 height 10
click at [618, 119] on button "Close" at bounding box center [622, 119] width 9 height 9
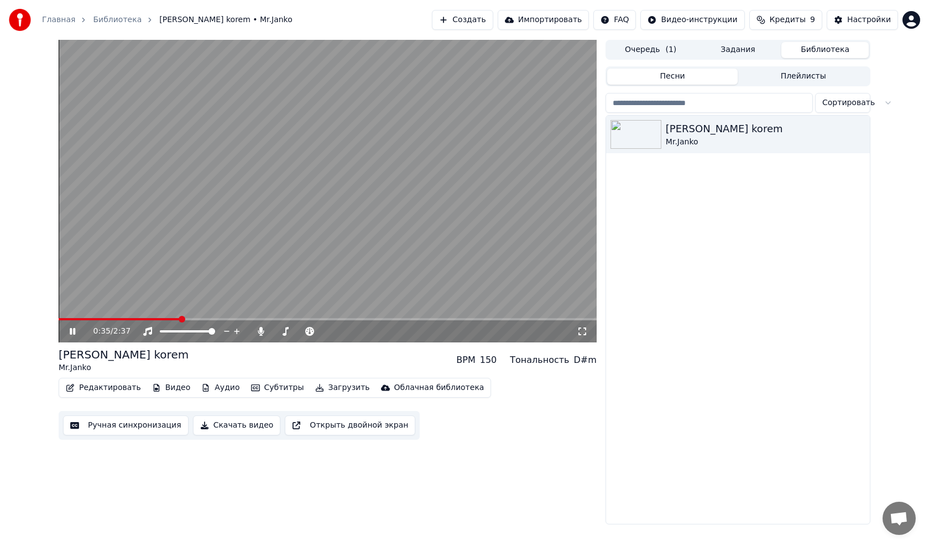
click at [100, 388] on button "Редактировать" at bounding box center [103, 387] width 84 height 15
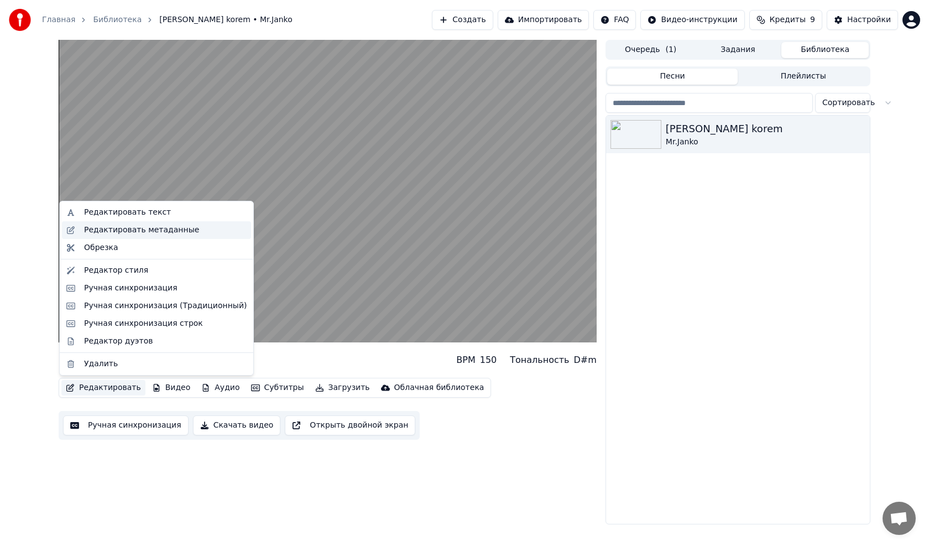
click at [118, 231] on div "Редактировать метаданные" at bounding box center [141, 229] width 115 height 11
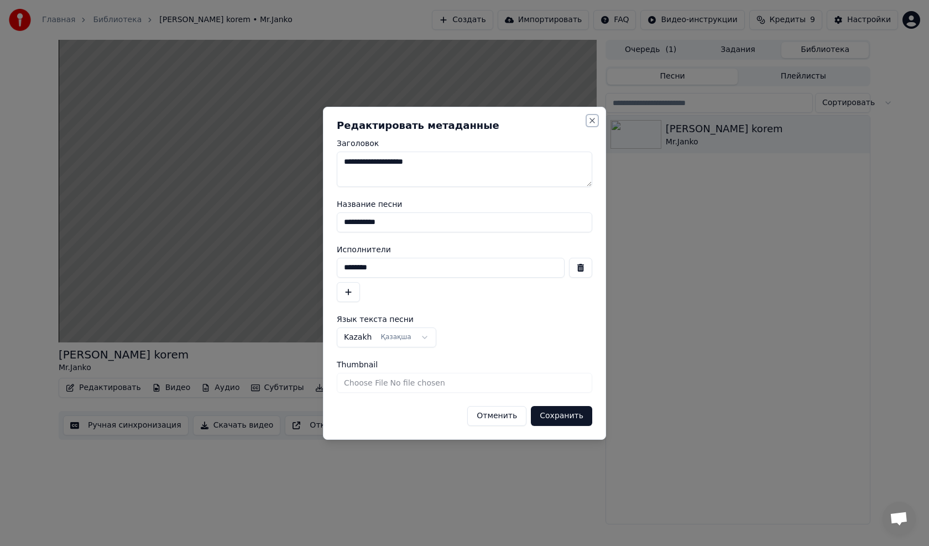
click at [592, 118] on button "Close" at bounding box center [592, 120] width 9 height 9
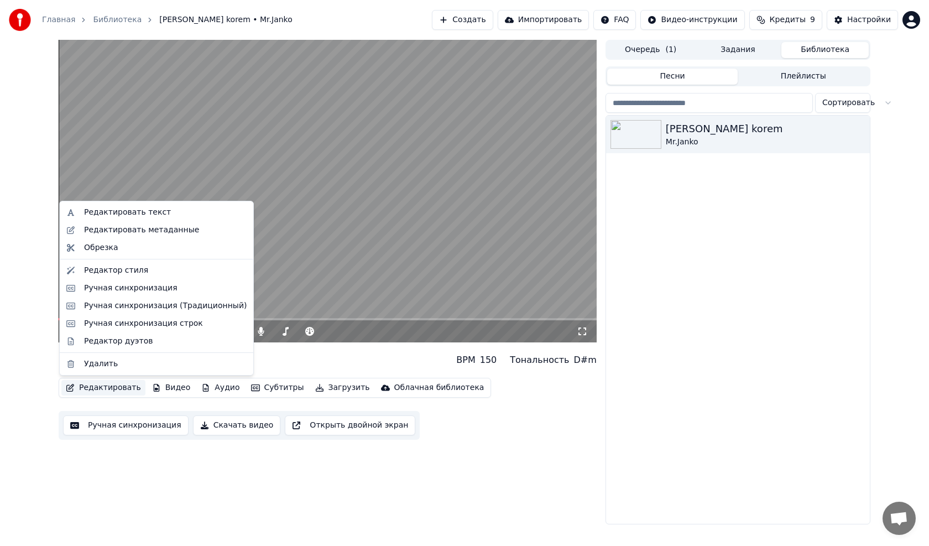
click at [88, 392] on button "Редактировать" at bounding box center [103, 387] width 84 height 15
click at [106, 250] on div "Обрезка" at bounding box center [101, 247] width 34 height 11
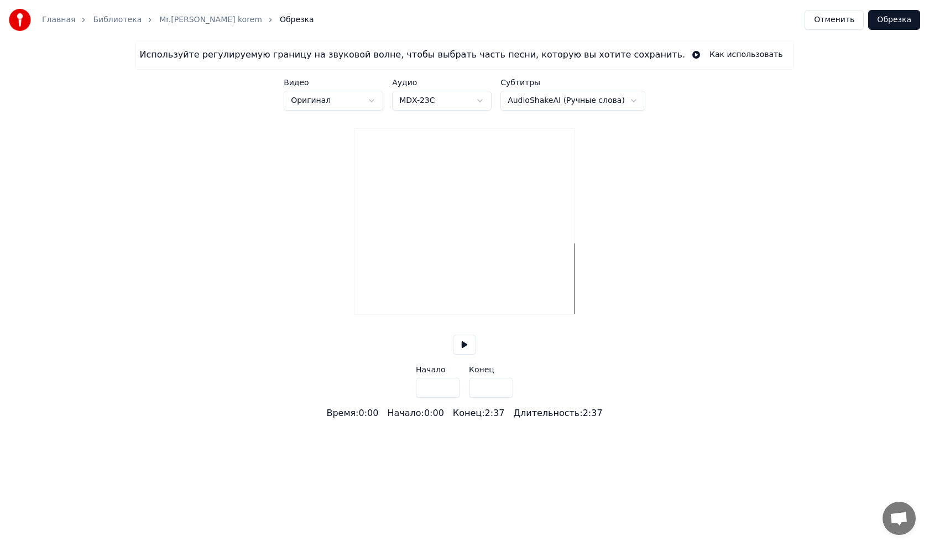
type input "*****"
click at [208, 19] on link "Mr.Janko- Kunde korem" at bounding box center [210, 19] width 103 height 11
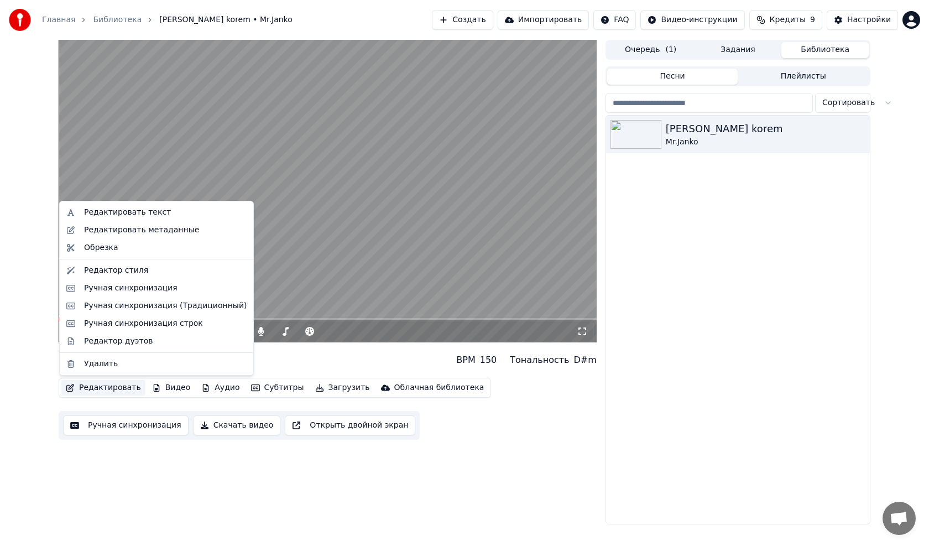
click at [91, 383] on button "Редактировать" at bounding box center [103, 387] width 84 height 15
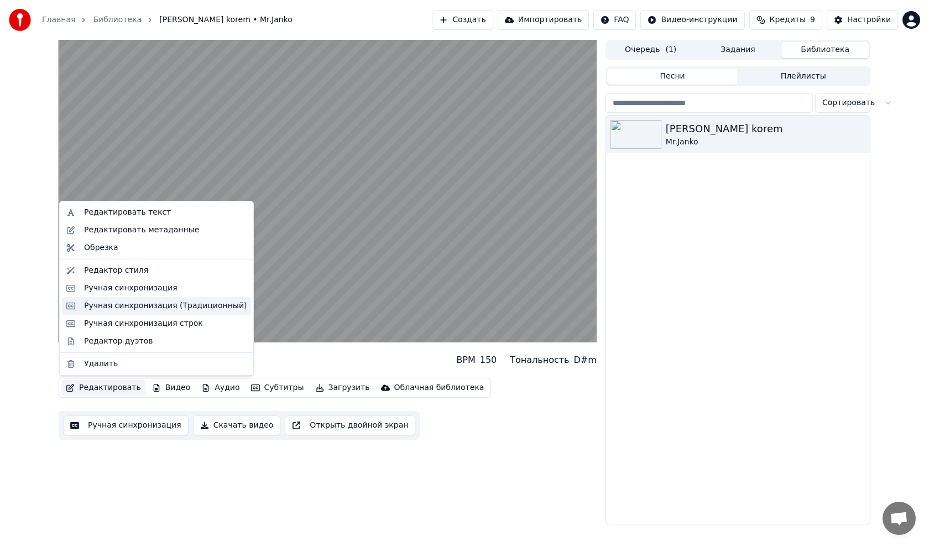
click at [113, 302] on div "Ручная синхронизация (Традиционный)" at bounding box center [165, 305] width 163 height 11
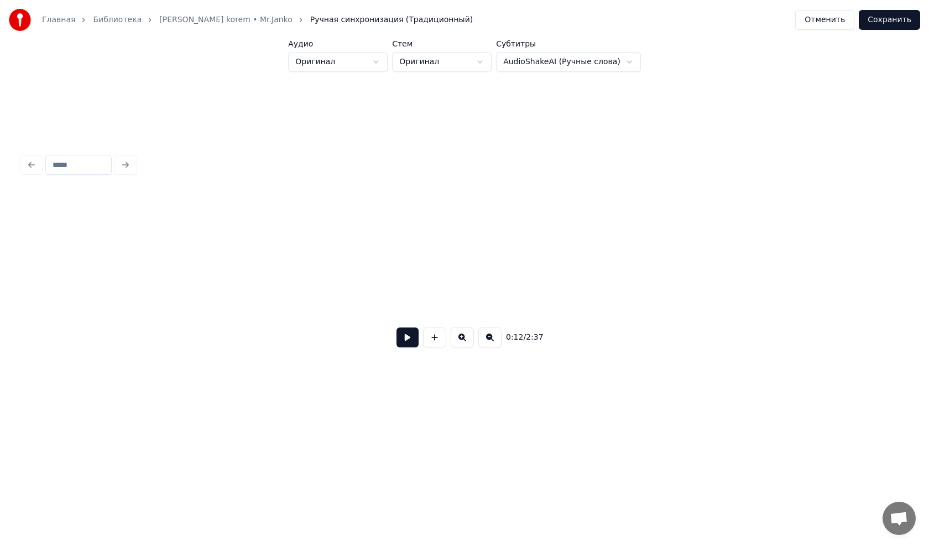
scroll to position [0, 1431]
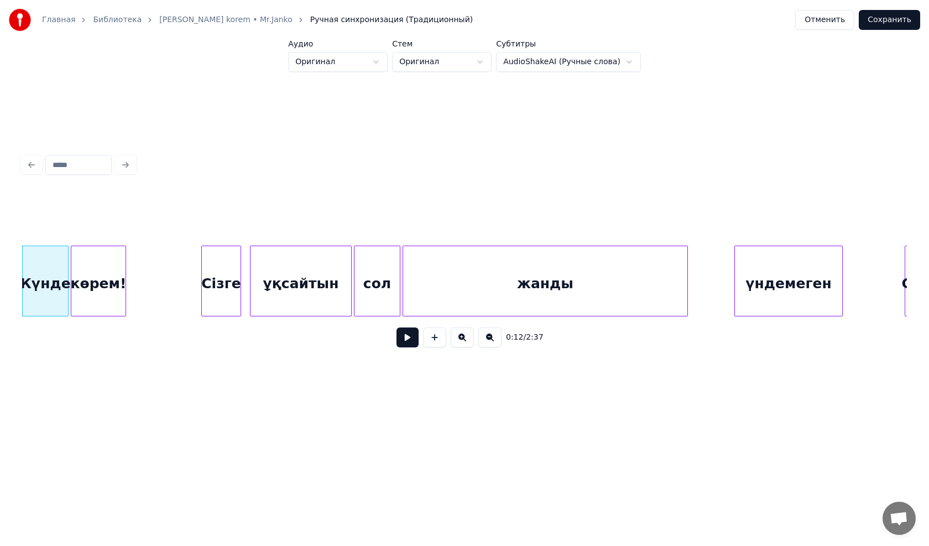
click at [407, 346] on button at bounding box center [407, 337] width 22 height 20
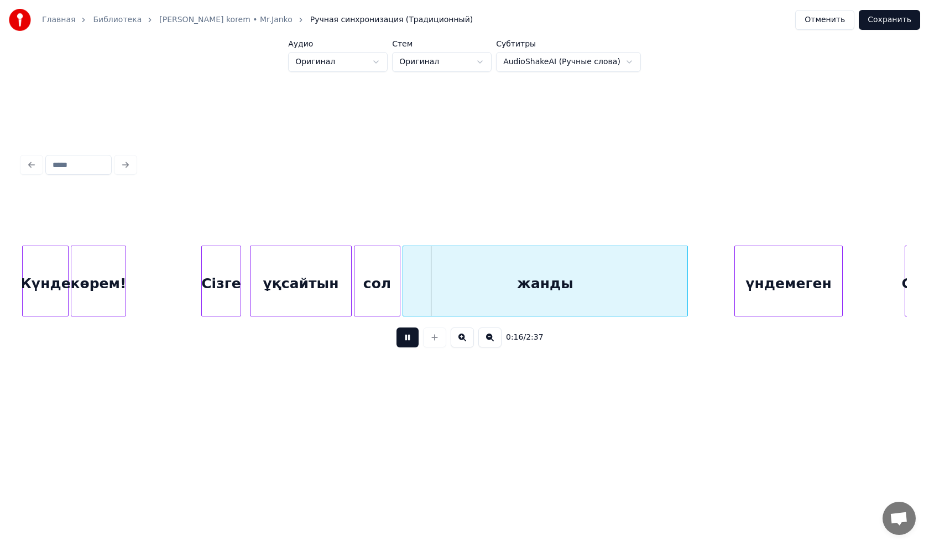
click at [383, 65] on html "Главная Библиотека Kunde korem • Mr.Janko Ручная синхронизация (Традиционный) О…" at bounding box center [464, 217] width 929 height 435
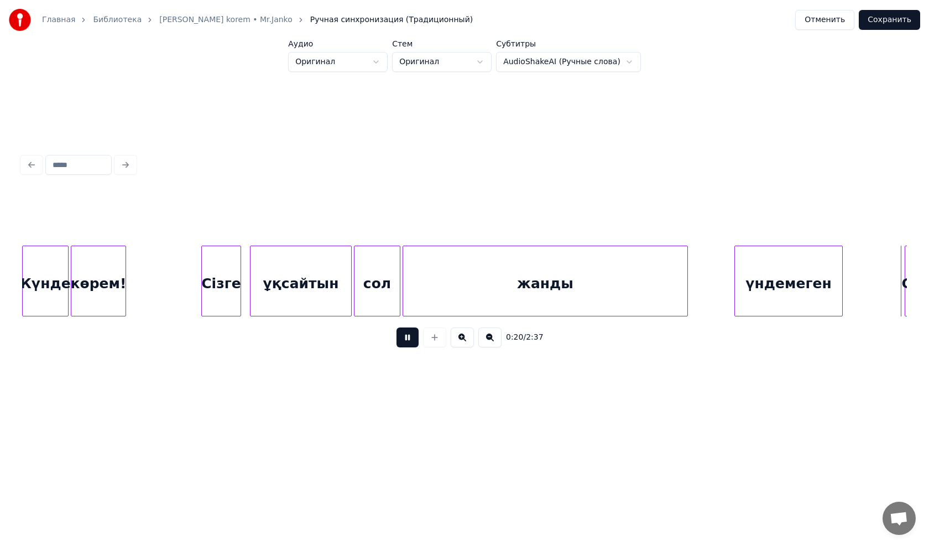
scroll to position [0, 2317]
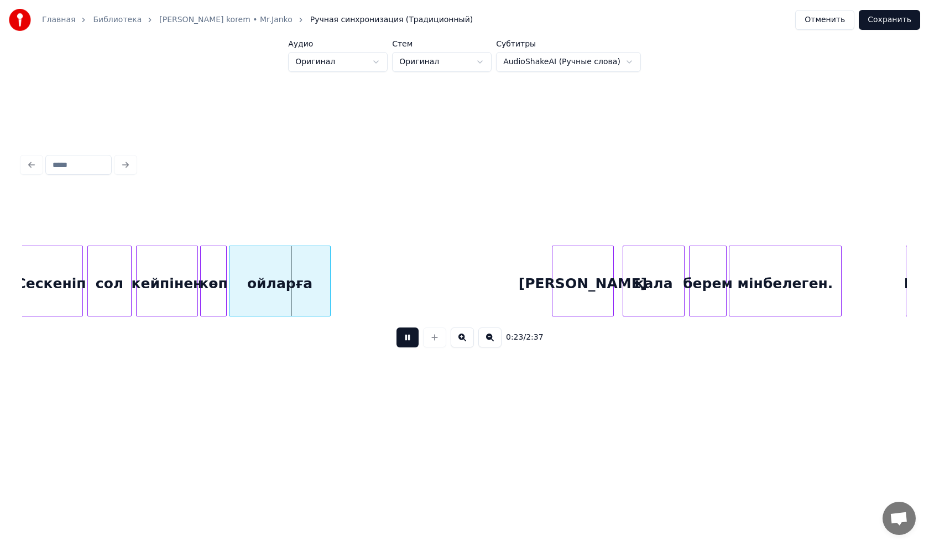
click at [489, 339] on button at bounding box center [489, 337] width 23 height 20
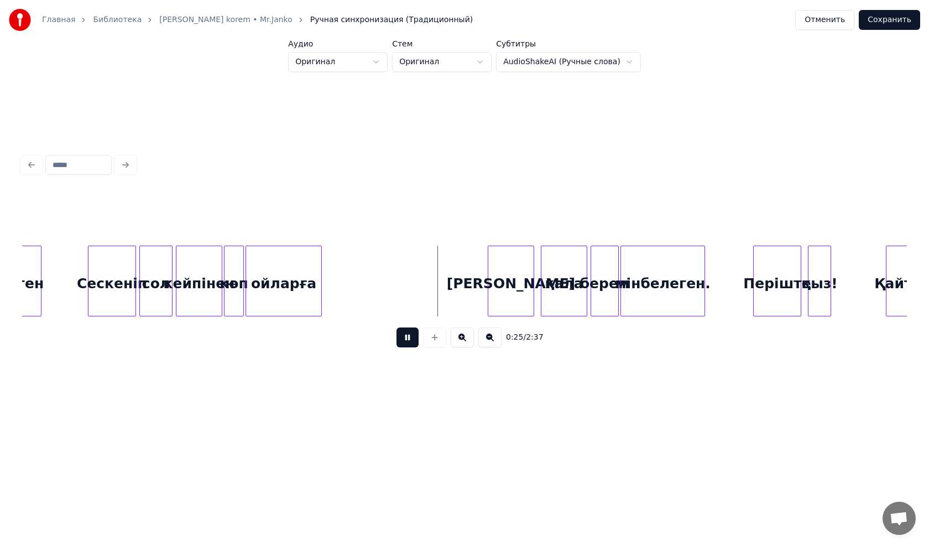
click at [464, 340] on button at bounding box center [462, 337] width 23 height 20
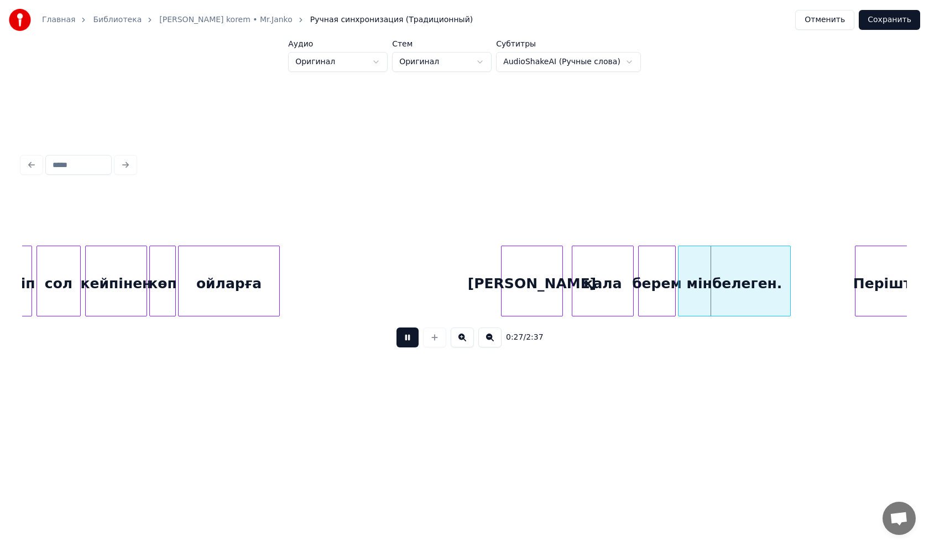
click at [210, 23] on link "Kunde korem • Mr.Janko" at bounding box center [225, 19] width 133 height 11
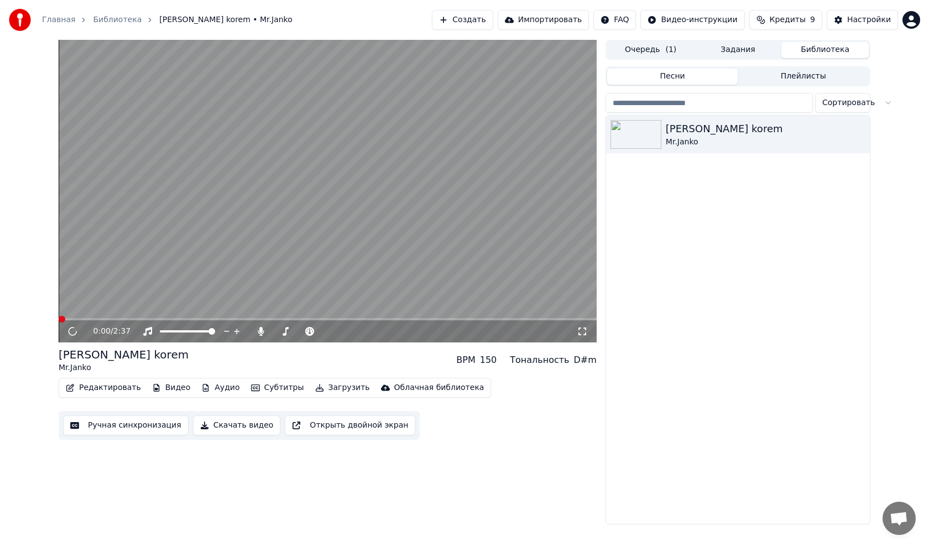
click at [98, 387] on button "Редактировать" at bounding box center [103, 387] width 84 height 15
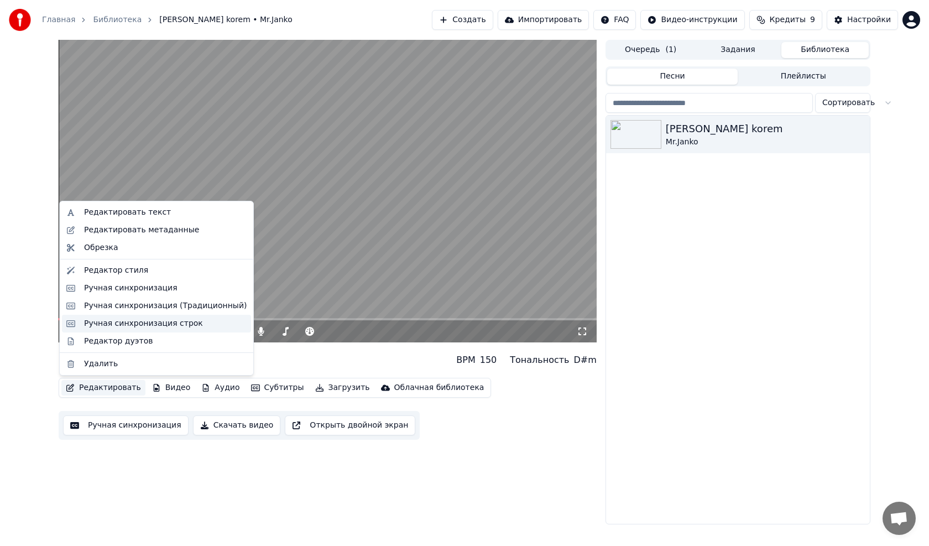
click at [116, 321] on div "Ручная синхронизация строк" at bounding box center [143, 323] width 119 height 11
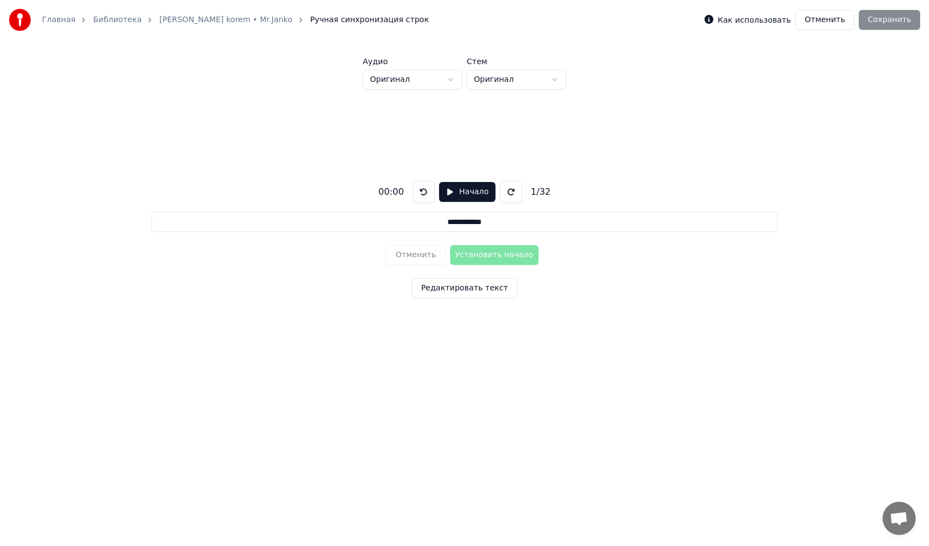
click at [204, 20] on link "Kunde korem • Mr.Janko" at bounding box center [225, 19] width 133 height 11
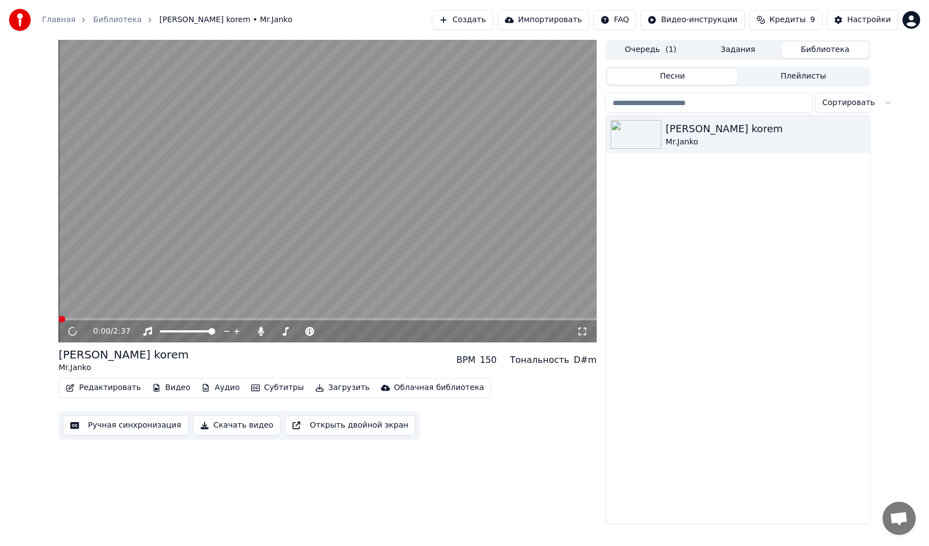
click at [90, 386] on button "Редактировать" at bounding box center [103, 387] width 84 height 15
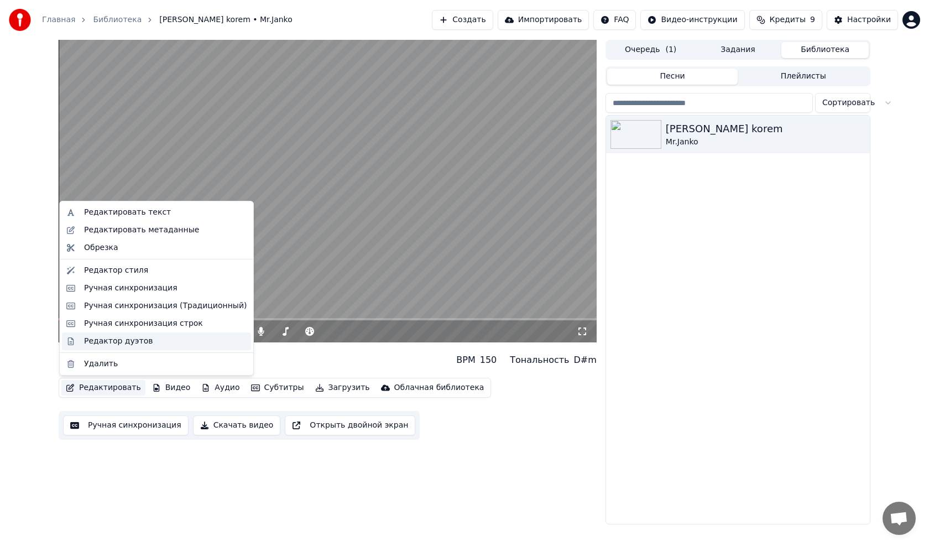
click at [108, 336] on div "Редактор дуэтов" at bounding box center [118, 341] width 69 height 11
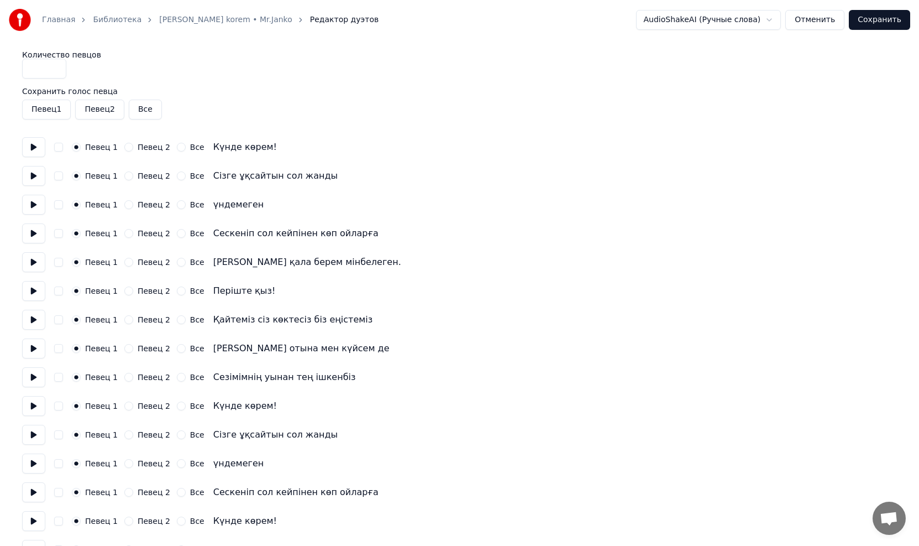
click at [166, 18] on link "Kunde korem • Mr.Janko" at bounding box center [225, 19] width 133 height 11
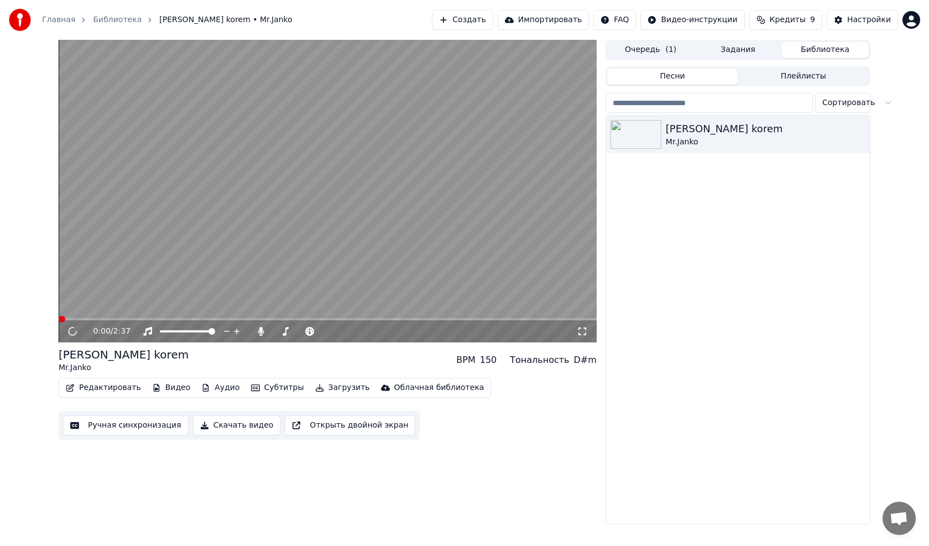
click at [102, 20] on link "Библиотека" at bounding box center [117, 19] width 49 height 11
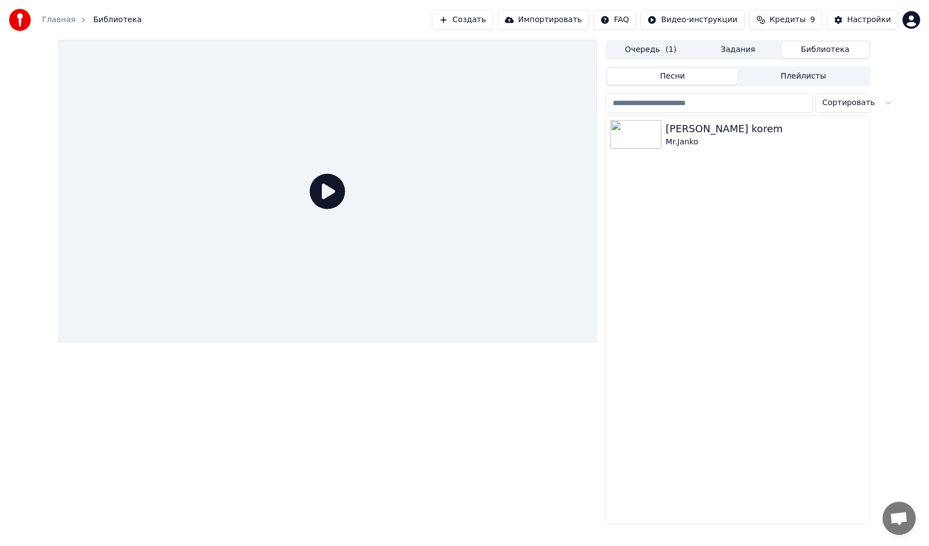
click at [102, 20] on span "Библиотека" at bounding box center [117, 19] width 49 height 11
click at [684, 142] on div "Mr.Janko" at bounding box center [760, 142] width 189 height 11
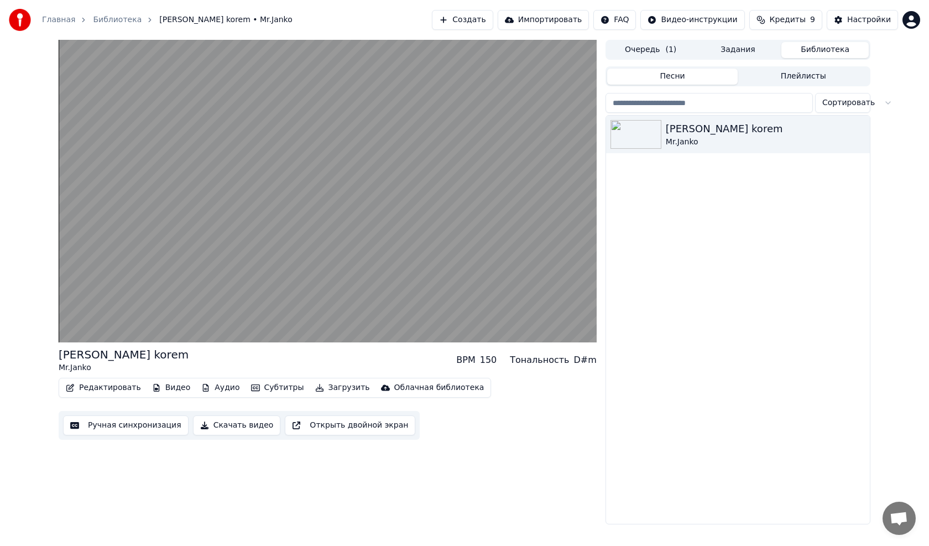
click at [128, 426] on button "Ручная синхронизация" at bounding box center [126, 425] width 126 height 20
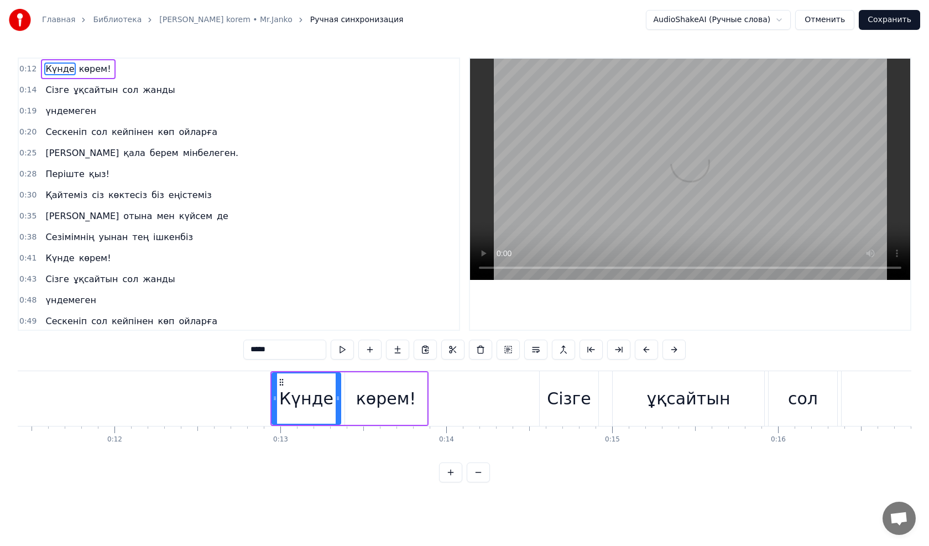
scroll to position [0, 2091]
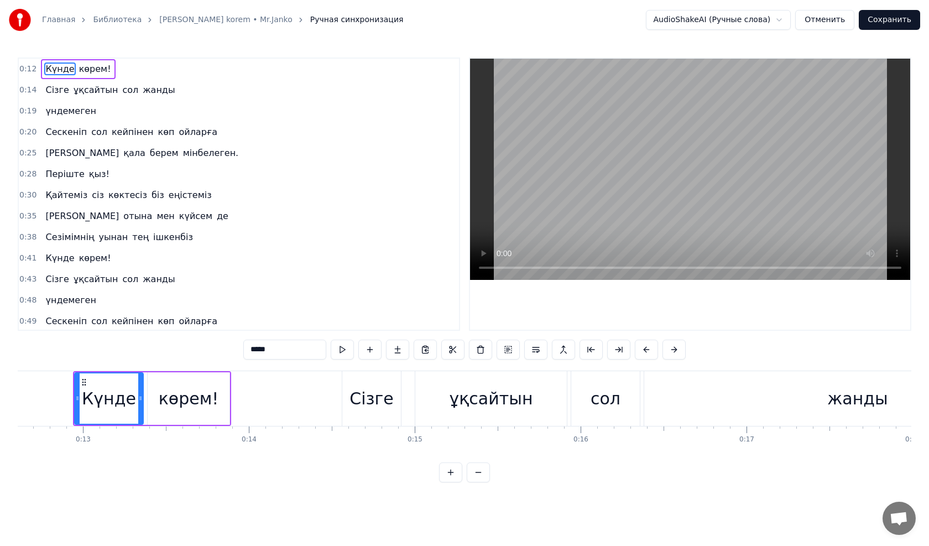
click at [181, 20] on link "Kunde korem • Mr.Janko" at bounding box center [225, 19] width 133 height 11
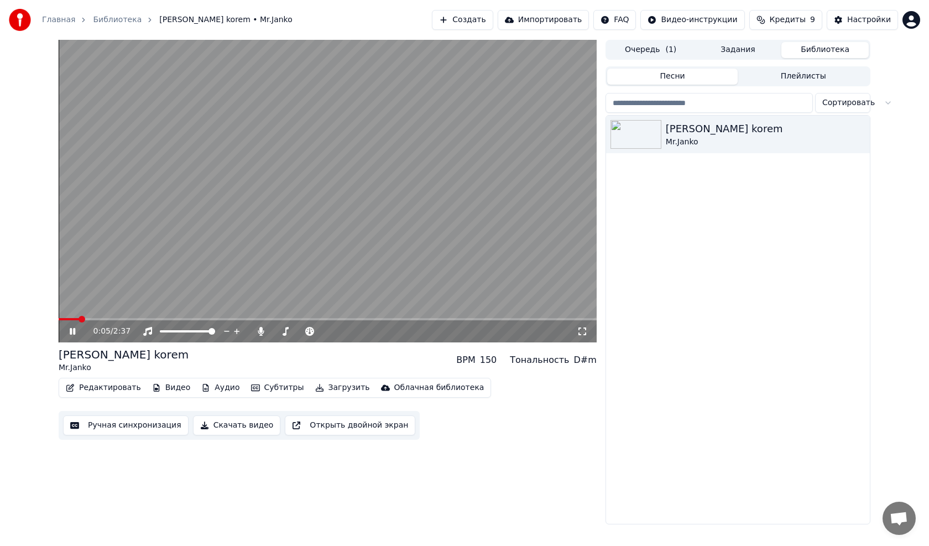
click at [585, 329] on icon at bounding box center [582, 331] width 8 height 8
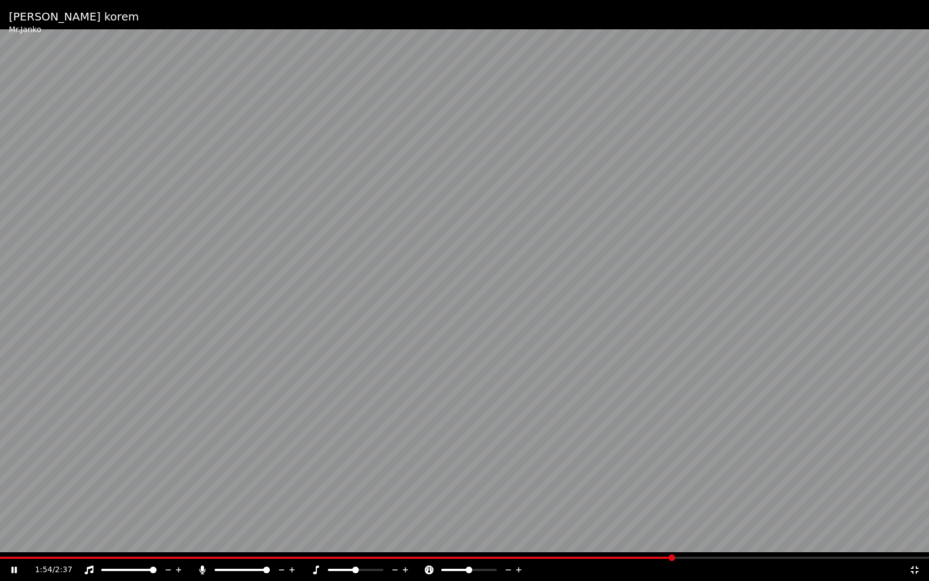
click at [916, 545] on icon at bounding box center [914, 569] width 11 height 9
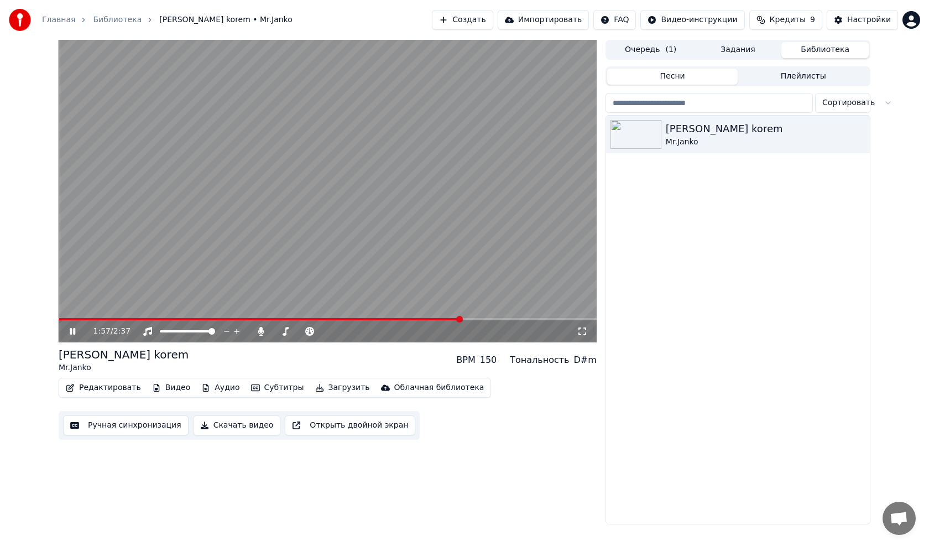
click at [284, 190] on video at bounding box center [328, 191] width 538 height 302
click at [321, 388] on button "Загрузить" at bounding box center [343, 387] width 64 height 15
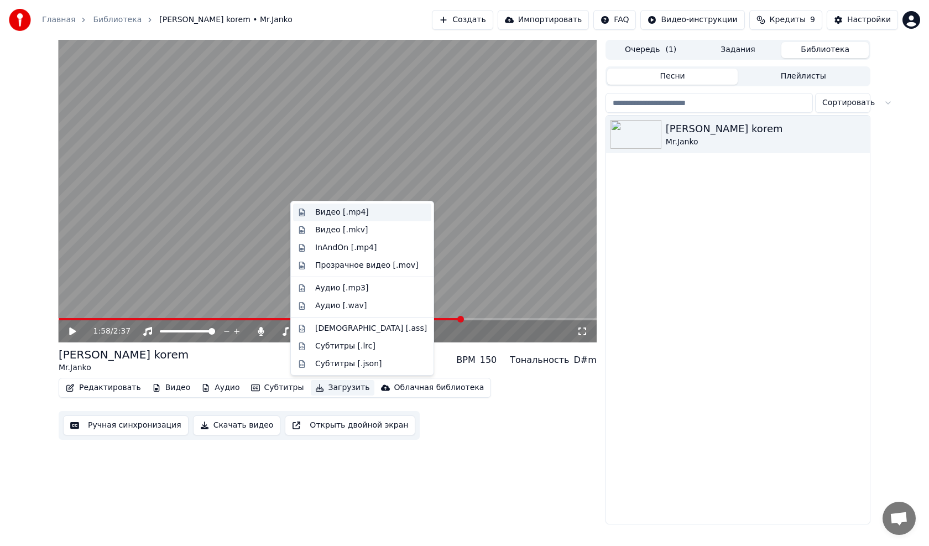
click at [335, 212] on div "Видео [.mp4]" at bounding box center [342, 212] width 54 height 11
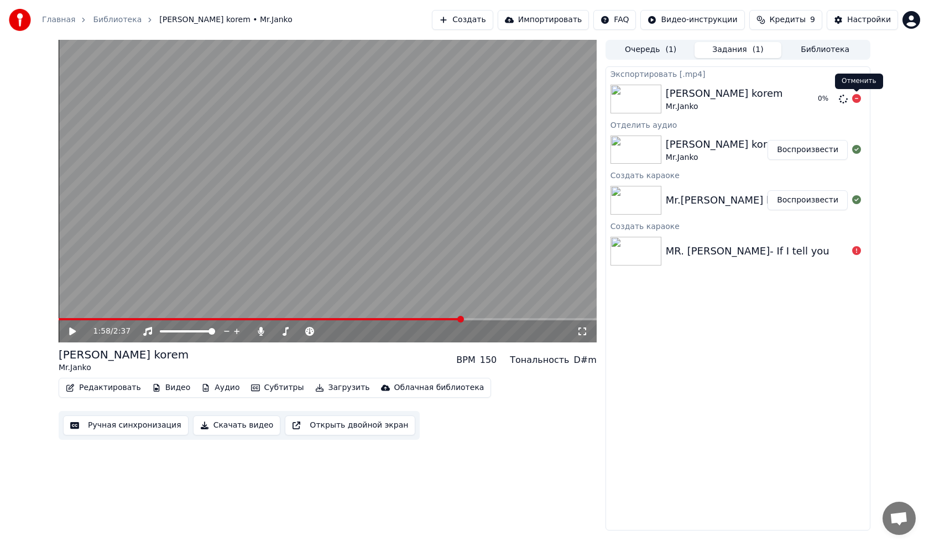
click at [855, 96] on icon at bounding box center [856, 98] width 9 height 9
click at [859, 100] on icon at bounding box center [856, 98] width 9 height 9
click at [856, 98] on icon at bounding box center [856, 98] width 9 height 9
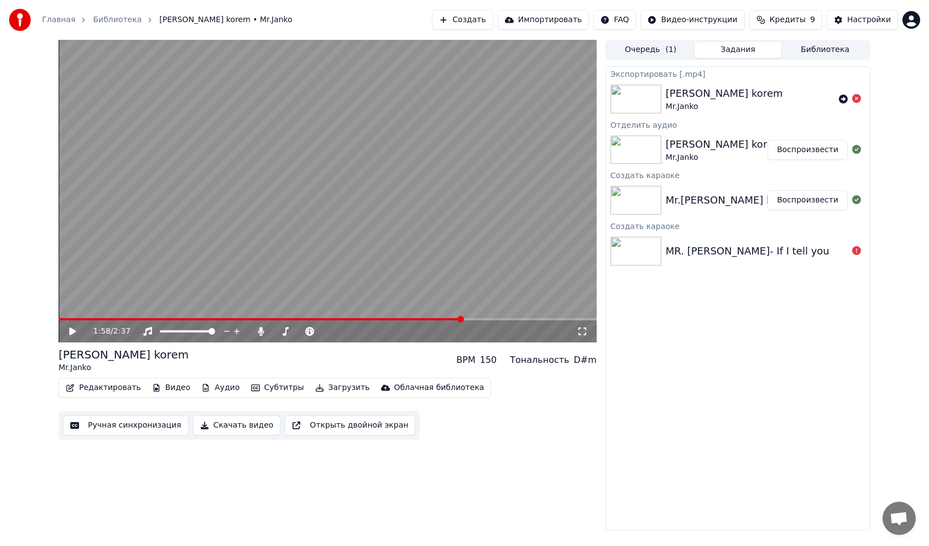
click at [856, 98] on icon at bounding box center [856, 98] width 9 height 9
click at [858, 99] on icon at bounding box center [856, 98] width 9 height 9
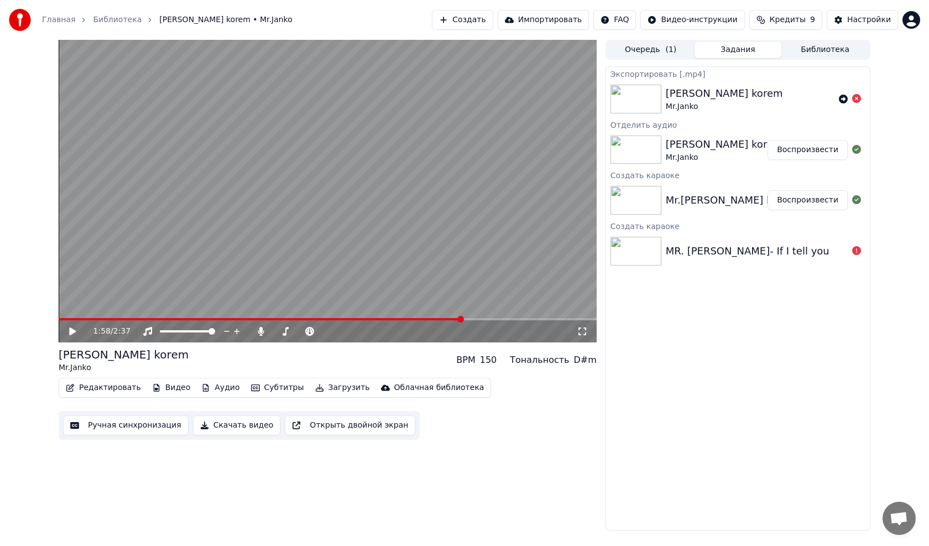
click at [858, 99] on icon at bounding box center [856, 98] width 9 height 9
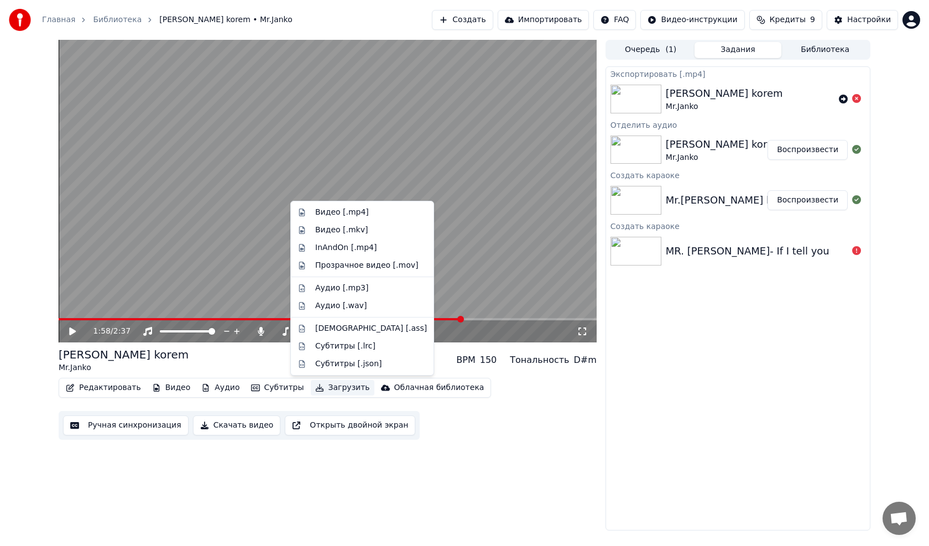
click at [331, 386] on button "Загрузить" at bounding box center [343, 387] width 64 height 15
click at [546, 17] on button "Импортировать" at bounding box center [544, 20] width 92 height 20
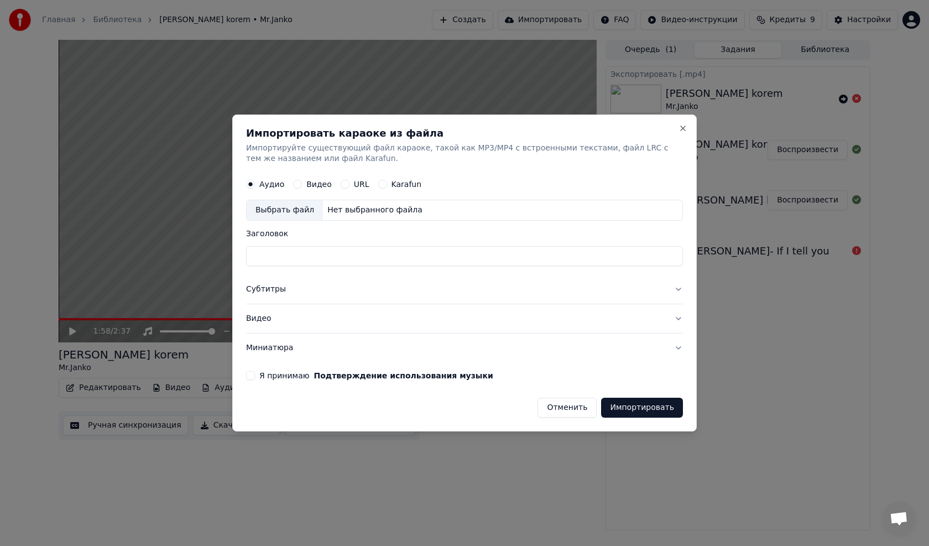
click at [310, 183] on label "Видео" at bounding box center [318, 185] width 25 height 8
click at [302, 183] on button "Видео" at bounding box center [297, 184] width 9 height 9
click at [682, 126] on button "Close" at bounding box center [682, 128] width 9 height 9
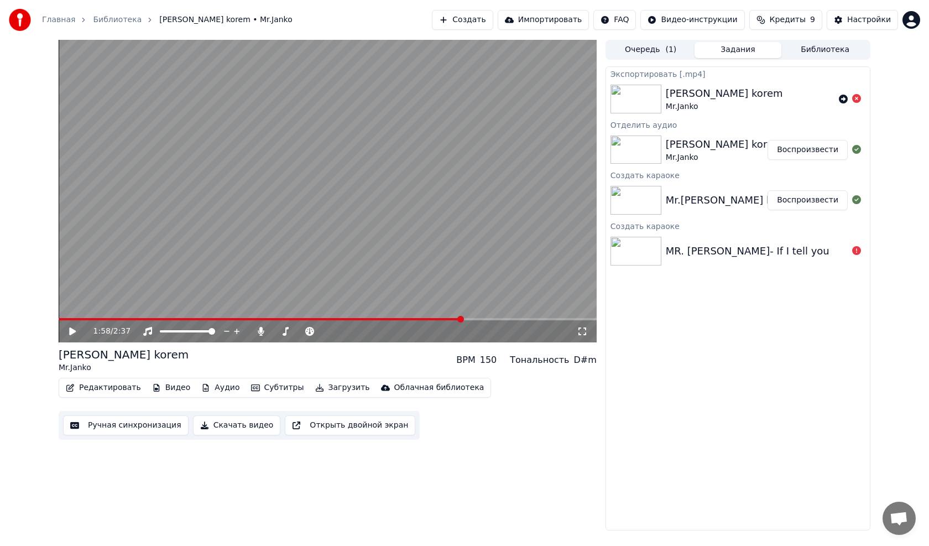
click at [238, 422] on button "Скачать видео" at bounding box center [237, 425] width 88 height 20
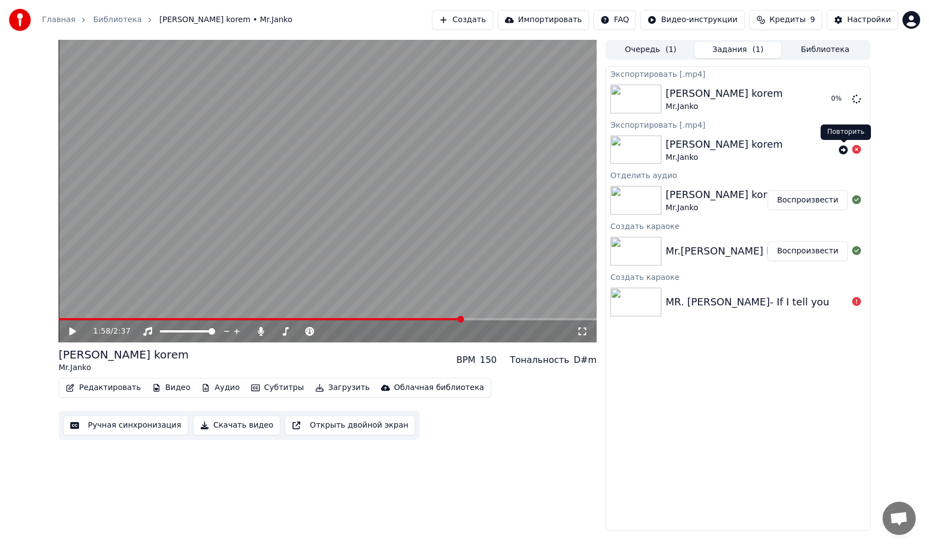
click at [846, 150] on icon at bounding box center [843, 149] width 9 height 9
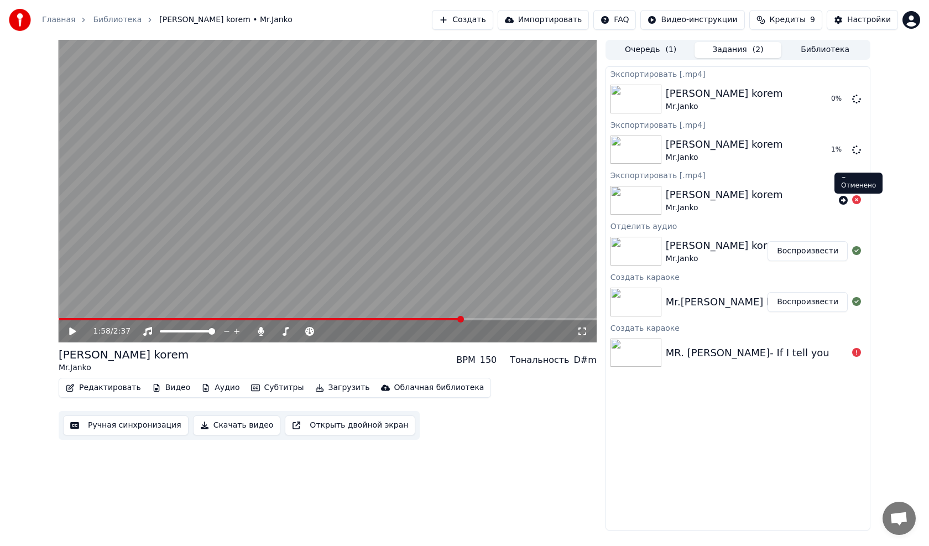
click at [857, 200] on icon at bounding box center [856, 199] width 9 height 9
click at [856, 98] on icon at bounding box center [856, 98] width 9 height 9
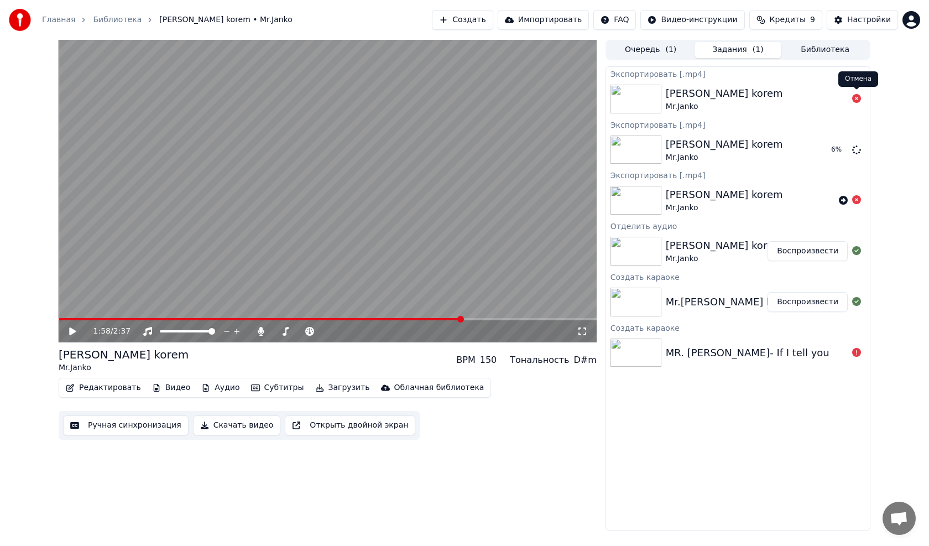
click at [856, 98] on icon at bounding box center [856, 98] width 9 height 9
click at [857, 98] on icon at bounding box center [856, 98] width 9 height 9
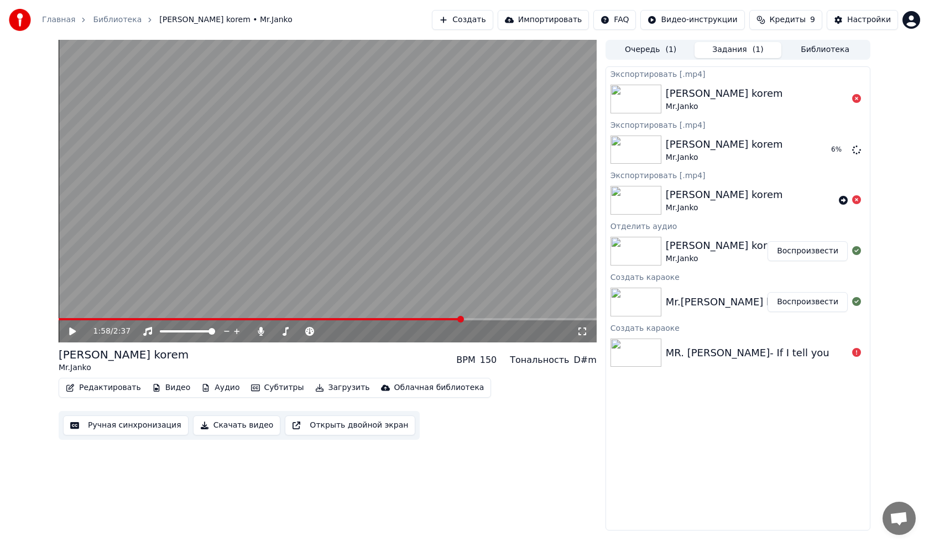
click at [857, 98] on icon at bounding box center [856, 98] width 9 height 9
click at [772, 97] on div "Kunde korem Mr.Janko" at bounding box center [757, 99] width 182 height 27
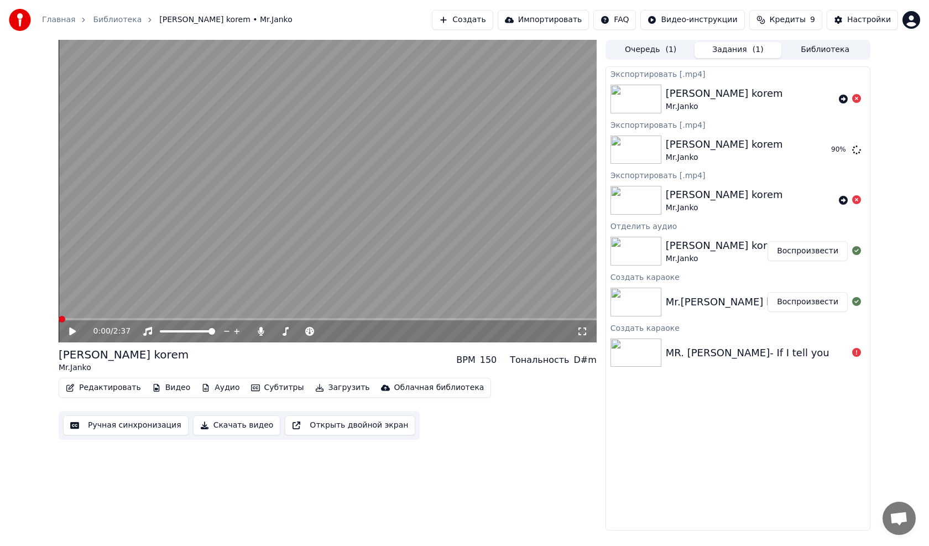
click at [59, 318] on span at bounding box center [59, 319] width 0 height 2
click at [72, 328] on icon at bounding box center [72, 331] width 7 height 8
click at [581, 332] on icon at bounding box center [582, 331] width 11 height 9
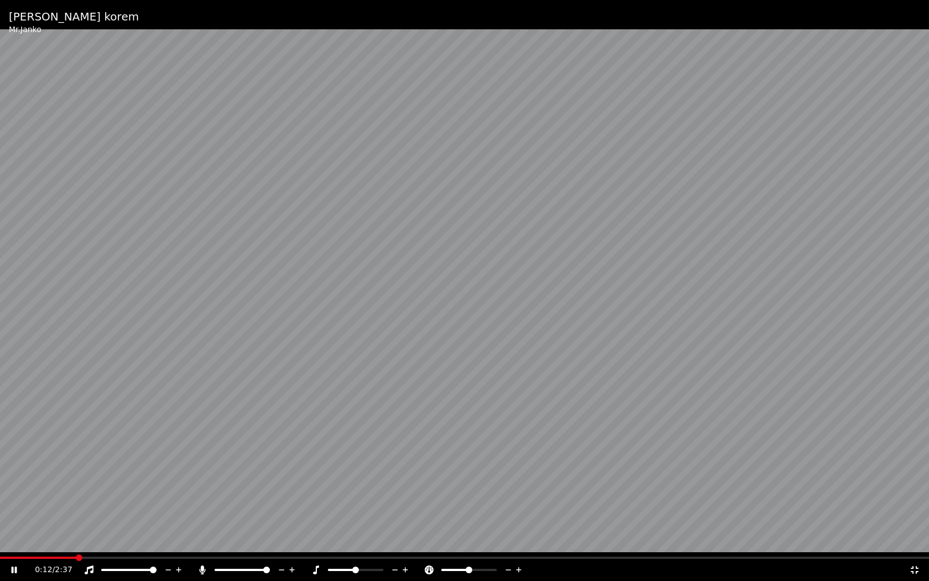
click at [26, 545] on span at bounding box center [38, 557] width 76 height 2
click at [23, 545] on span at bounding box center [26, 557] width 7 height 7
click at [0, 545] on span at bounding box center [3, 557] width 7 height 7
click at [16, 545] on icon at bounding box center [15, 569] width 6 height 7
drag, startPoint x: 8, startPoint y: 558, endPoint x: 0, endPoint y: 557, distance: 8.5
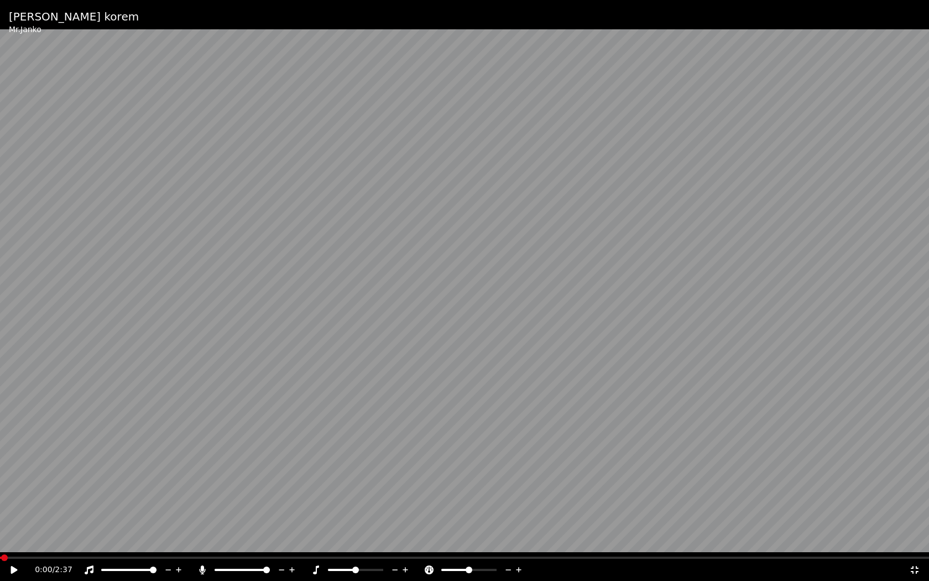
click at [0, 545] on div "0:00 / 2:37" at bounding box center [464, 568] width 929 height 24
click at [0, 545] on span at bounding box center [3, 557] width 7 height 7
click at [15, 545] on icon at bounding box center [14, 570] width 7 height 8
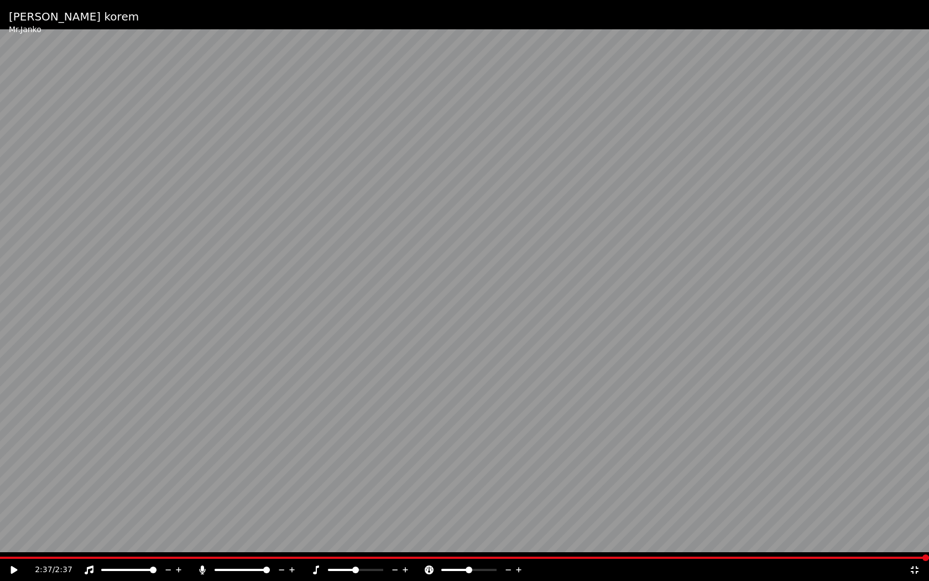
click at [912, 545] on icon at bounding box center [914, 569] width 11 height 9
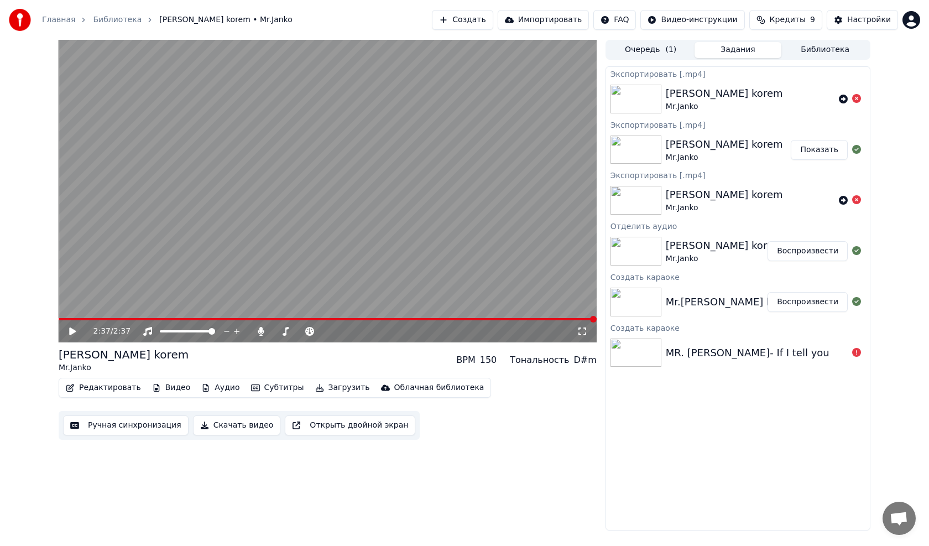
click at [812, 150] on button "Показать" at bounding box center [819, 150] width 57 height 20
